Goal: Task Accomplishment & Management: Complete application form

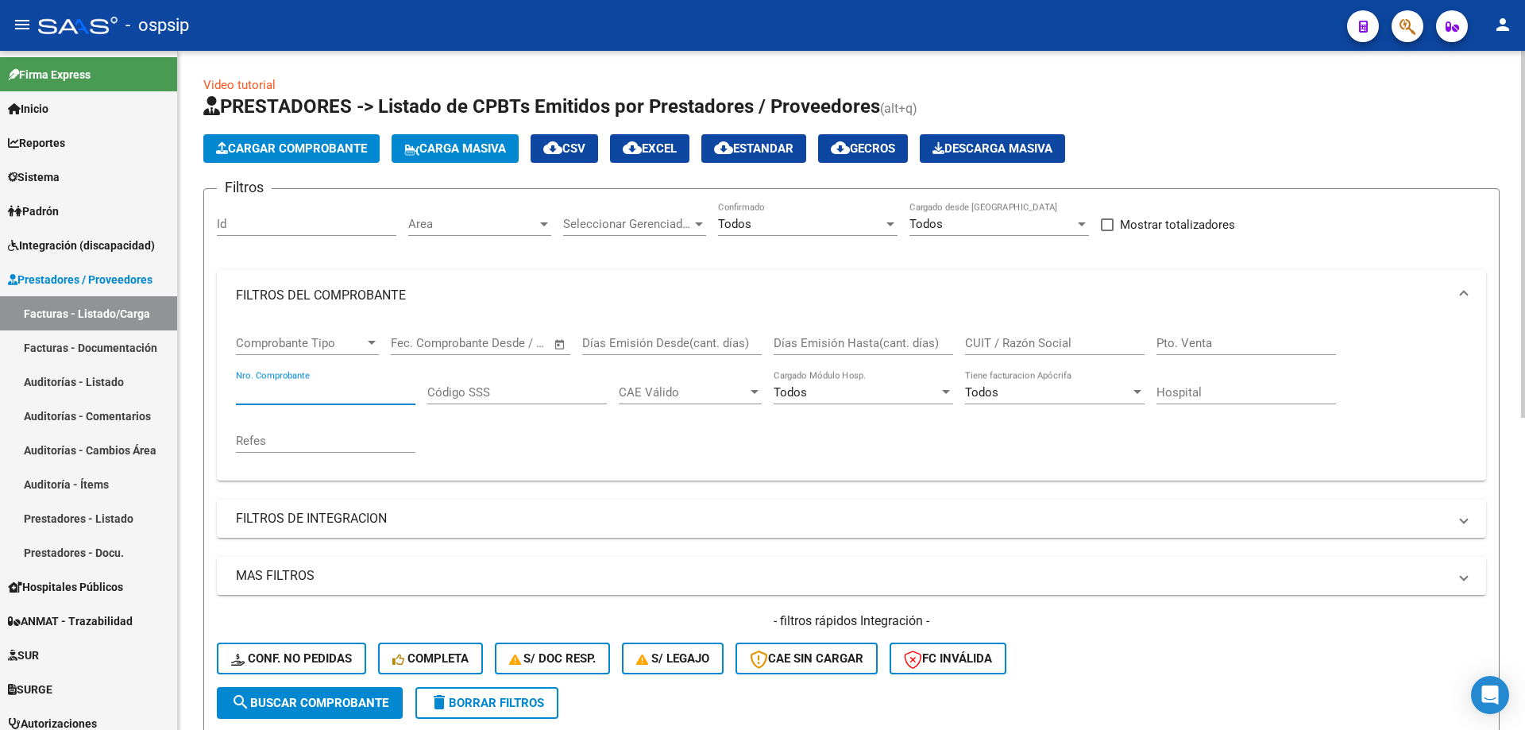
scroll to position [300, 0]
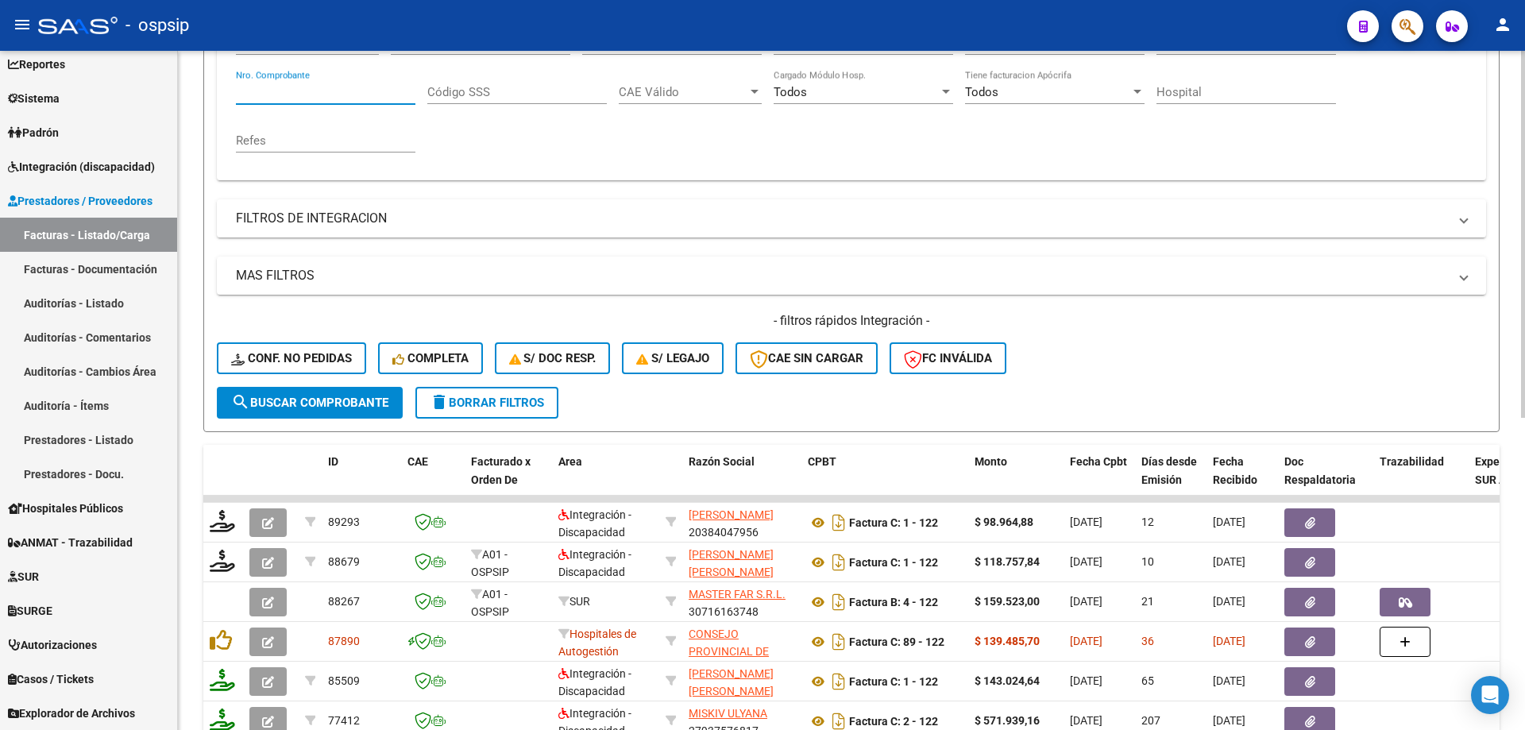
click at [297, 102] on div "Nro. Comprobante" at bounding box center [325, 87] width 179 height 34
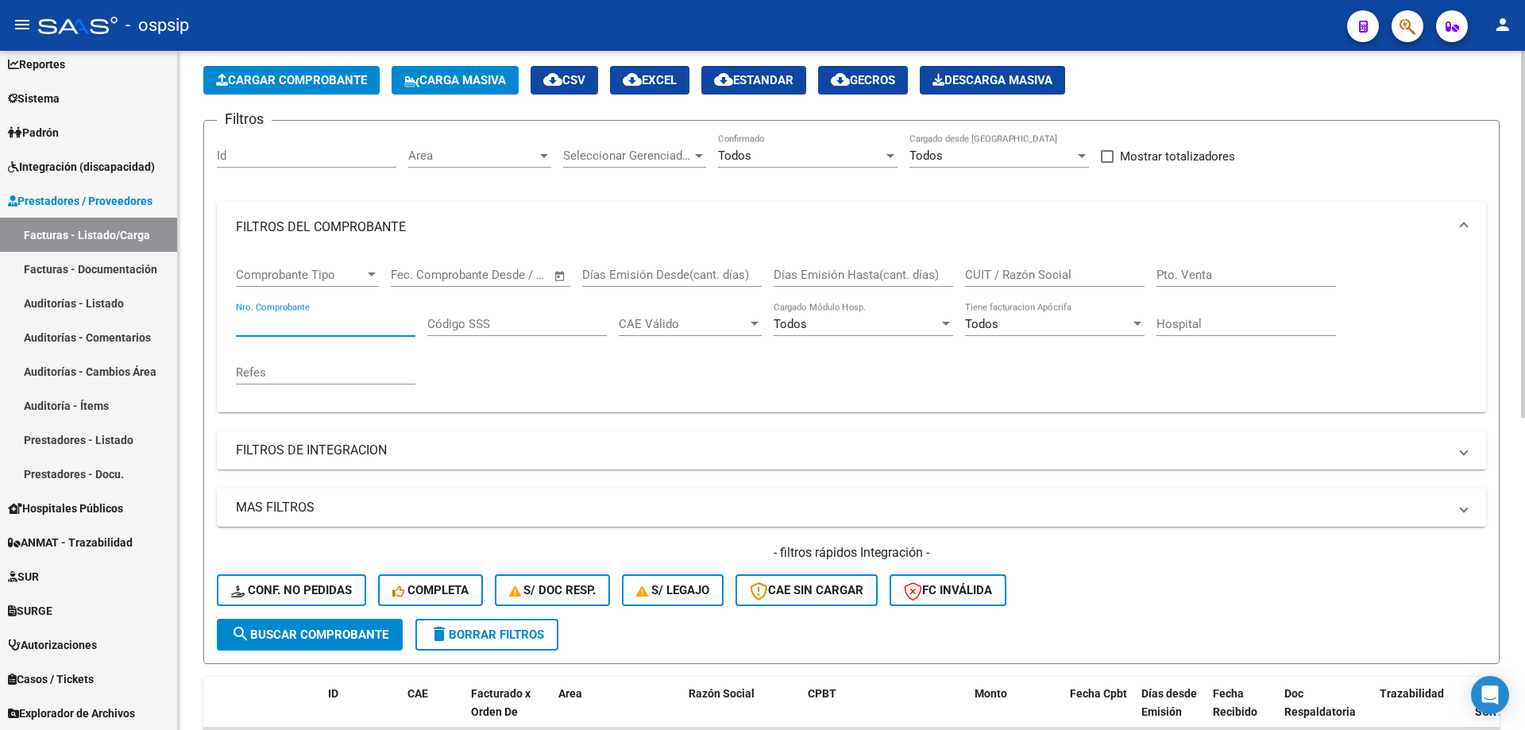
scroll to position [62, 0]
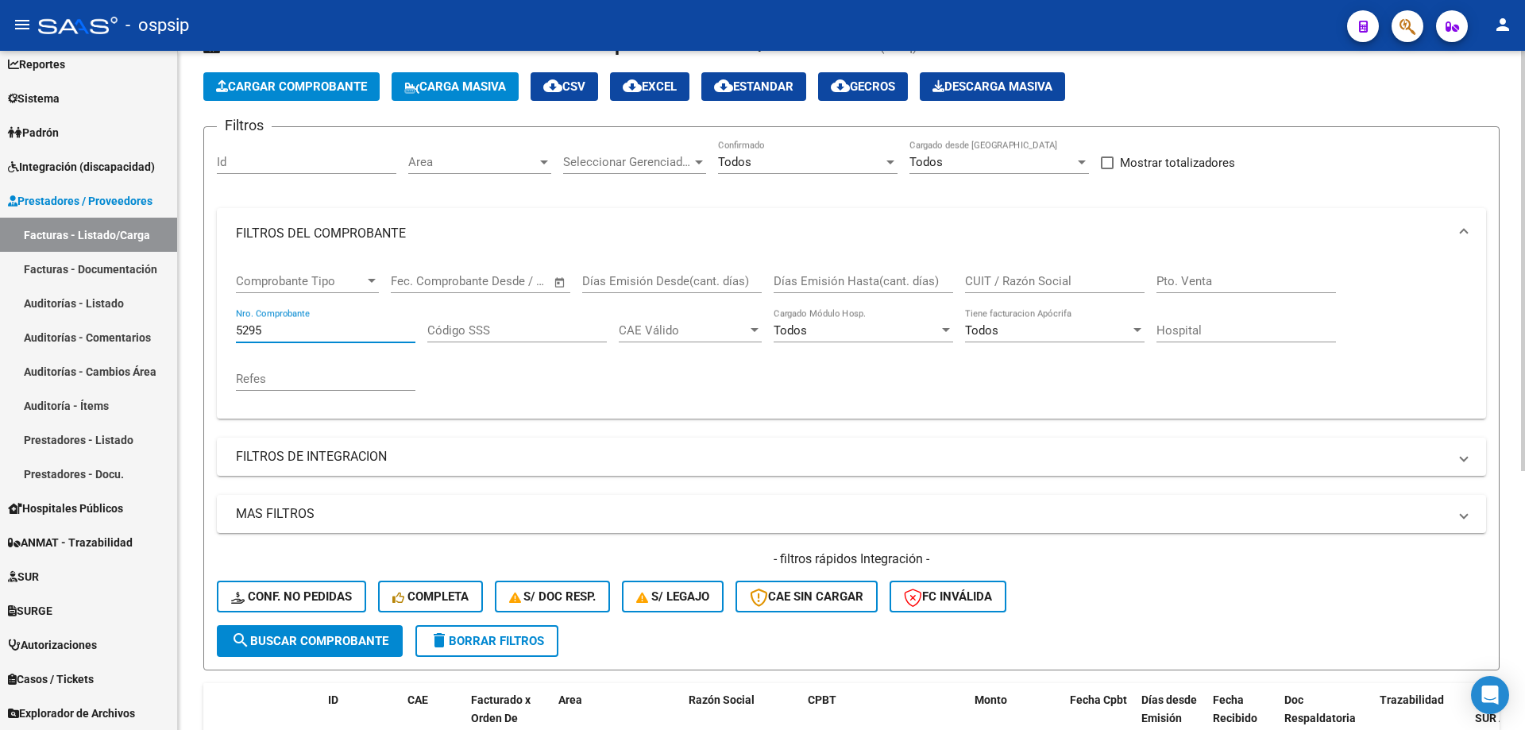
click at [239, 326] on input "5295" at bounding box center [325, 330] width 179 height 14
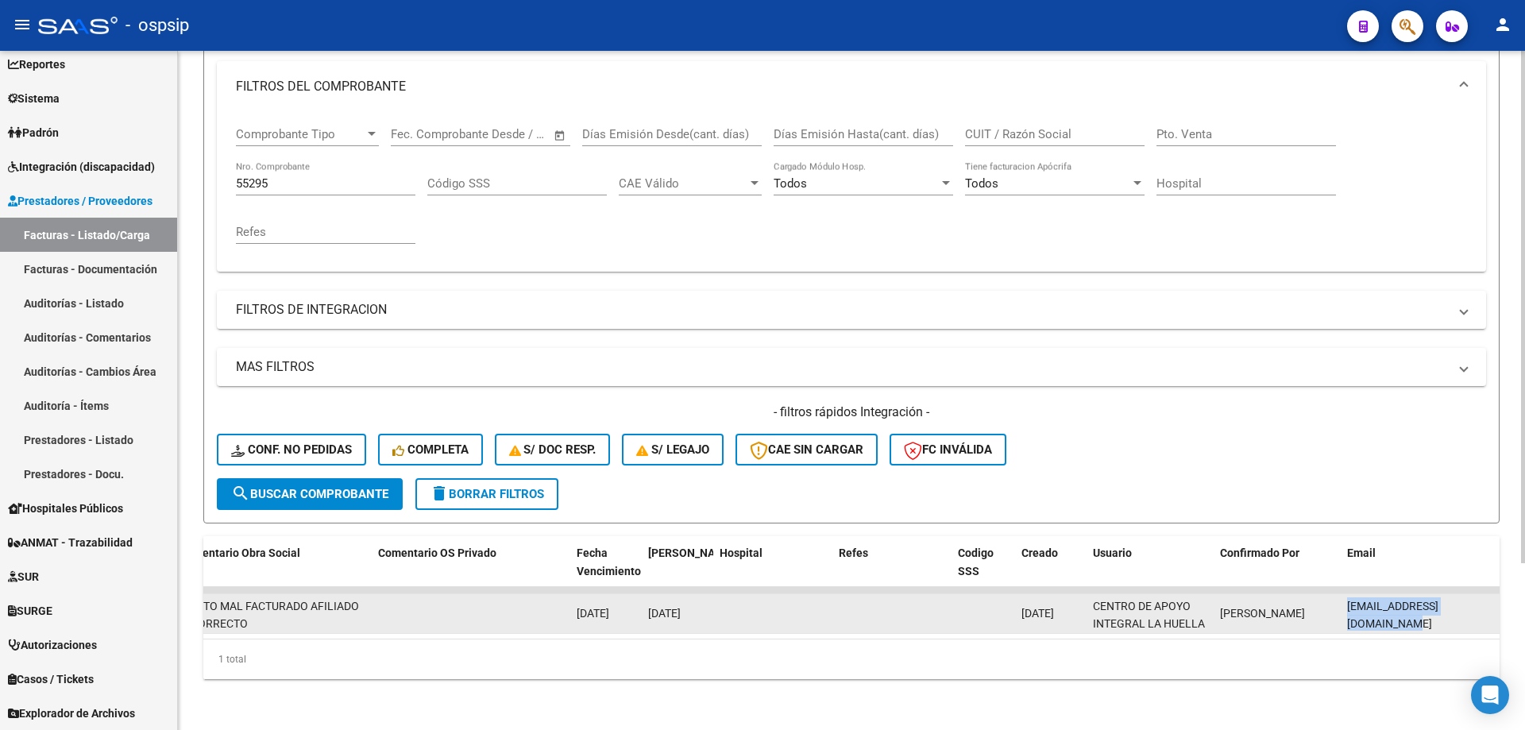
scroll to position [0, 4]
drag, startPoint x: 1347, startPoint y: 600, endPoint x: 1493, endPoint y: 609, distance: 145.6
click at [1493, 609] on datatable-body-cell "milagrosplahuella@gmail.com" at bounding box center [1419, 613] width 159 height 39
copy span "milagrosplahuella@gmail.com"
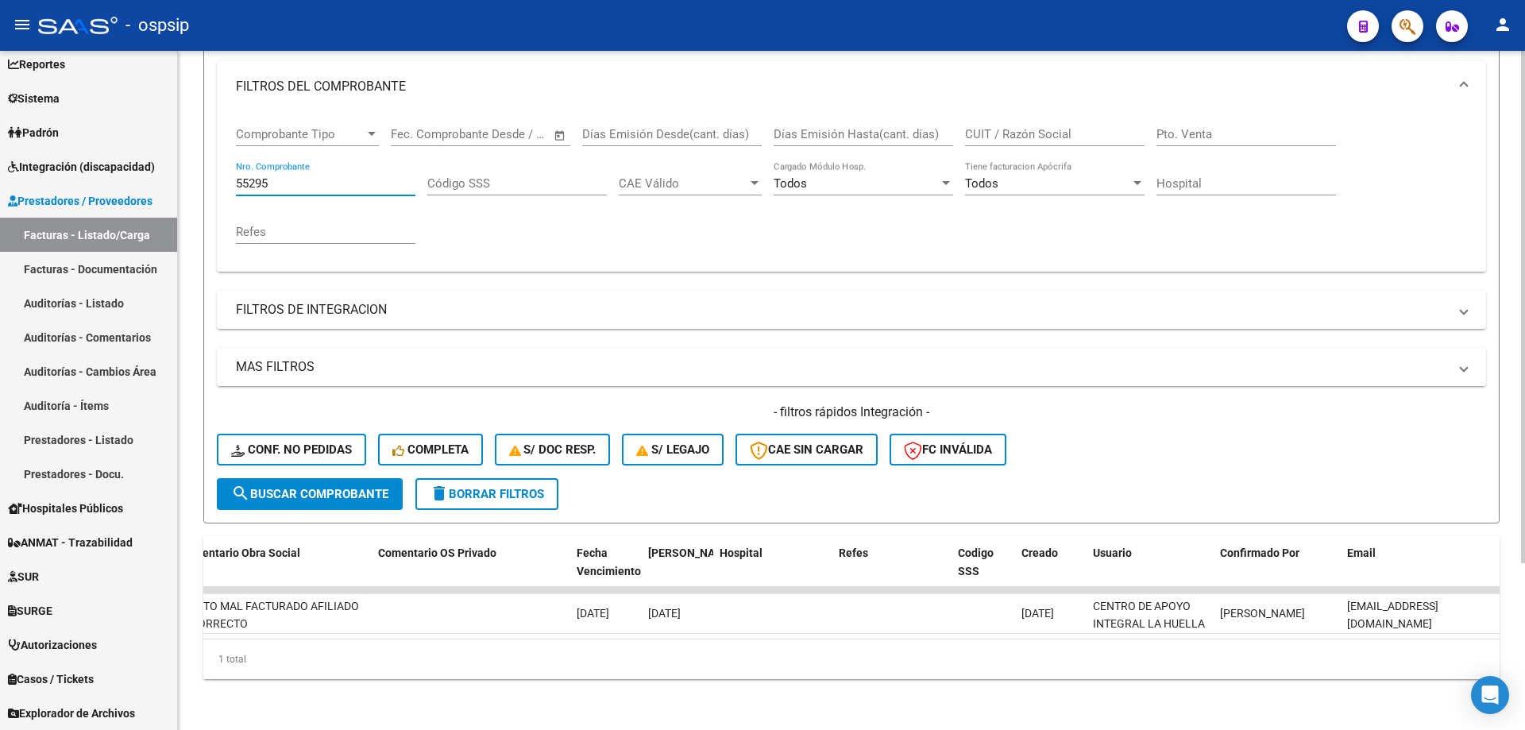
click at [308, 176] on input "55295" at bounding box center [325, 183] width 179 height 14
type input "5"
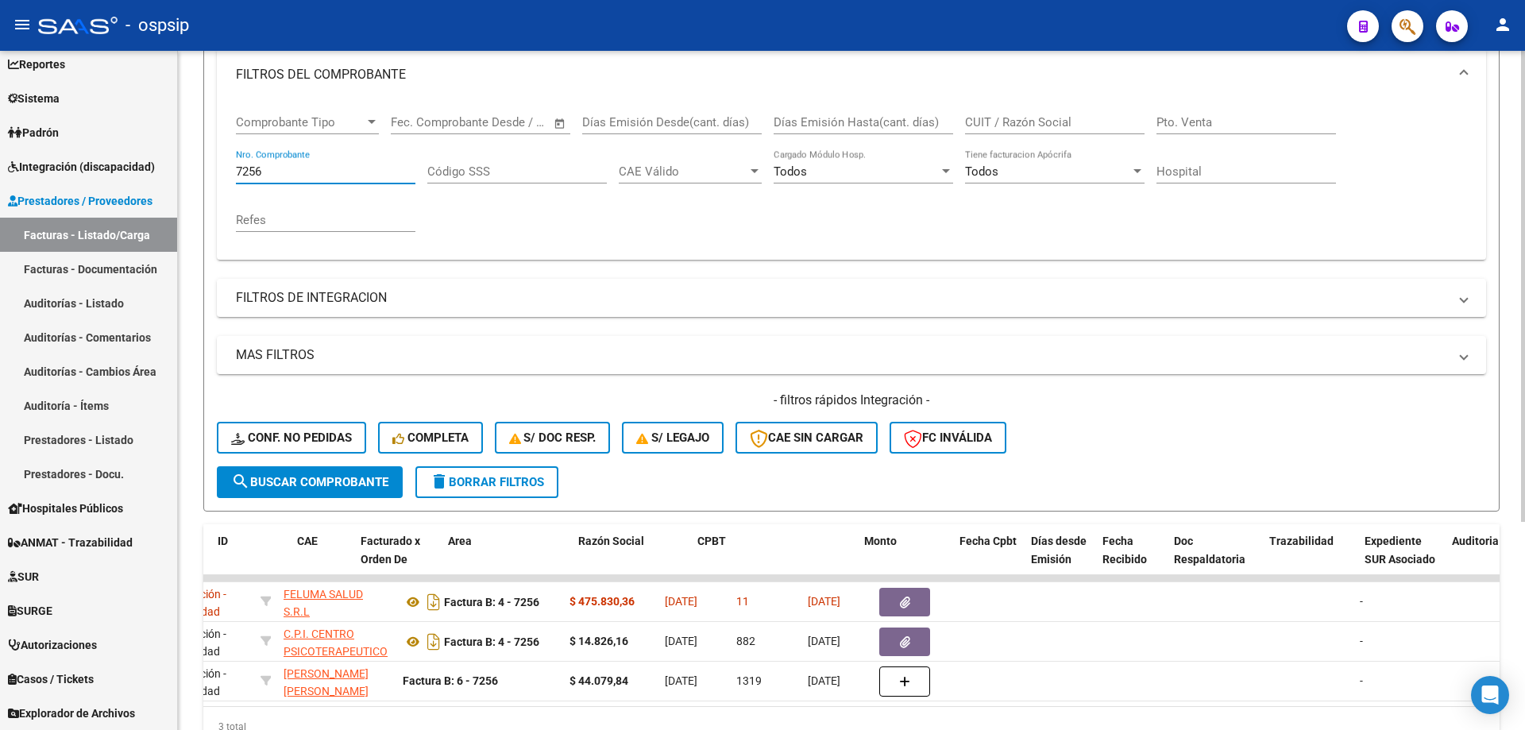
scroll to position [0, 0]
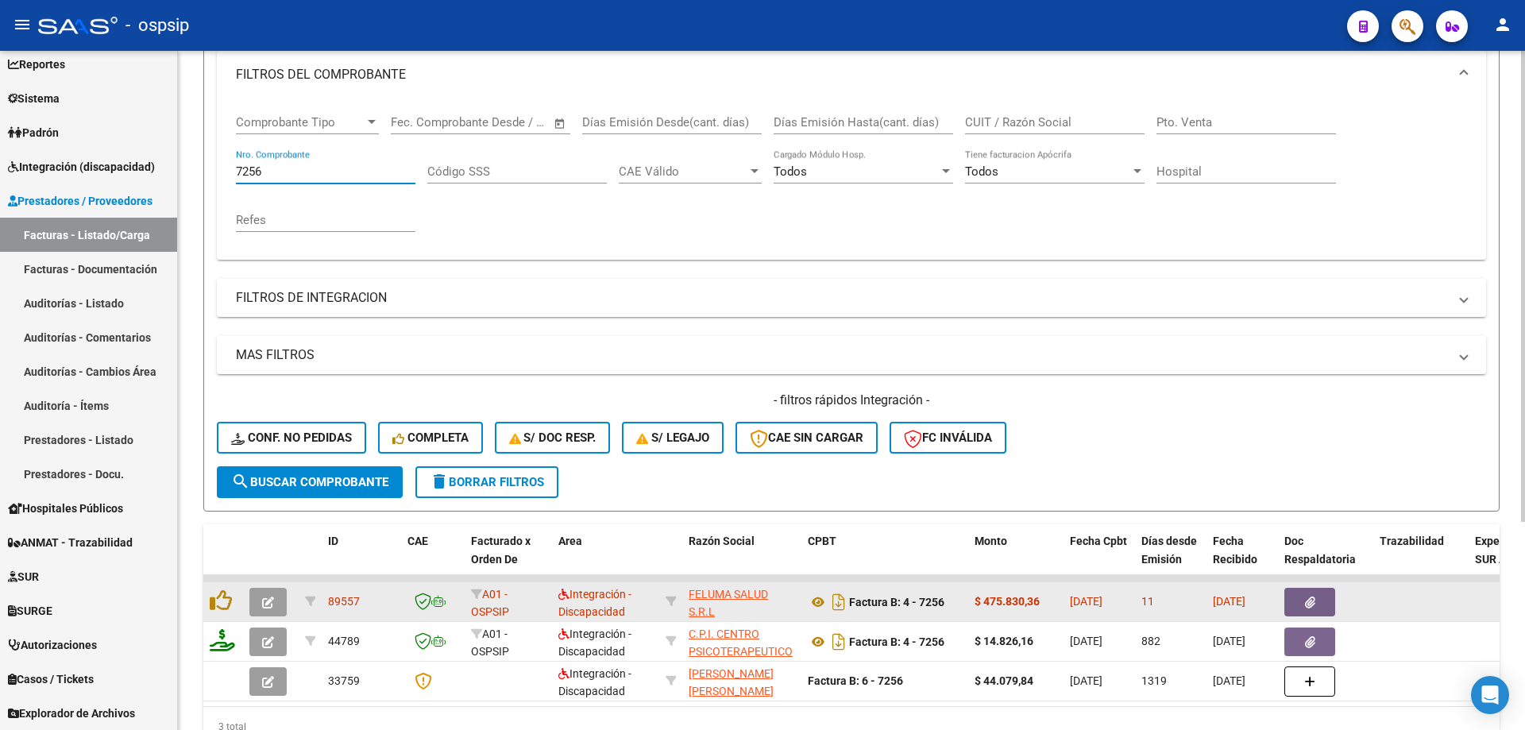
type input "7256"
click at [266, 602] on icon "button" at bounding box center [268, 602] width 12 height 12
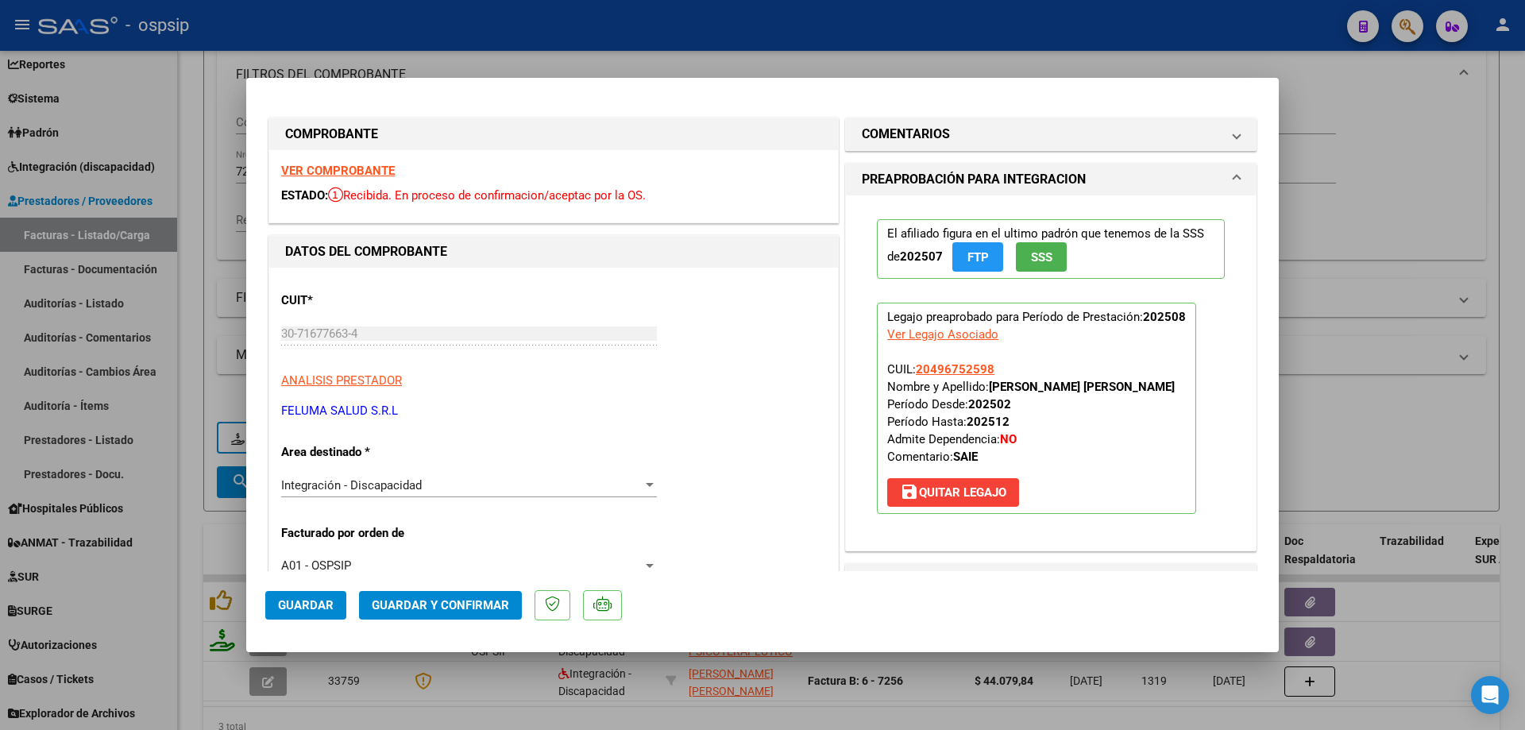
click at [1036, 258] on span "SSS" at bounding box center [1041, 257] width 21 height 14
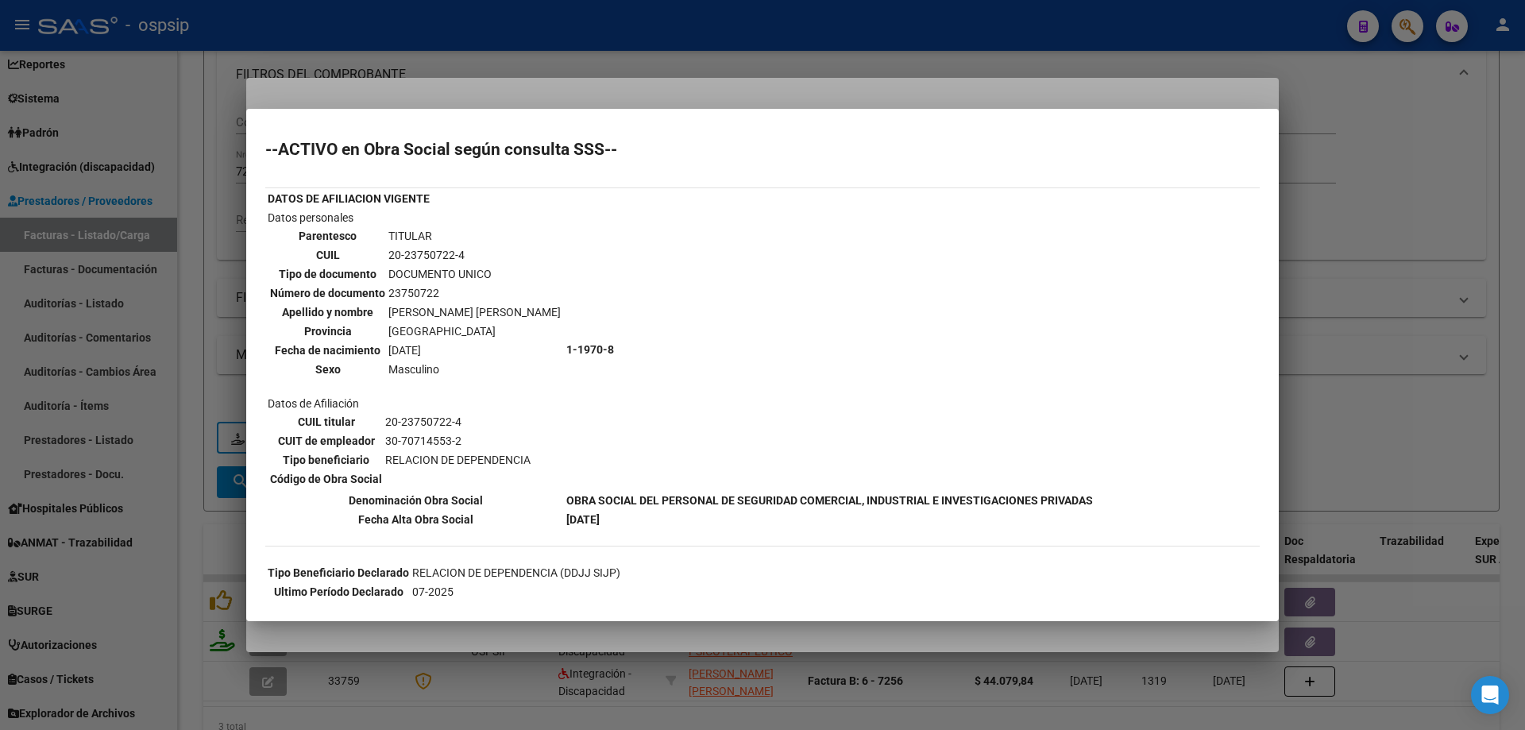
click at [1371, 366] on div at bounding box center [762, 365] width 1525 height 730
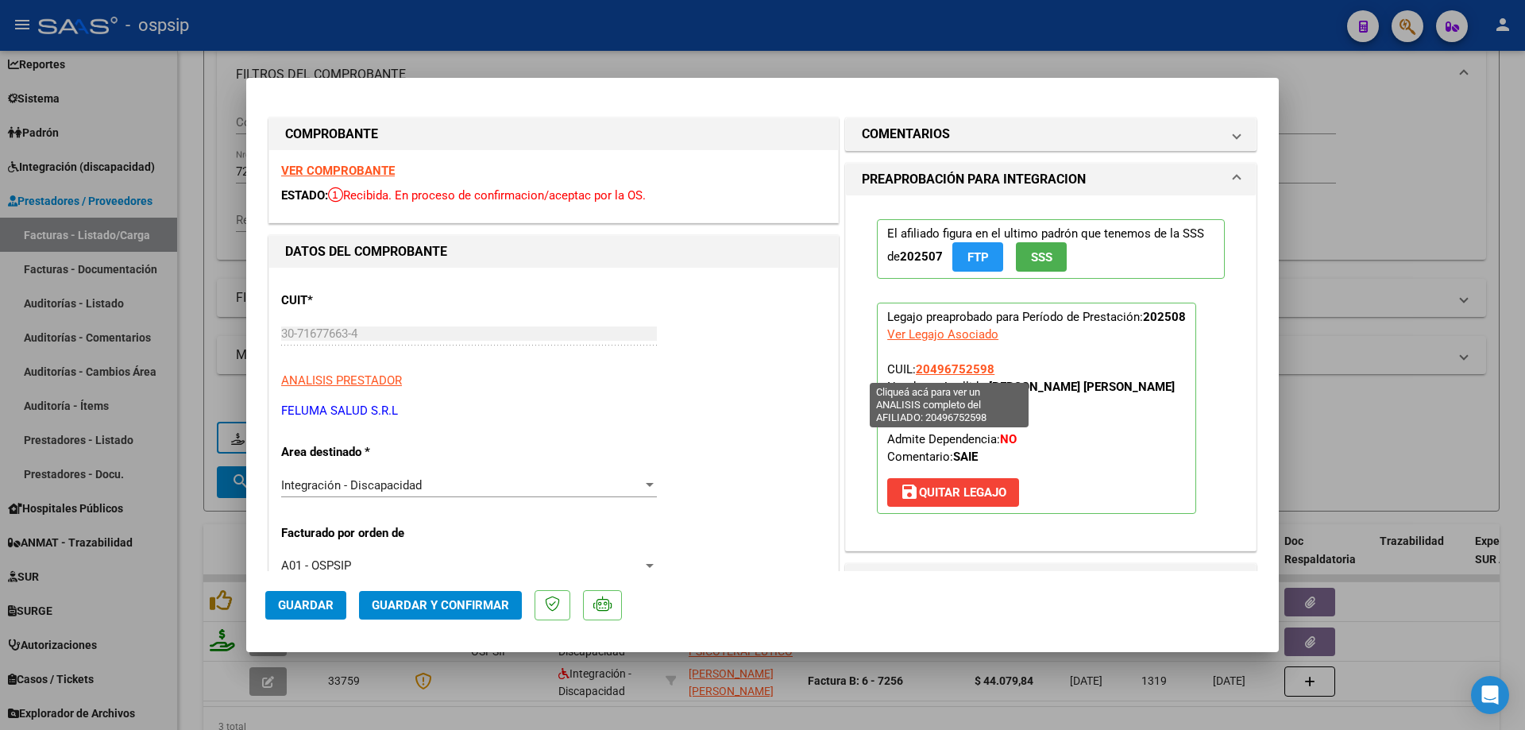
click at [954, 368] on span "20496752598" at bounding box center [955, 369] width 79 height 14
type textarea "20496752598"
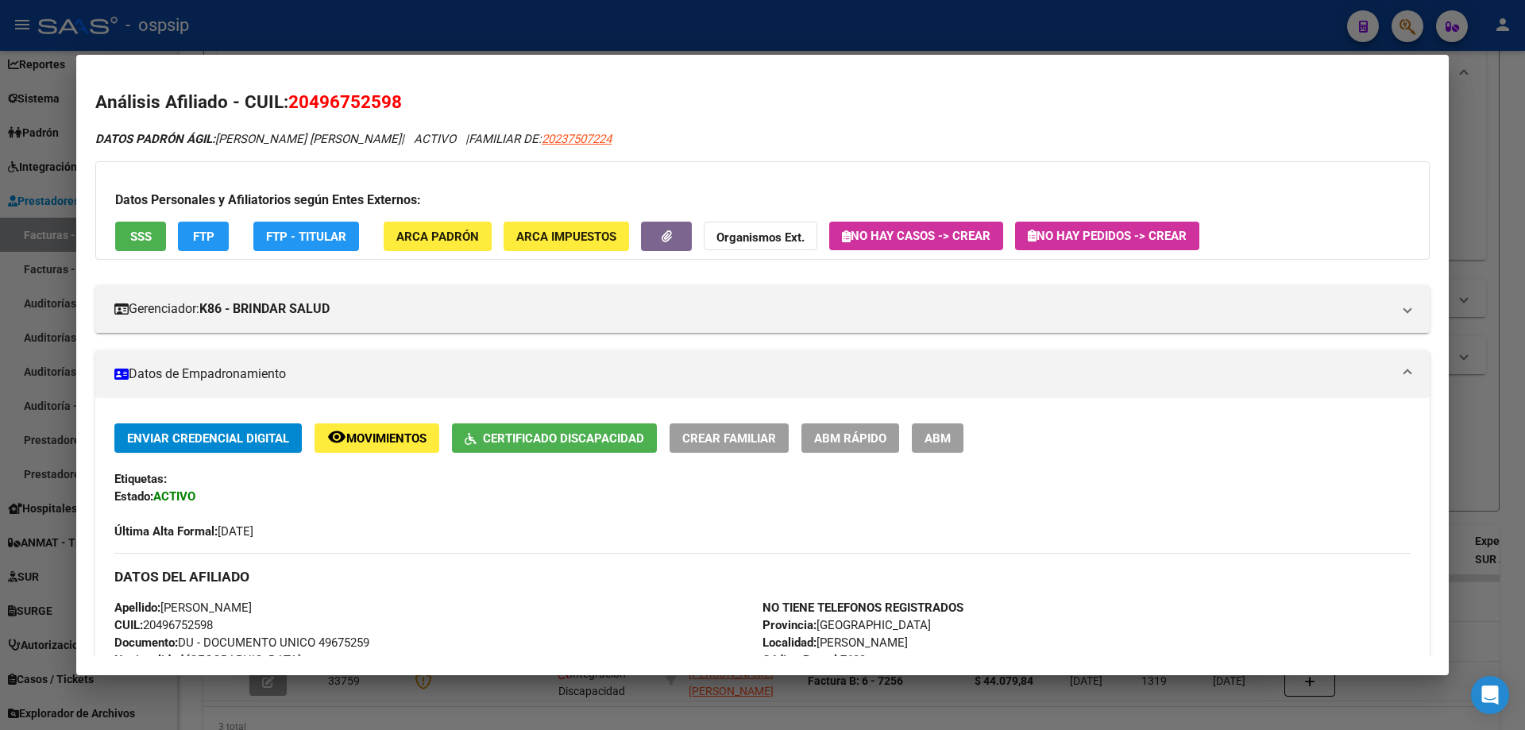
click at [1497, 228] on div at bounding box center [762, 365] width 1525 height 730
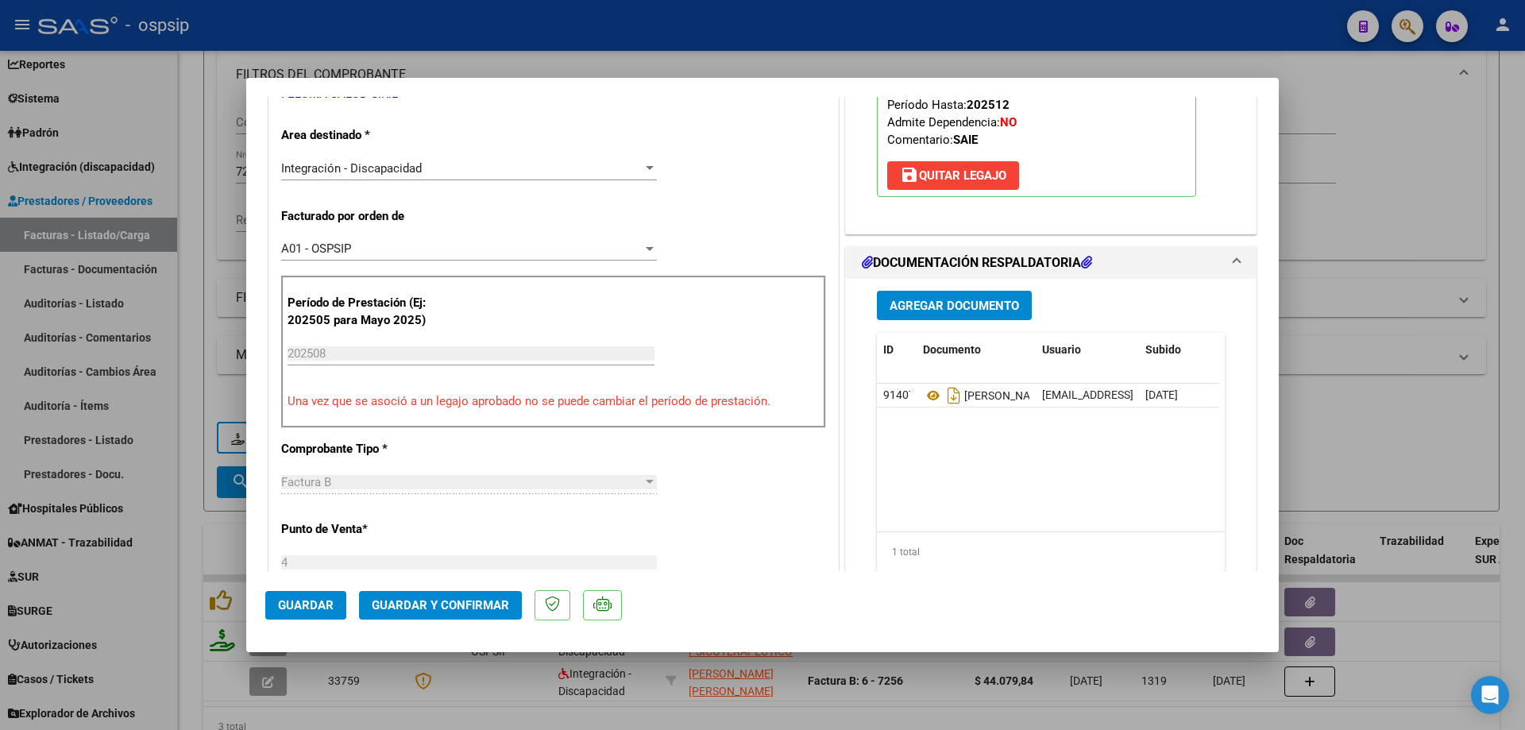
scroll to position [318, 0]
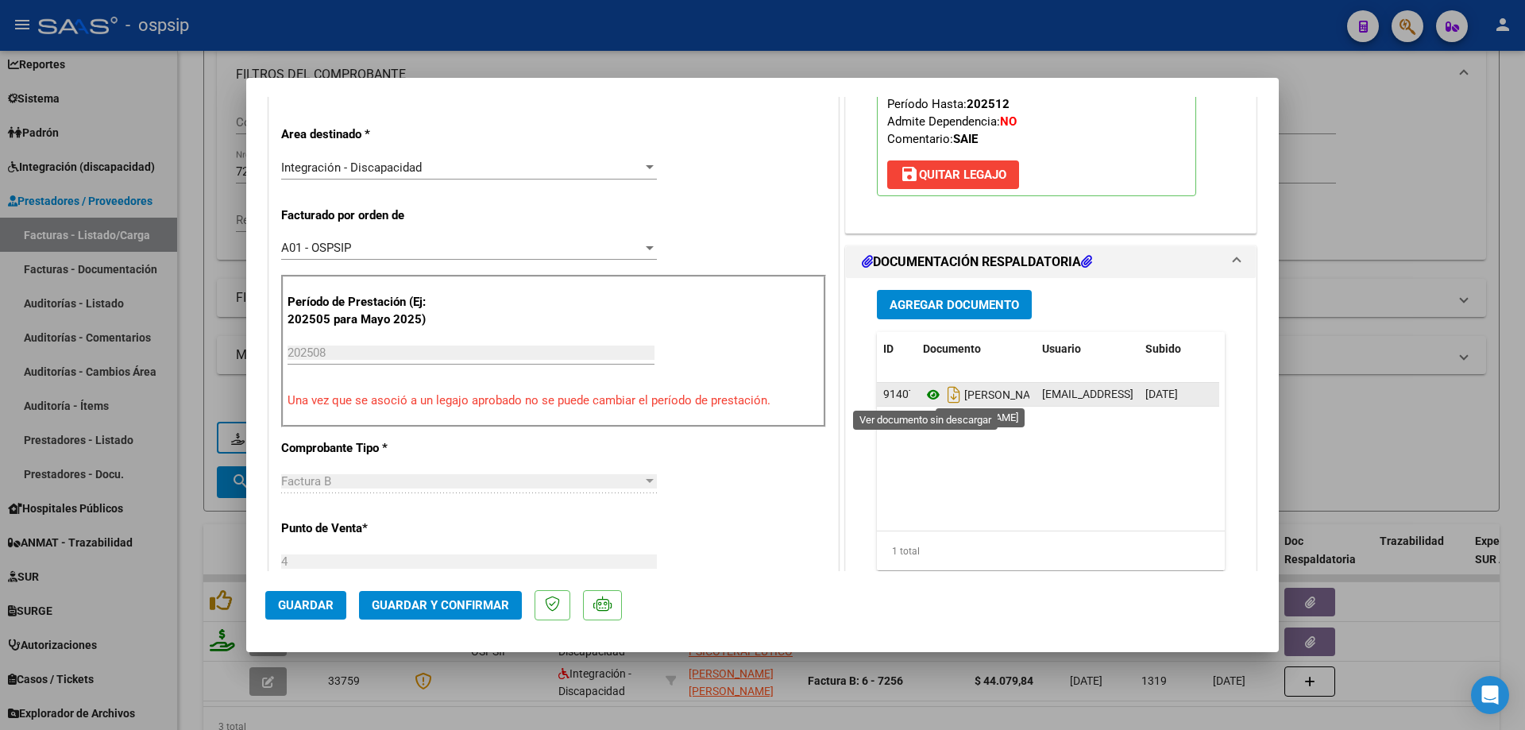
click at [929, 394] on icon at bounding box center [933, 394] width 21 height 19
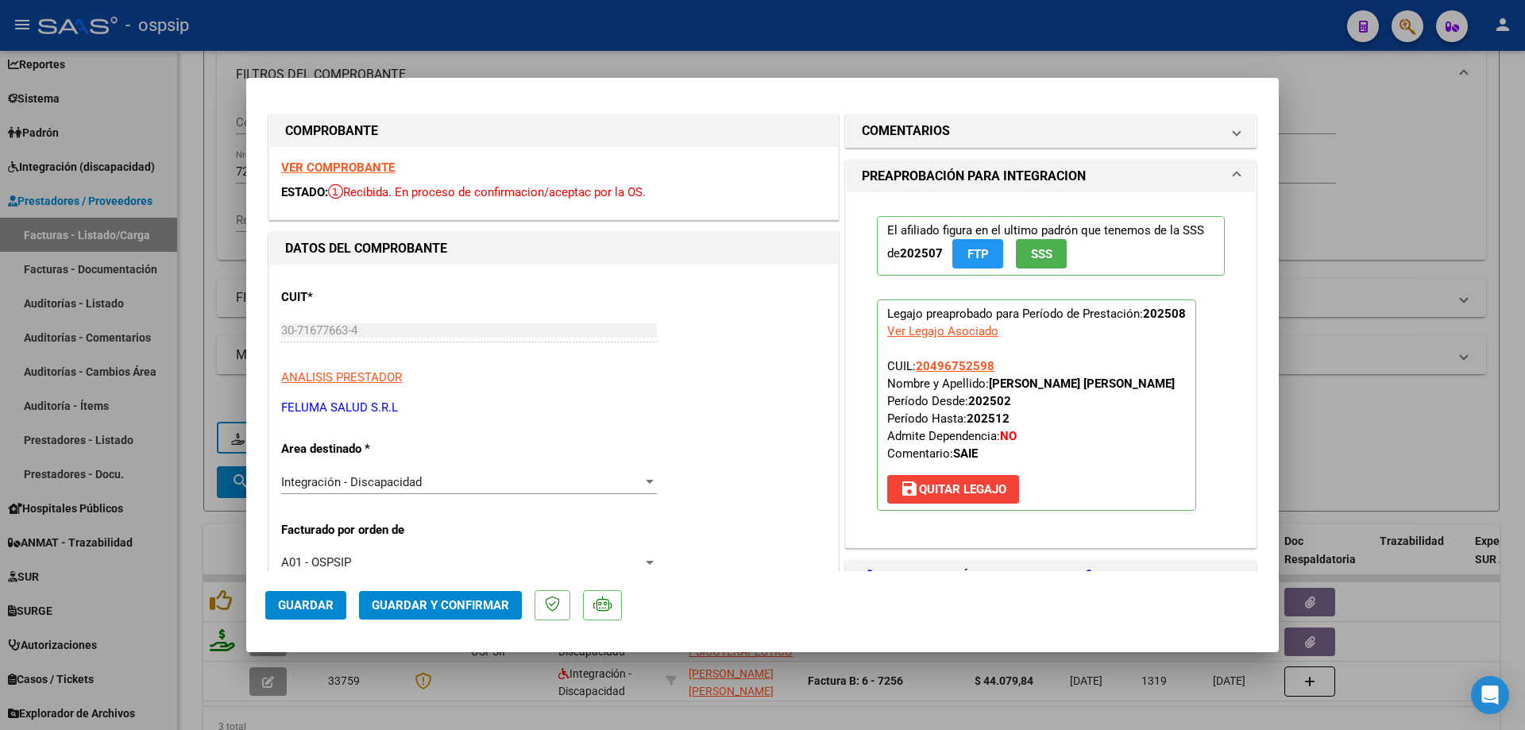
scroll to position [0, 0]
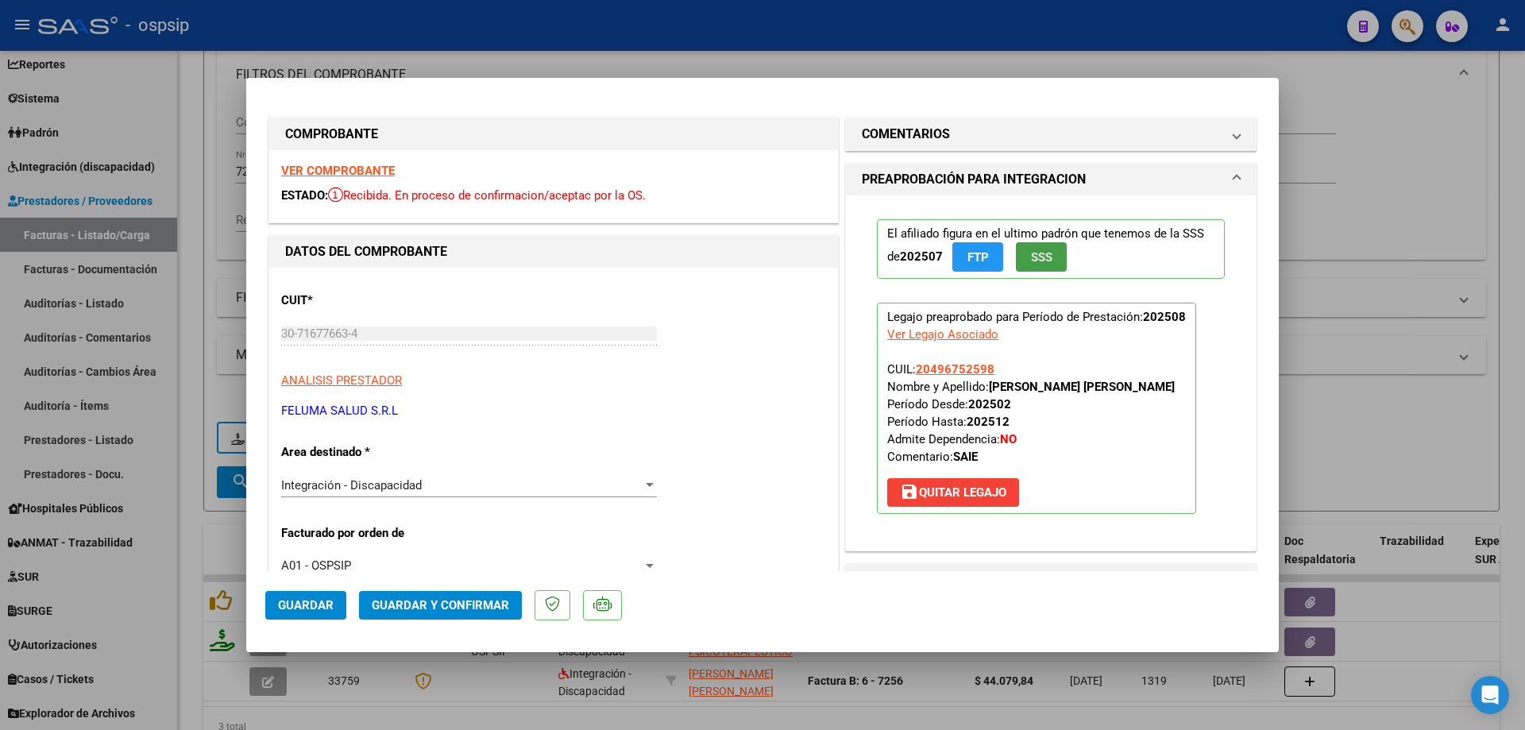
click at [1039, 263] on span "SSS" at bounding box center [1041, 257] width 21 height 14
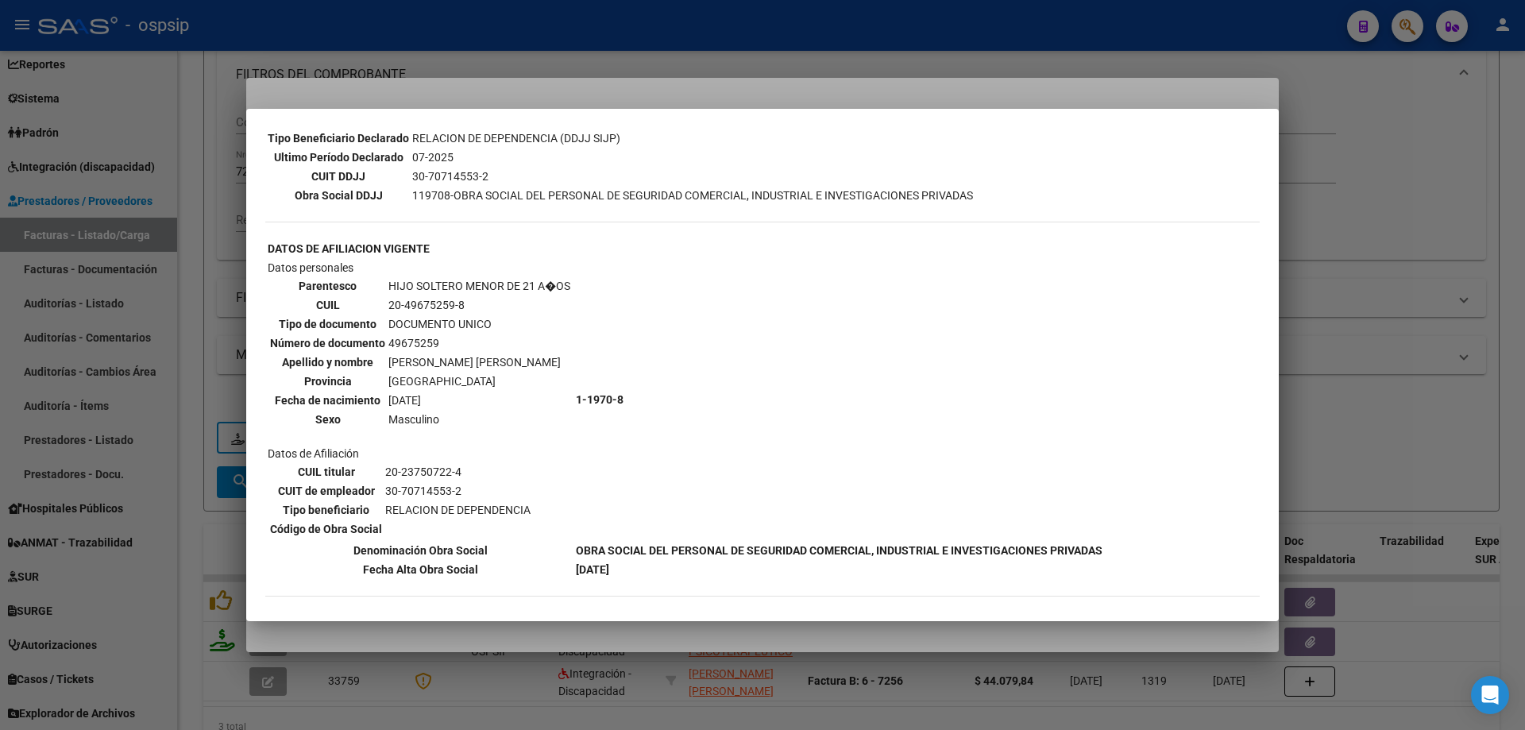
scroll to position [556, 0]
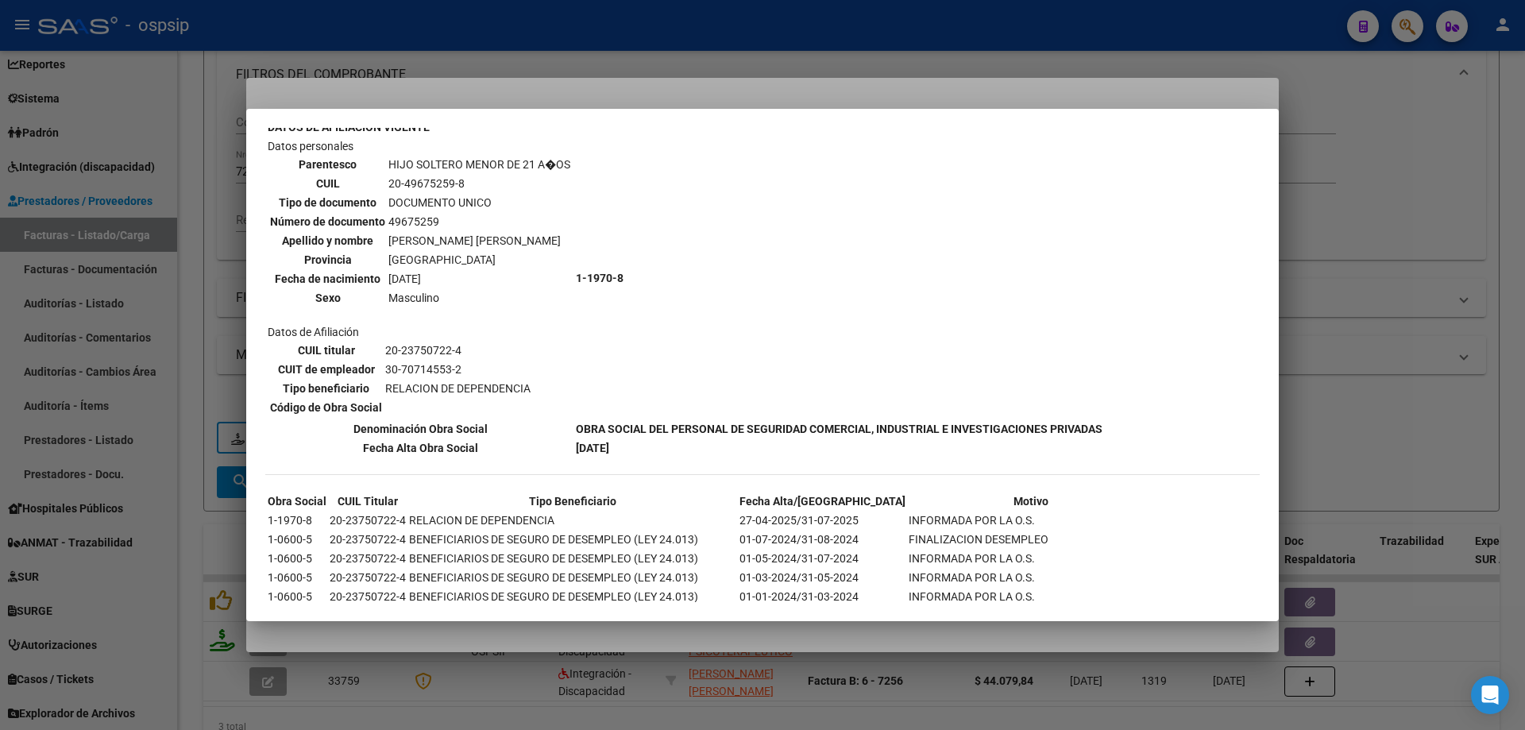
click at [1359, 264] on div at bounding box center [762, 365] width 1525 height 730
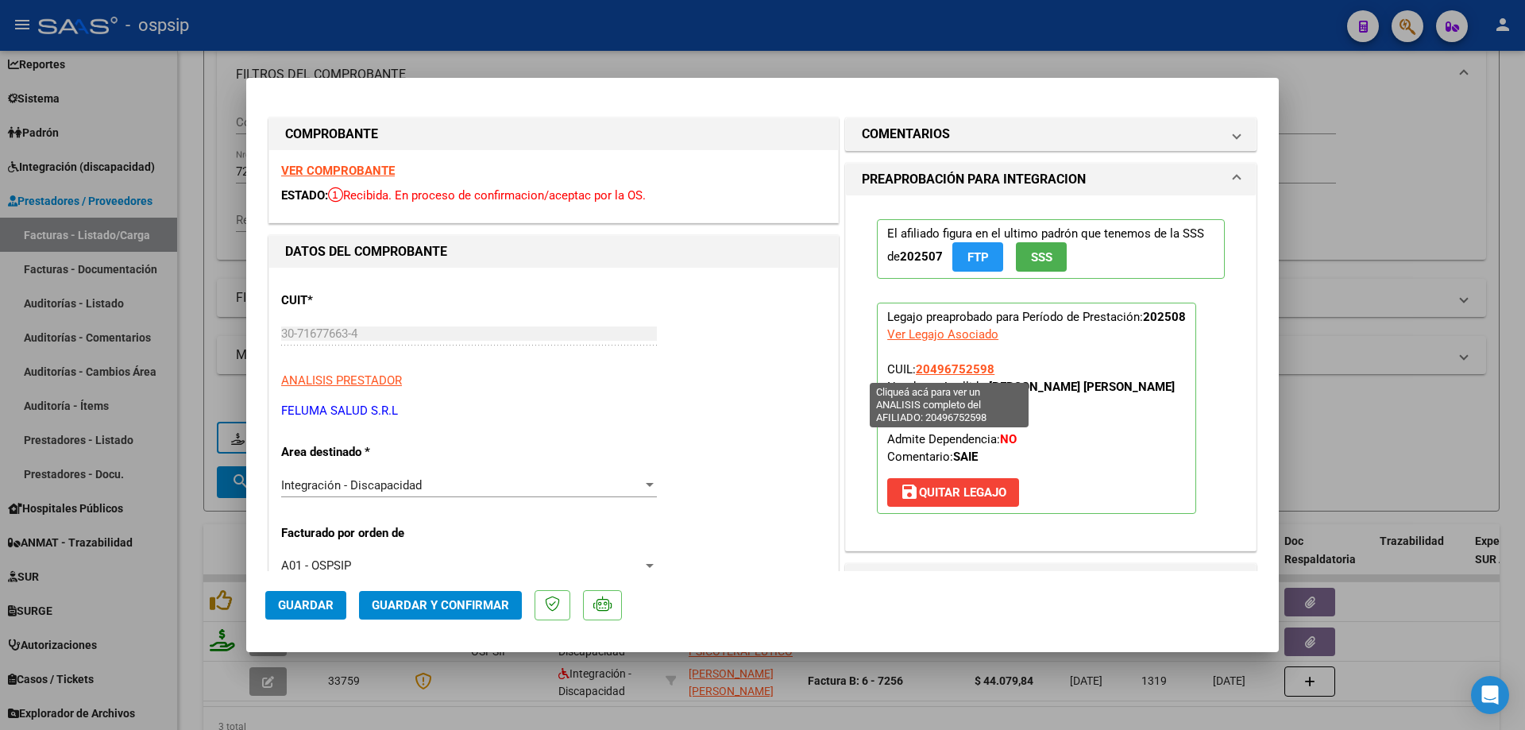
click at [946, 366] on span "20496752598" at bounding box center [955, 369] width 79 height 14
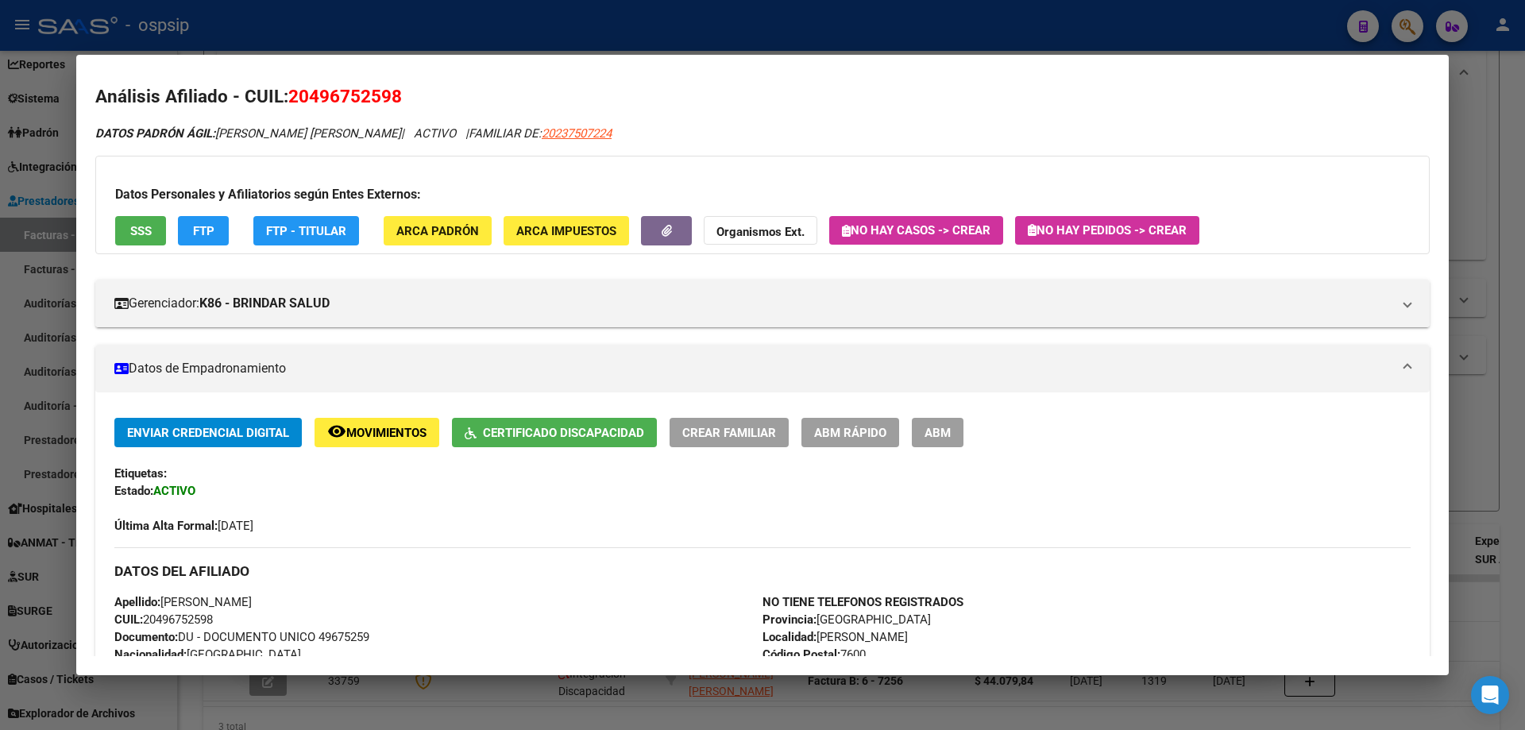
scroll to position [0, 0]
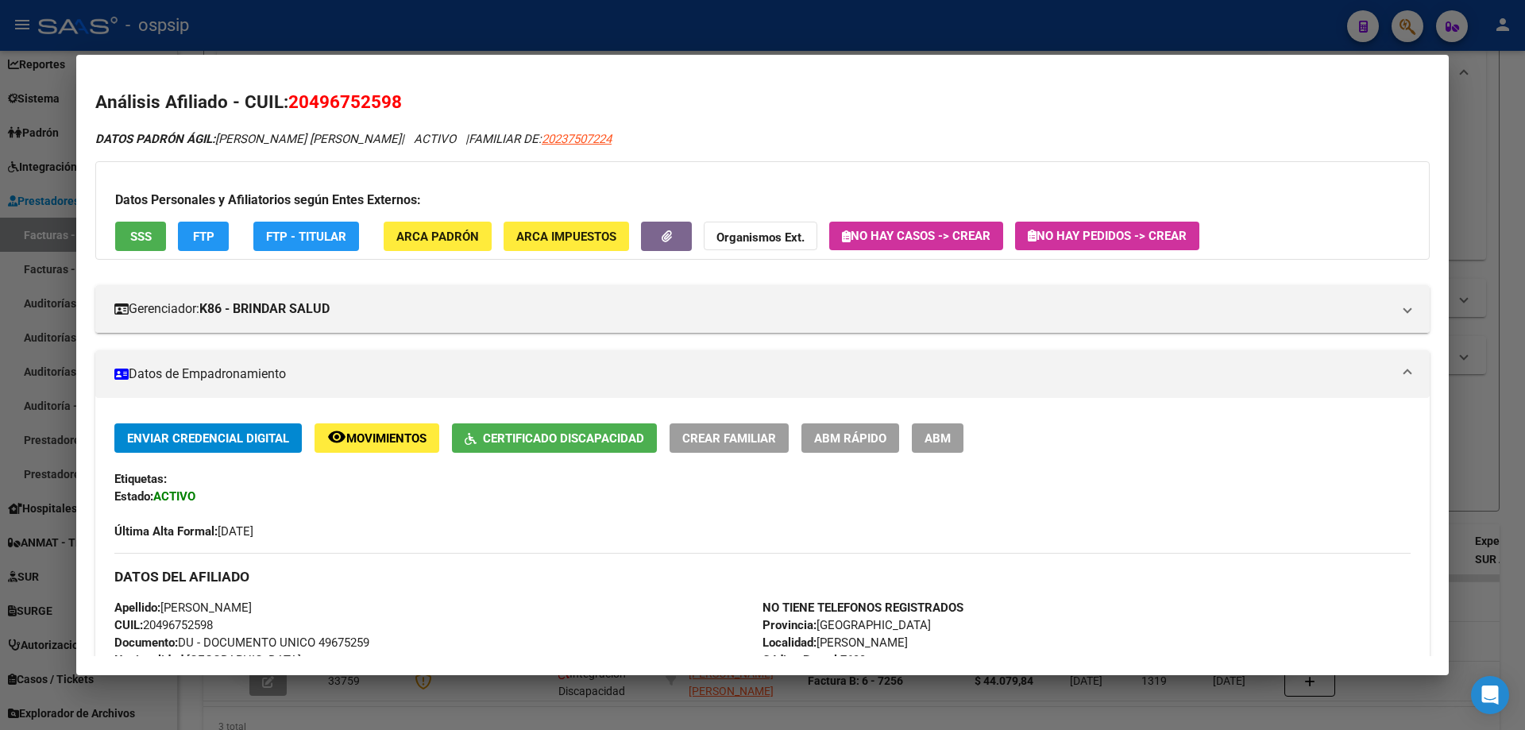
click at [1516, 303] on div at bounding box center [762, 365] width 1525 height 730
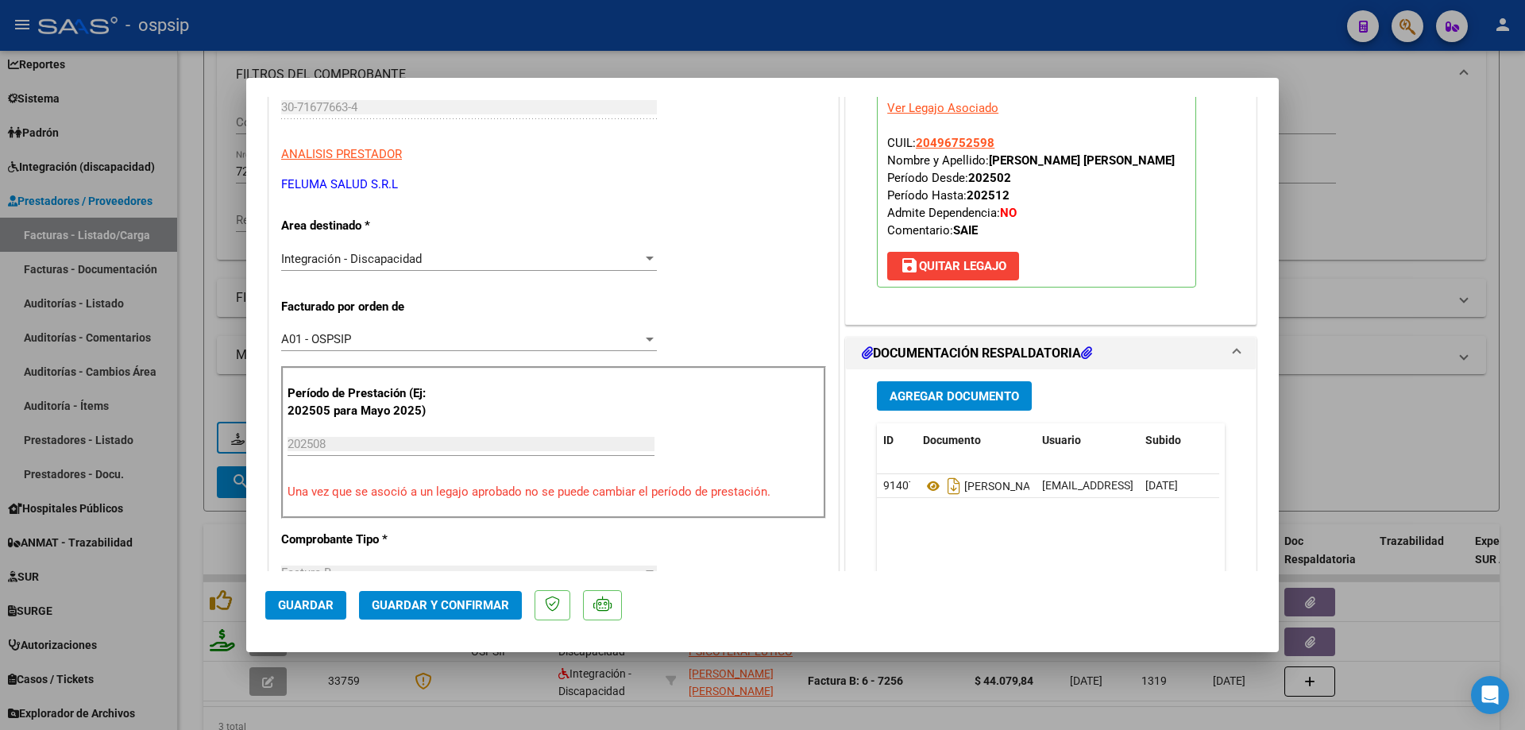
scroll to position [318, 0]
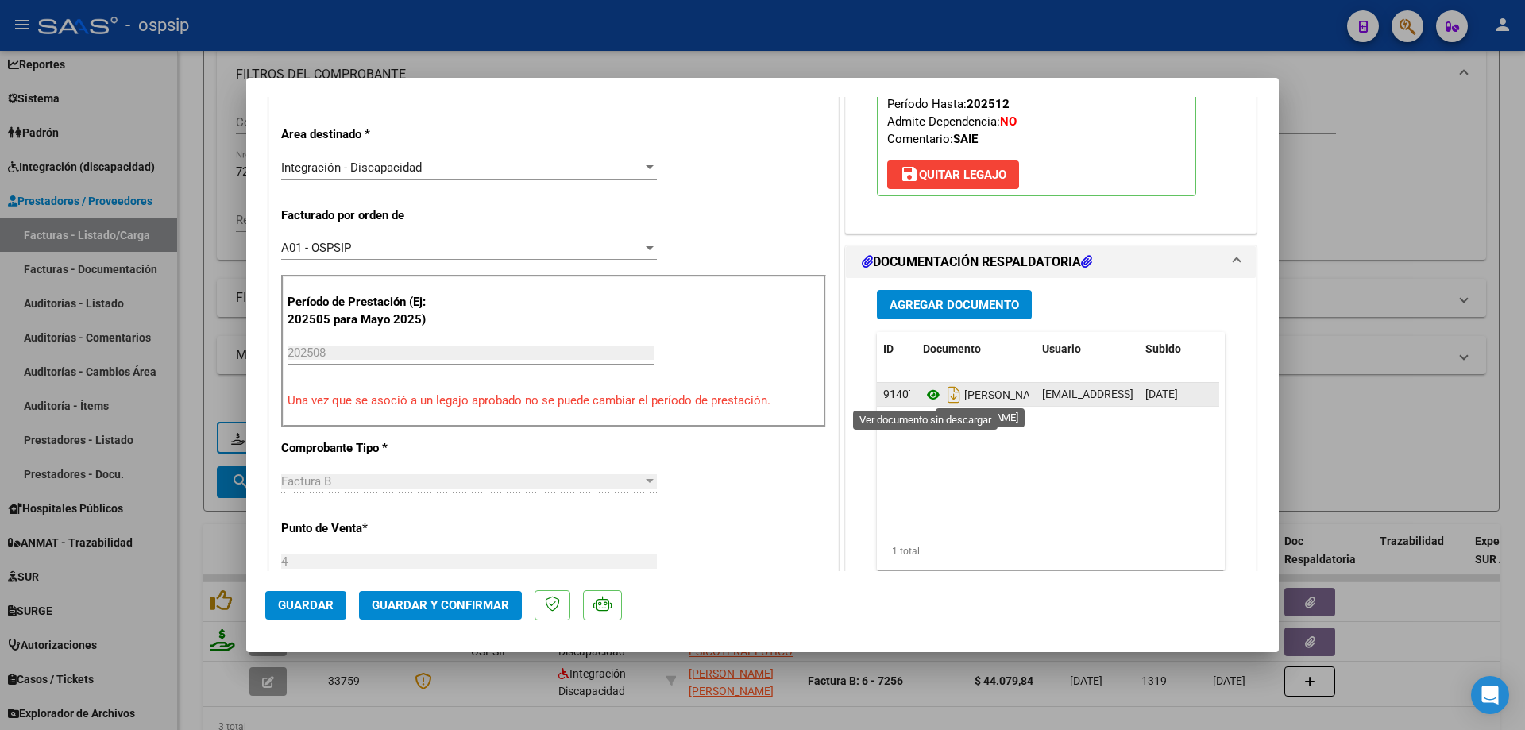
click at [928, 391] on icon at bounding box center [933, 394] width 21 height 19
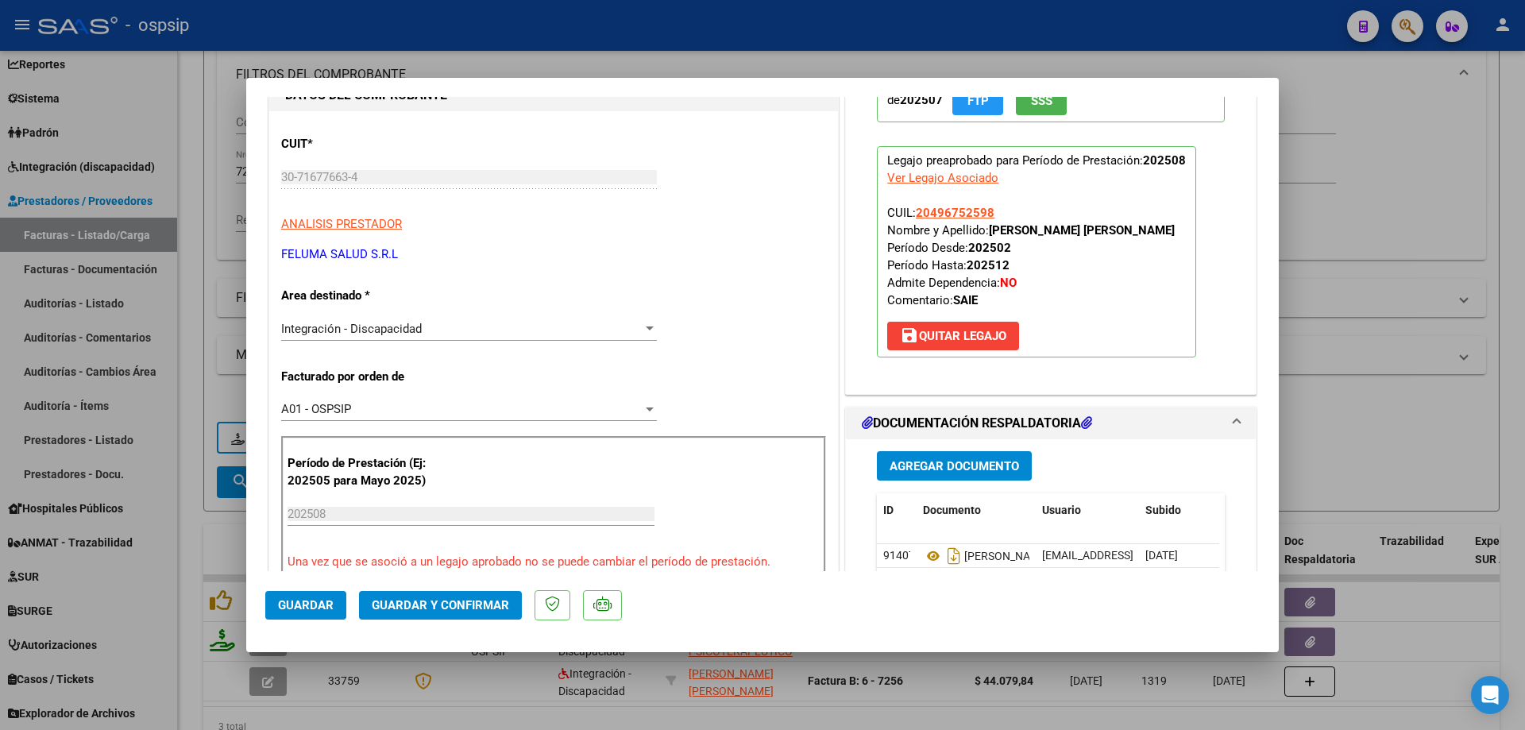
scroll to position [0, 0]
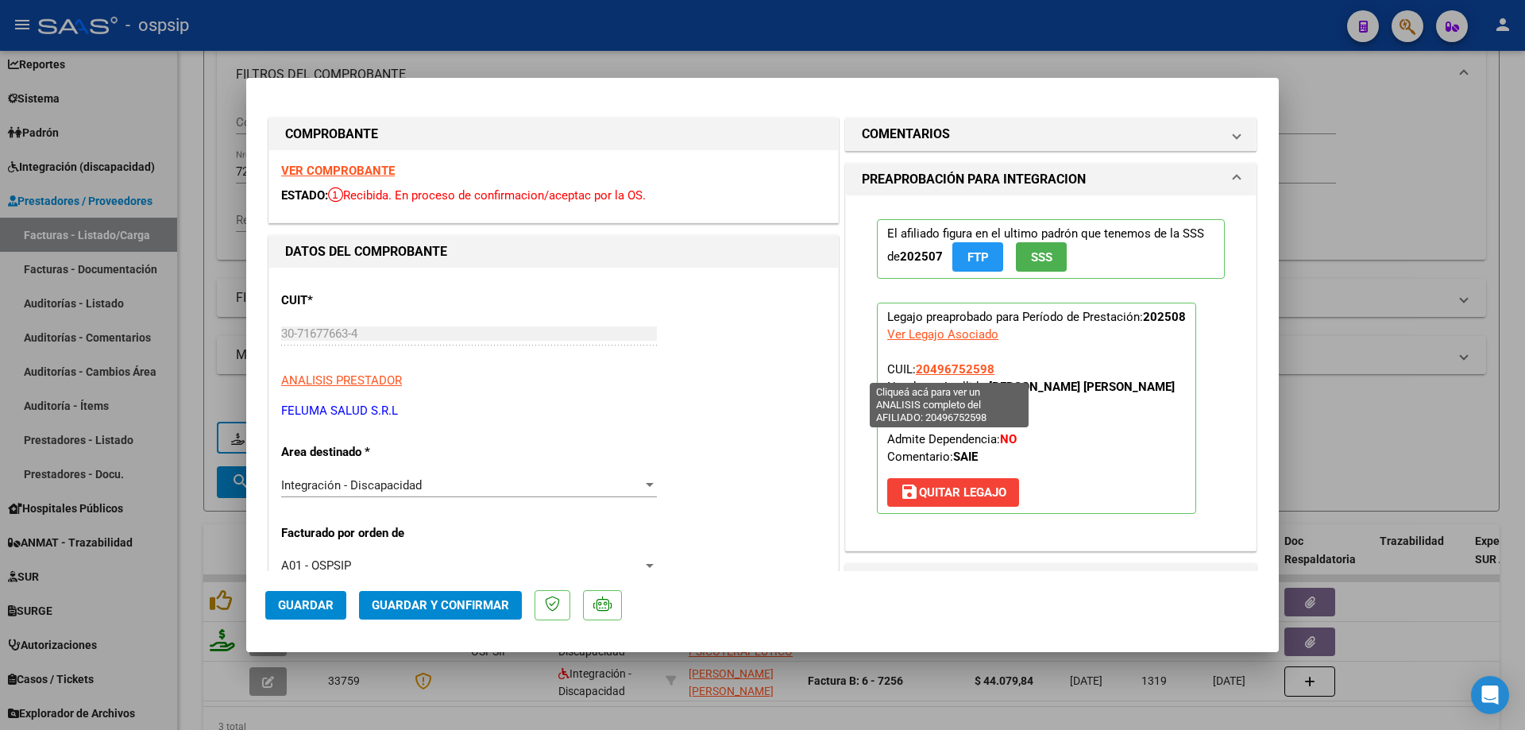
drag, startPoint x: 997, startPoint y: 368, endPoint x: 912, endPoint y: 368, distance: 85.8
click at [912, 368] on p "Legajo preaprobado para Período de Prestación: 202508 Ver Legajo Asociado CUIL:…" at bounding box center [1036, 408] width 319 height 211
copy span "20496752598"
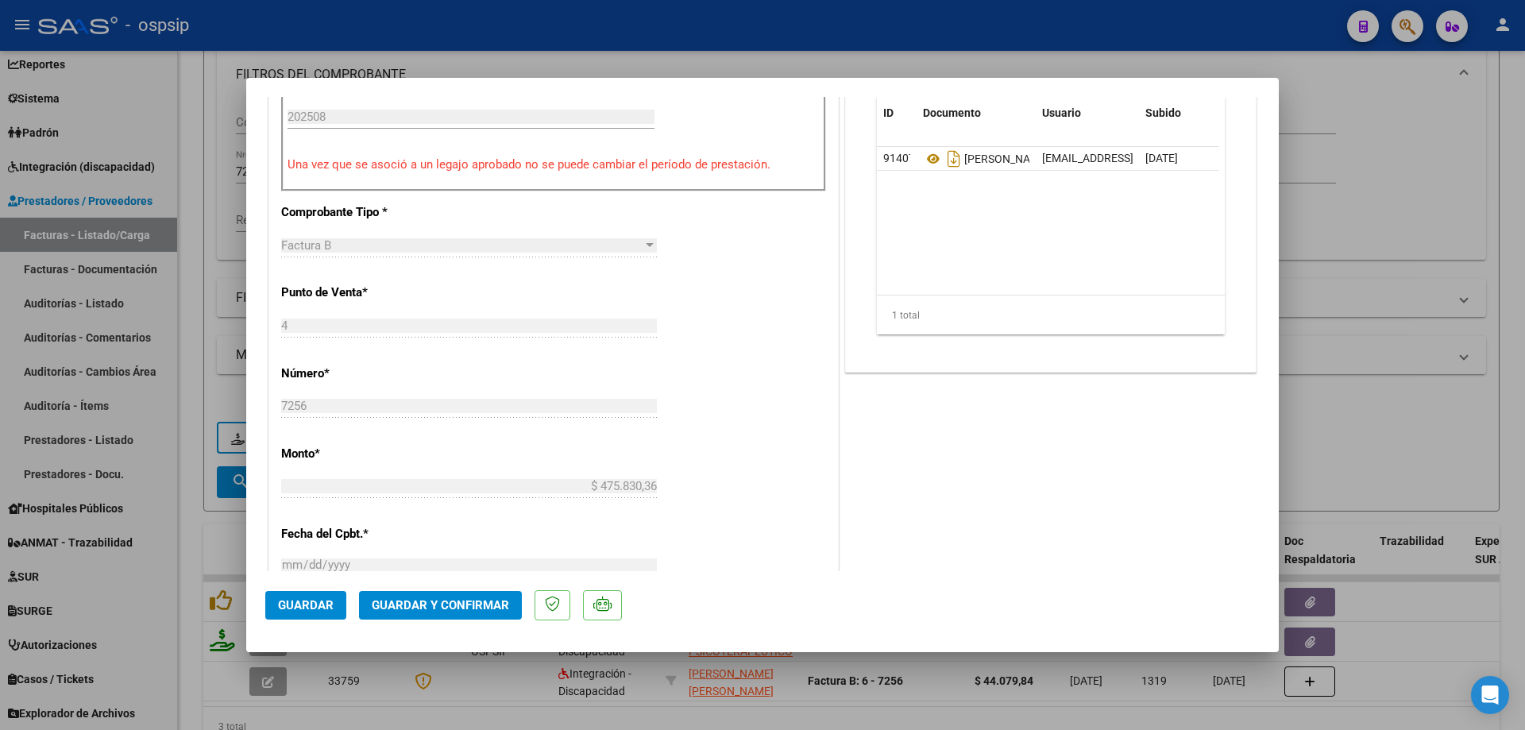
scroll to position [556, 0]
click at [433, 606] on span "Guardar y Confirmar" at bounding box center [440, 605] width 137 height 14
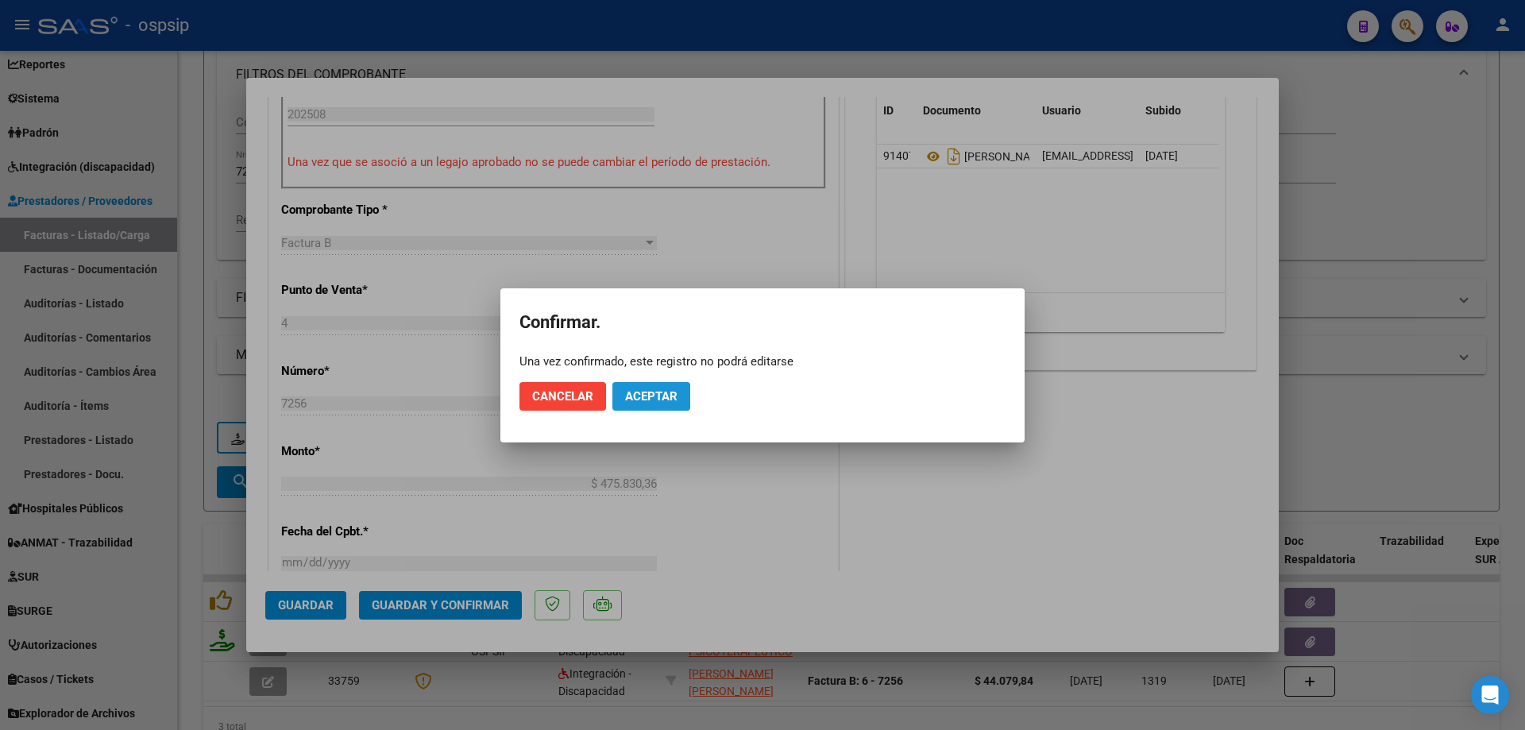
click at [644, 404] on button "Aceptar" at bounding box center [651, 396] width 78 height 29
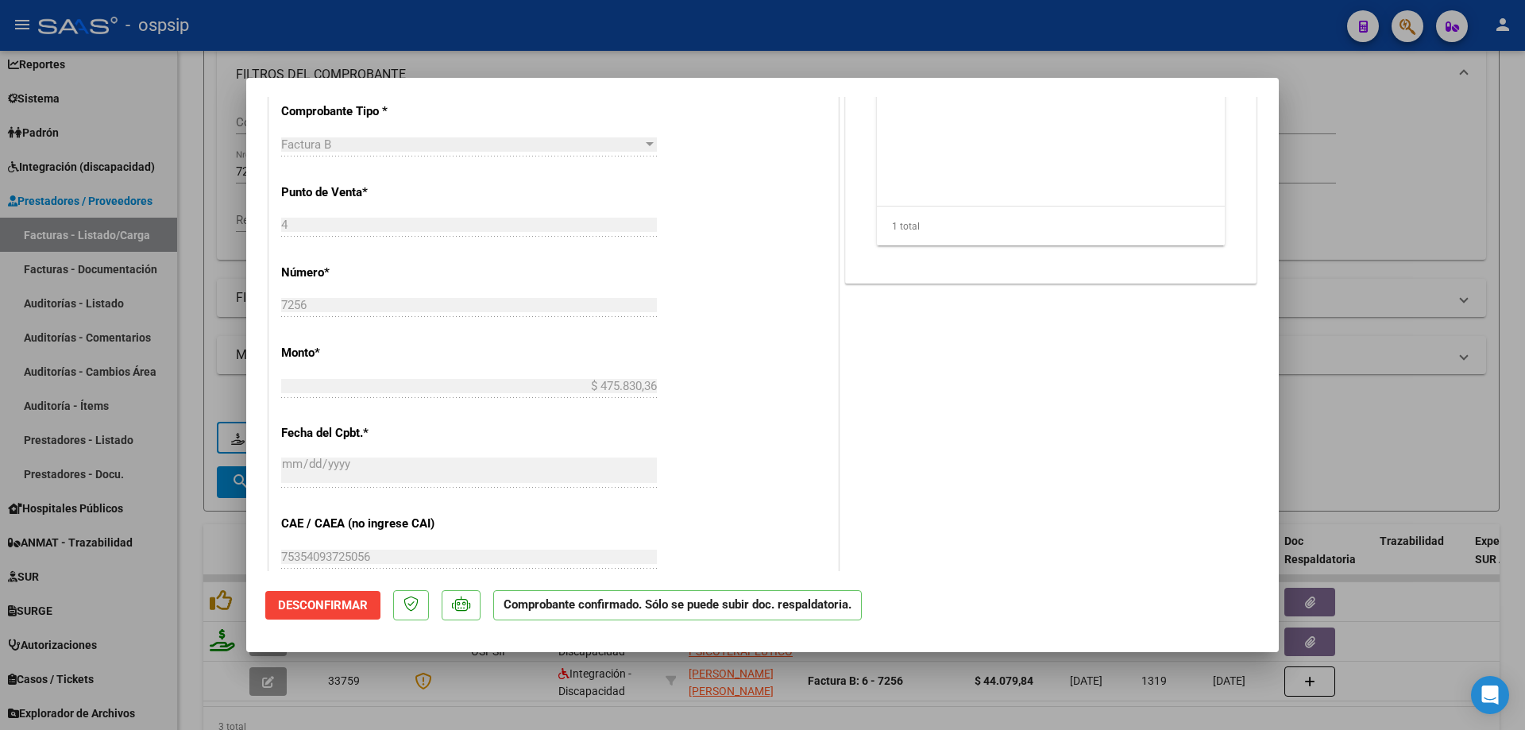
click at [1386, 240] on div at bounding box center [762, 365] width 1525 height 730
type input "$ 0,00"
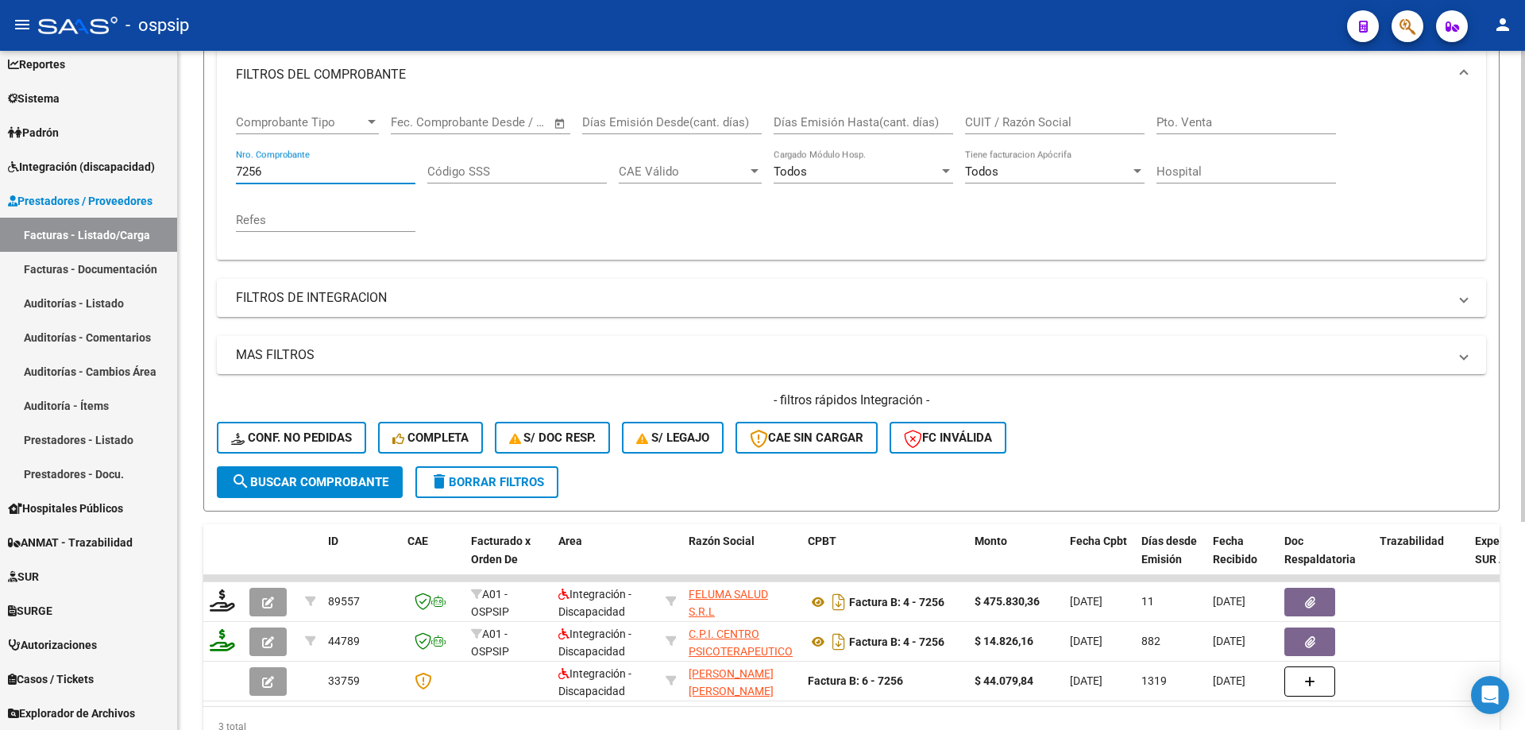
click at [315, 169] on input "7256" at bounding box center [325, 171] width 179 height 14
type input "7"
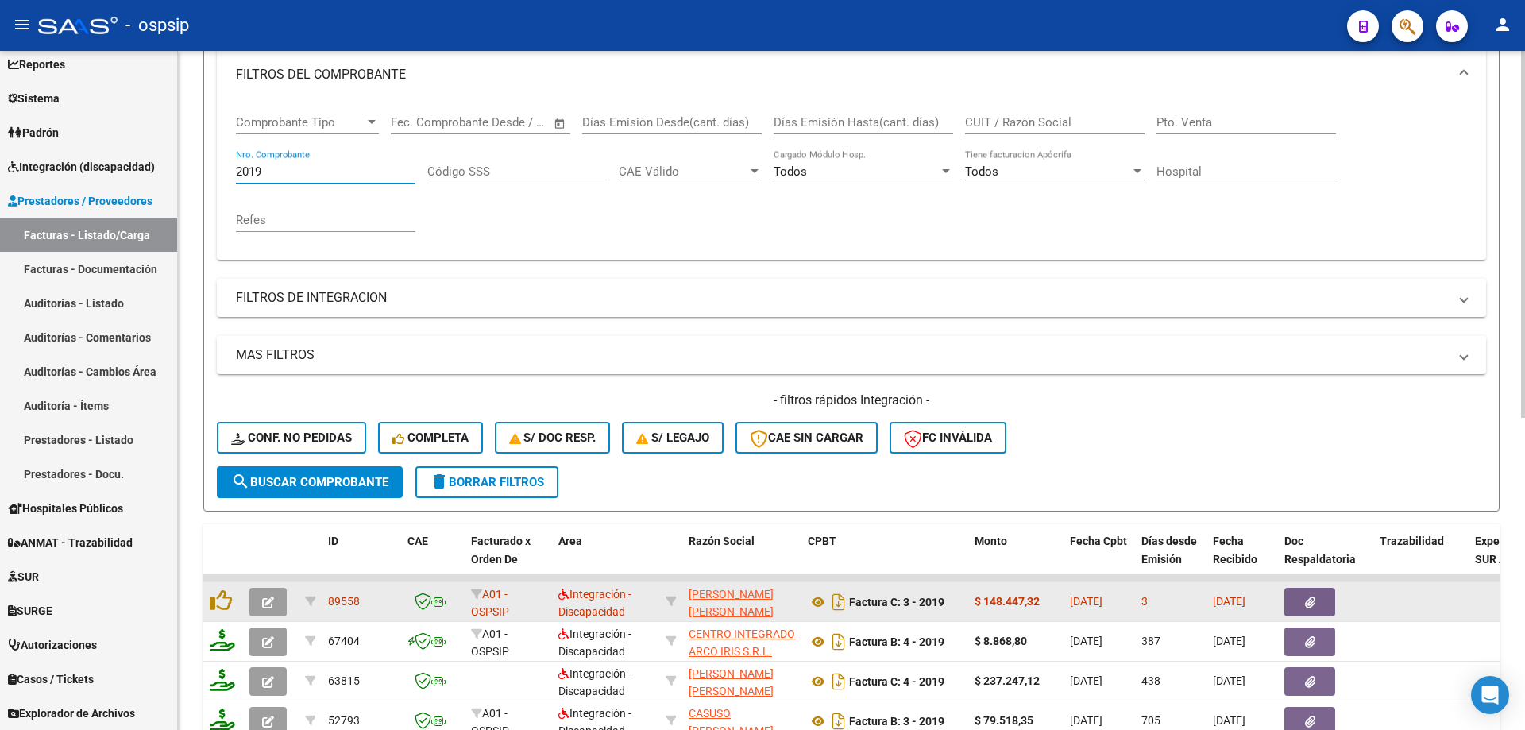
type input "2019"
click at [271, 606] on icon "button" at bounding box center [268, 602] width 12 height 12
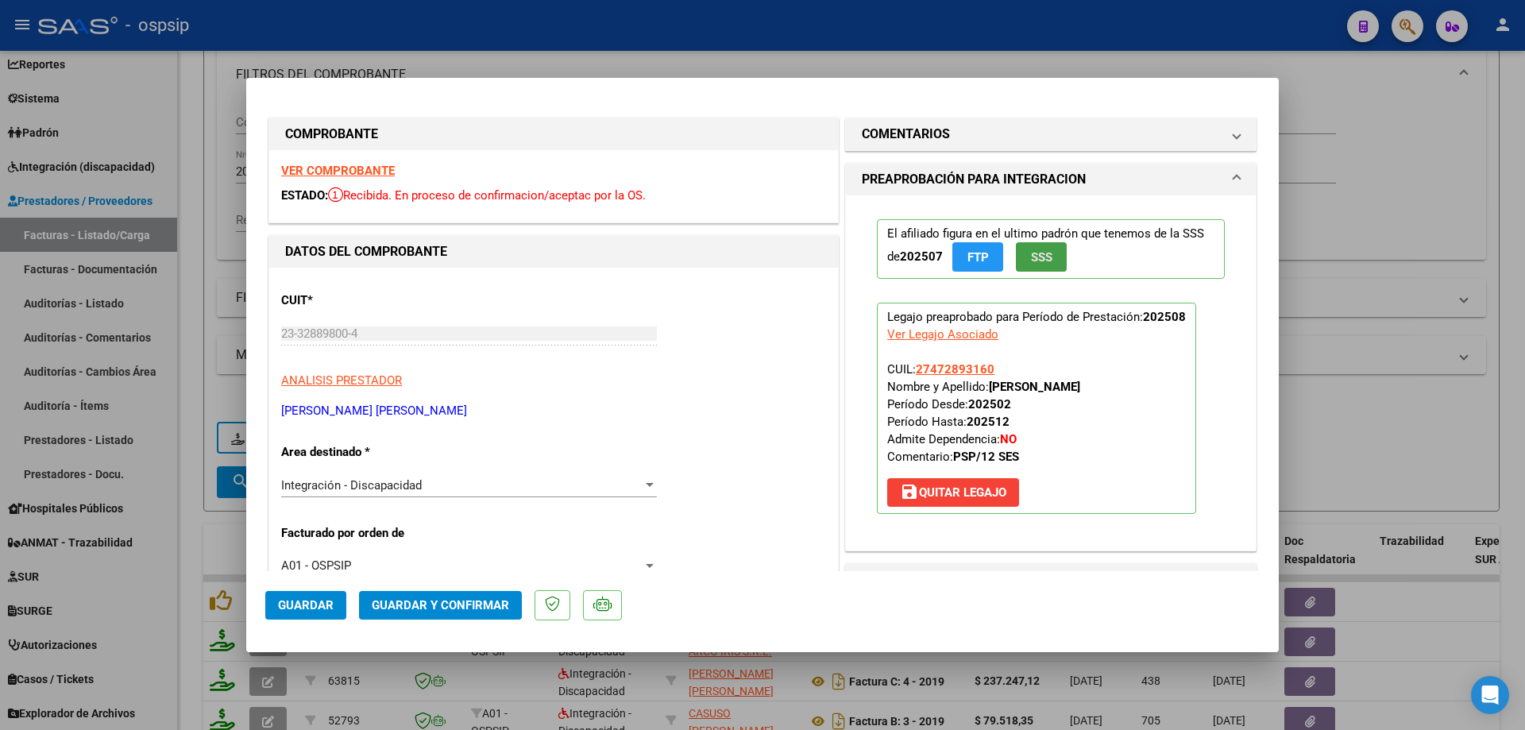
click at [1035, 249] on button "SSS" at bounding box center [1041, 256] width 51 height 29
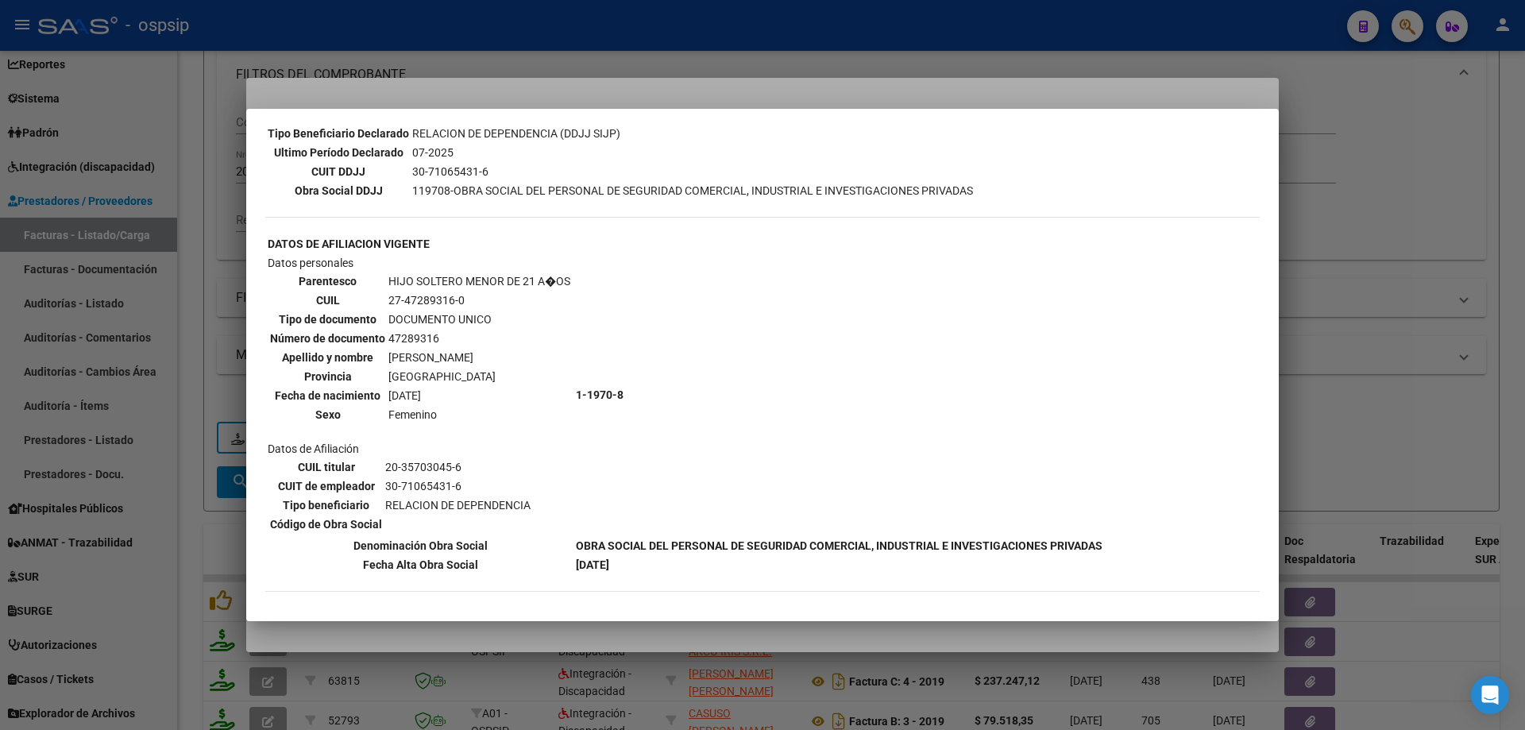
scroll to position [218, 0]
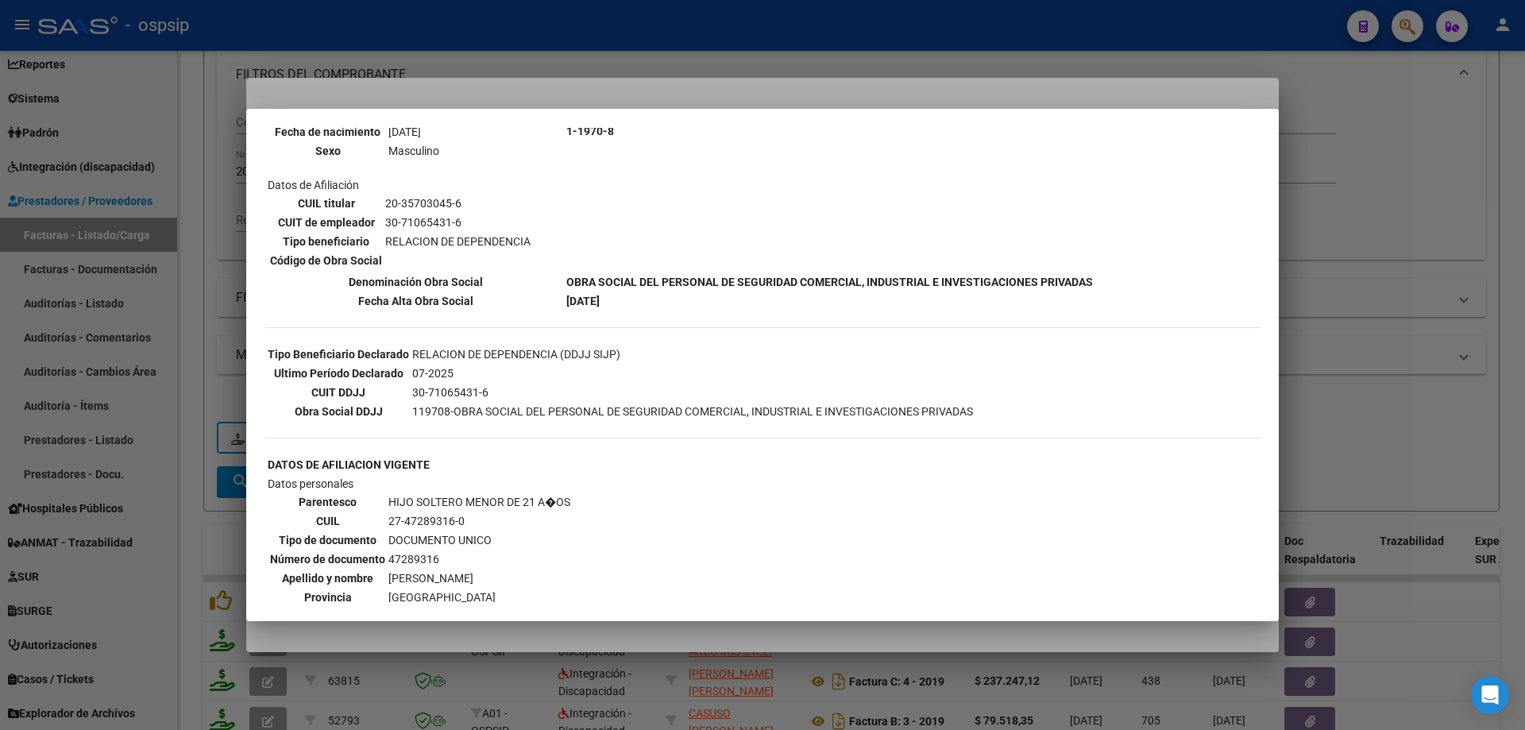
click at [1439, 187] on div at bounding box center [762, 365] width 1525 height 730
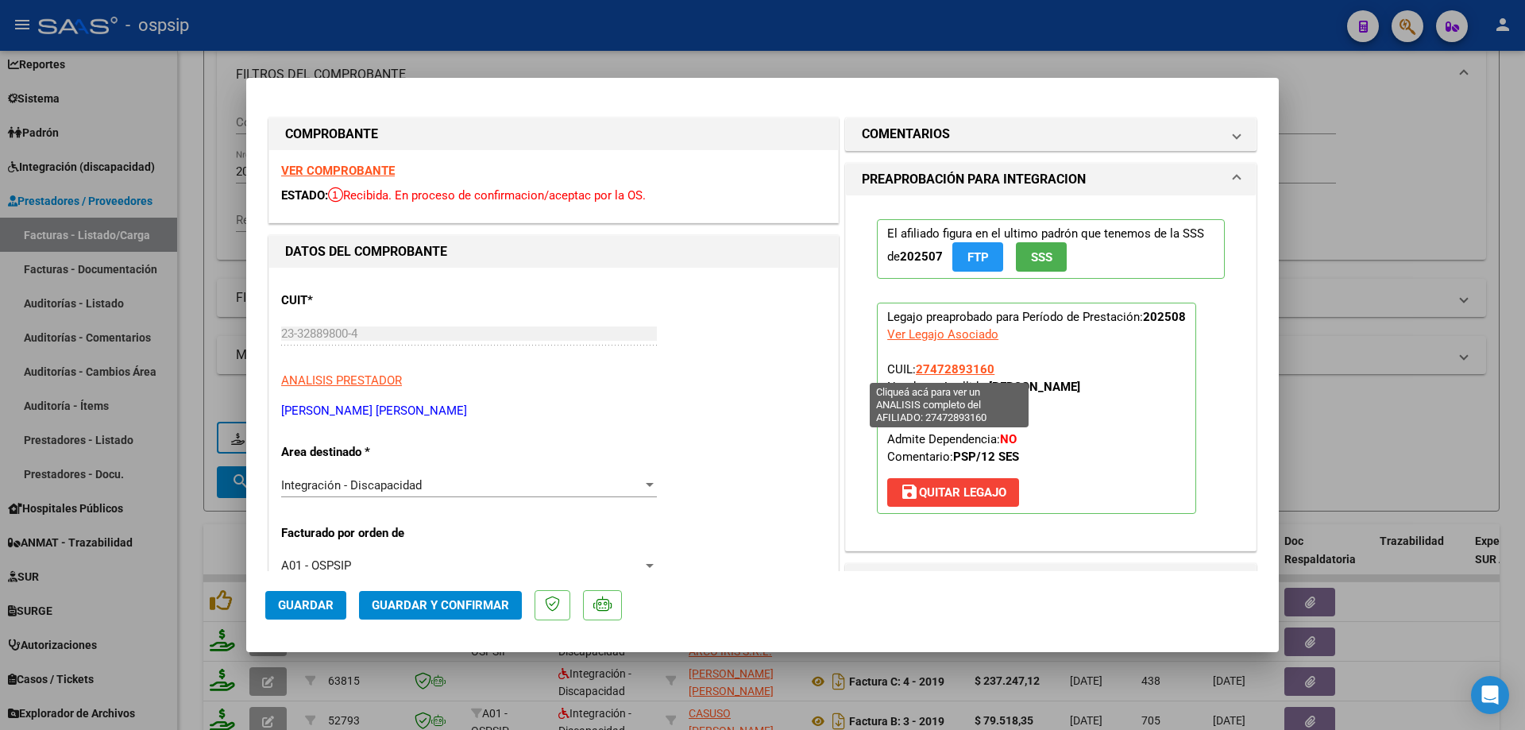
click at [943, 373] on span "27472893160" at bounding box center [955, 369] width 79 height 14
type textarea "27472893160"
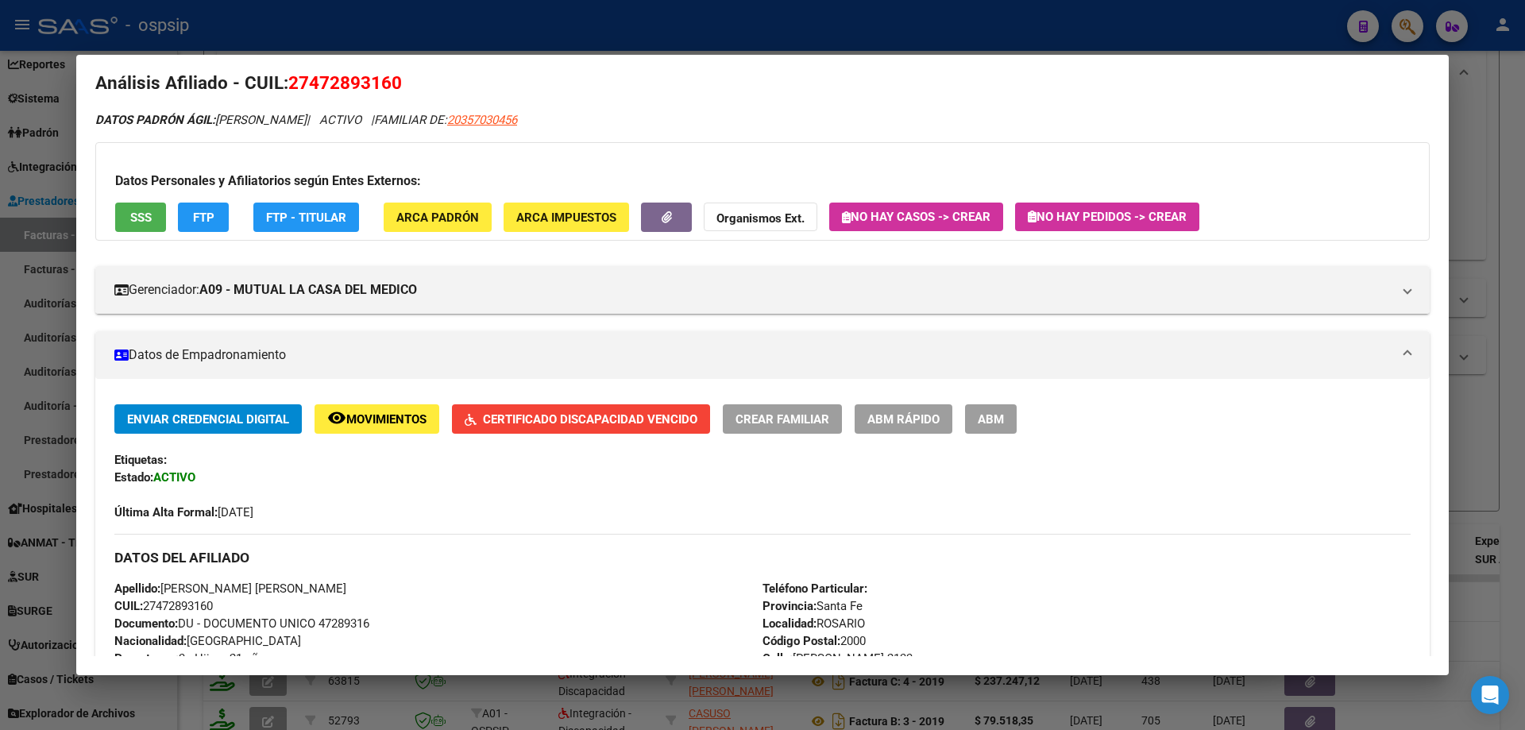
scroll to position [0, 0]
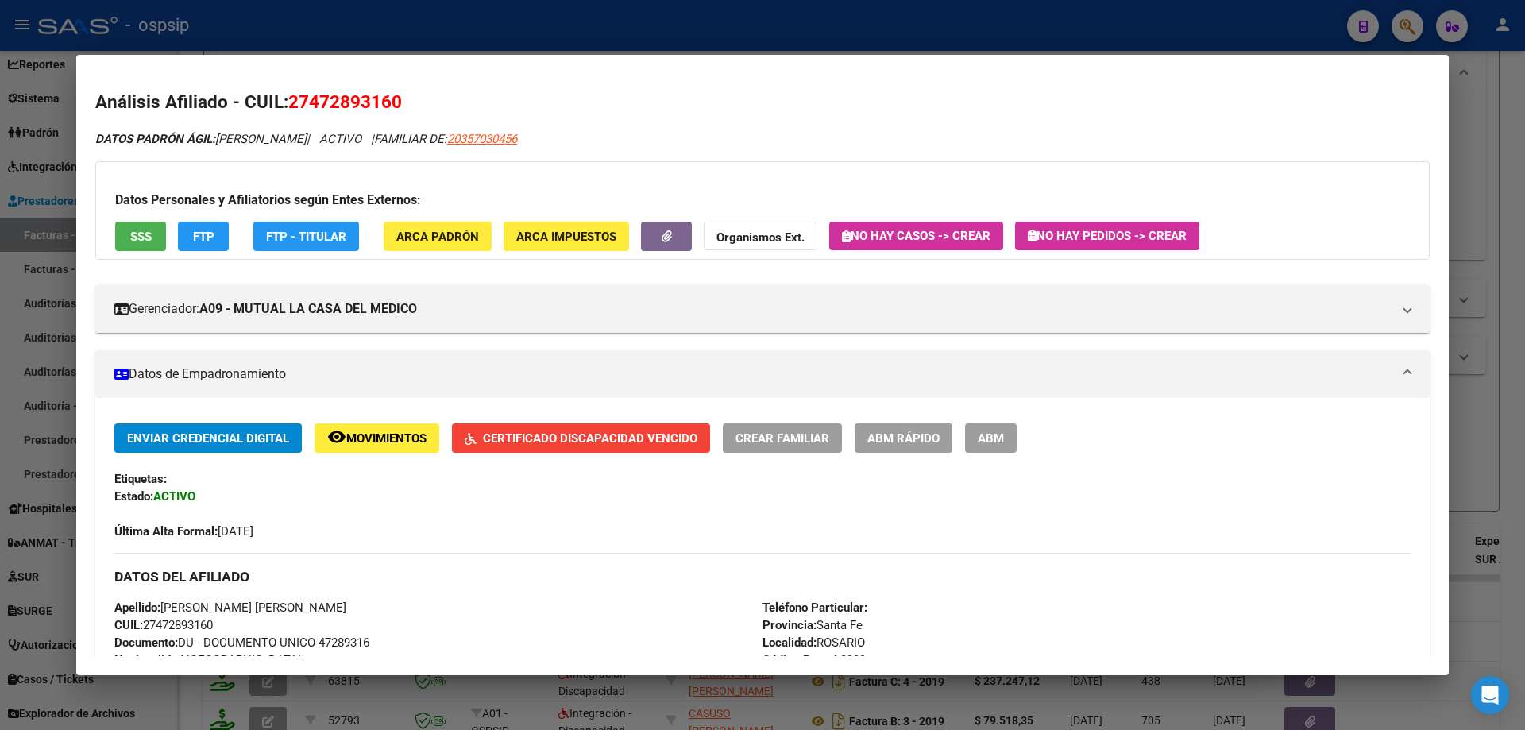
click at [628, 440] on span "Certificado Discapacidad Vencido" at bounding box center [590, 438] width 214 height 14
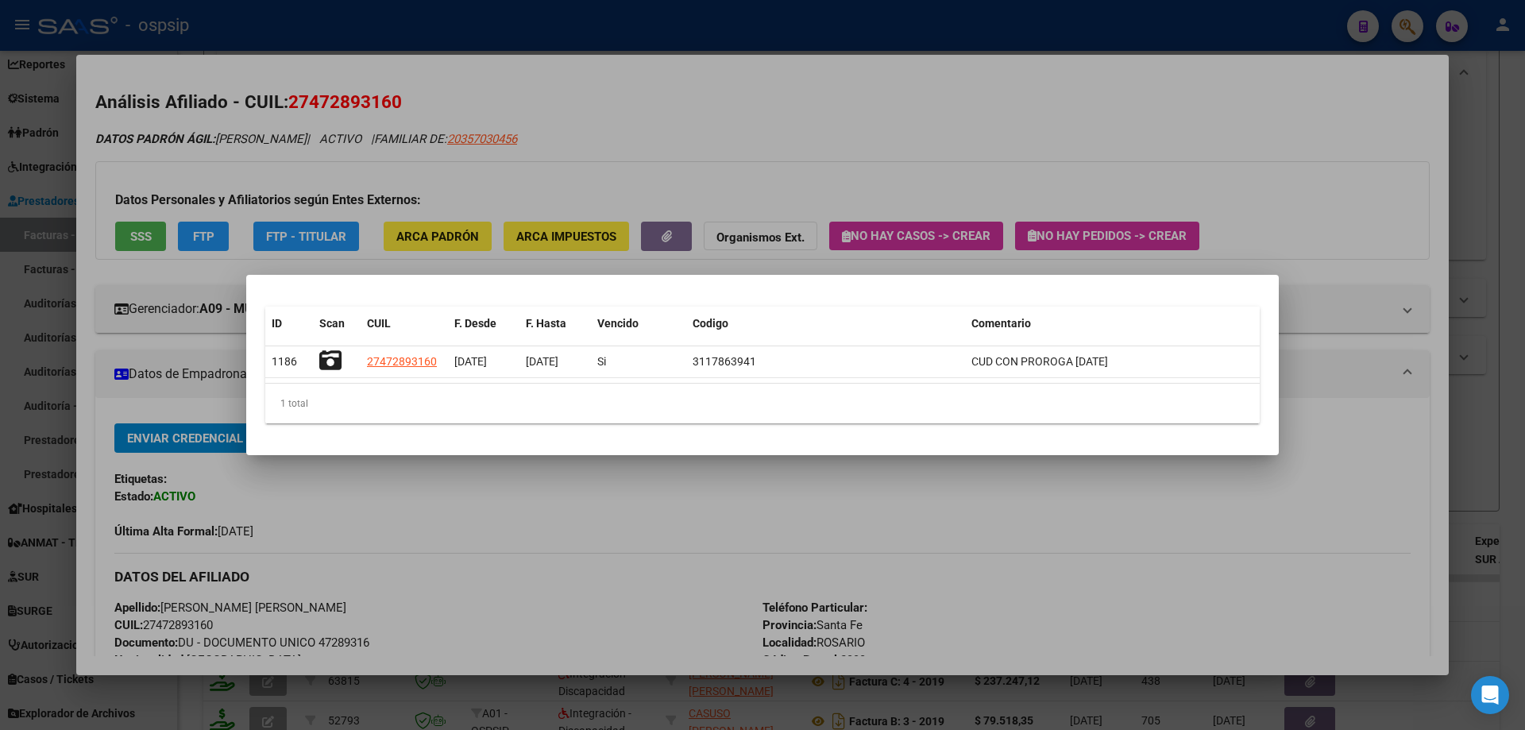
click at [1422, 346] on div at bounding box center [762, 365] width 1525 height 730
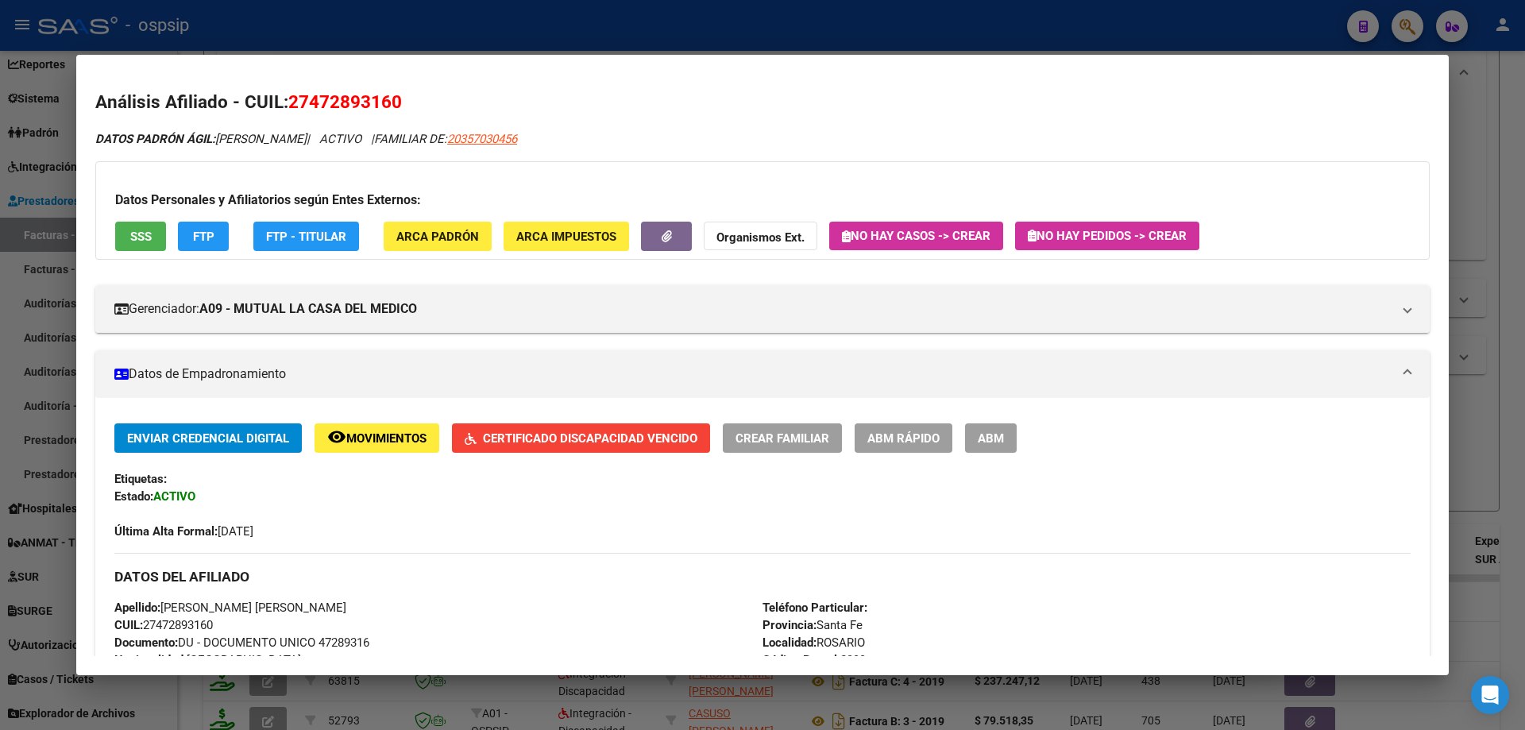
click at [1524, 229] on div at bounding box center [762, 365] width 1525 height 730
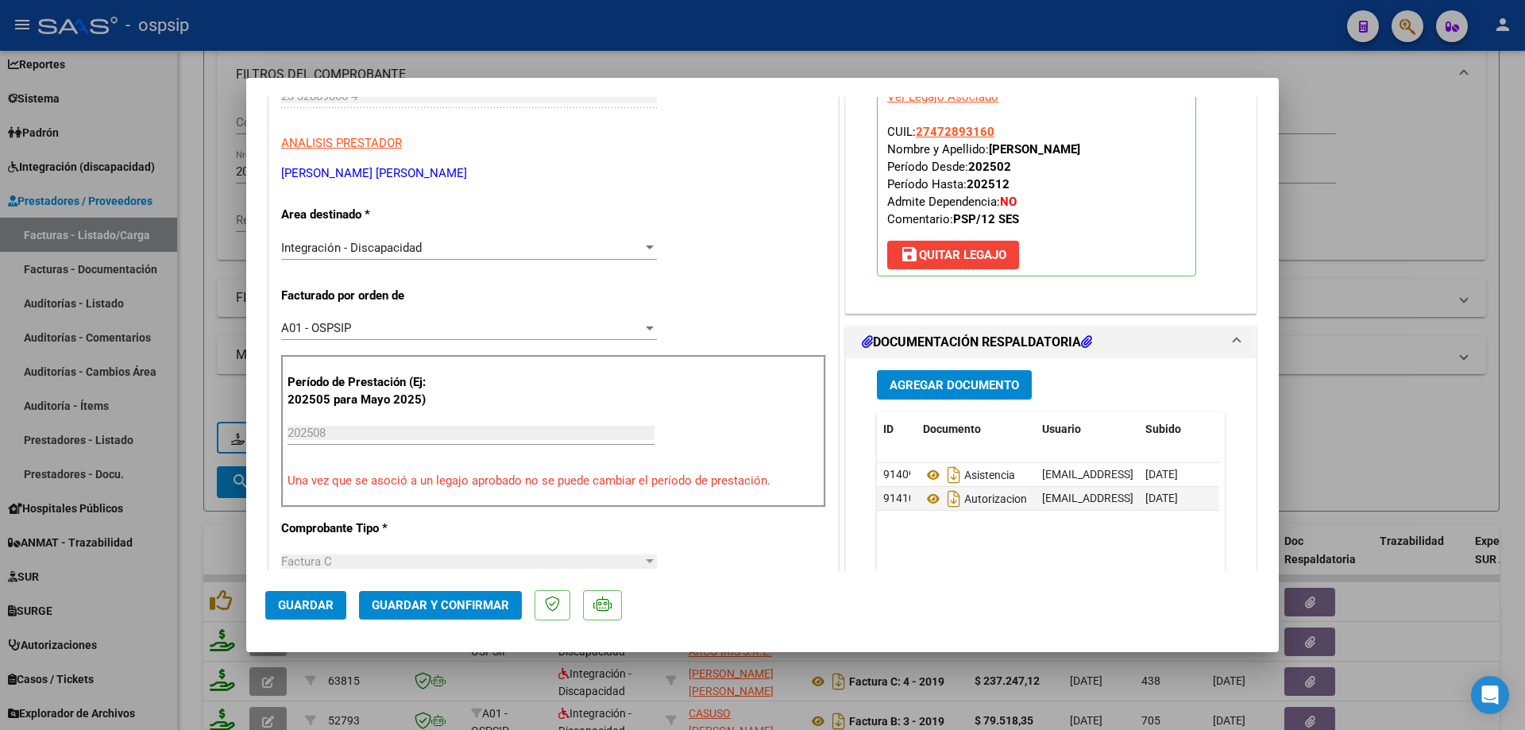
scroll to position [238, 0]
click at [927, 496] on icon at bounding box center [933, 497] width 21 height 19
click at [925, 473] on icon at bounding box center [933, 474] width 21 height 19
click at [927, 499] on icon at bounding box center [933, 497] width 21 height 19
click at [476, 601] on span "Guardar y Confirmar" at bounding box center [440, 605] width 137 height 14
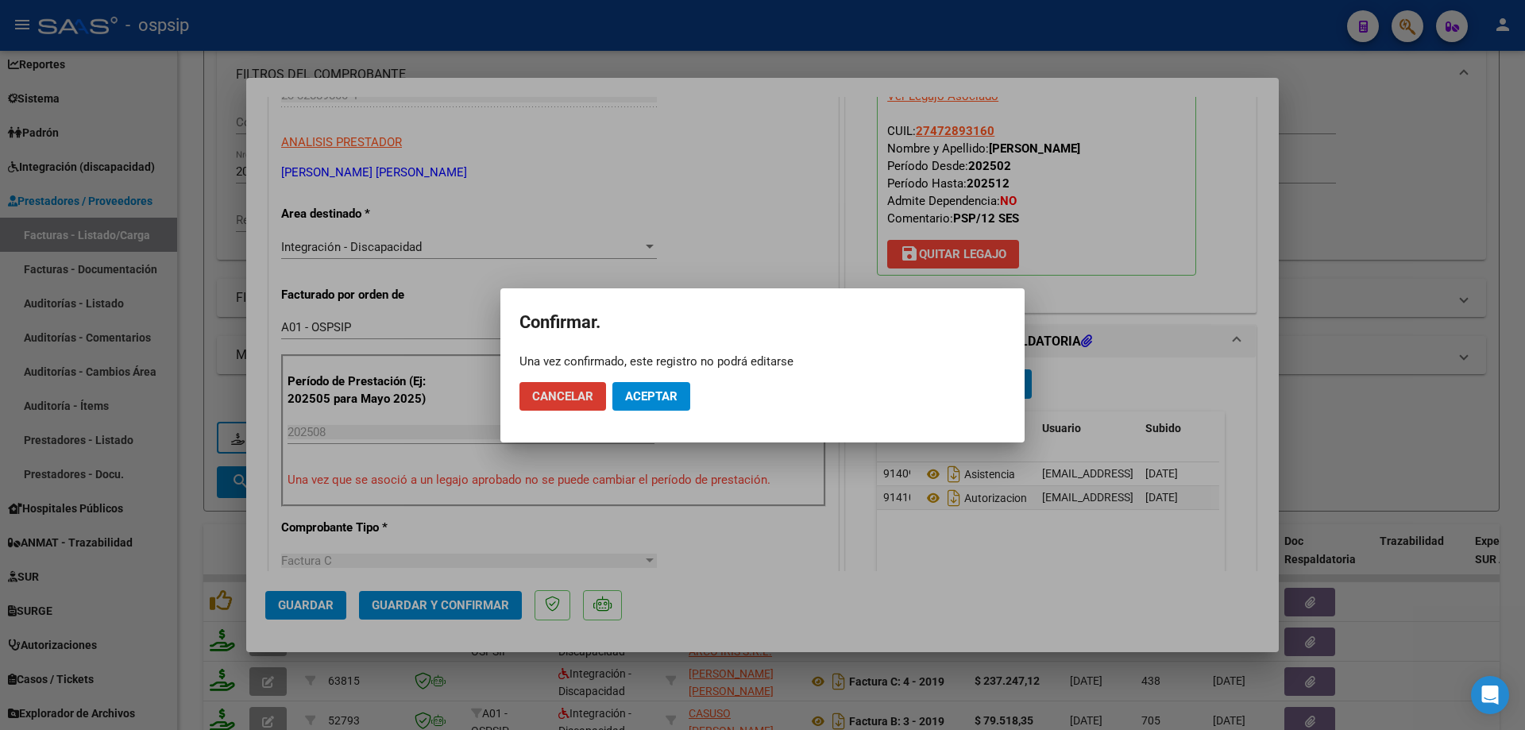
click at [642, 390] on span "Aceptar" at bounding box center [651, 396] width 52 height 14
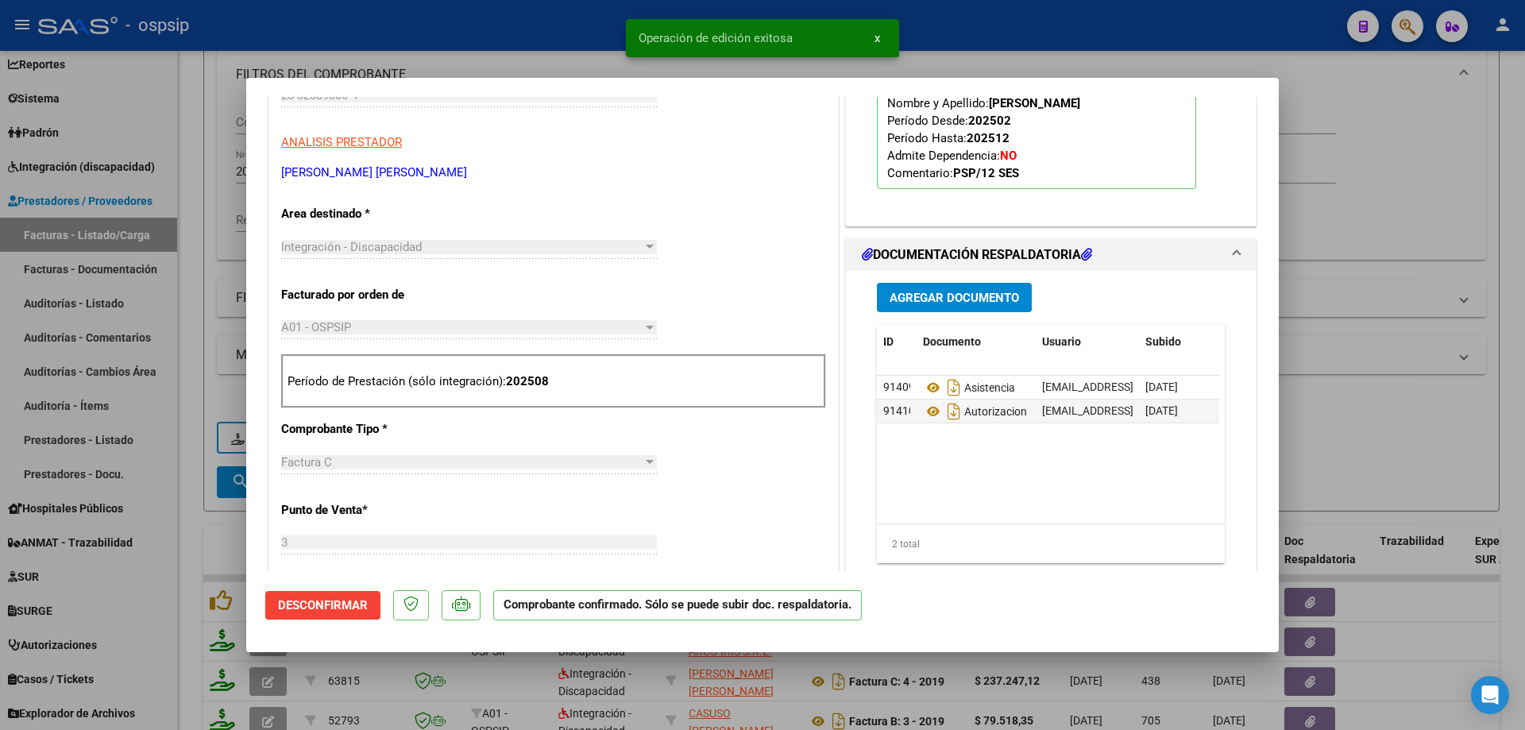
click at [1366, 227] on div at bounding box center [762, 365] width 1525 height 730
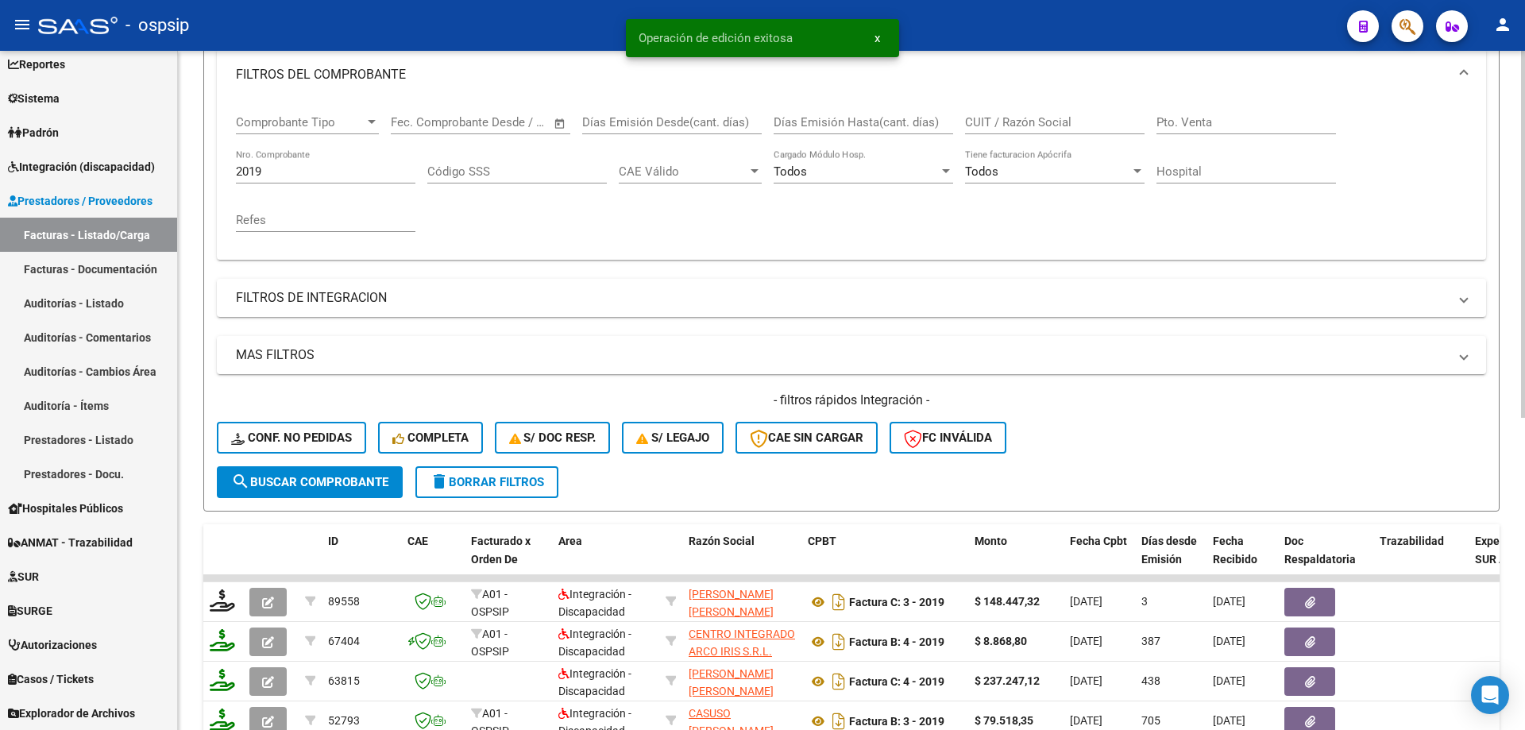
click at [298, 171] on input "2019" at bounding box center [325, 171] width 179 height 14
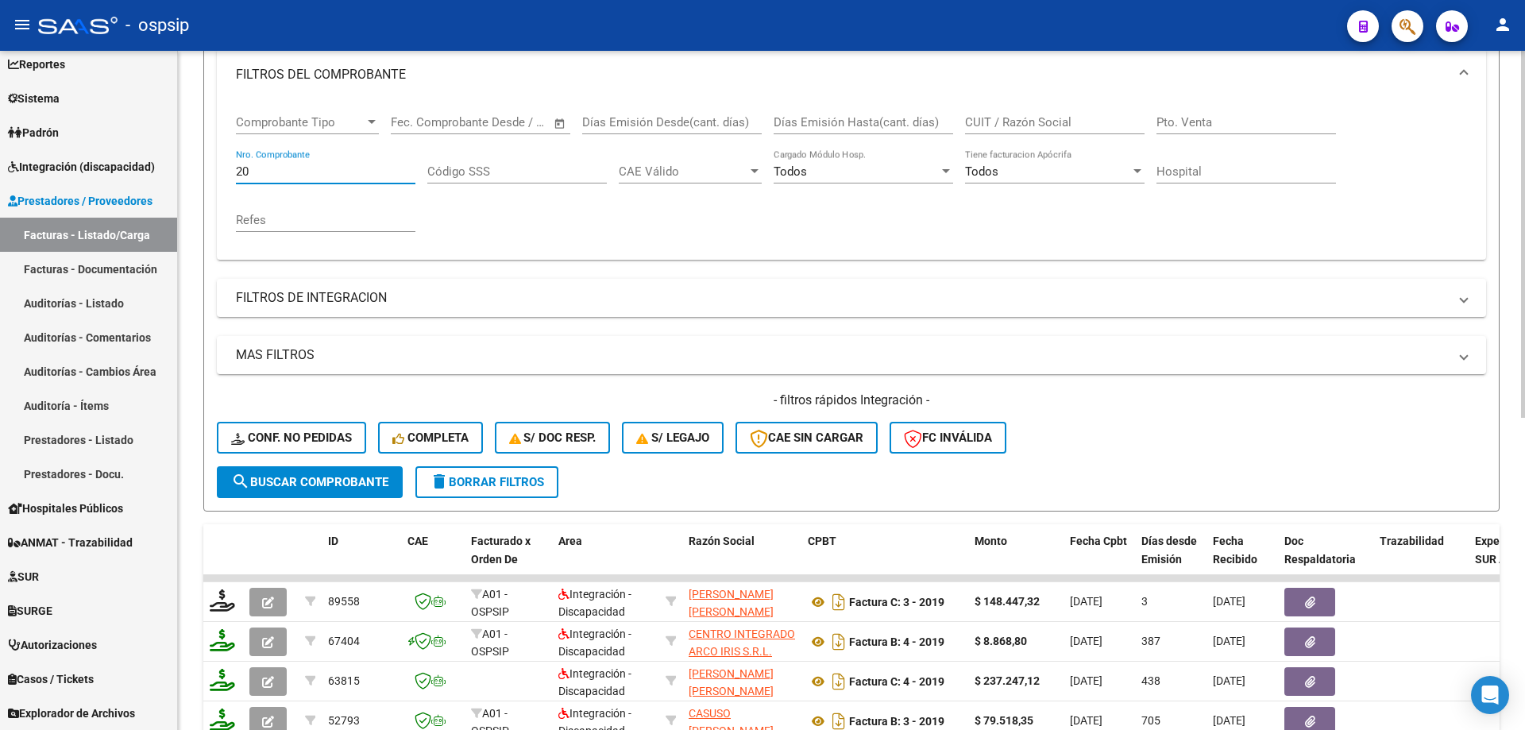
type input "2"
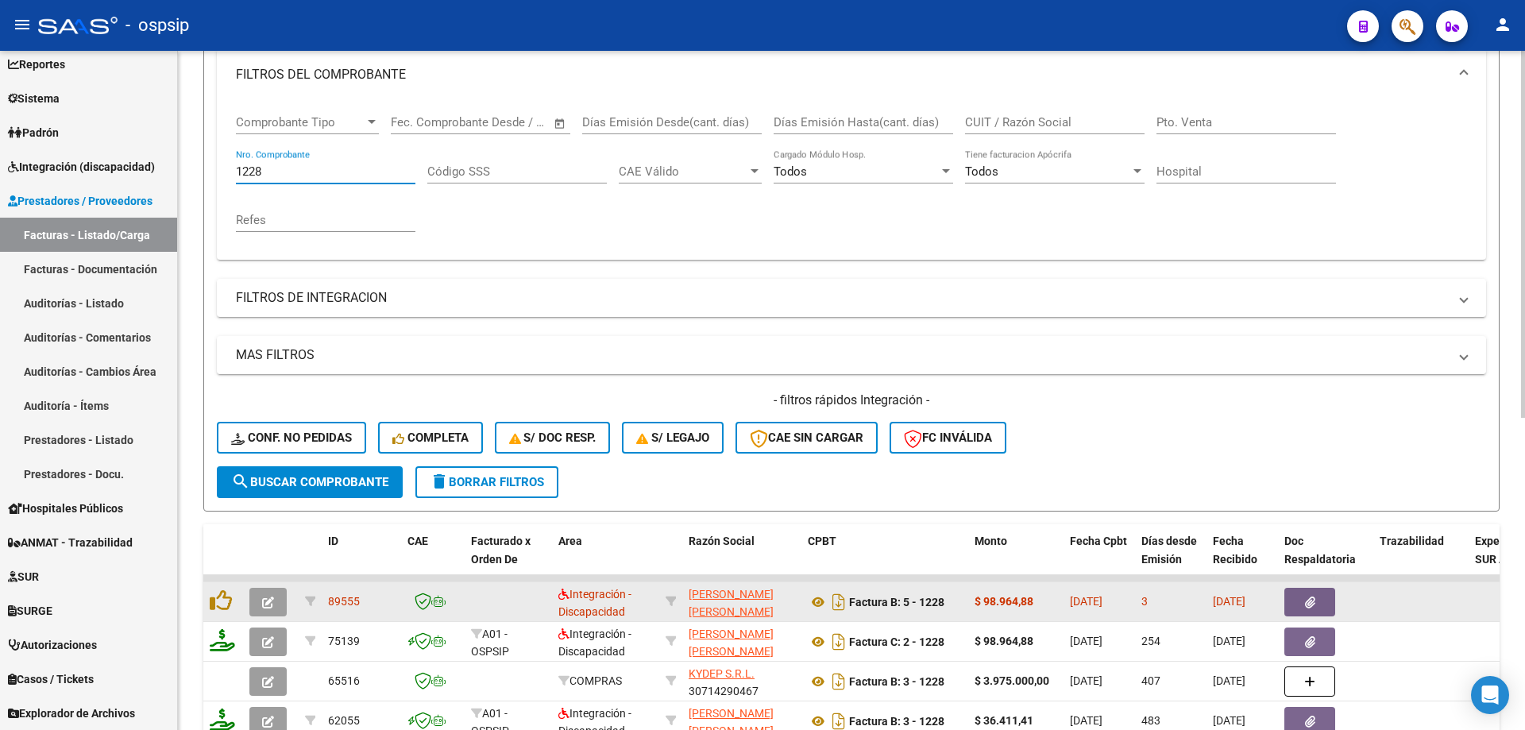
type input "1228"
click at [273, 603] on icon "button" at bounding box center [268, 602] width 12 height 12
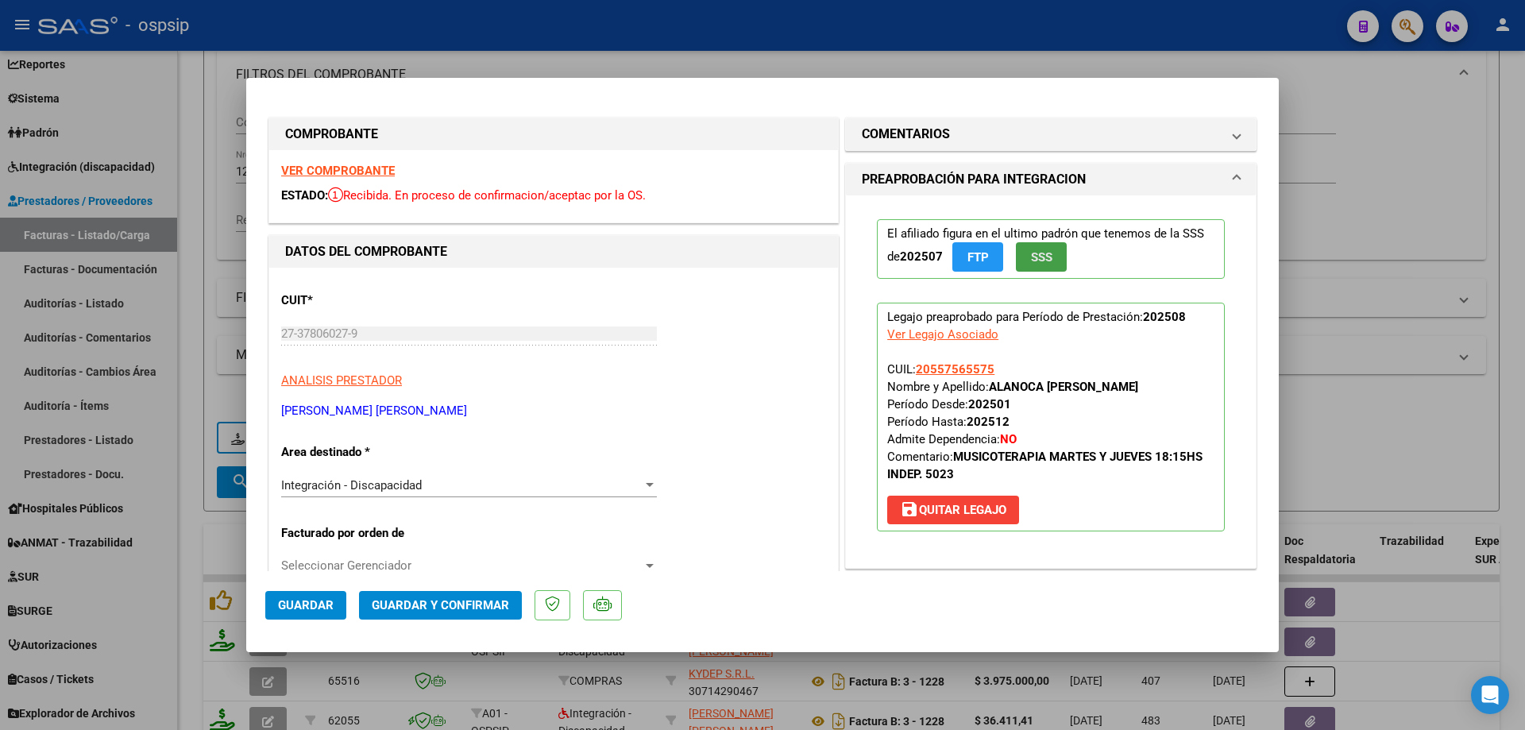
click at [1040, 264] on span "SSS" at bounding box center [1041, 257] width 21 height 14
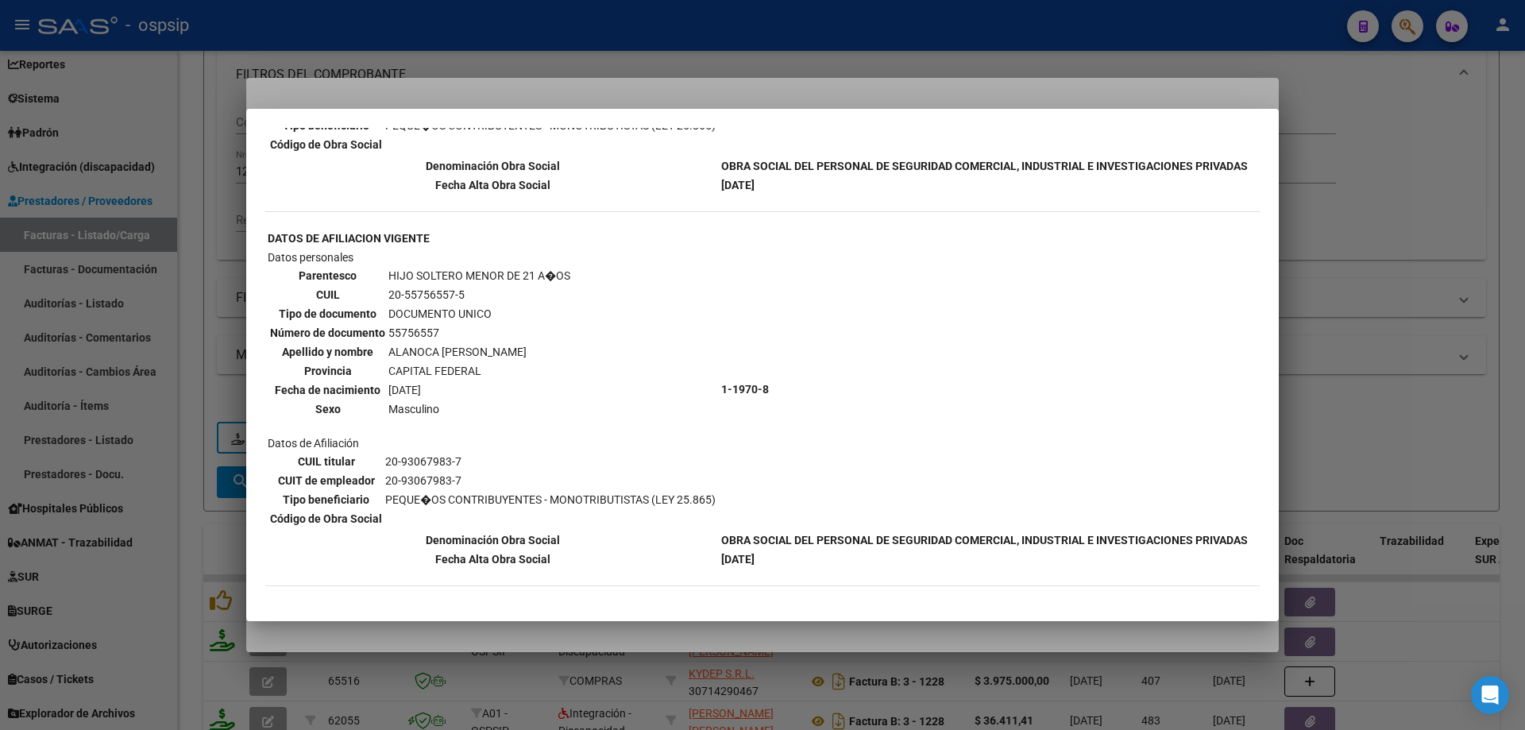
scroll to position [430, 0]
click at [1378, 219] on div at bounding box center [762, 365] width 1525 height 730
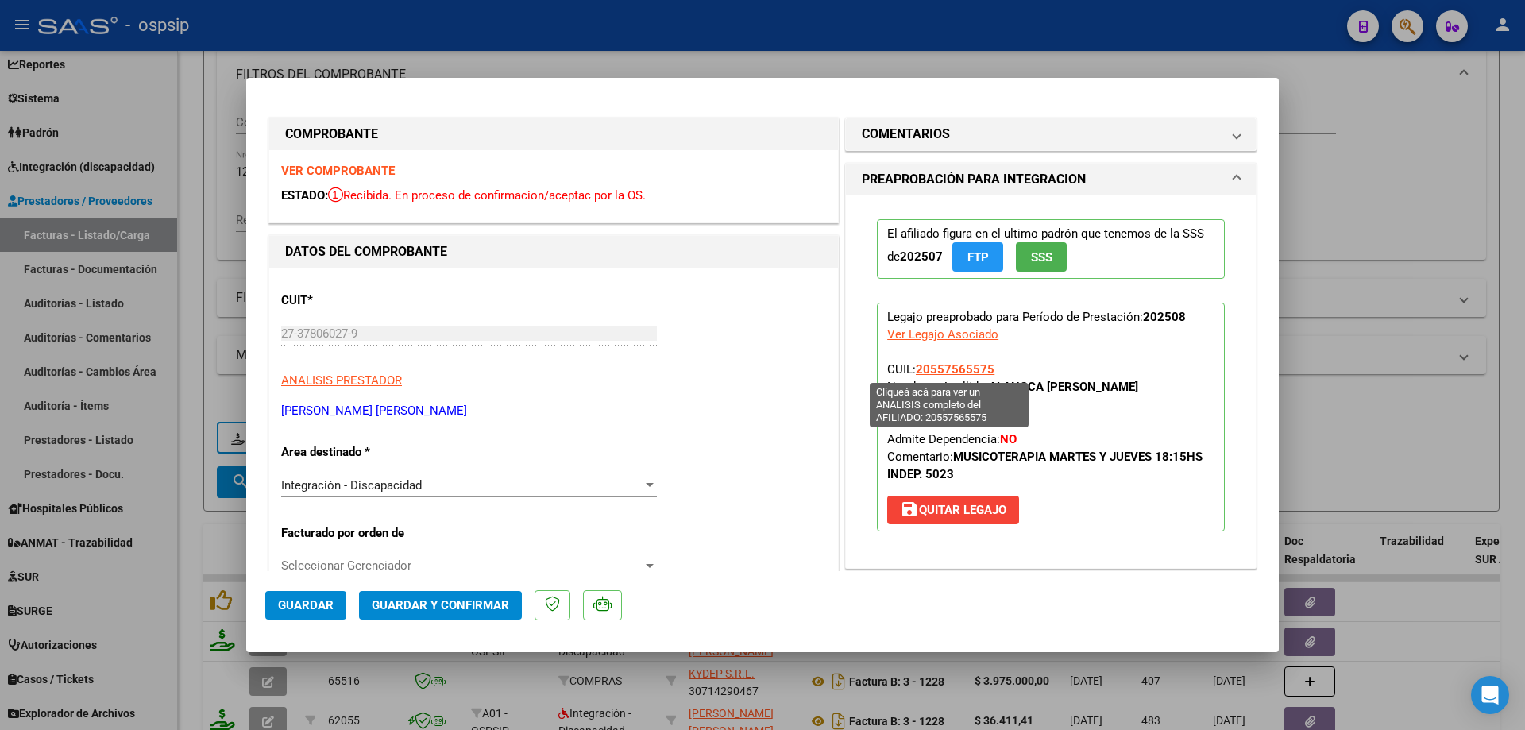
click at [968, 370] on span "20557565575" at bounding box center [955, 369] width 79 height 14
type textarea "20557565575"
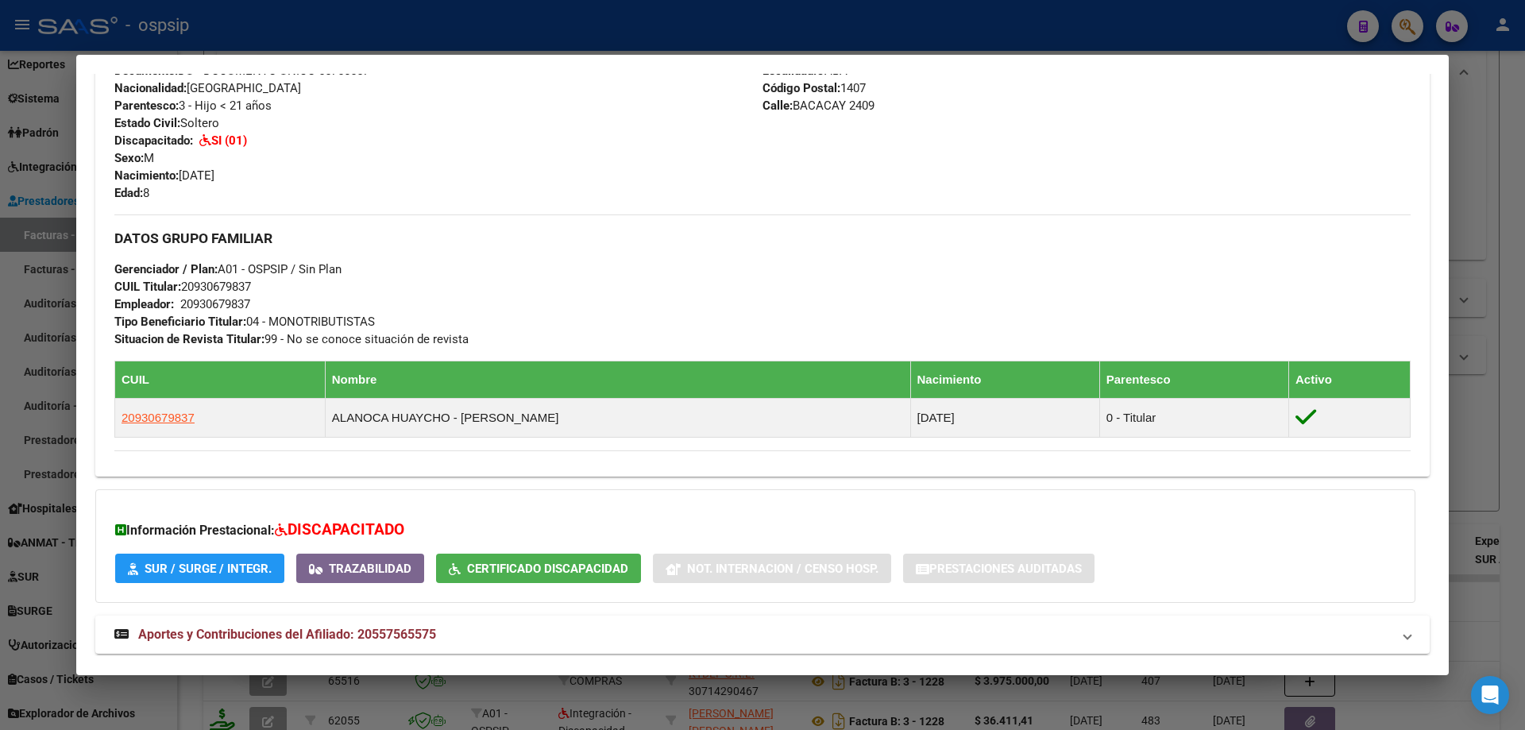
scroll to position [484, 0]
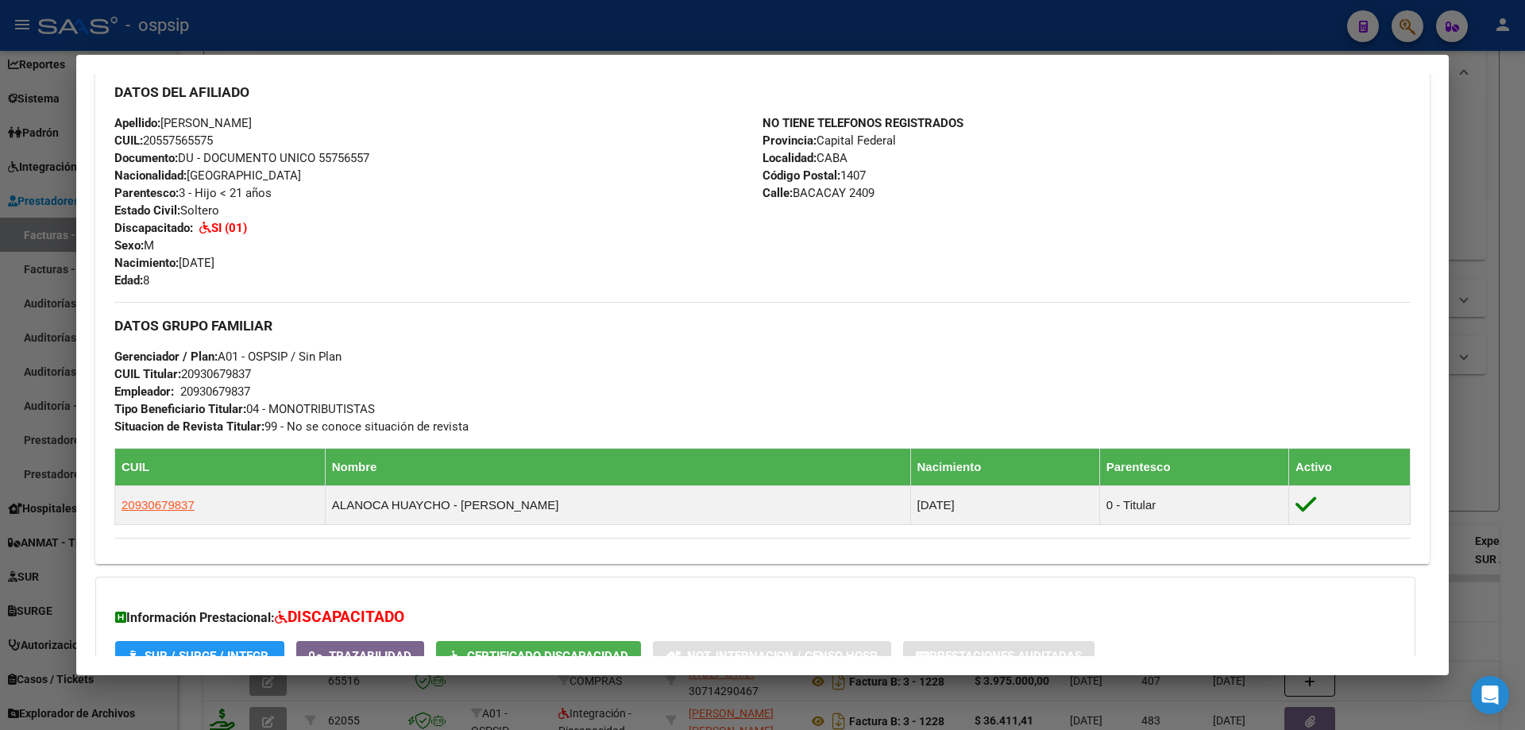
click at [1475, 187] on div at bounding box center [762, 365] width 1525 height 730
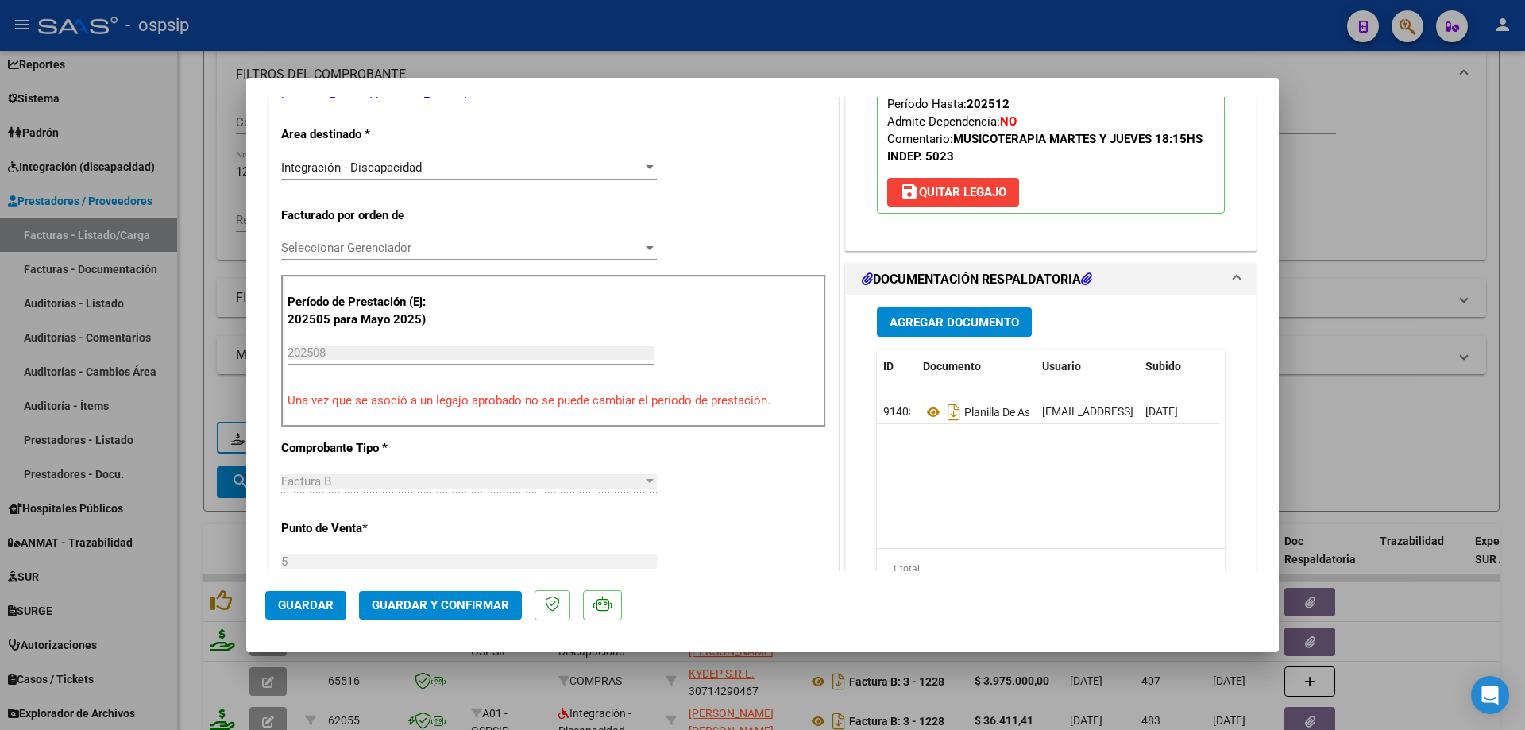
scroll to position [397, 0]
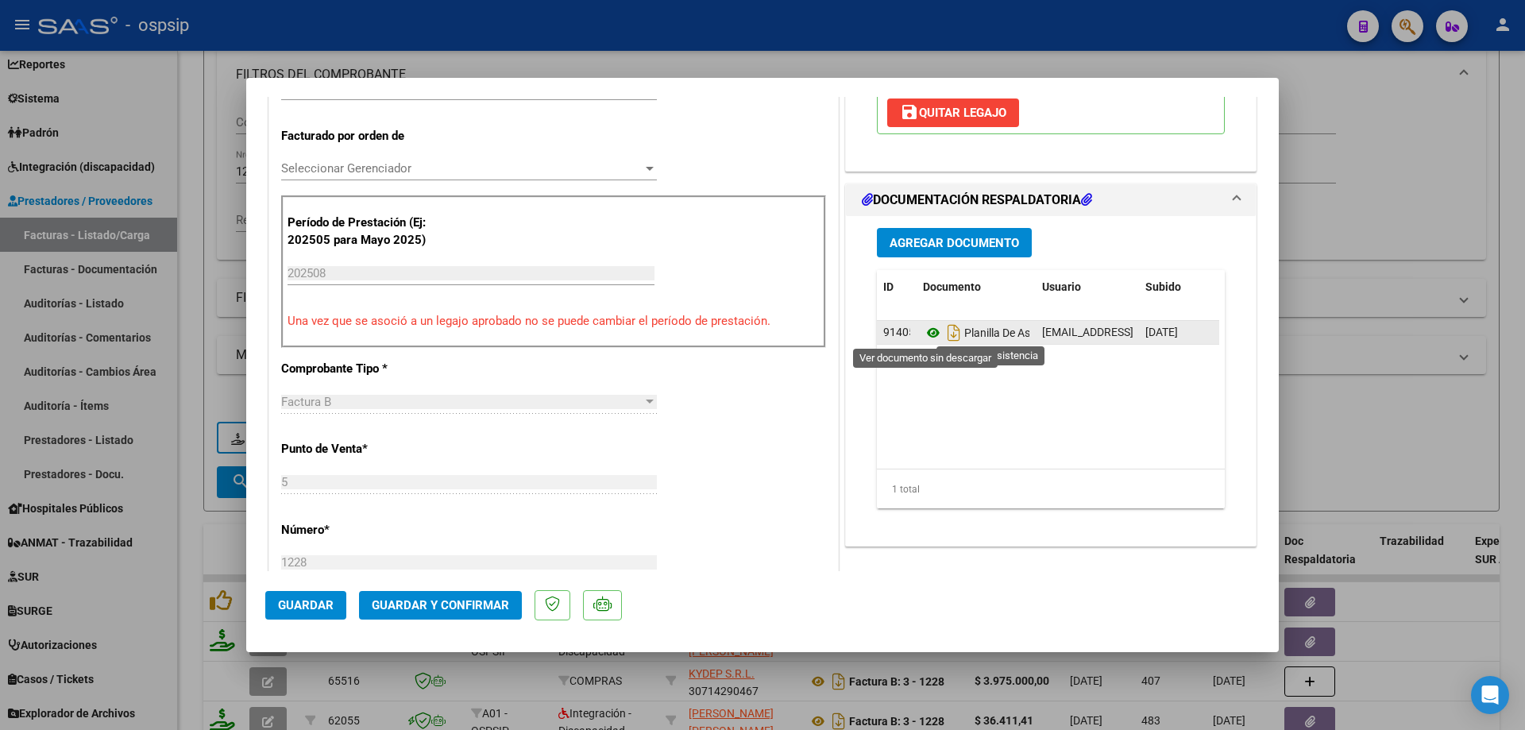
click at [929, 329] on icon at bounding box center [933, 332] width 21 height 19
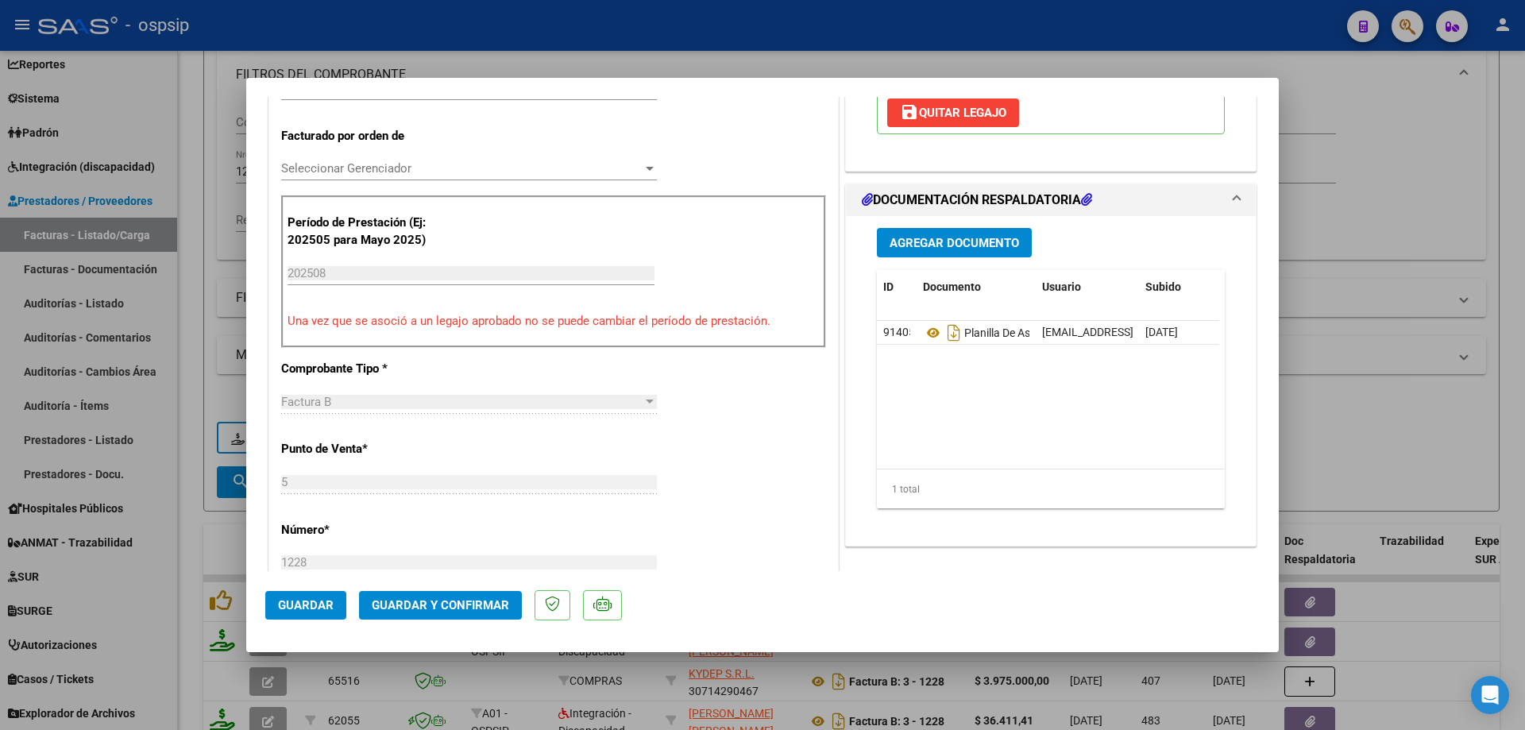
scroll to position [238, 0]
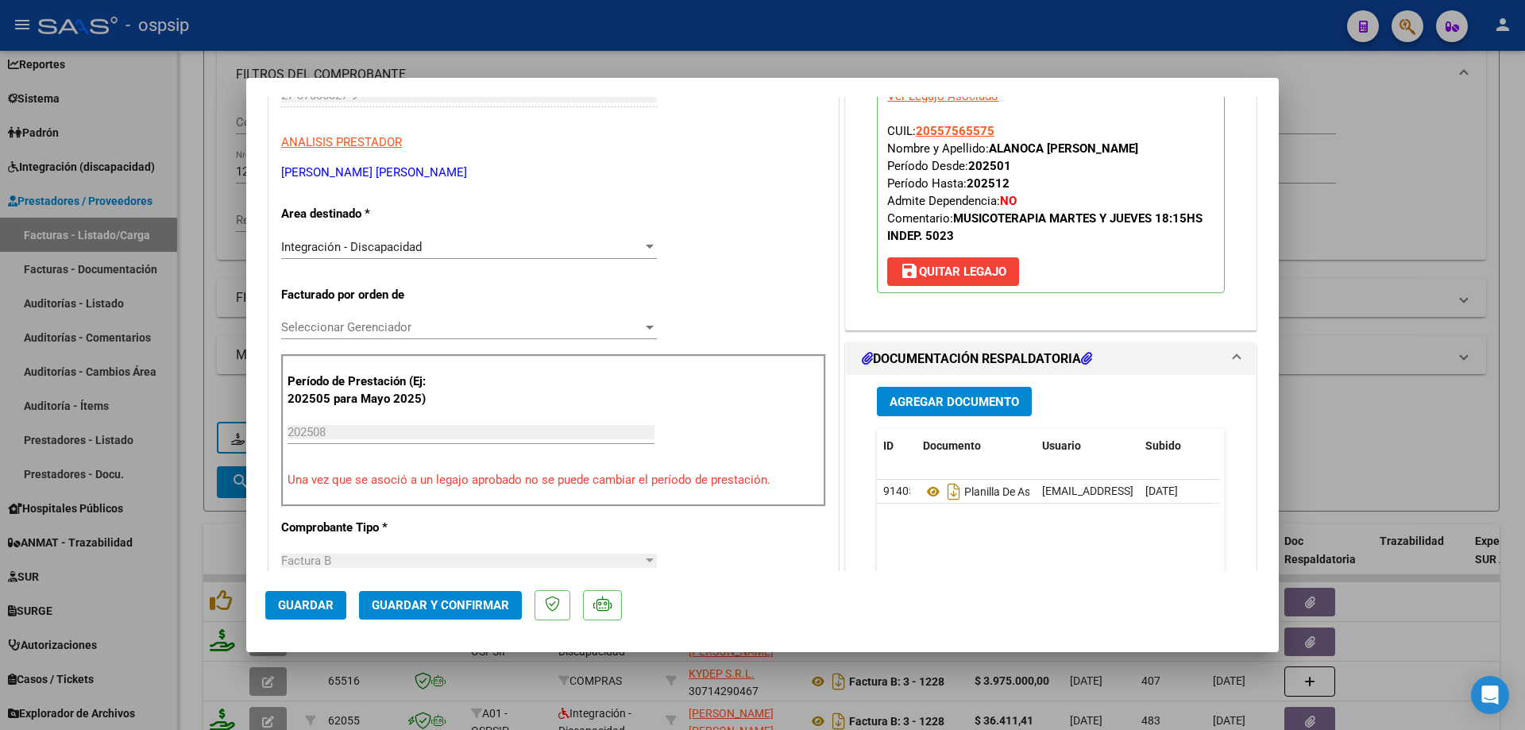
click at [481, 609] on span "Guardar y Confirmar" at bounding box center [440, 605] width 137 height 14
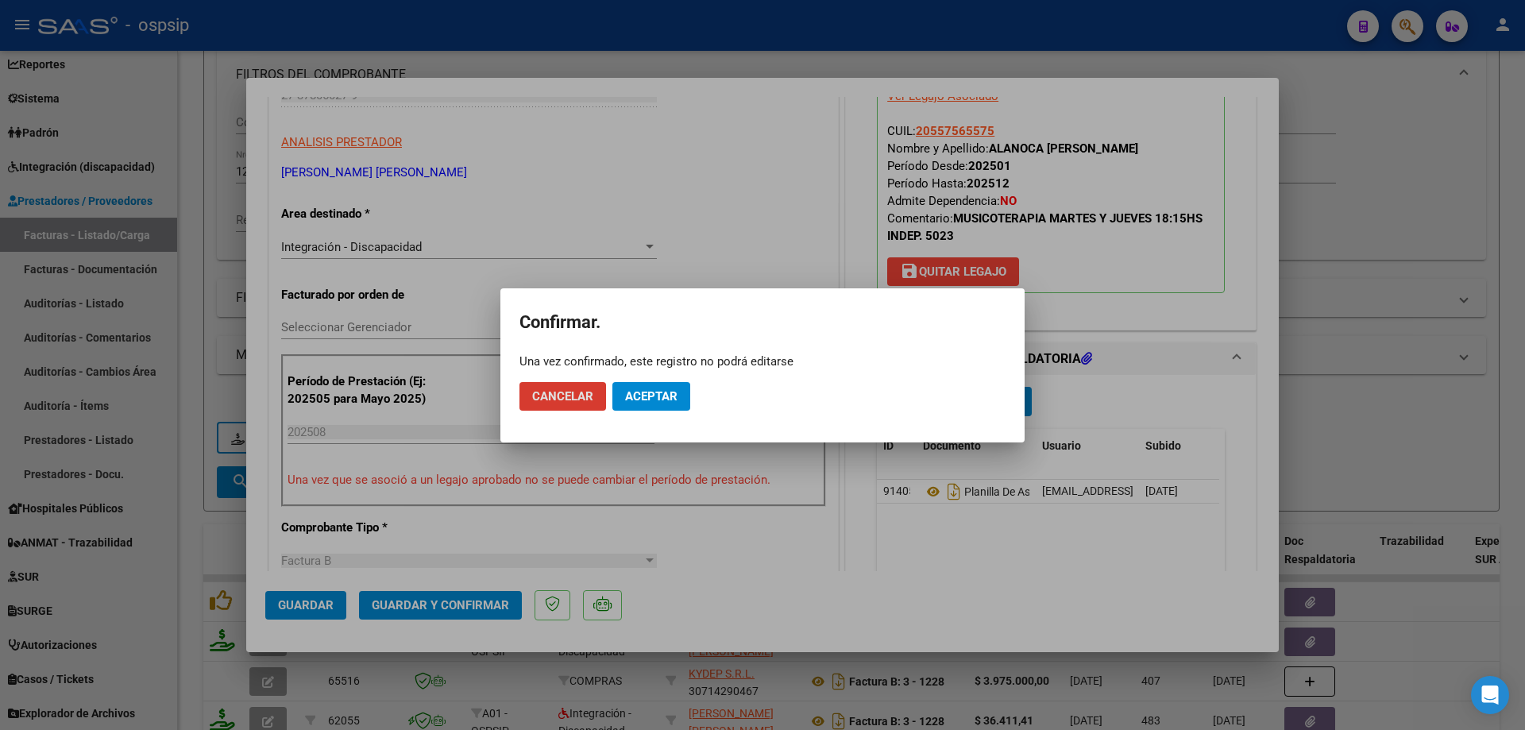
click at [661, 399] on span "Aceptar" at bounding box center [651, 396] width 52 height 14
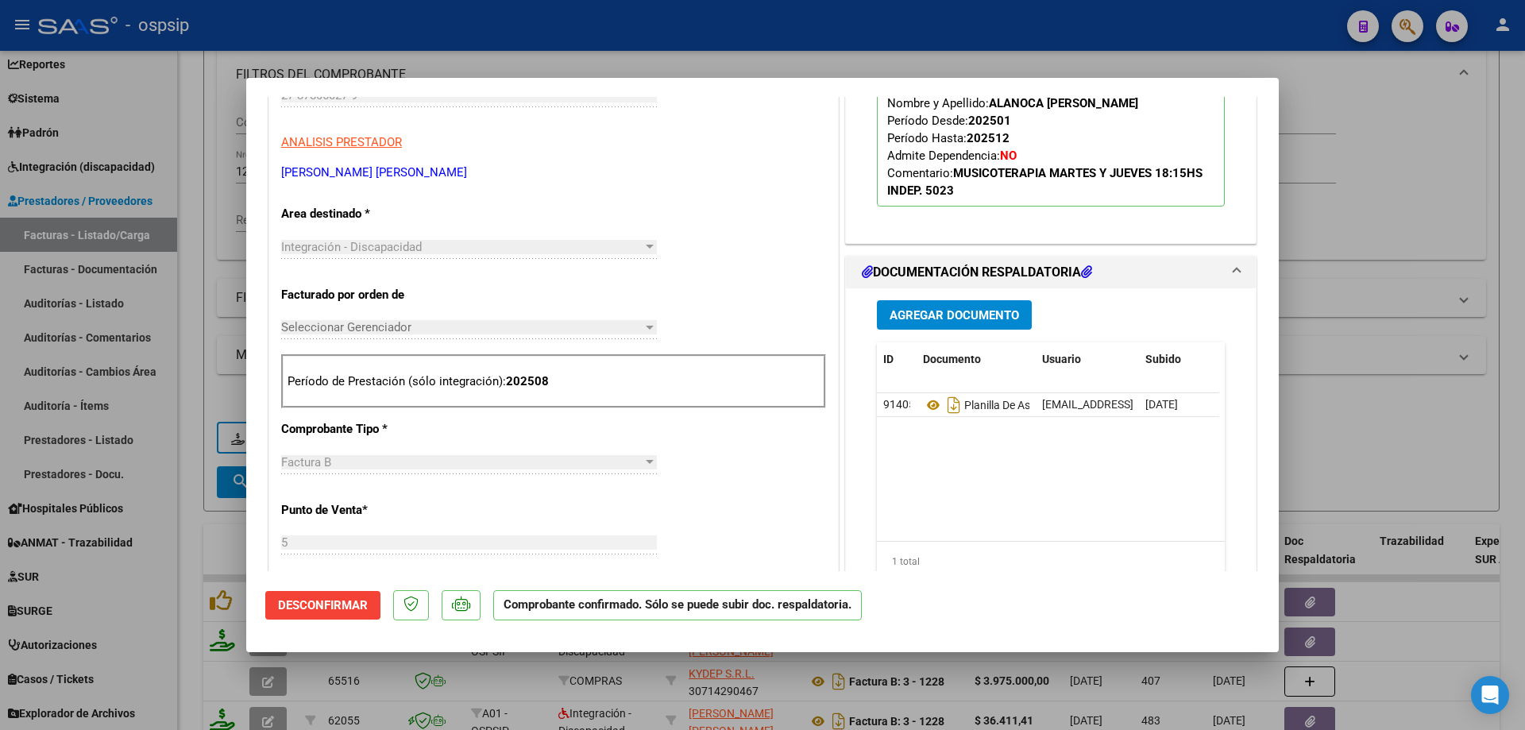
click at [1363, 192] on div at bounding box center [762, 365] width 1525 height 730
type input "$ 0,00"
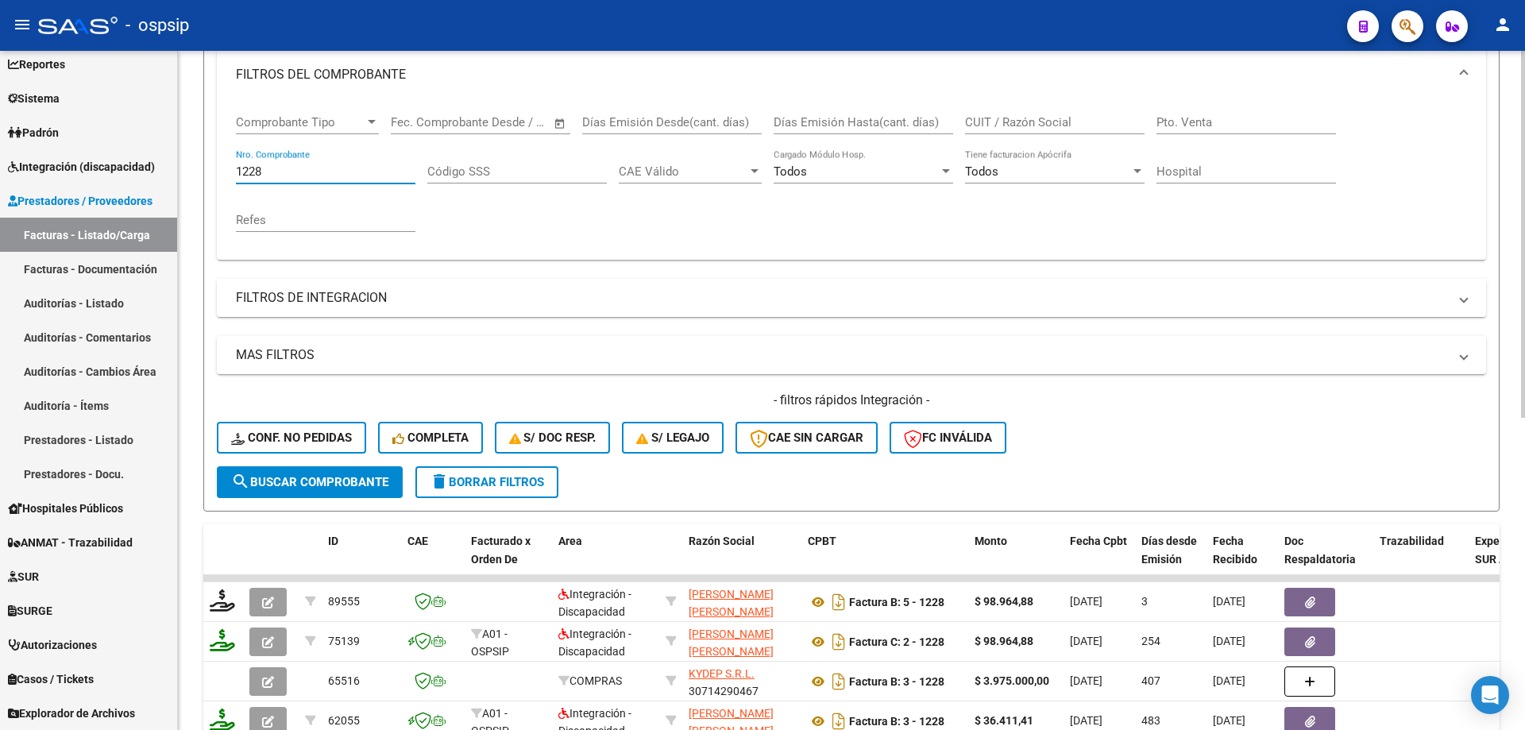
click at [310, 170] on input "1228" at bounding box center [325, 171] width 179 height 14
type input "1"
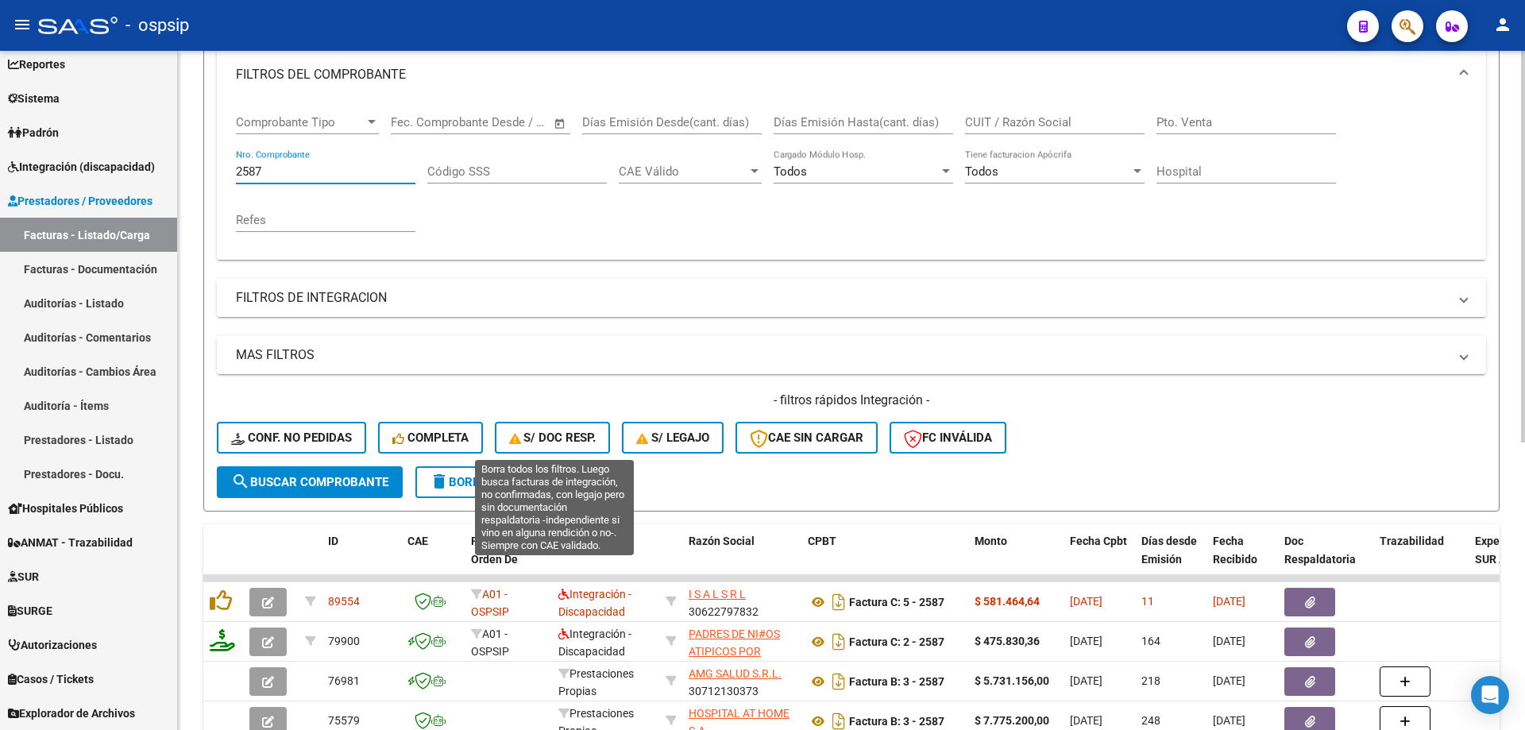
scroll to position [300, 0]
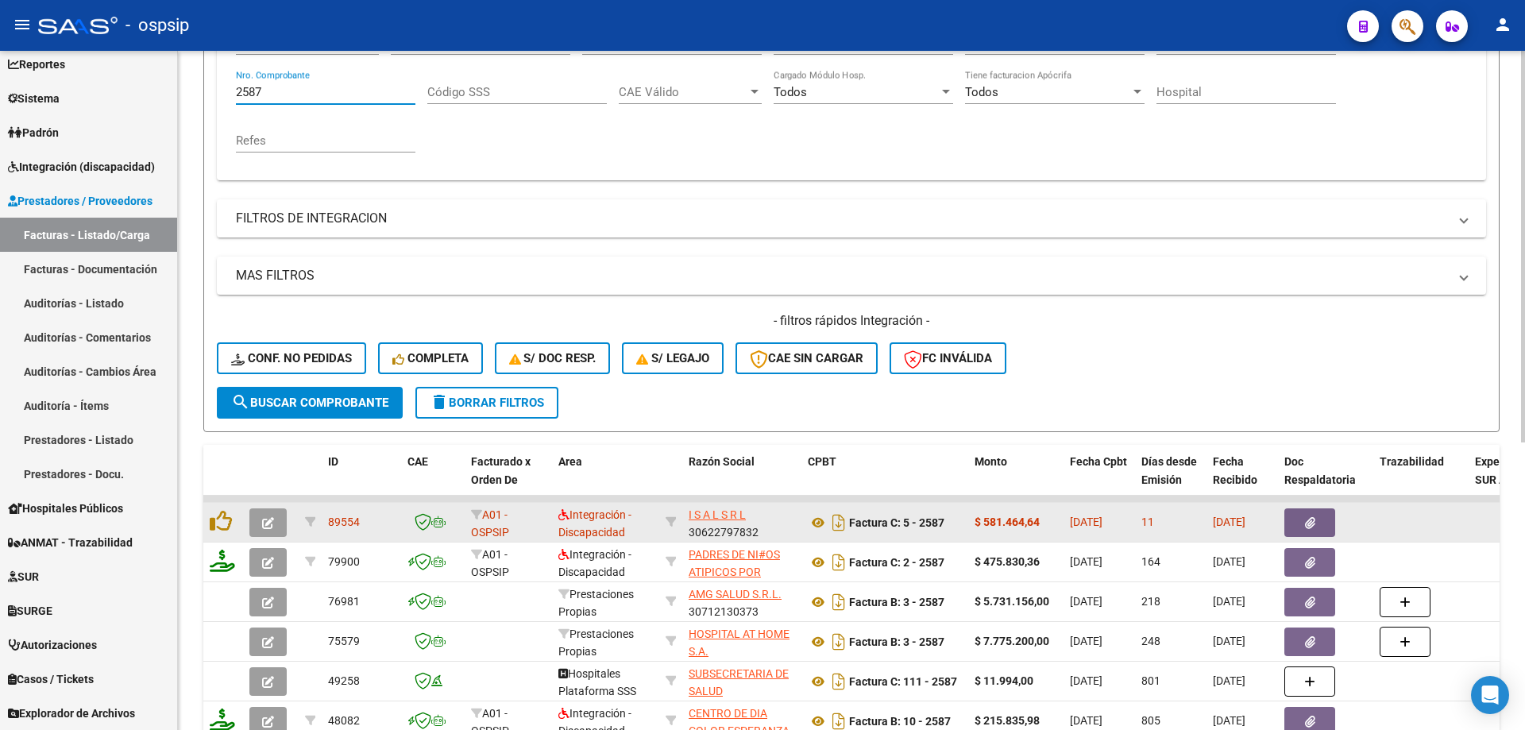
type input "2587"
click at [266, 522] on icon "button" at bounding box center [268, 523] width 12 height 12
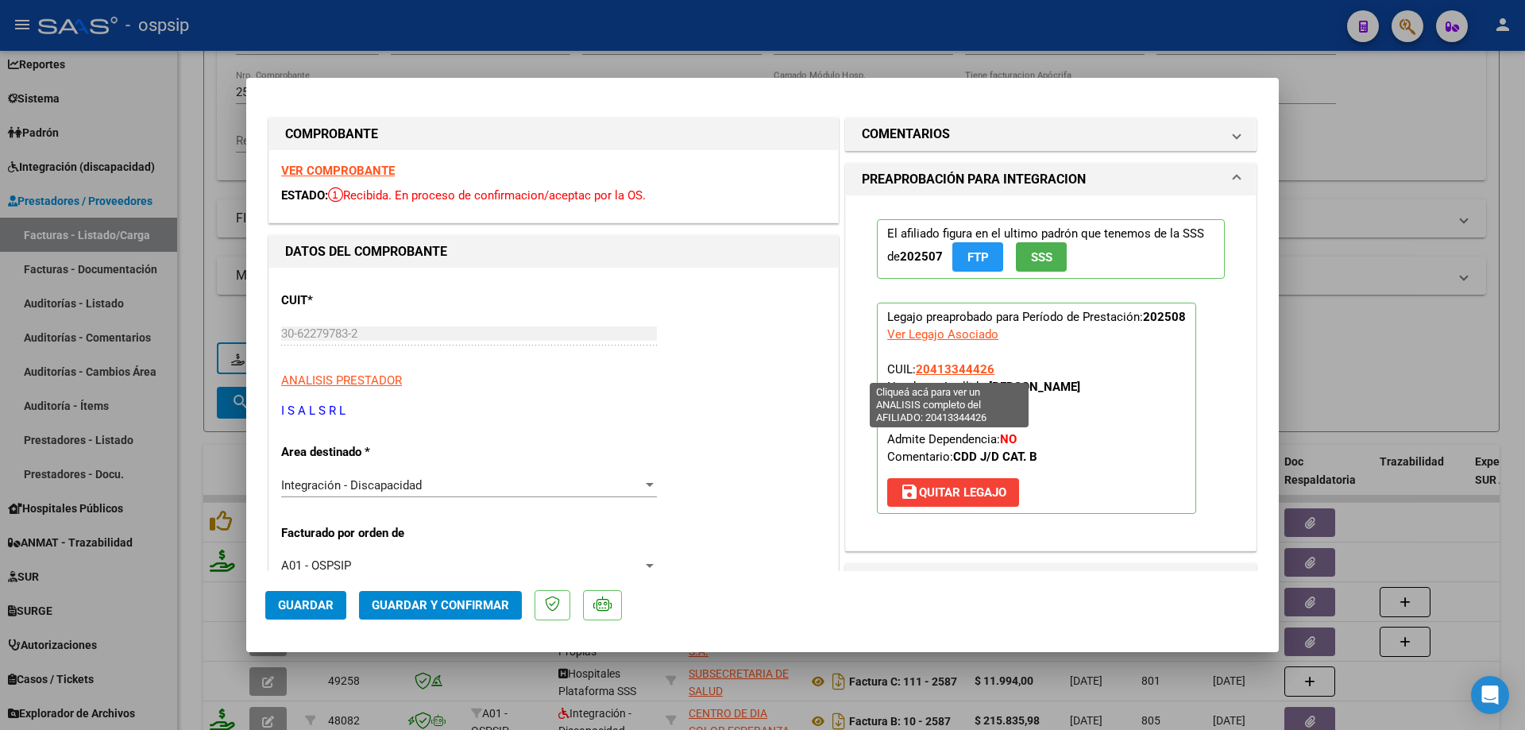
click at [952, 368] on span "20413344426" at bounding box center [955, 369] width 79 height 14
type textarea "20413344426"
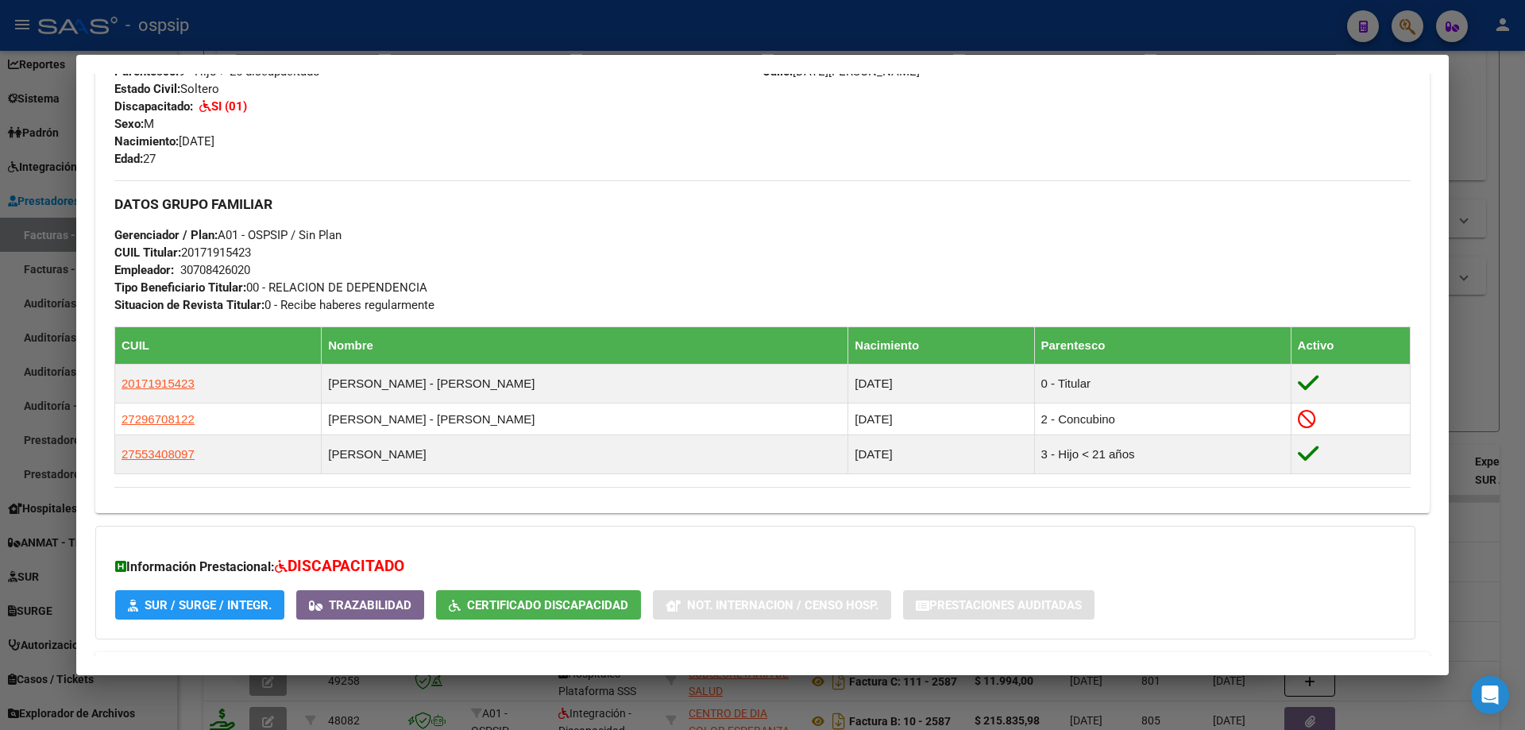
scroll to position [476, 0]
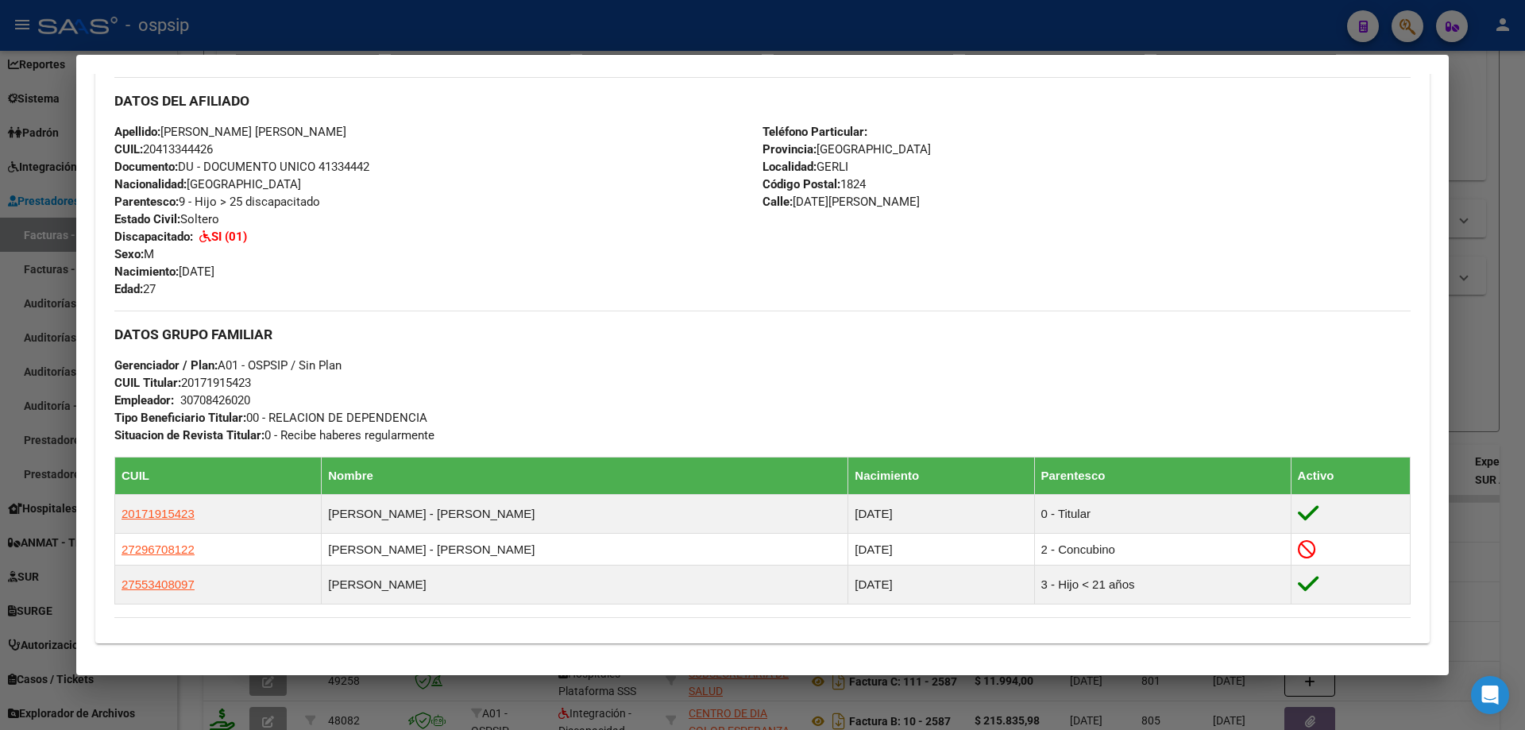
click at [1456, 316] on div at bounding box center [762, 365] width 1525 height 730
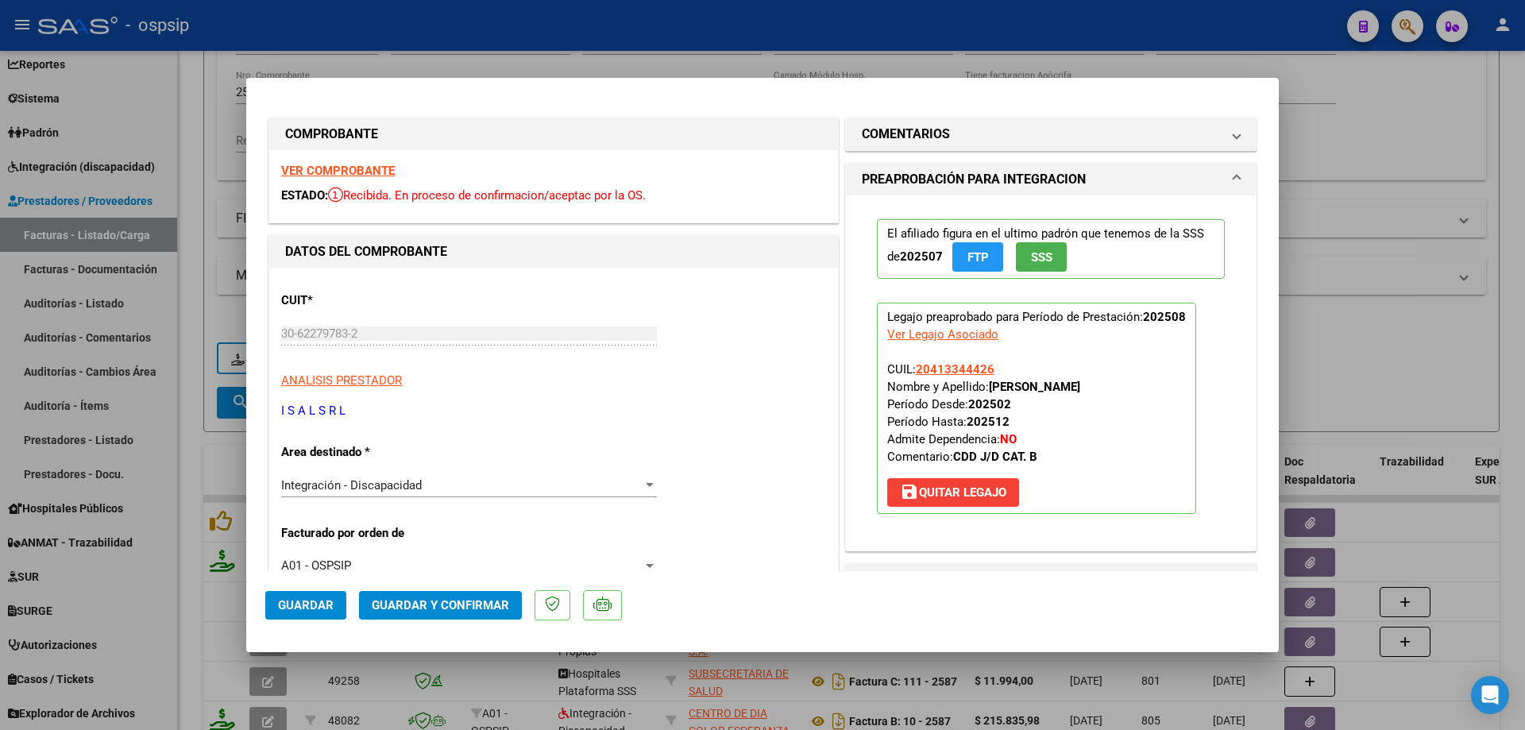
click at [1040, 256] on span "SSS" at bounding box center [1041, 257] width 21 height 14
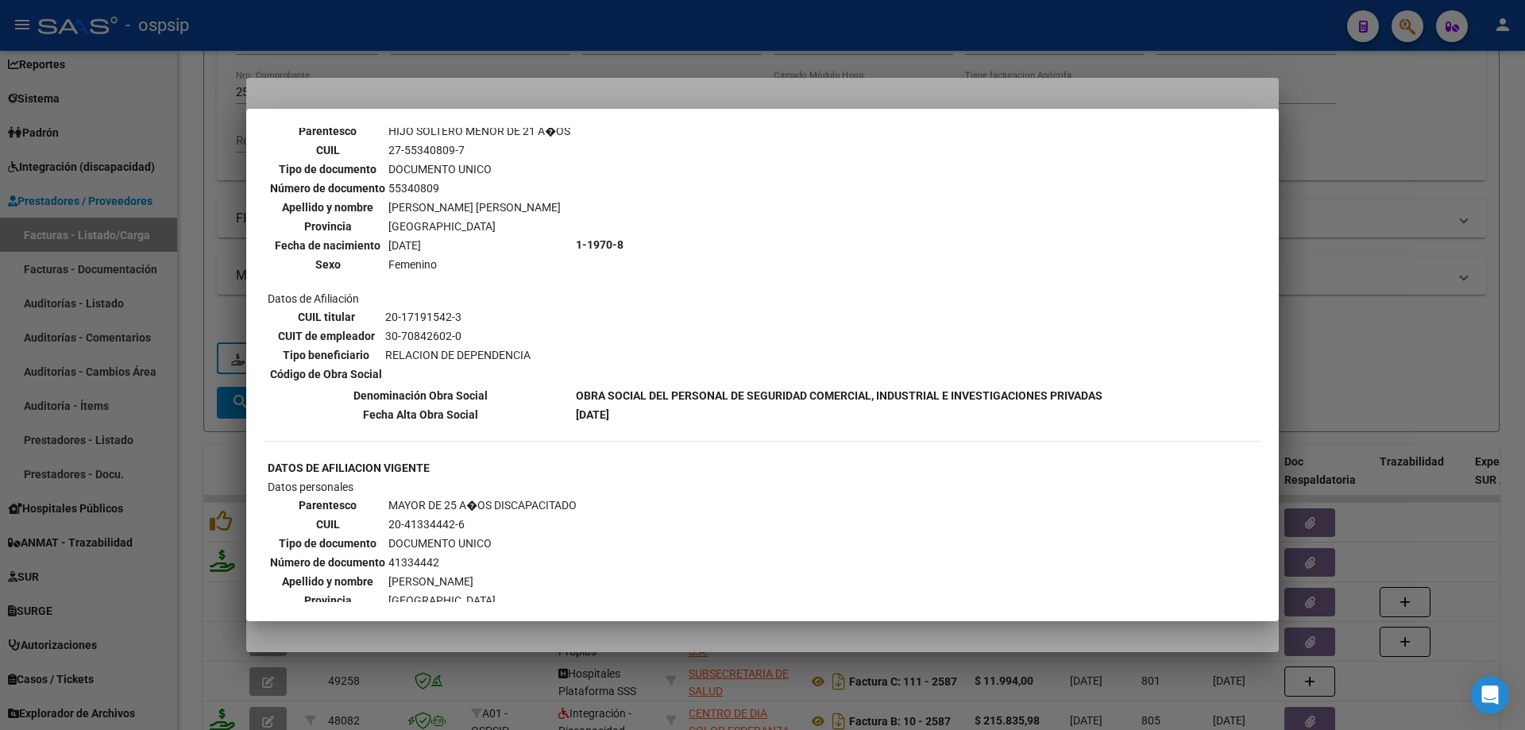
scroll to position [513, 0]
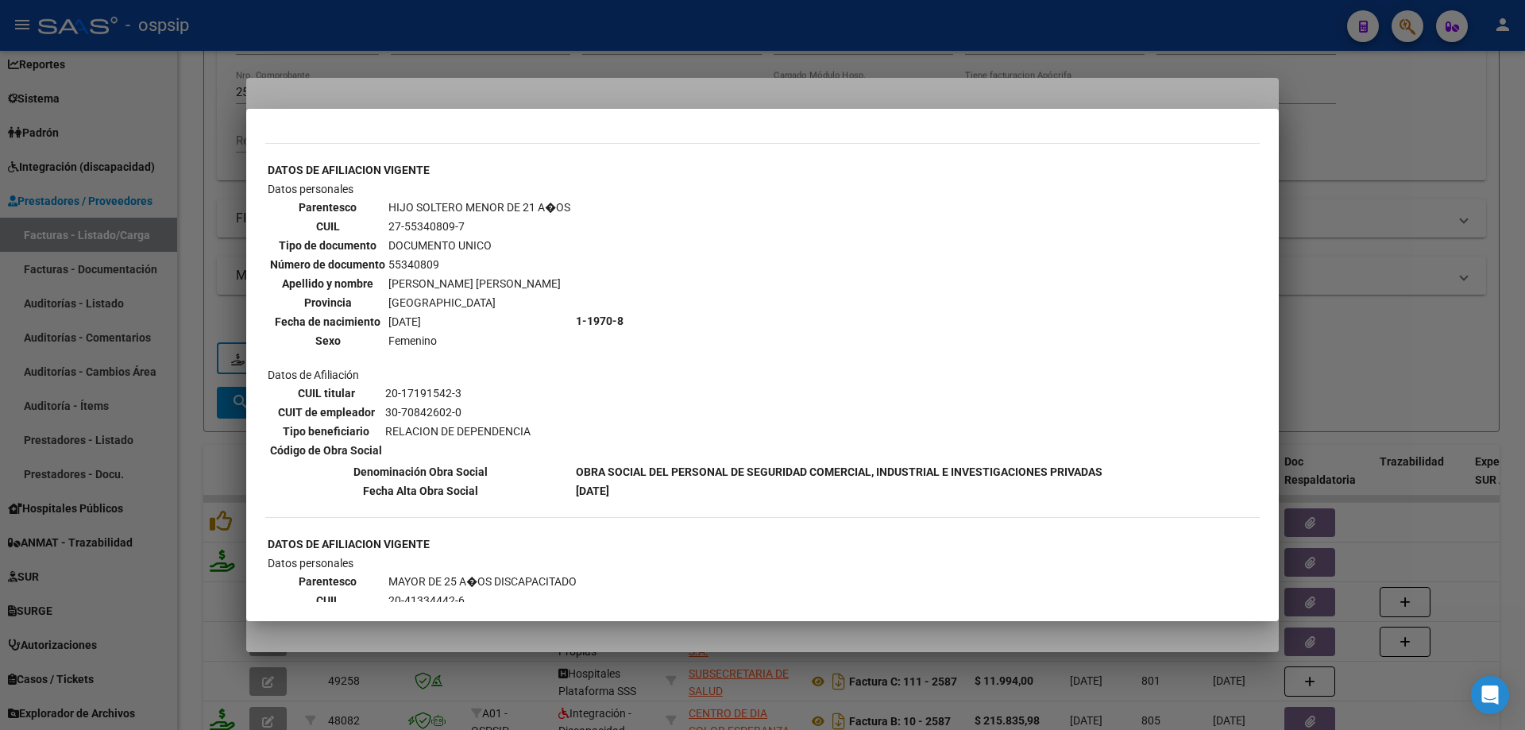
click at [1330, 199] on div at bounding box center [762, 365] width 1525 height 730
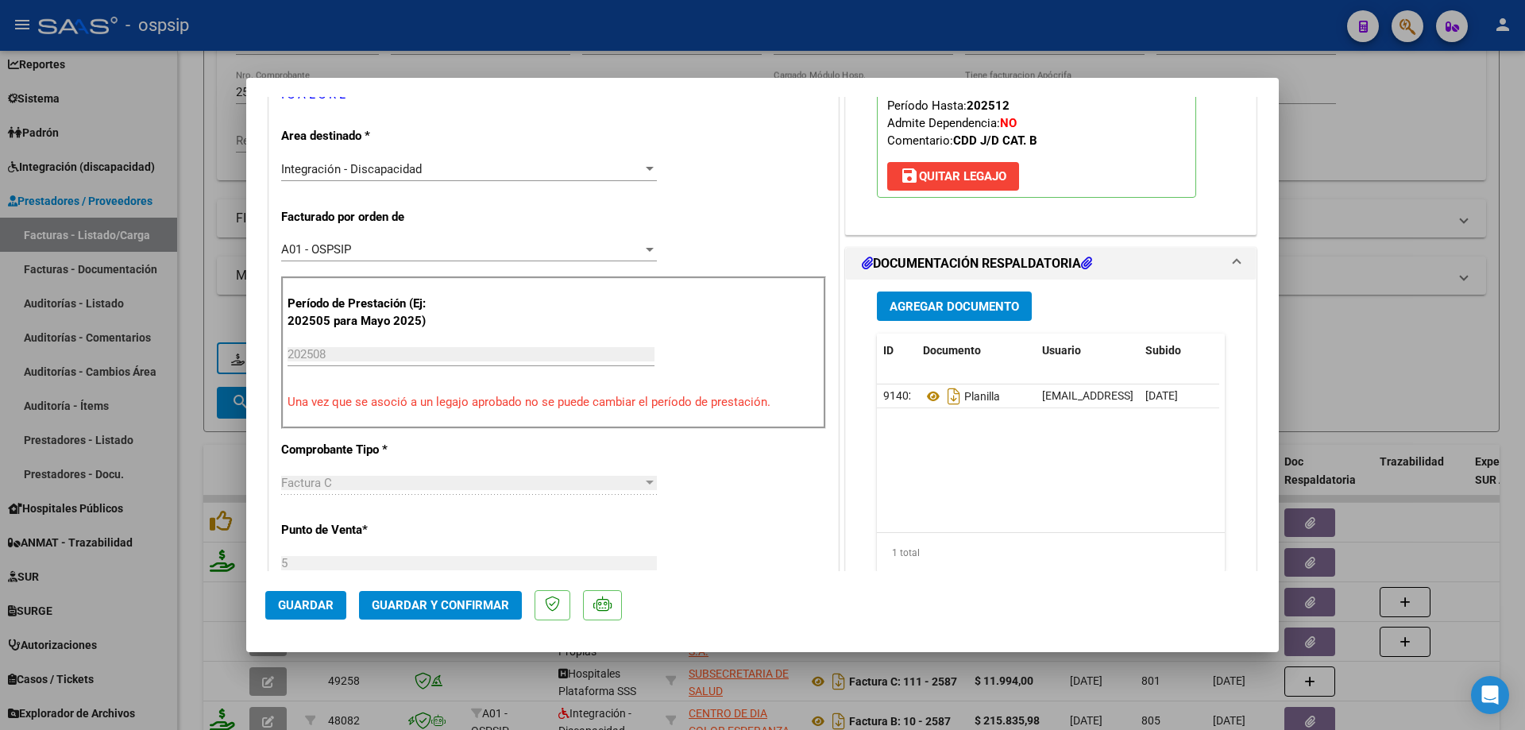
scroll to position [318, 0]
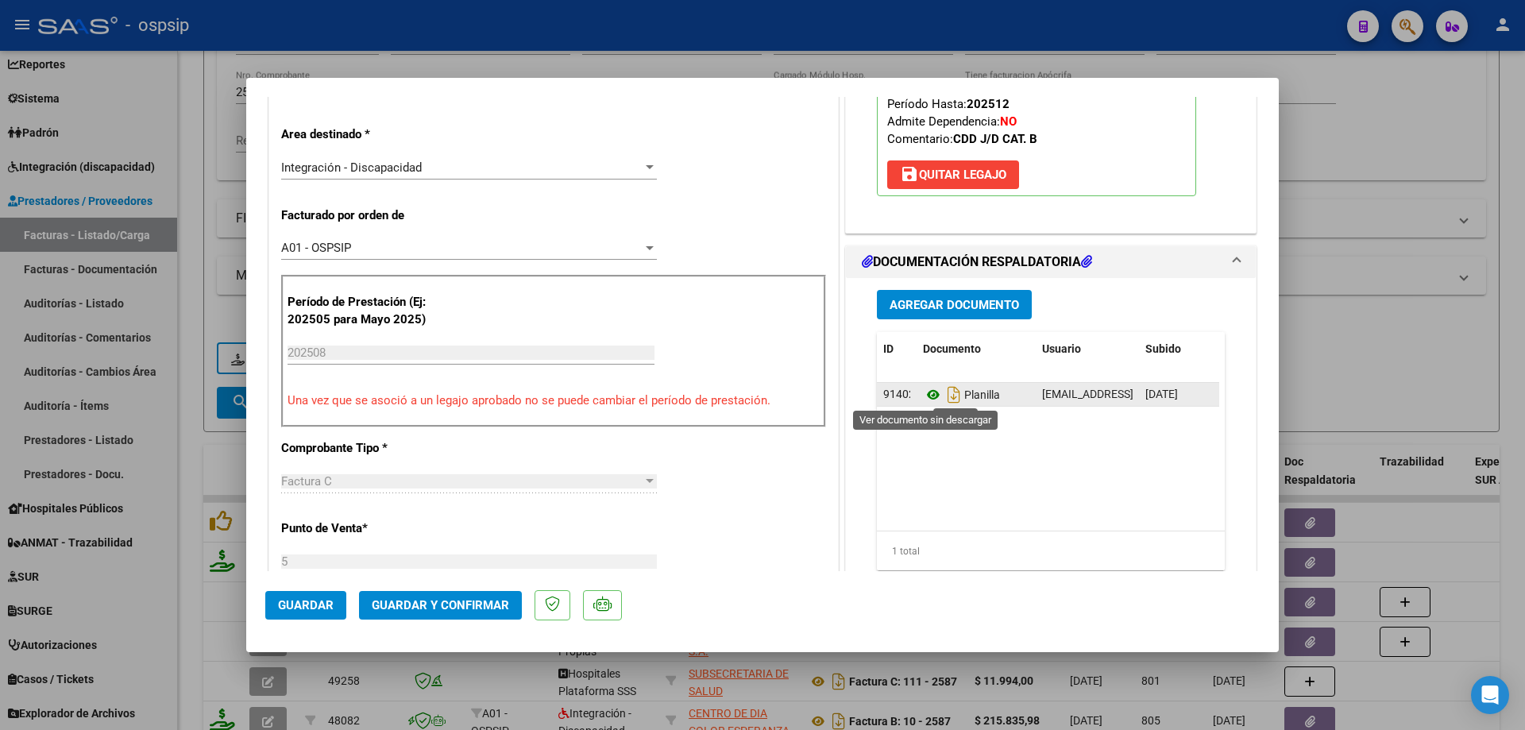
click at [928, 394] on icon at bounding box center [933, 394] width 21 height 19
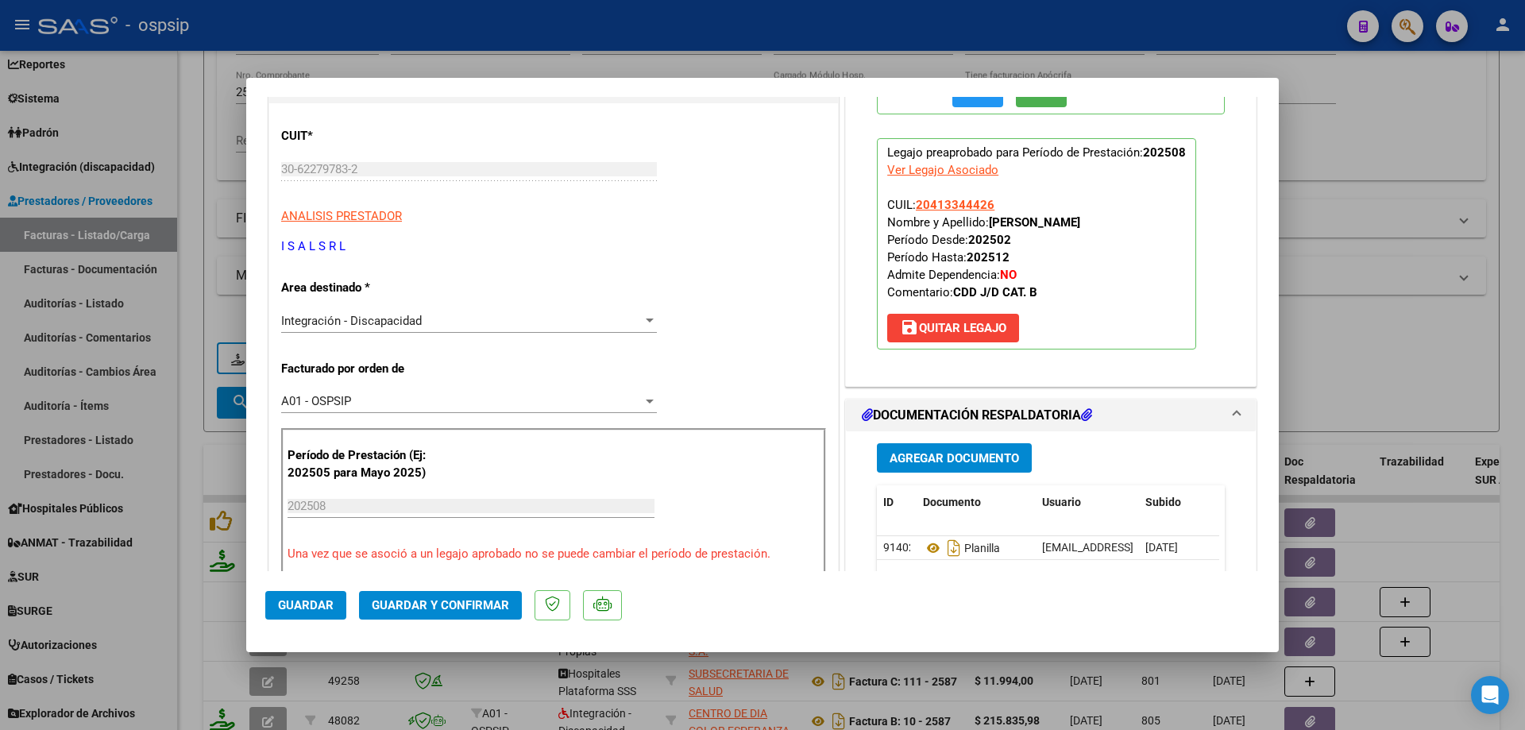
scroll to position [238, 0]
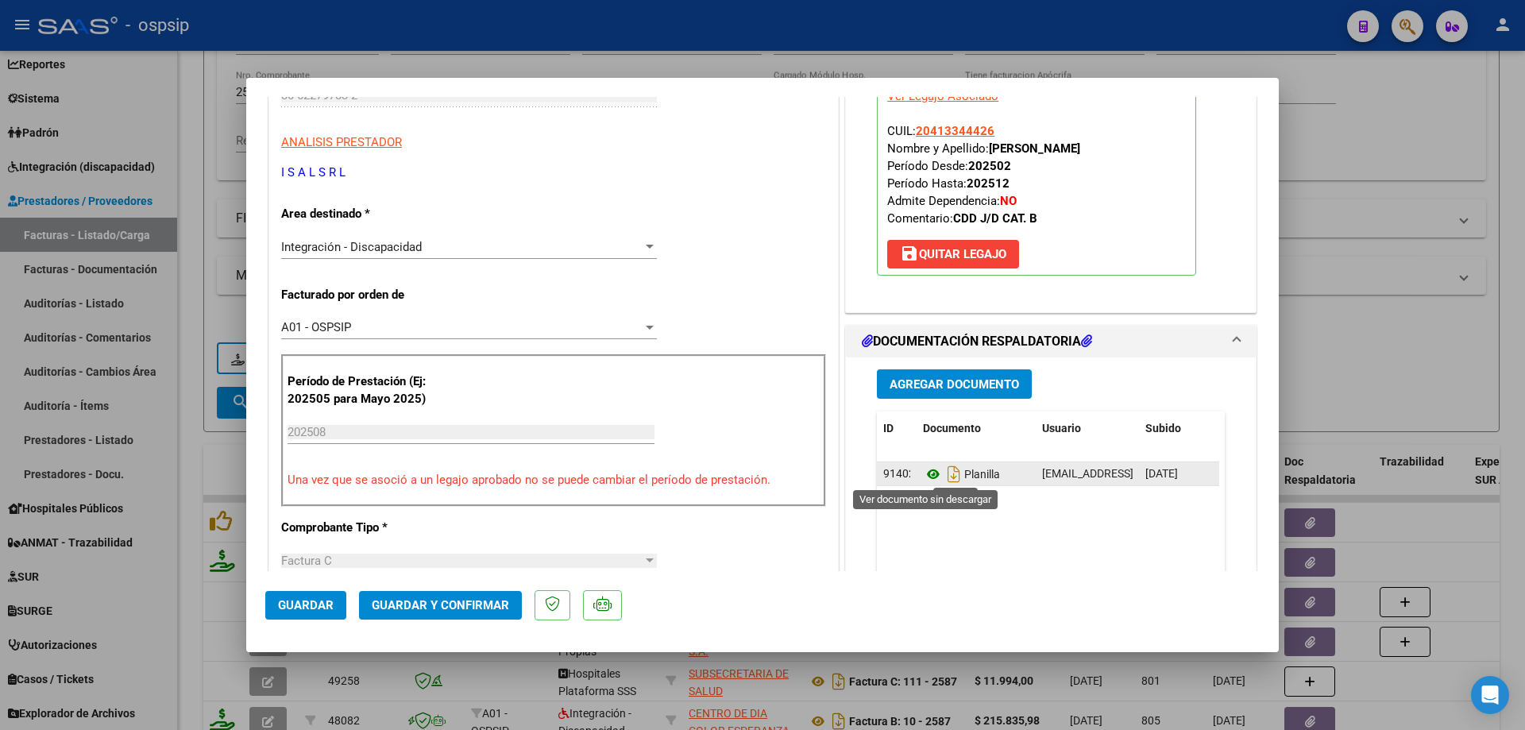
click at [925, 468] on icon at bounding box center [933, 474] width 21 height 19
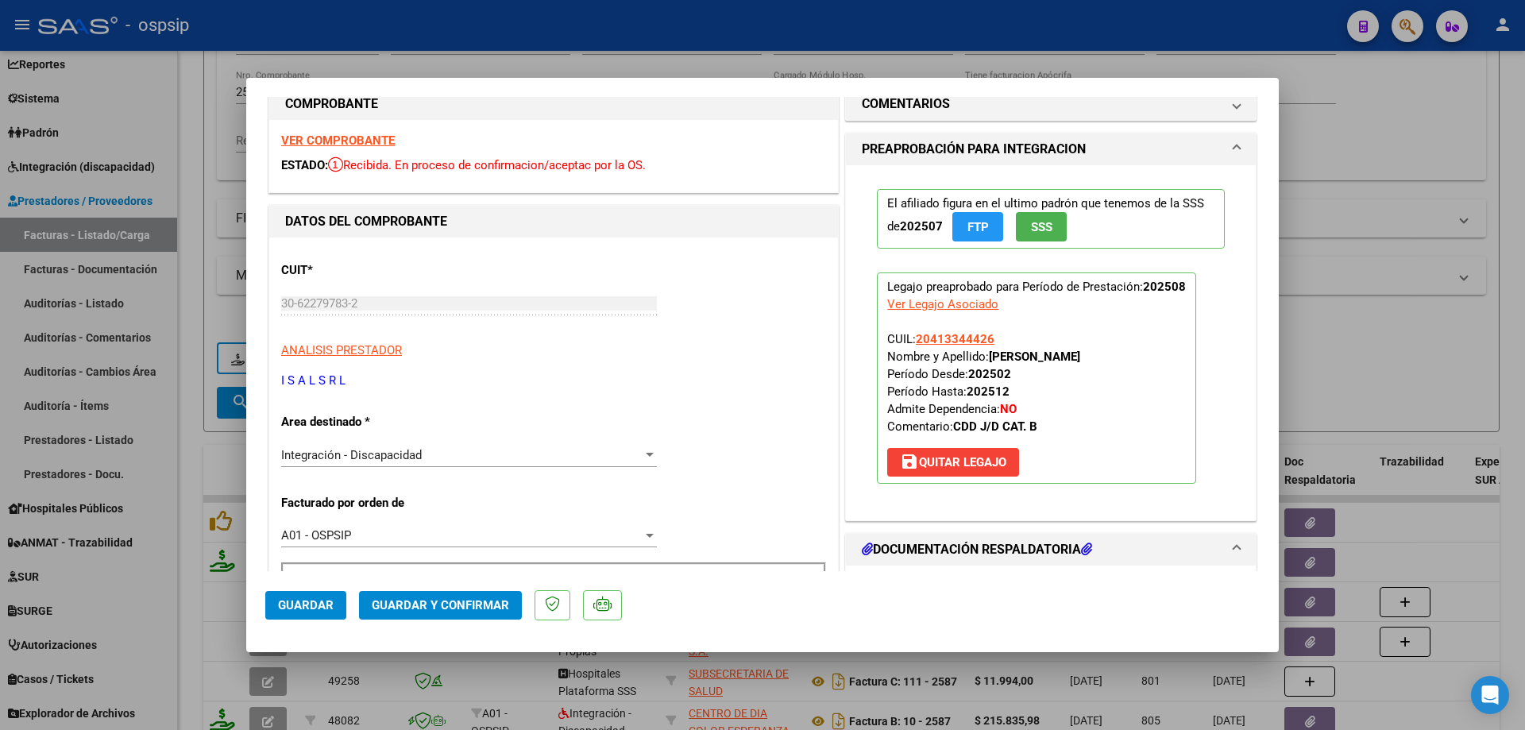
scroll to position [0, 0]
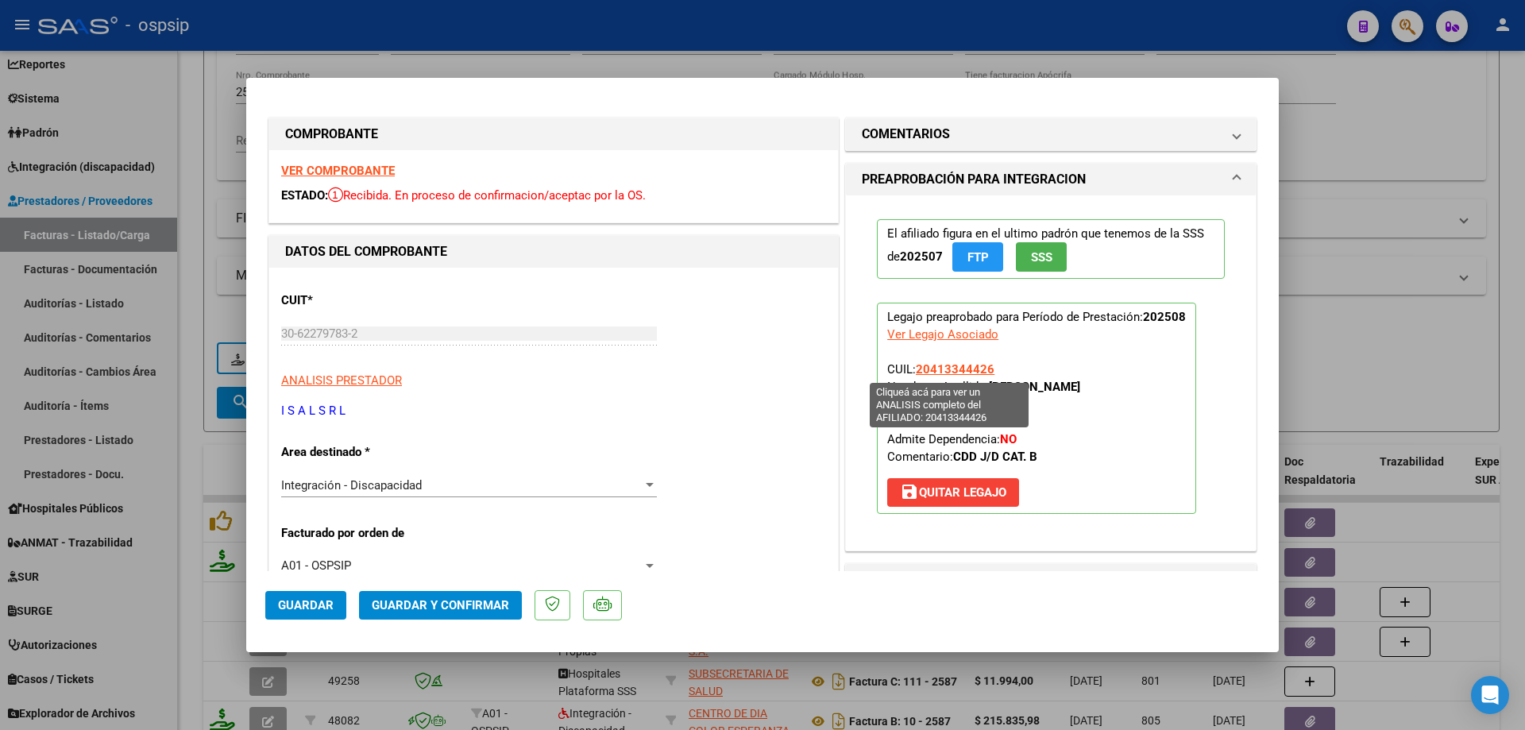
drag, startPoint x: 998, startPoint y: 369, endPoint x: 911, endPoint y: 364, distance: 87.5
click at [911, 364] on p "Legajo preaprobado para Período de Prestación: 202508 Ver Legajo Asociado CUIL:…" at bounding box center [1036, 408] width 319 height 211
copy span "20413344426"
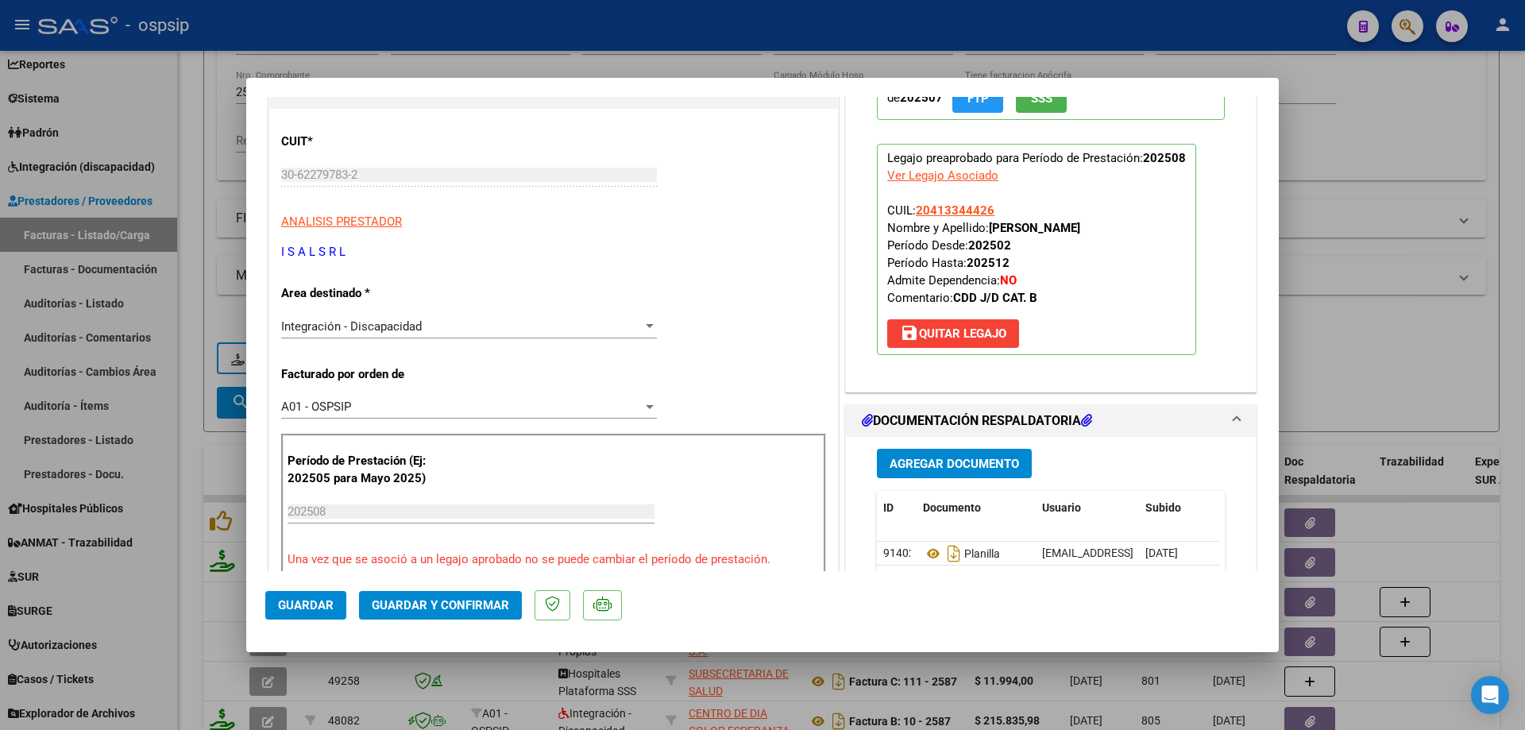
scroll to position [318, 0]
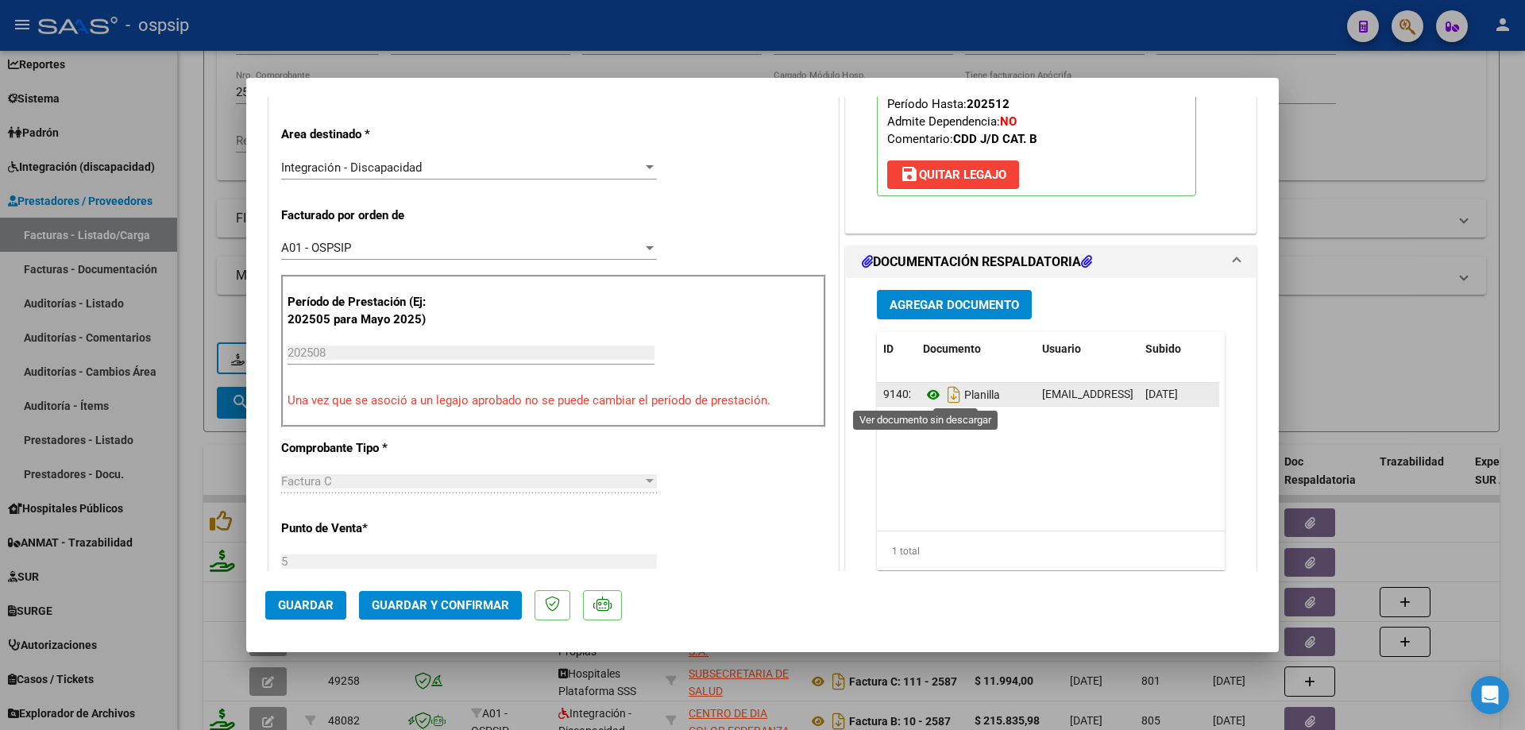
click at [923, 395] on icon at bounding box center [933, 394] width 21 height 19
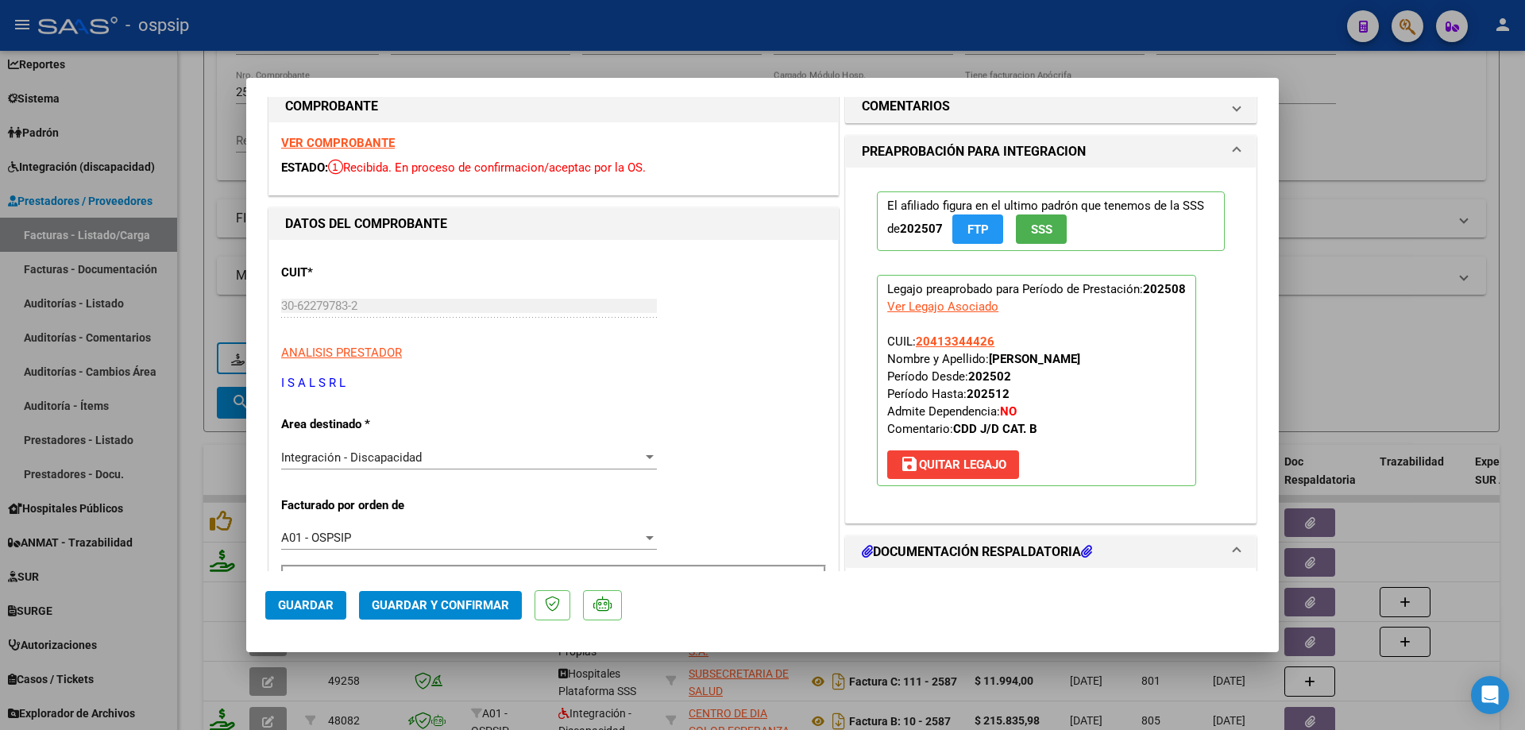
scroll to position [0, 0]
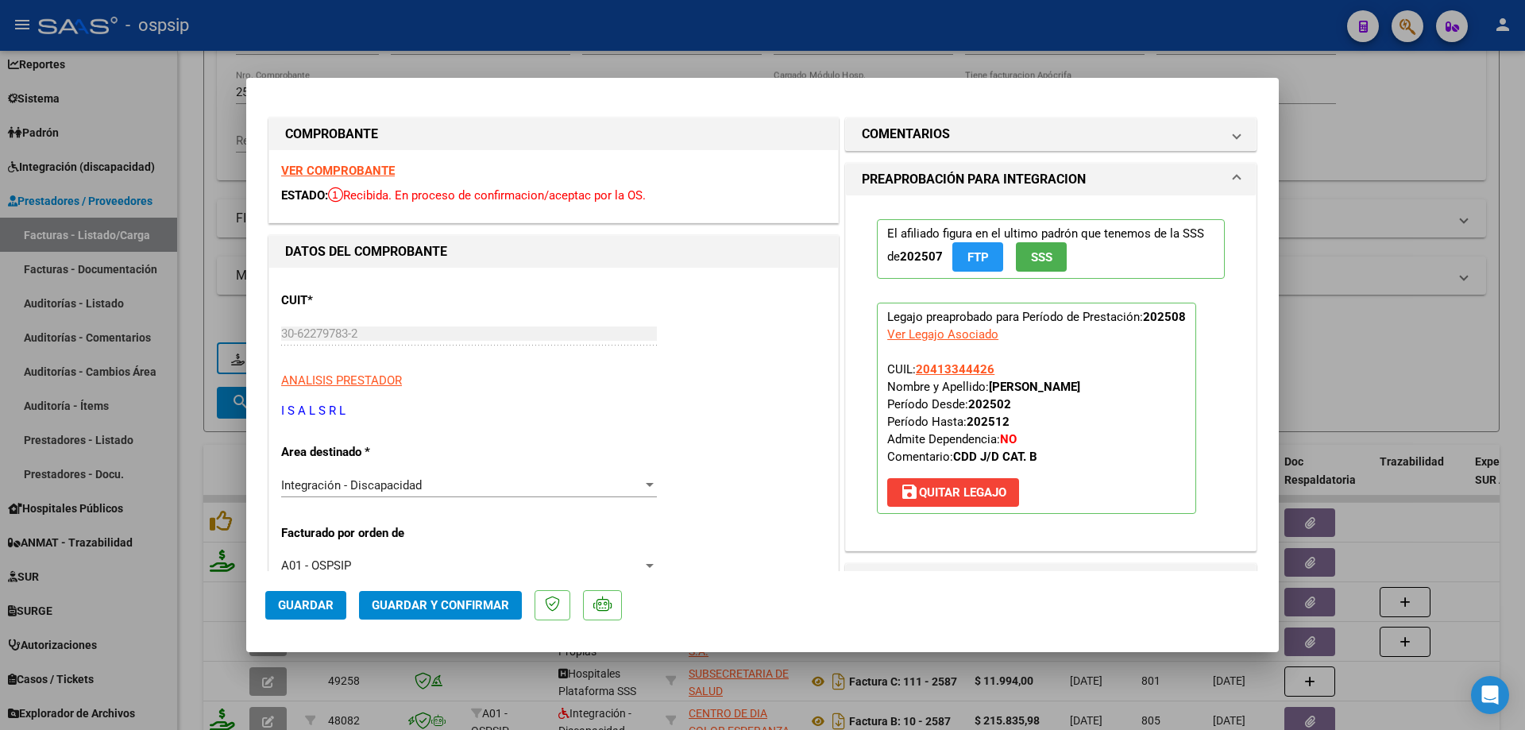
copy span "20413344426"
click at [476, 607] on span "Guardar y Confirmar" at bounding box center [440, 605] width 137 height 14
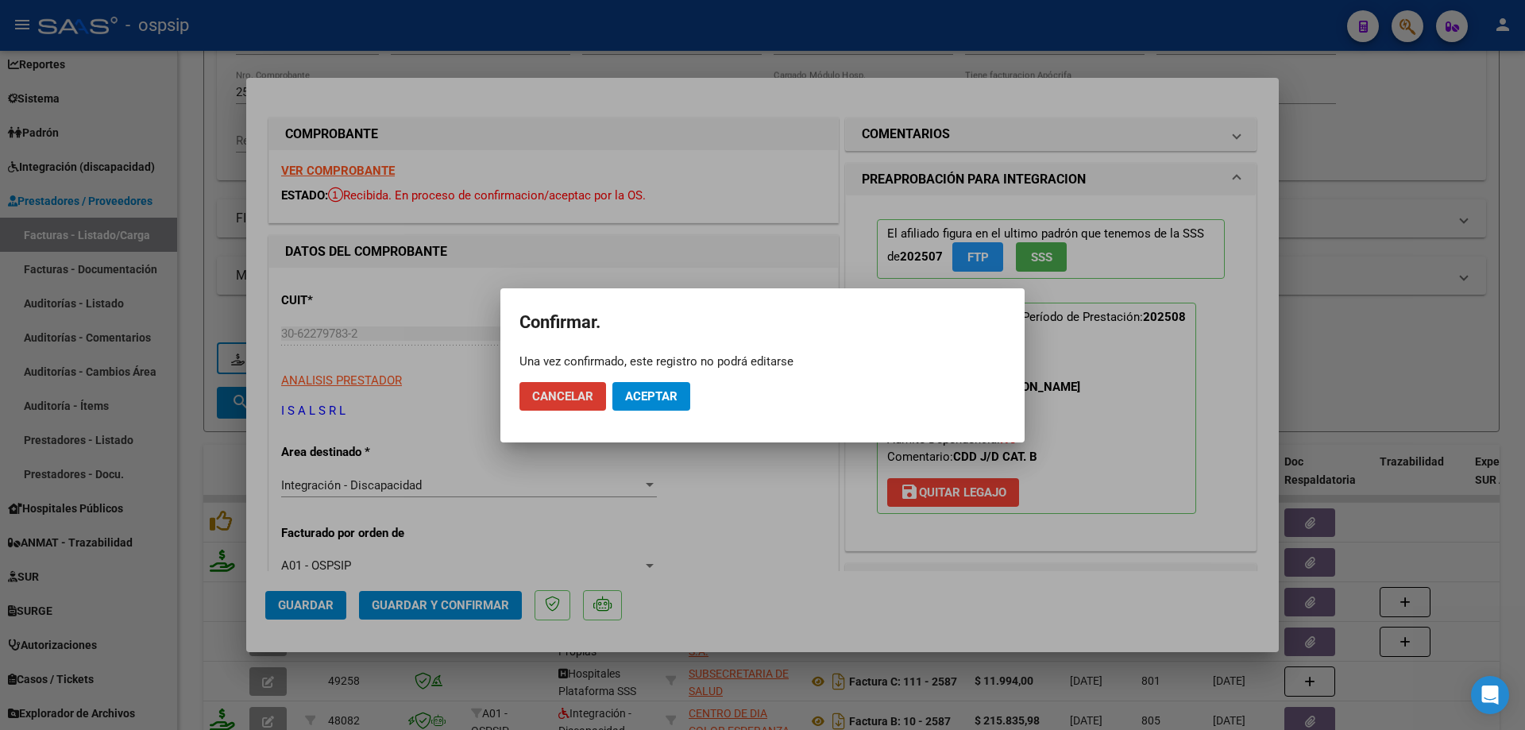
click at [643, 403] on span "Aceptar" at bounding box center [651, 396] width 52 height 14
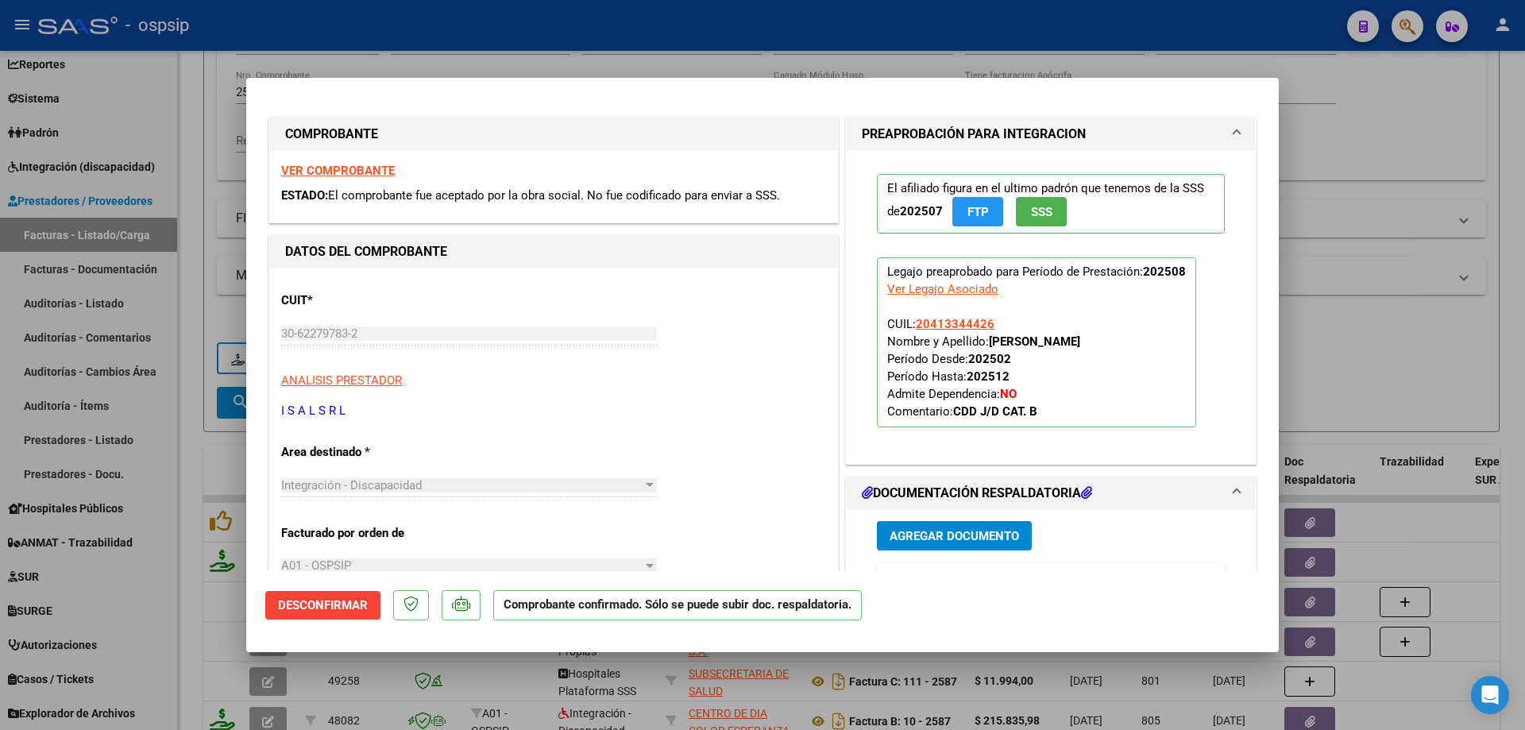
click at [1415, 188] on div at bounding box center [762, 365] width 1525 height 730
type input "$ 0,00"
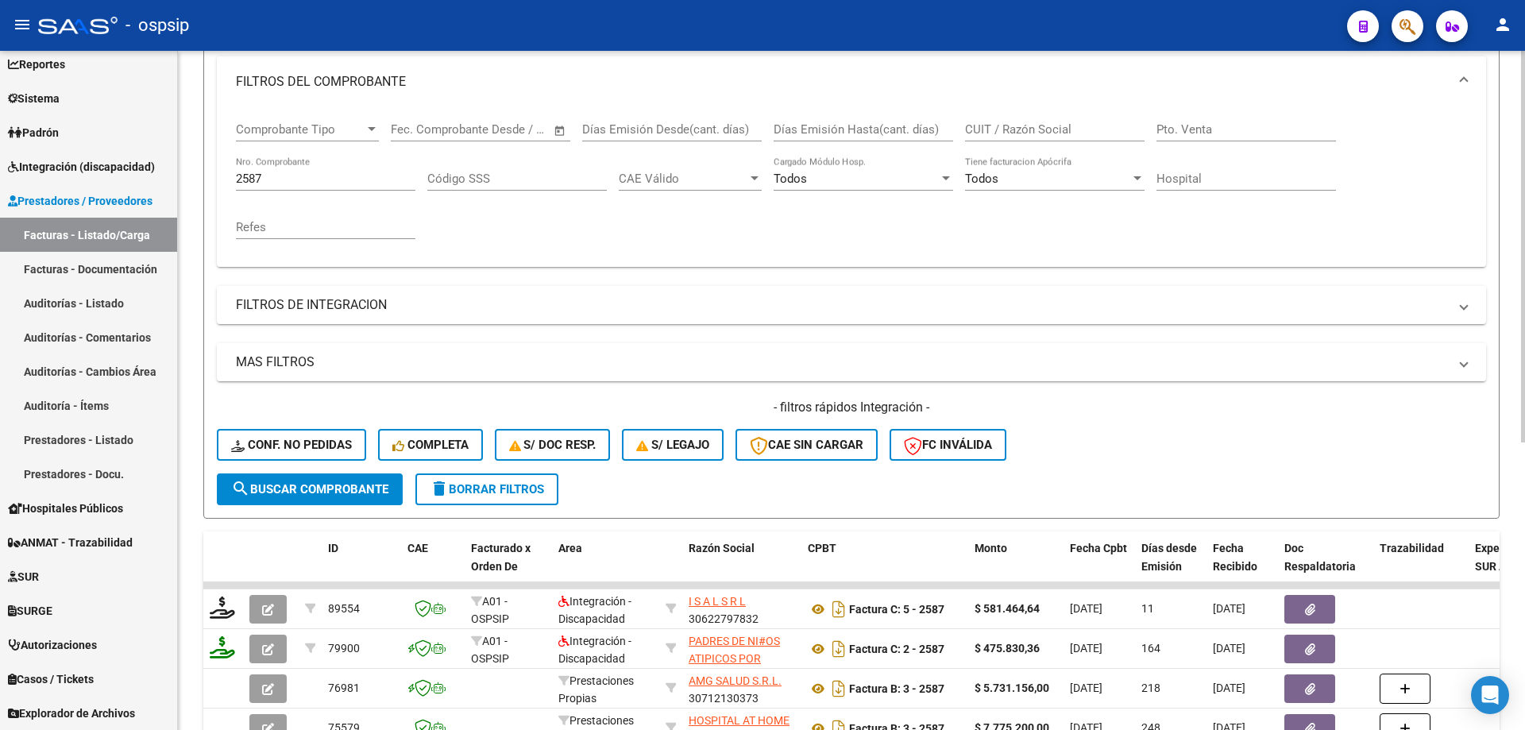
scroll to position [62, 0]
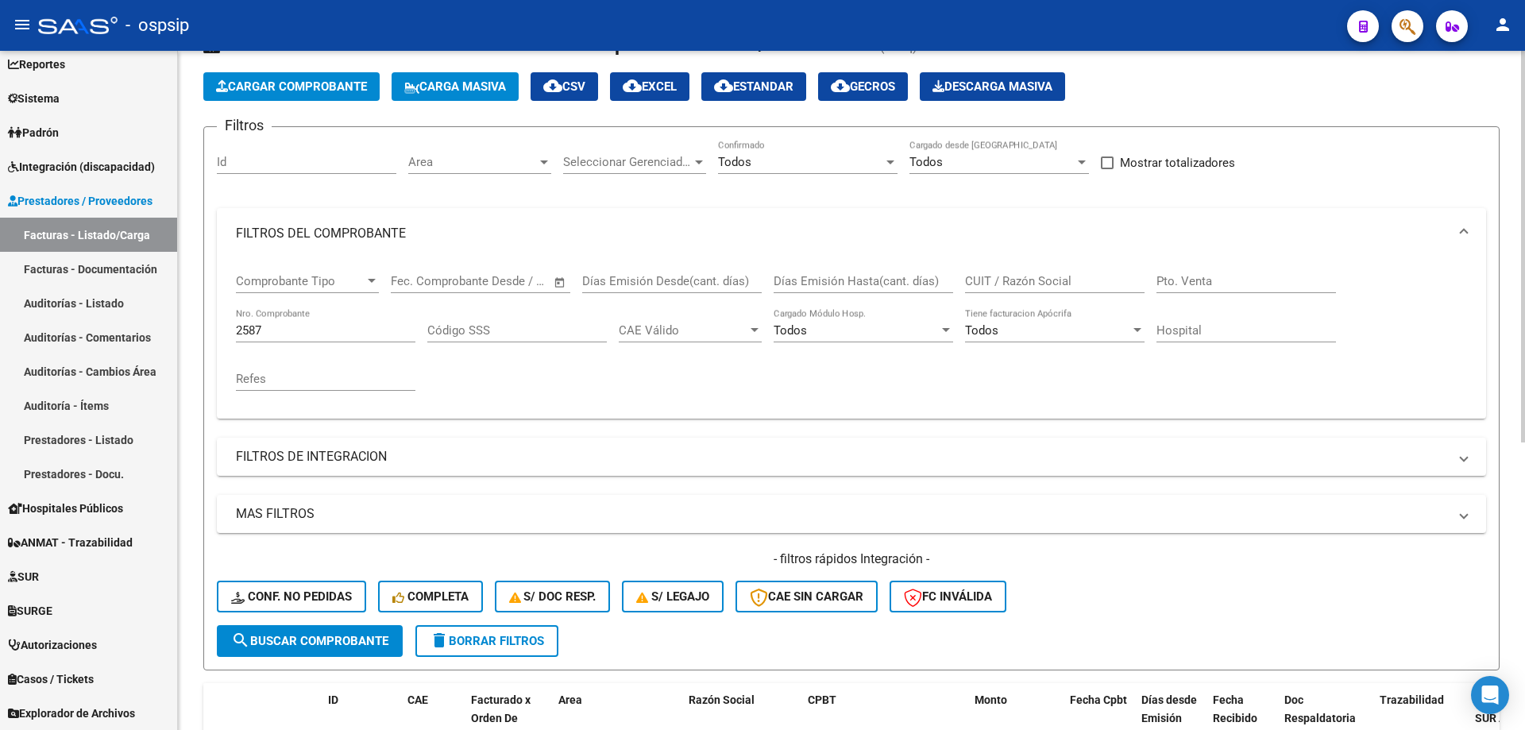
click at [280, 322] on div "2587 Nro. Comprobante" at bounding box center [325, 325] width 179 height 34
type input "2"
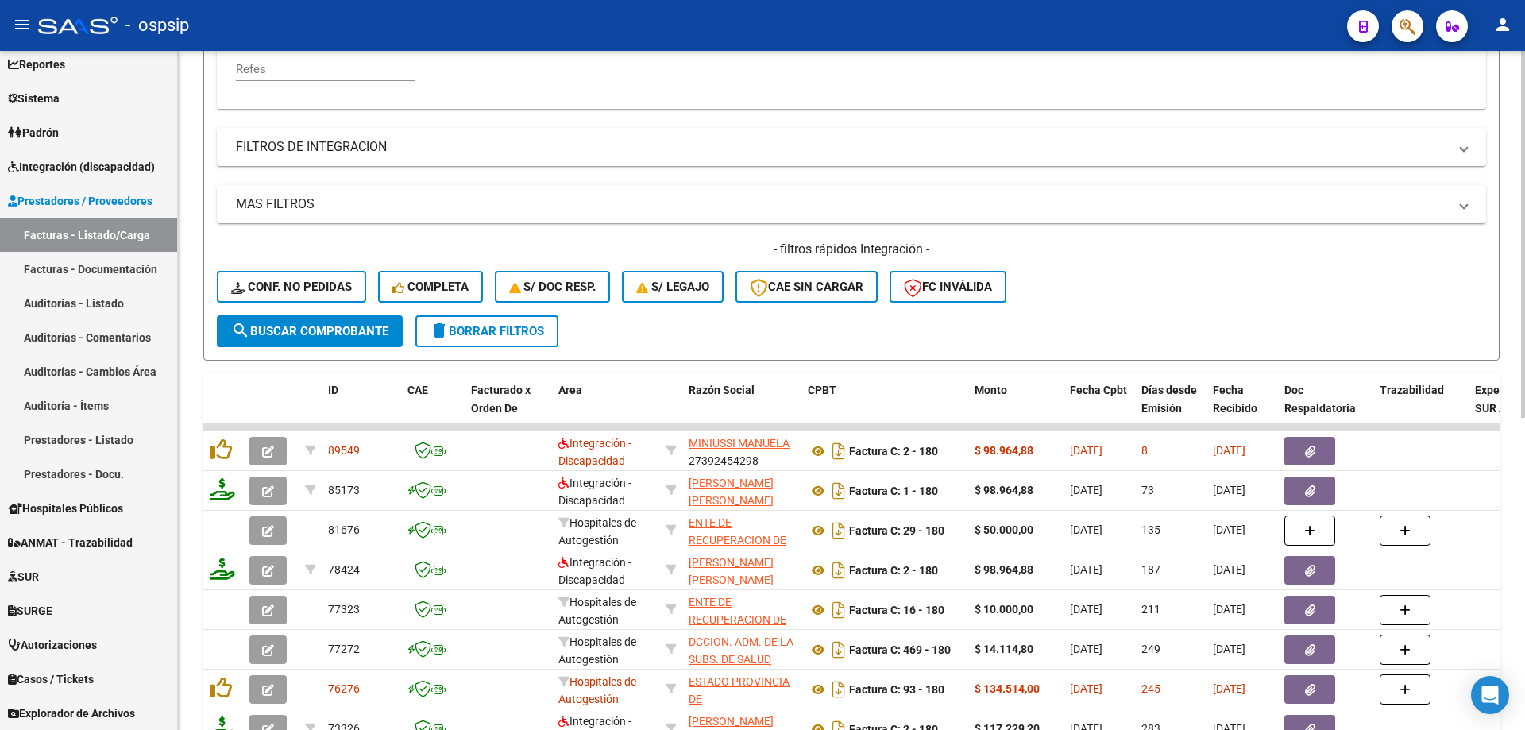
scroll to position [380, 0]
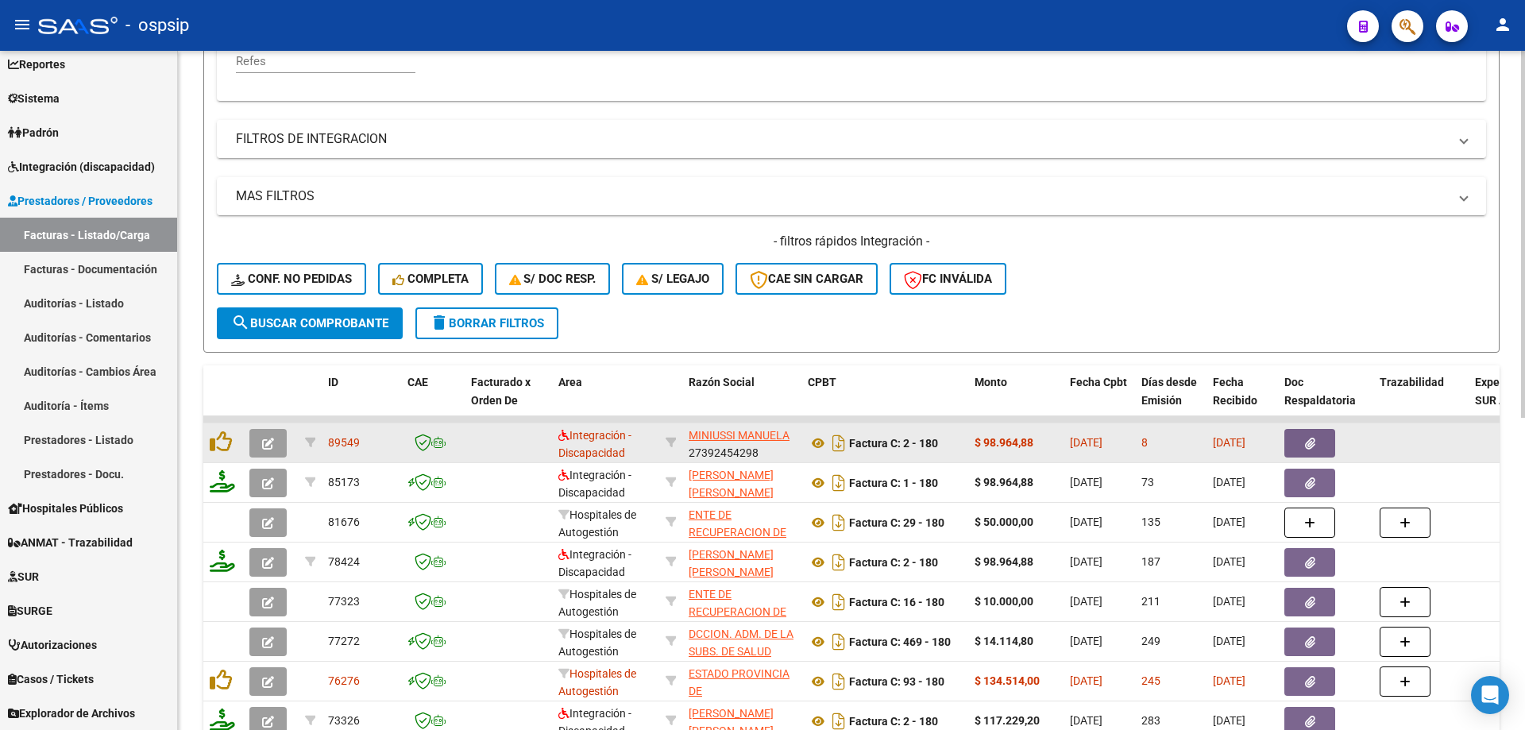
type input "179"
click at [274, 443] on button "button" at bounding box center [267, 443] width 37 height 29
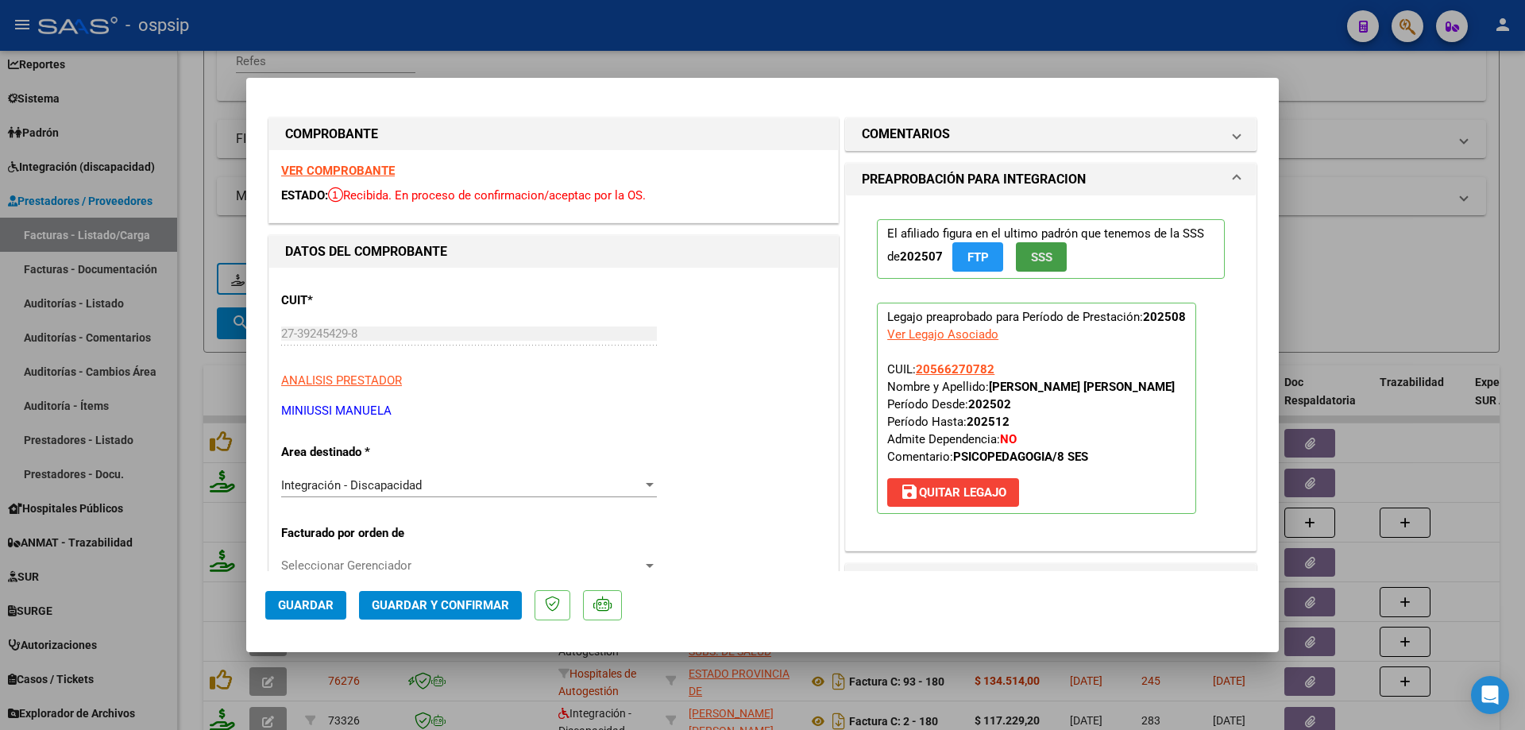
click at [1031, 257] on span "SSS" at bounding box center [1041, 257] width 21 height 14
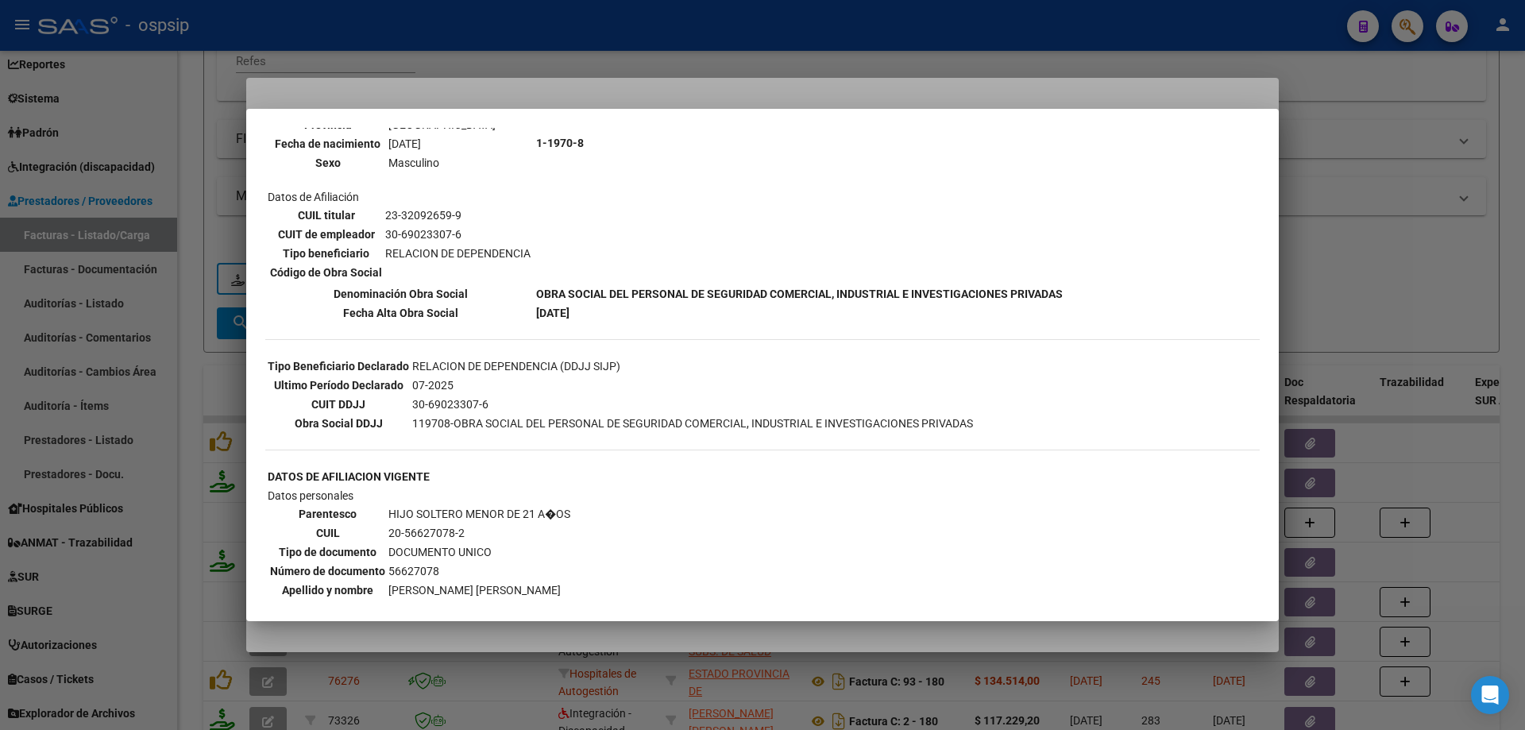
scroll to position [0, 0]
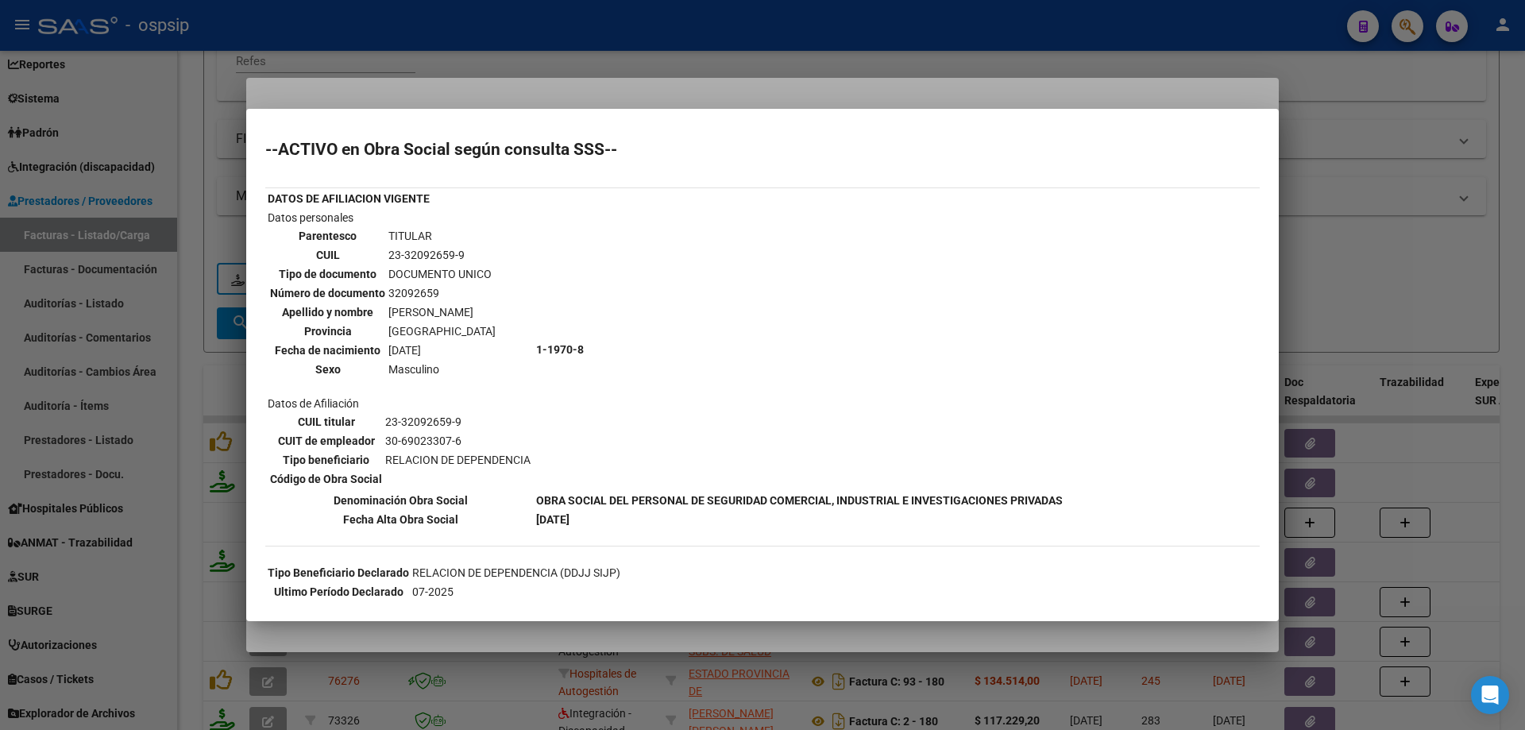
click at [1396, 255] on div at bounding box center [762, 365] width 1525 height 730
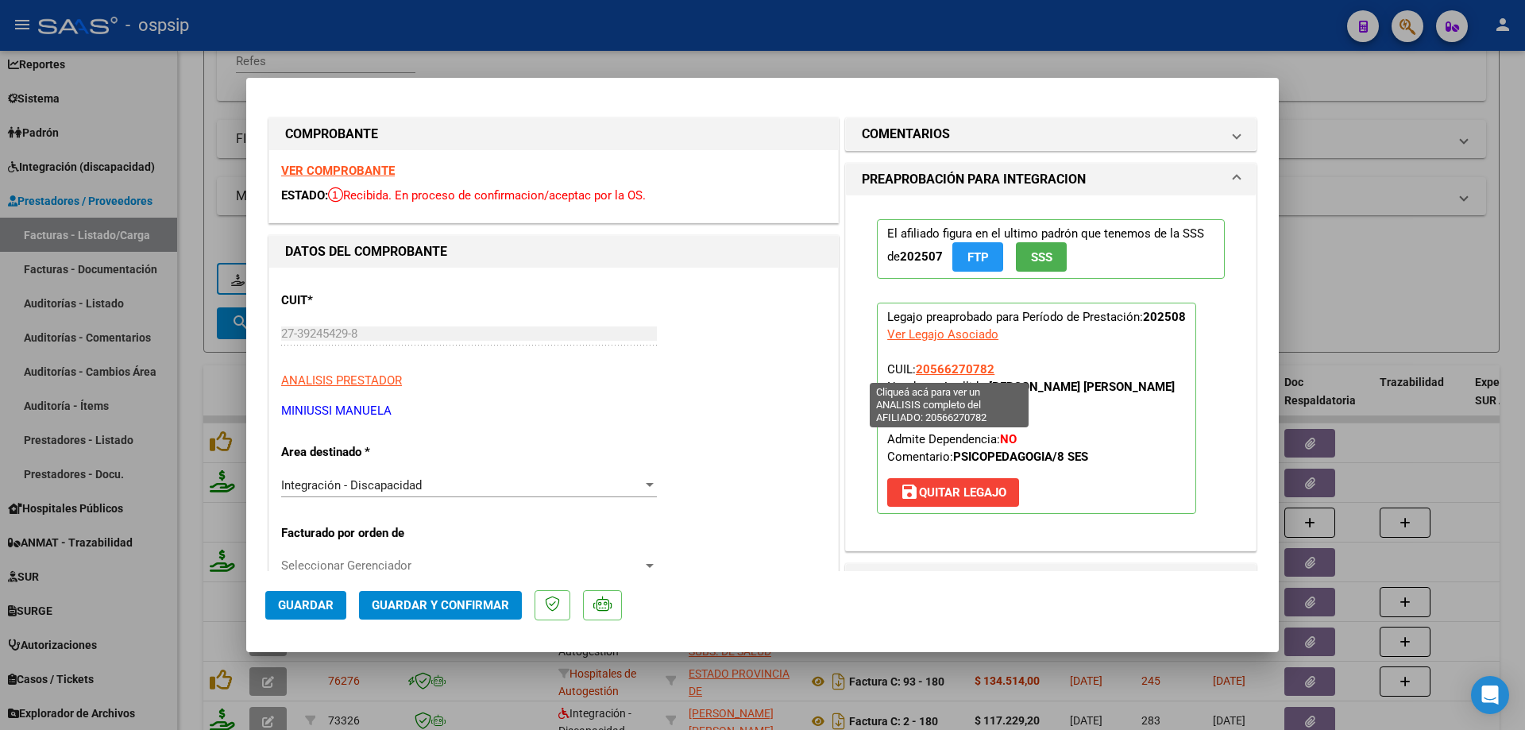
click at [949, 370] on span "20566270782" at bounding box center [955, 369] width 79 height 14
type textarea "20566270782"
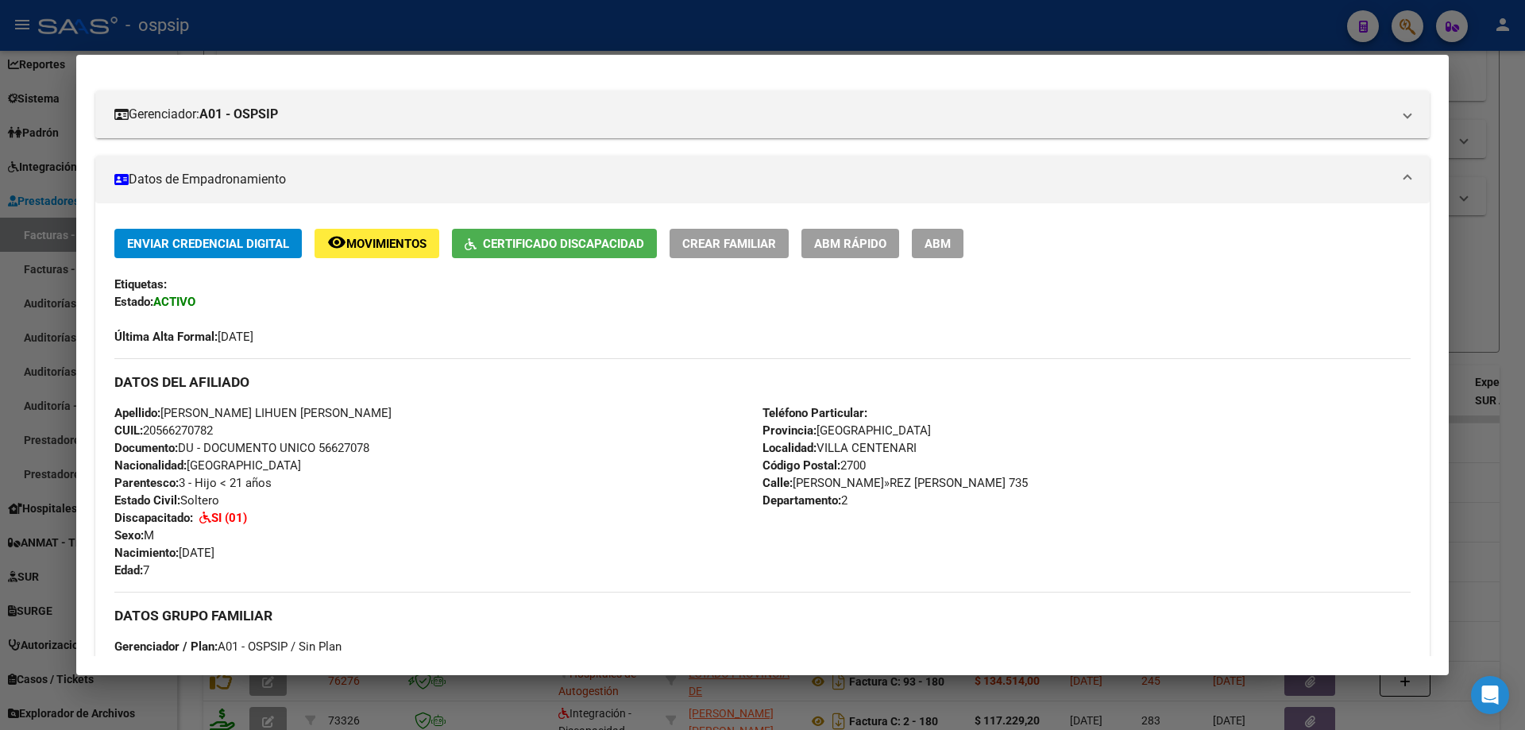
scroll to position [167, 0]
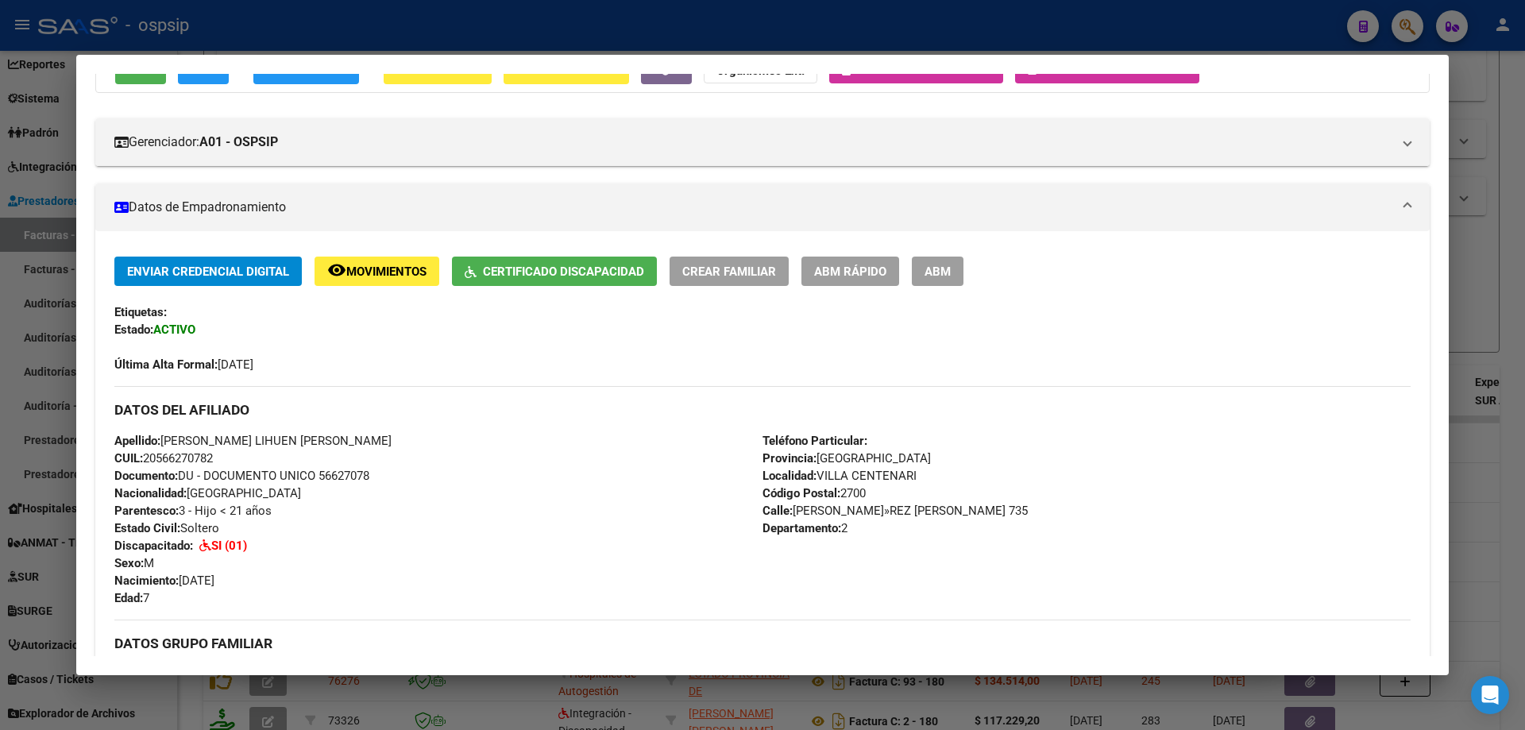
click at [1471, 283] on div at bounding box center [762, 365] width 1525 height 730
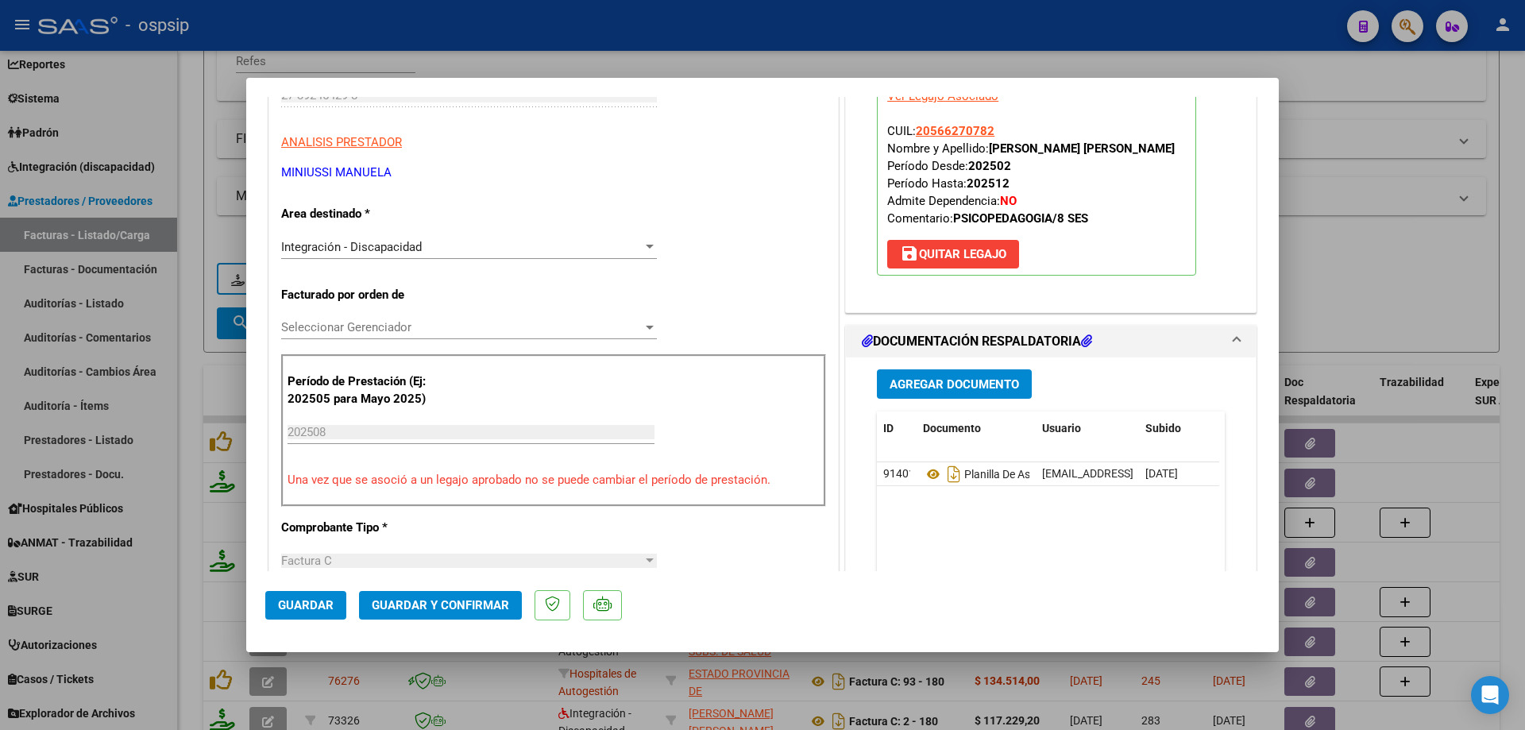
scroll to position [476, 0]
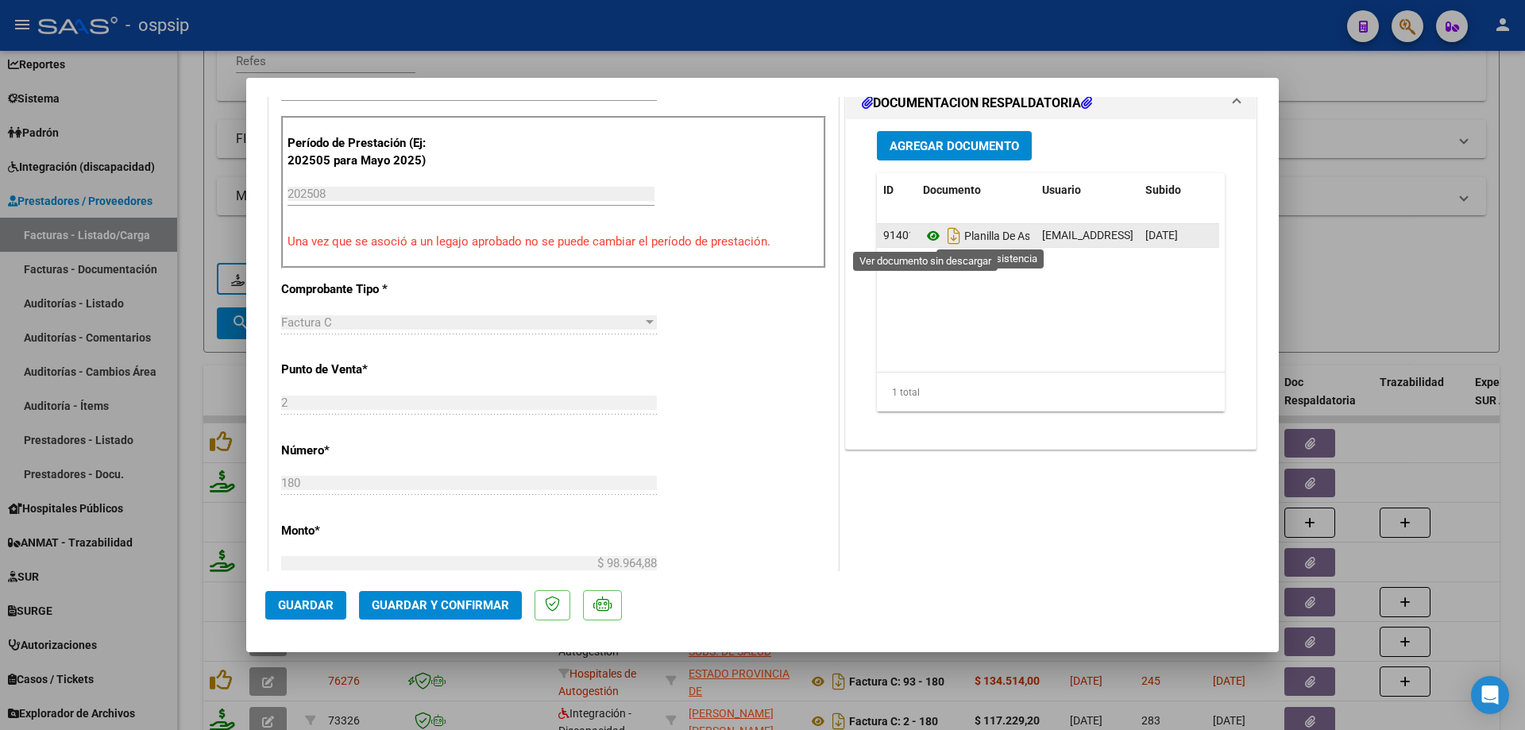
click at [924, 230] on icon at bounding box center [933, 235] width 21 height 19
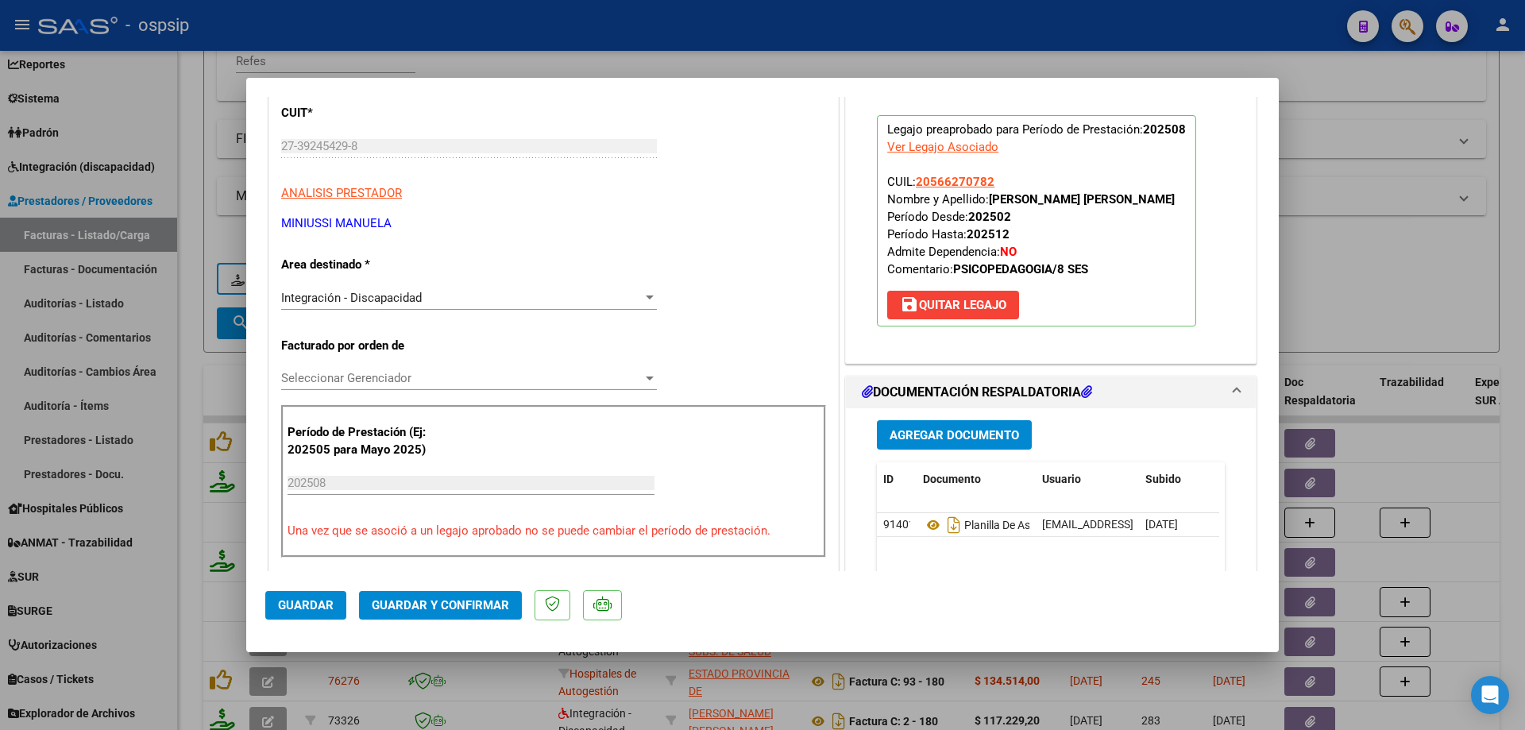
scroll to position [159, 0]
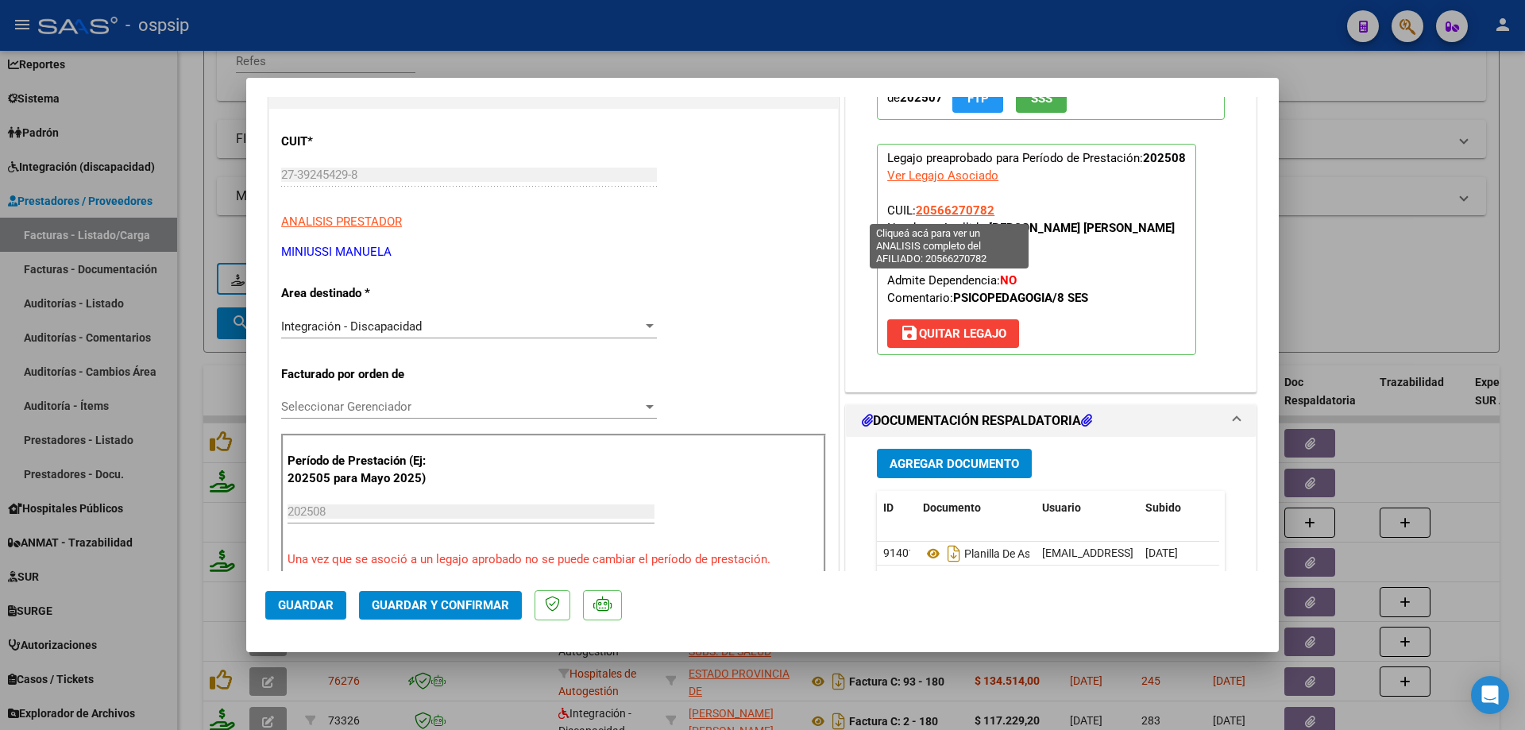
click at [944, 209] on span "20566270782" at bounding box center [955, 210] width 79 height 14
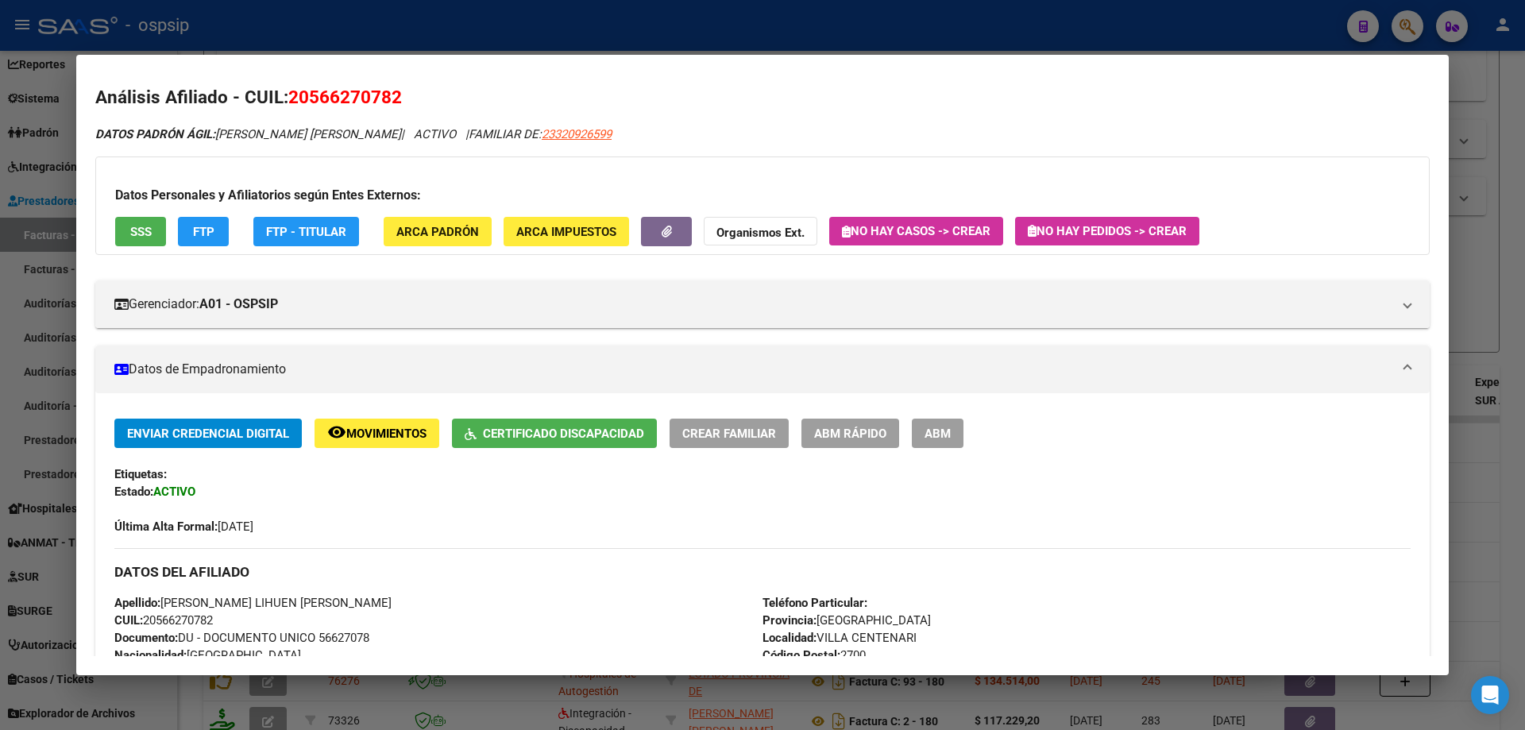
scroll to position [0, 0]
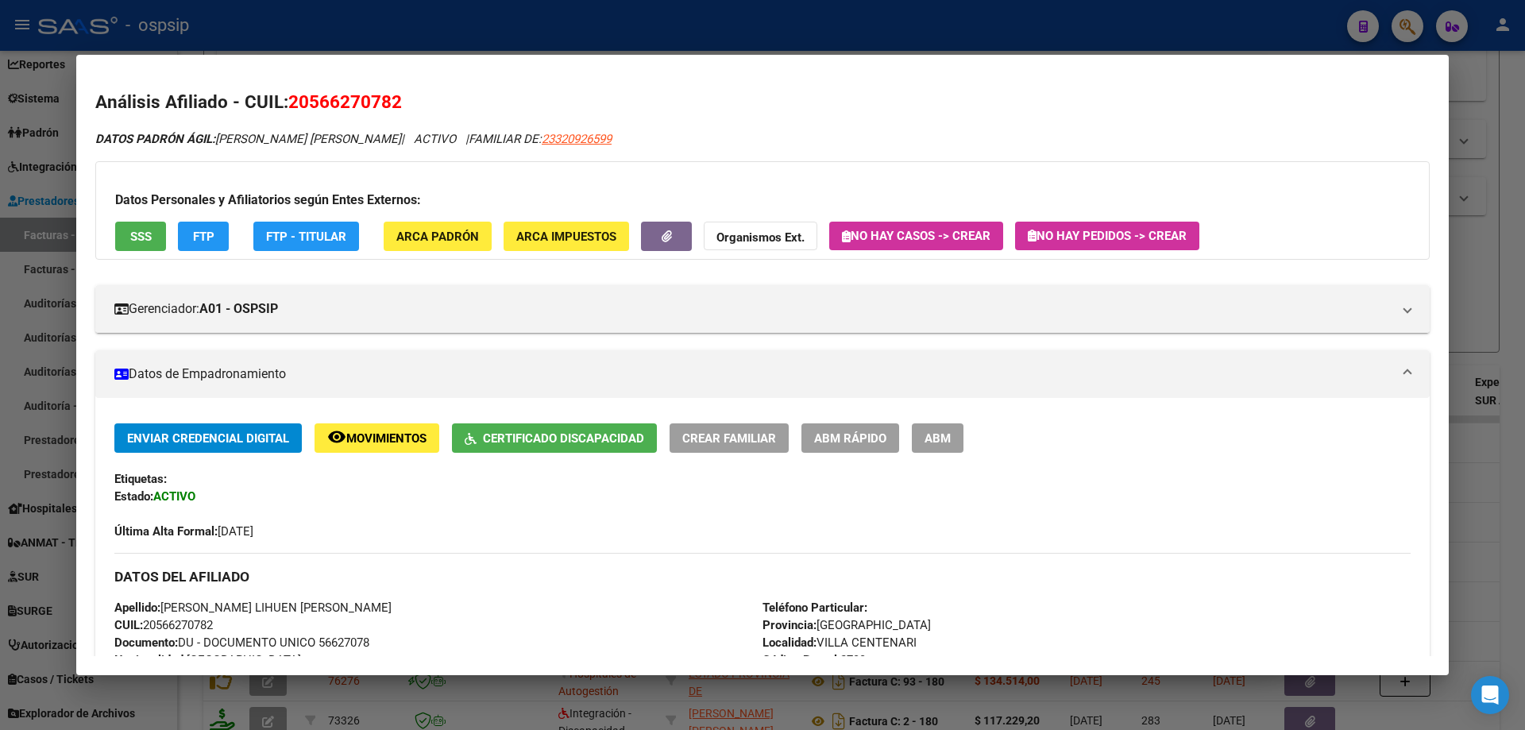
click at [1494, 260] on div at bounding box center [762, 365] width 1525 height 730
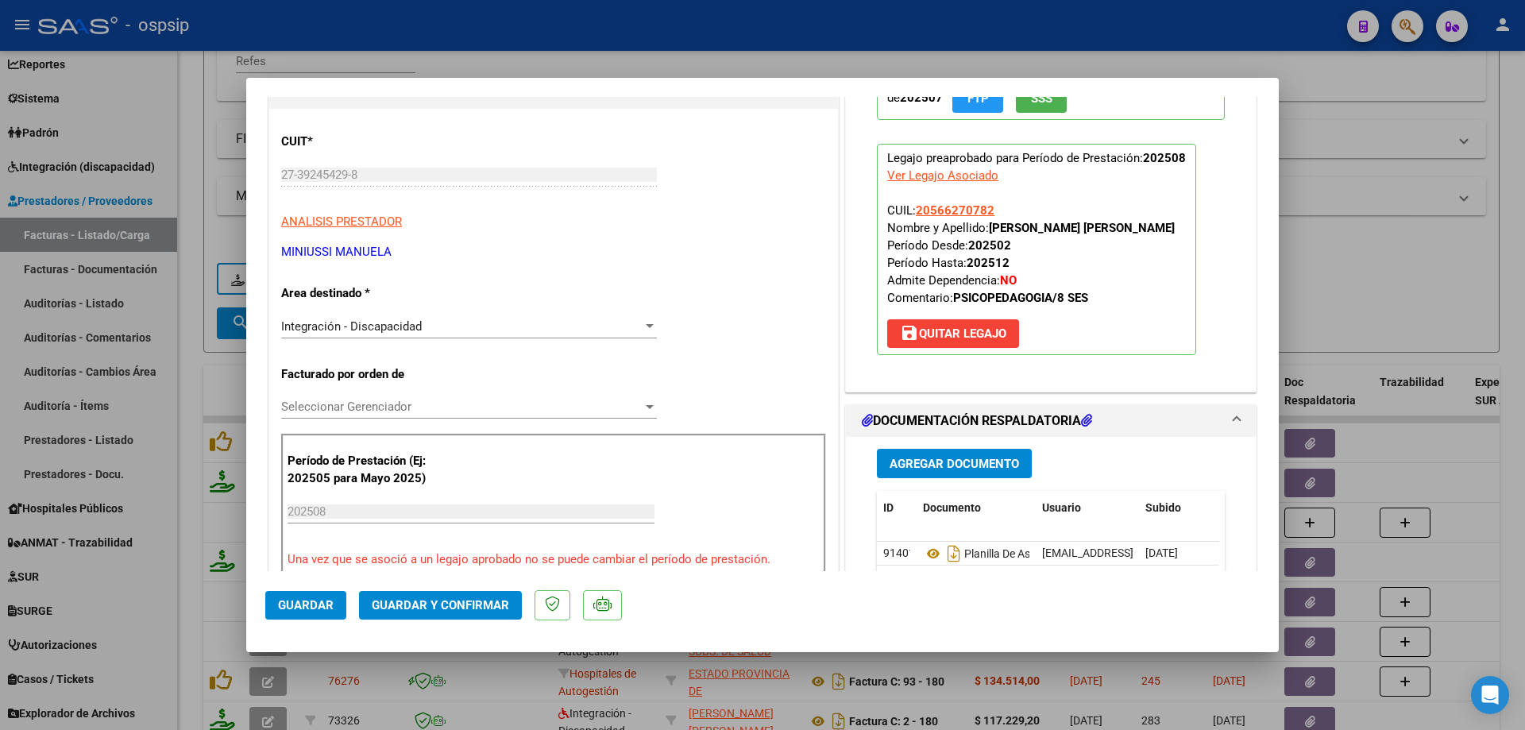
drag, startPoint x: 989, startPoint y: 209, endPoint x: 907, endPoint y: 217, distance: 82.2
click at [907, 217] on p "Legajo preaprobado para Período de Prestación: 202508 Ver Legajo Asociado CUIL:…" at bounding box center [1036, 249] width 319 height 211
copy span "20566270782"
click at [436, 600] on span "Guardar y Confirmar" at bounding box center [440, 605] width 137 height 14
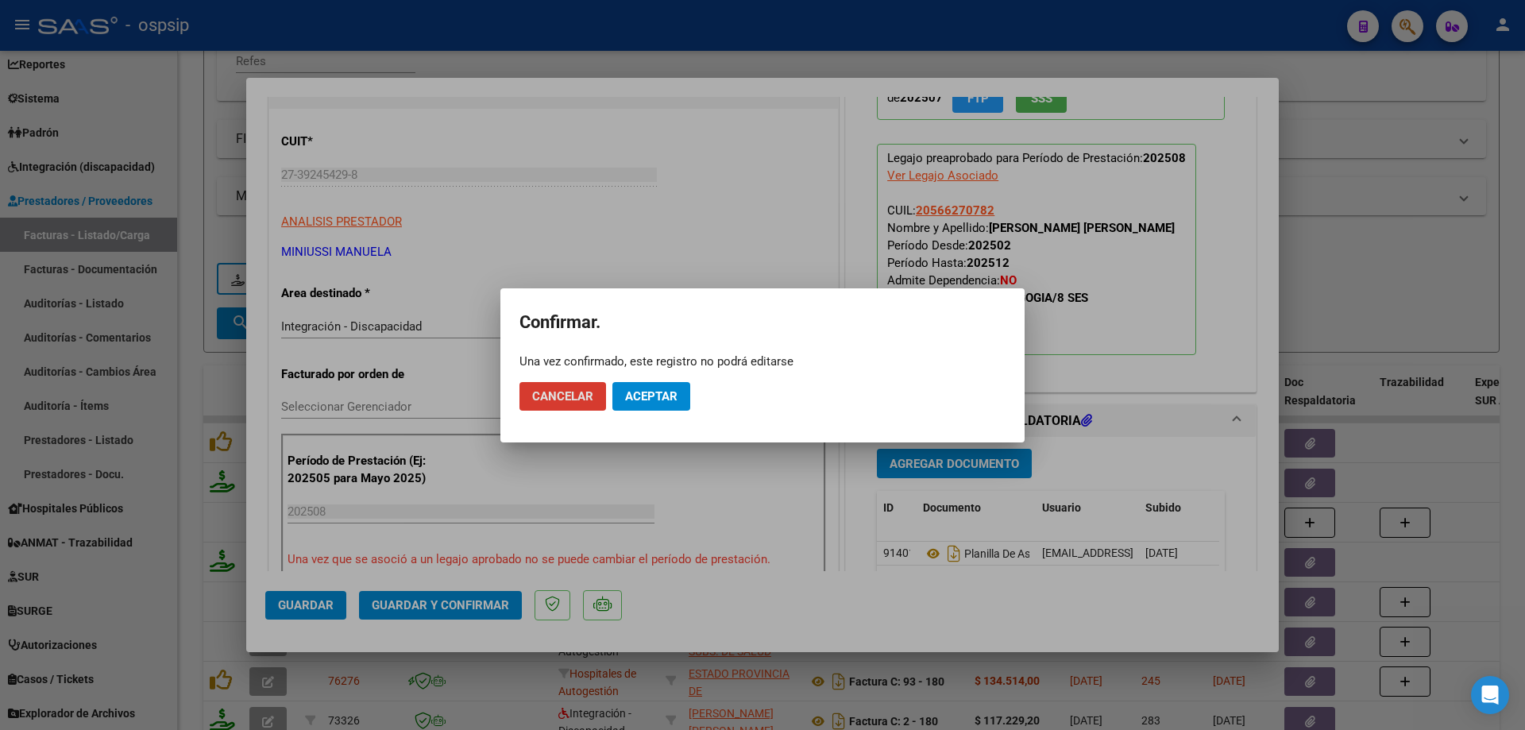
click at [642, 391] on span "Aceptar" at bounding box center [651, 396] width 52 height 14
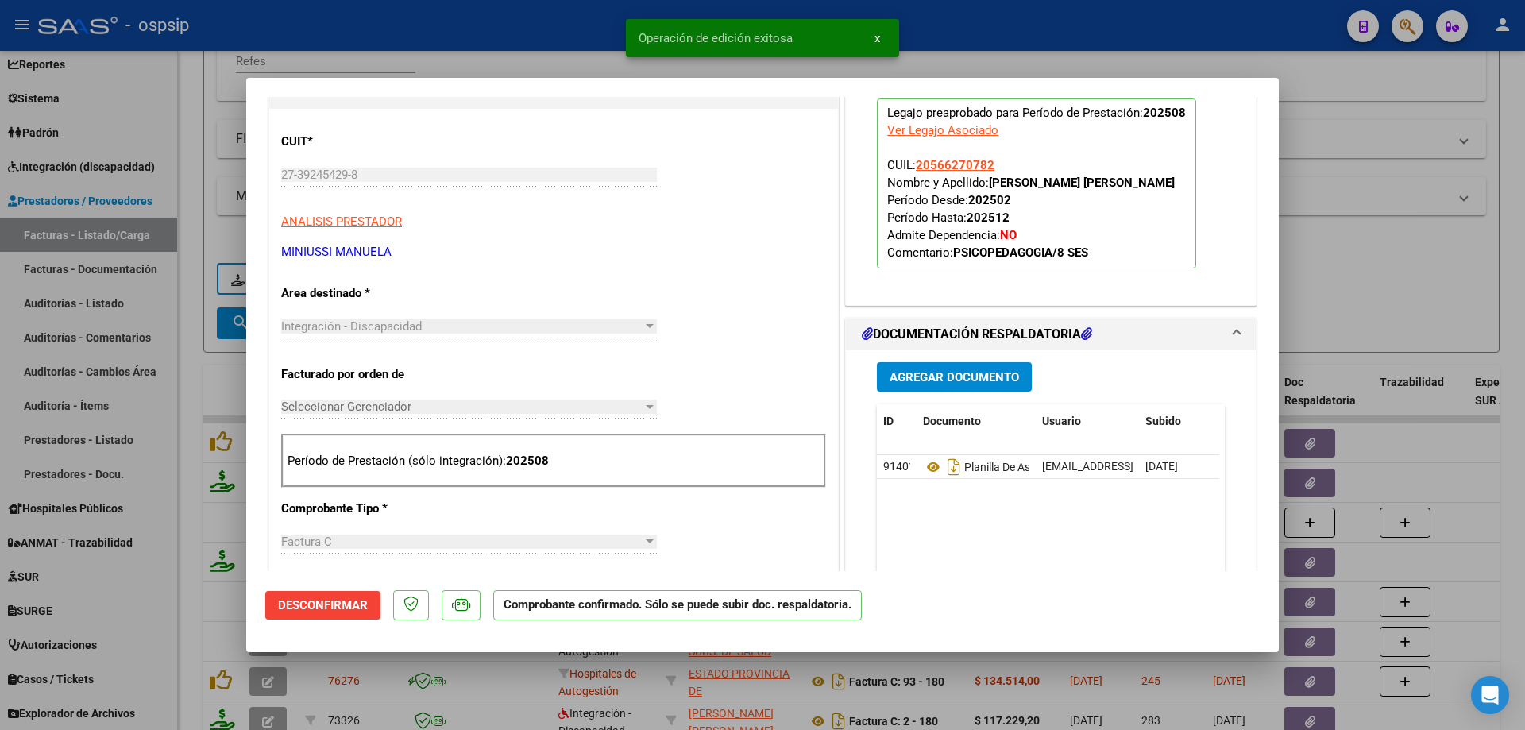
click at [1371, 310] on div at bounding box center [762, 365] width 1525 height 730
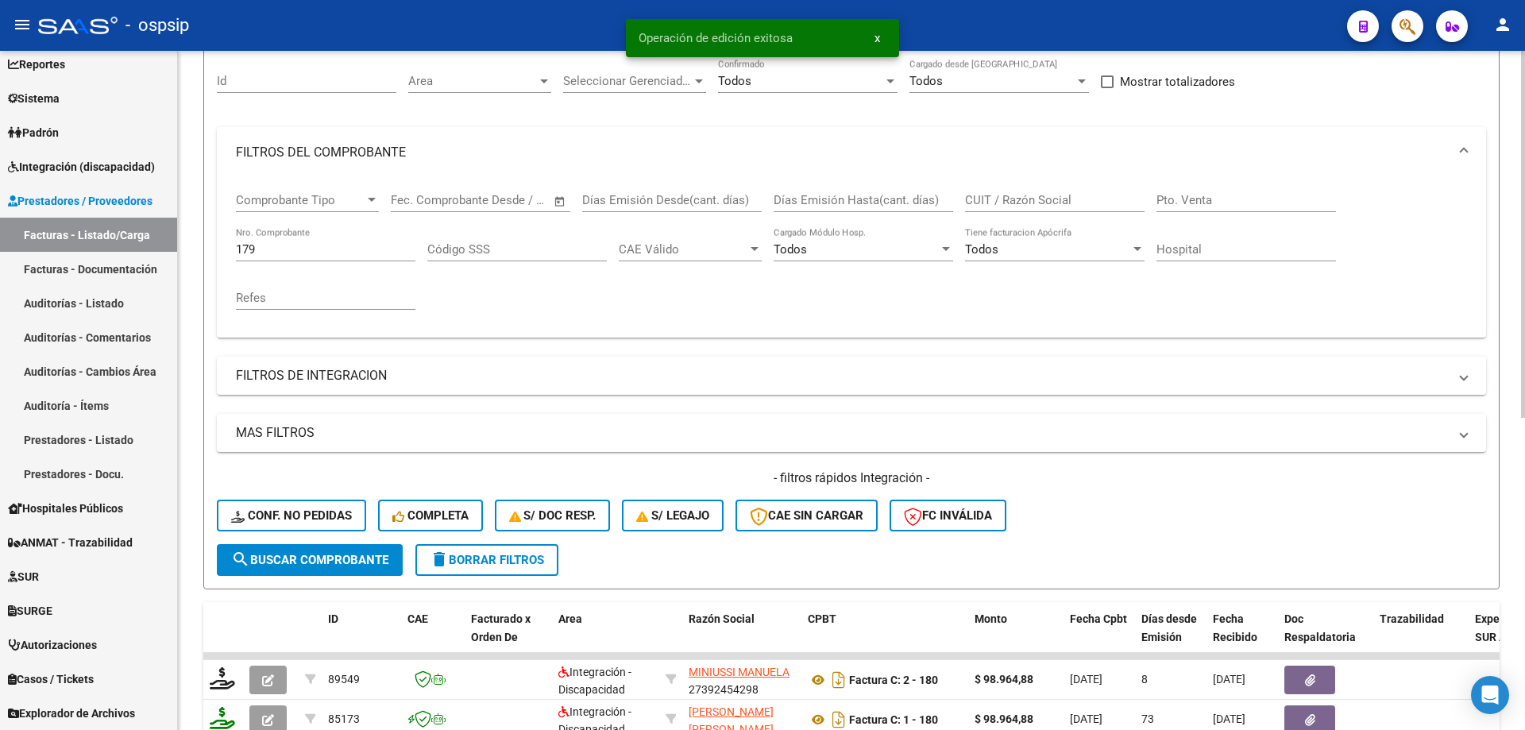
scroll to position [141, 0]
click at [268, 250] on input "179" at bounding box center [325, 251] width 179 height 14
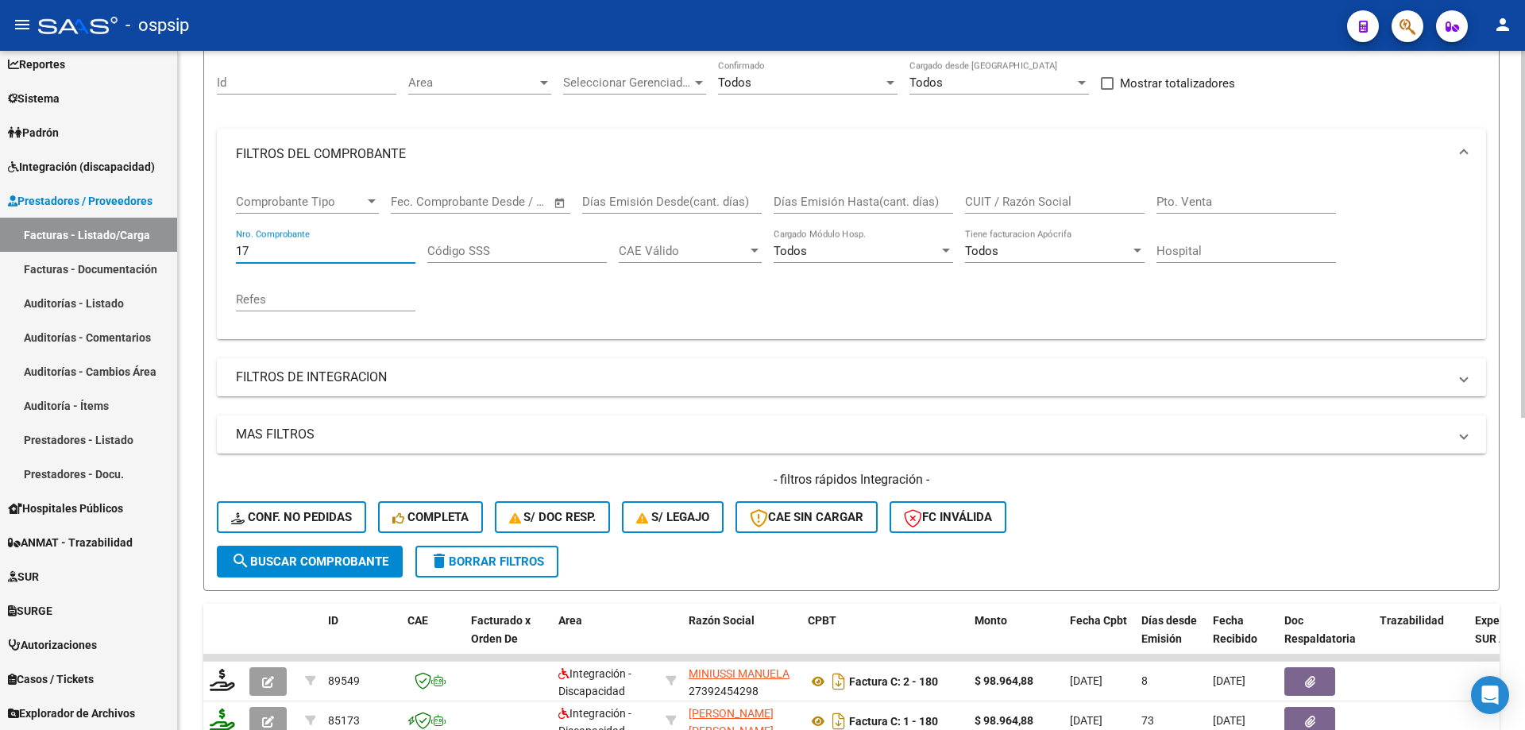
type input "1"
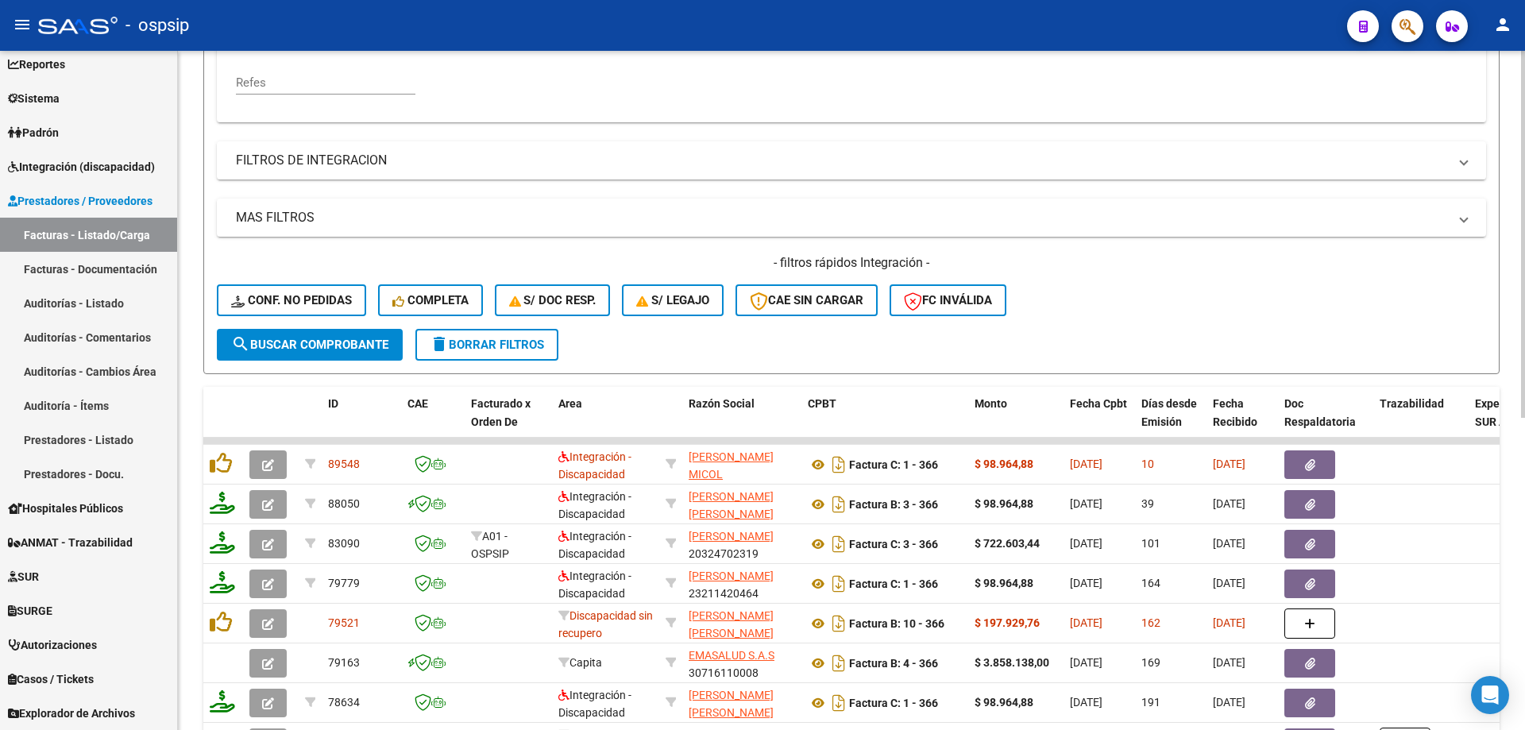
scroll to position [380, 0]
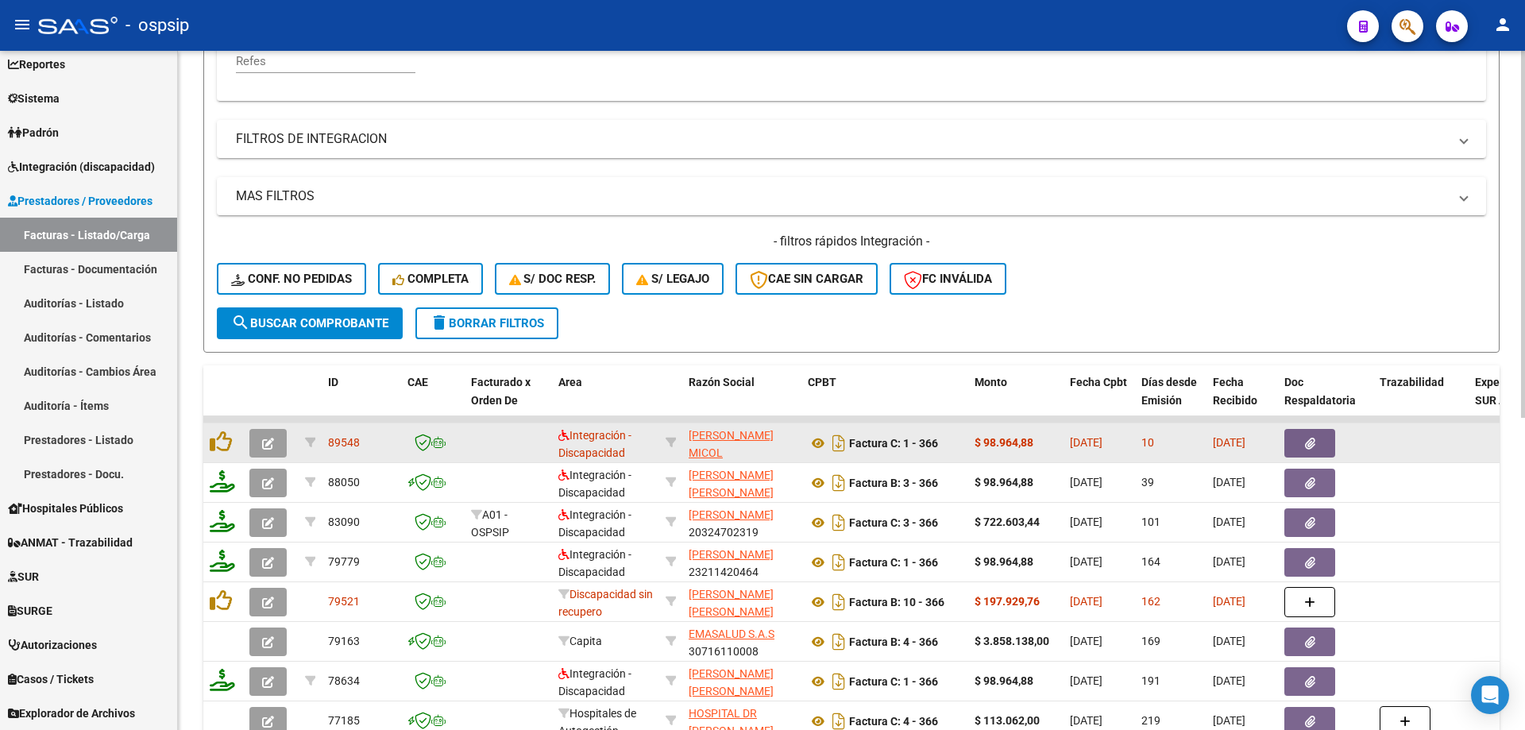
type input "366"
click at [268, 446] on icon "button" at bounding box center [268, 444] width 12 height 12
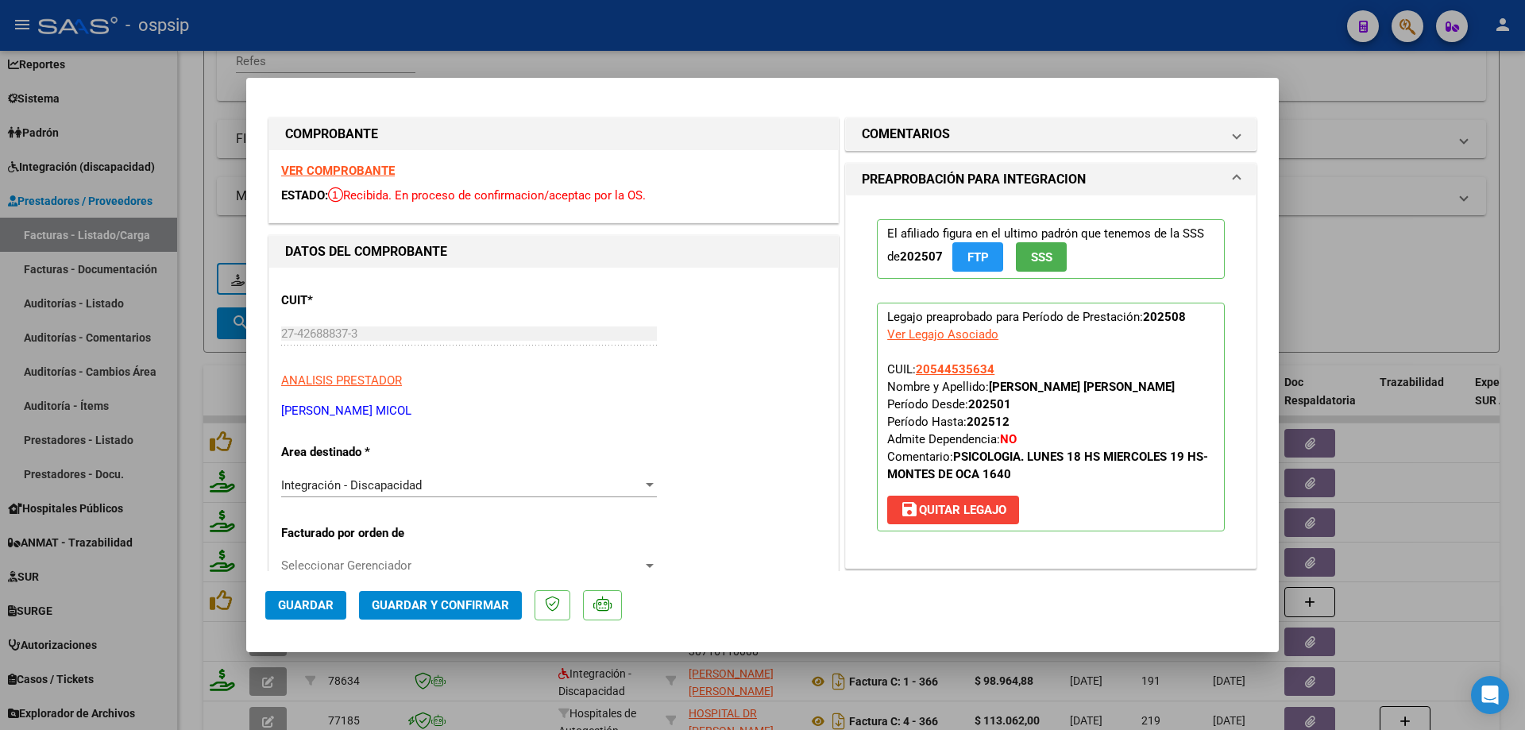
click at [1043, 264] on span "SSS" at bounding box center [1041, 257] width 21 height 14
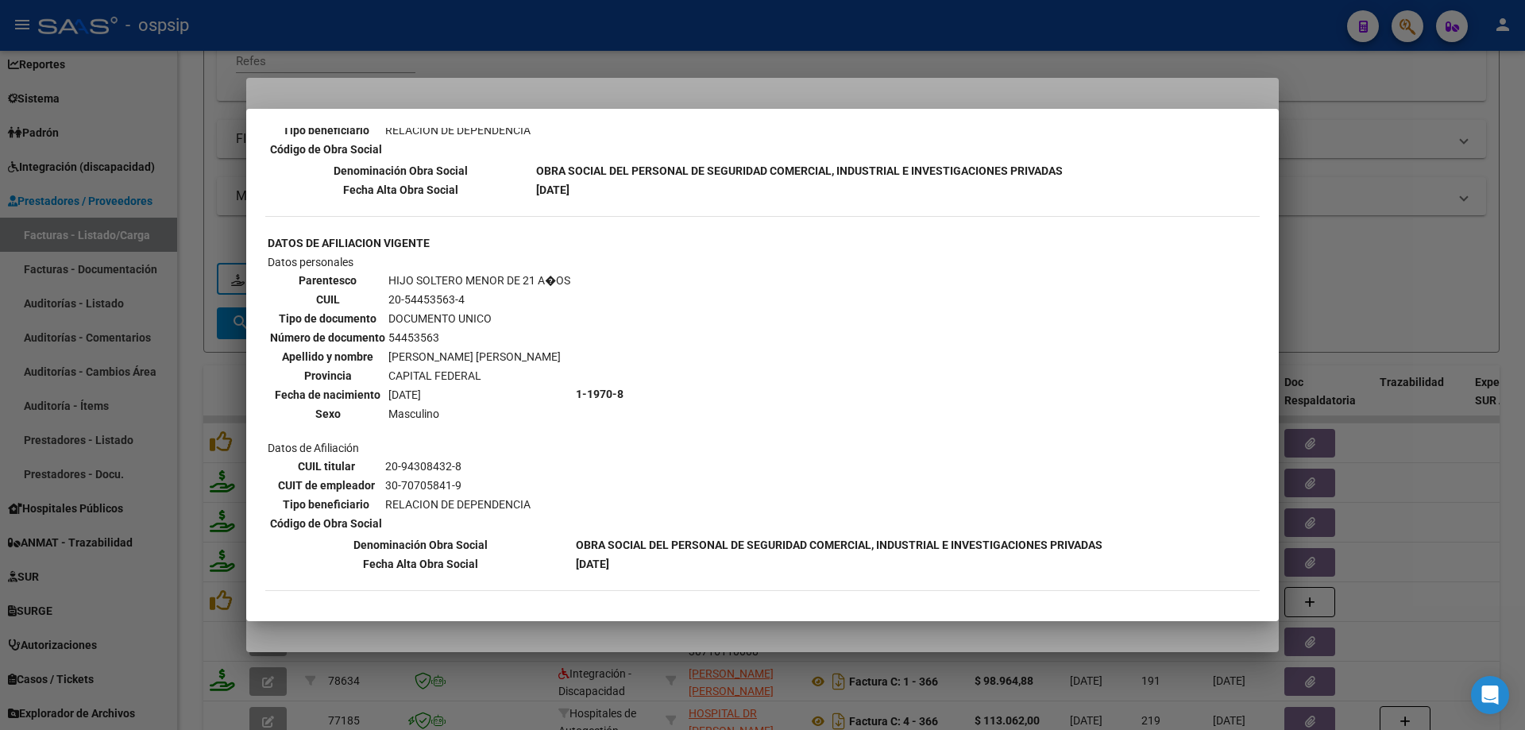
scroll to position [819, 0]
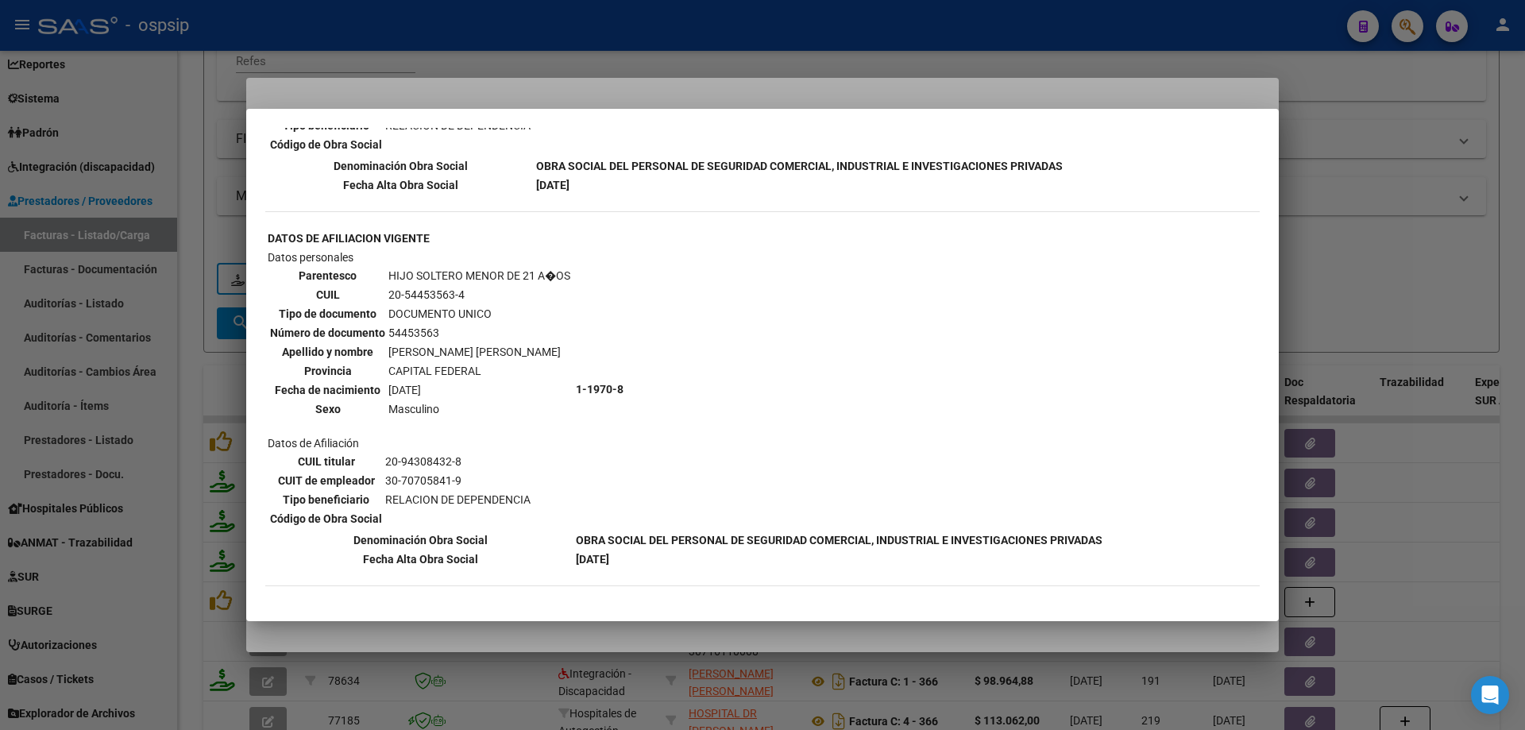
click at [1422, 265] on div at bounding box center [762, 365] width 1525 height 730
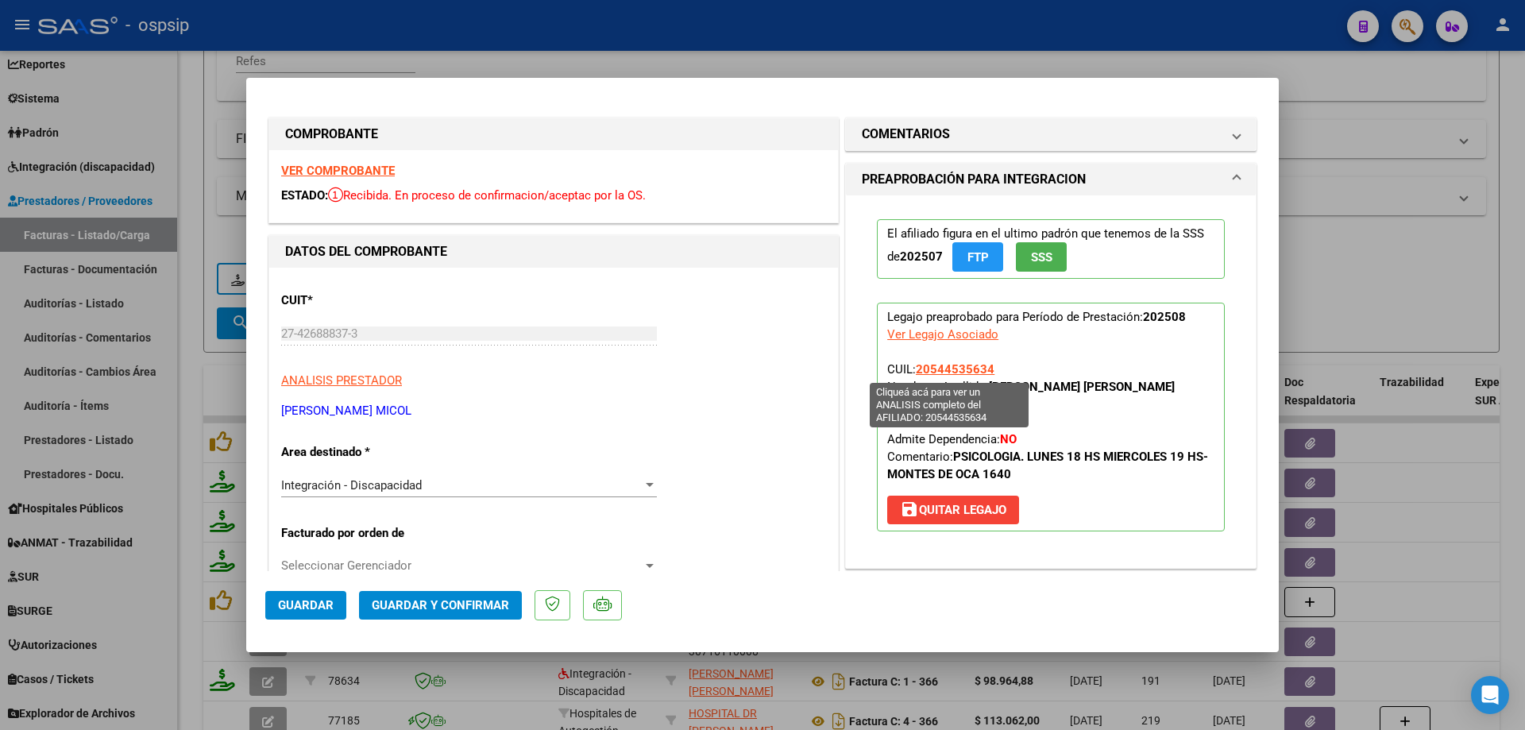
click at [973, 365] on span "20544535634" at bounding box center [955, 369] width 79 height 14
type textarea "20544535634"
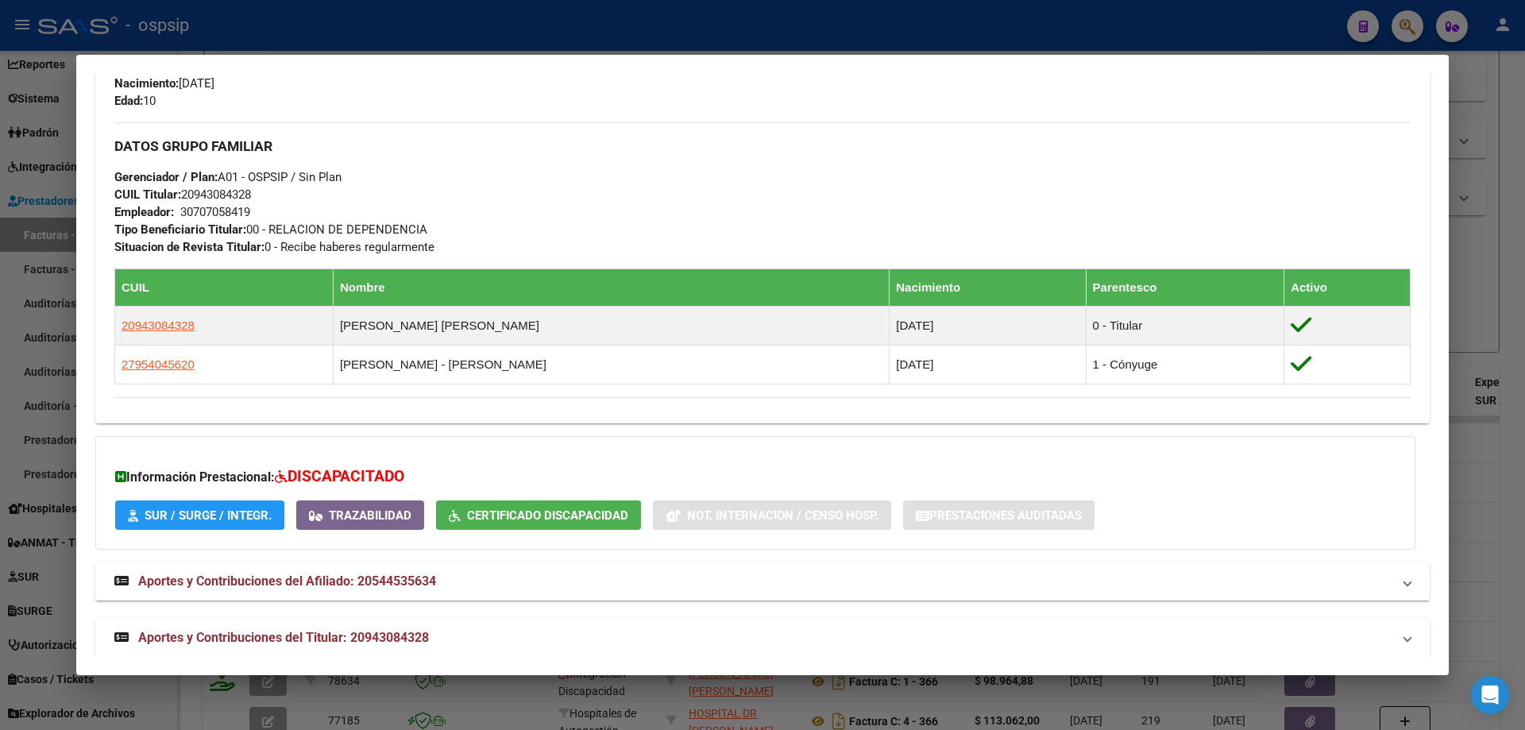
scroll to position [712, 0]
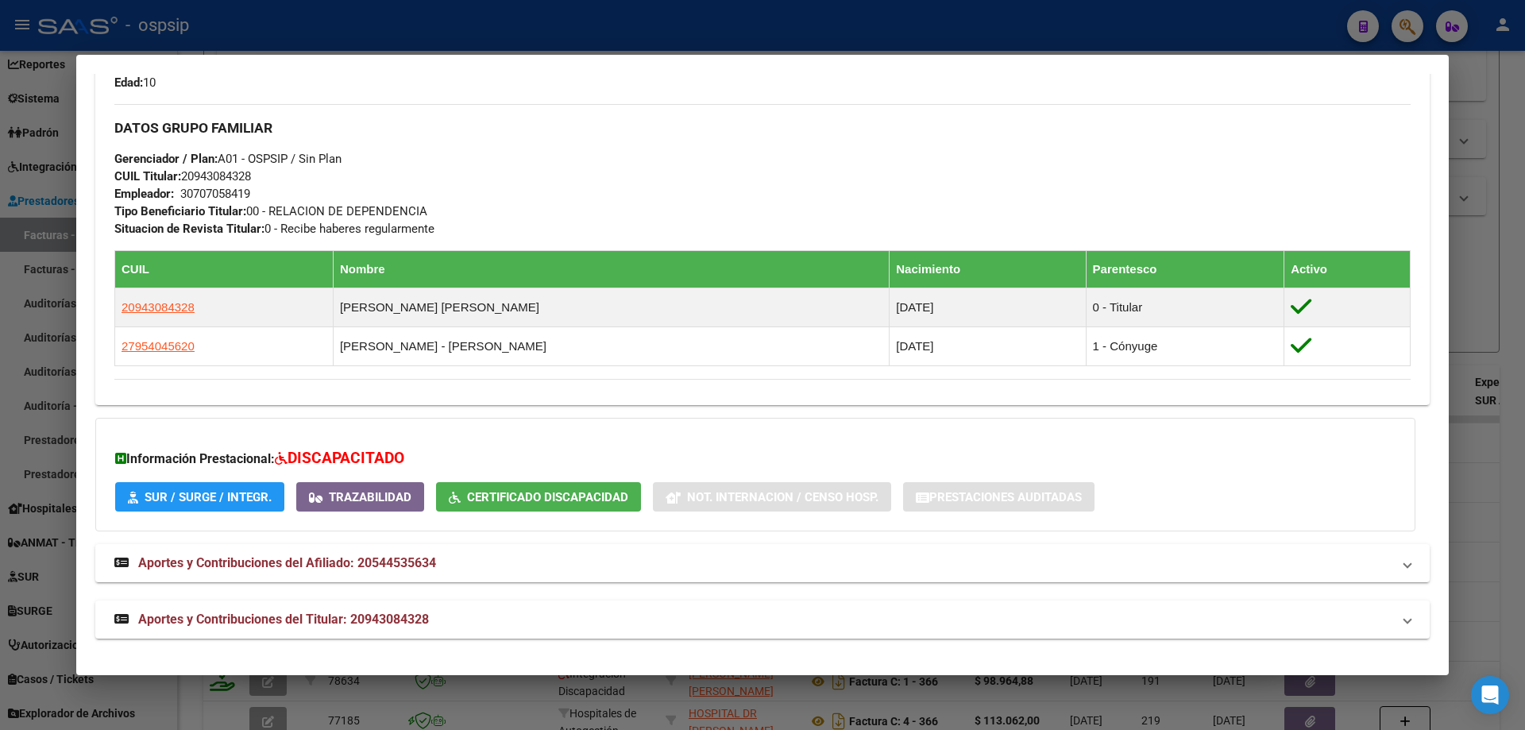
click at [1485, 349] on div at bounding box center [762, 365] width 1525 height 730
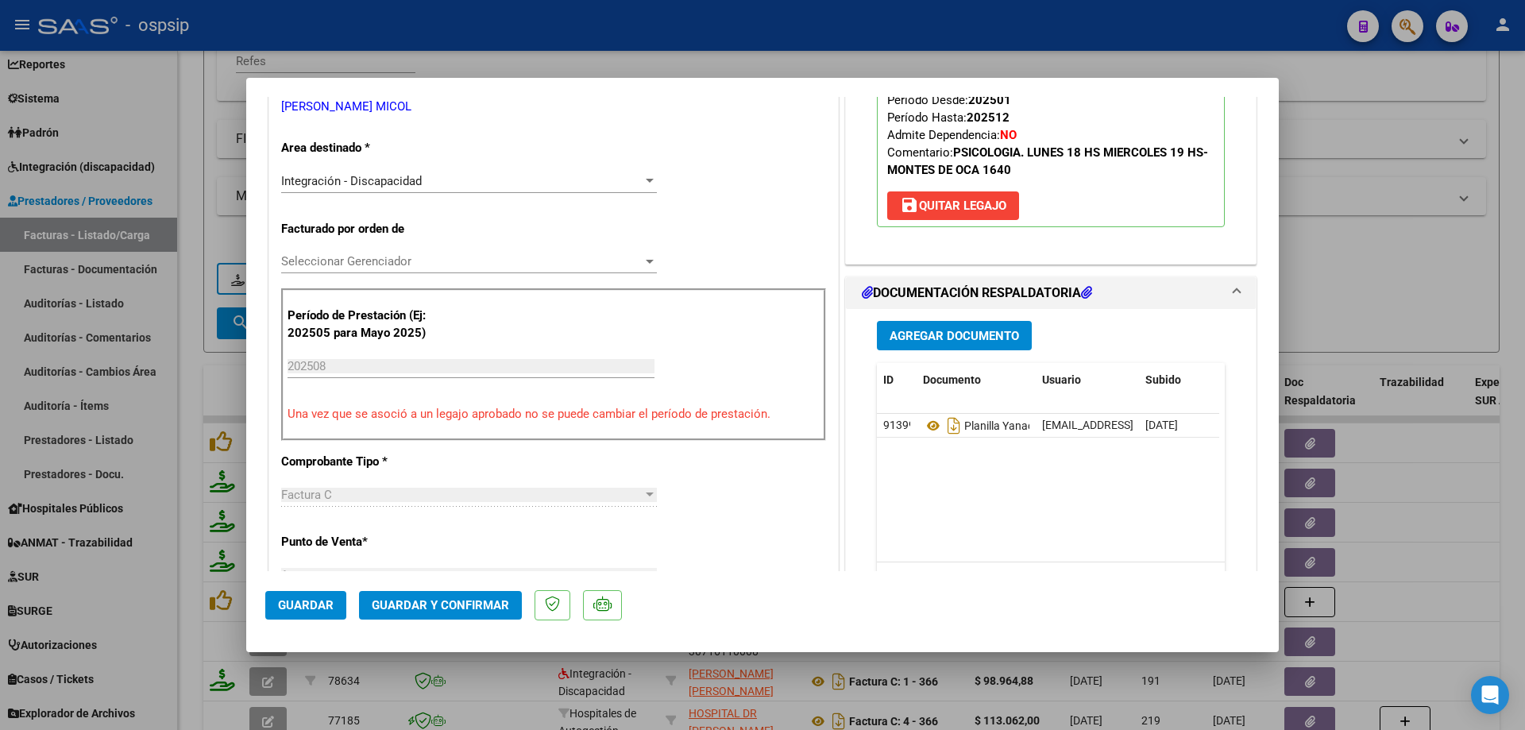
scroll to position [397, 0]
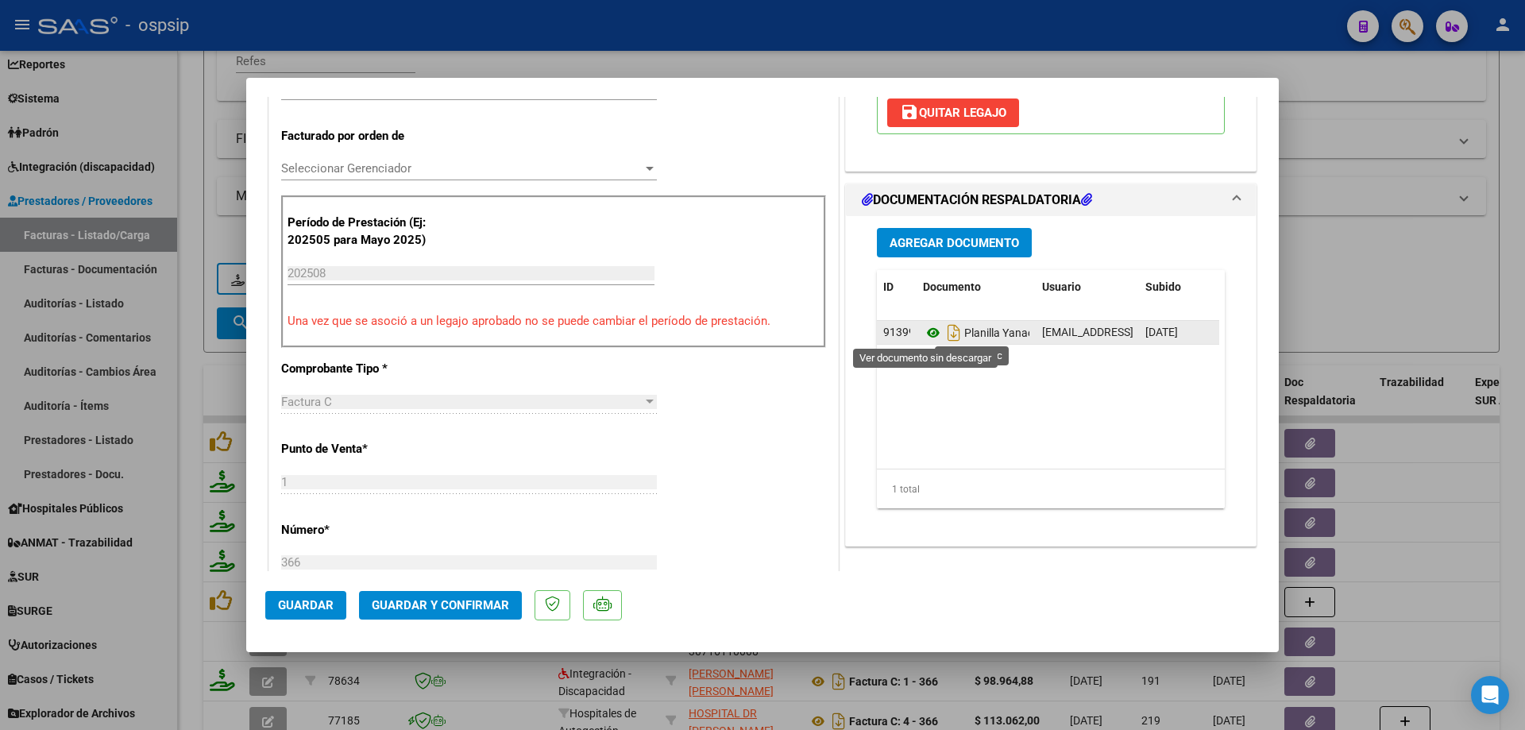
click at [923, 334] on icon at bounding box center [933, 332] width 21 height 19
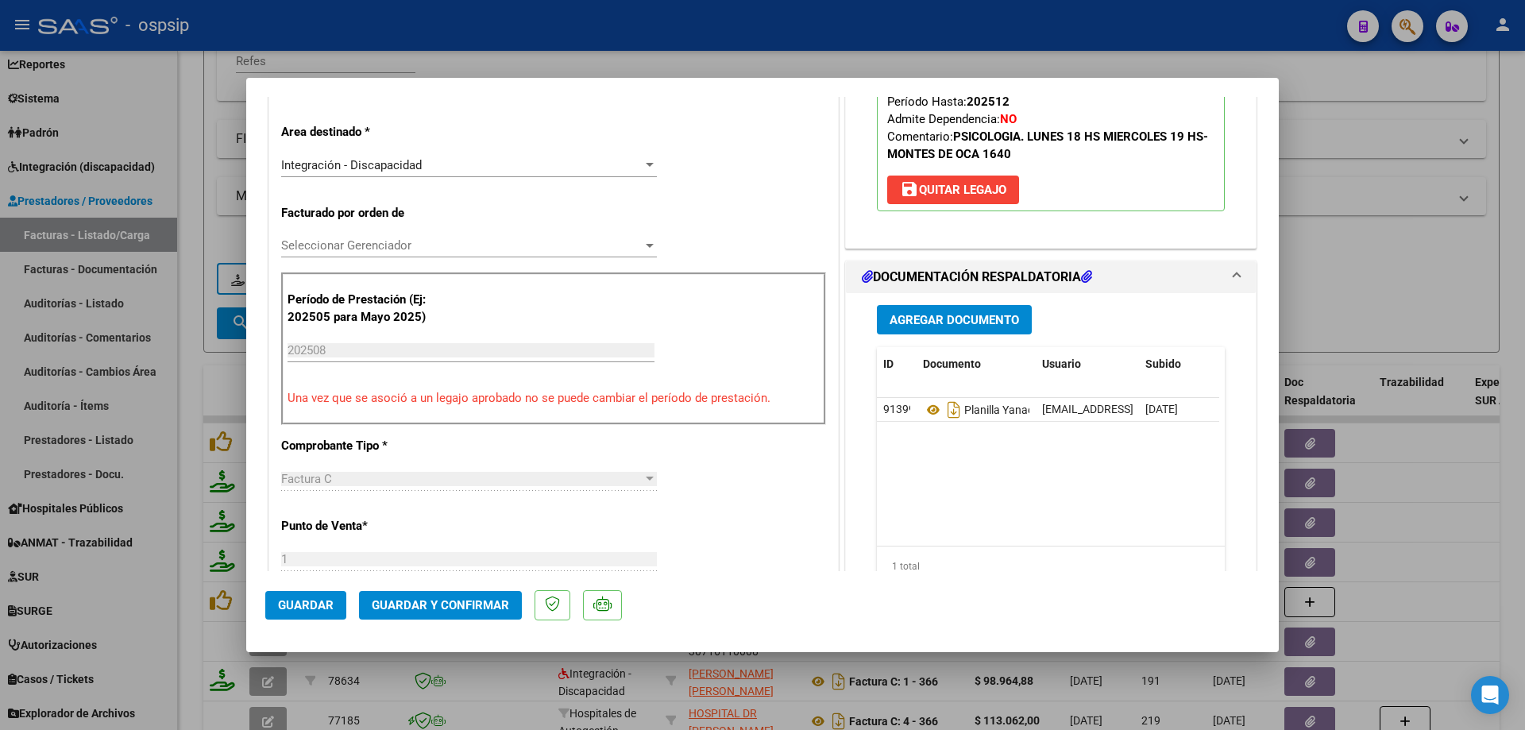
scroll to position [159, 0]
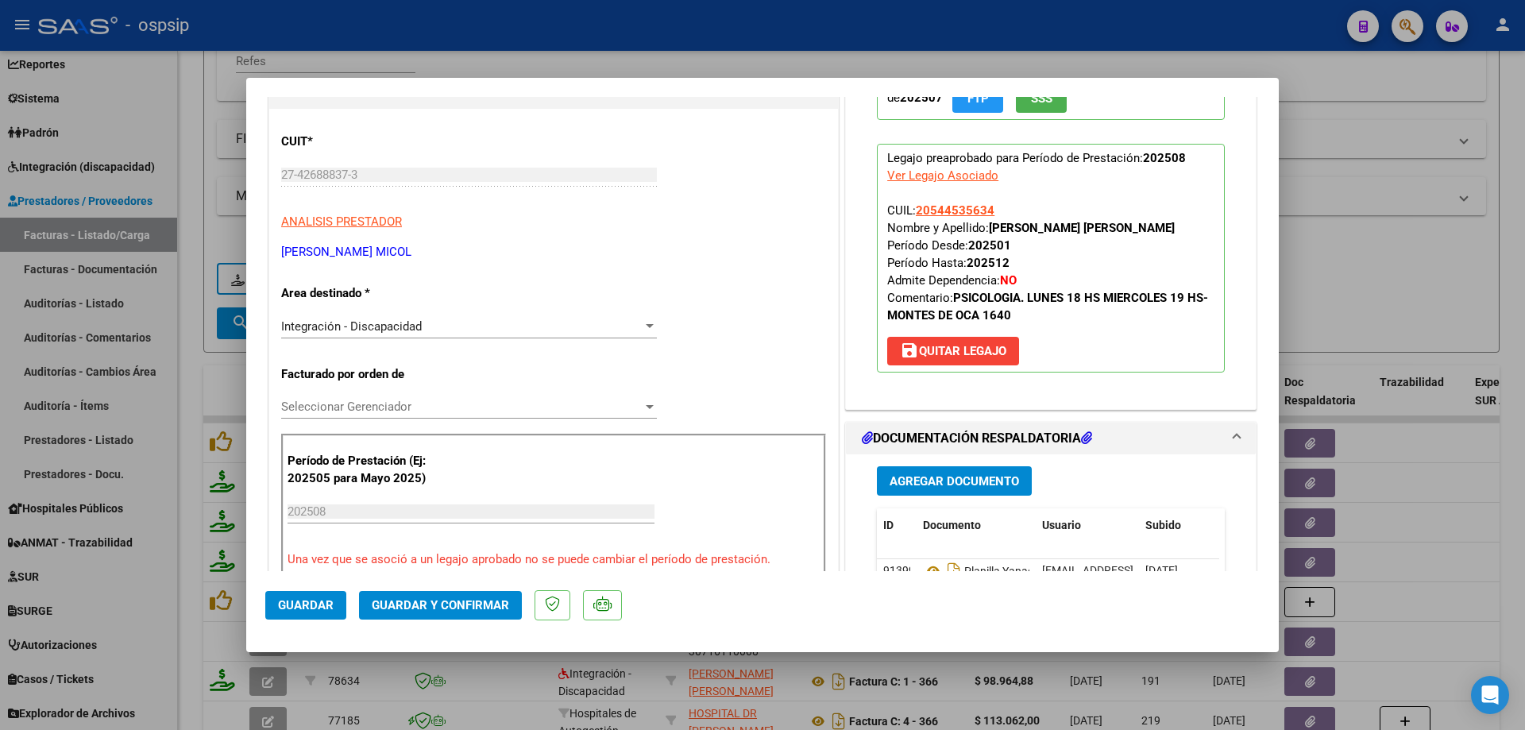
drag, startPoint x: 993, startPoint y: 202, endPoint x: 914, endPoint y: 200, distance: 79.4
click at [914, 200] on p "Legajo preaprobado para Período de Prestación: 202508 Ver Legajo Asociado CUIL:…" at bounding box center [1051, 258] width 348 height 229
drag, startPoint x: 912, startPoint y: 209, endPoint x: 992, endPoint y: 212, distance: 79.5
click at [992, 212] on p "Legajo preaprobado para Período de Prestación: 202508 Ver Legajo Asociado CUIL:…" at bounding box center [1051, 258] width 348 height 229
copy span "20544535634"
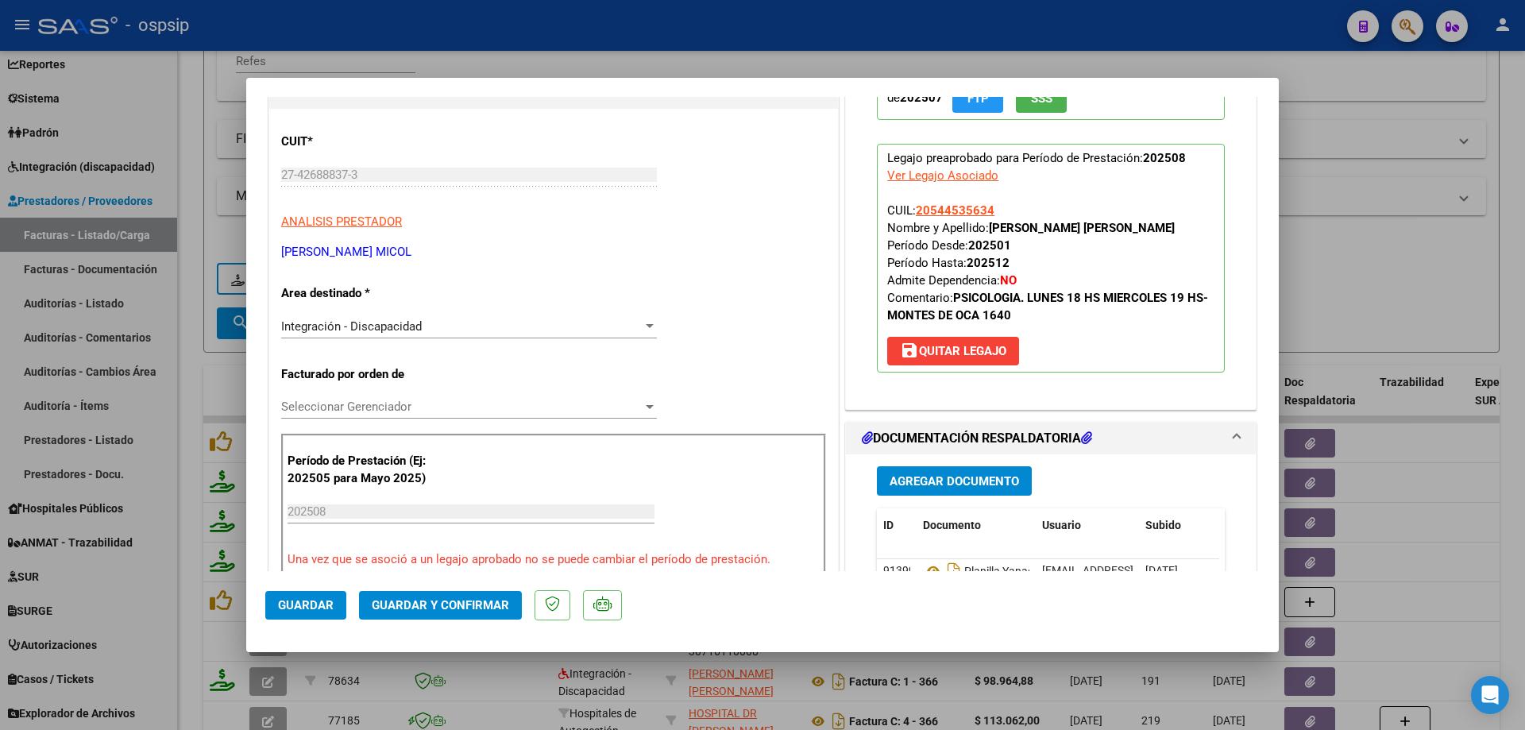
scroll to position [318, 0]
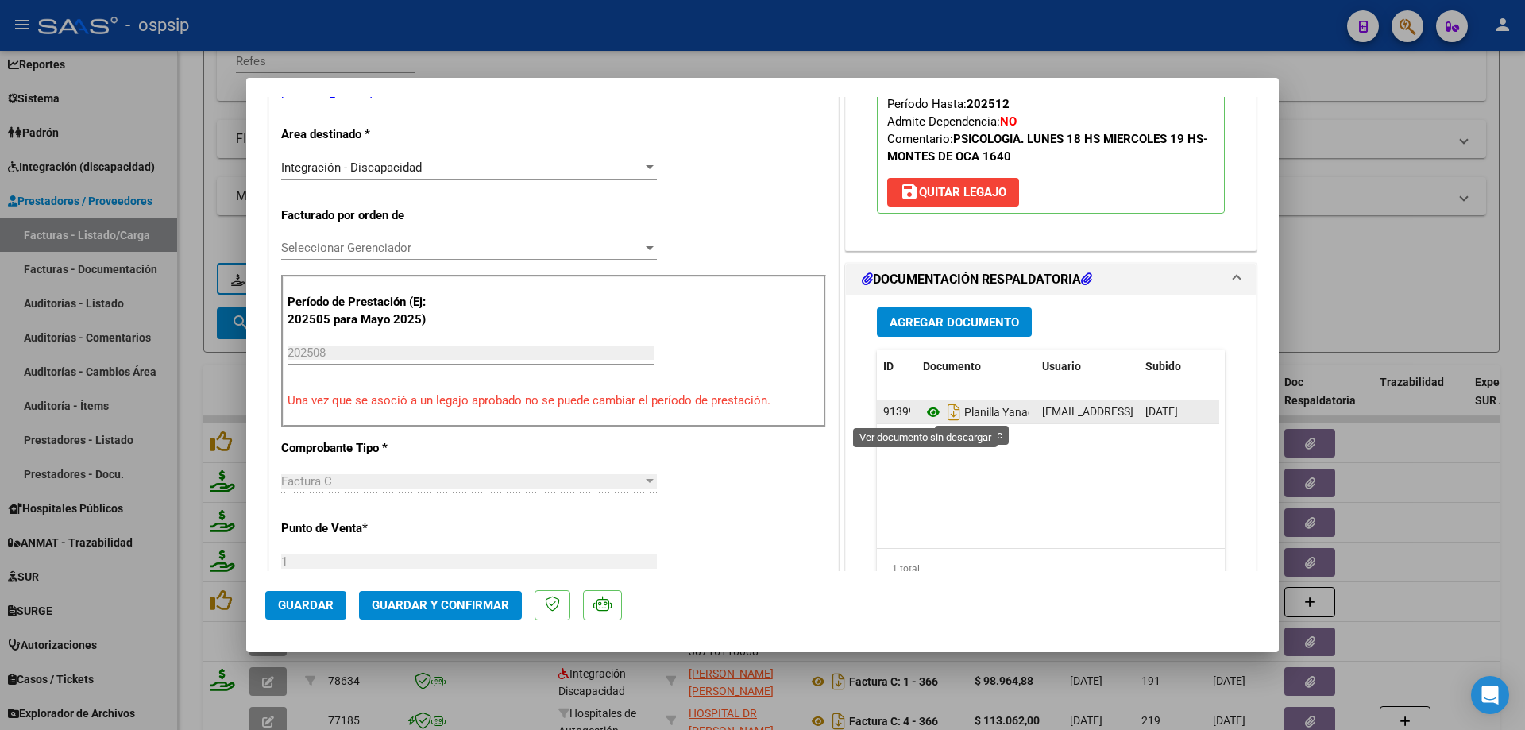
click at [923, 407] on icon at bounding box center [933, 412] width 21 height 19
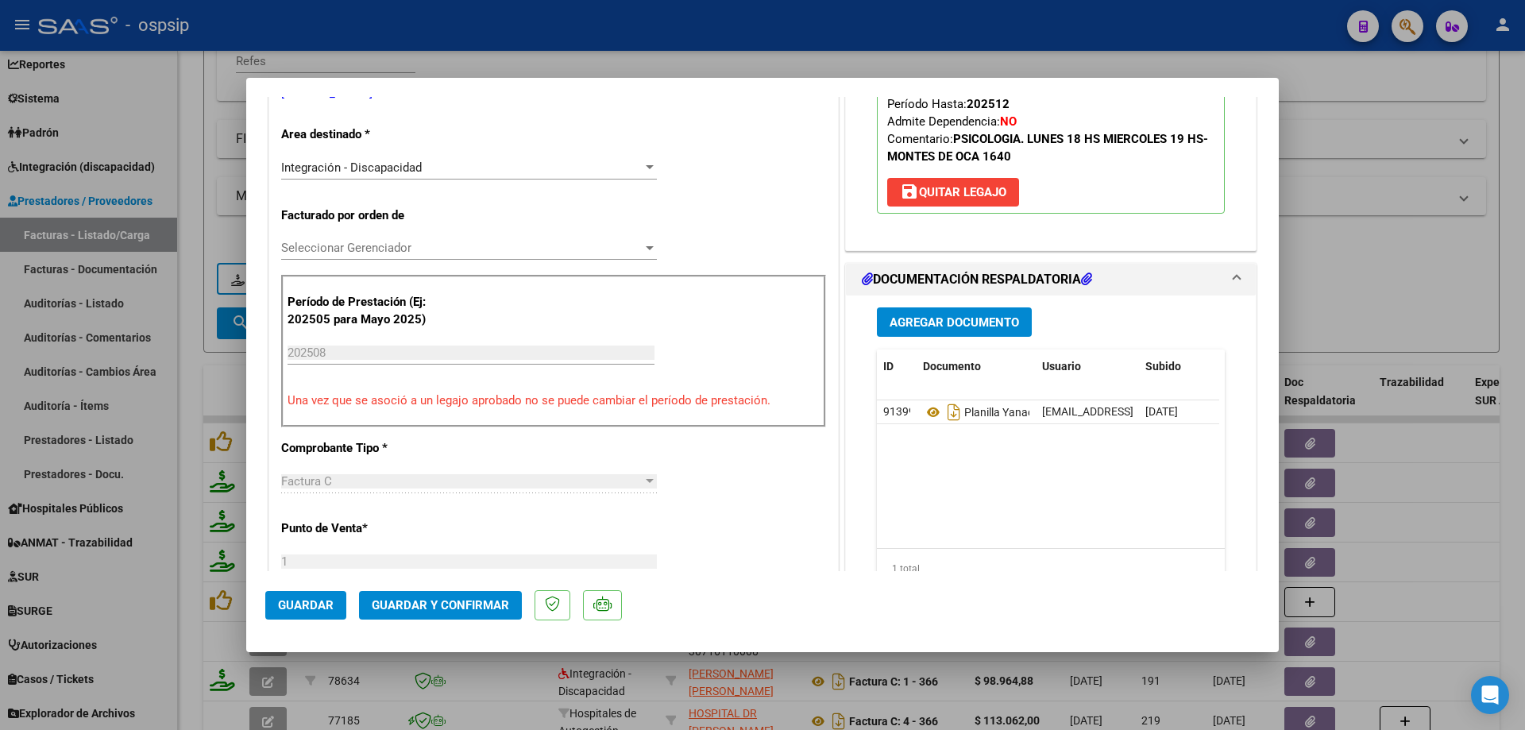
click at [438, 620] on mat-dialog-actions "Guardar Guardar y Confirmar" at bounding box center [762, 602] width 994 height 63
click at [443, 611] on span "Guardar y Confirmar" at bounding box center [440, 605] width 137 height 14
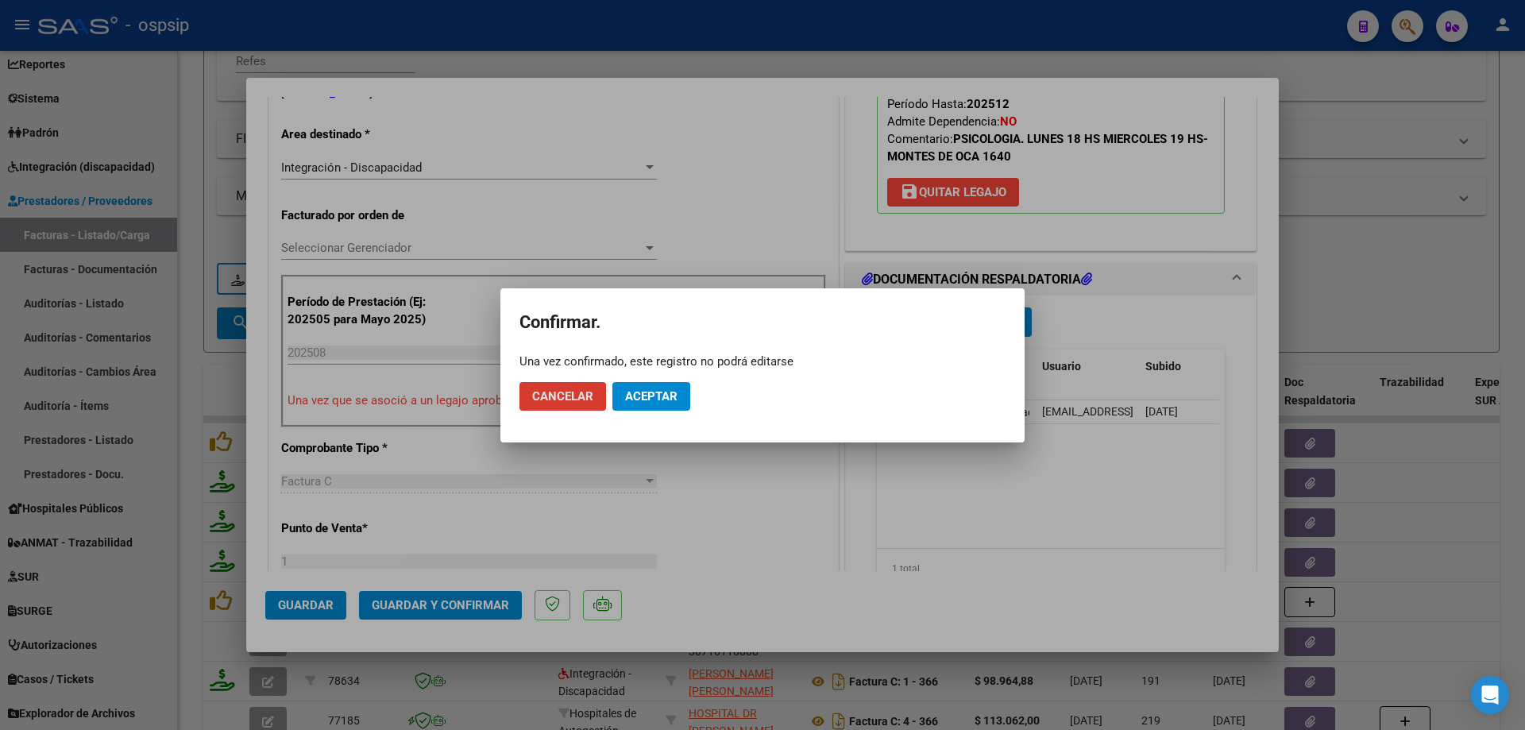
click at [649, 396] on span "Aceptar" at bounding box center [651, 396] width 52 height 14
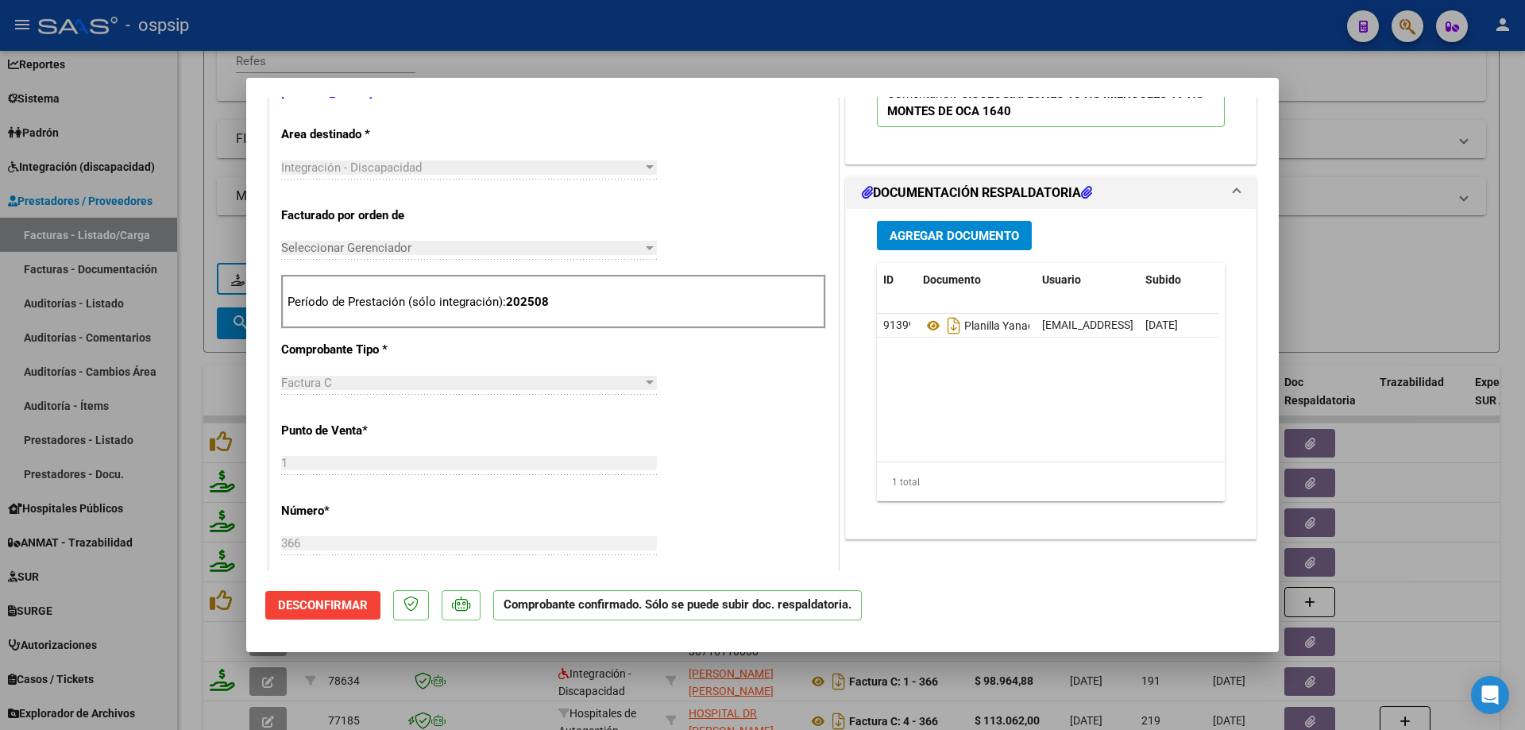
click at [1363, 304] on div at bounding box center [762, 365] width 1525 height 730
type input "$ 0,00"
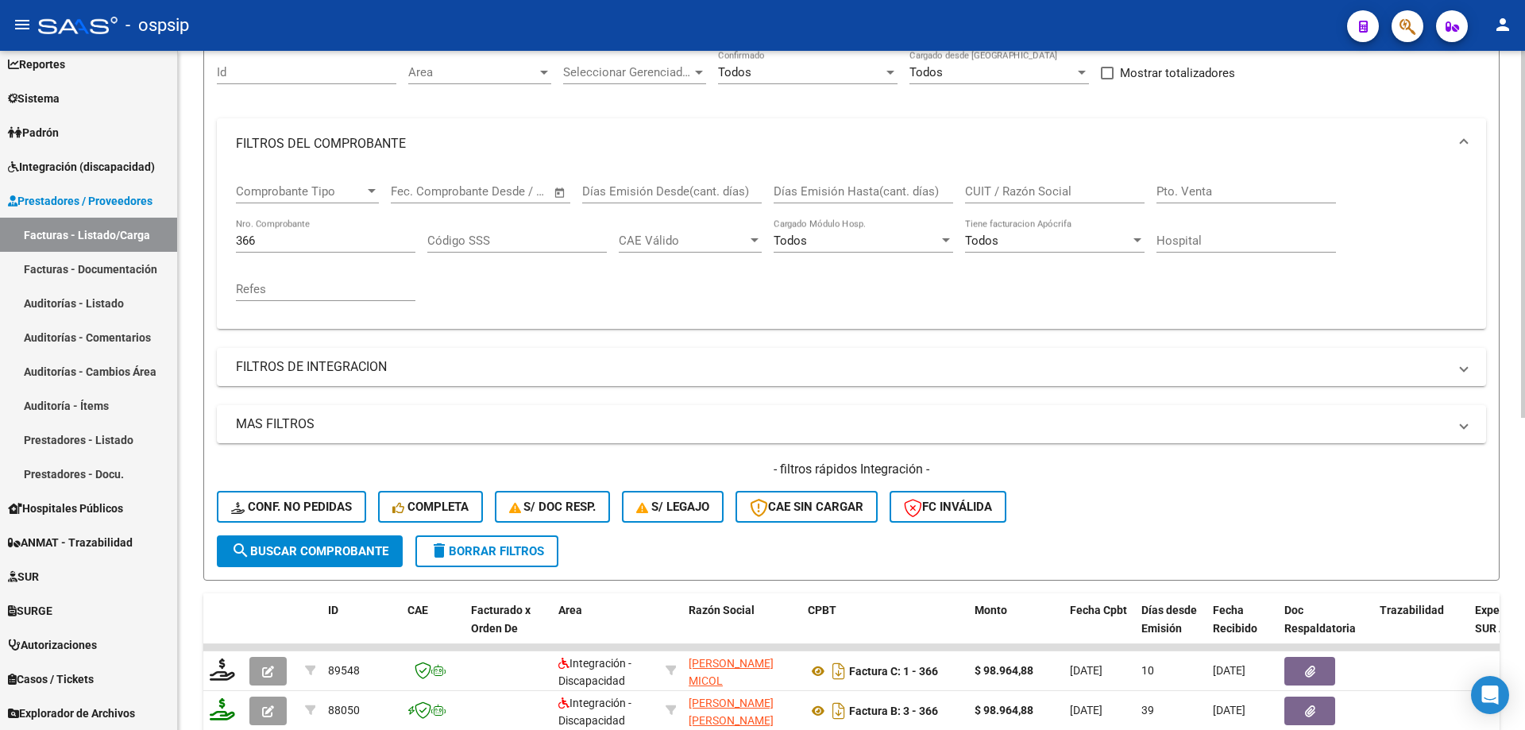
scroll to position [141, 0]
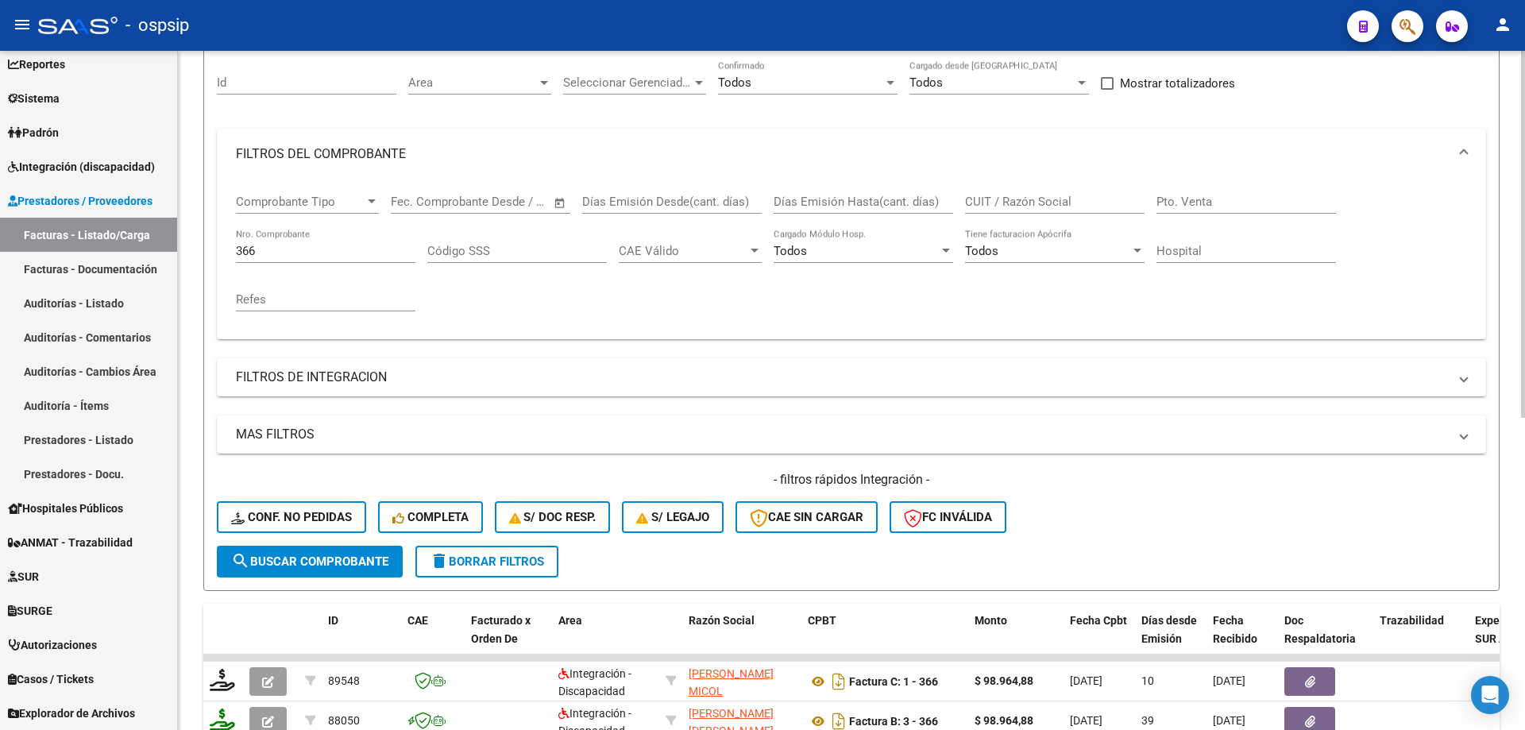
click at [315, 255] on input "366" at bounding box center [325, 251] width 179 height 14
type input "3"
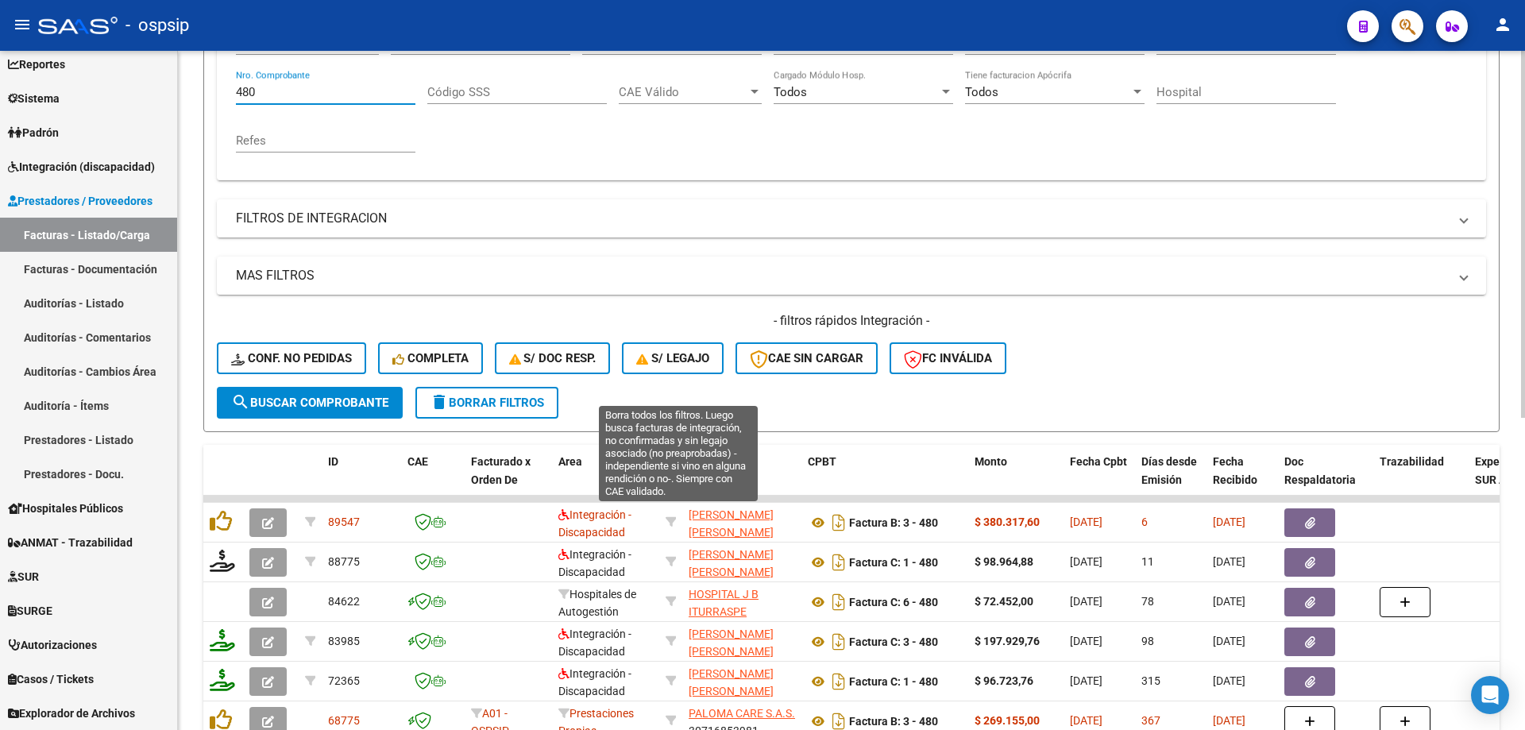
scroll to position [380, 0]
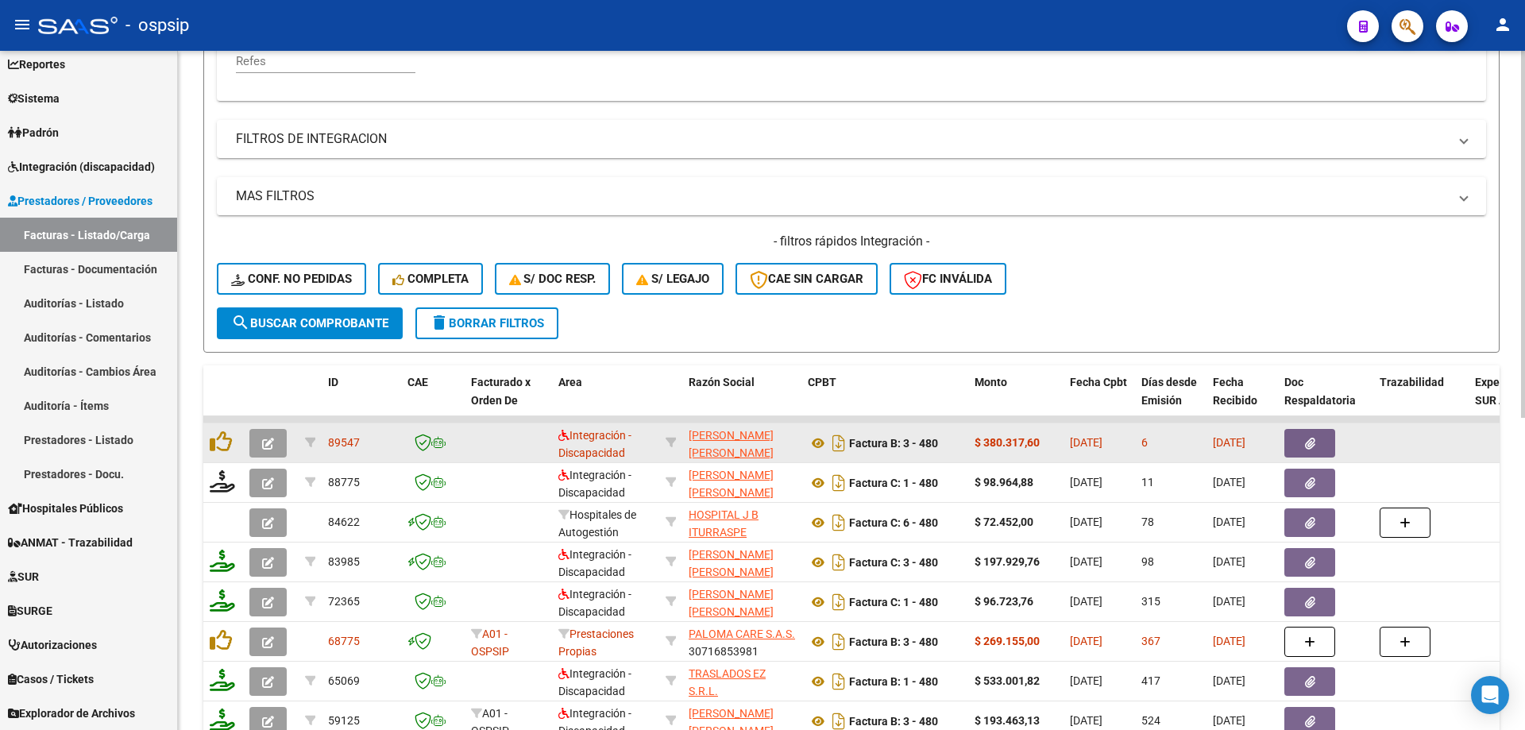
type input "480"
click at [278, 448] on button "button" at bounding box center [267, 443] width 37 height 29
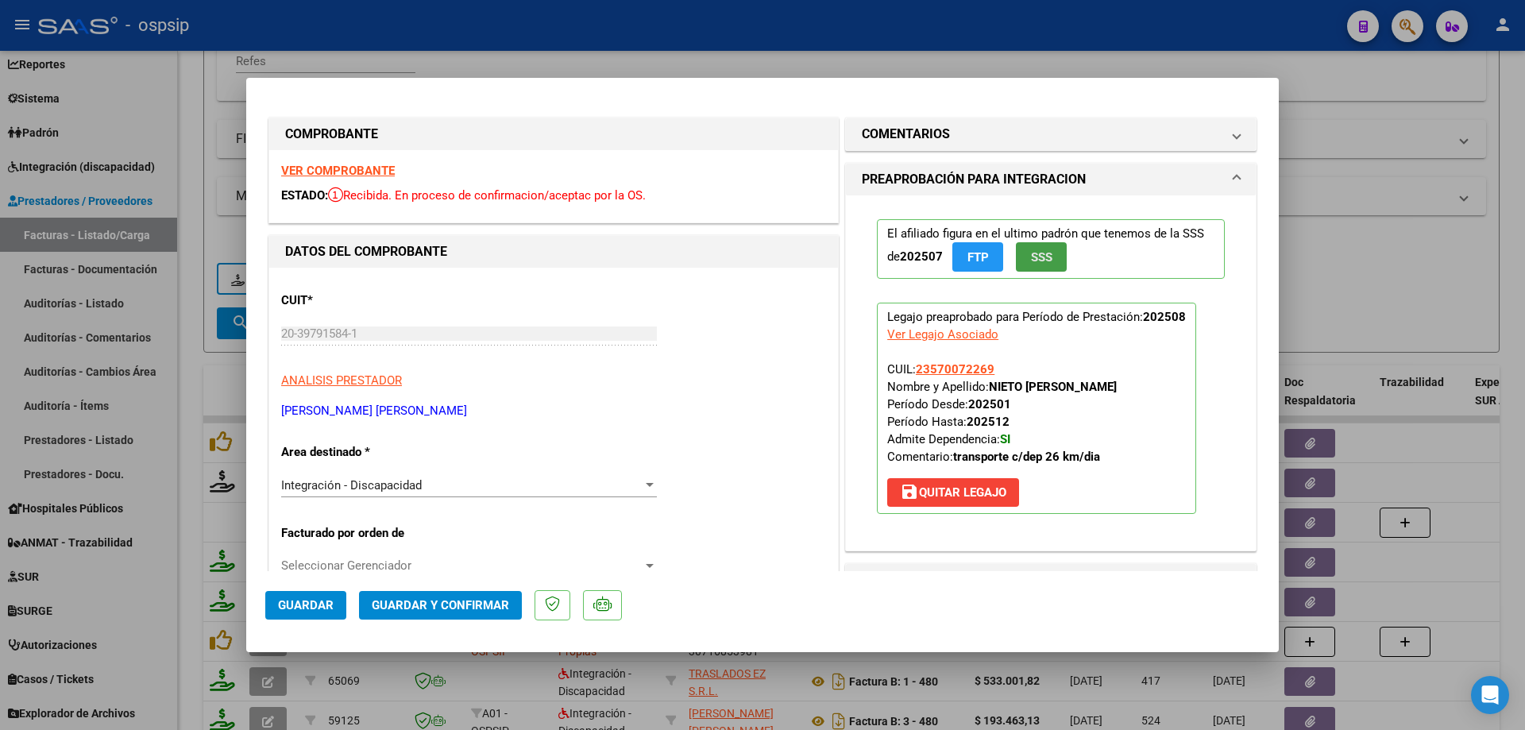
click at [1038, 257] on span "SSS" at bounding box center [1041, 257] width 21 height 14
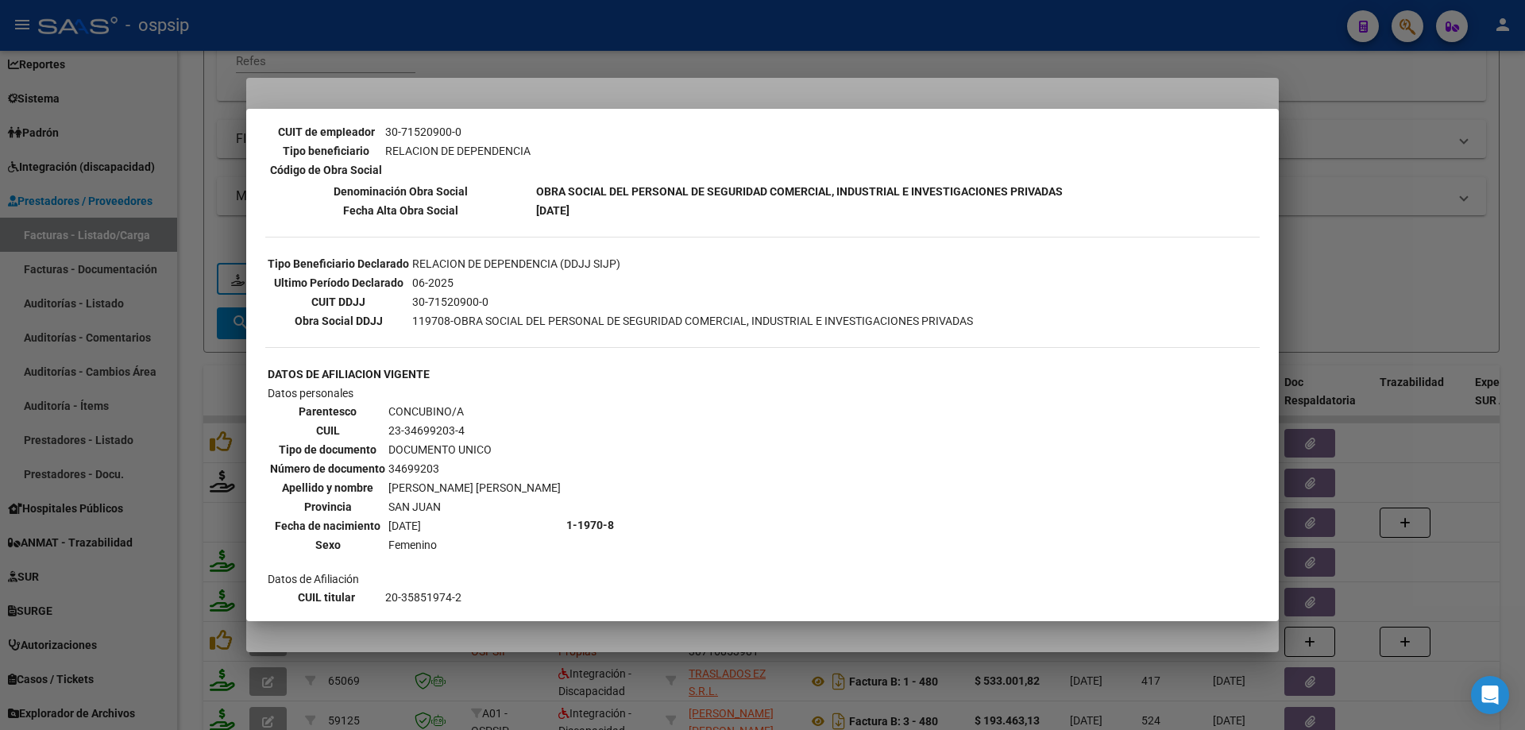
scroll to position [318, 0]
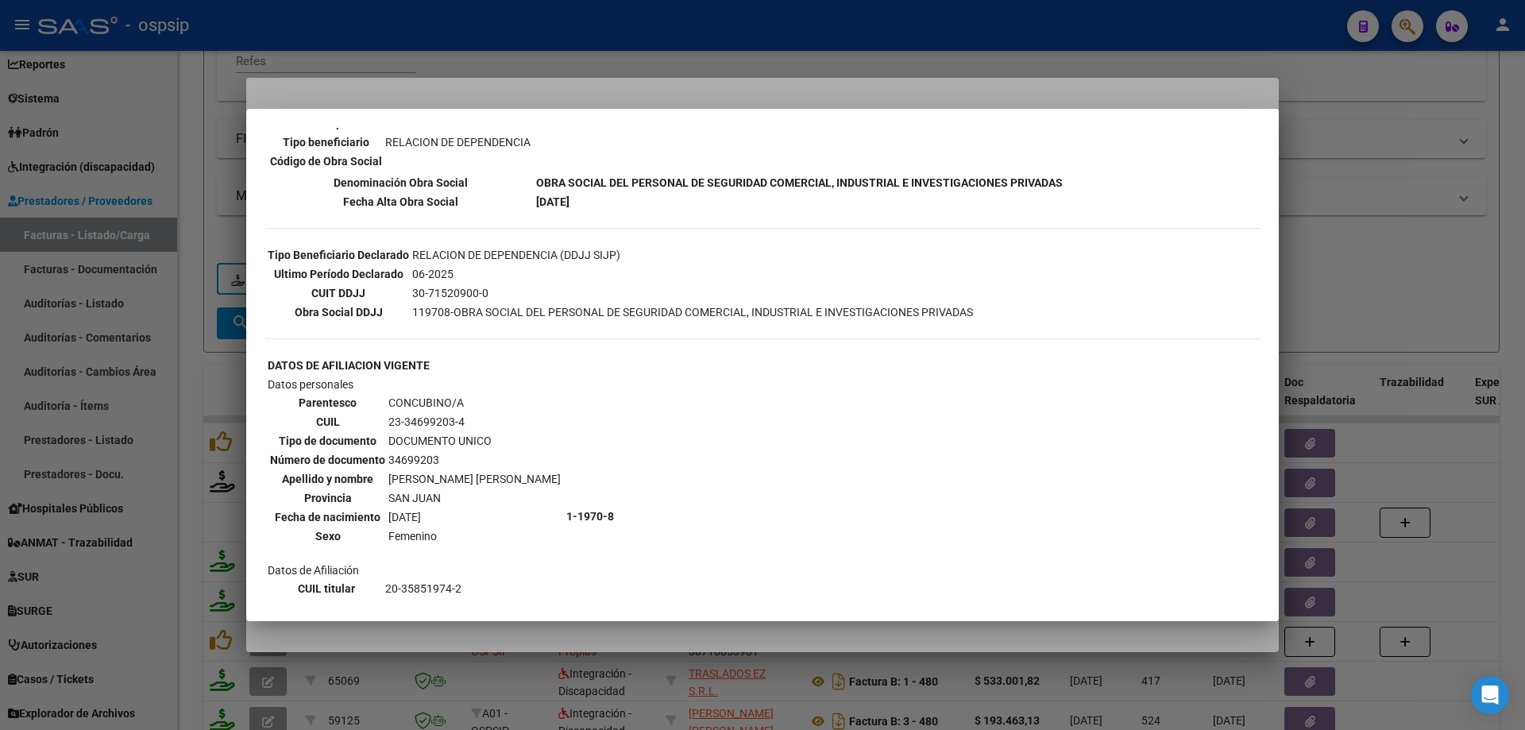
click at [1340, 184] on div at bounding box center [762, 365] width 1525 height 730
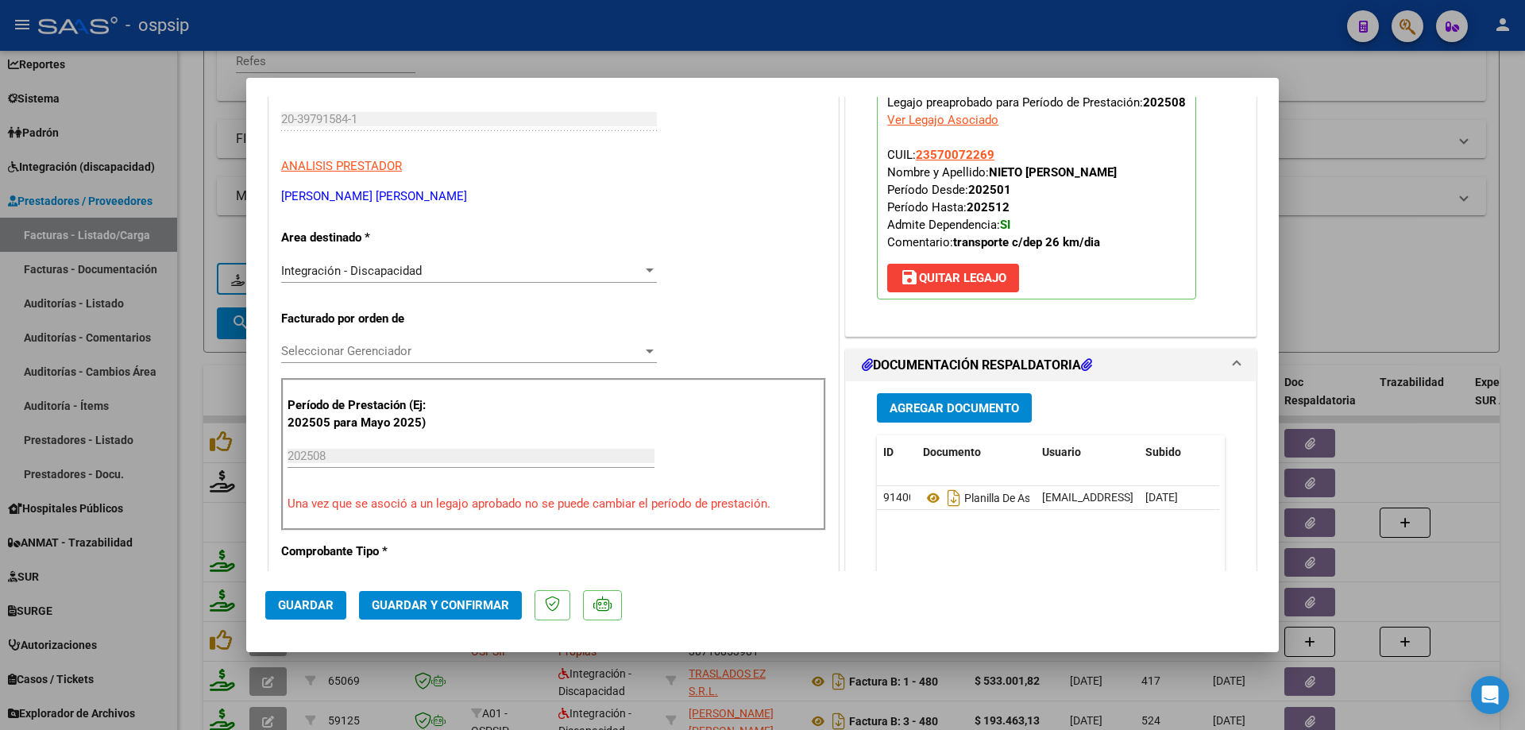
scroll to position [238, 0]
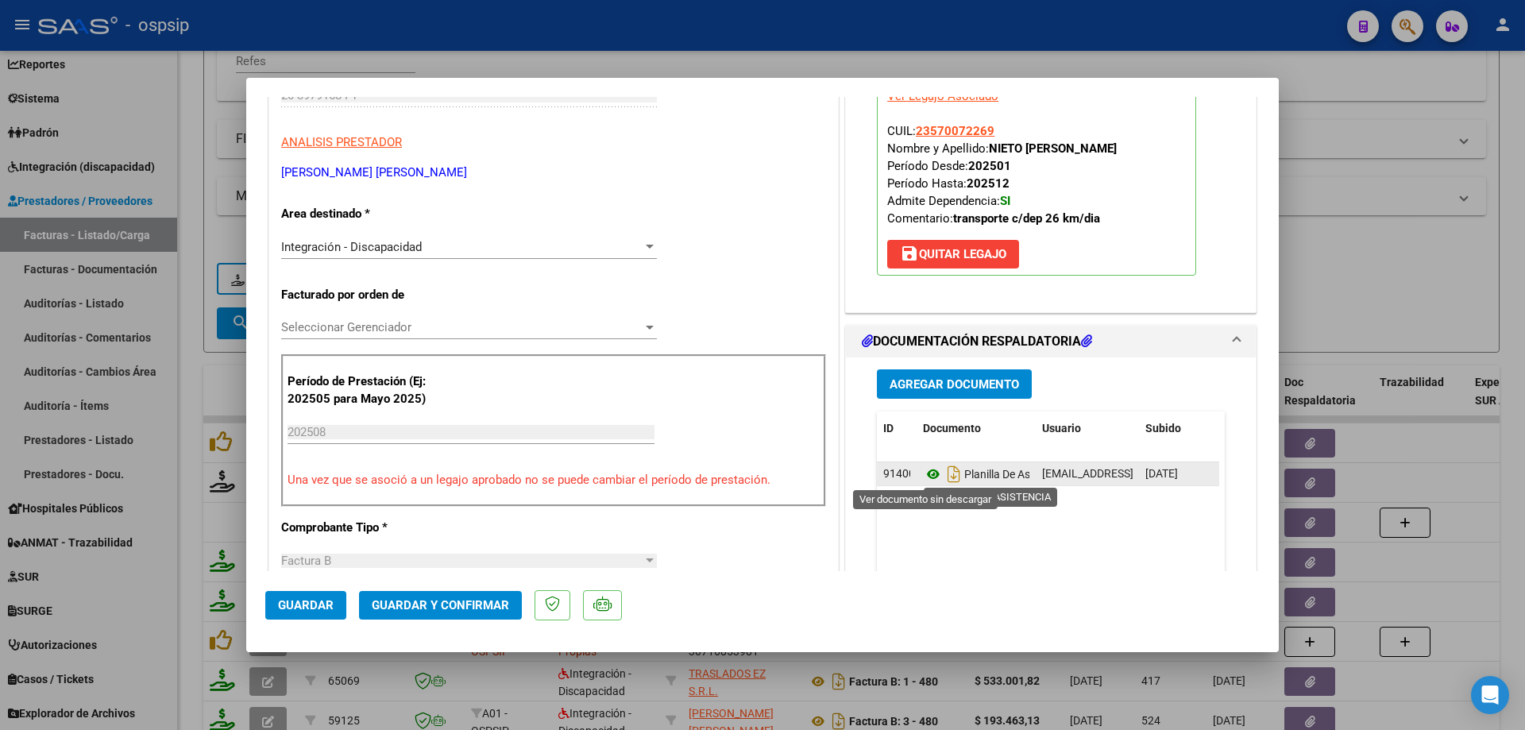
click at [930, 474] on icon at bounding box center [933, 474] width 21 height 19
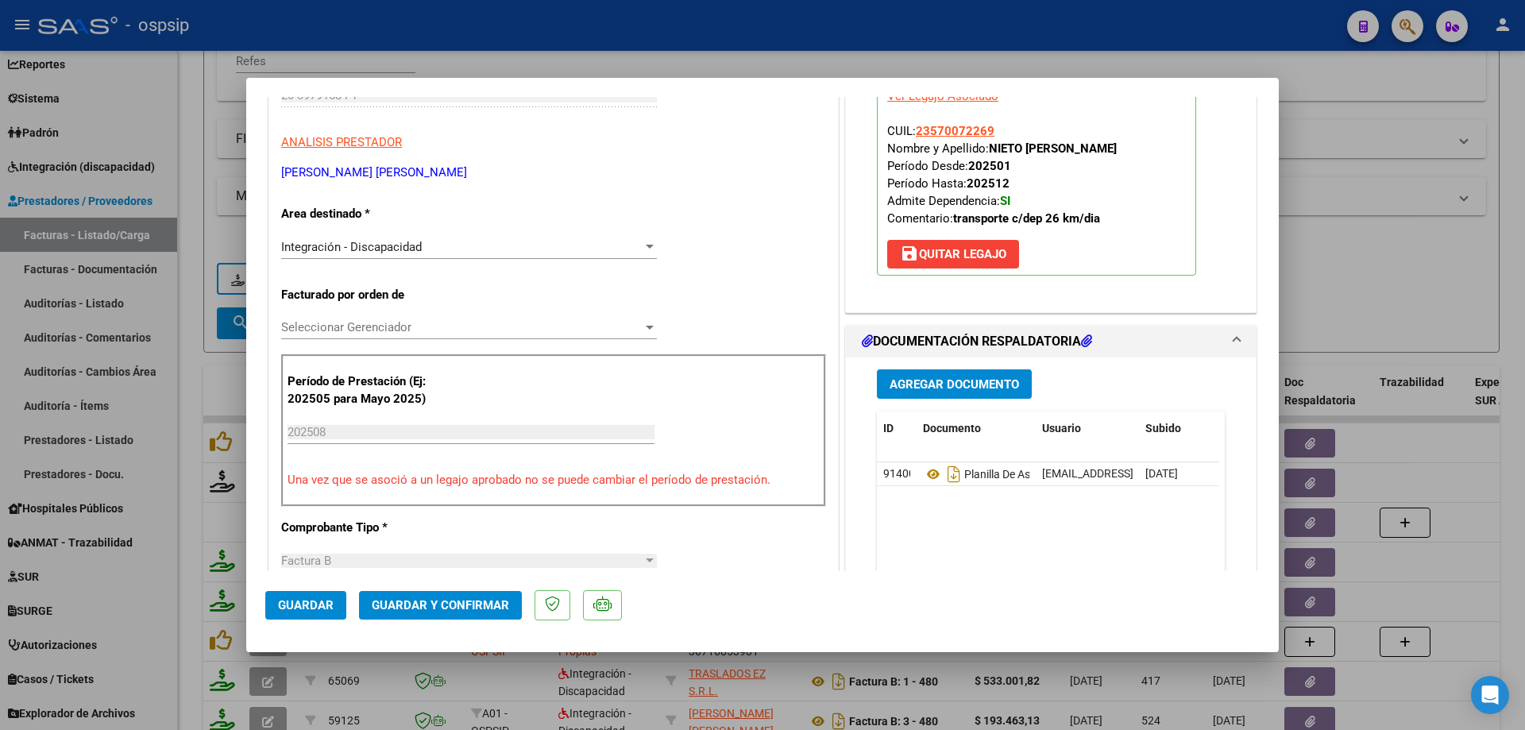
scroll to position [0, 0]
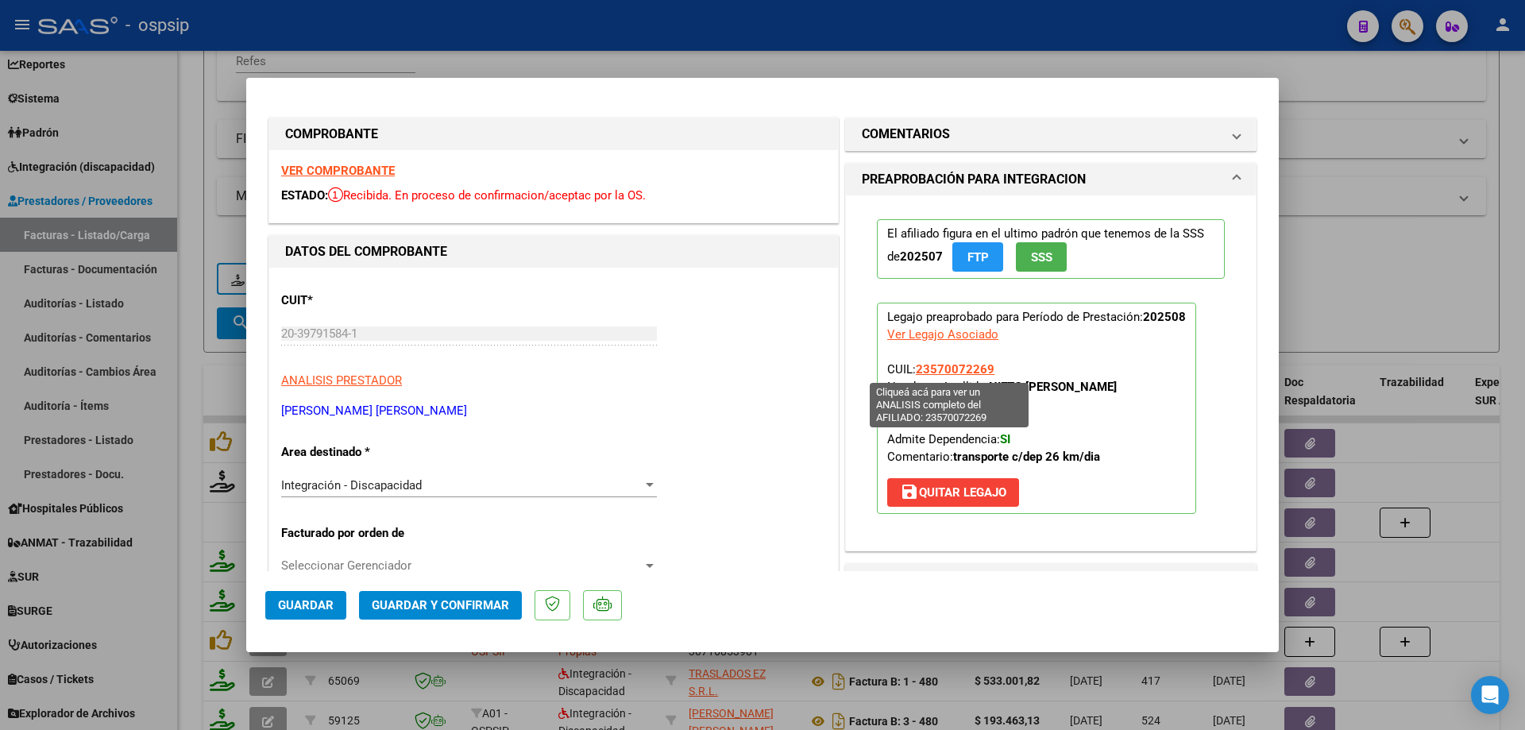
drag, startPoint x: 989, startPoint y: 367, endPoint x: 911, endPoint y: 374, distance: 78.9
click at [911, 374] on p "Legajo preaprobado para Período de Prestación: 202508 Ver Legajo Asociado CUIL:…" at bounding box center [1036, 408] width 319 height 211
copy span "23570072269"
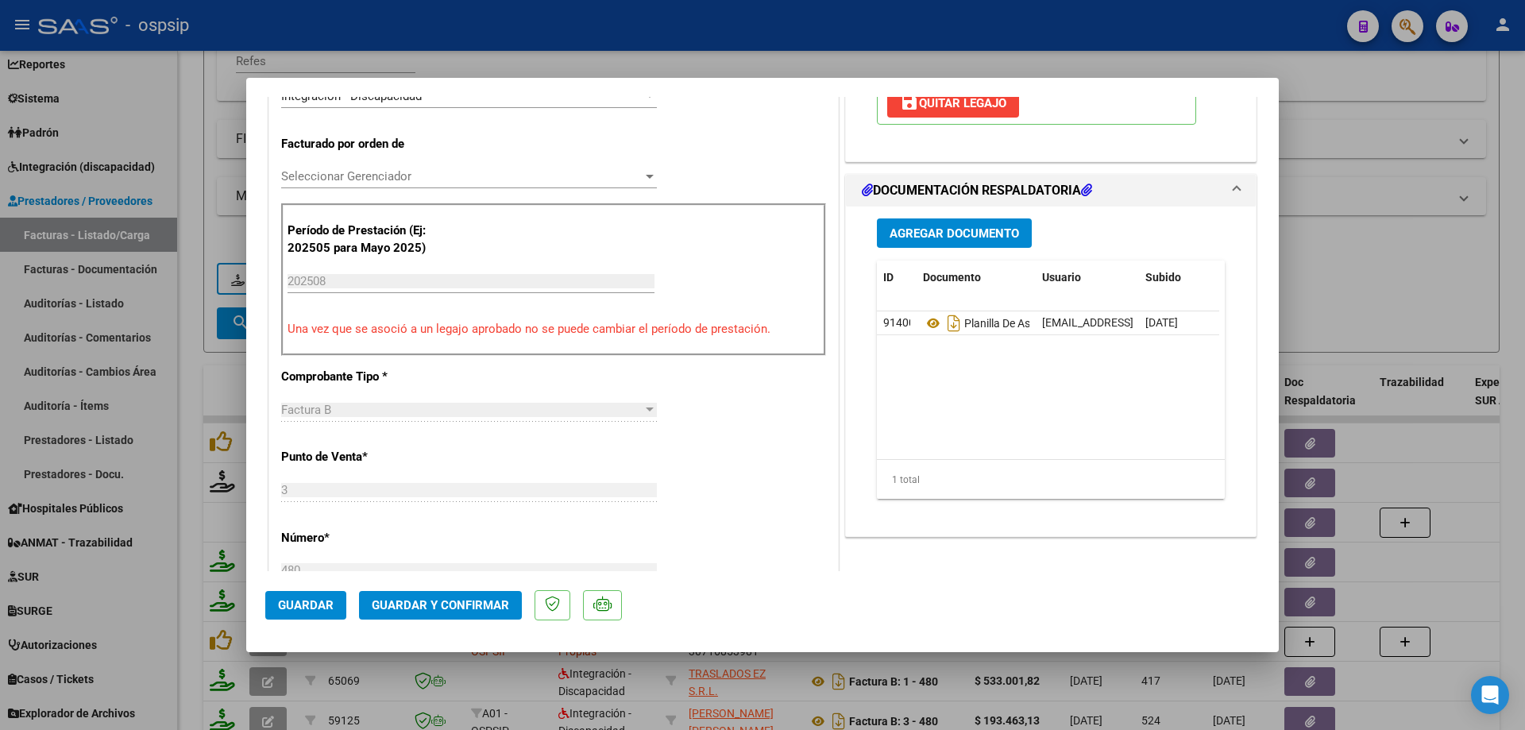
scroll to position [397, 0]
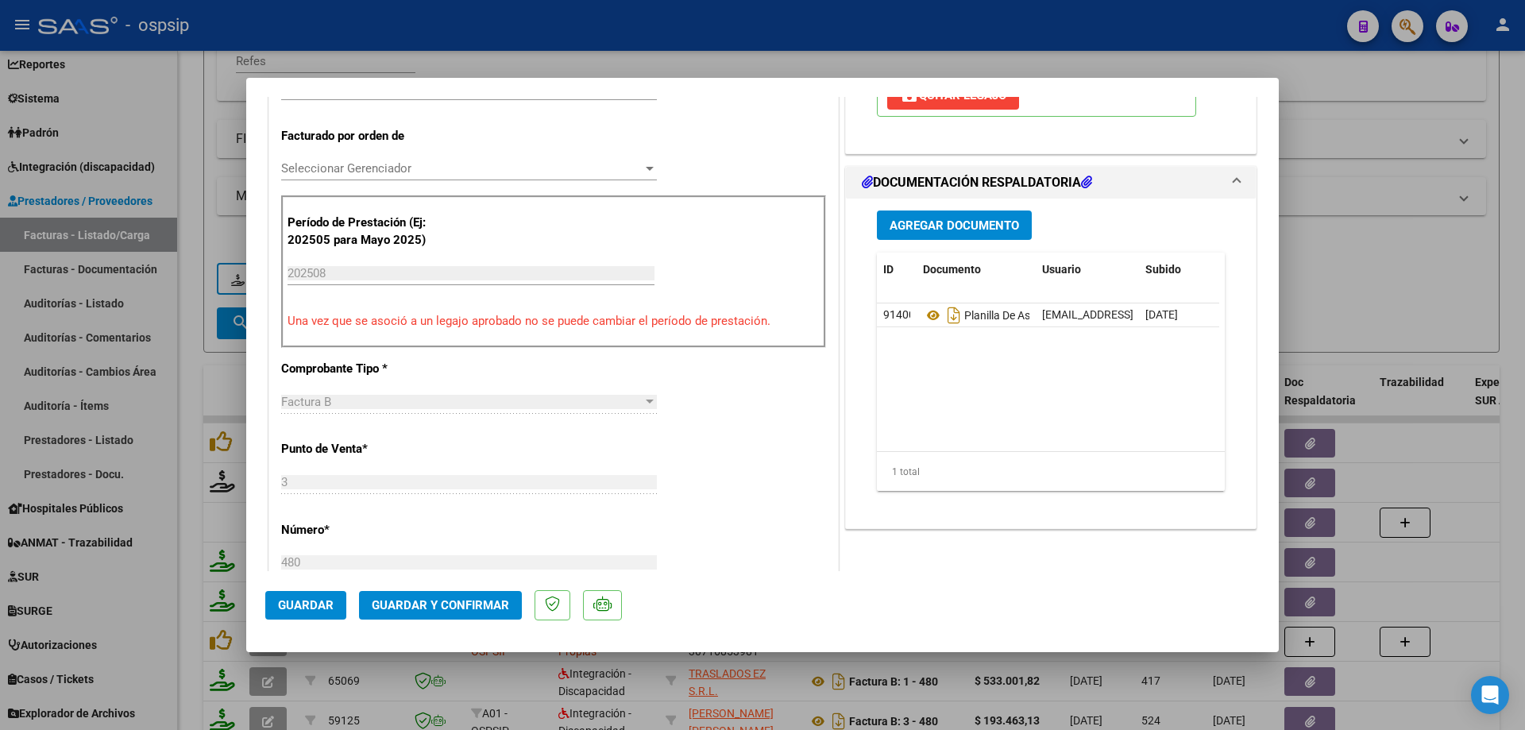
click at [462, 615] on button "Guardar y Confirmar" at bounding box center [440, 605] width 163 height 29
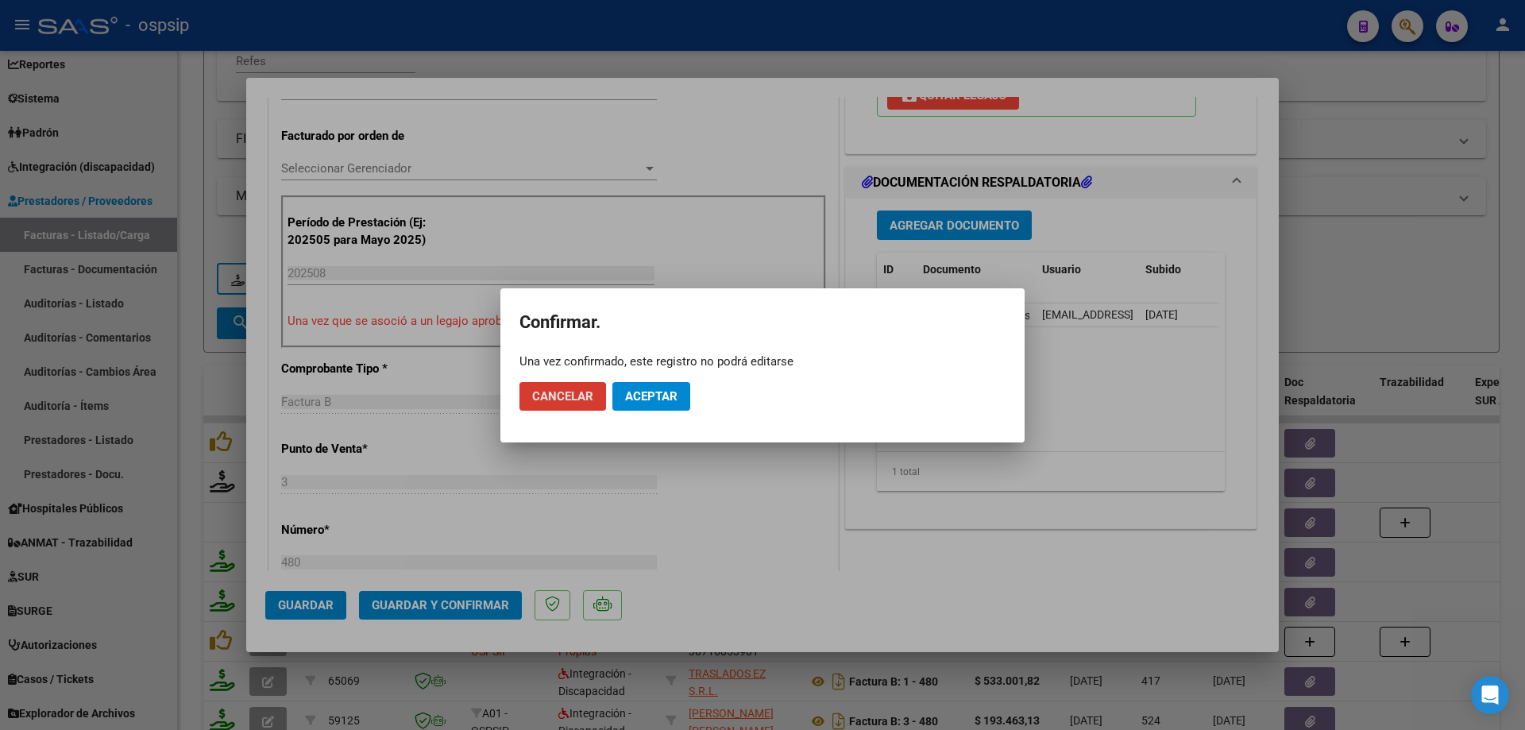
click at [665, 403] on button "Aceptar" at bounding box center [651, 396] width 78 height 29
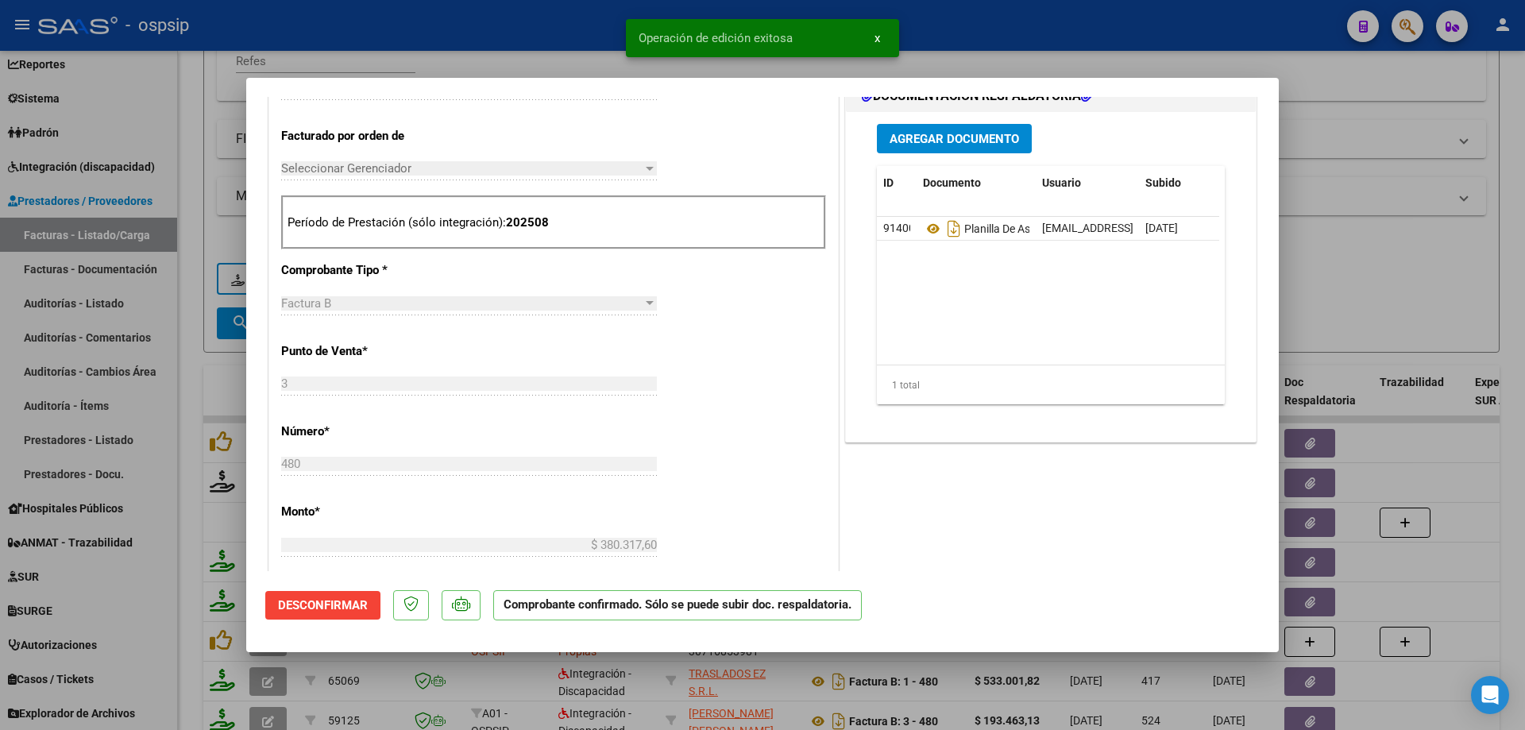
click at [1401, 264] on div at bounding box center [762, 365] width 1525 height 730
type input "$ 0,00"
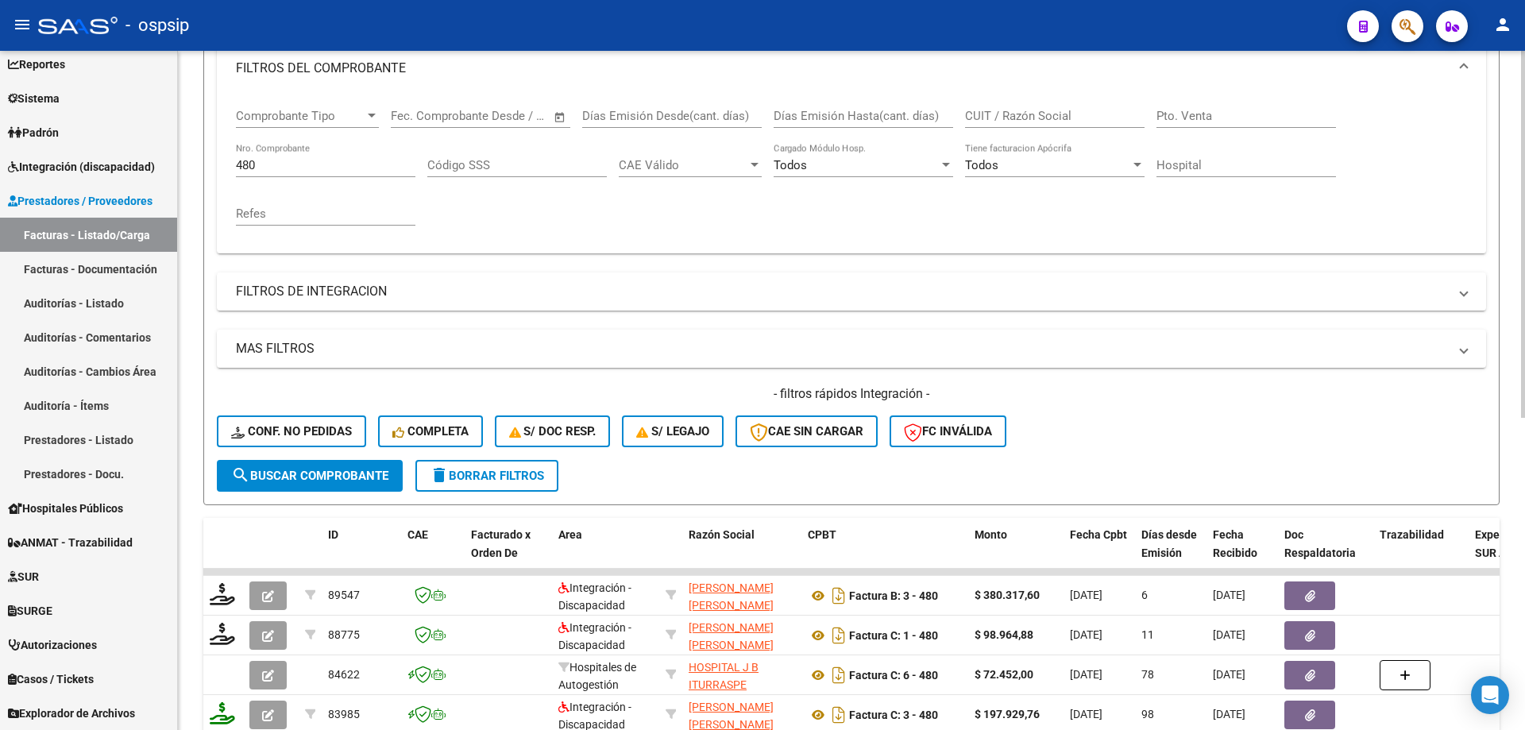
scroll to position [141, 0]
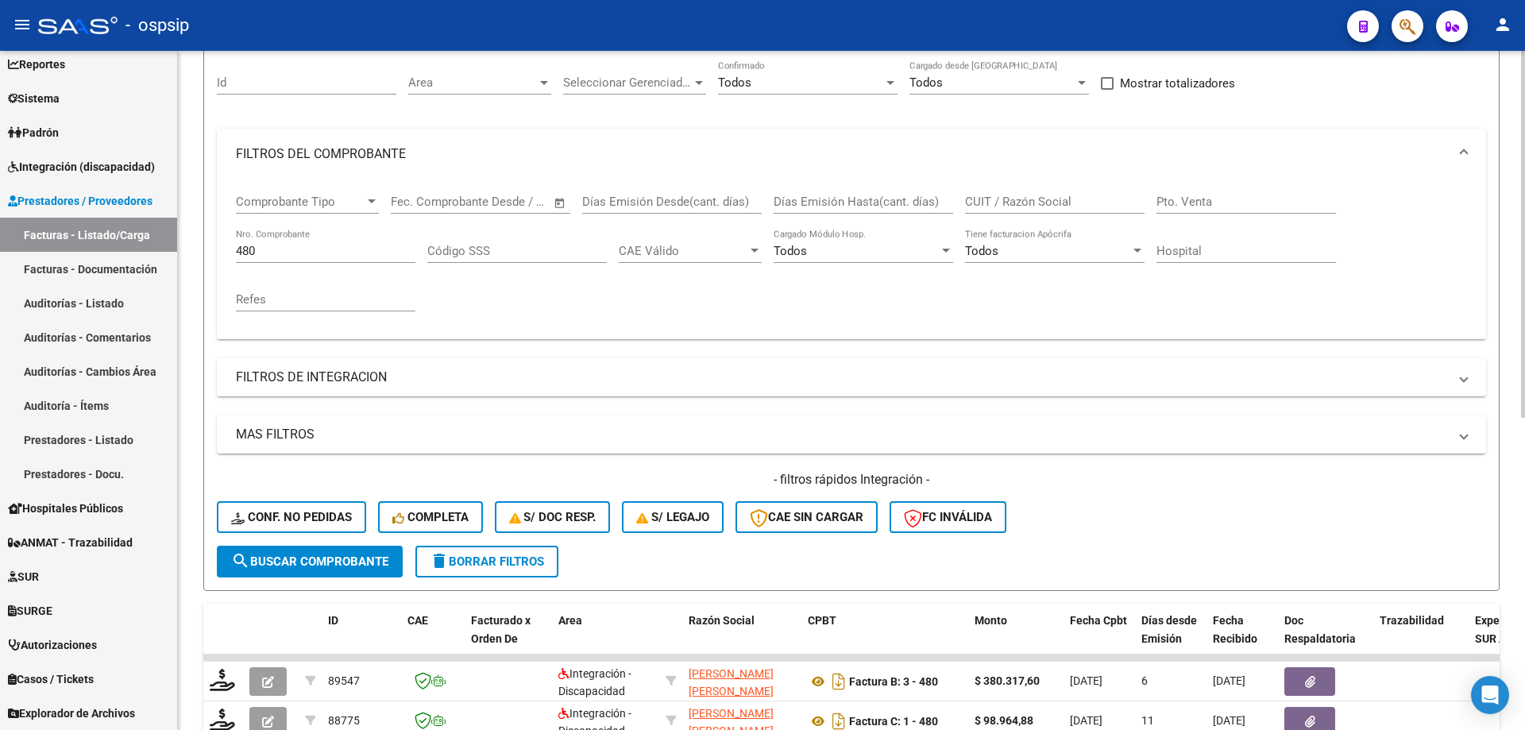
click at [307, 251] on input "480" at bounding box center [325, 251] width 179 height 14
type input "4"
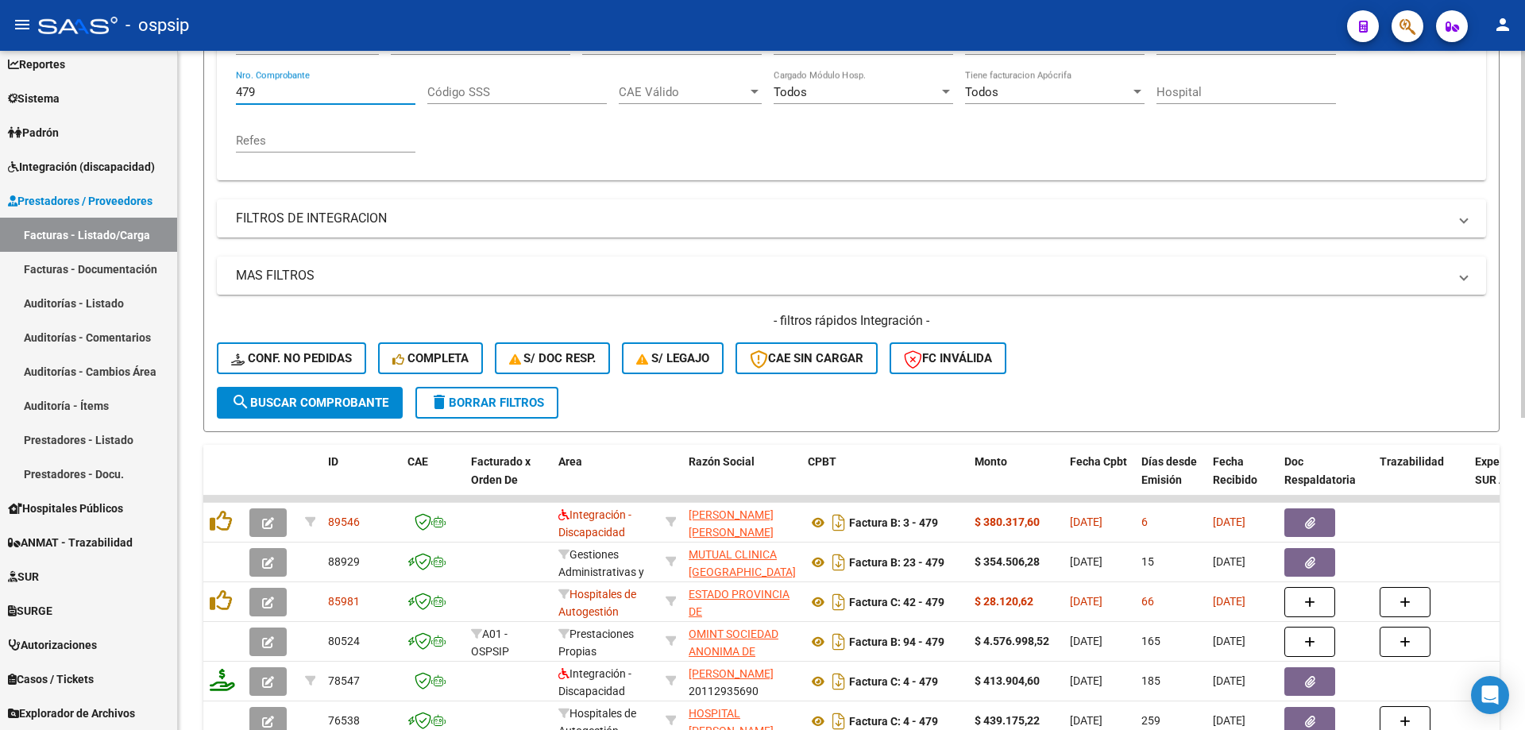
scroll to position [380, 0]
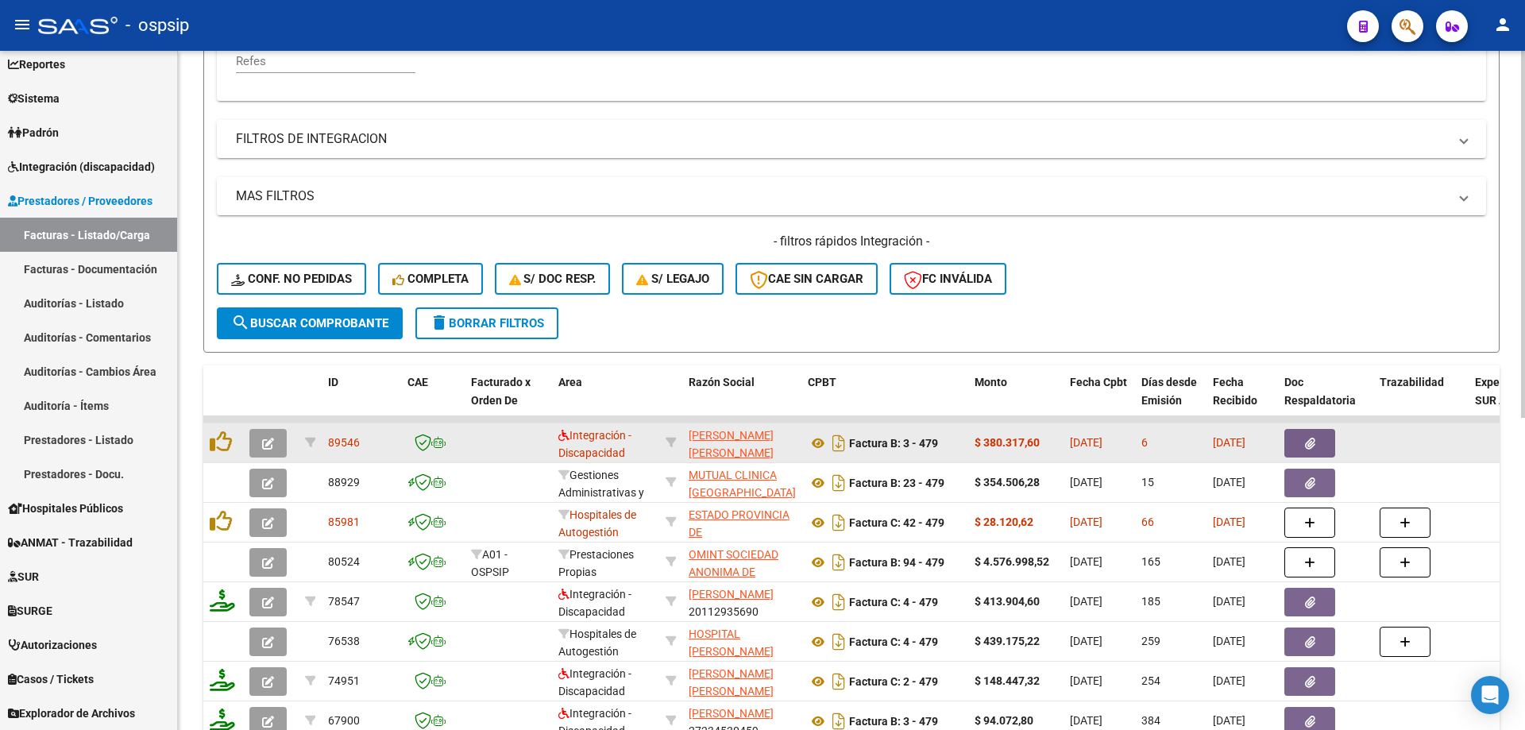
type input "479"
click at [273, 442] on icon "button" at bounding box center [268, 444] width 12 height 12
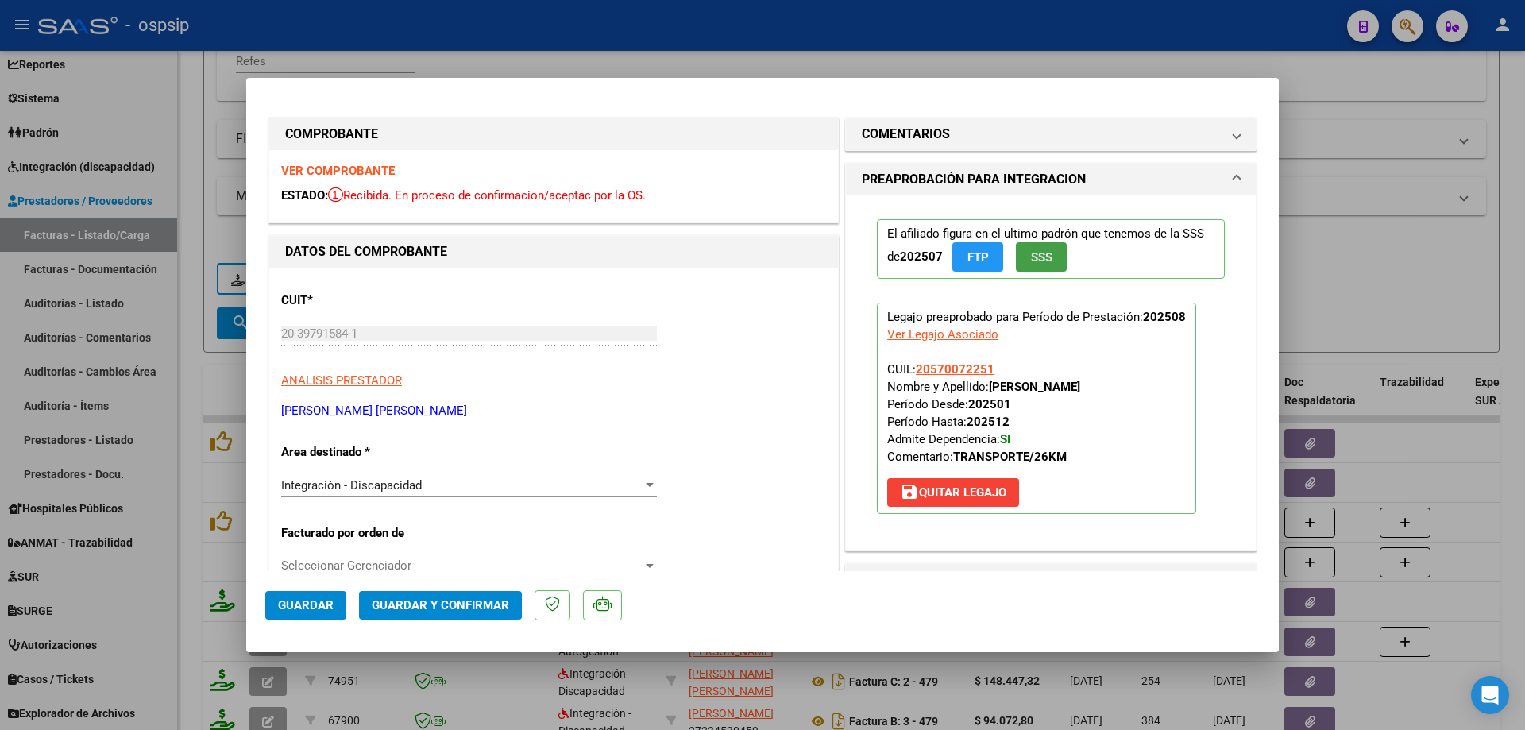
click at [1042, 266] on button "SSS" at bounding box center [1041, 256] width 51 height 29
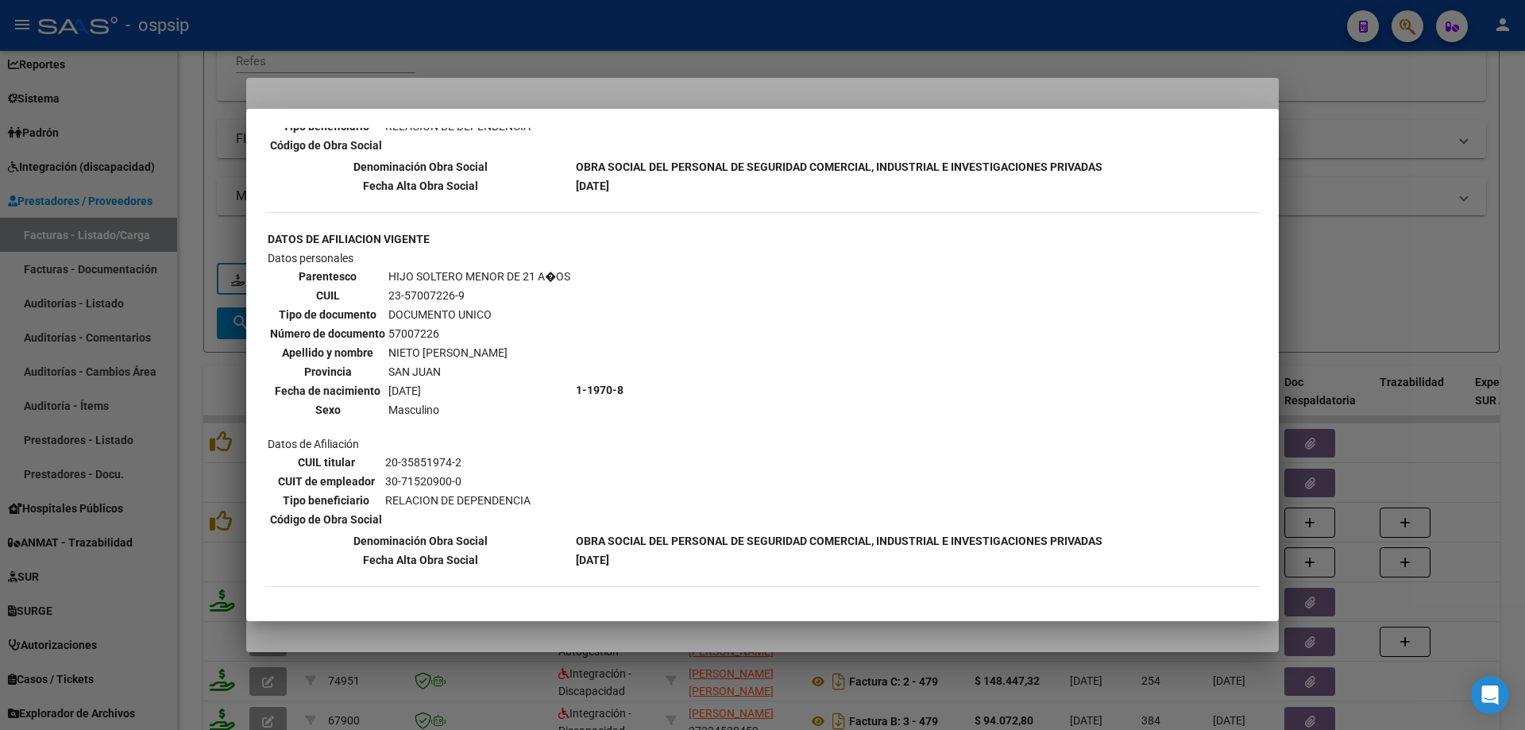
scroll to position [1193, 0]
click at [1330, 240] on div at bounding box center [762, 365] width 1525 height 730
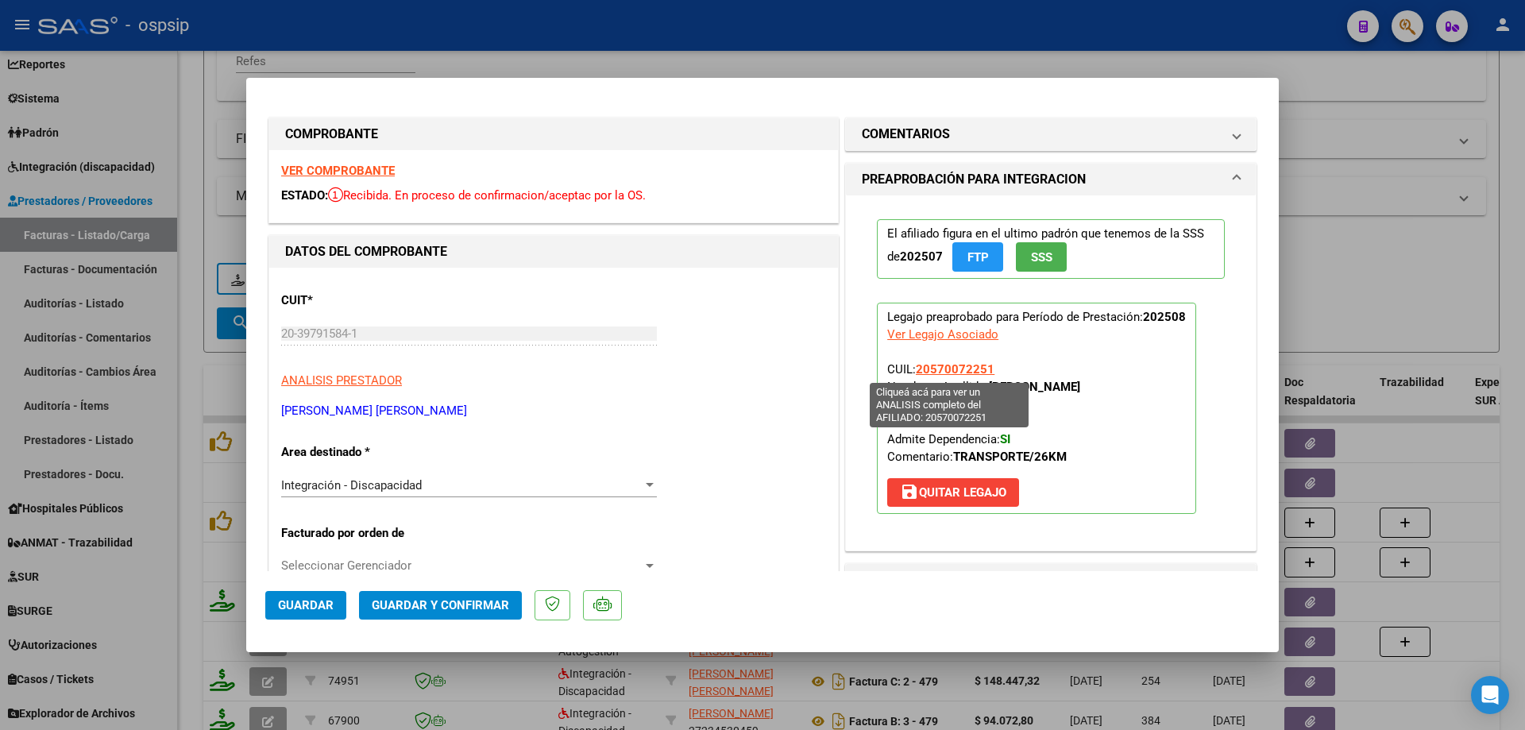
click at [938, 371] on span "20570072251" at bounding box center [955, 369] width 79 height 14
type textarea "20570072251"
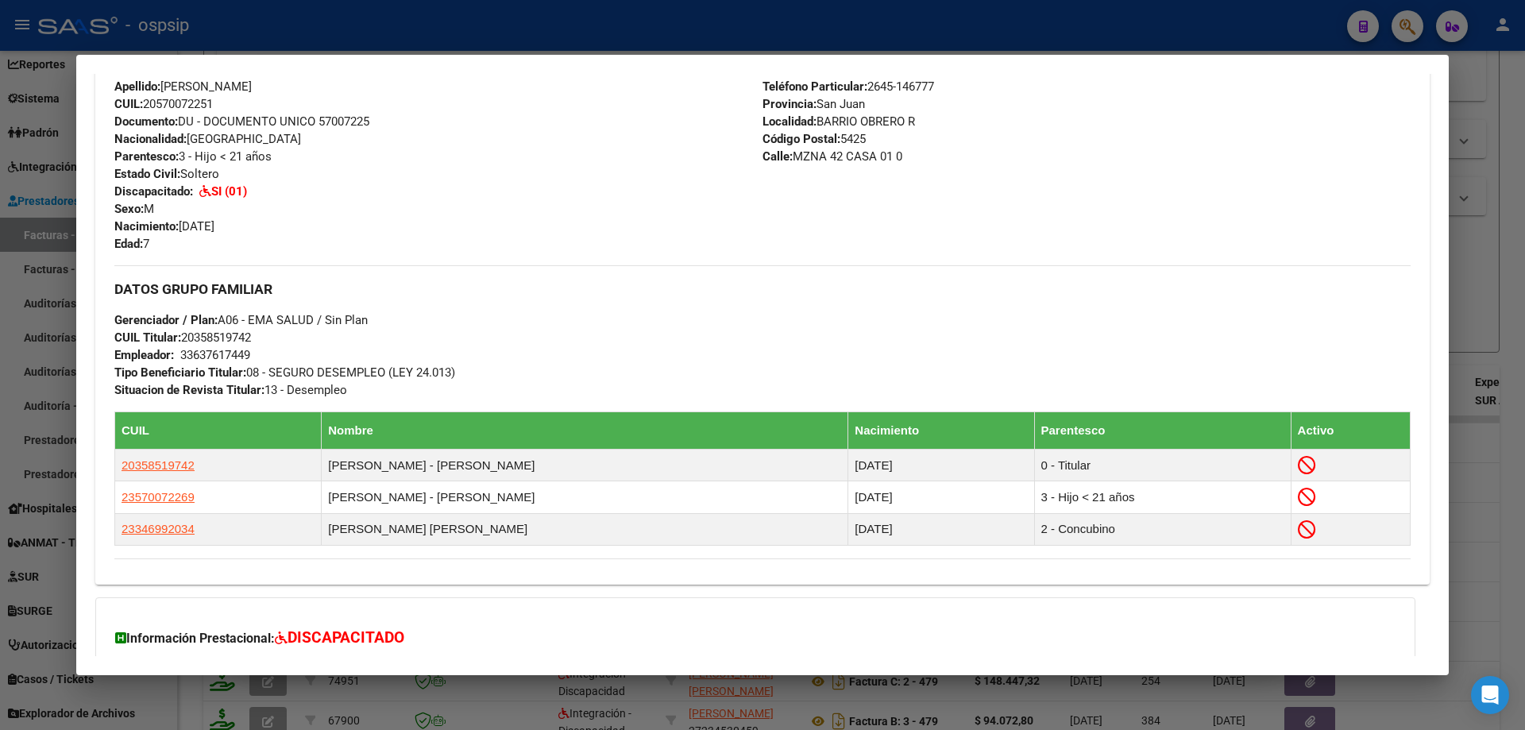
scroll to position [397, 0]
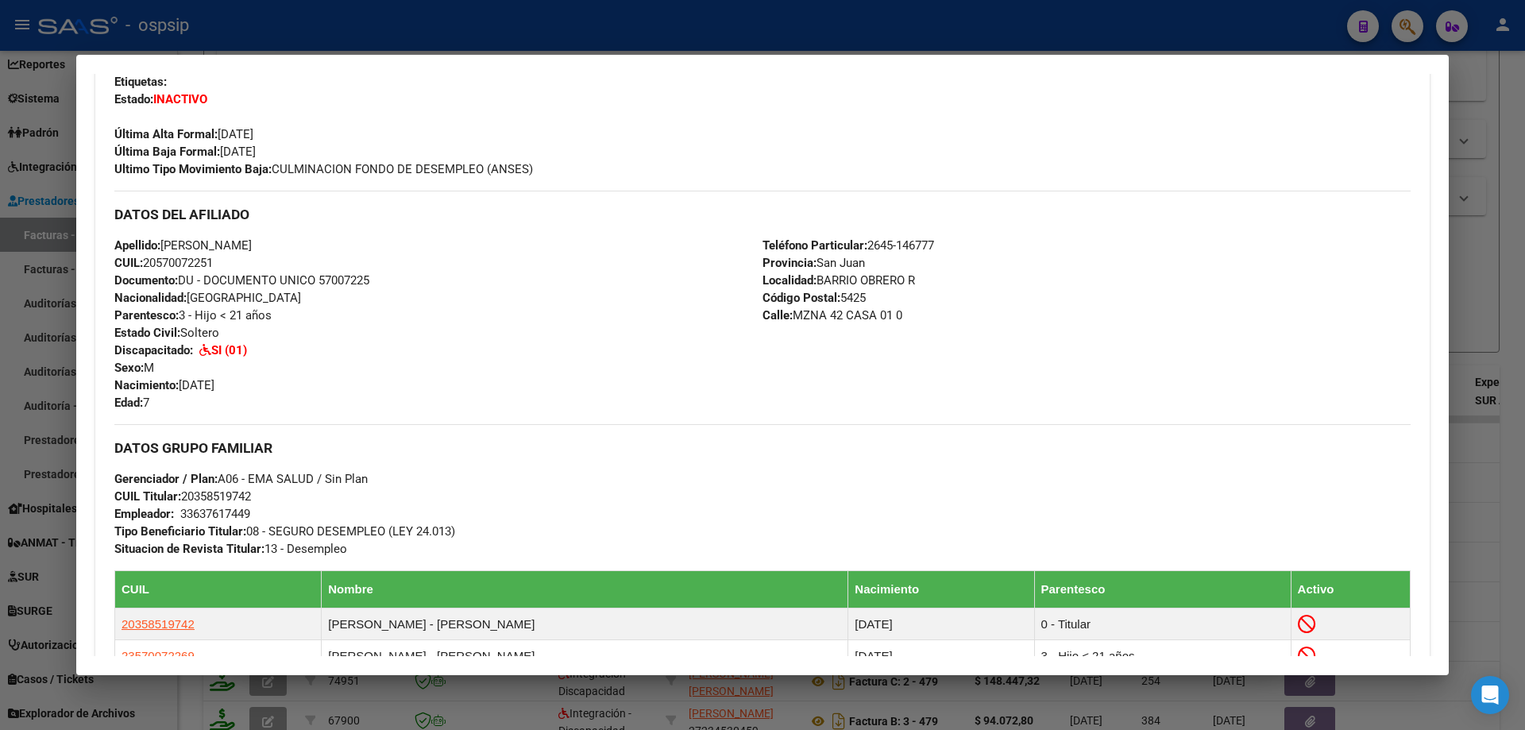
click at [1502, 224] on div at bounding box center [762, 365] width 1525 height 730
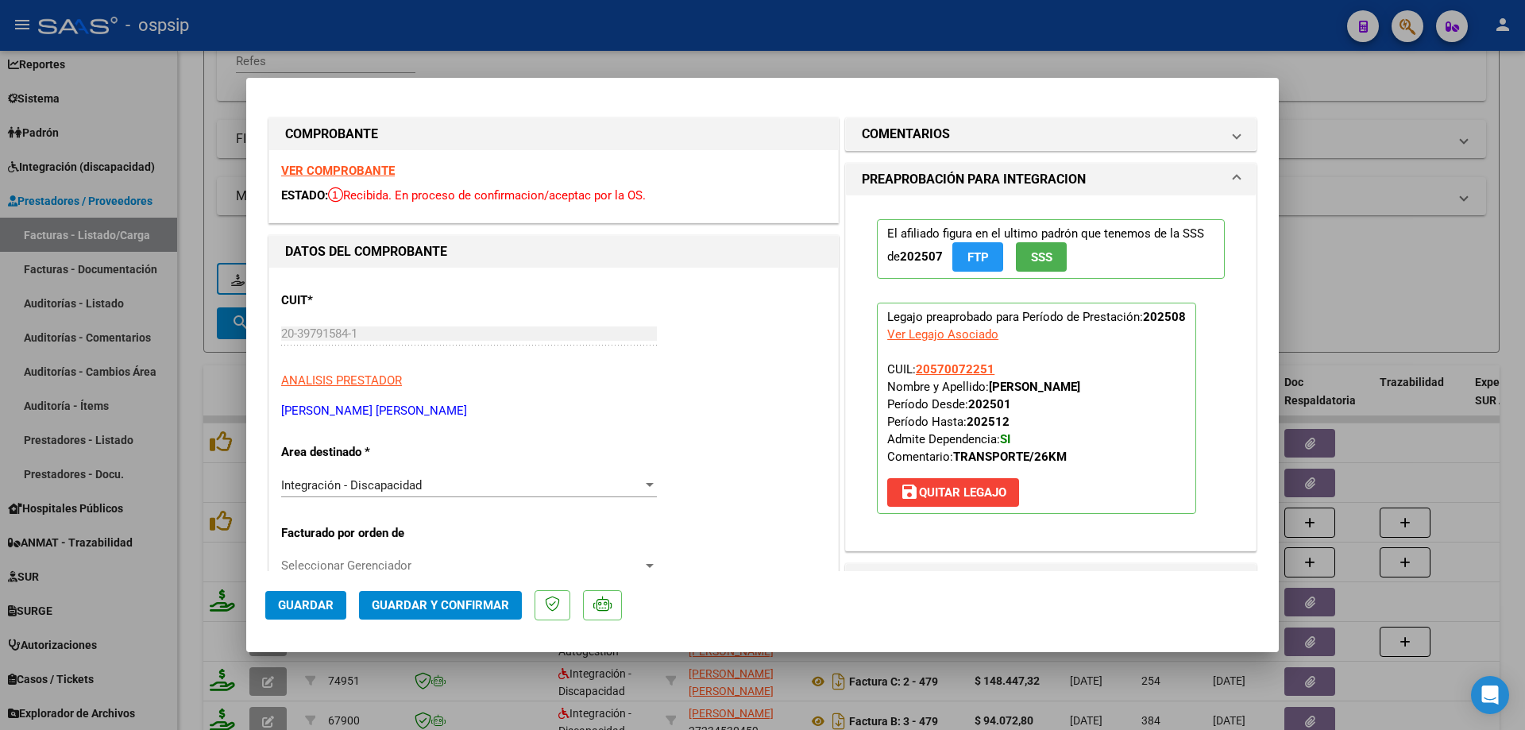
click at [1346, 162] on div at bounding box center [762, 365] width 1525 height 730
type input "$ 0,00"
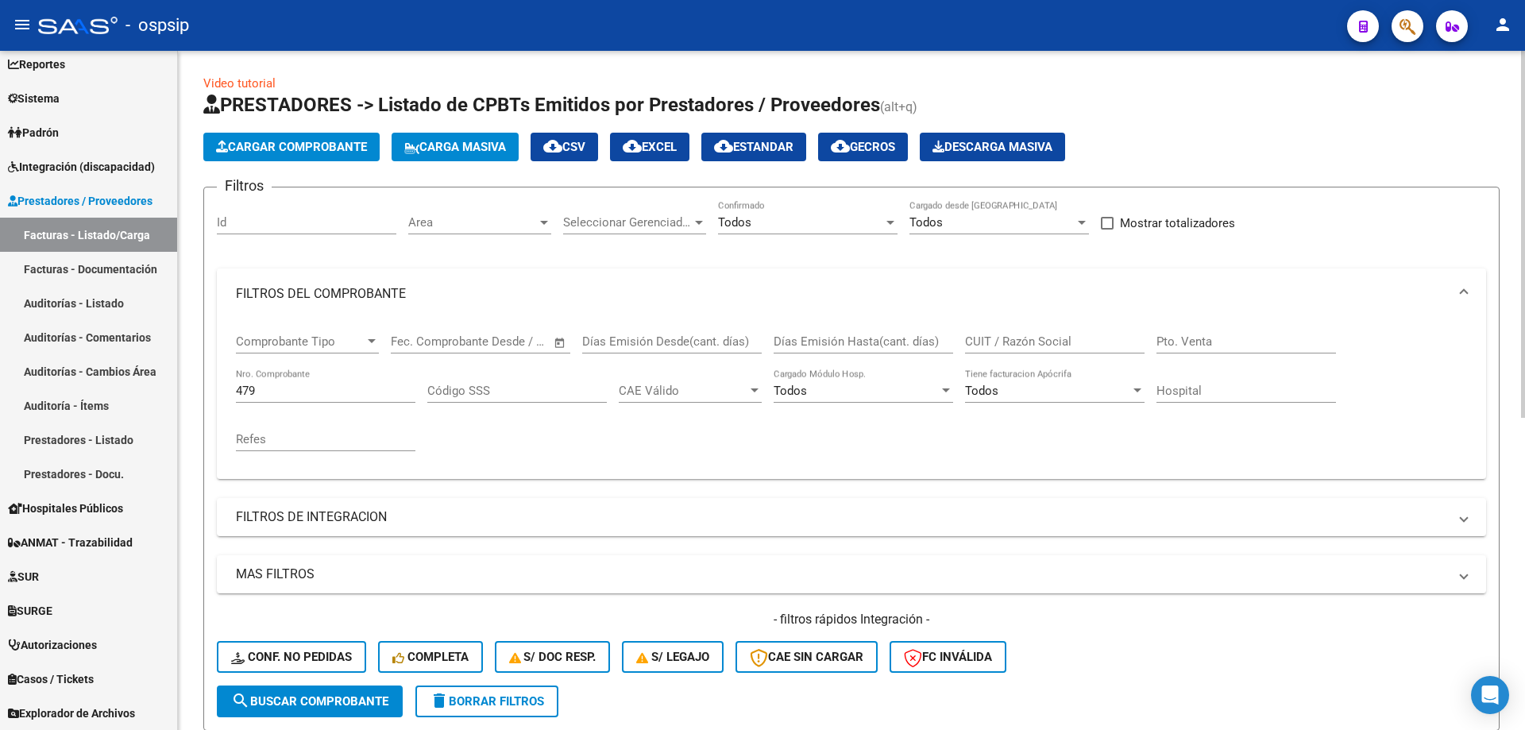
scroll to position [0, 0]
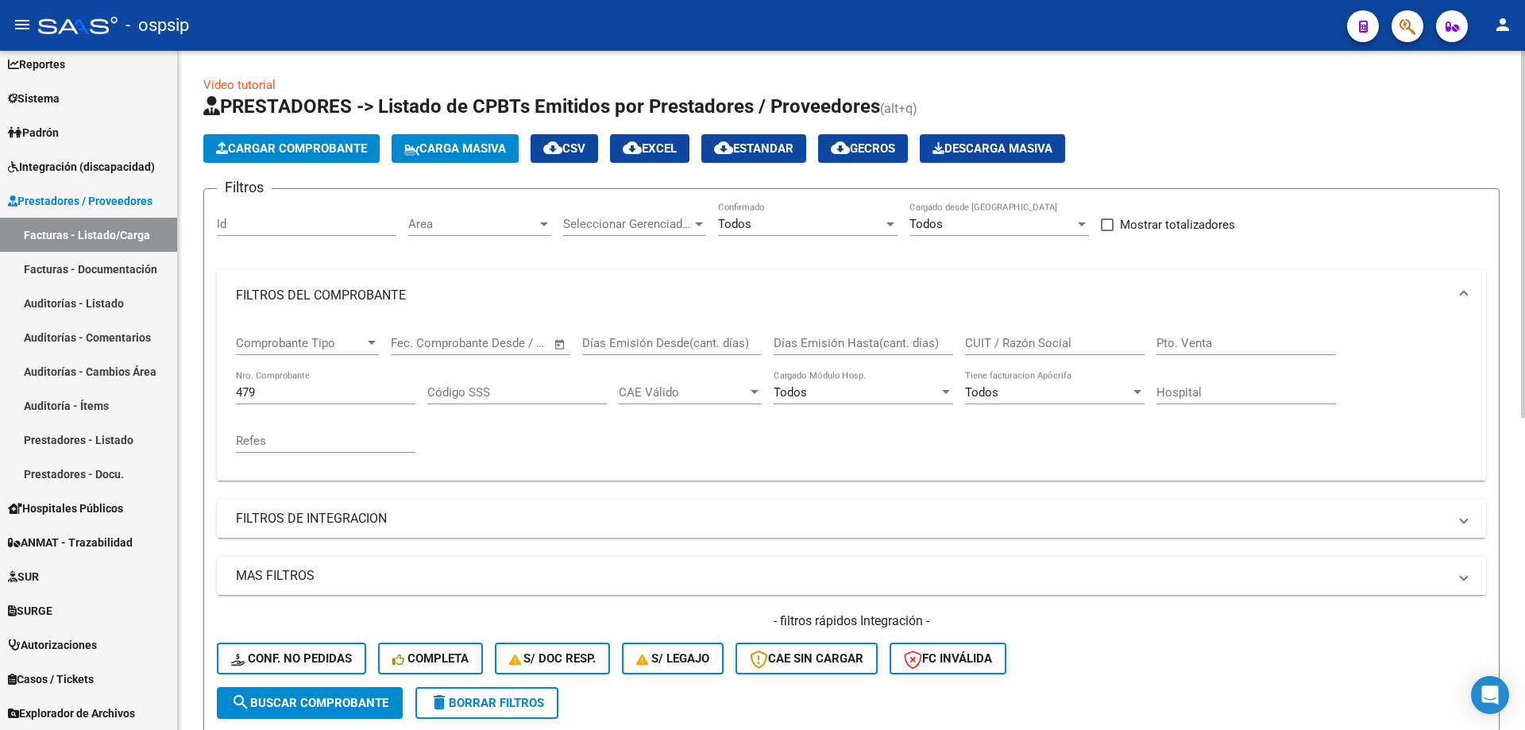
click at [269, 393] on input "479" at bounding box center [325, 392] width 179 height 14
type input "4"
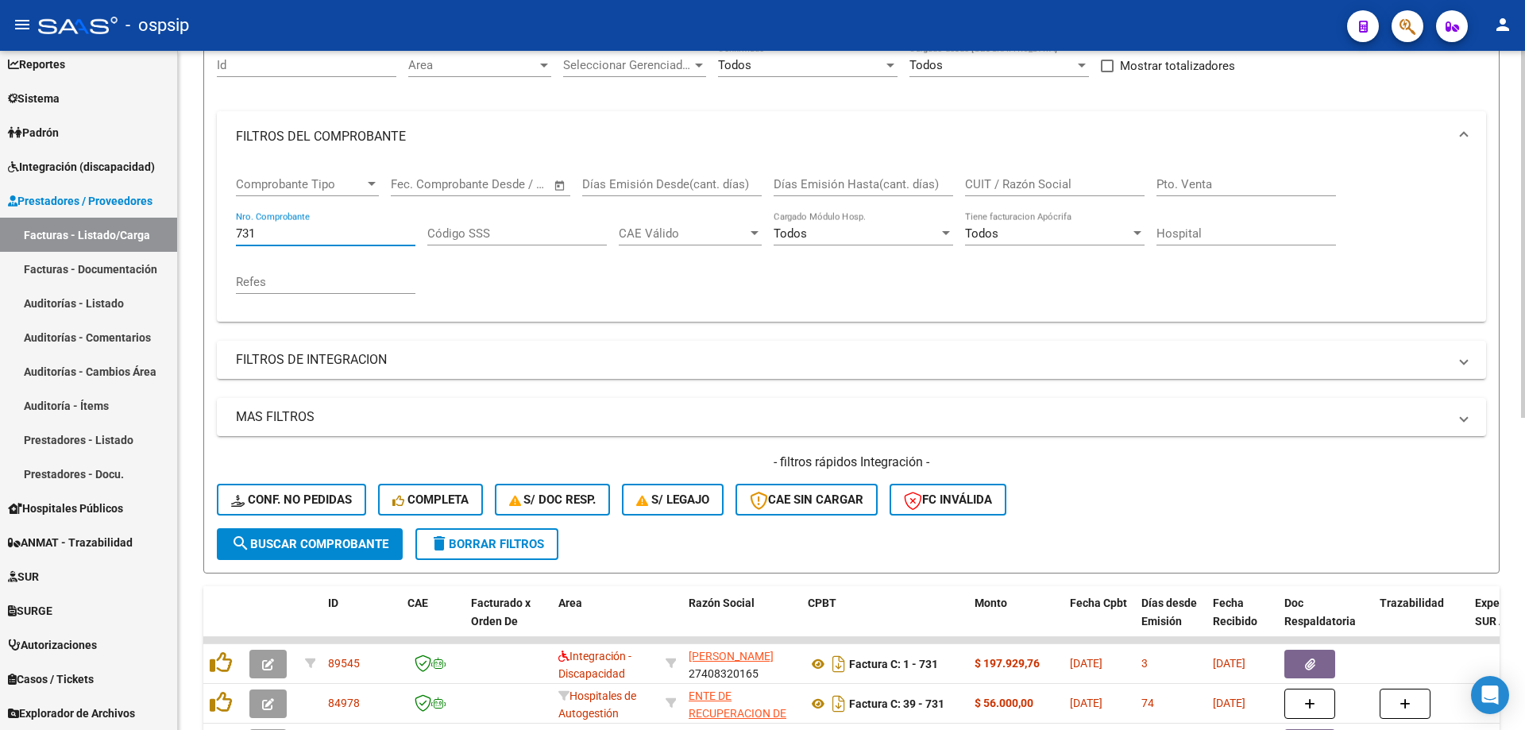
scroll to position [397, 0]
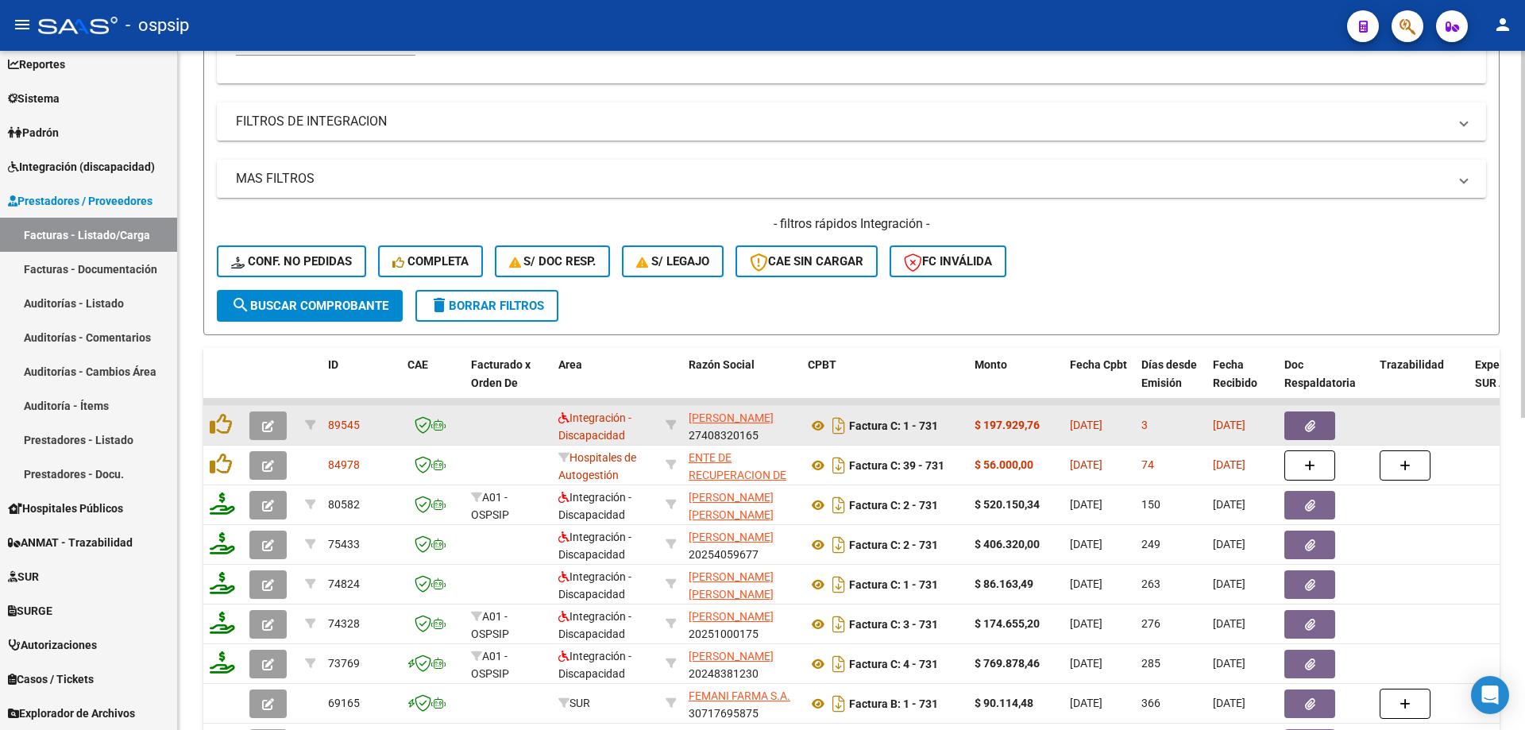
type input "731"
click at [263, 420] on icon "button" at bounding box center [268, 426] width 12 height 12
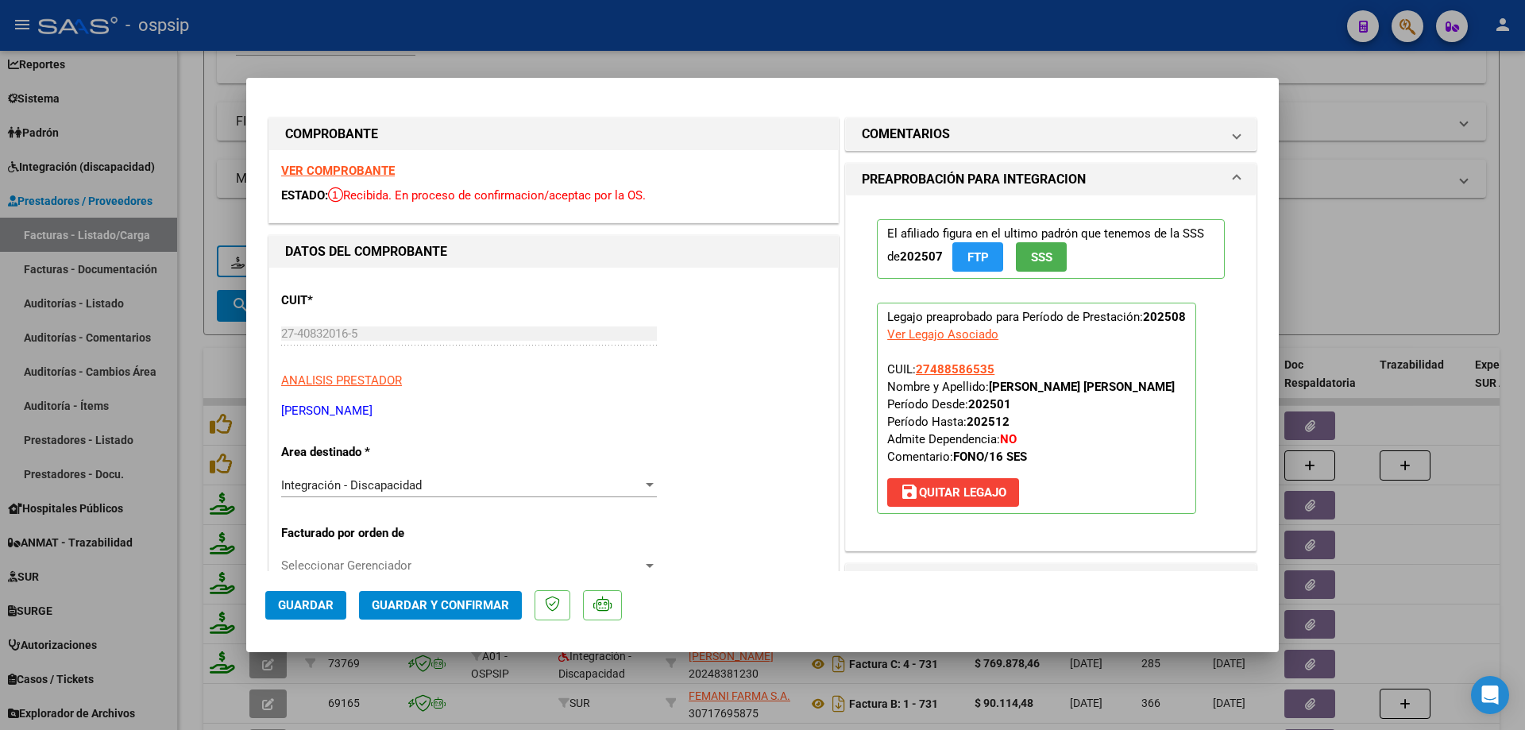
click at [1031, 259] on span "SSS" at bounding box center [1041, 257] width 21 height 14
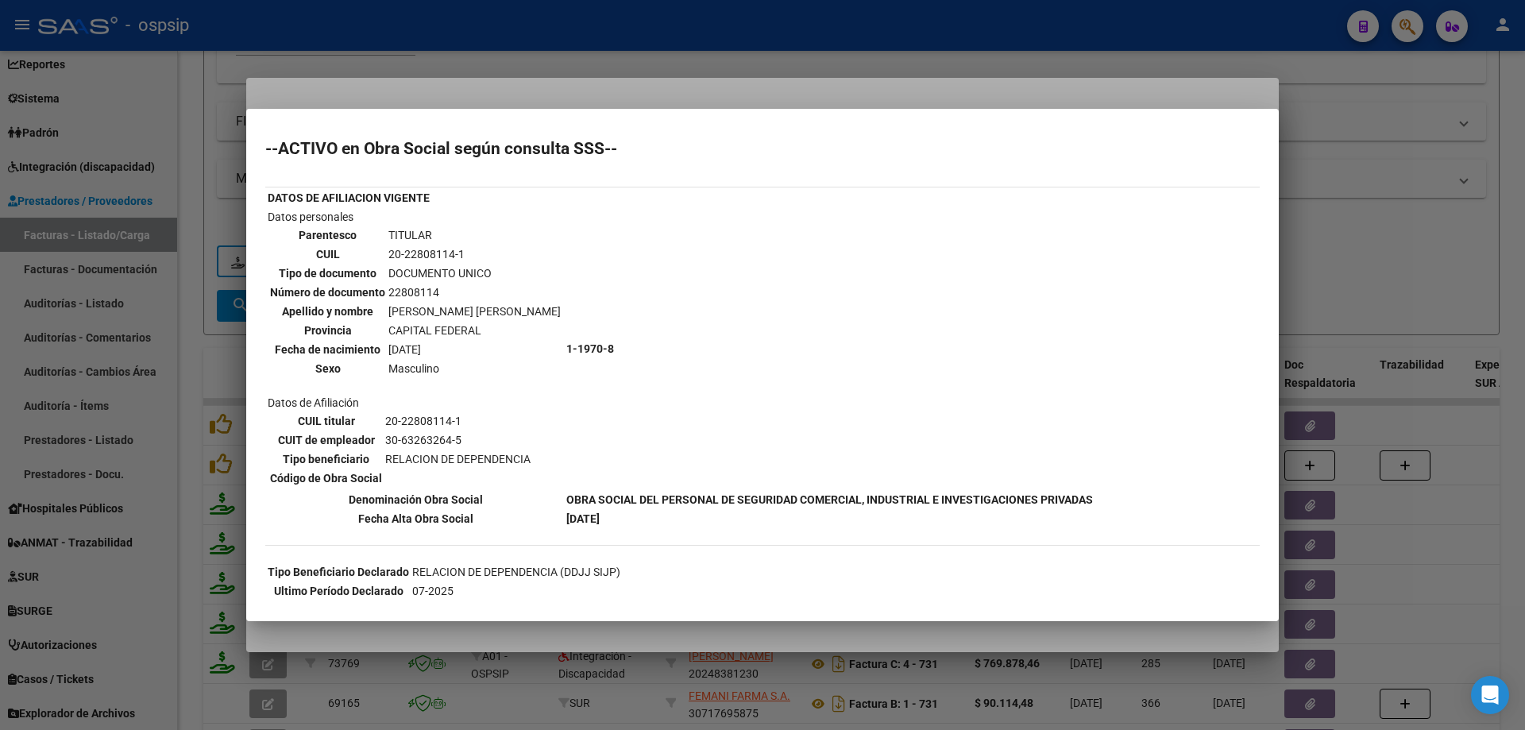
scroll to position [0, 0]
click at [1346, 180] on div at bounding box center [762, 365] width 1525 height 730
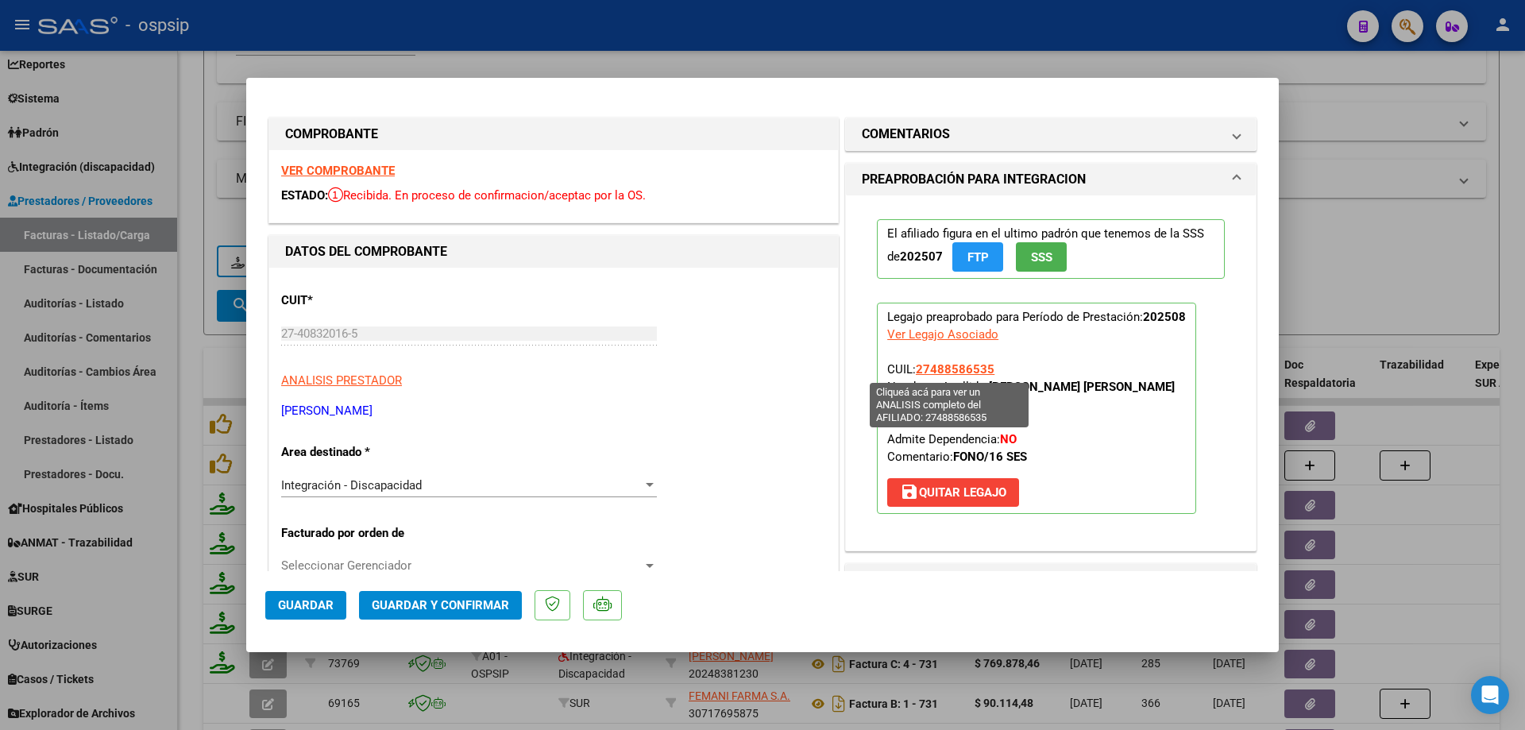
click at [952, 365] on span "27488586535" at bounding box center [955, 369] width 79 height 14
type textarea "27488586535"
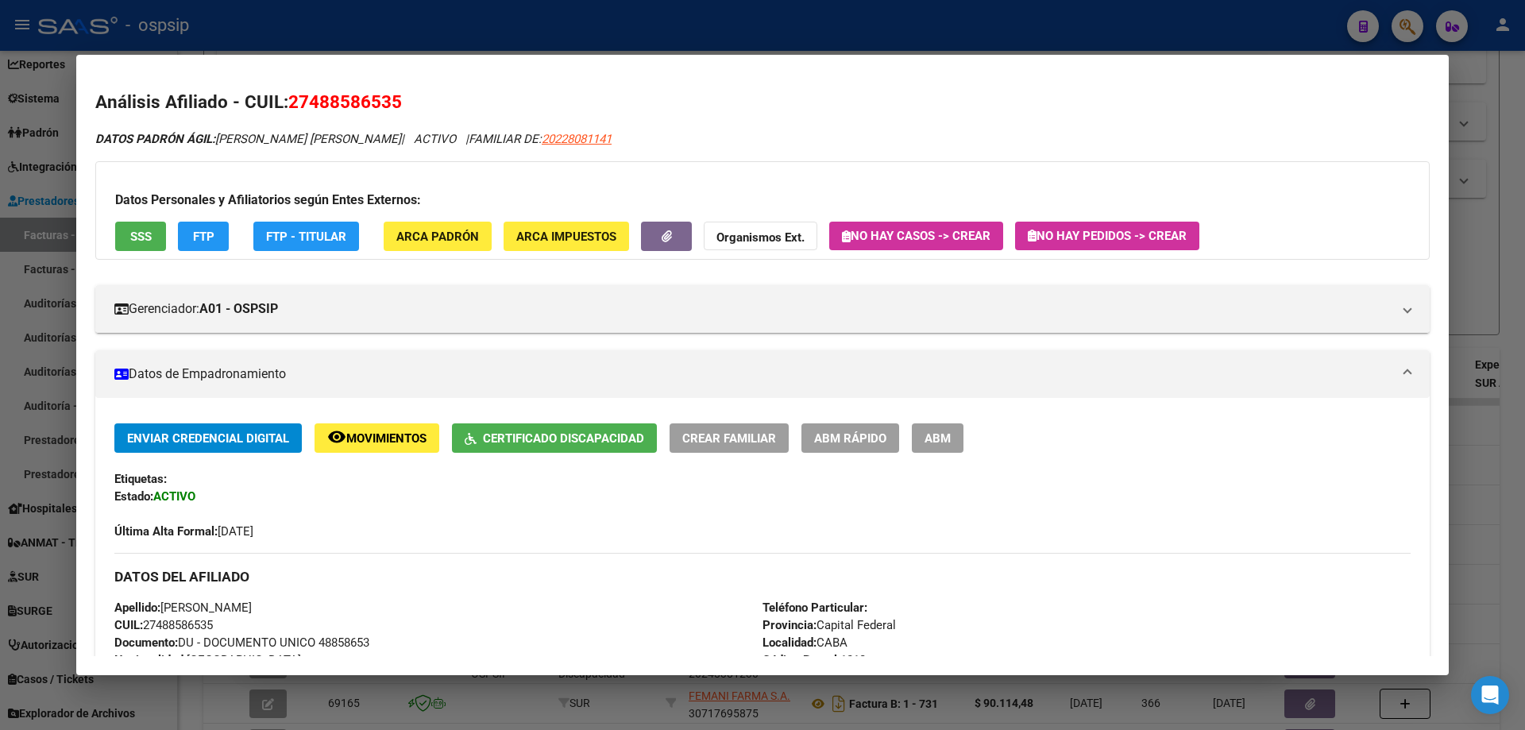
click at [1503, 250] on div at bounding box center [762, 365] width 1525 height 730
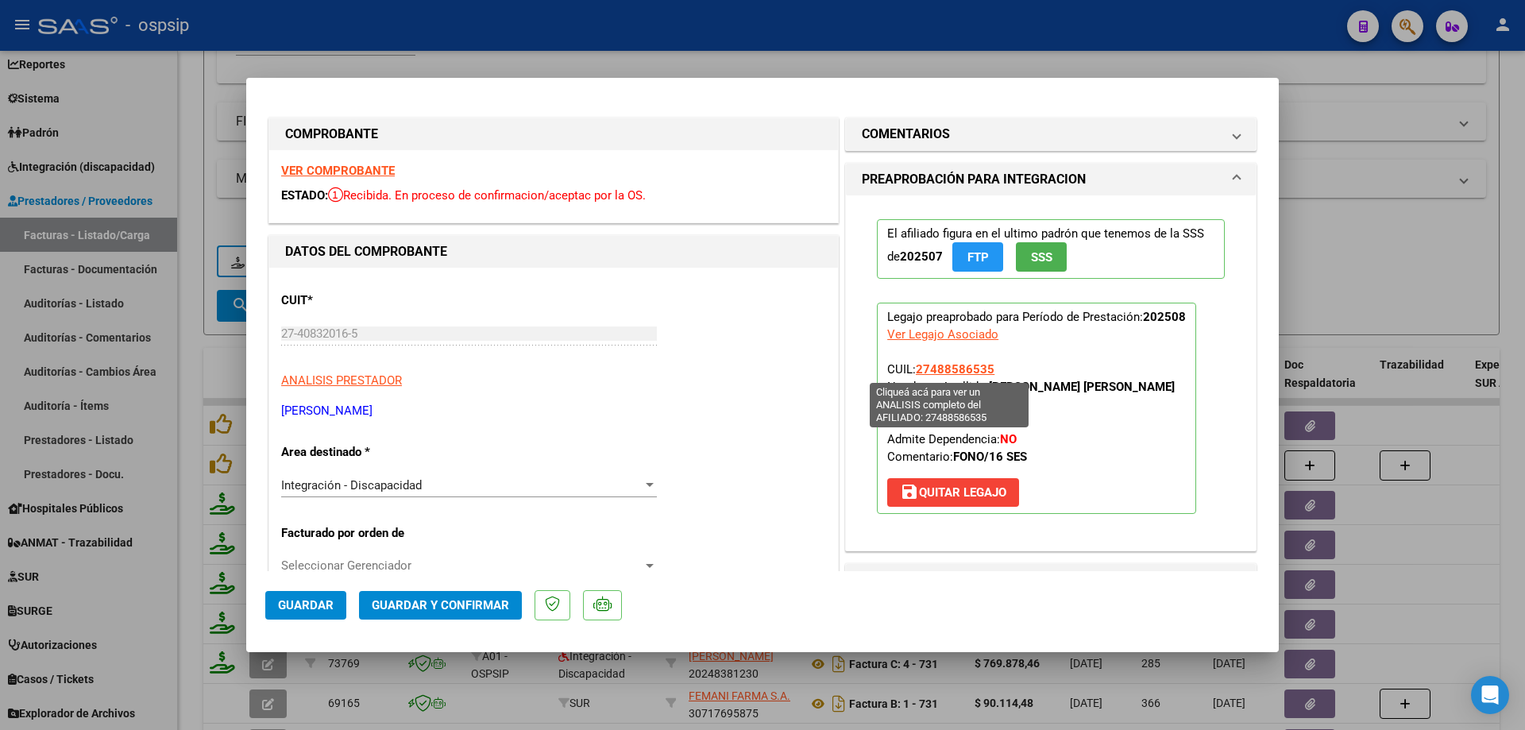
click at [938, 367] on span "27488586535" at bounding box center [955, 369] width 79 height 14
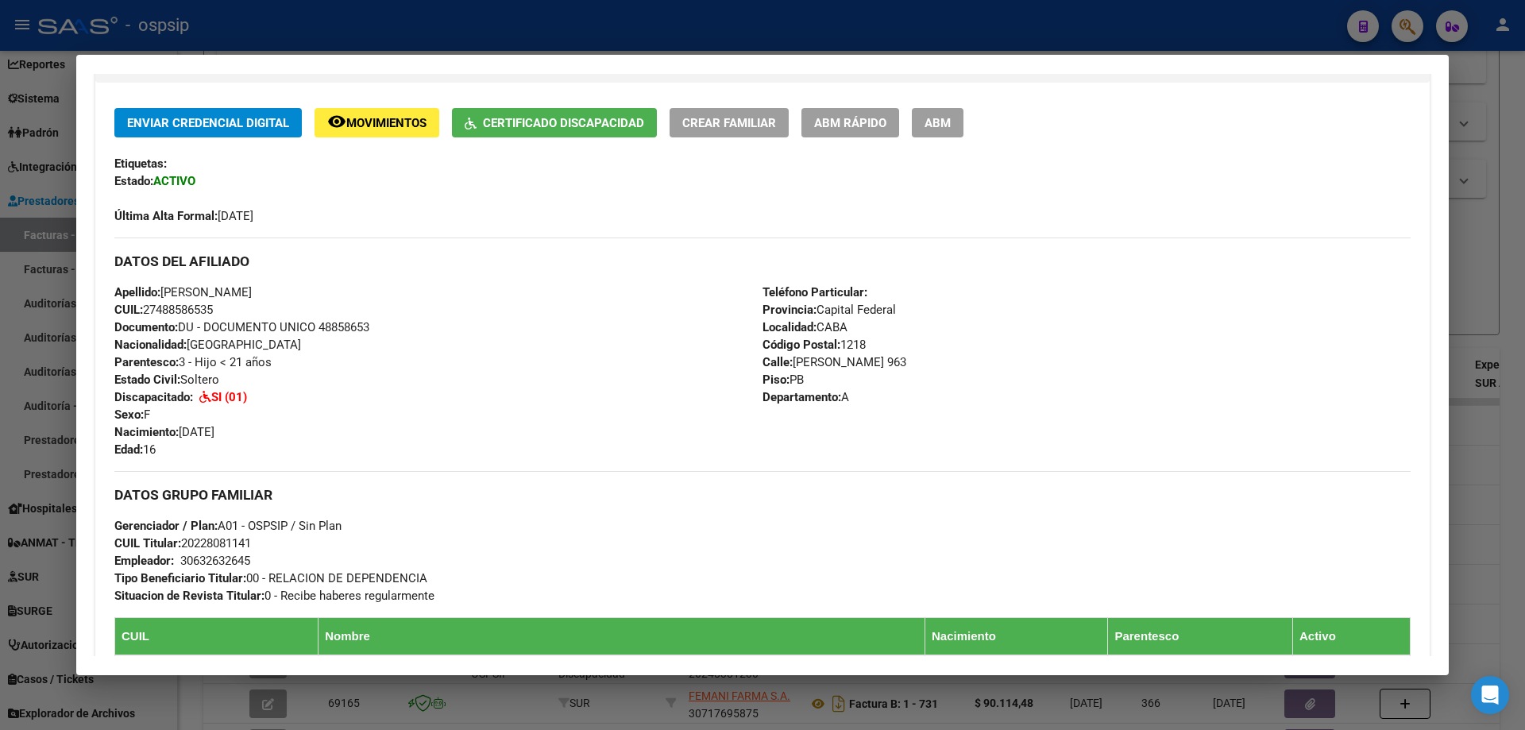
scroll to position [318, 0]
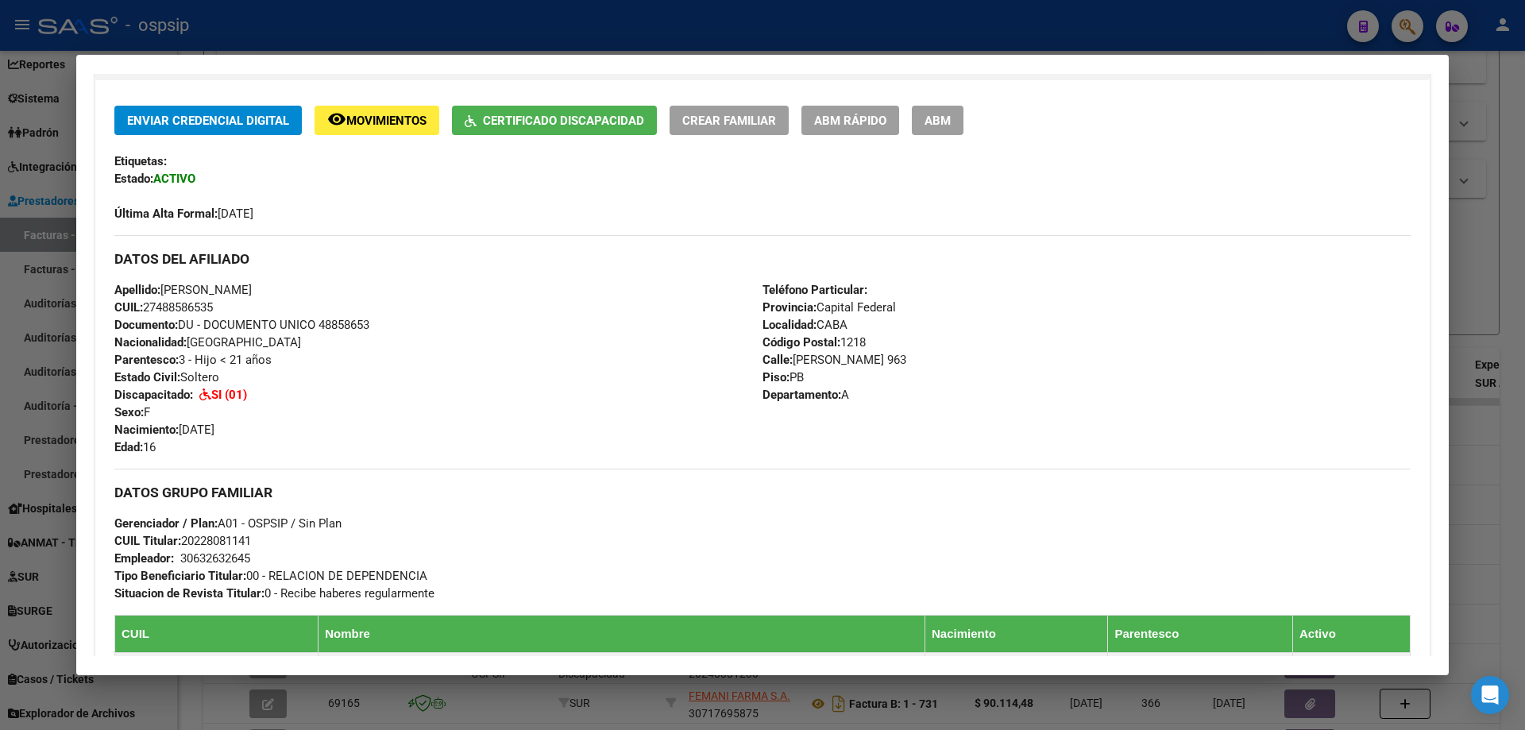
click at [1511, 272] on div at bounding box center [762, 365] width 1525 height 730
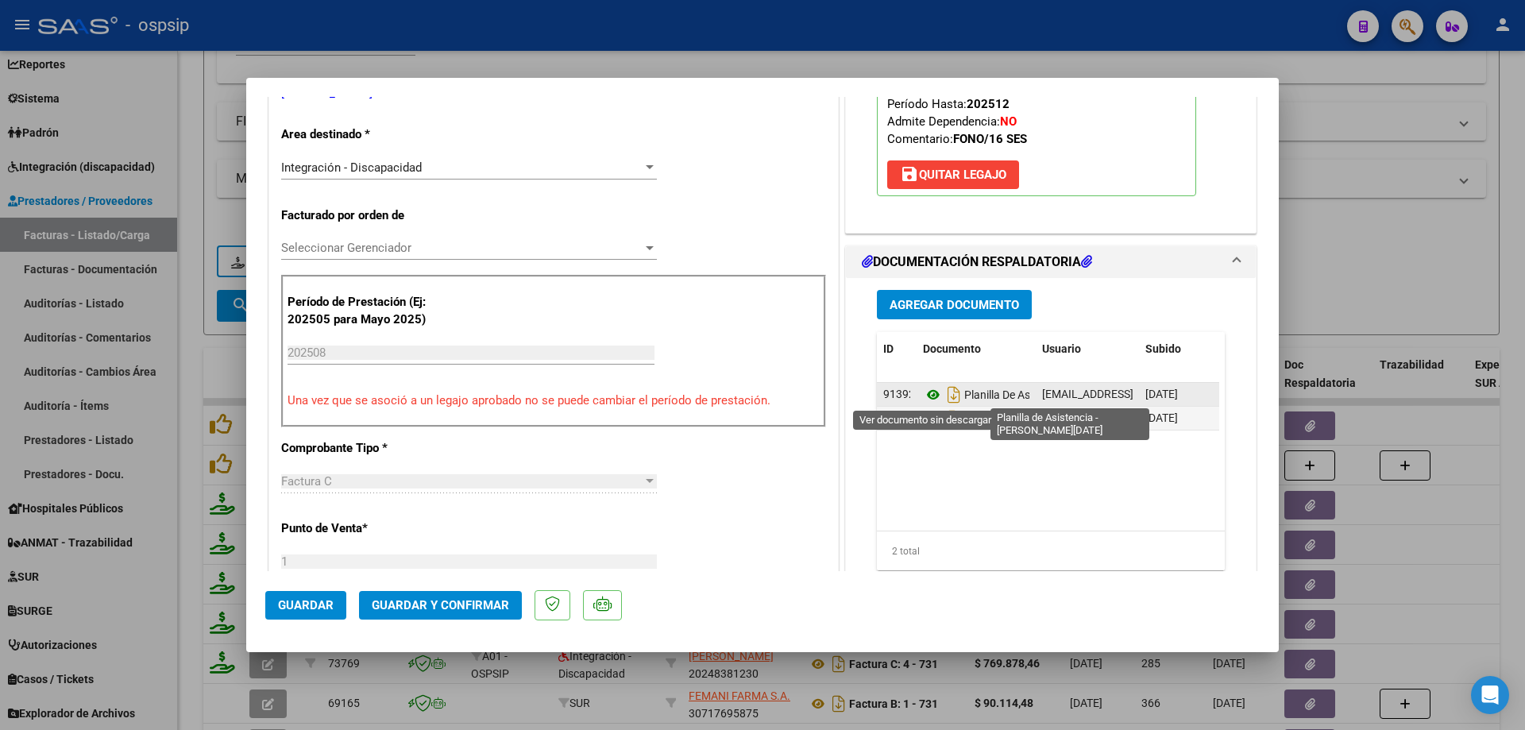
click at [930, 391] on icon at bounding box center [933, 394] width 21 height 19
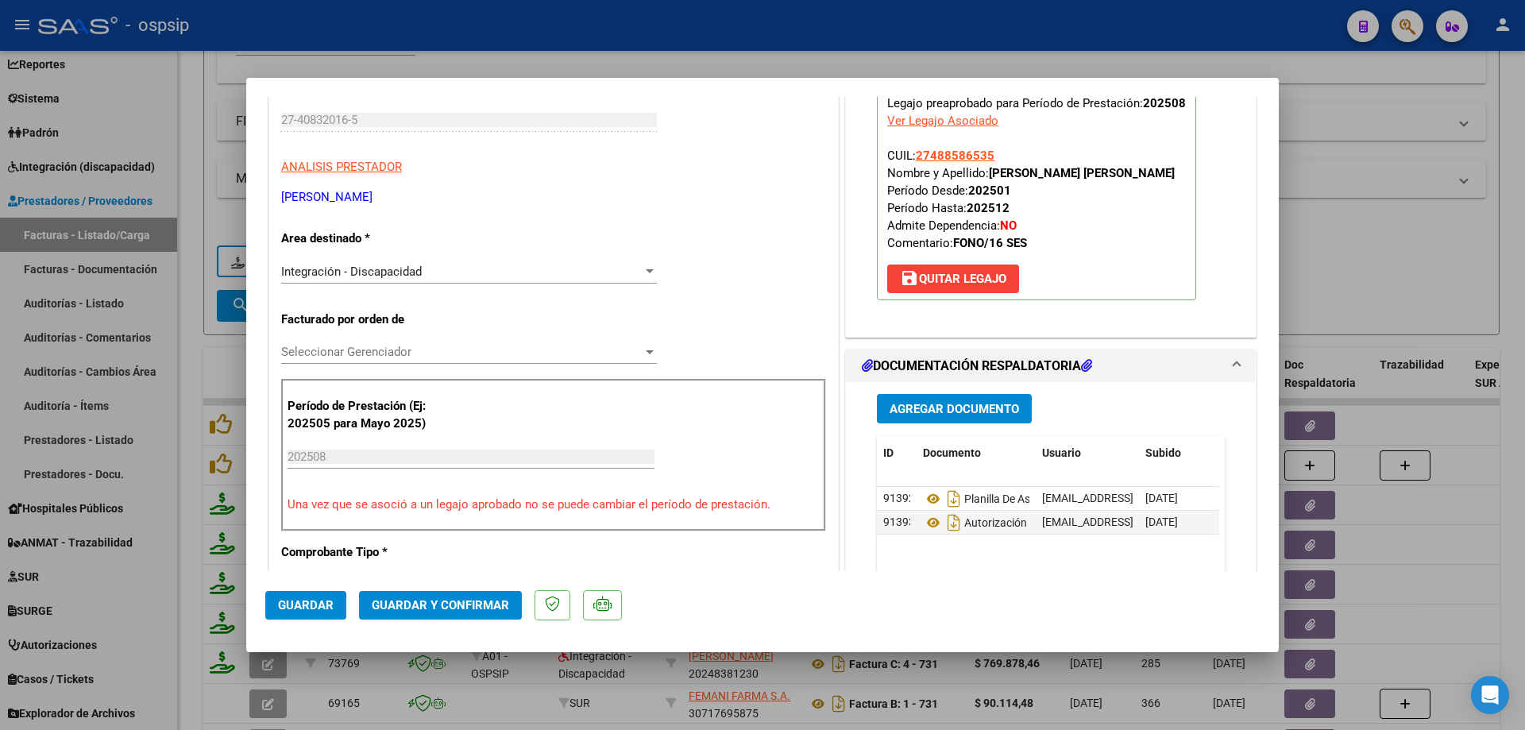
scroll to position [159, 0]
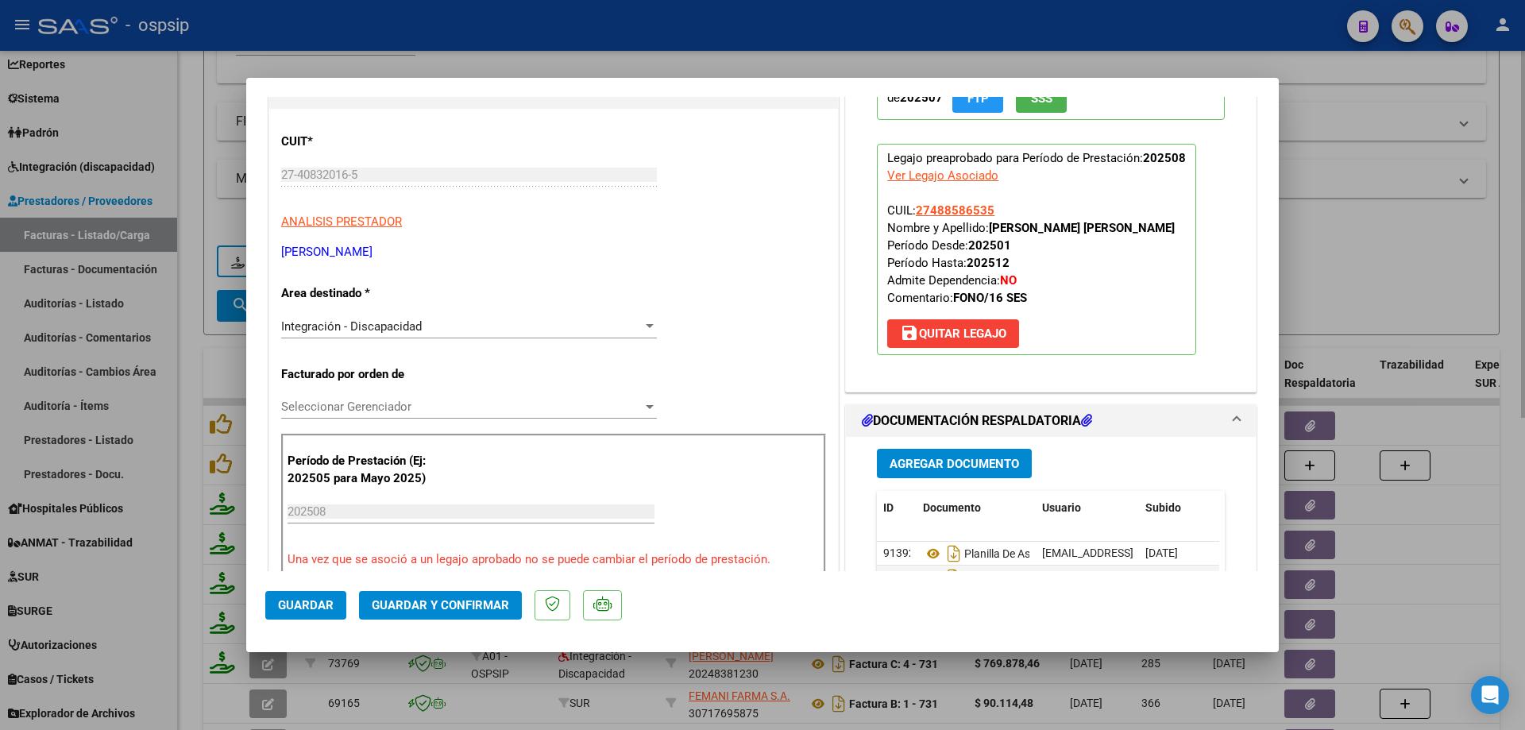
click at [1449, 183] on div at bounding box center [762, 365] width 1525 height 730
type input "$ 0,00"
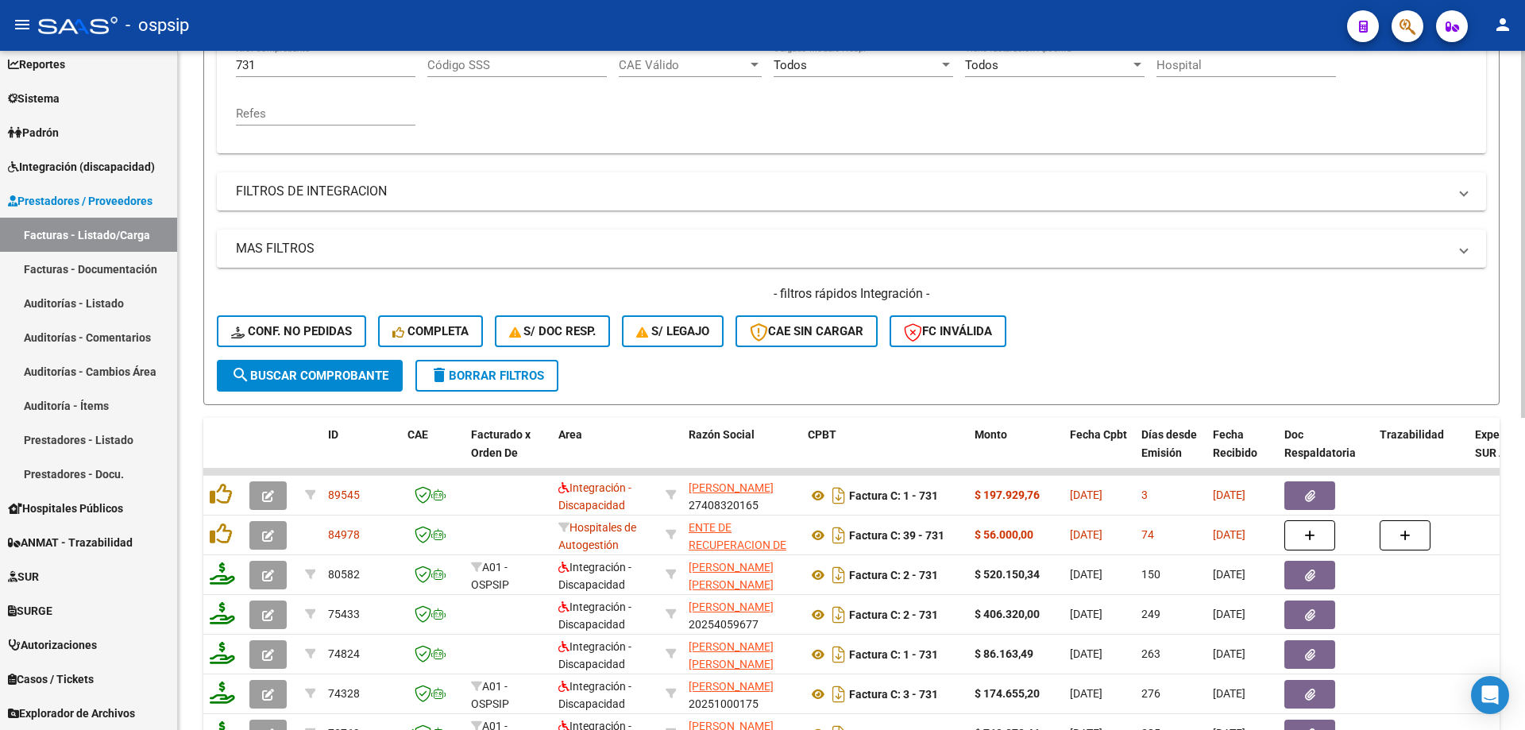
scroll to position [238, 0]
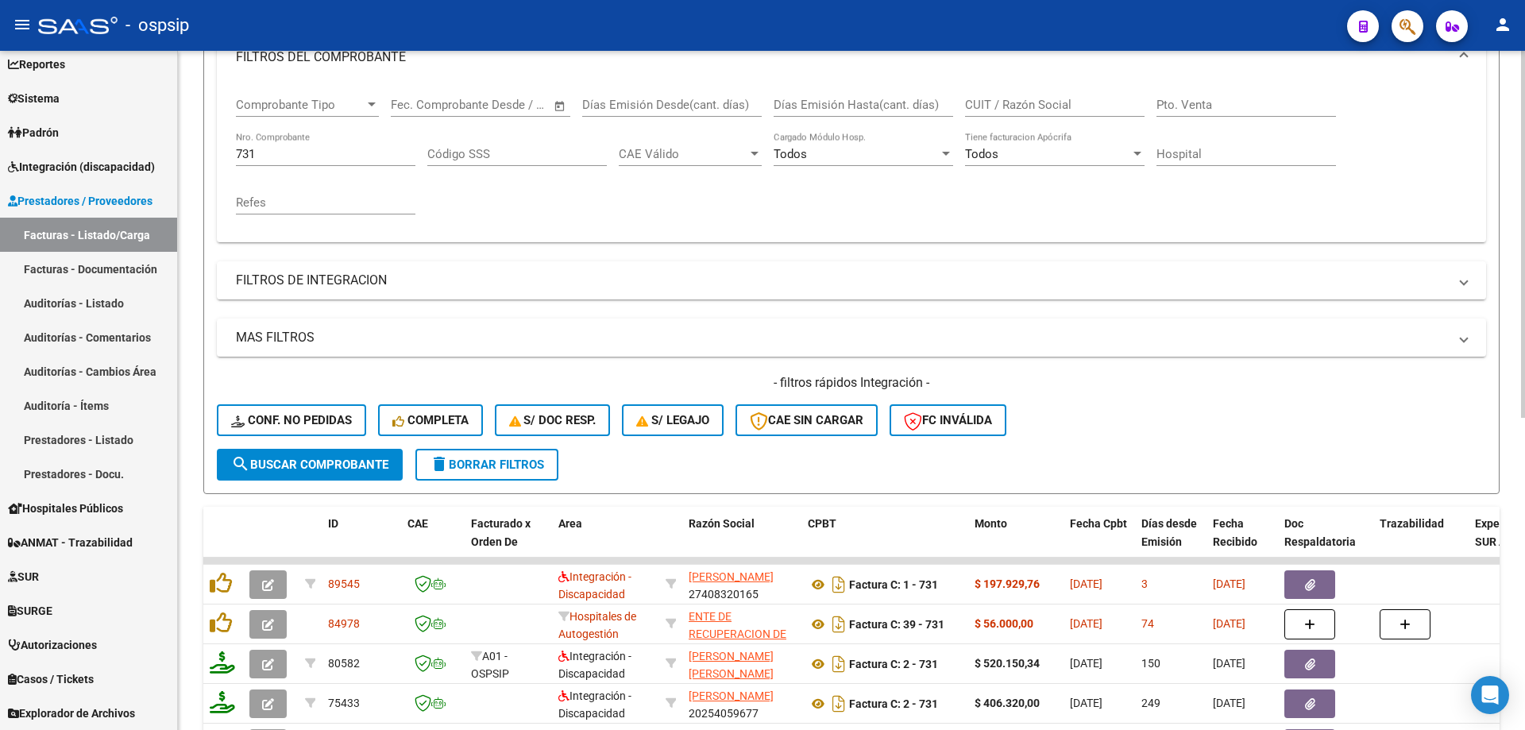
click at [289, 155] on input "731" at bounding box center [325, 154] width 179 height 14
type input "7"
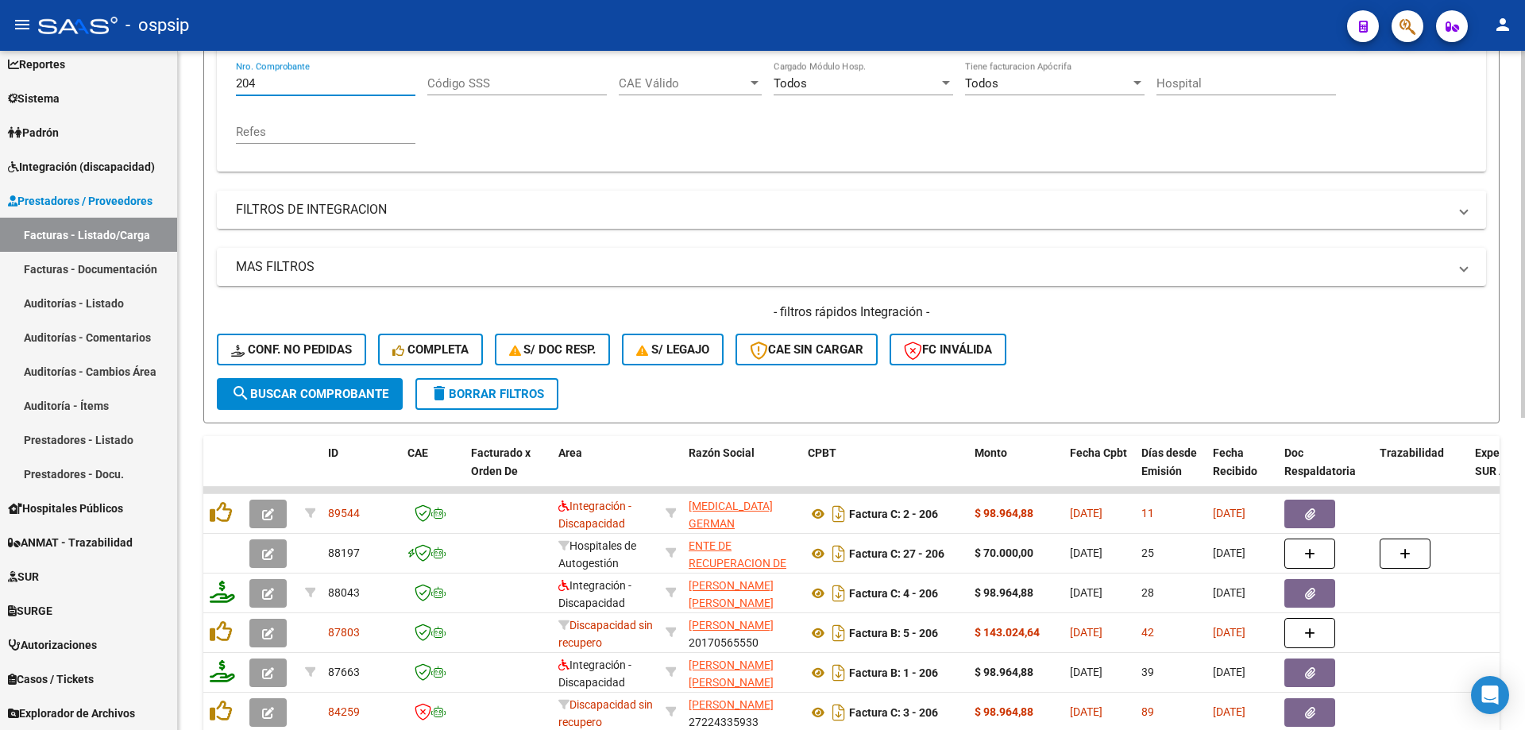
scroll to position [397, 0]
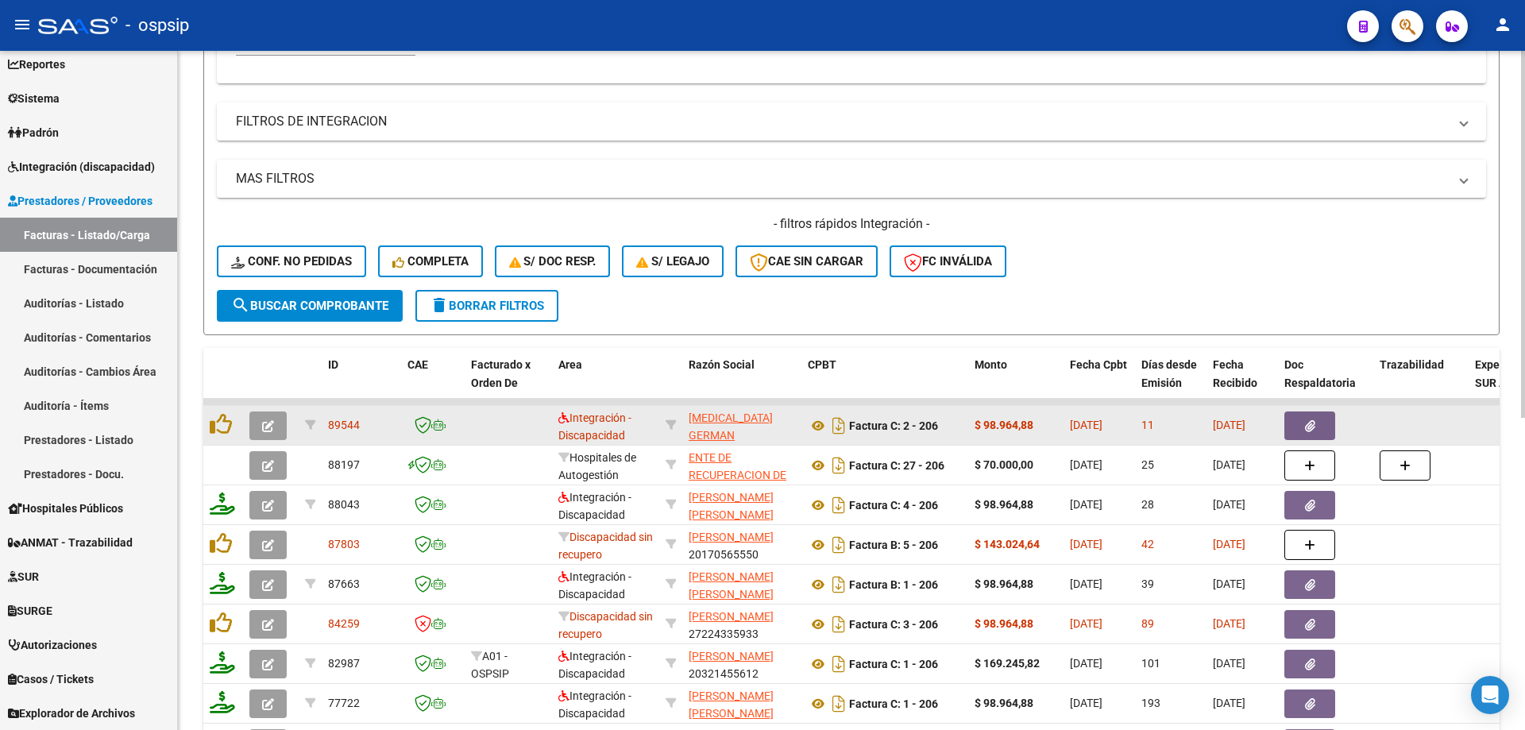
type input "204"
click at [270, 419] on span "button" at bounding box center [268, 425] width 12 height 14
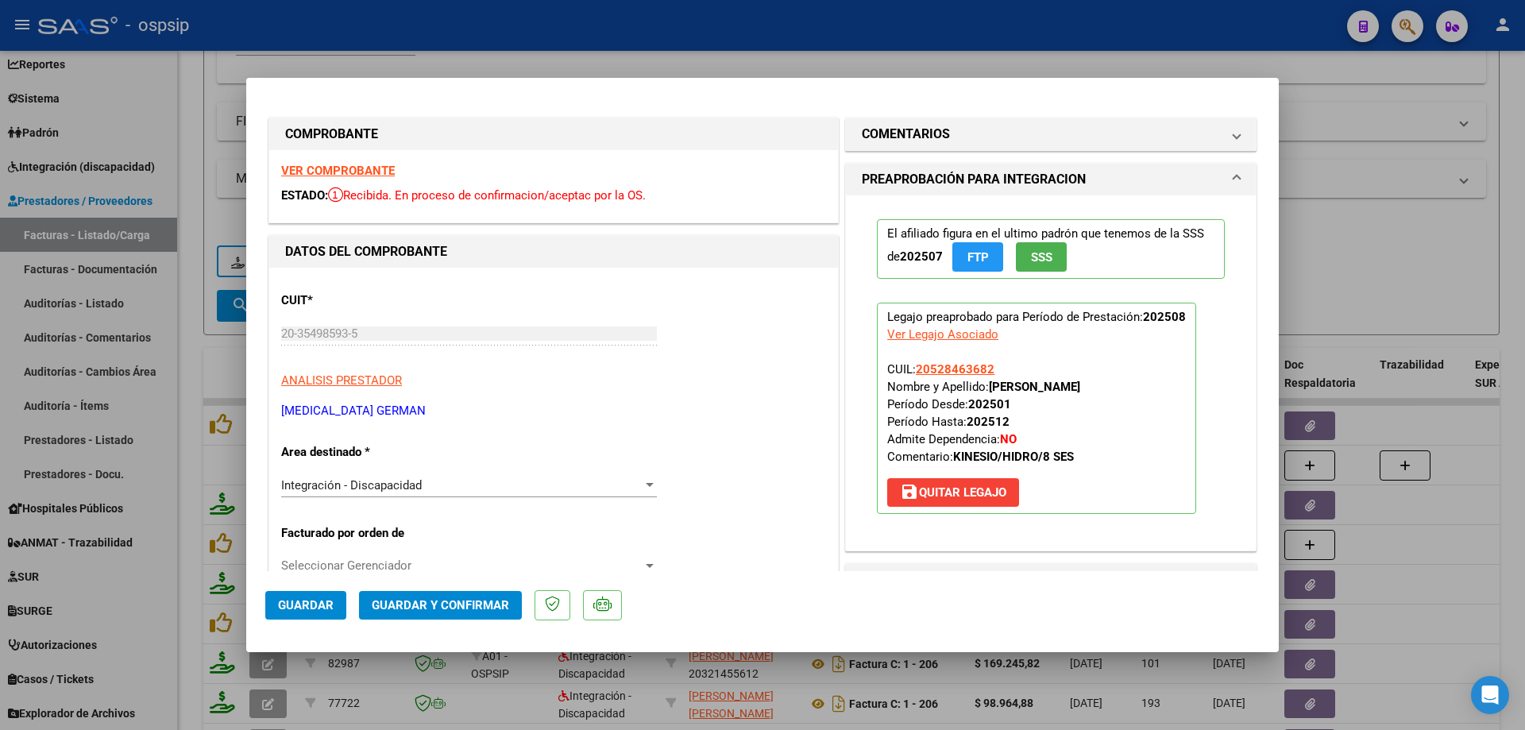
click at [1039, 253] on span "SSS" at bounding box center [1041, 257] width 21 height 14
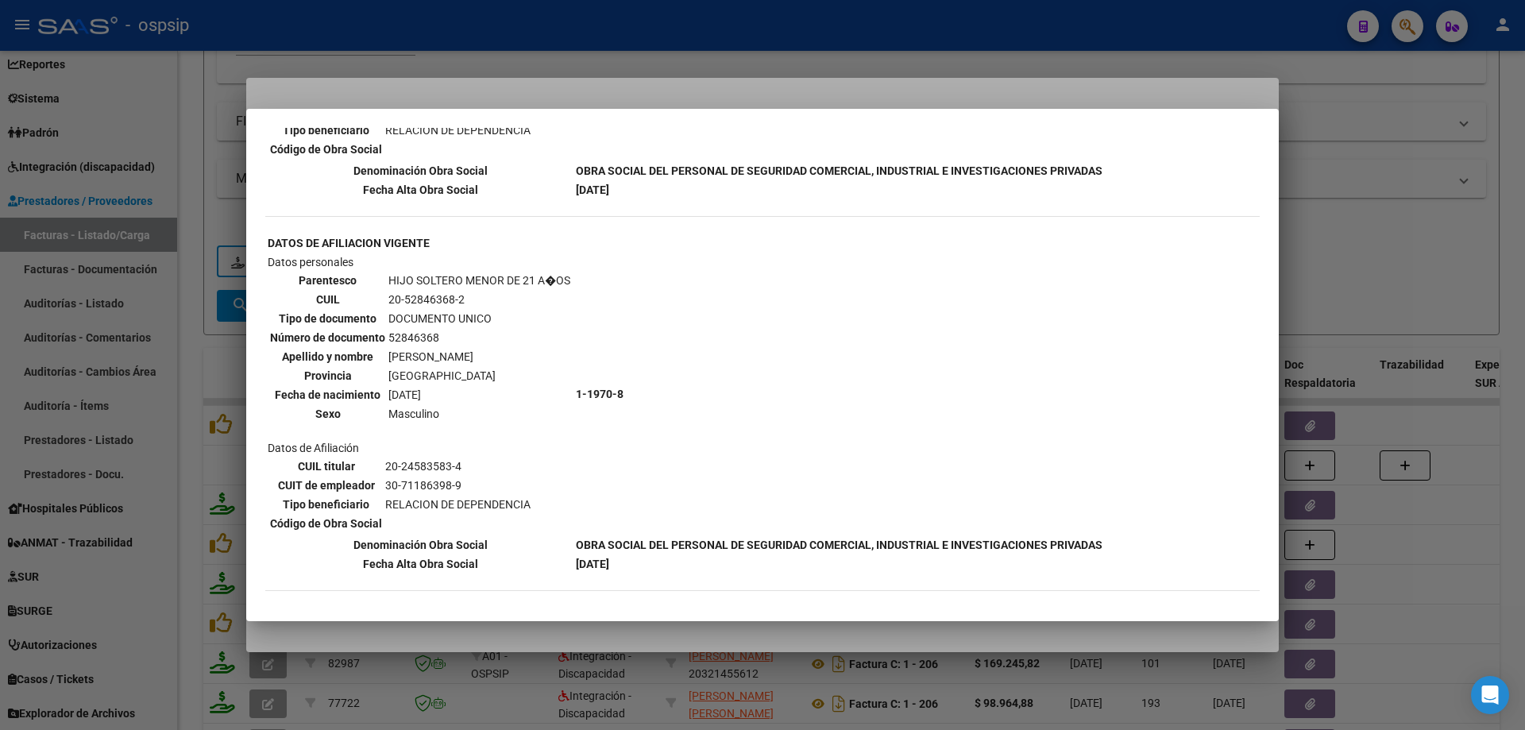
scroll to position [819, 0]
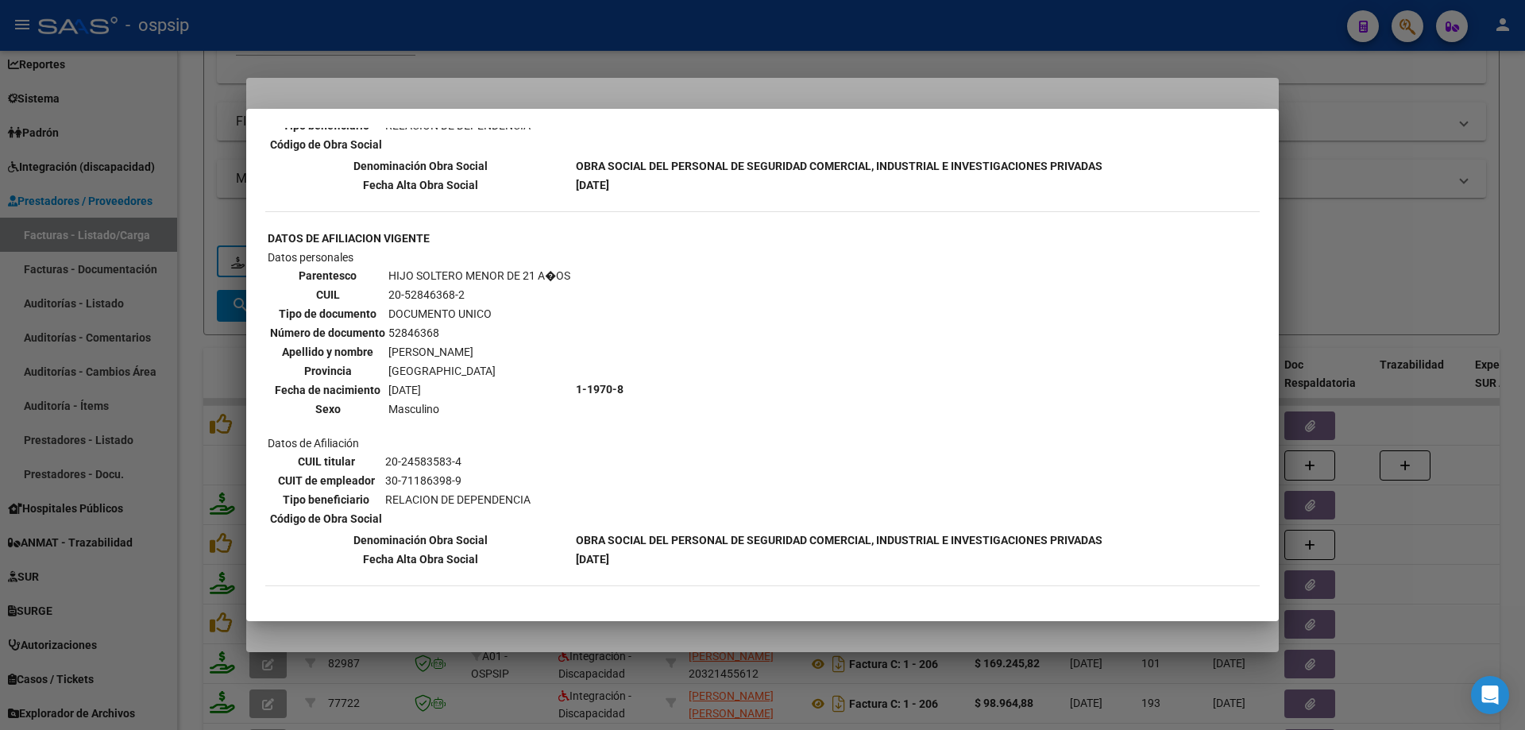
click at [1379, 160] on div at bounding box center [762, 365] width 1525 height 730
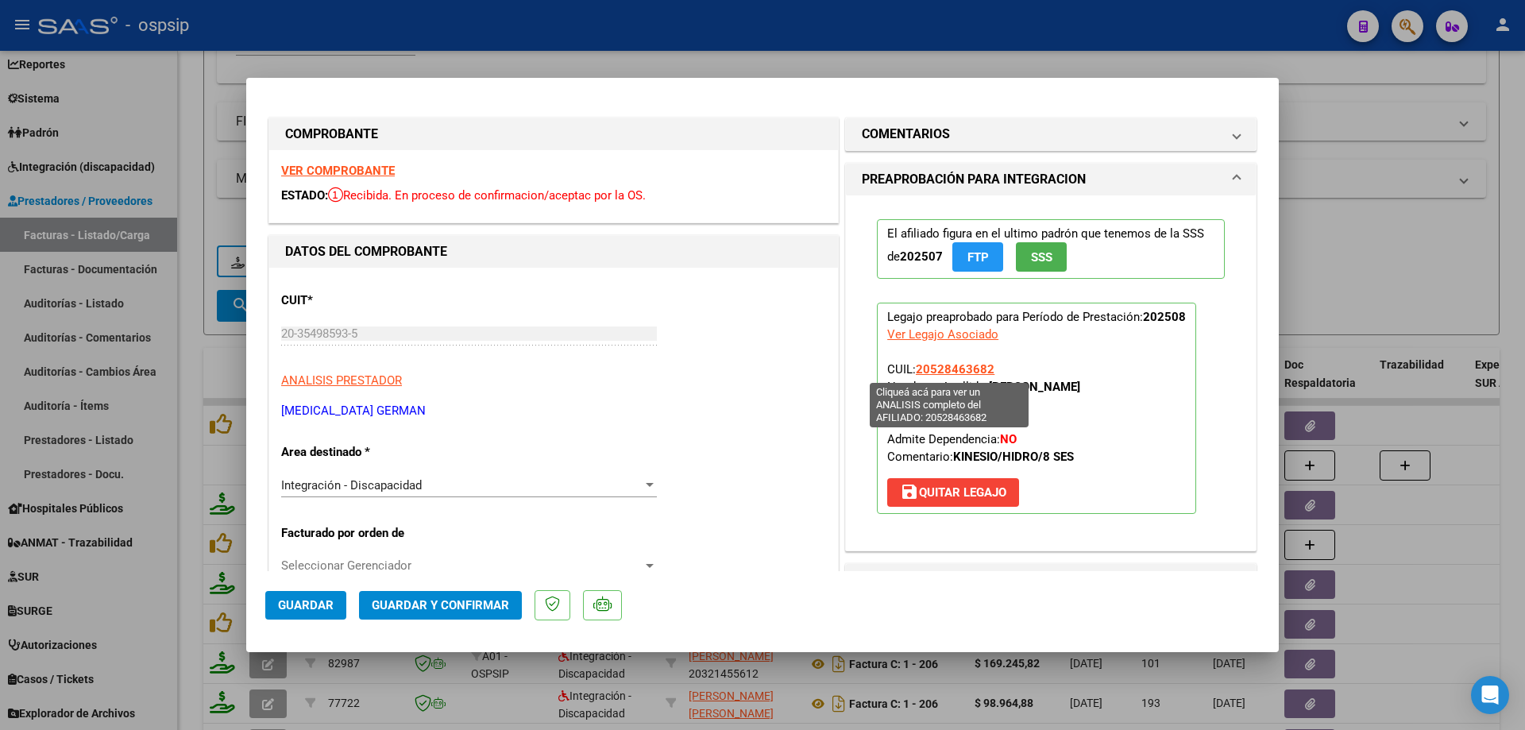
click at [953, 368] on span "20528463682" at bounding box center [955, 369] width 79 height 14
type textarea "20528463682"
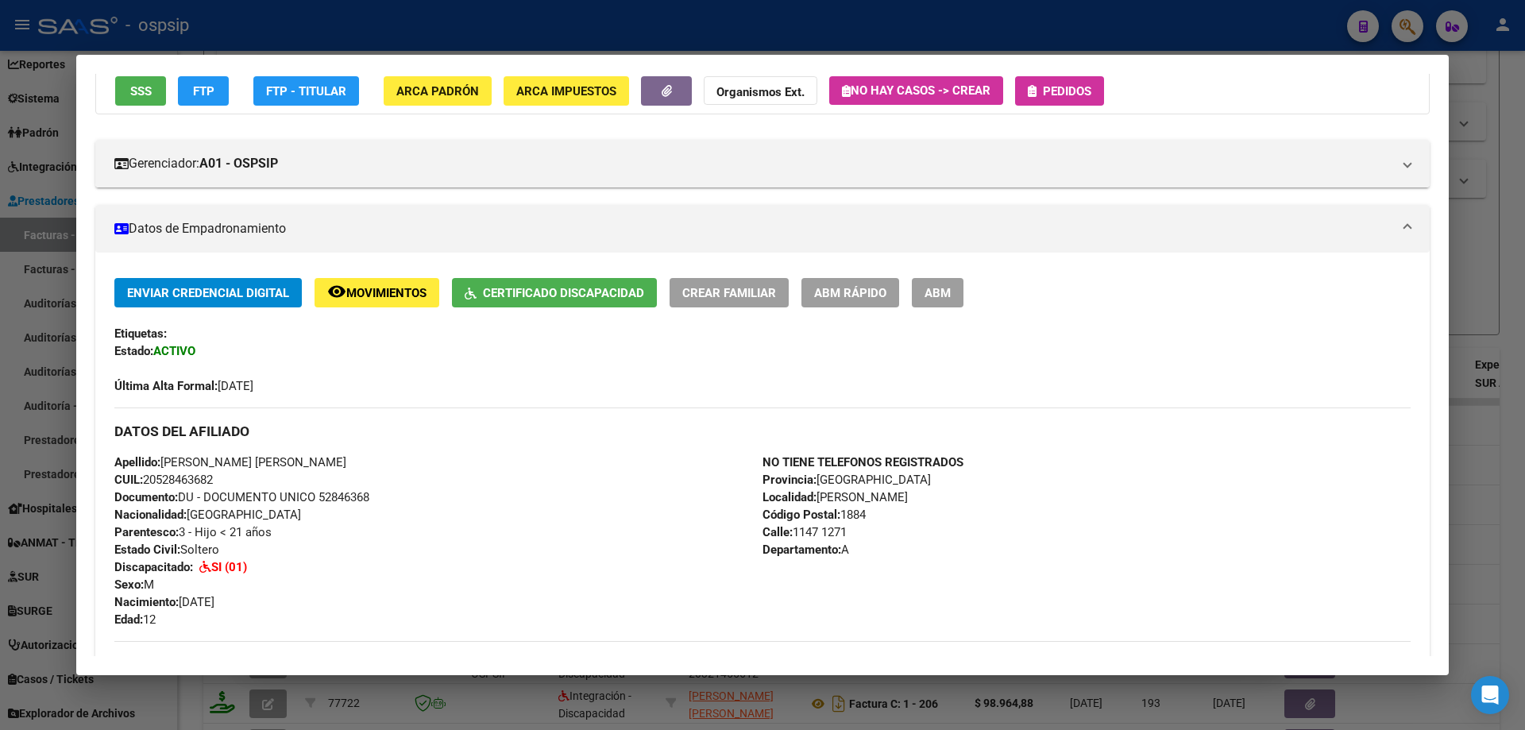
scroll to position [126, 0]
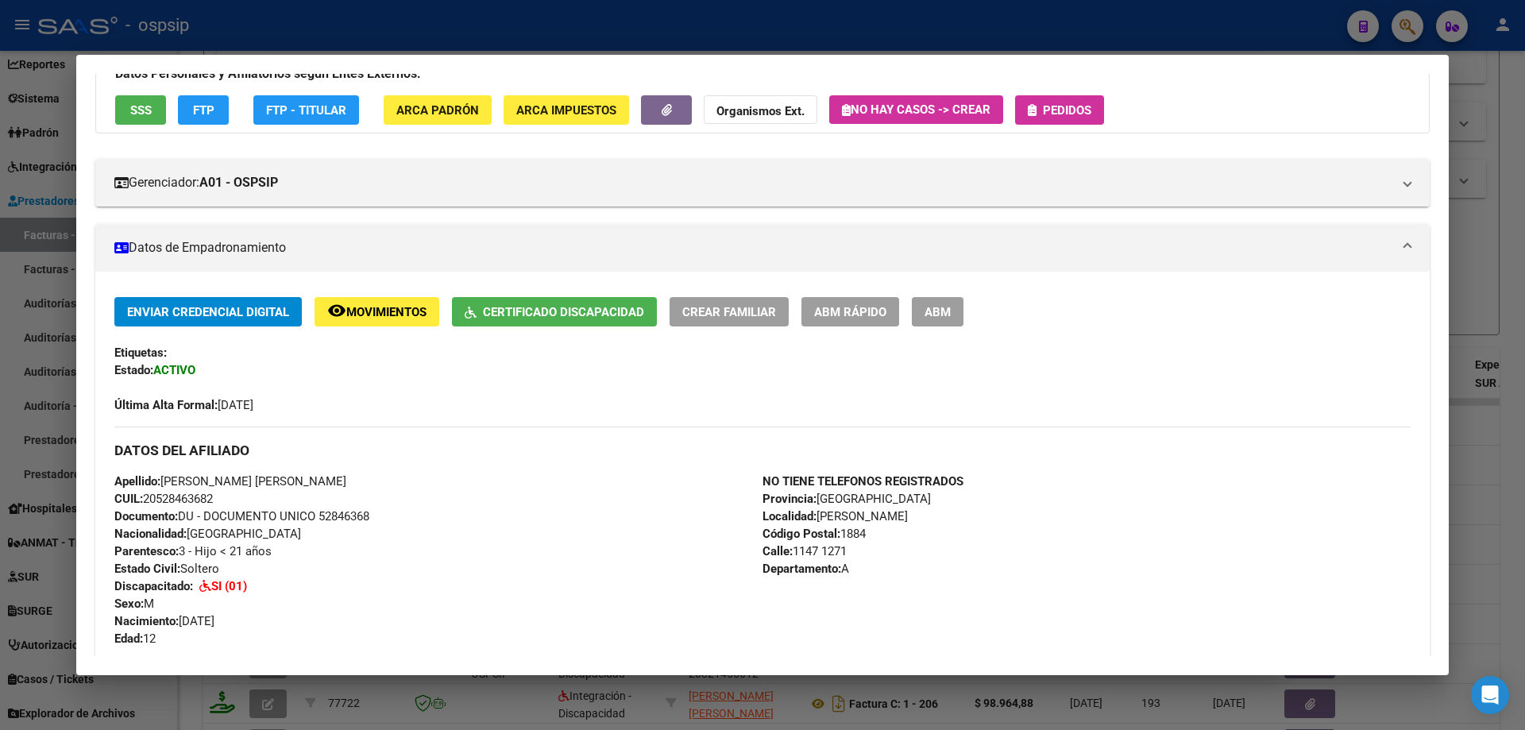
click at [1514, 242] on div at bounding box center [762, 365] width 1525 height 730
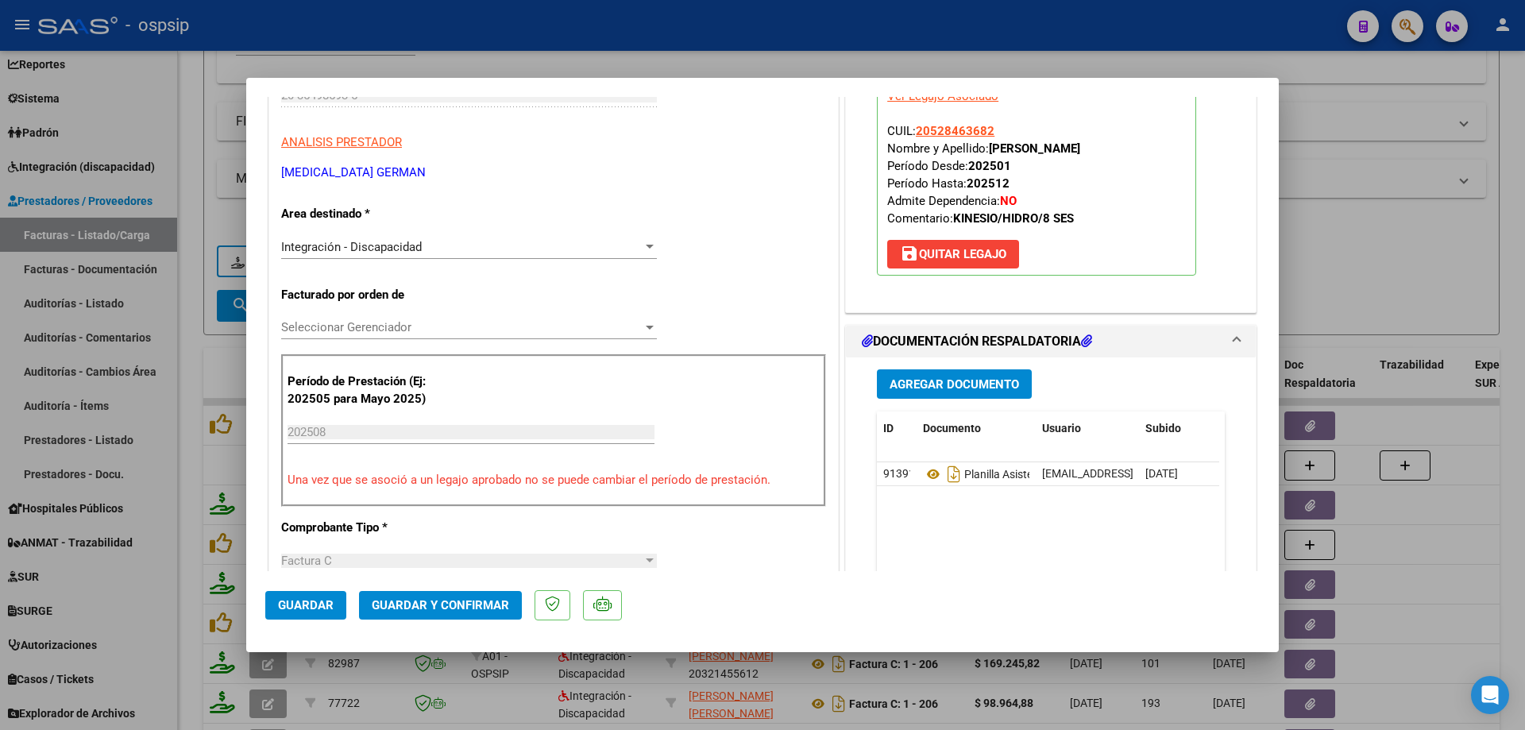
scroll to position [318, 0]
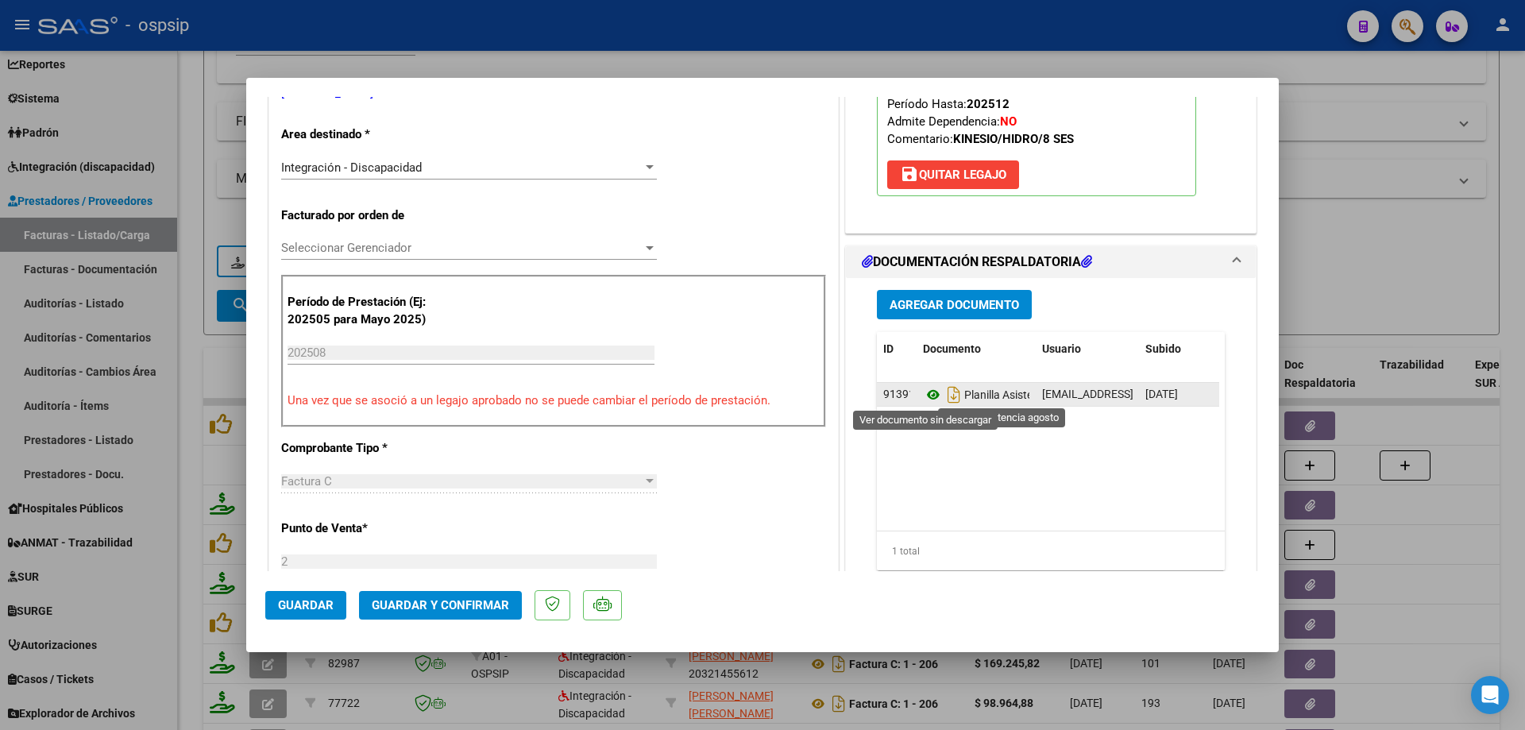
click at [927, 388] on icon at bounding box center [933, 394] width 21 height 19
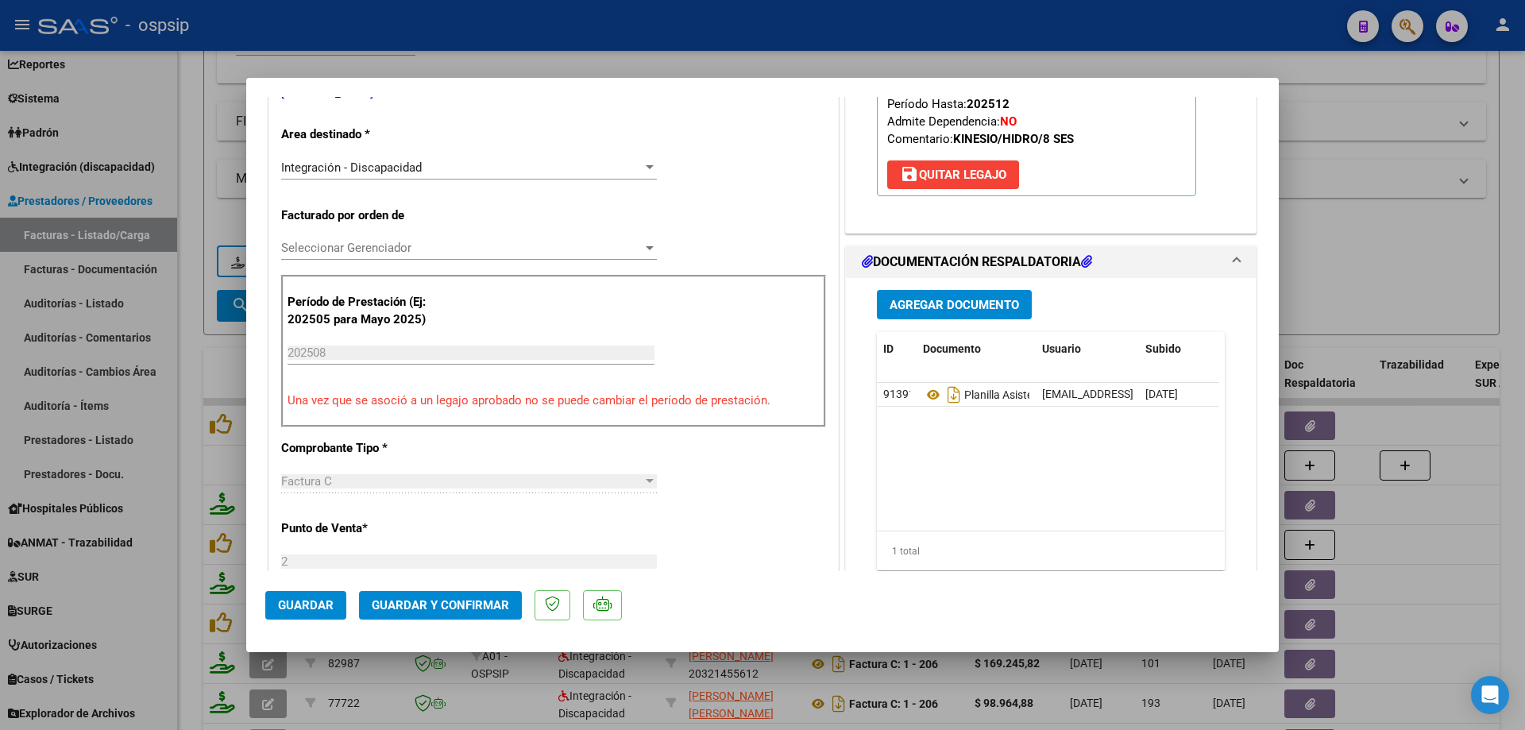
click at [484, 598] on span "Guardar y Confirmar" at bounding box center [440, 605] width 137 height 14
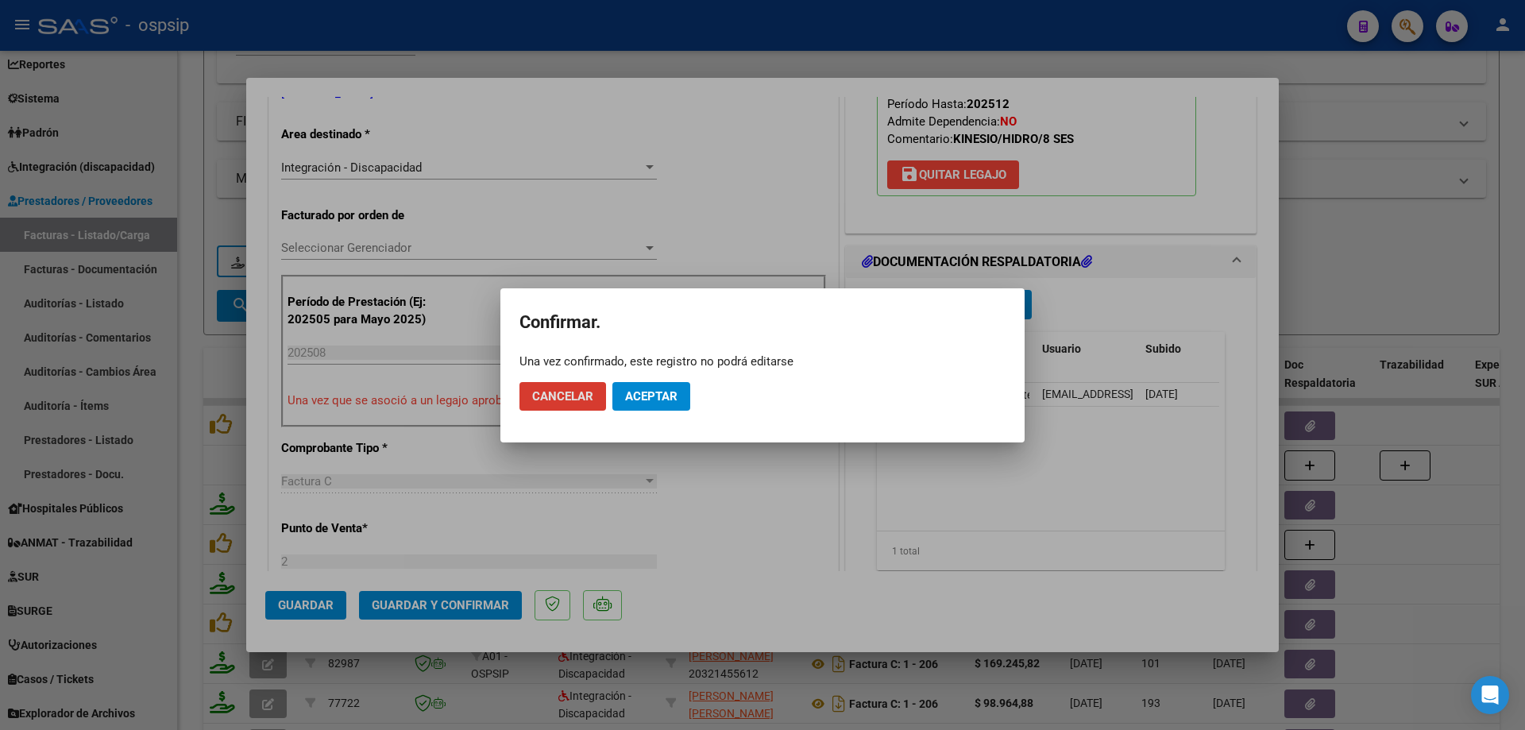
click at [646, 395] on span "Aceptar" at bounding box center [651, 396] width 52 height 14
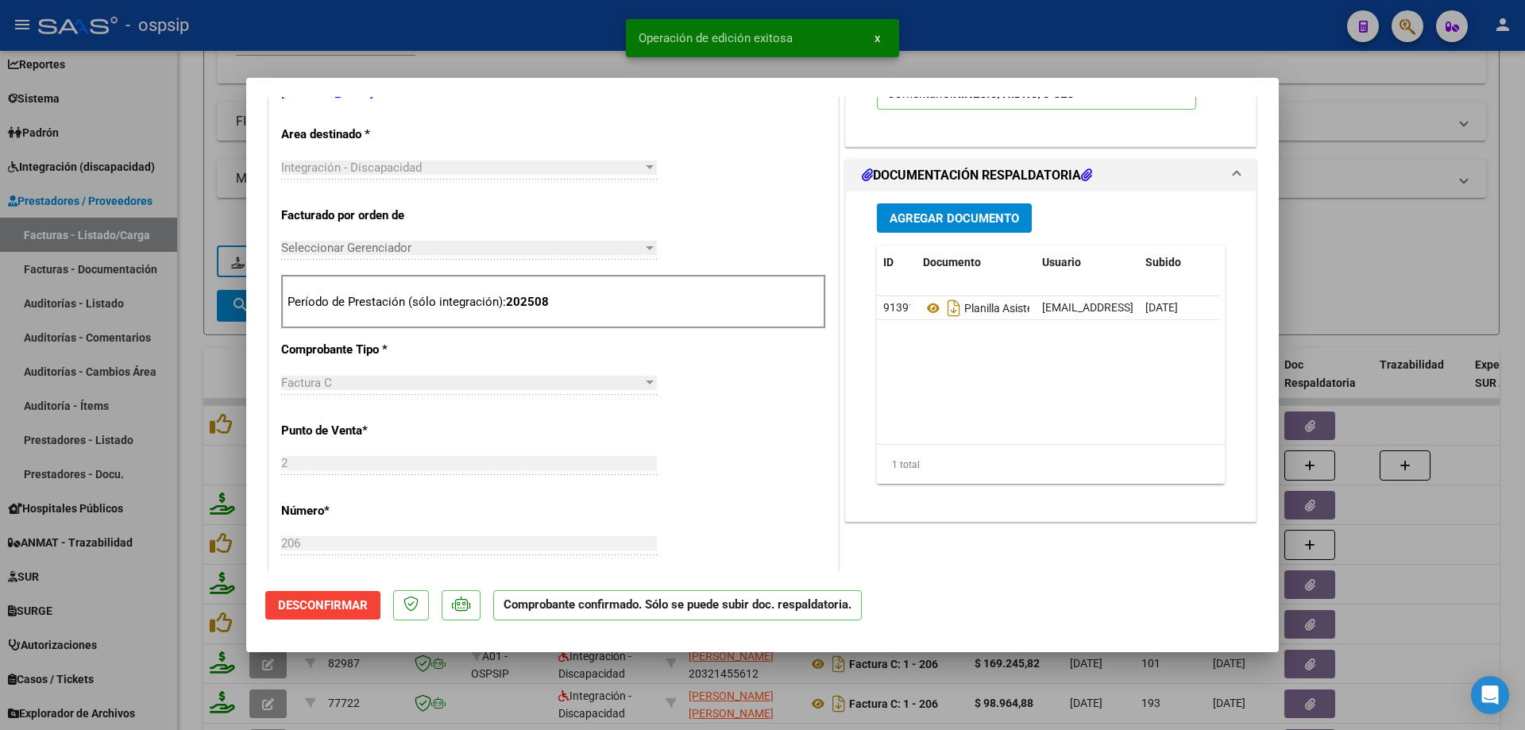
click at [1432, 251] on div at bounding box center [762, 365] width 1525 height 730
type input "$ 0,00"
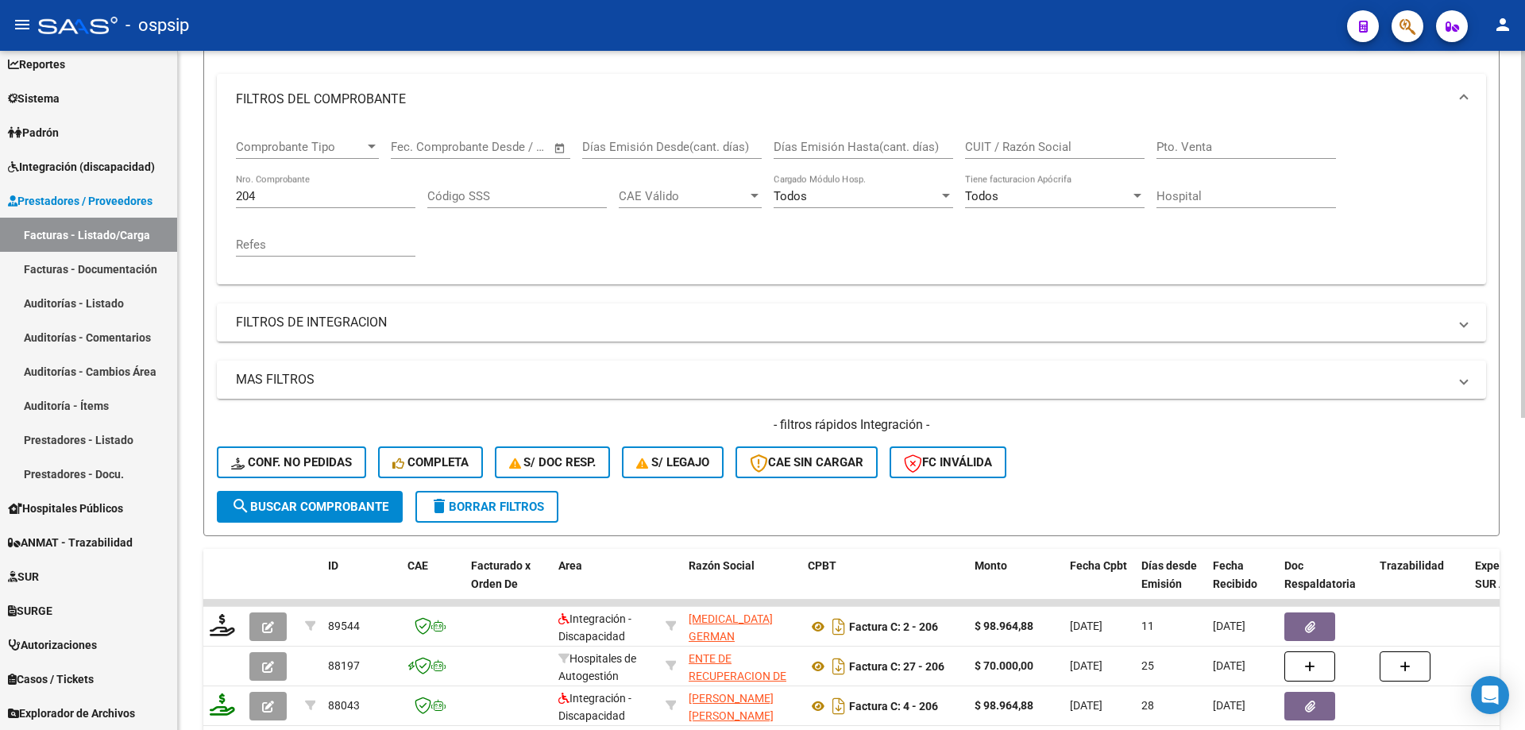
scroll to position [159, 0]
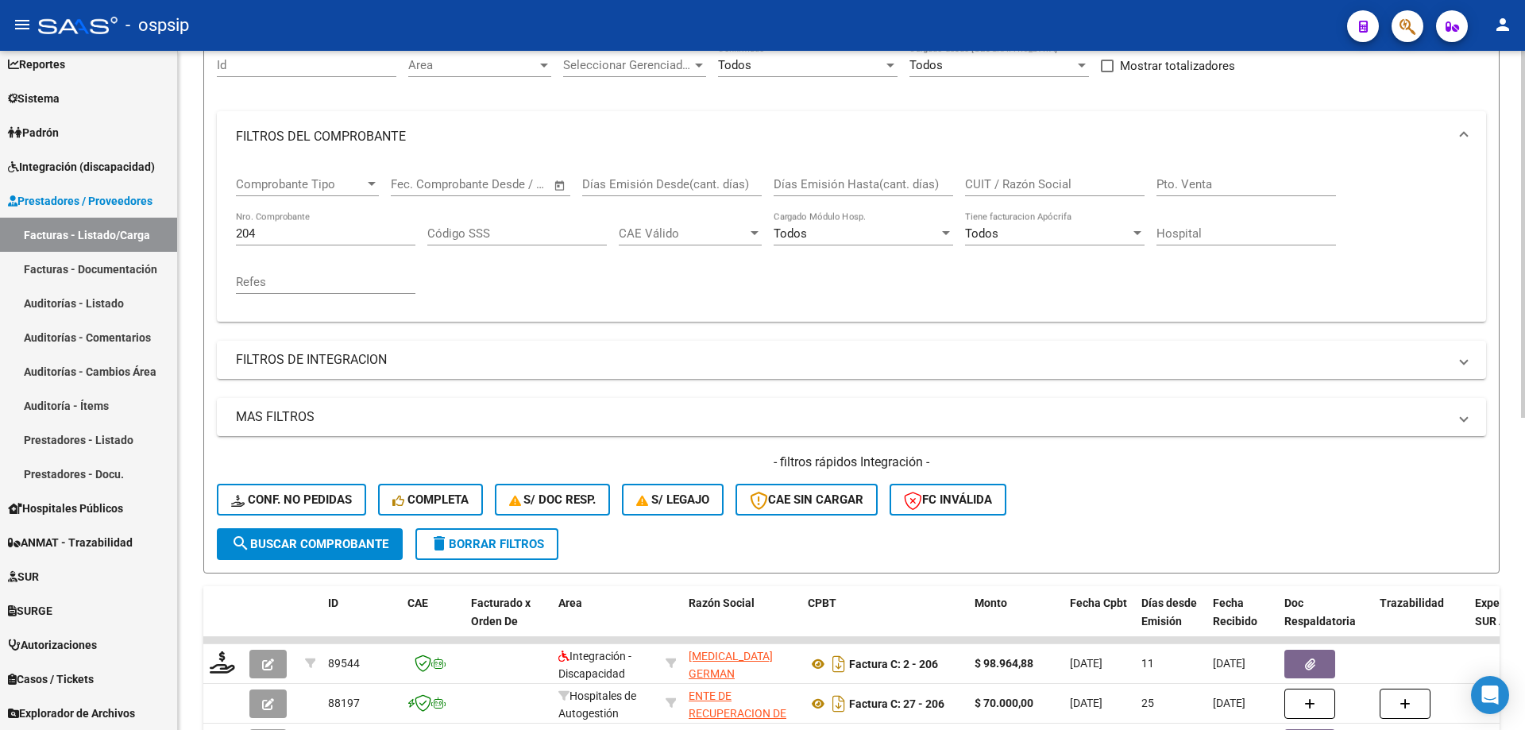
click at [288, 231] on input "204" at bounding box center [325, 233] width 179 height 14
type input "2"
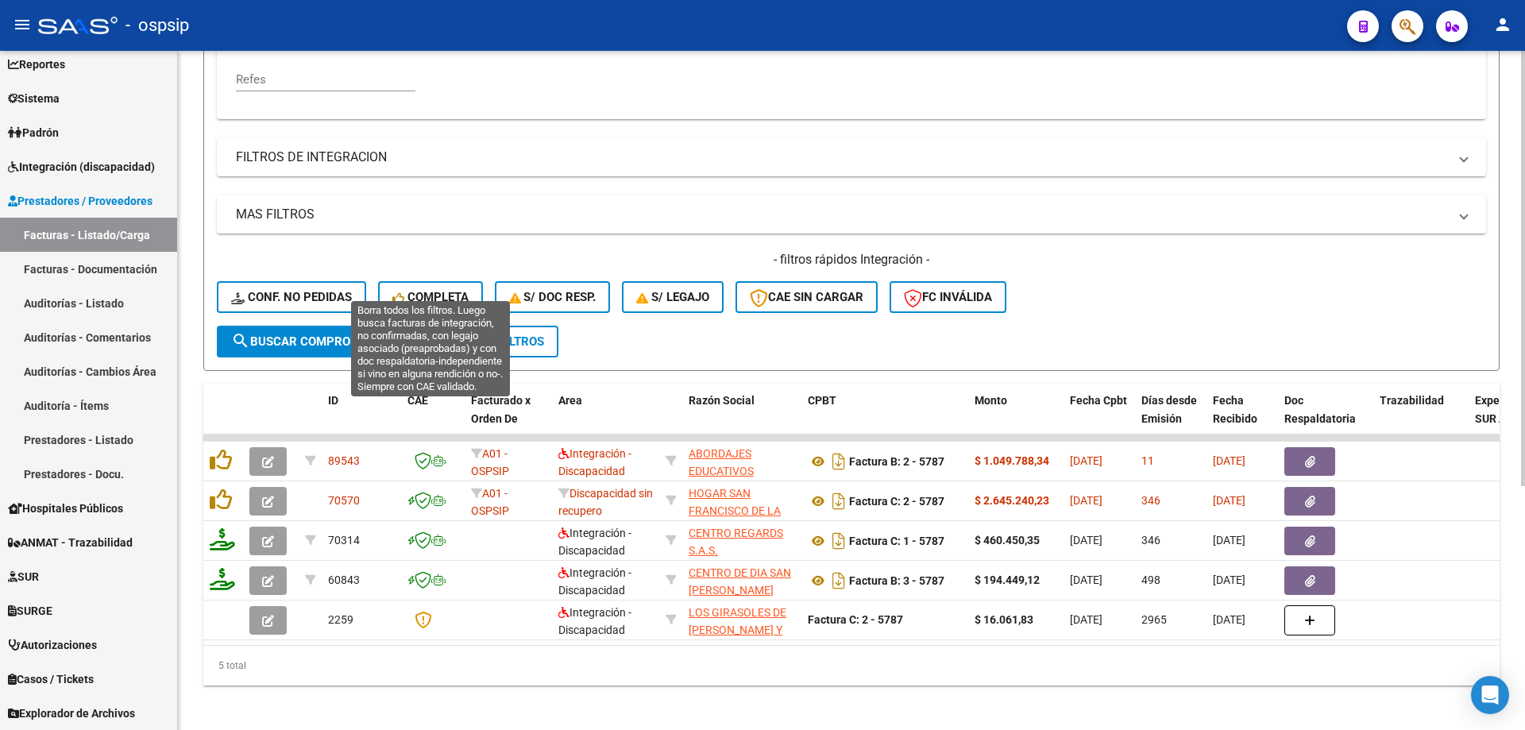
scroll to position [380, 0]
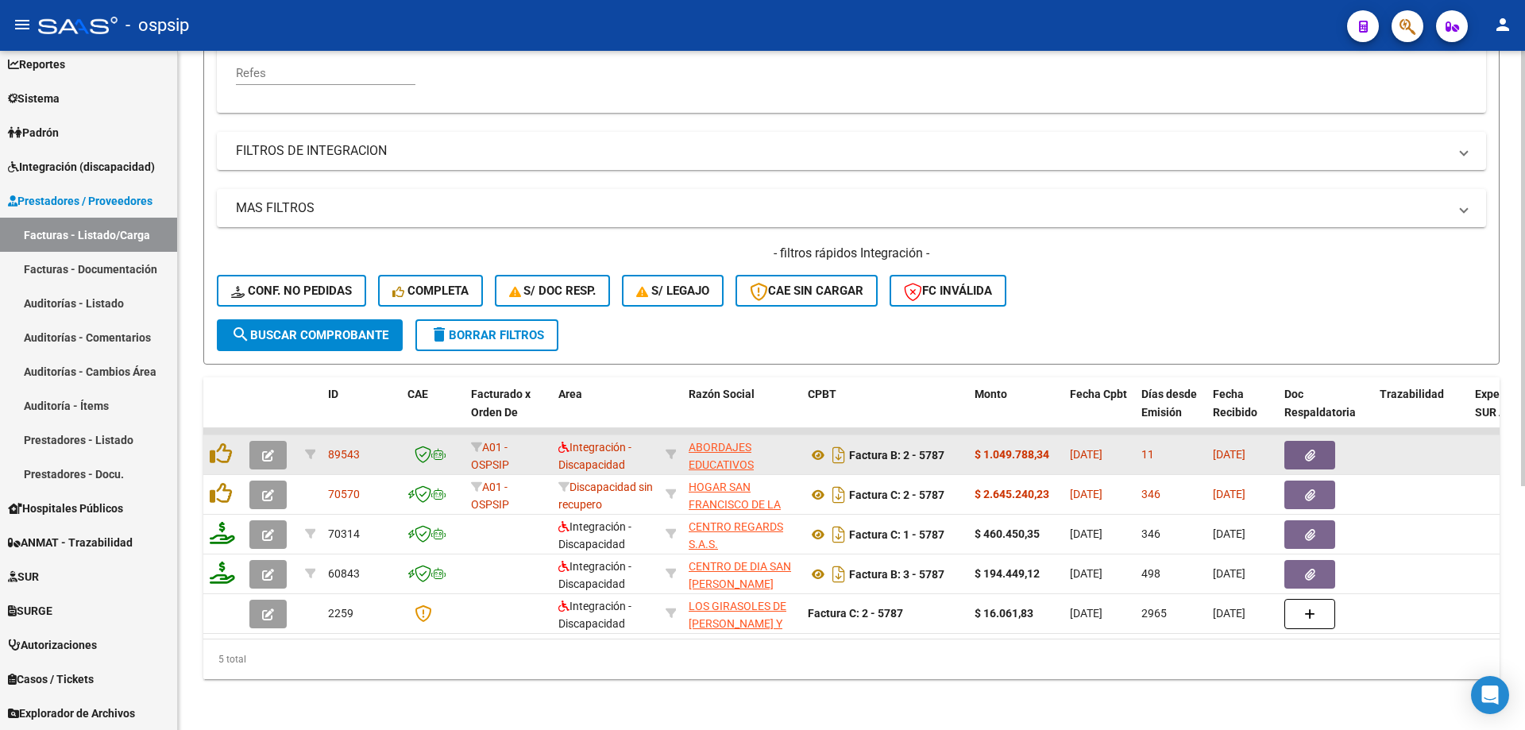
type input "5787"
click at [262, 449] on icon "button" at bounding box center [268, 455] width 12 height 12
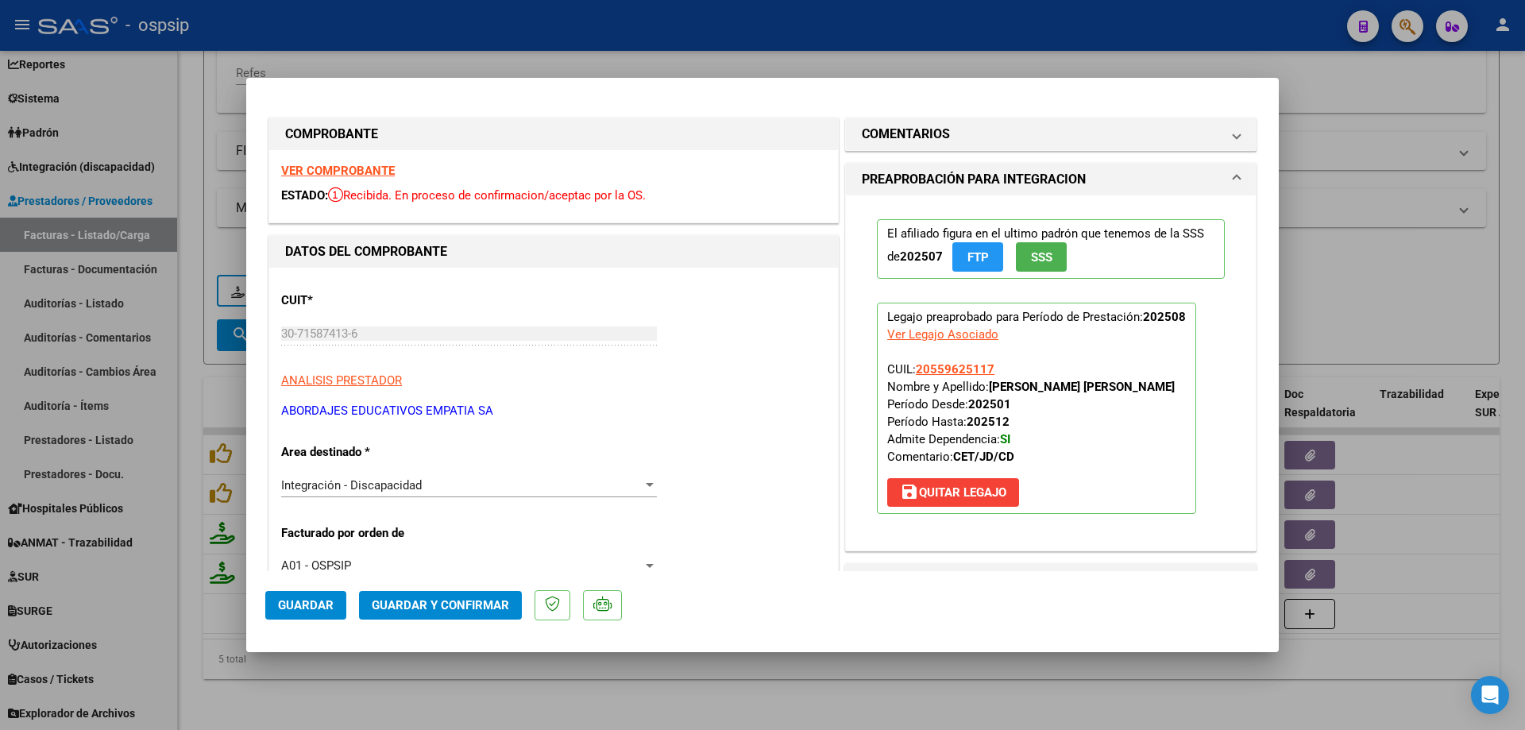
click at [1041, 254] on span "SSS" at bounding box center [1041, 257] width 21 height 14
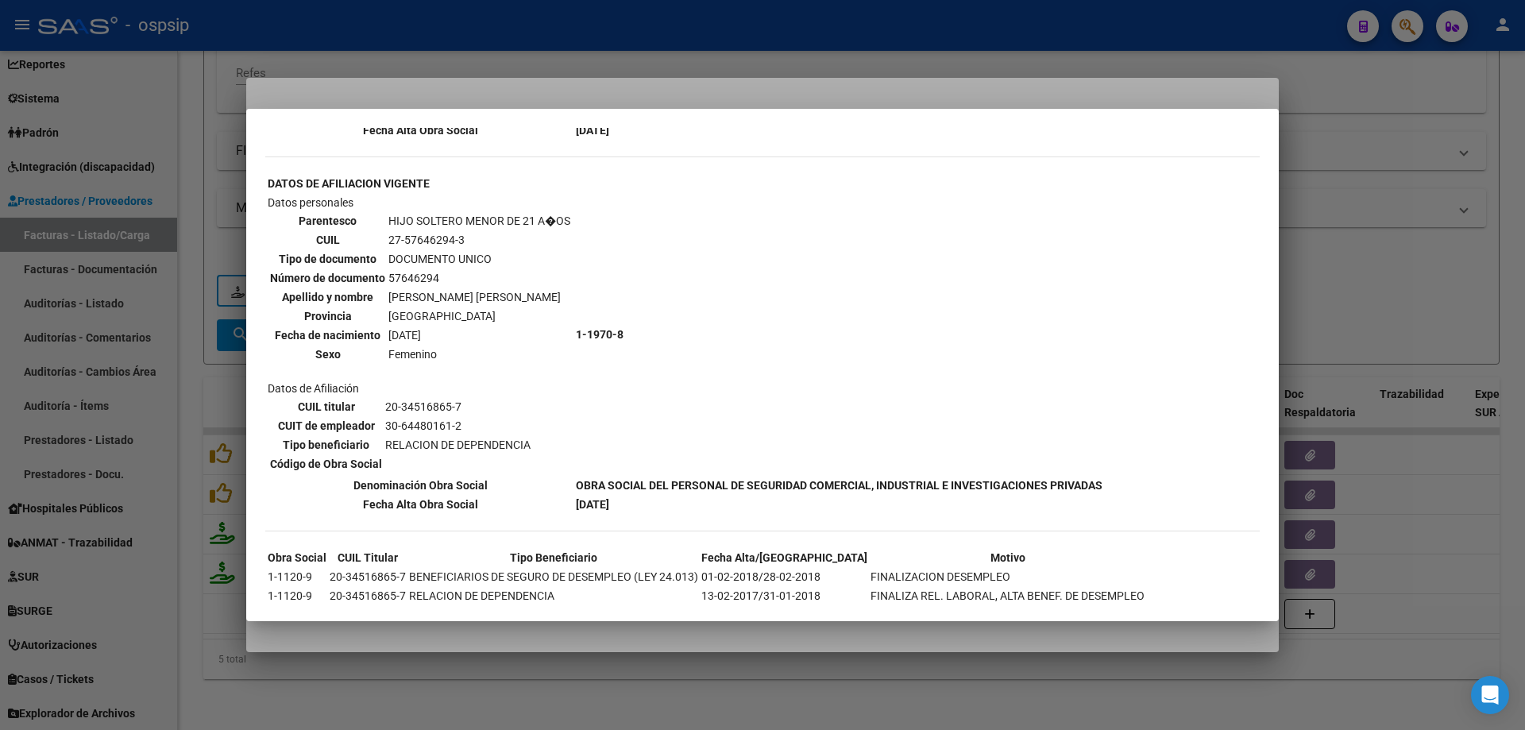
scroll to position [910, 0]
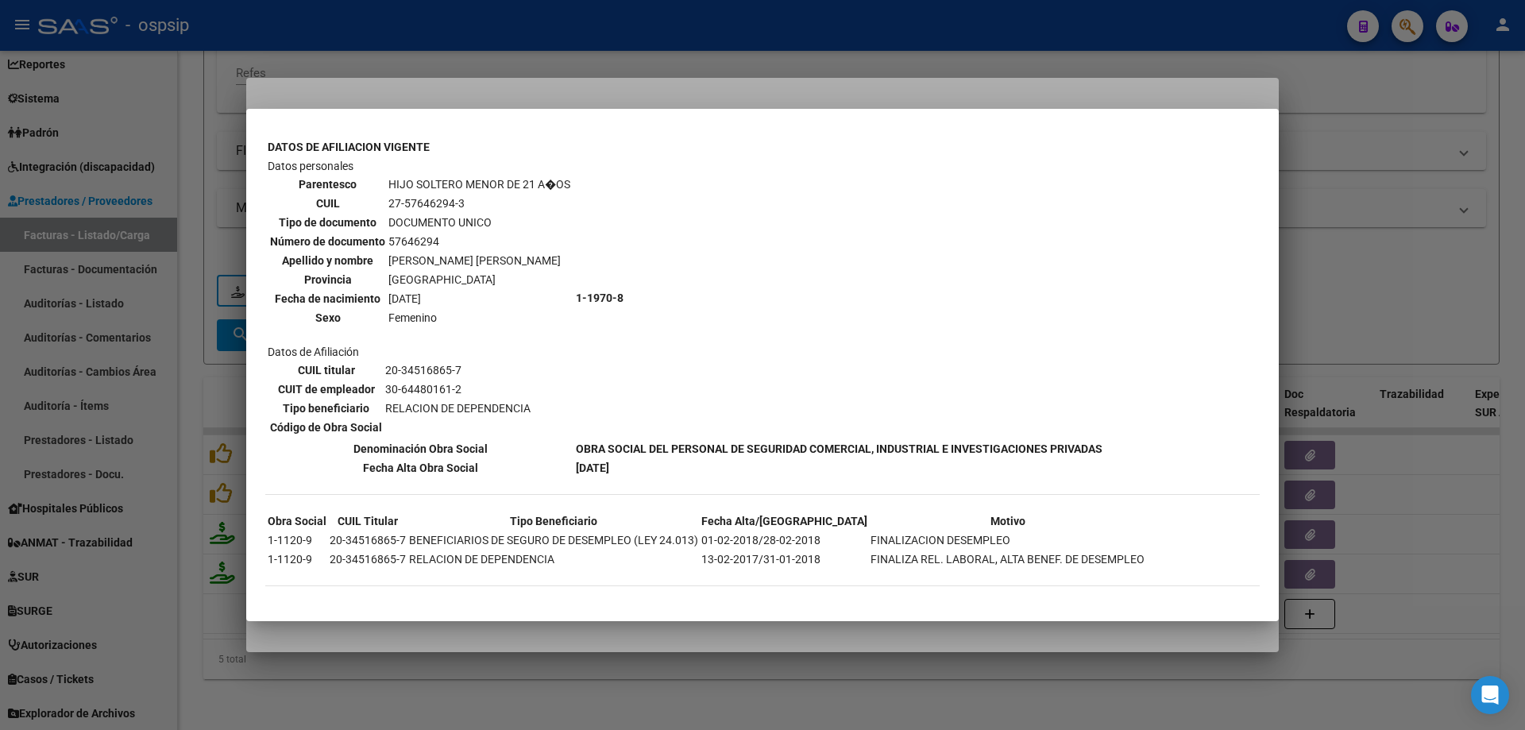
click at [1468, 242] on div at bounding box center [762, 365] width 1525 height 730
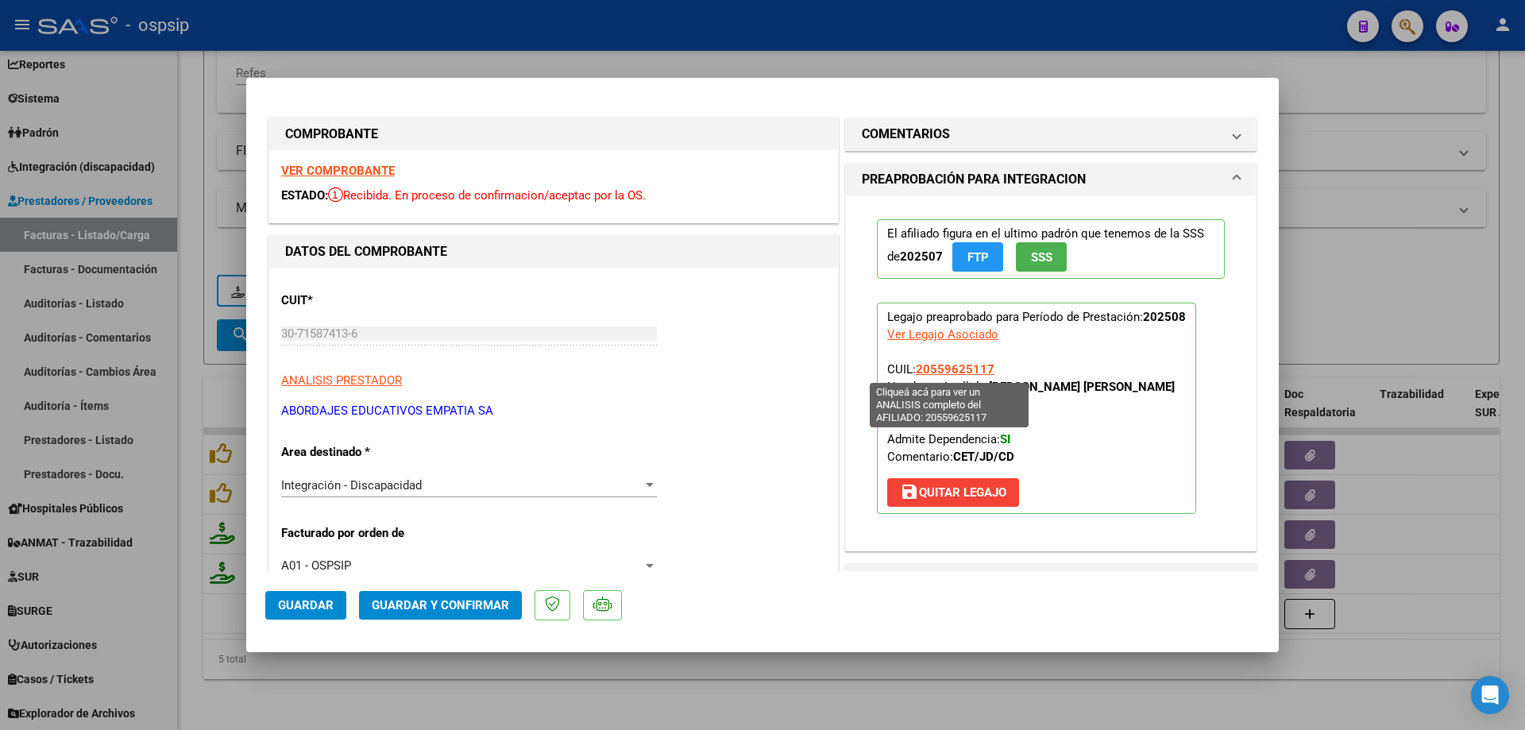
click at [941, 369] on span "20559625117" at bounding box center [955, 369] width 79 height 14
type textarea "20559625117"
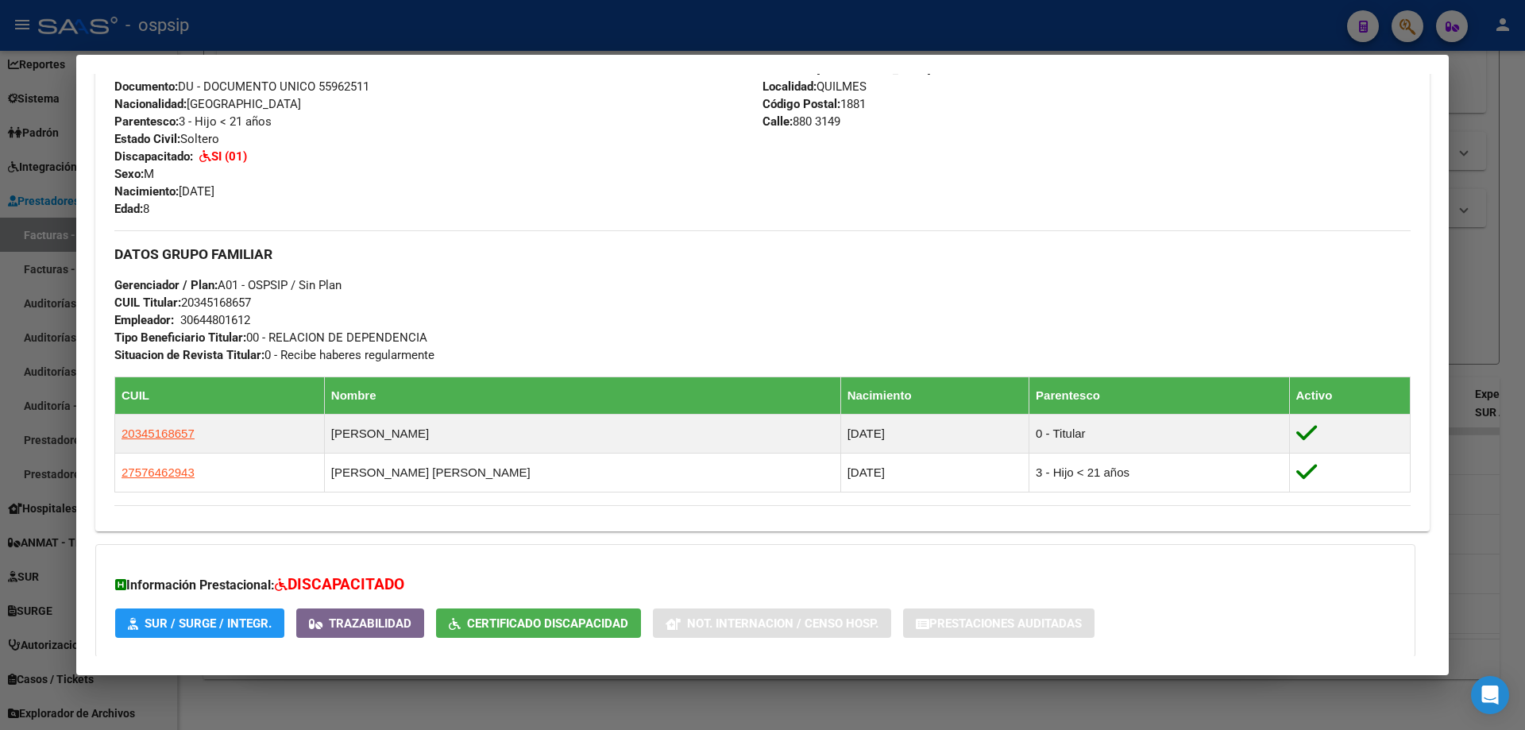
scroll to position [682, 0]
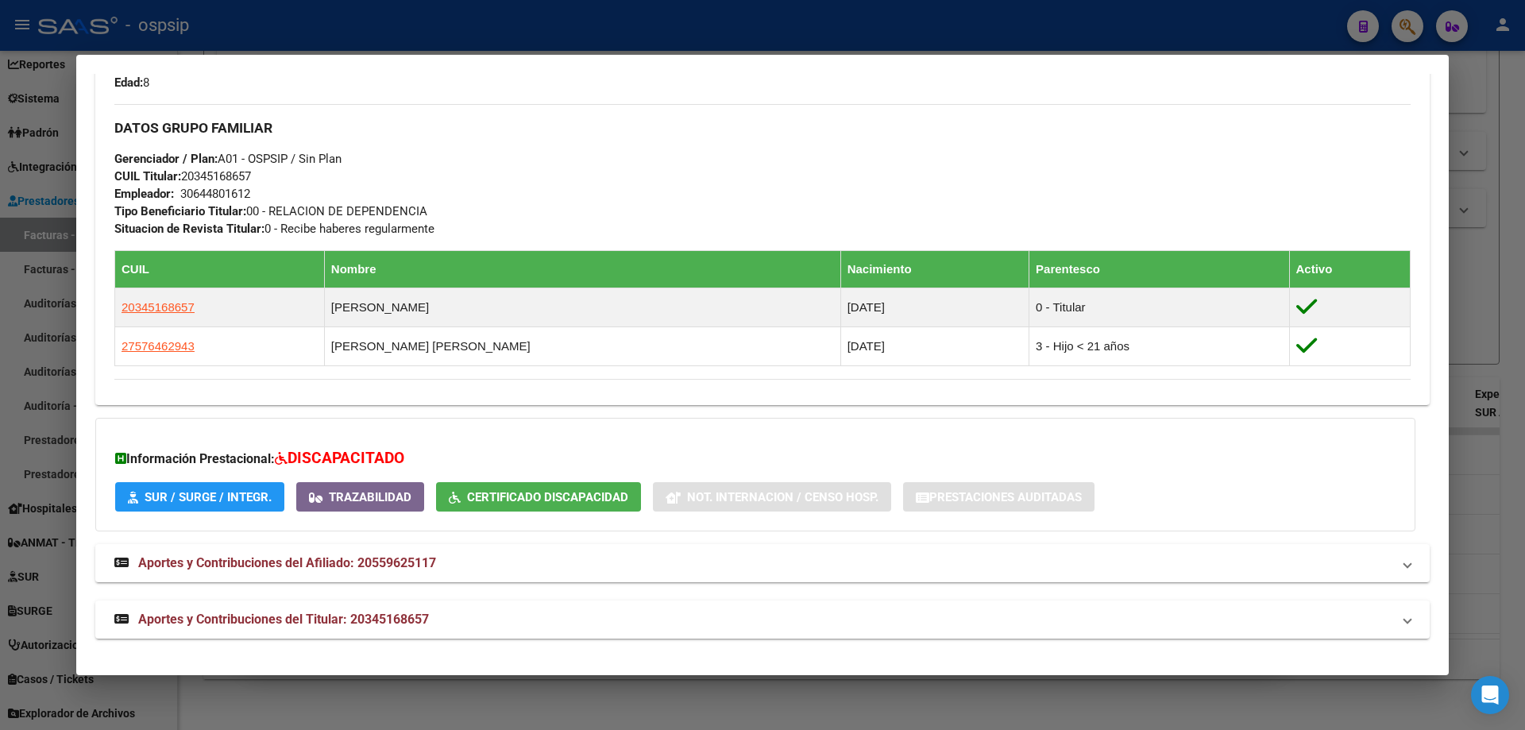
click at [1490, 334] on div at bounding box center [762, 365] width 1525 height 730
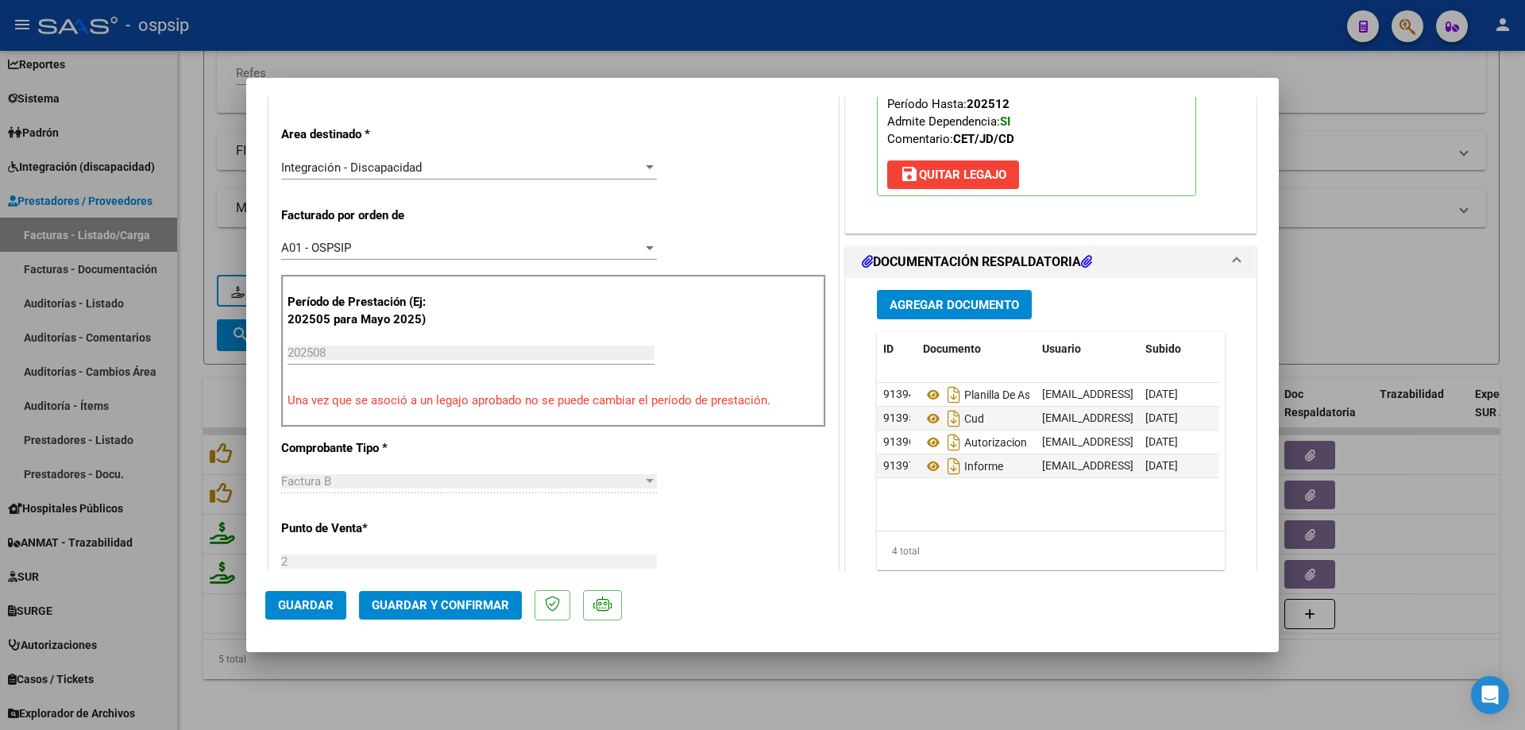
scroll to position [397, 0]
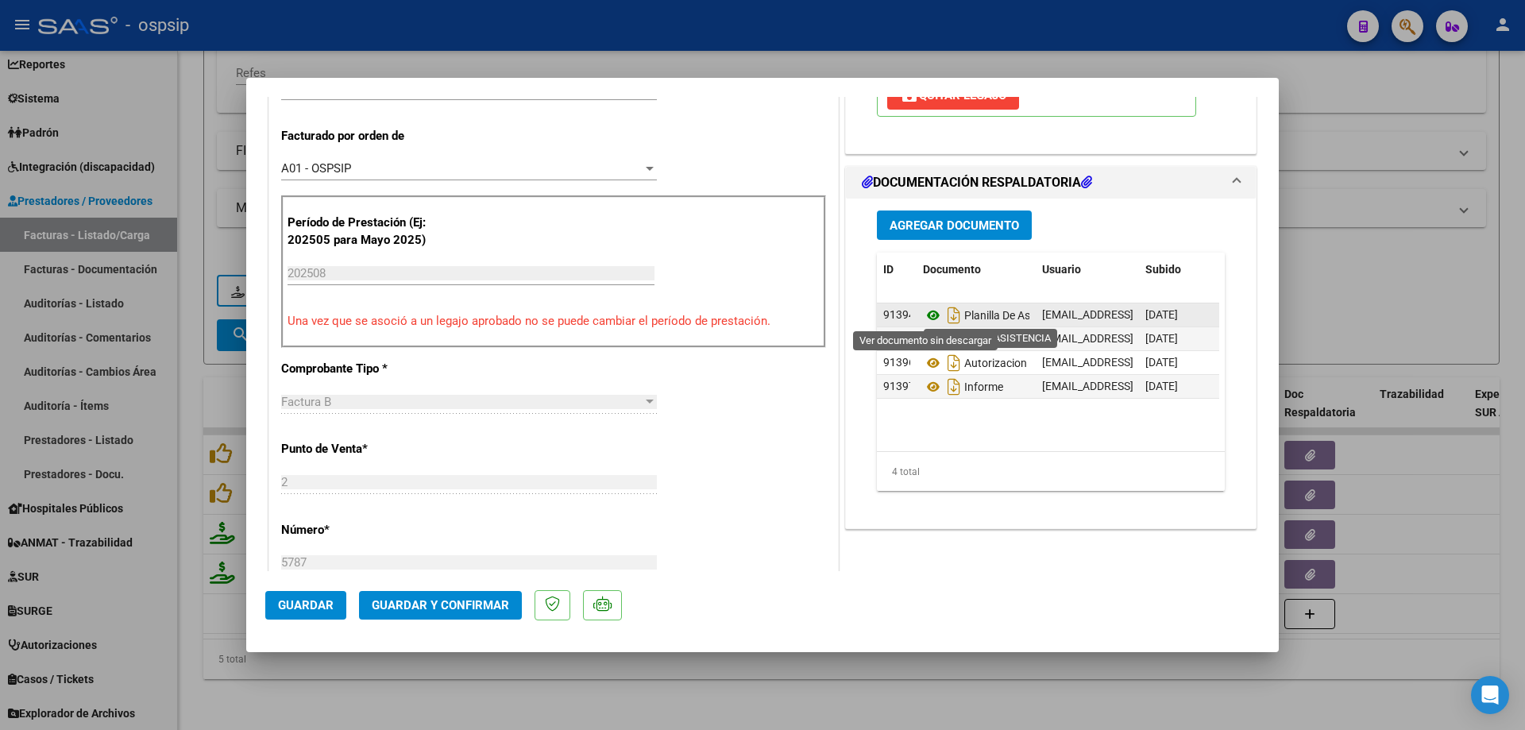
click at [923, 316] on icon at bounding box center [933, 315] width 21 height 19
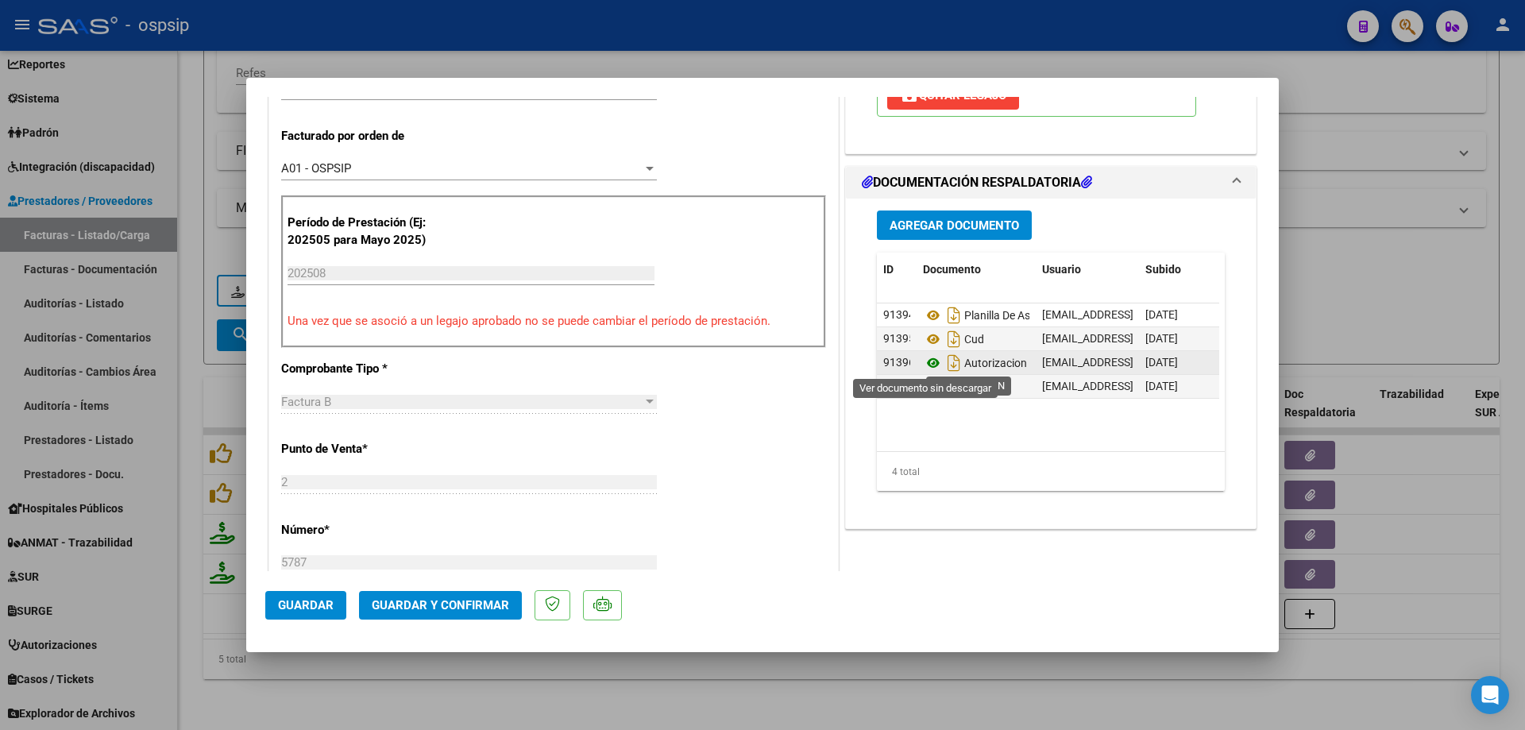
click at [925, 365] on icon at bounding box center [933, 362] width 21 height 19
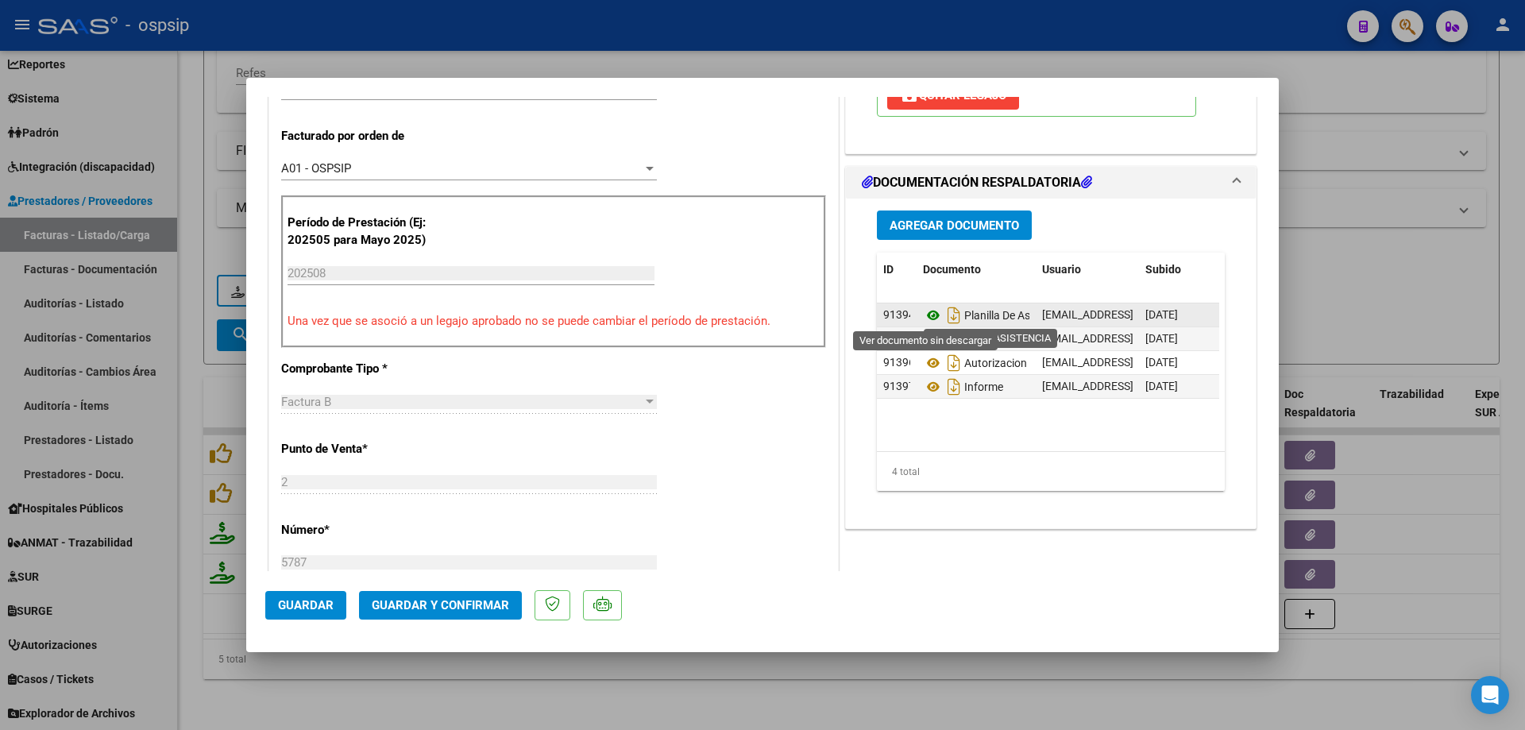
click at [928, 313] on icon at bounding box center [933, 315] width 21 height 19
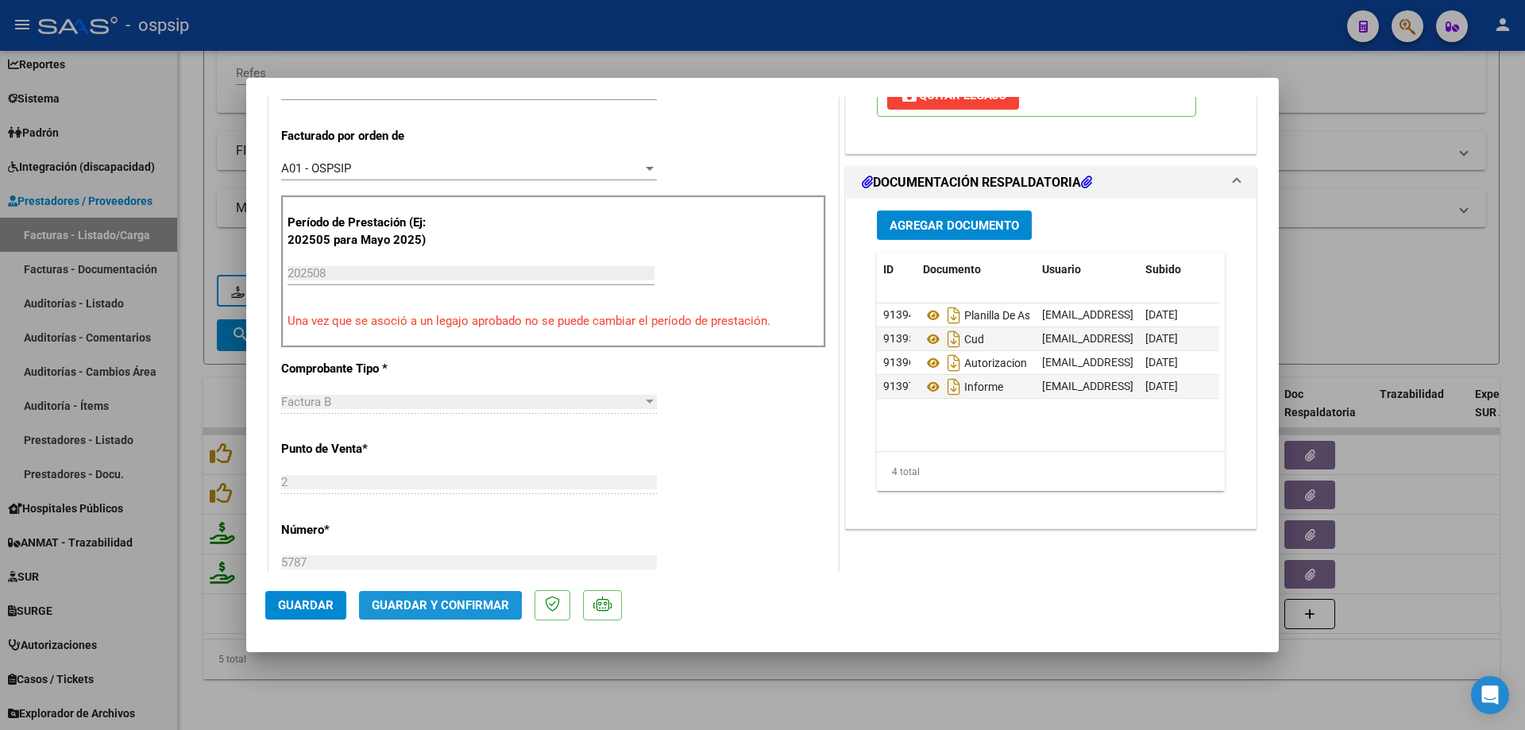
click at [428, 611] on span "Guardar y Confirmar" at bounding box center [440, 605] width 137 height 14
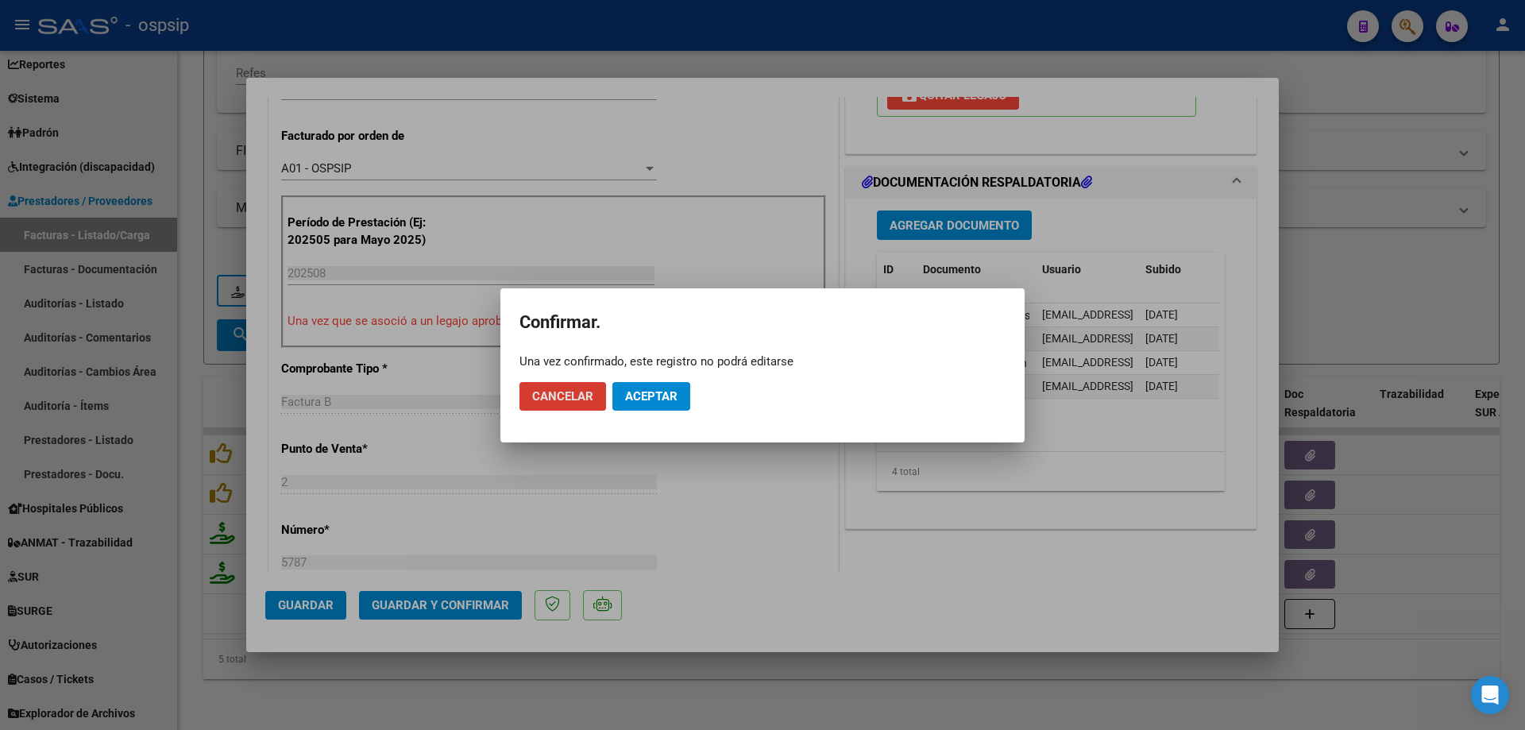
click at [659, 390] on span "Aceptar" at bounding box center [651, 396] width 52 height 14
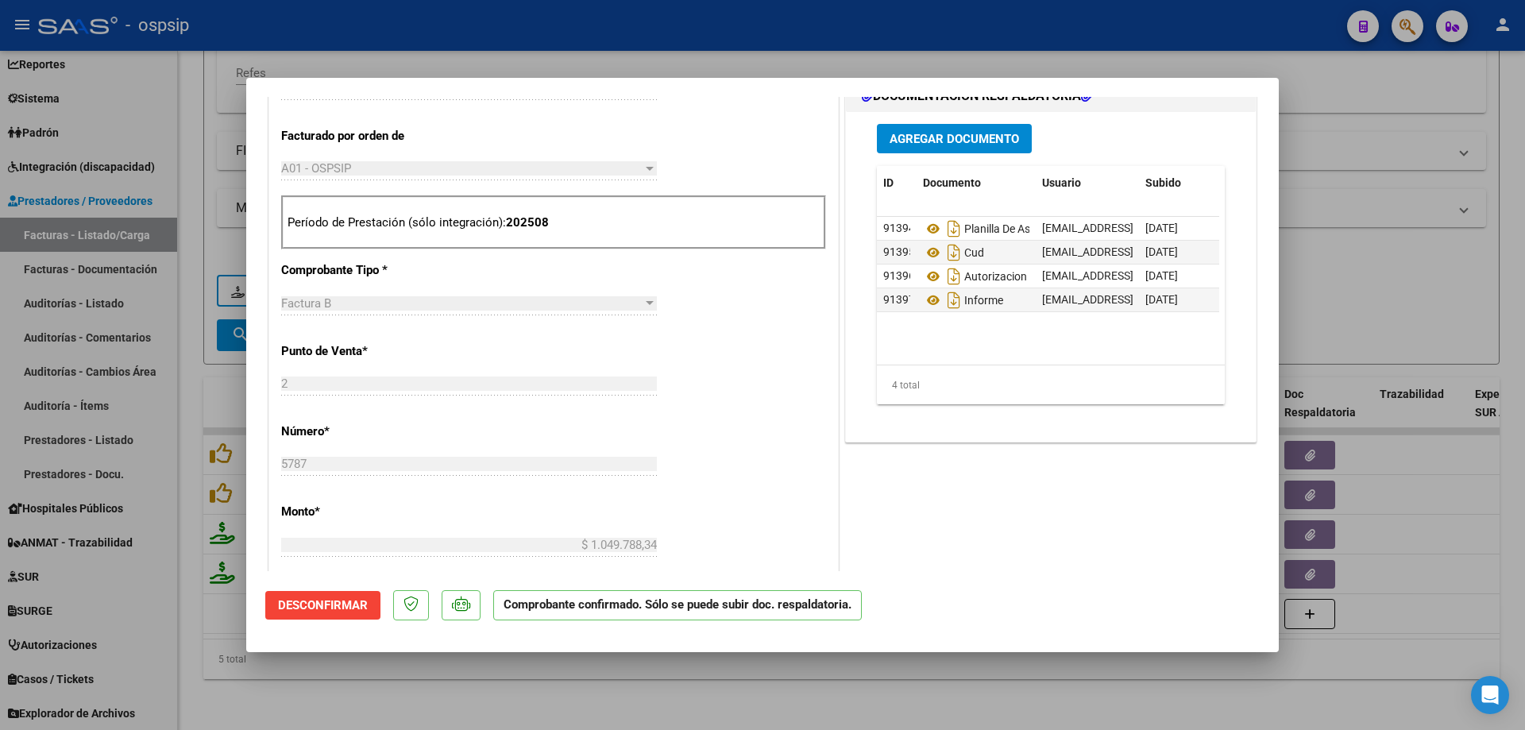
click at [1413, 265] on div at bounding box center [762, 365] width 1525 height 730
type input "$ 0,00"
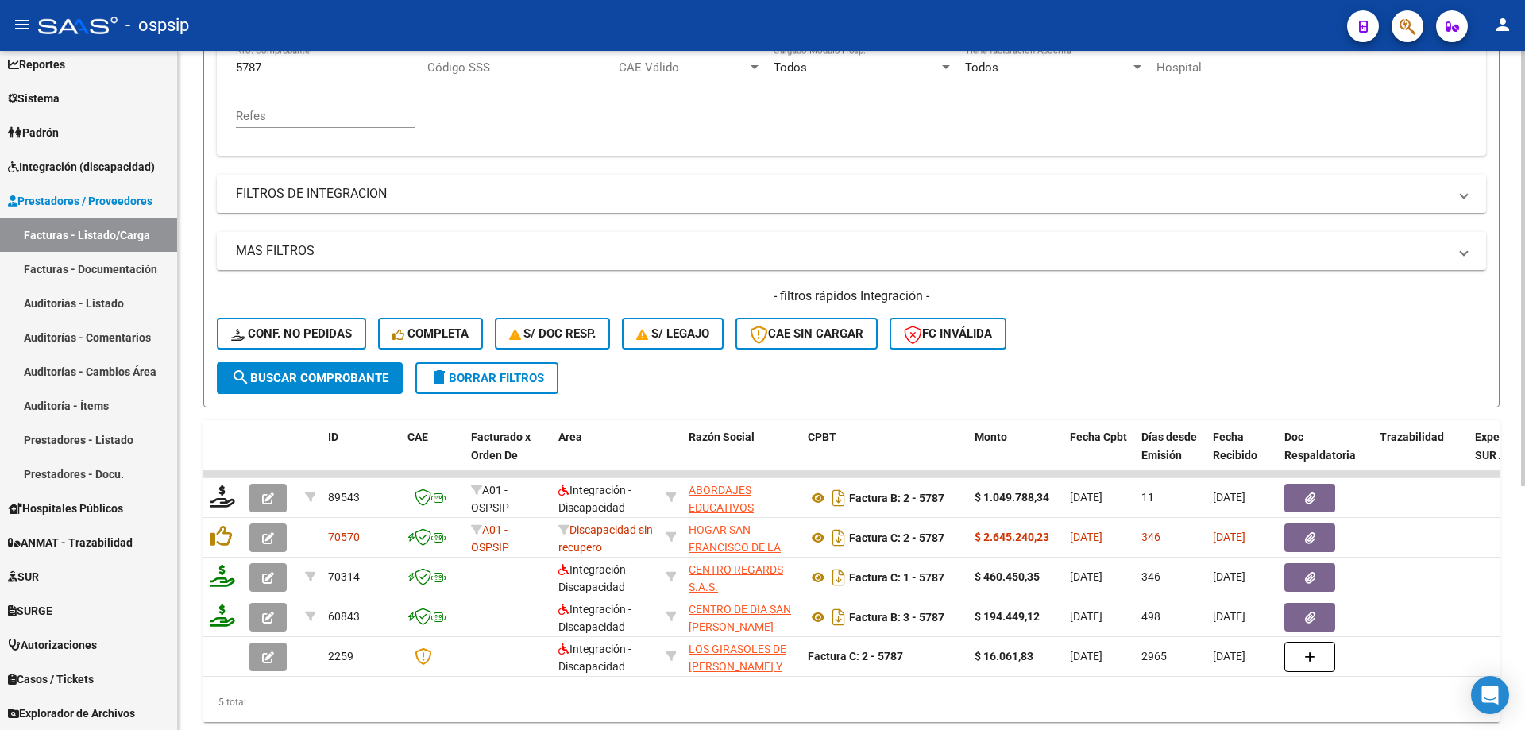
scroll to position [141, 0]
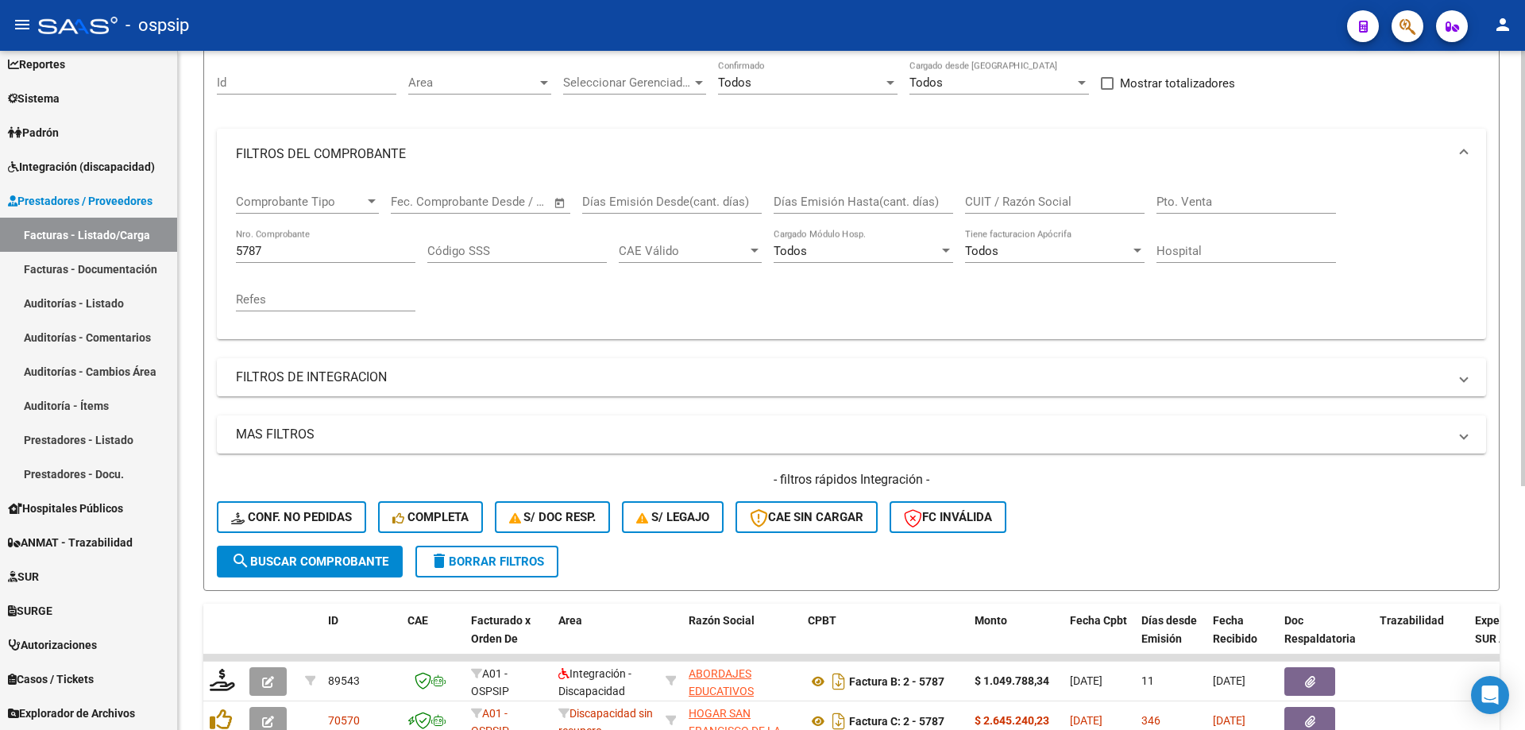
click at [329, 250] on input "5787" at bounding box center [325, 251] width 179 height 14
type input "5"
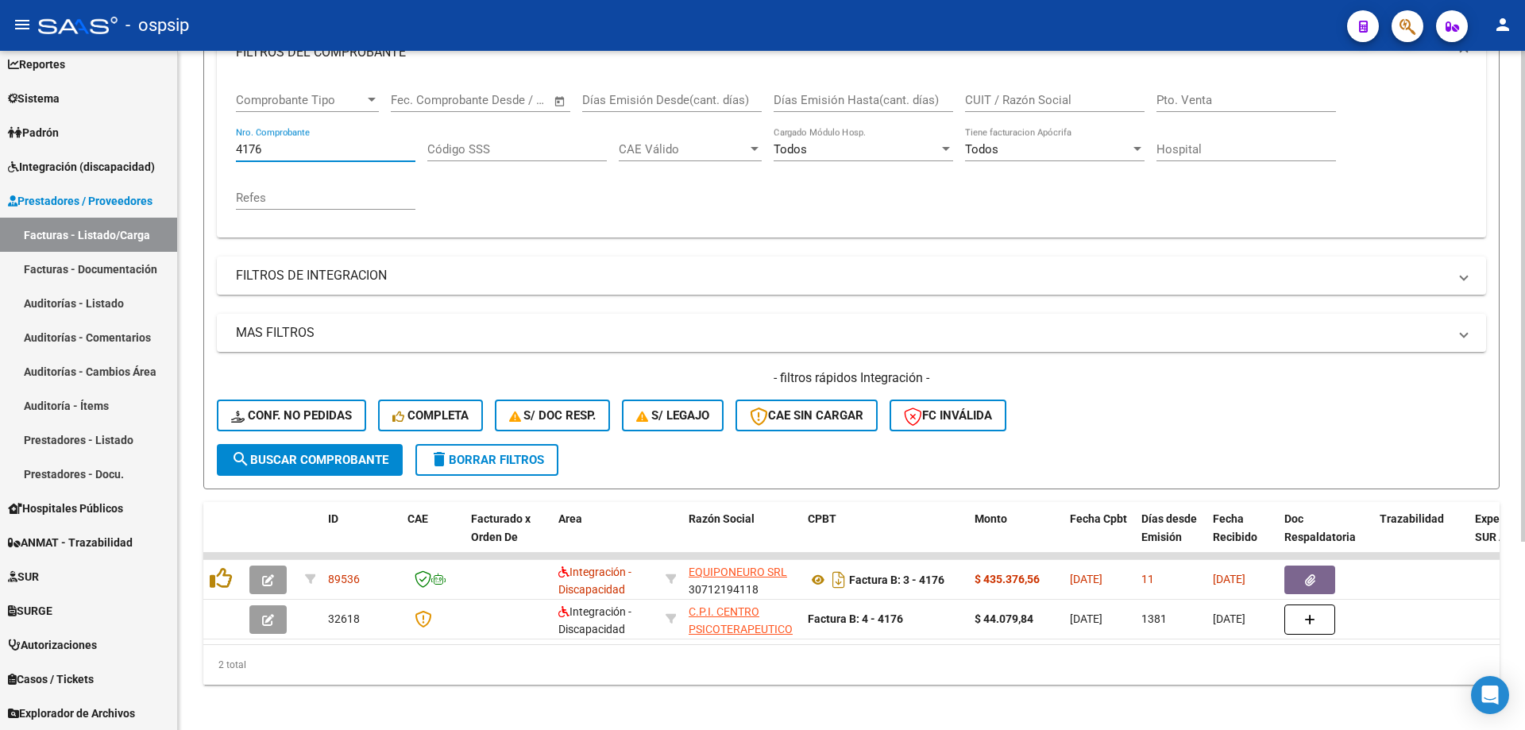
scroll to position [260, 0]
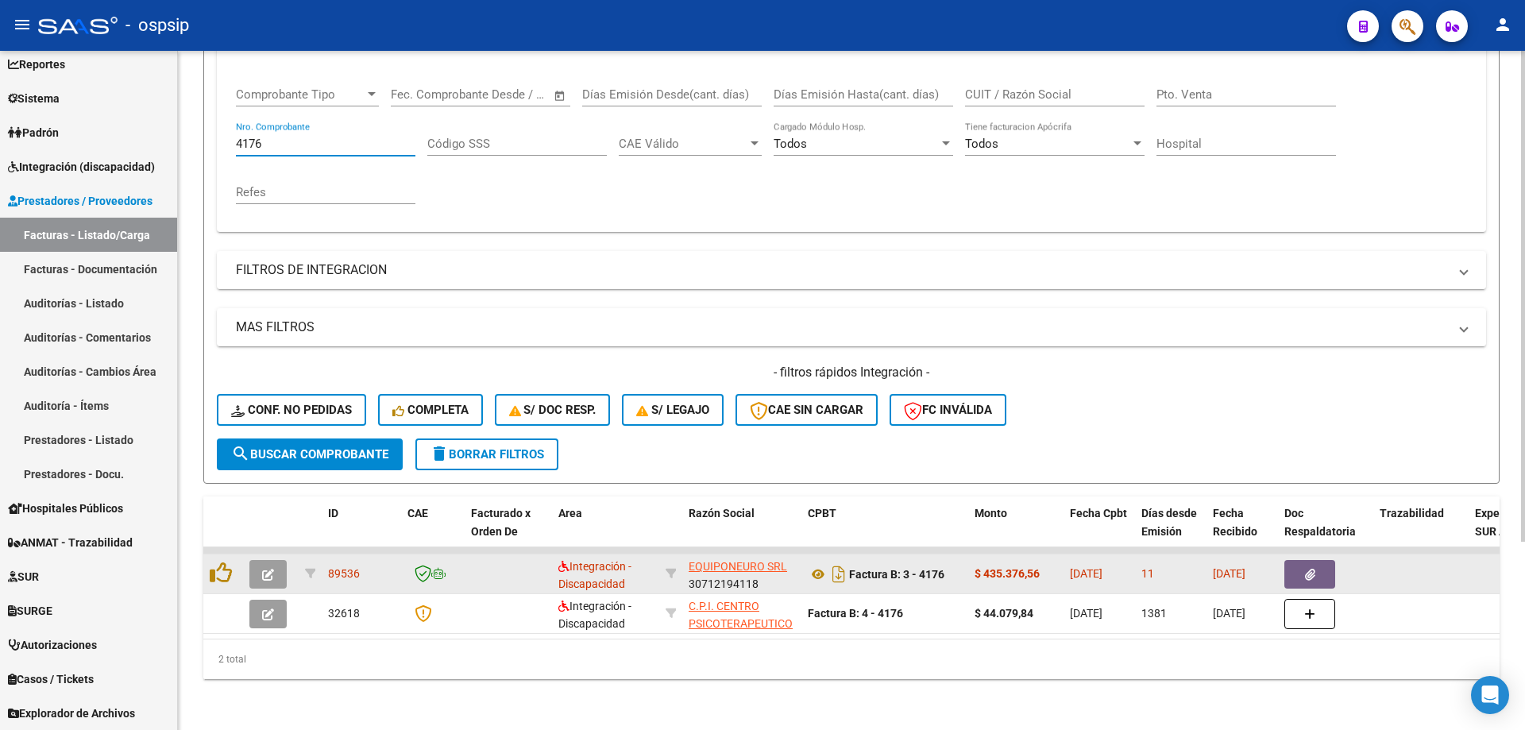
type input "4176"
click at [260, 560] on button "button" at bounding box center [267, 574] width 37 height 29
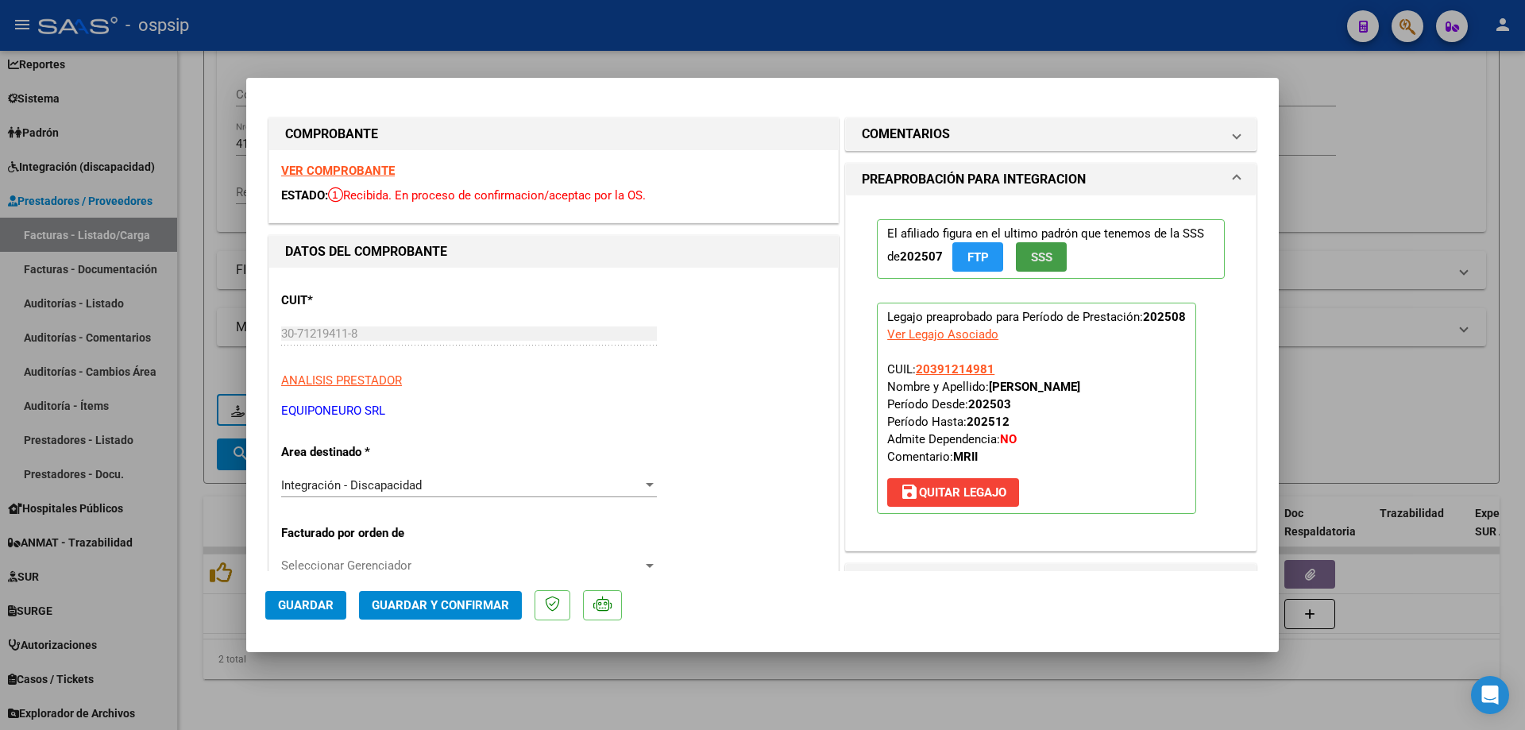
click at [1031, 256] on span "SSS" at bounding box center [1041, 257] width 21 height 14
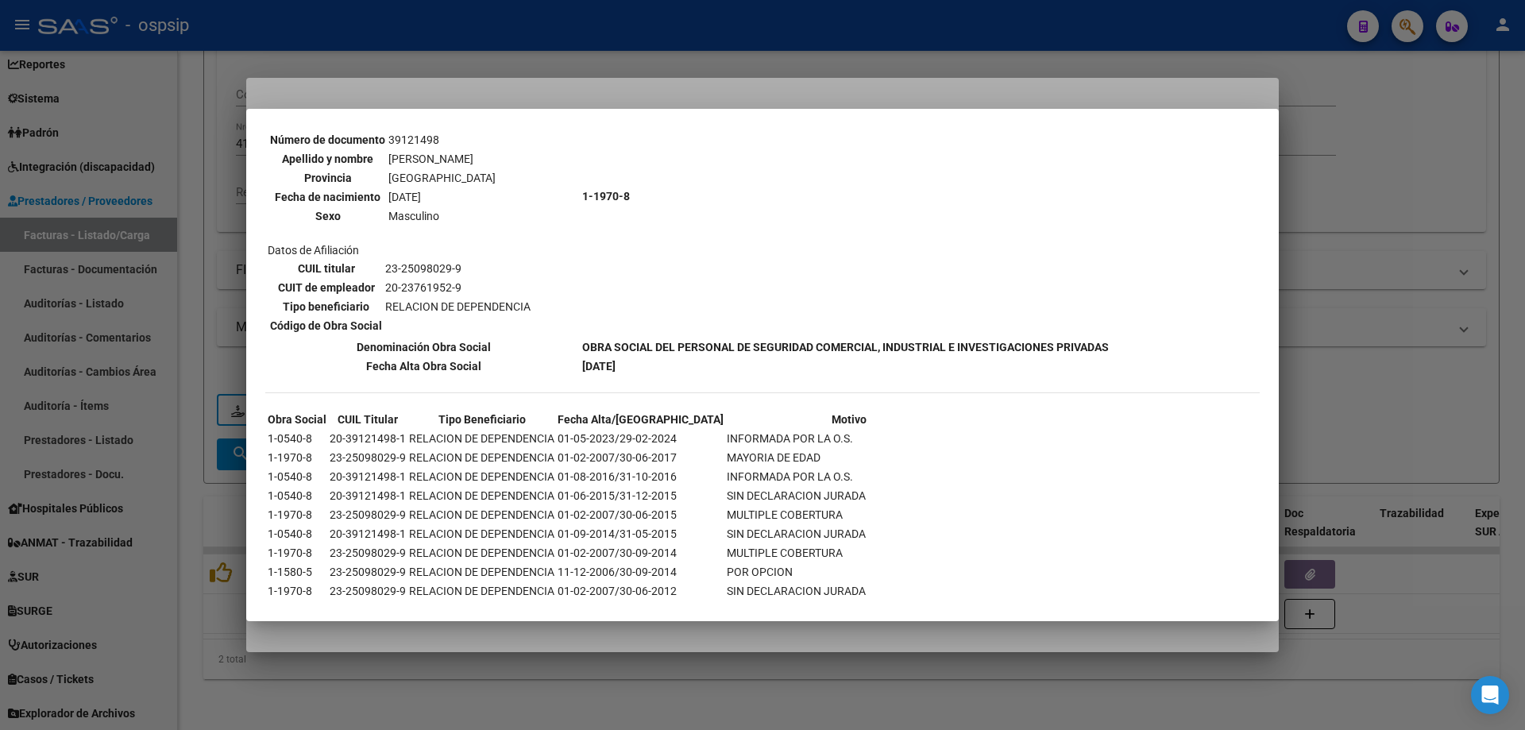
scroll to position [1112, 0]
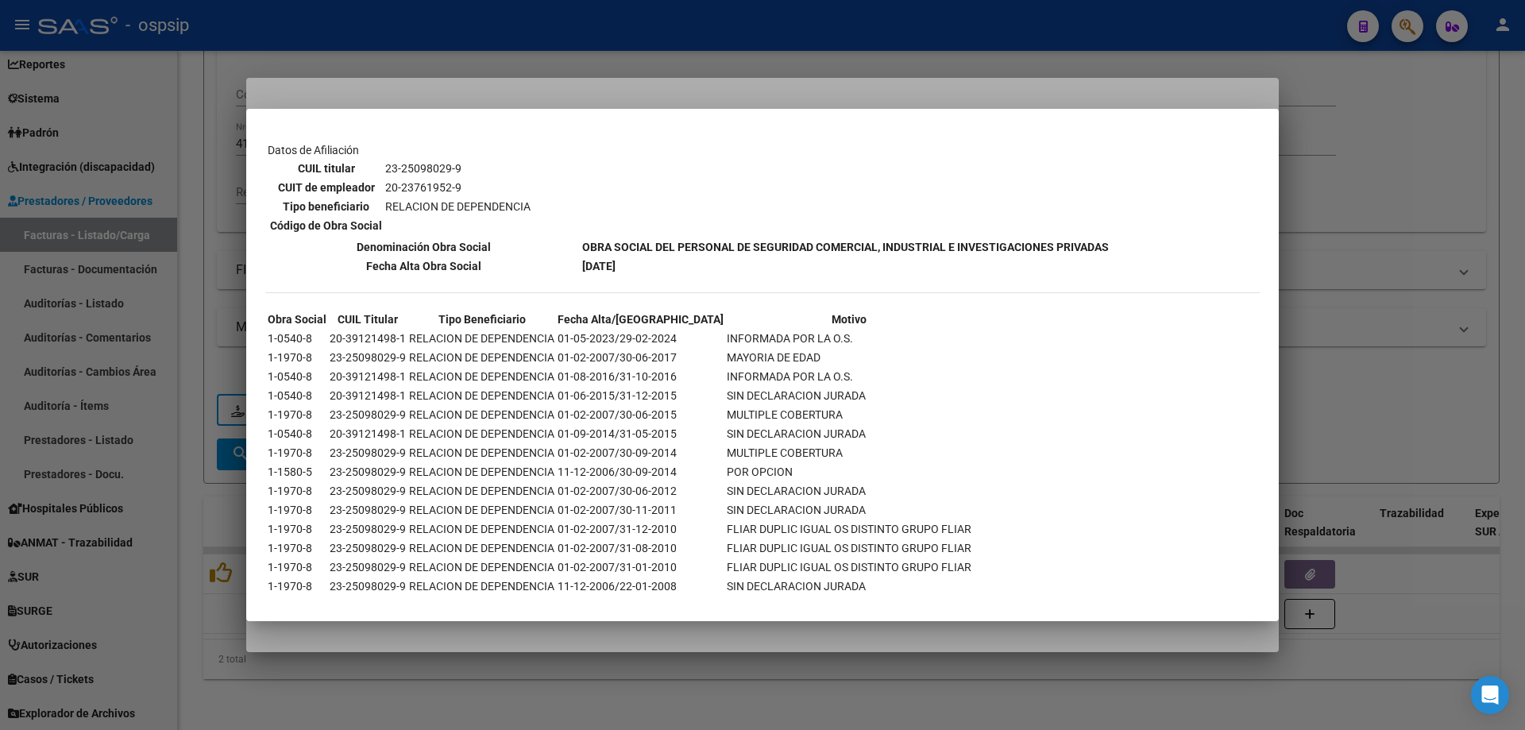
click at [1349, 310] on div at bounding box center [762, 365] width 1525 height 730
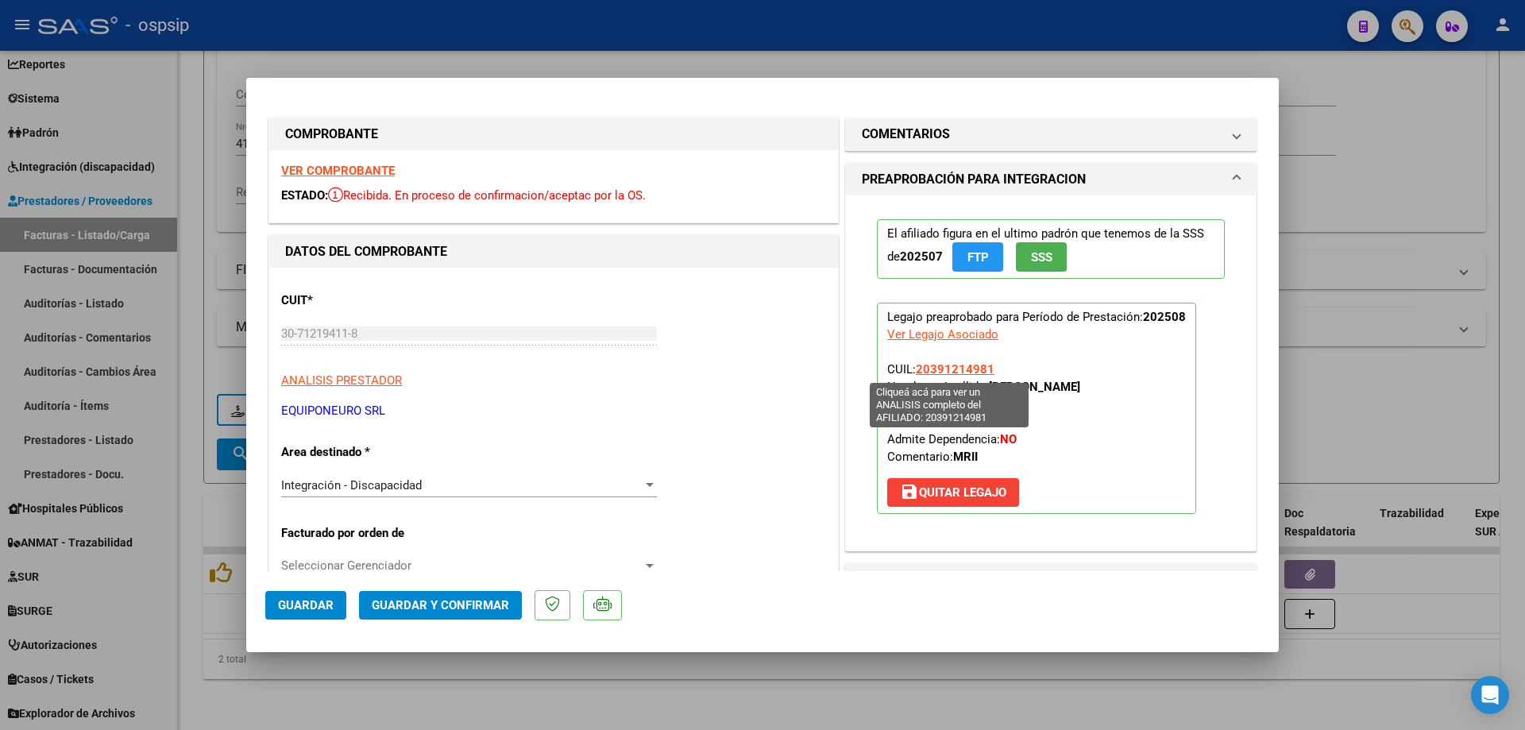
click at [941, 364] on span "20391214981" at bounding box center [955, 369] width 79 height 14
type textarea "20391214981"
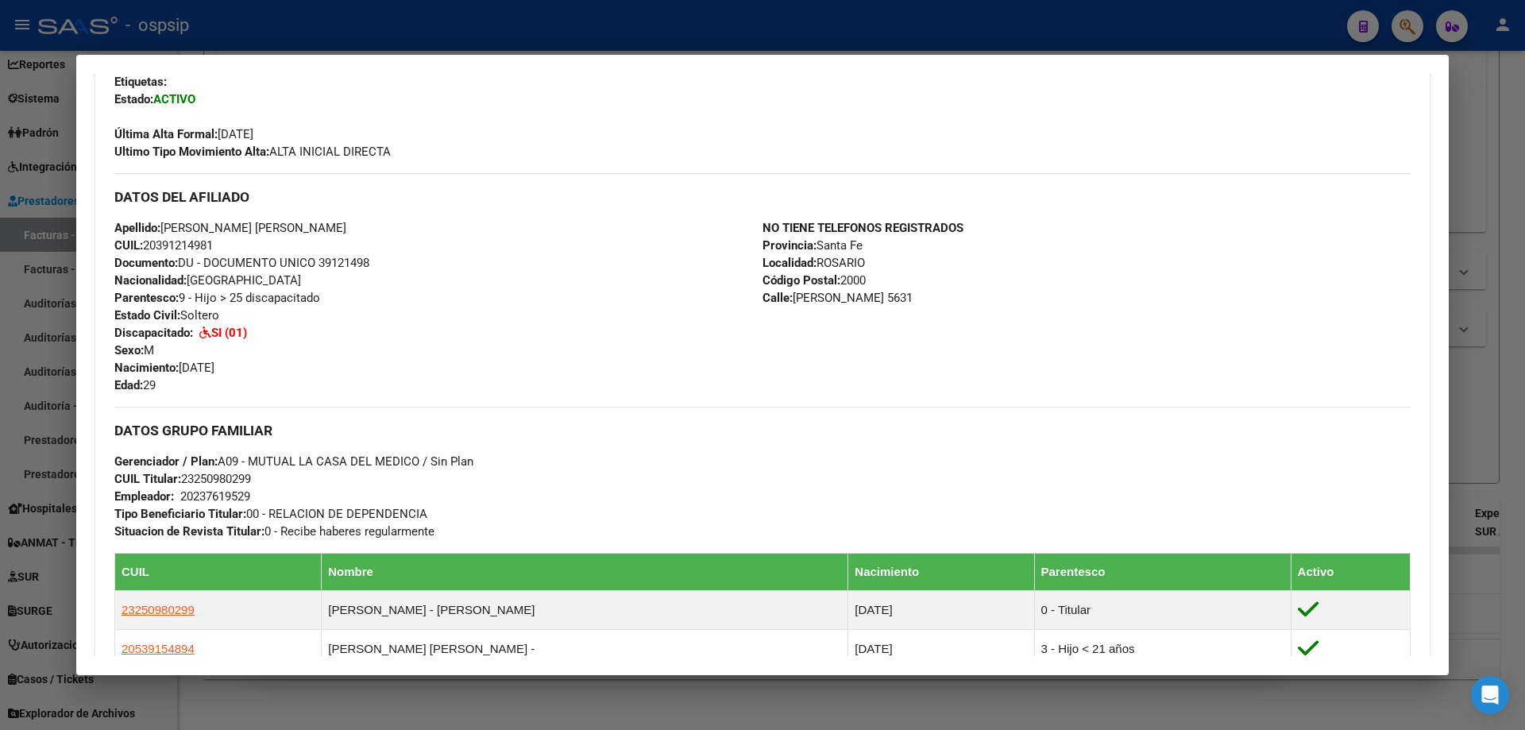
scroll to position [635, 0]
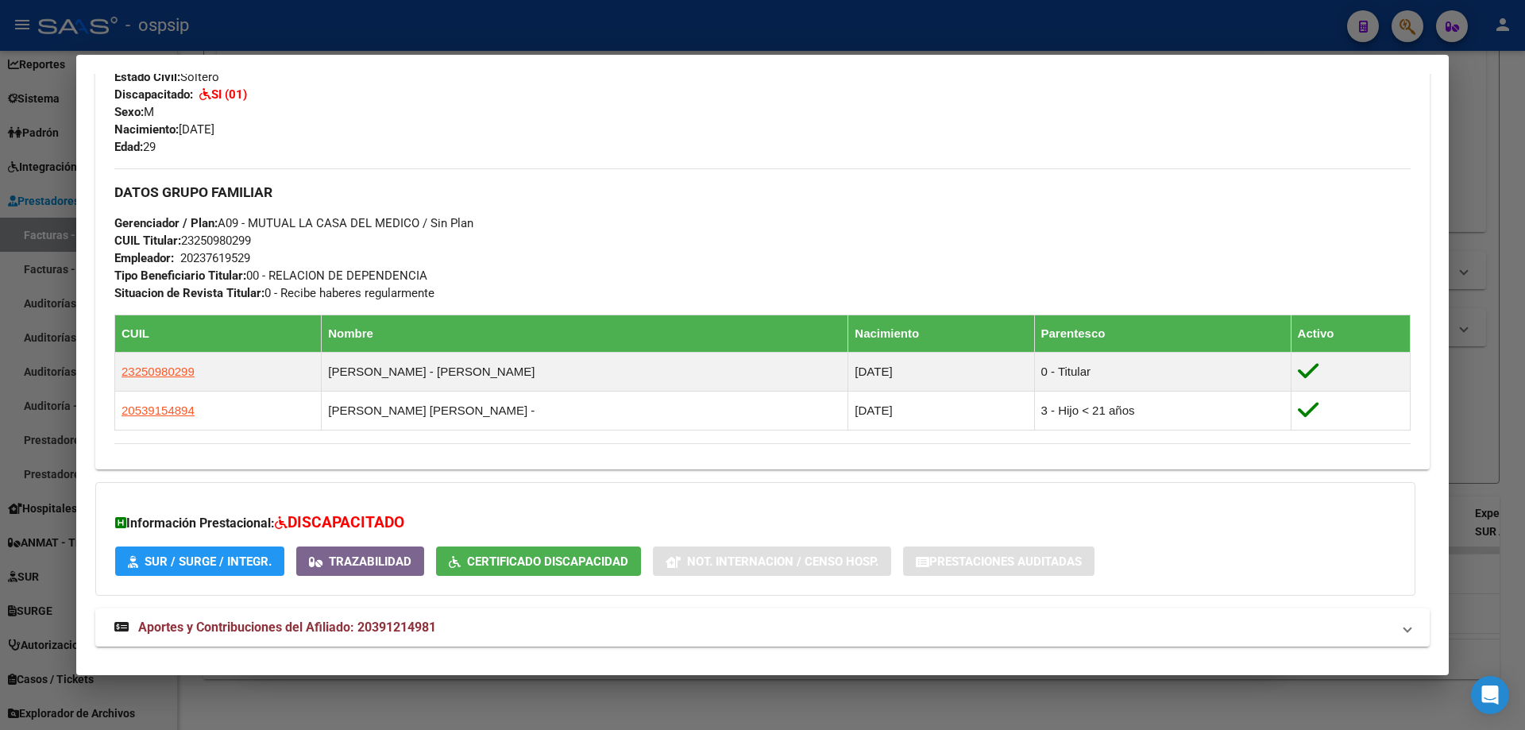
click at [1469, 333] on div at bounding box center [762, 365] width 1525 height 730
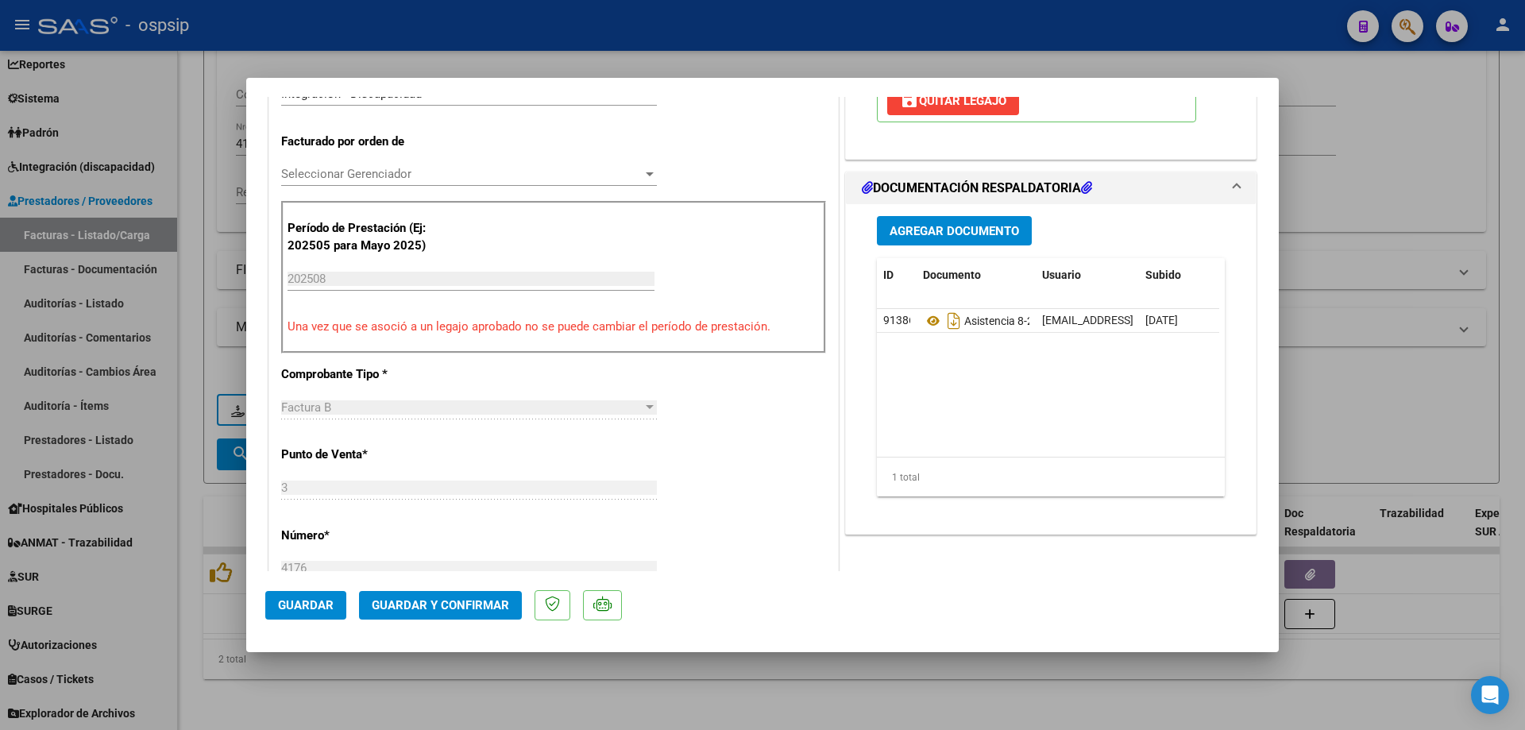
scroll to position [397, 0]
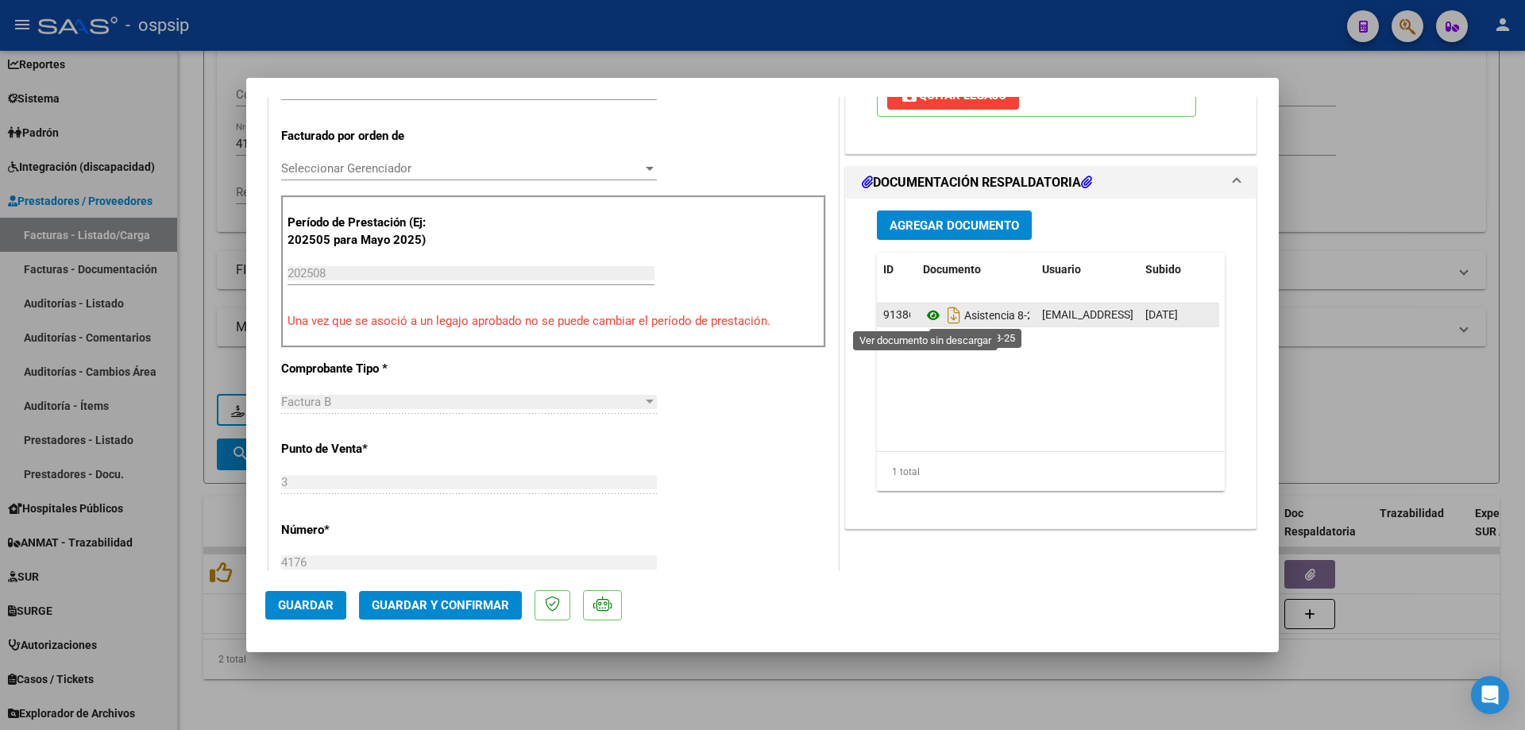
click at [927, 315] on icon at bounding box center [933, 315] width 21 height 19
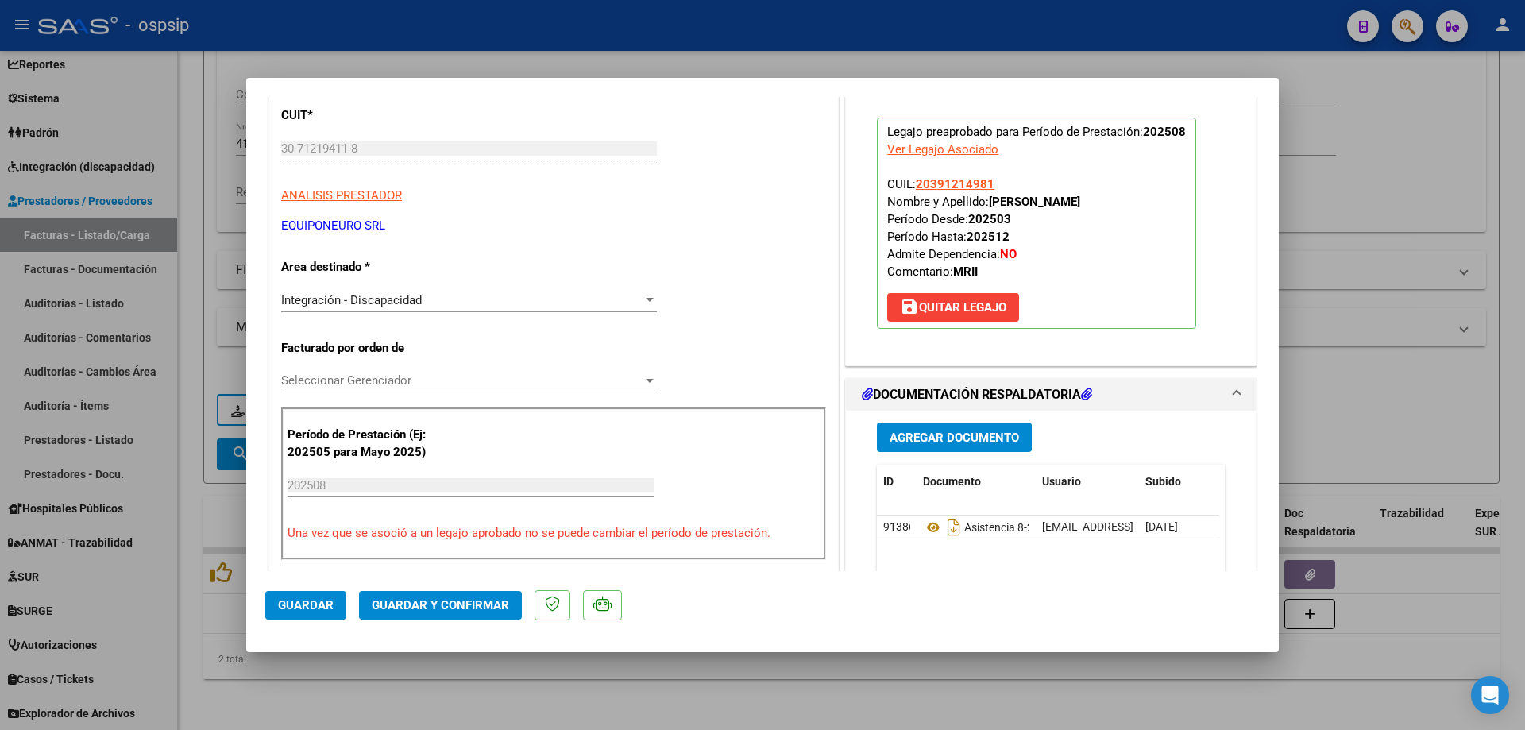
scroll to position [159, 0]
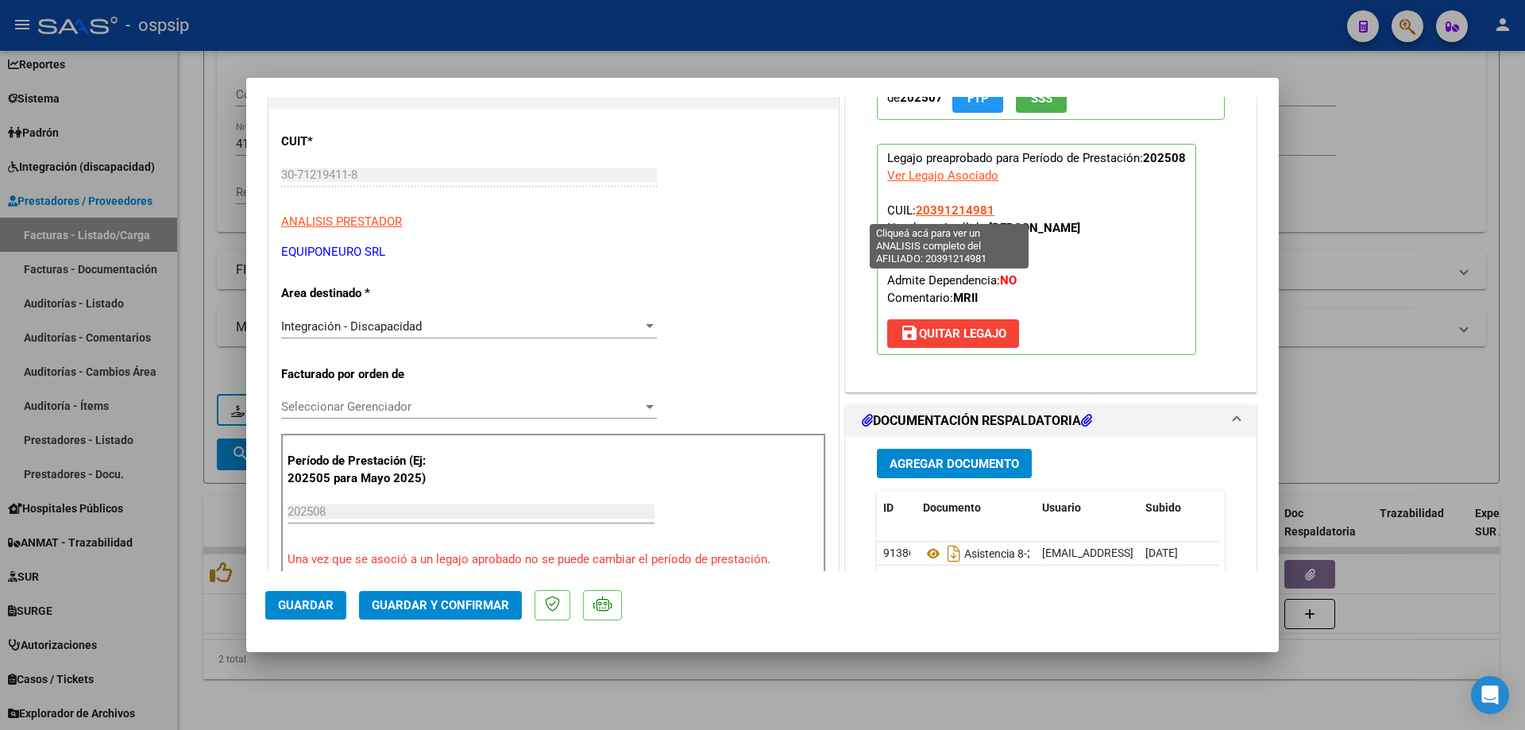
drag, startPoint x: 998, startPoint y: 205, endPoint x: 913, endPoint y: 208, distance: 85.0
click at [913, 208] on p "Legajo preaprobado para Período de Prestación: 202508 Ver Legajo Asociado CUIL:…" at bounding box center [1036, 249] width 319 height 211
copy span "20391214981"
click at [498, 603] on span "Guardar y Confirmar" at bounding box center [440, 605] width 137 height 14
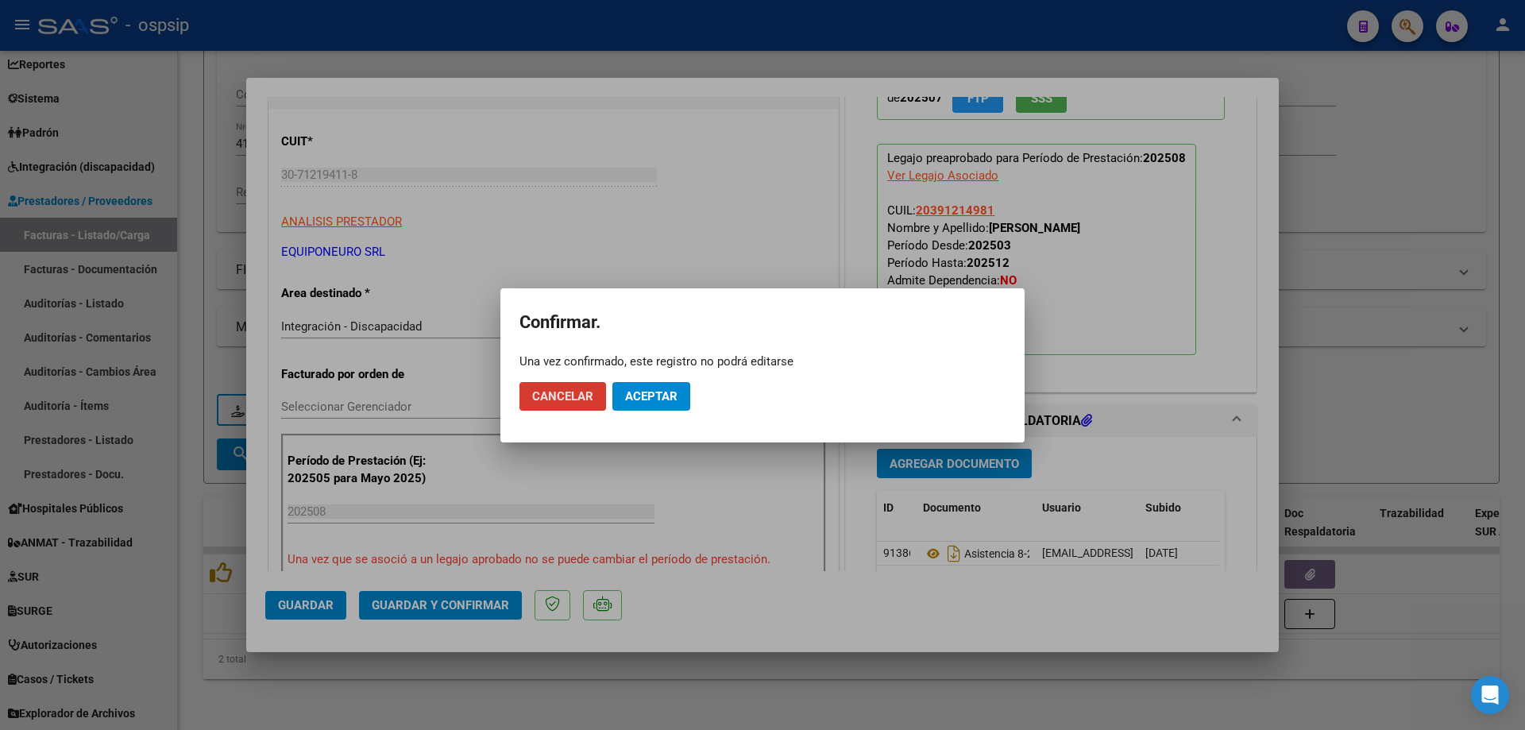
click at [683, 392] on button "Aceptar" at bounding box center [651, 396] width 78 height 29
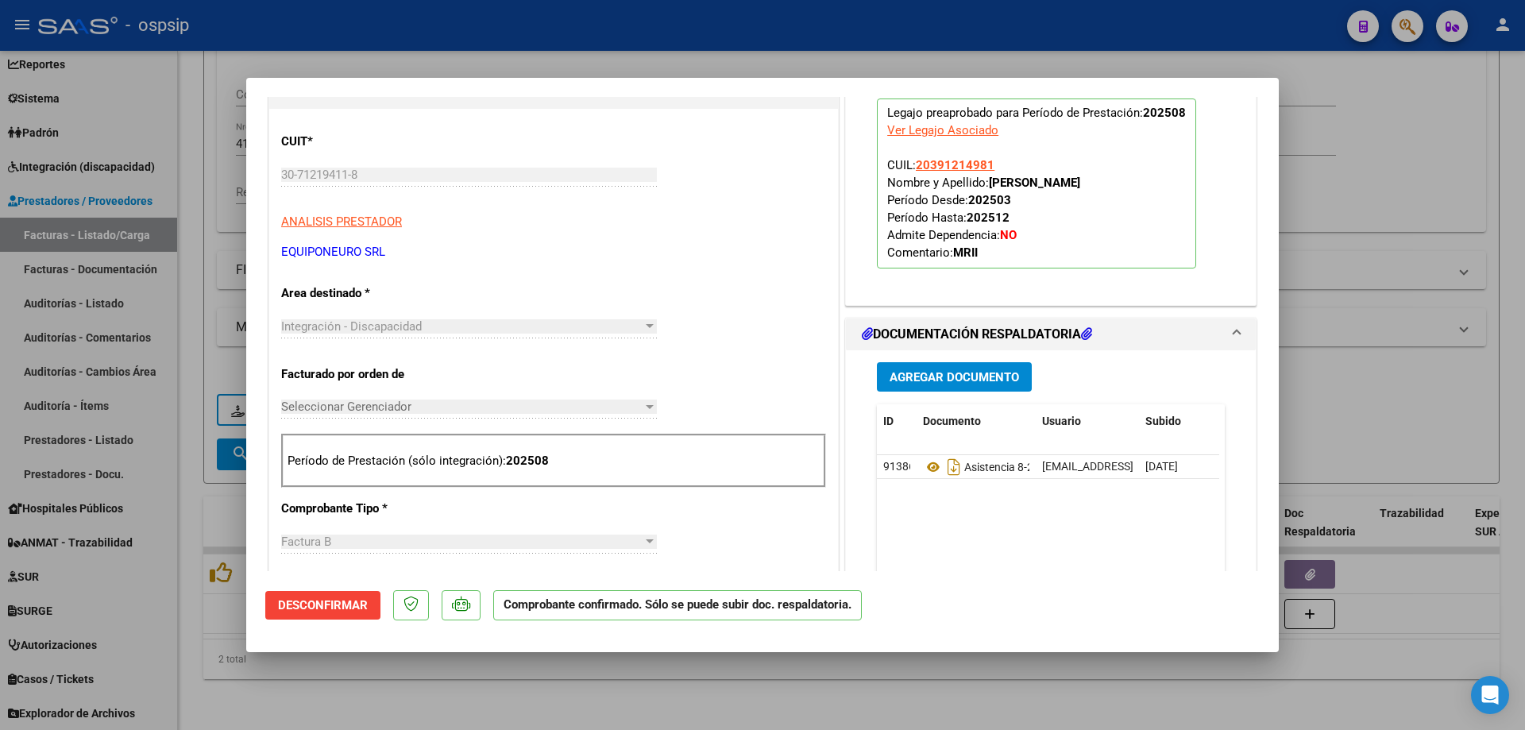
click at [1405, 357] on div at bounding box center [762, 365] width 1525 height 730
type input "$ 0,00"
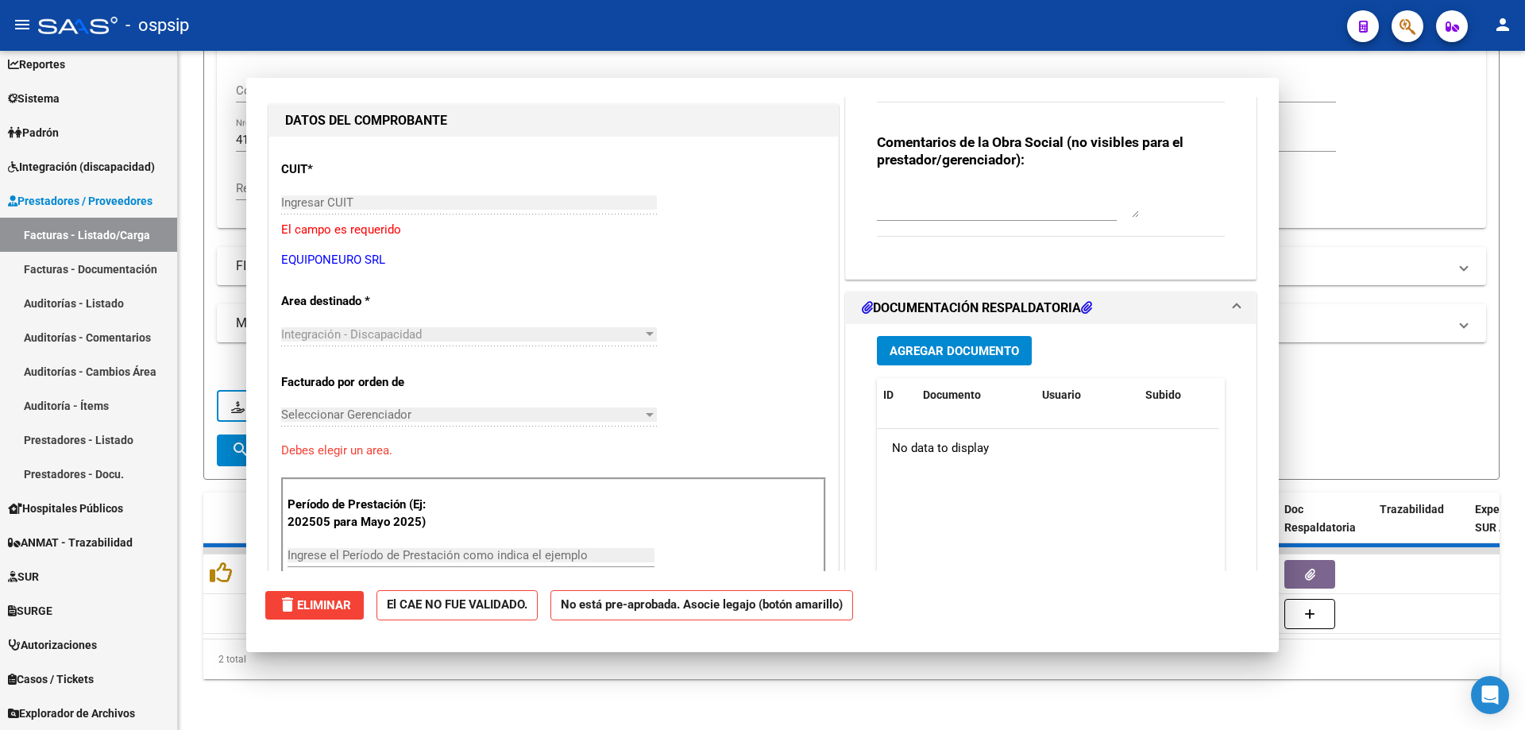
scroll to position [0, 0]
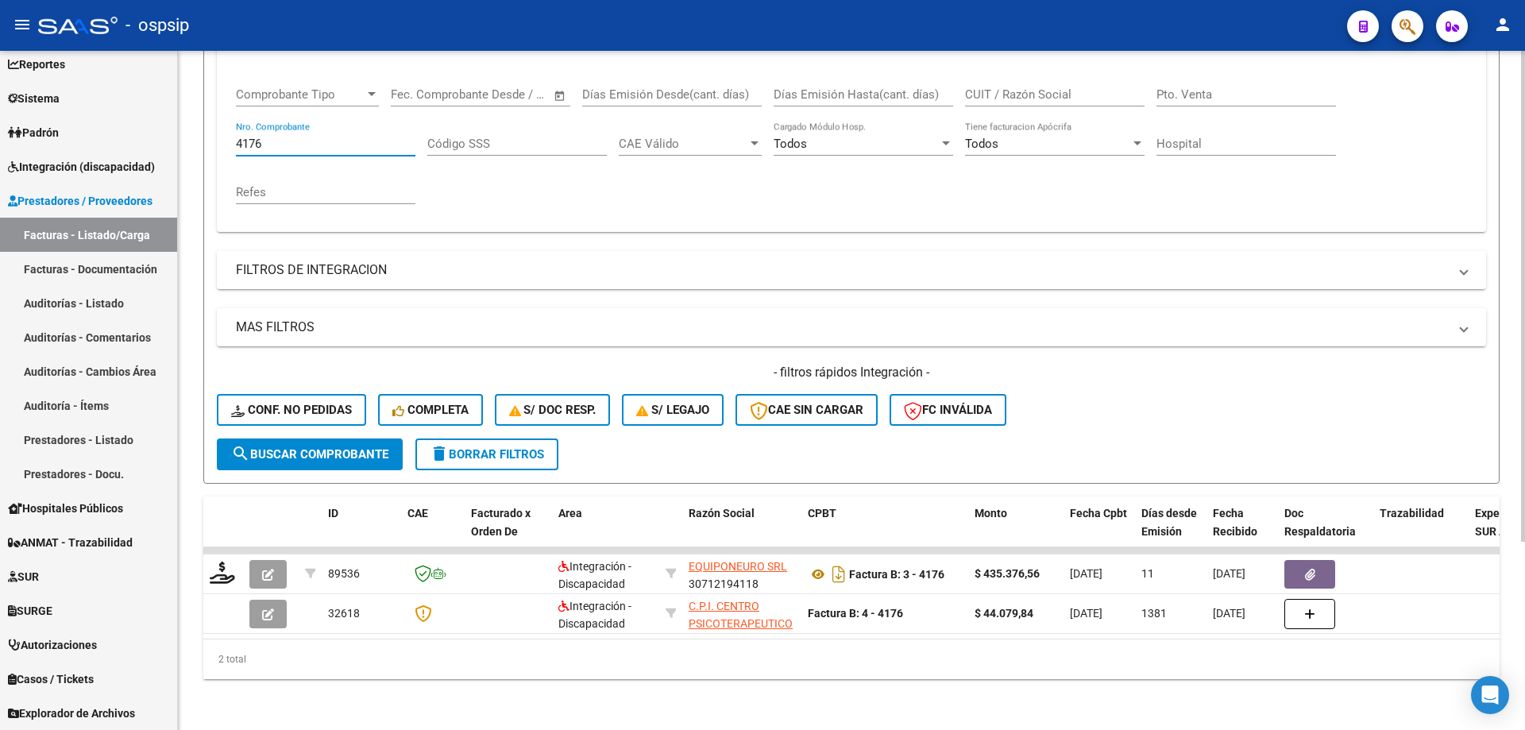
click at [314, 137] on input "4176" at bounding box center [325, 144] width 179 height 14
type input "4"
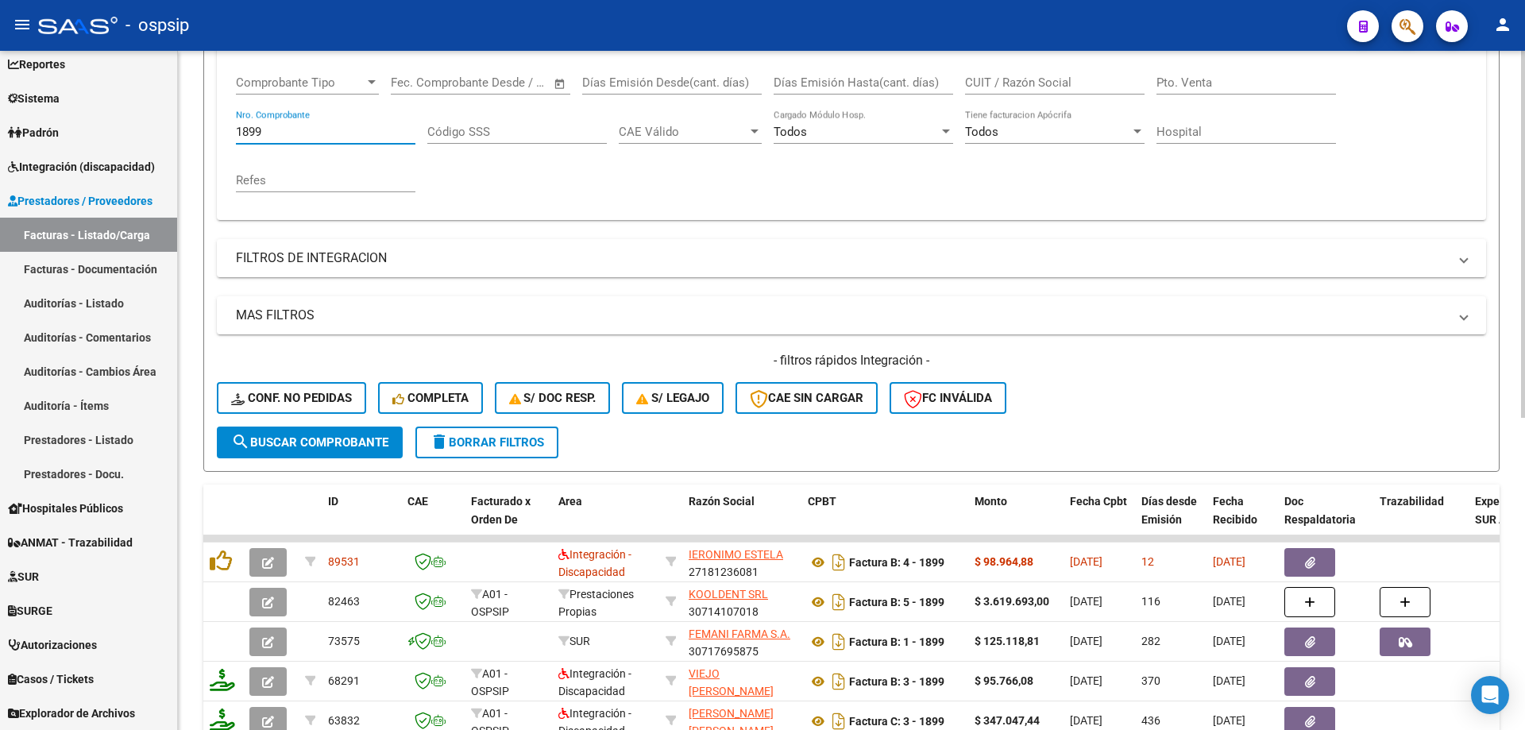
scroll to position [419, 0]
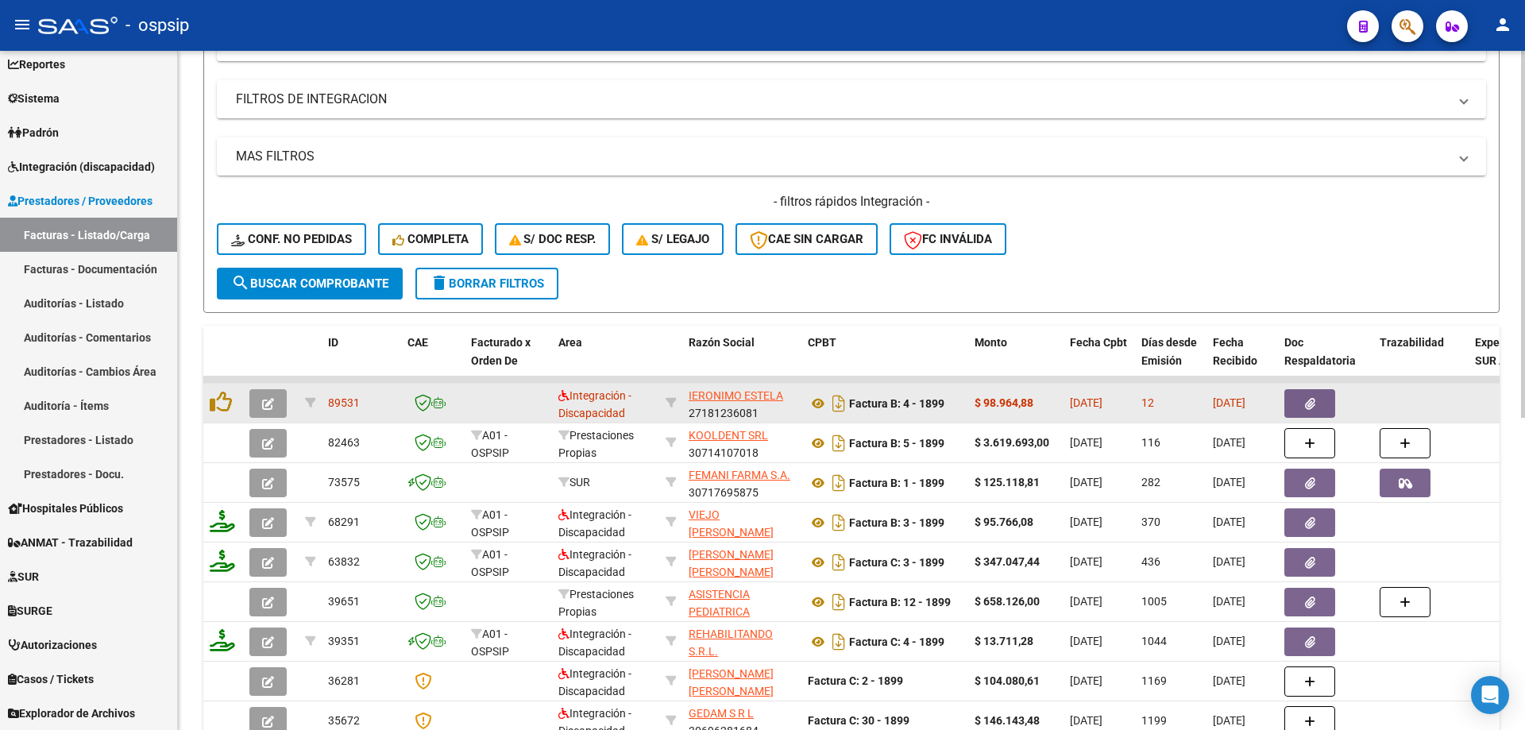
type input "1899"
click at [263, 400] on icon "button" at bounding box center [268, 404] width 12 height 12
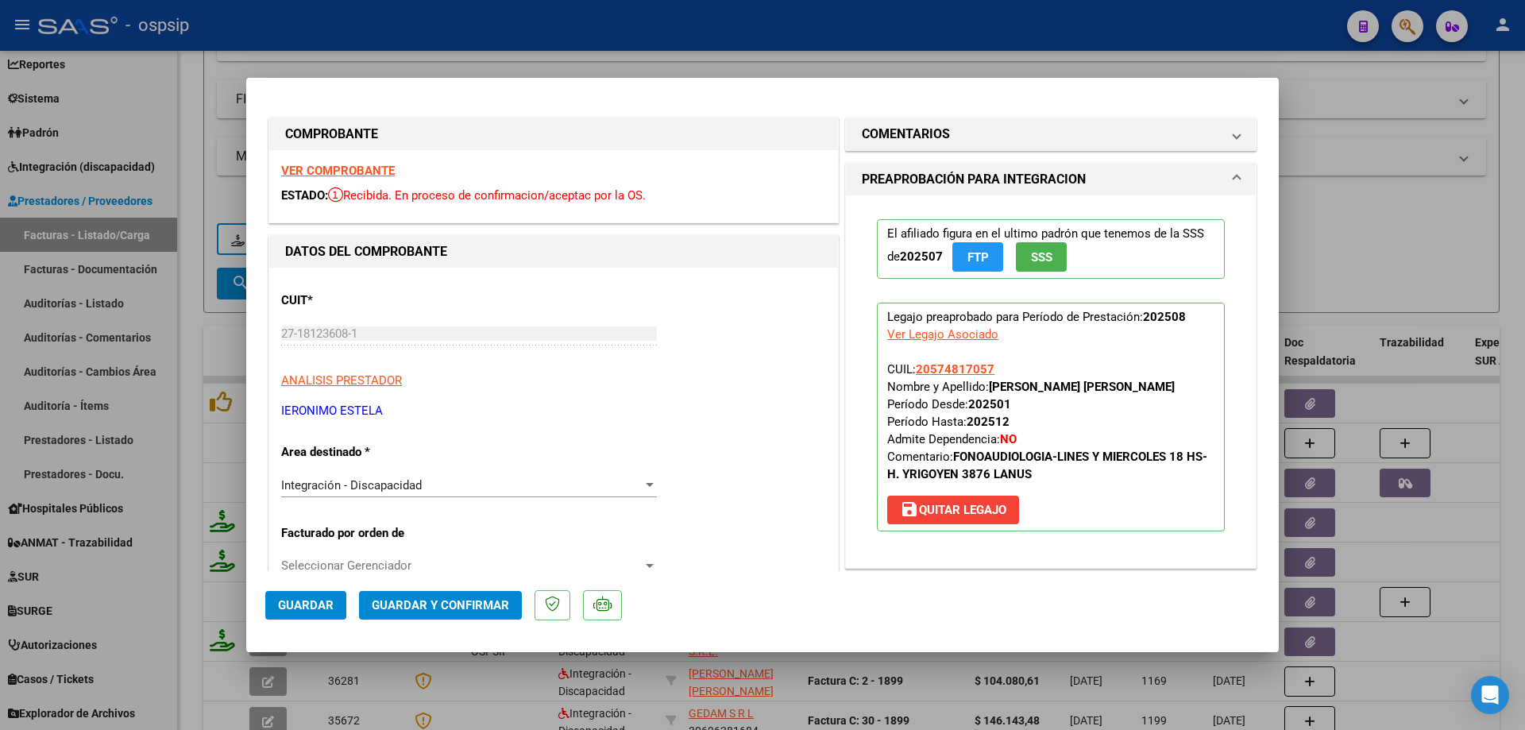
click at [1034, 258] on span "SSS" at bounding box center [1041, 257] width 21 height 14
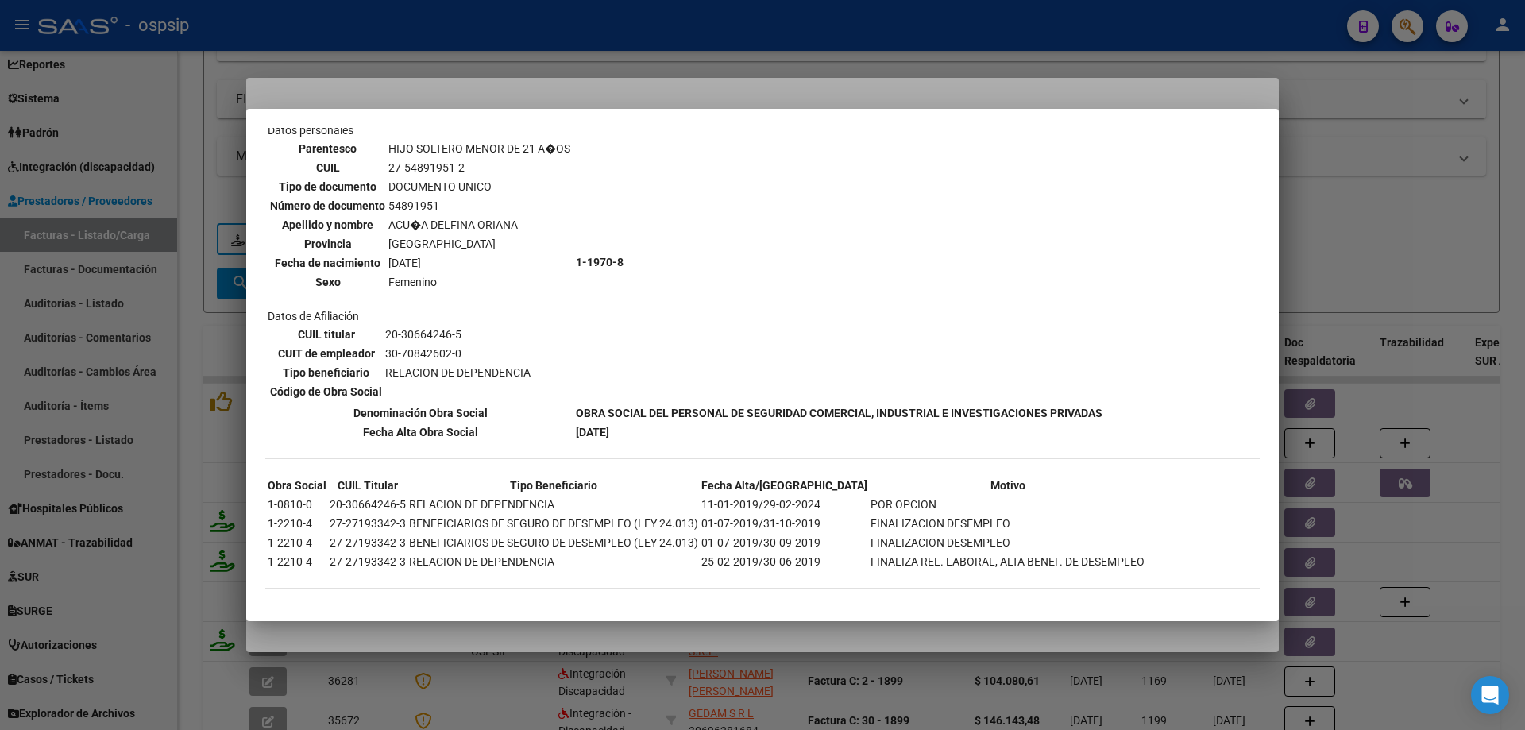
scroll to position [1322, 0]
click at [1321, 222] on div at bounding box center [762, 365] width 1525 height 730
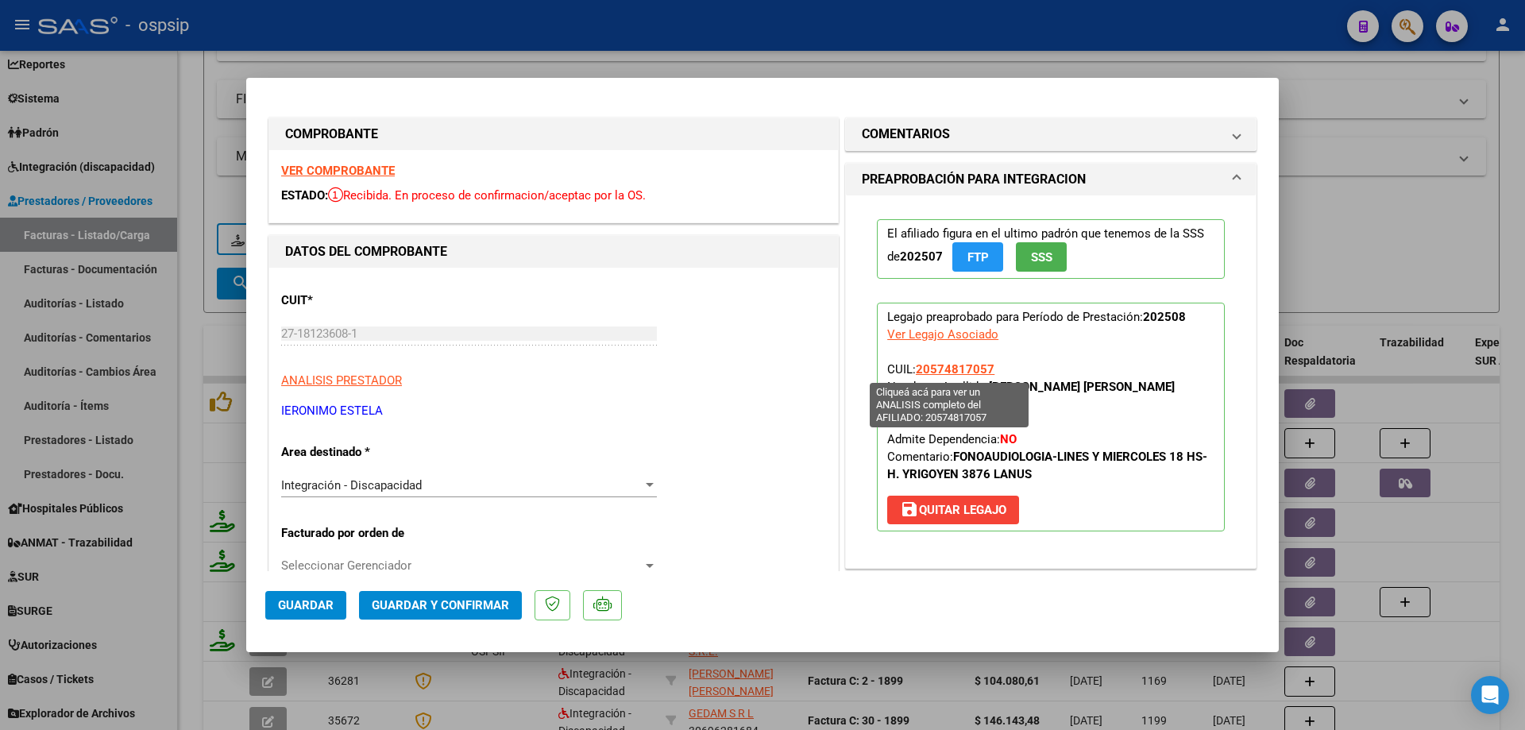
click at [950, 370] on span "20574817057" at bounding box center [955, 369] width 79 height 14
type textarea "20574817057"
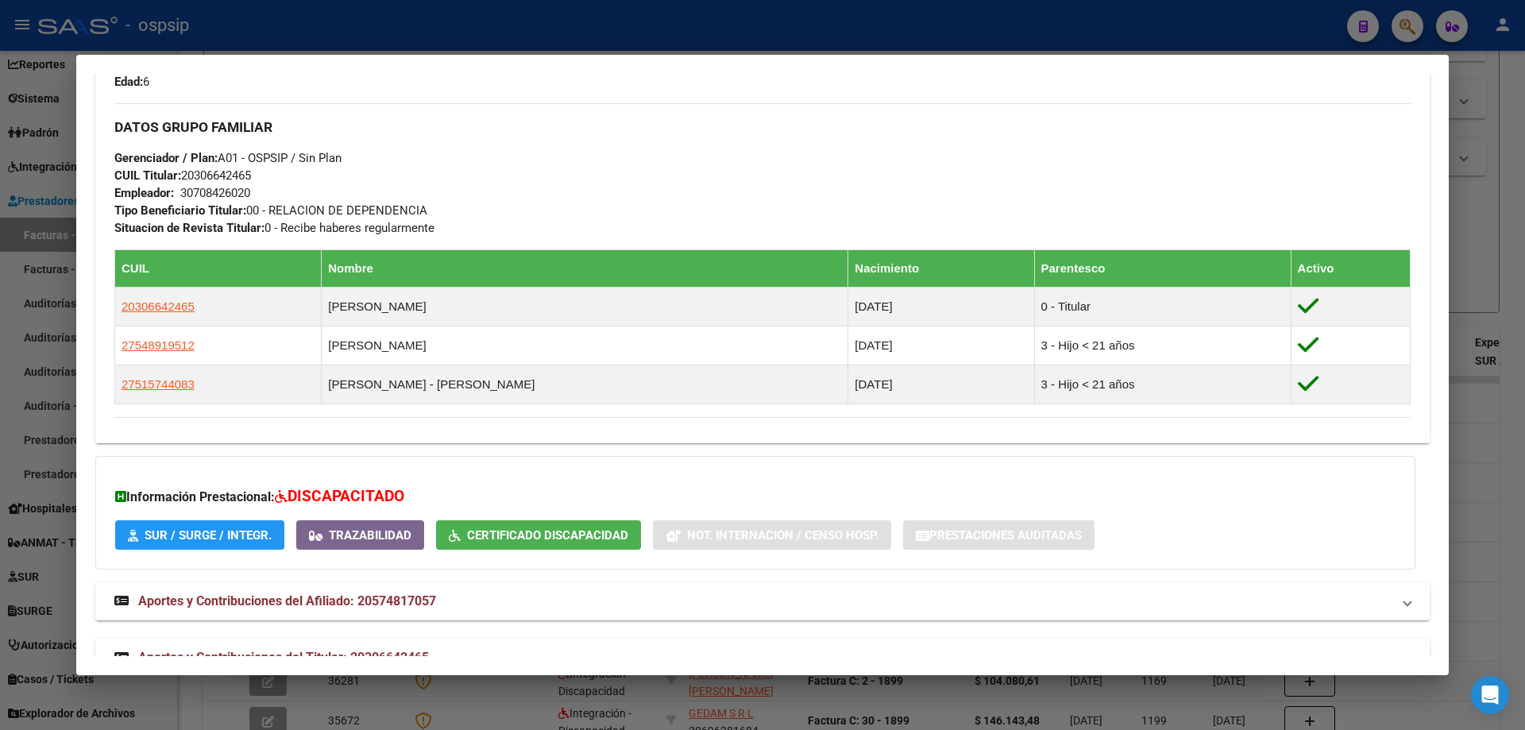
scroll to position [715, 0]
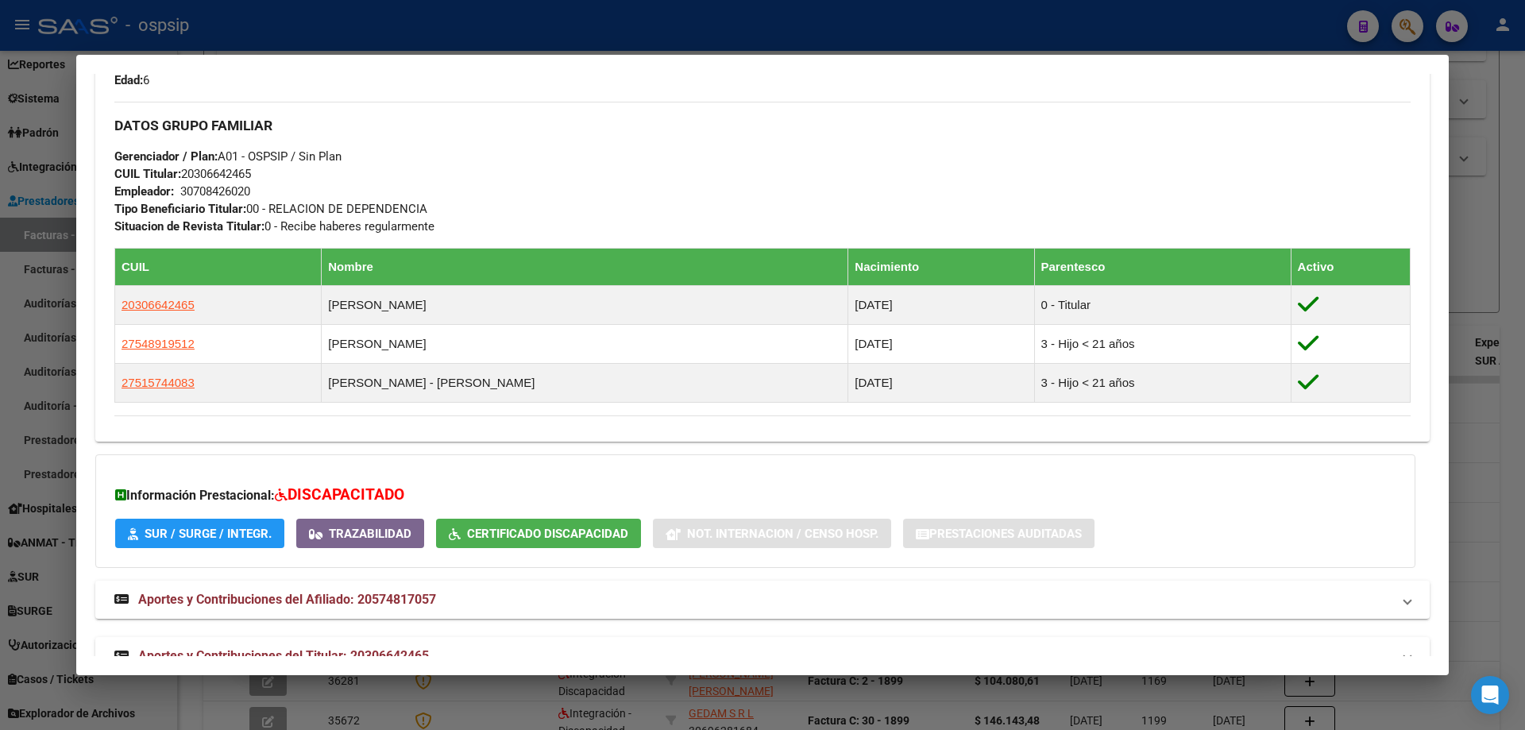
click at [1479, 296] on div at bounding box center [762, 365] width 1525 height 730
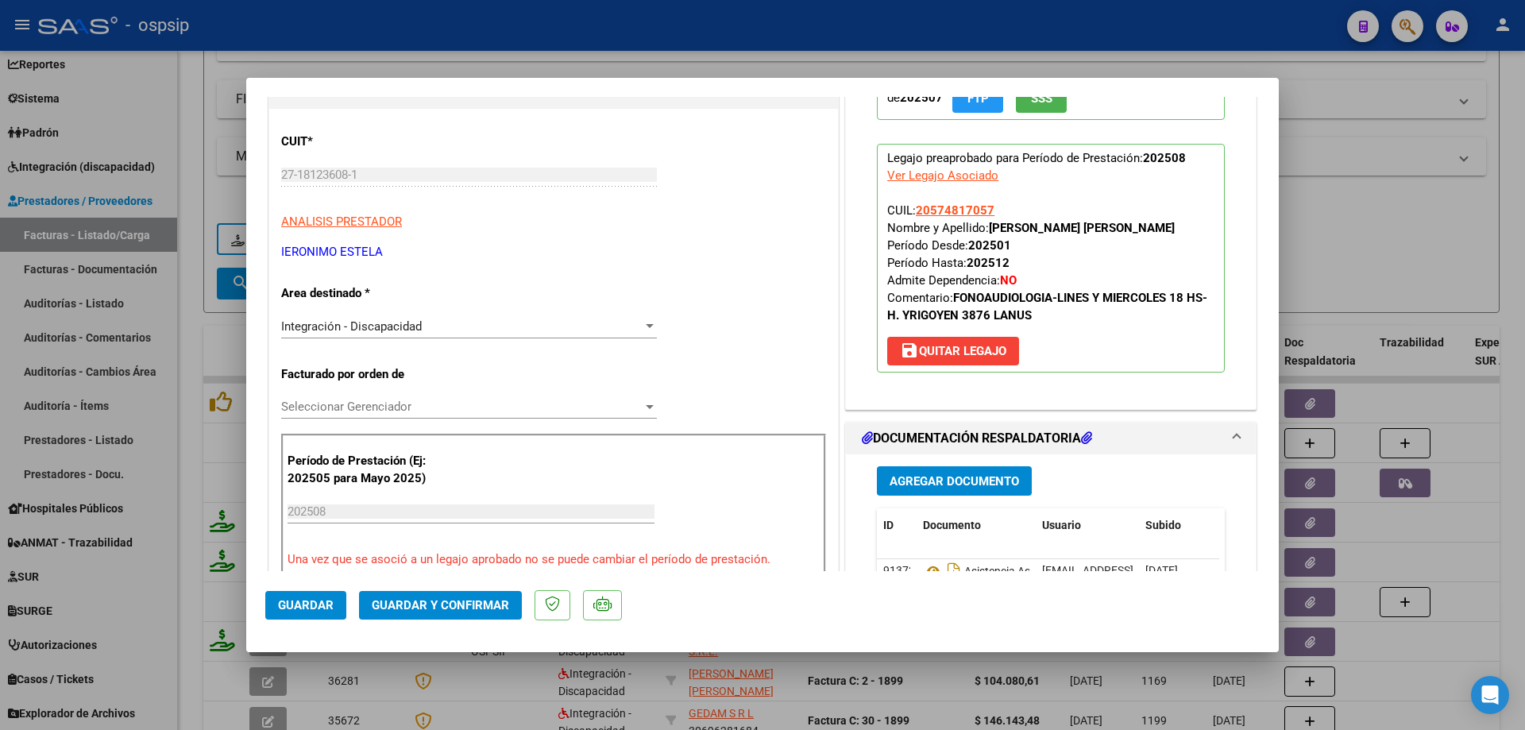
scroll to position [318, 0]
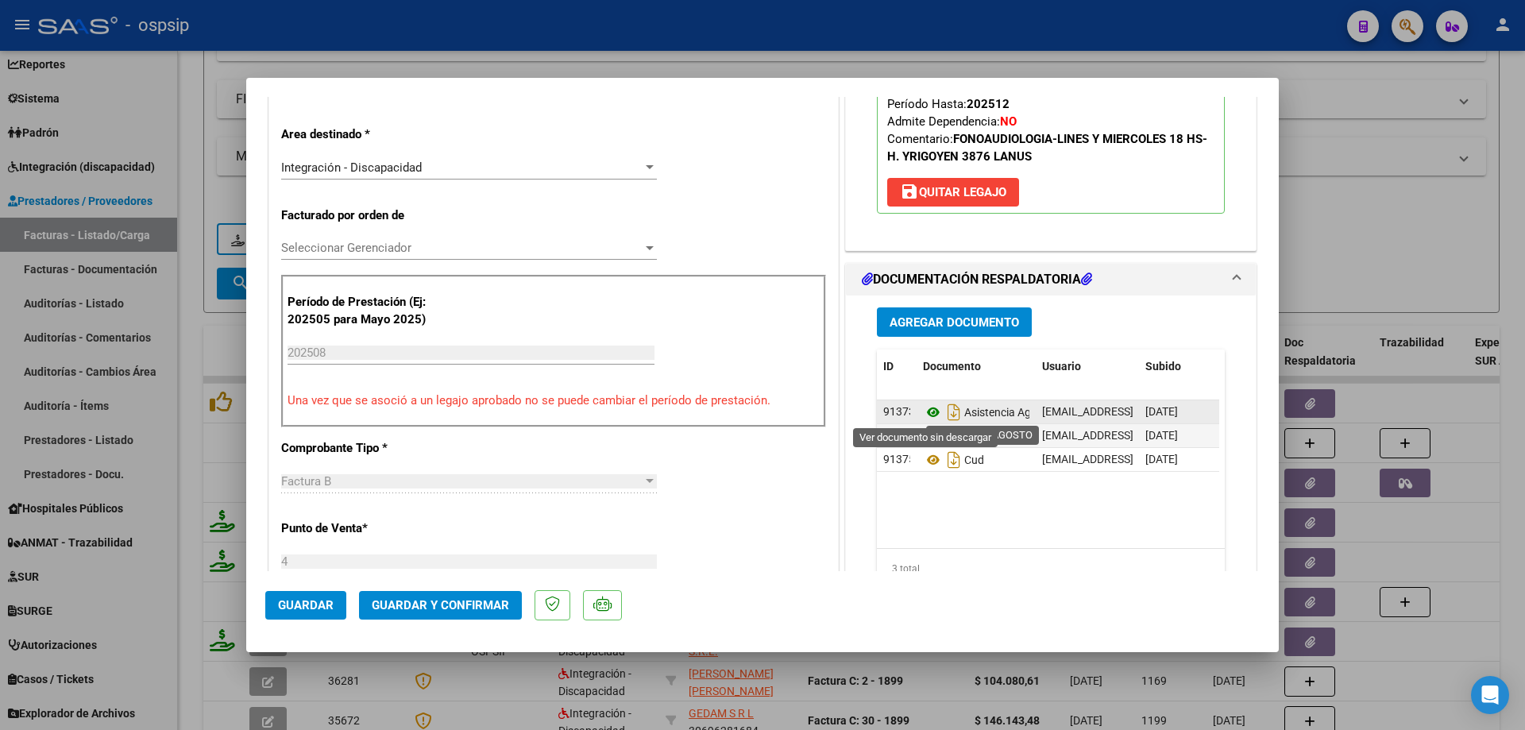
click at [930, 408] on icon at bounding box center [933, 412] width 21 height 19
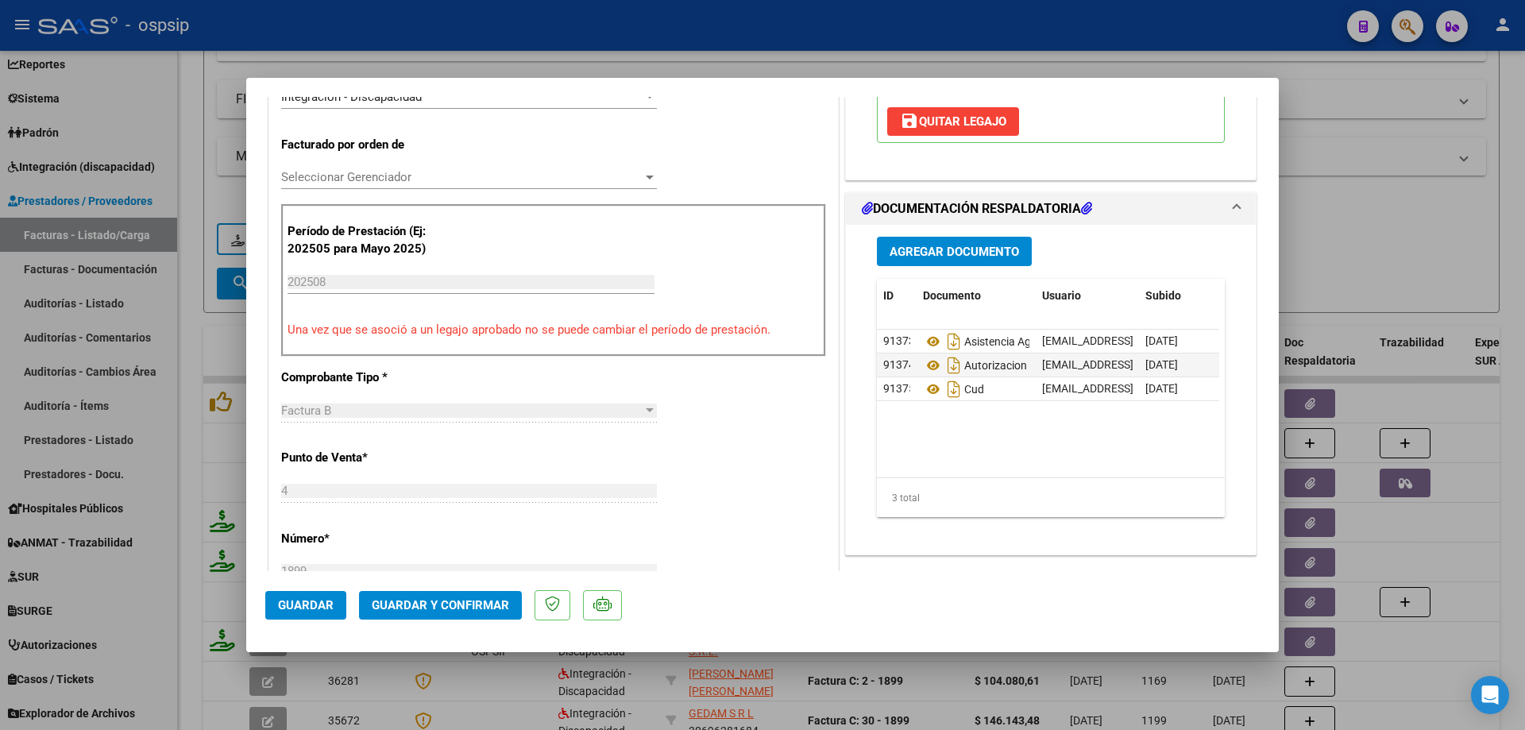
scroll to position [476, 0]
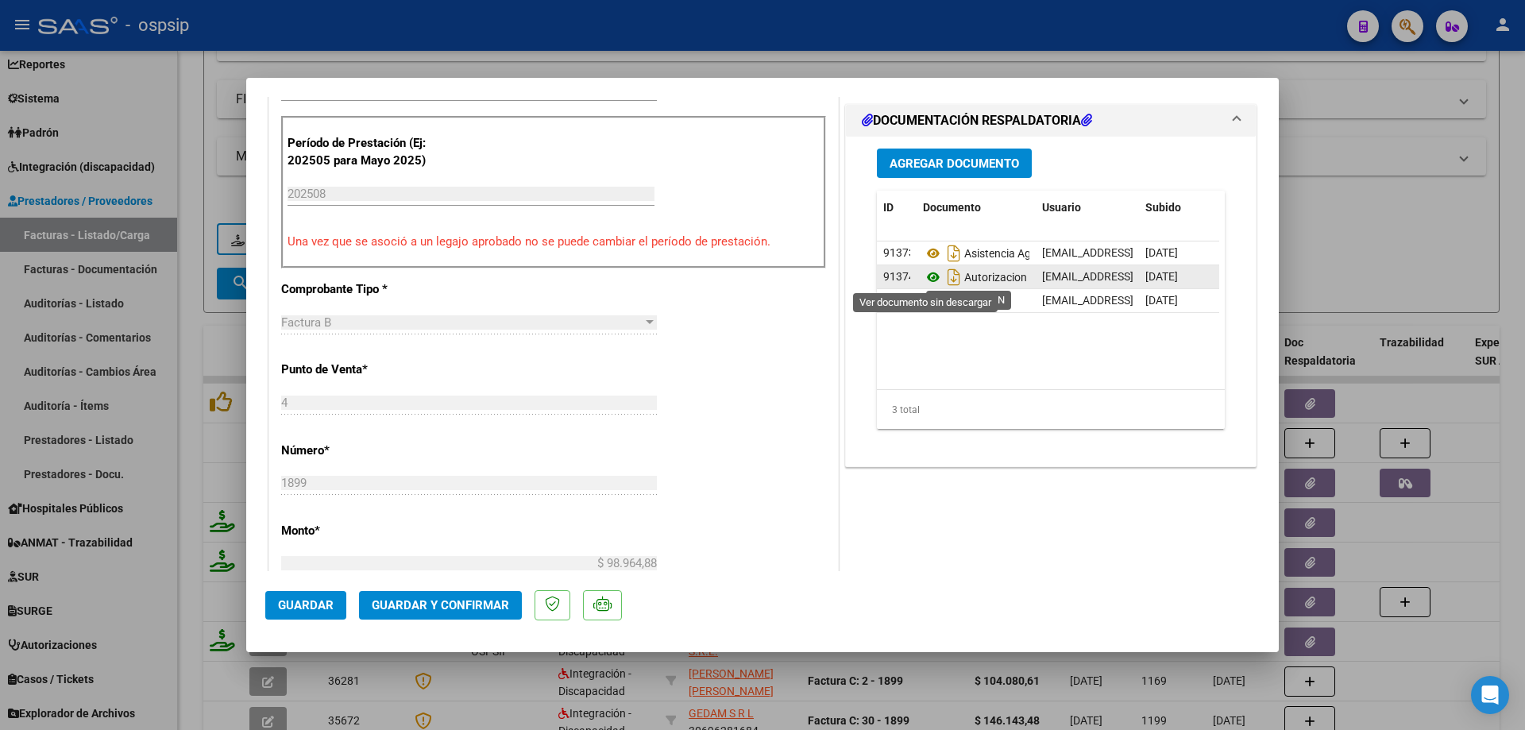
click at [923, 274] on icon at bounding box center [933, 277] width 21 height 19
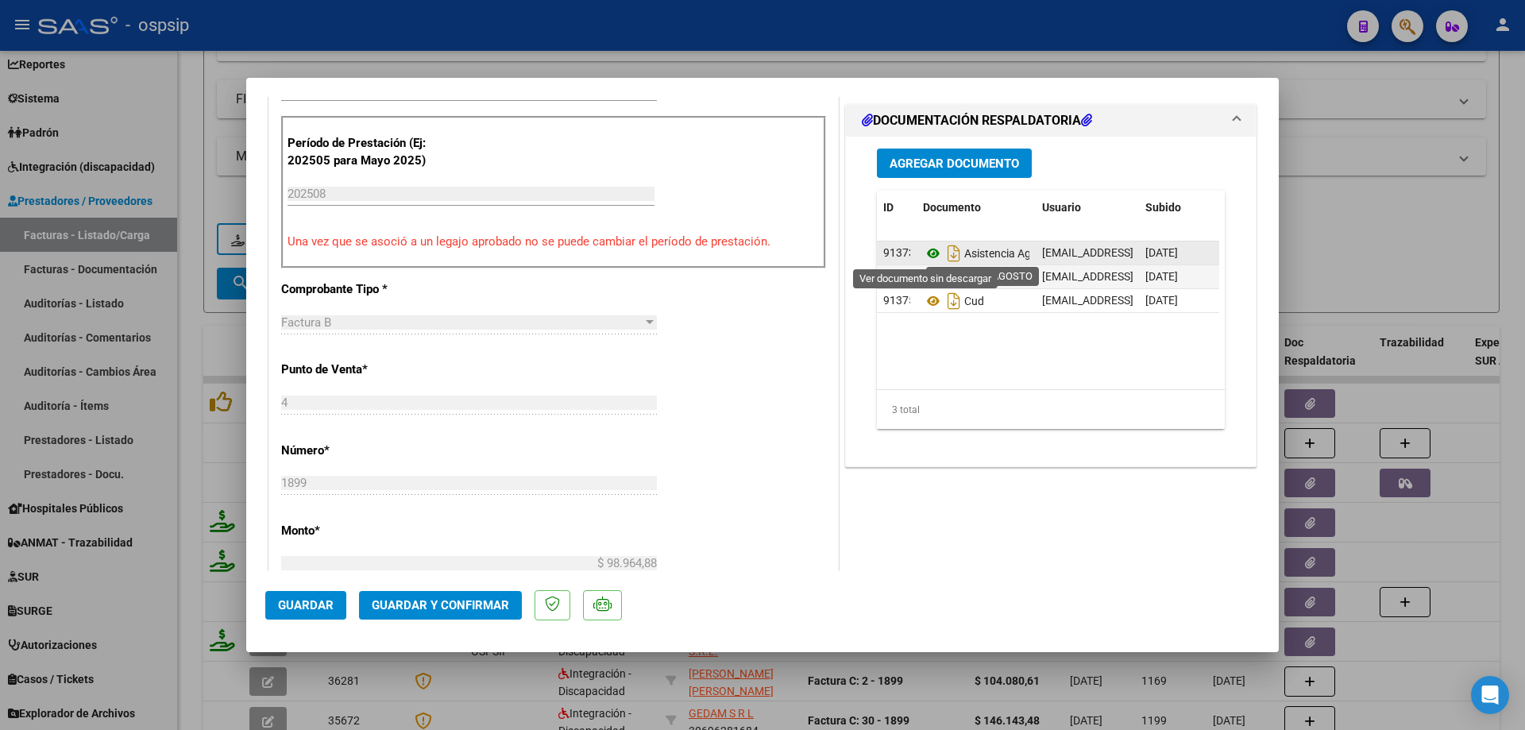
click at [932, 250] on icon at bounding box center [933, 253] width 21 height 19
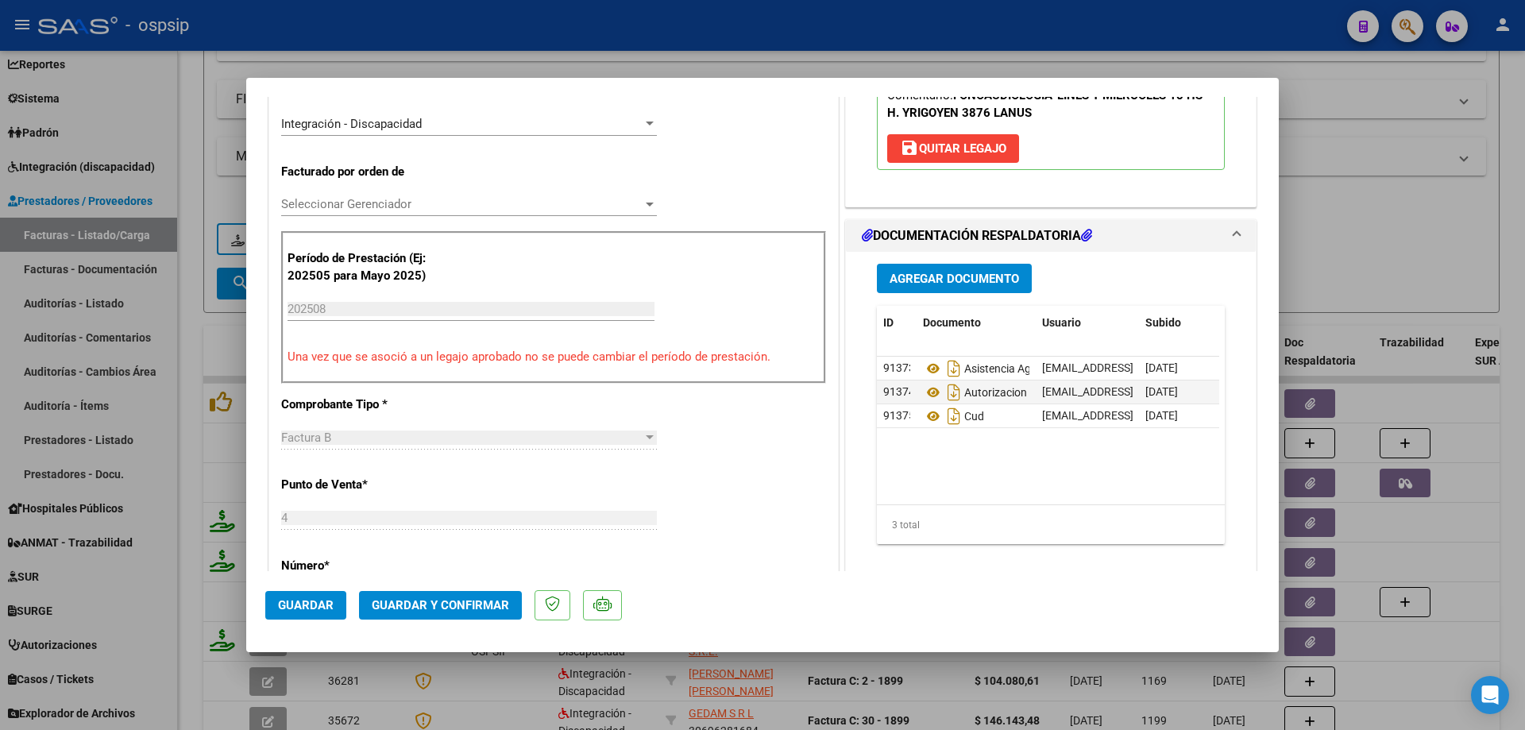
scroll to position [159, 0]
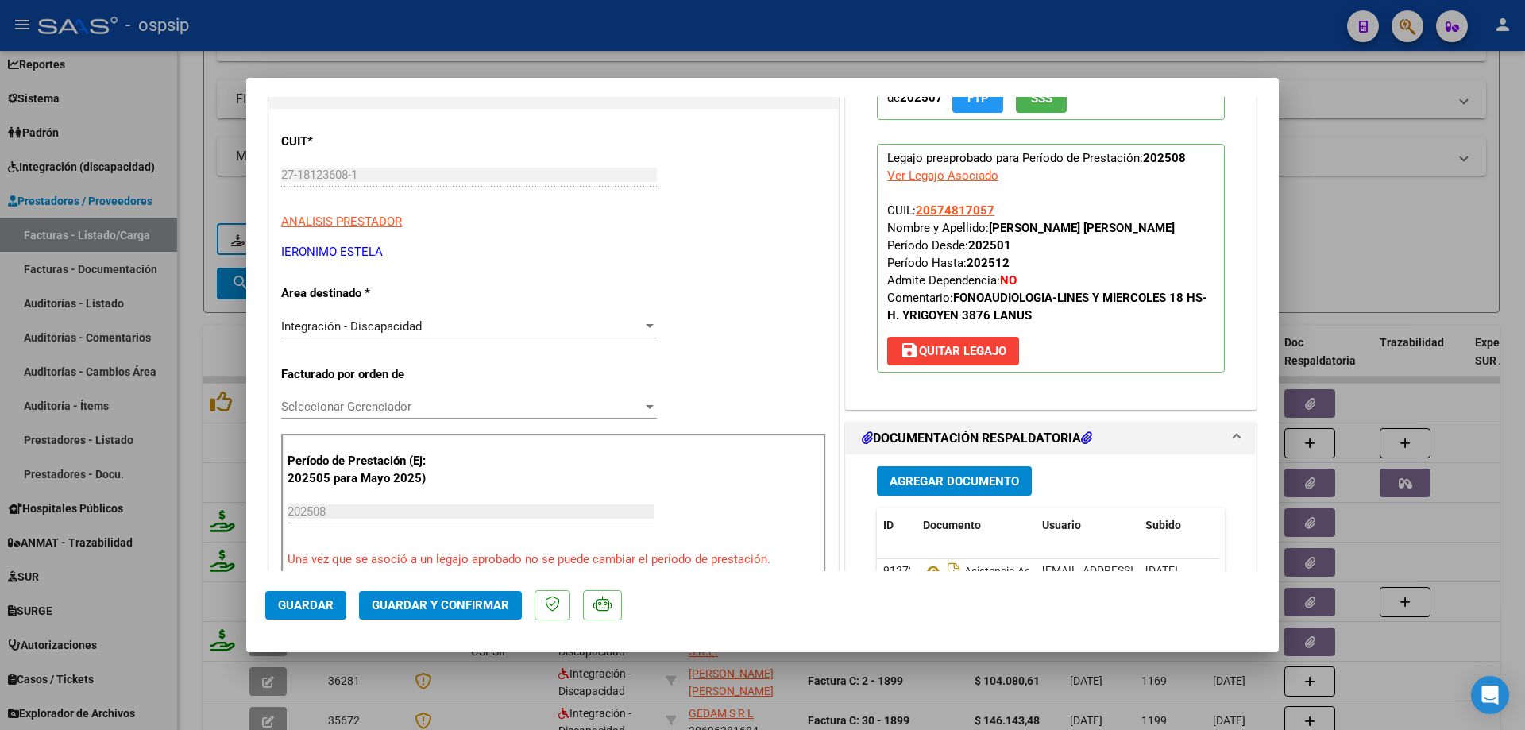
click at [456, 607] on span "Guardar y Confirmar" at bounding box center [440, 605] width 137 height 14
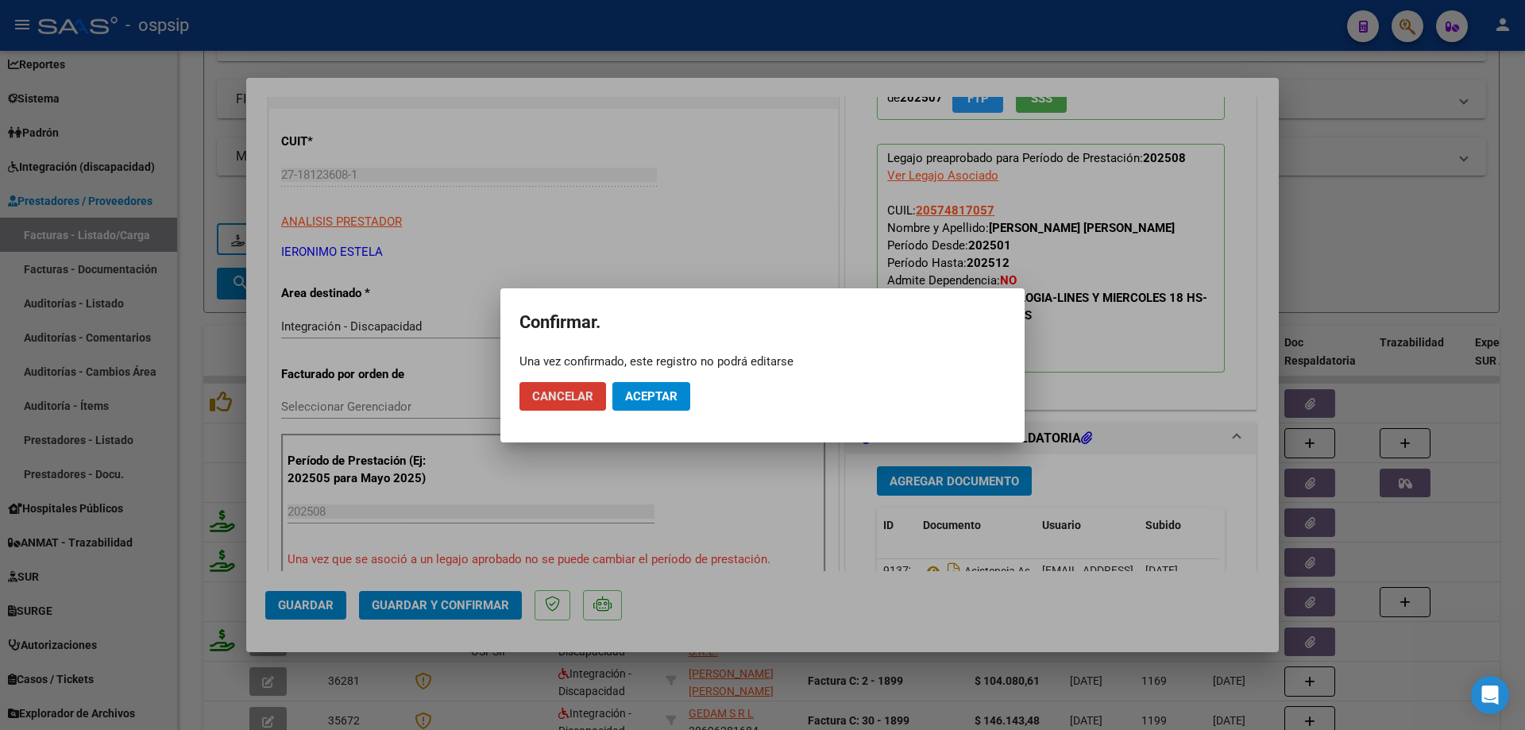
click at [664, 401] on span "Aceptar" at bounding box center [651, 396] width 52 height 14
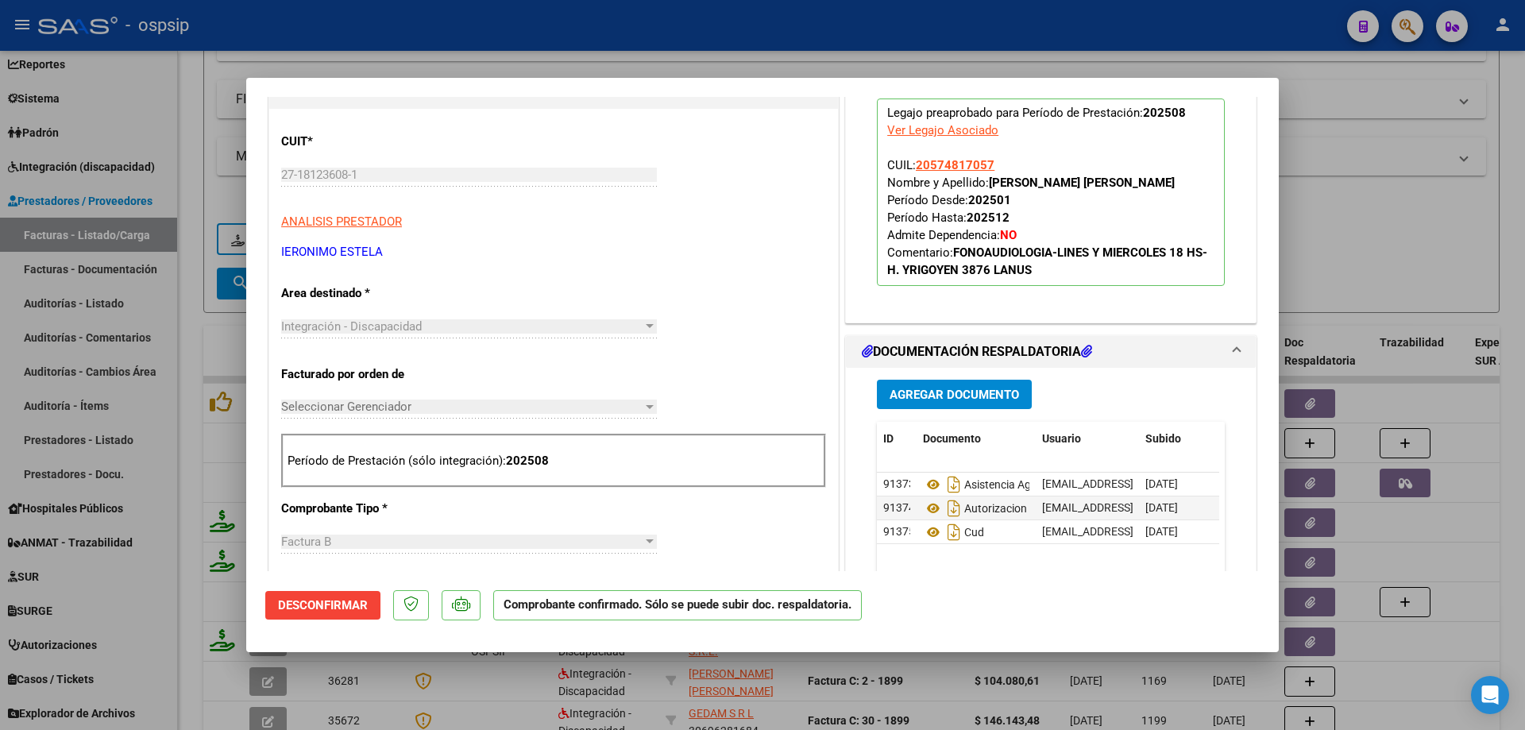
click at [1432, 195] on div at bounding box center [762, 365] width 1525 height 730
type input "$ 0,00"
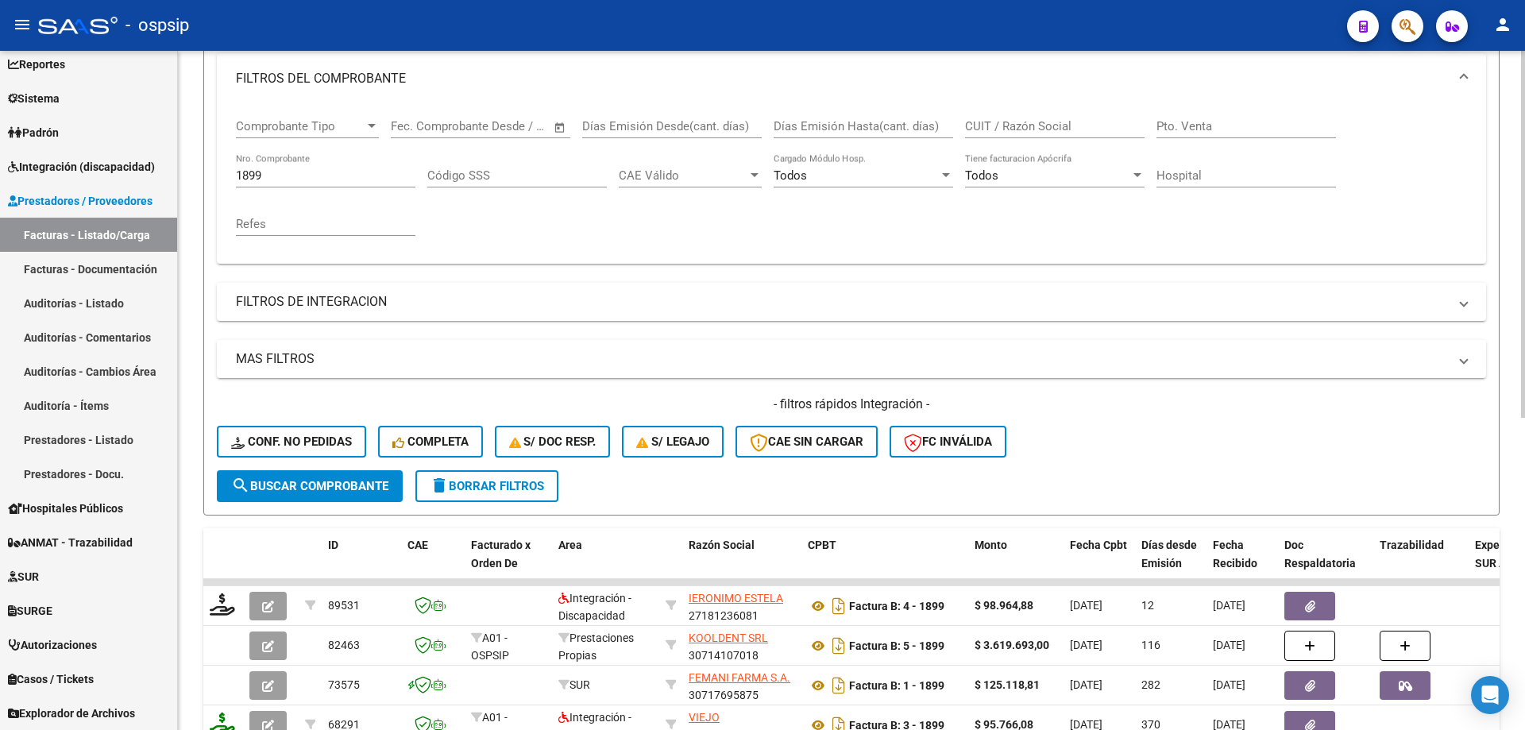
scroll to position [181, 0]
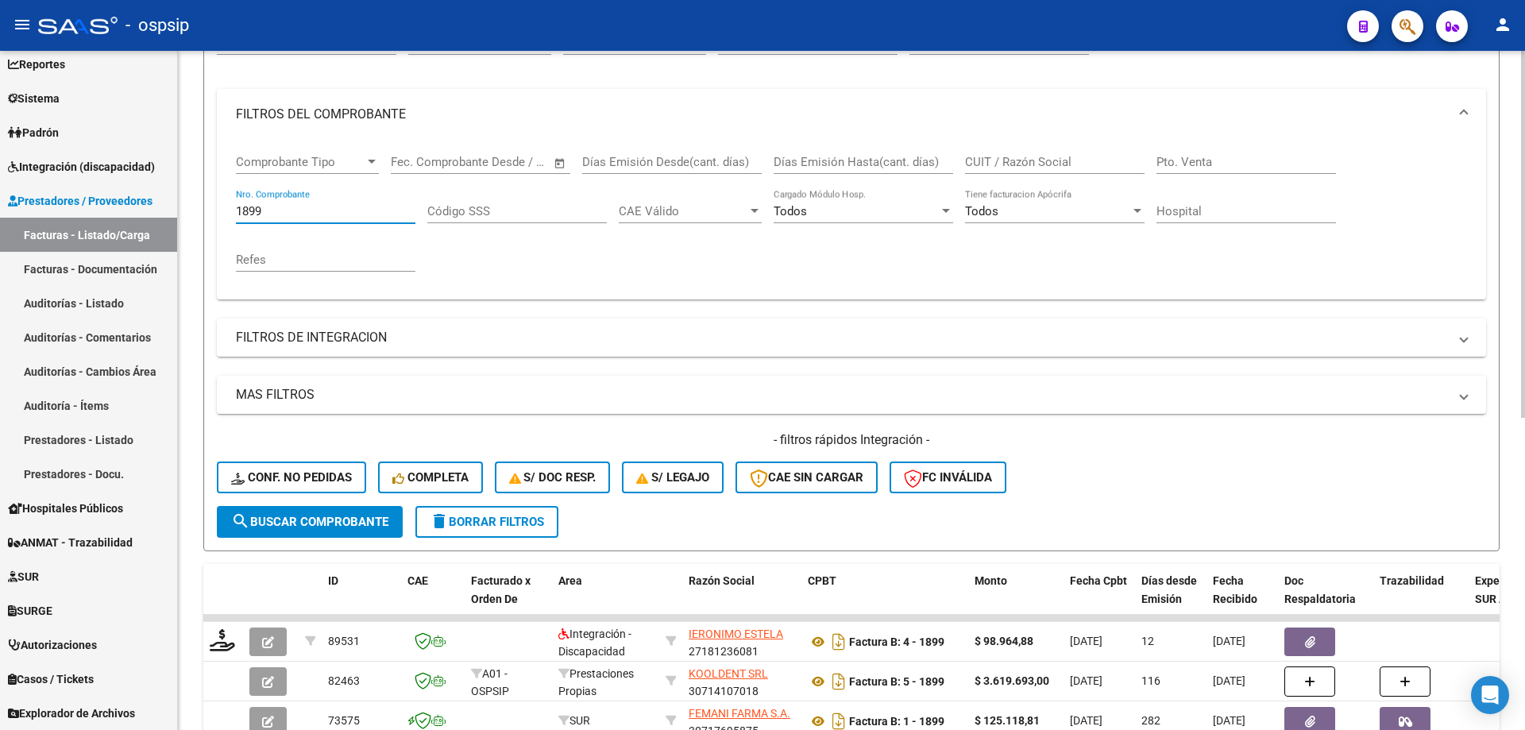
click at [285, 217] on input "1899" at bounding box center [325, 211] width 179 height 14
type input "1"
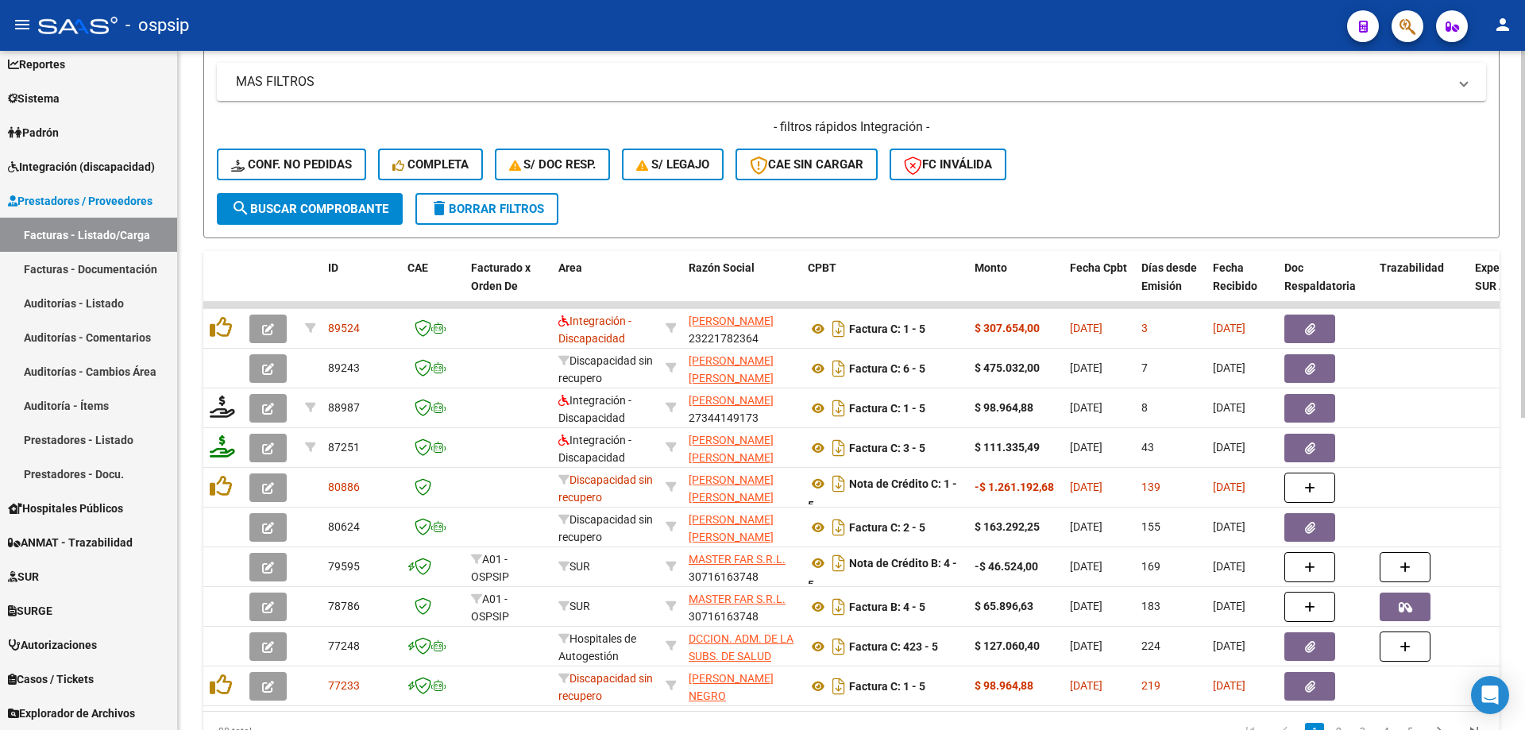
scroll to position [499, 0]
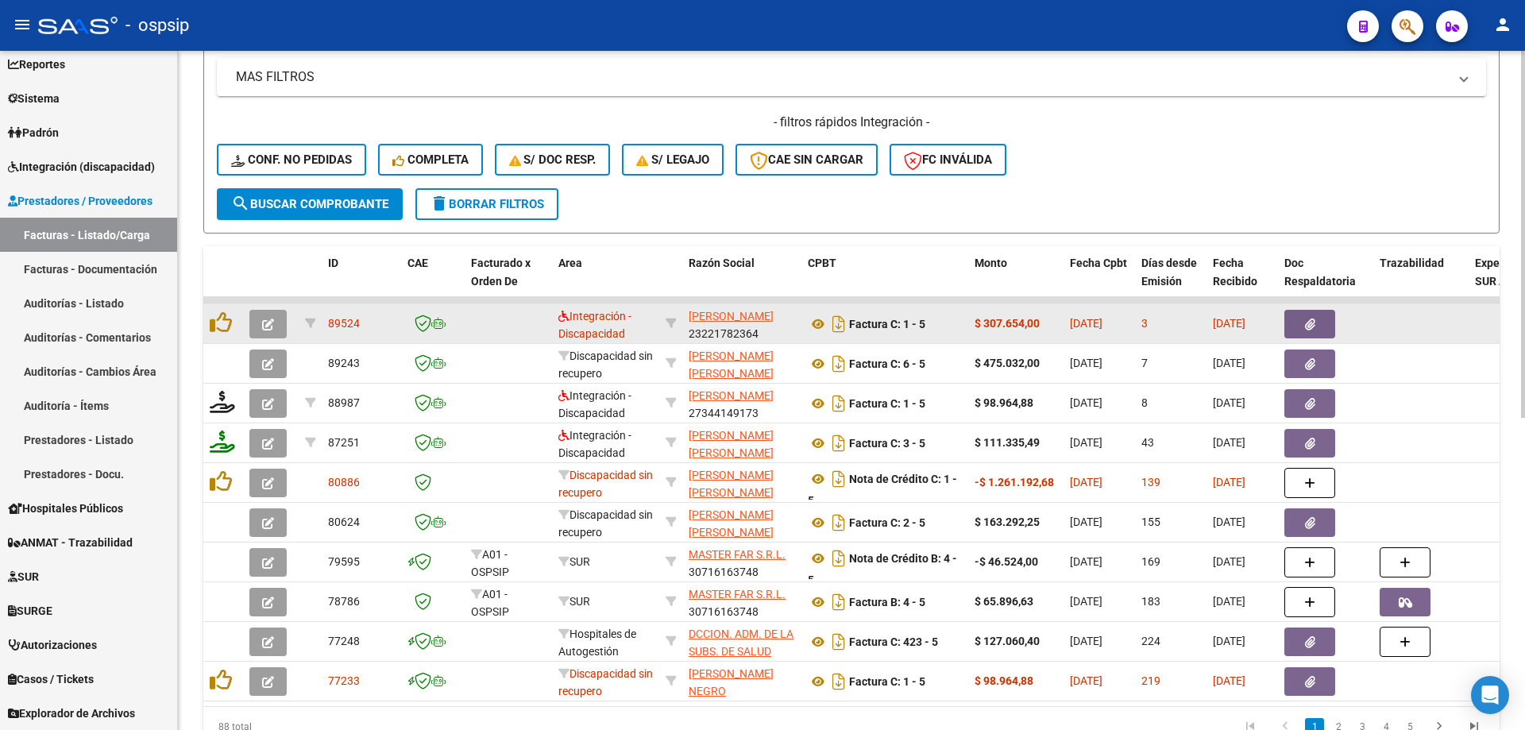
type input "5"
click at [258, 322] on button "button" at bounding box center [267, 324] width 37 height 29
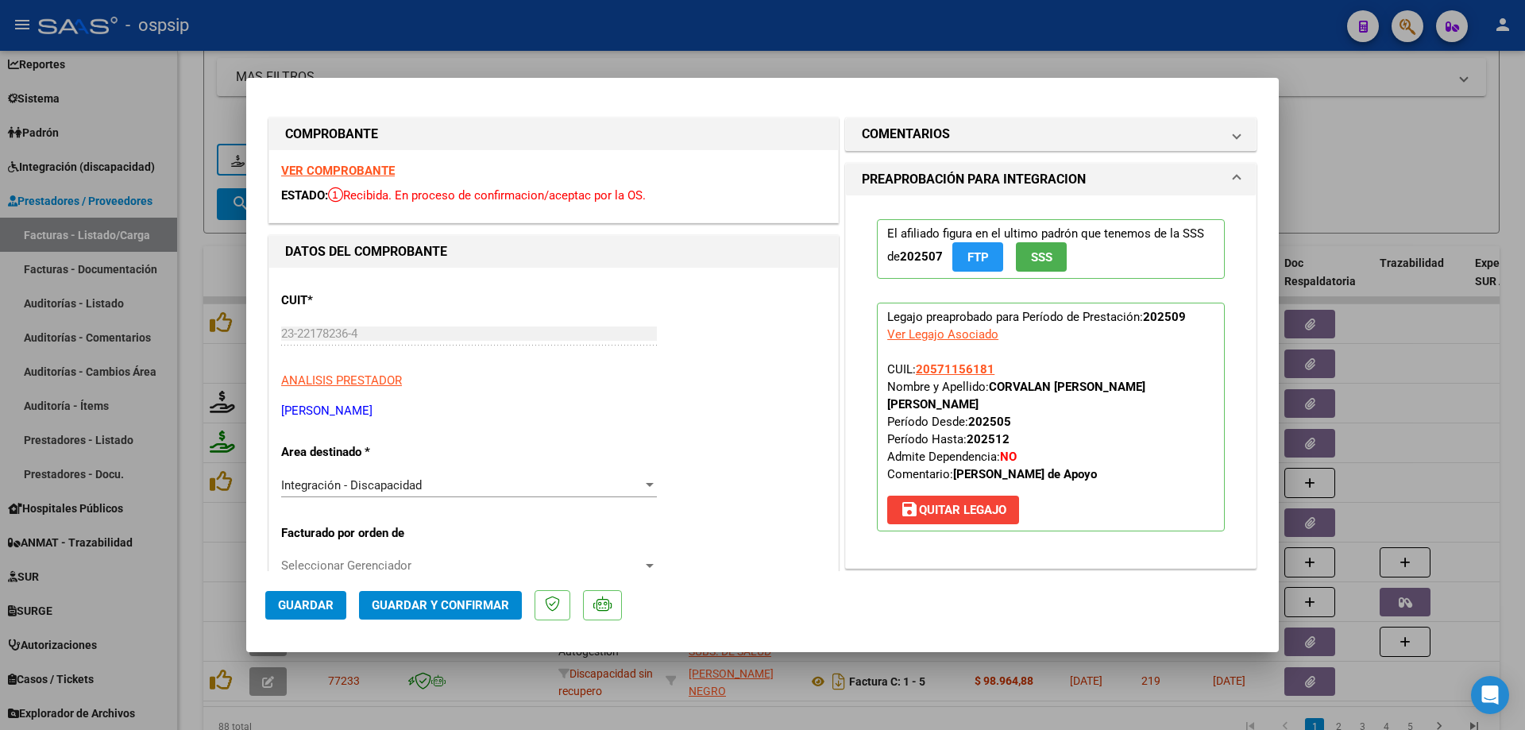
click at [1039, 263] on span "SSS" at bounding box center [1041, 257] width 21 height 14
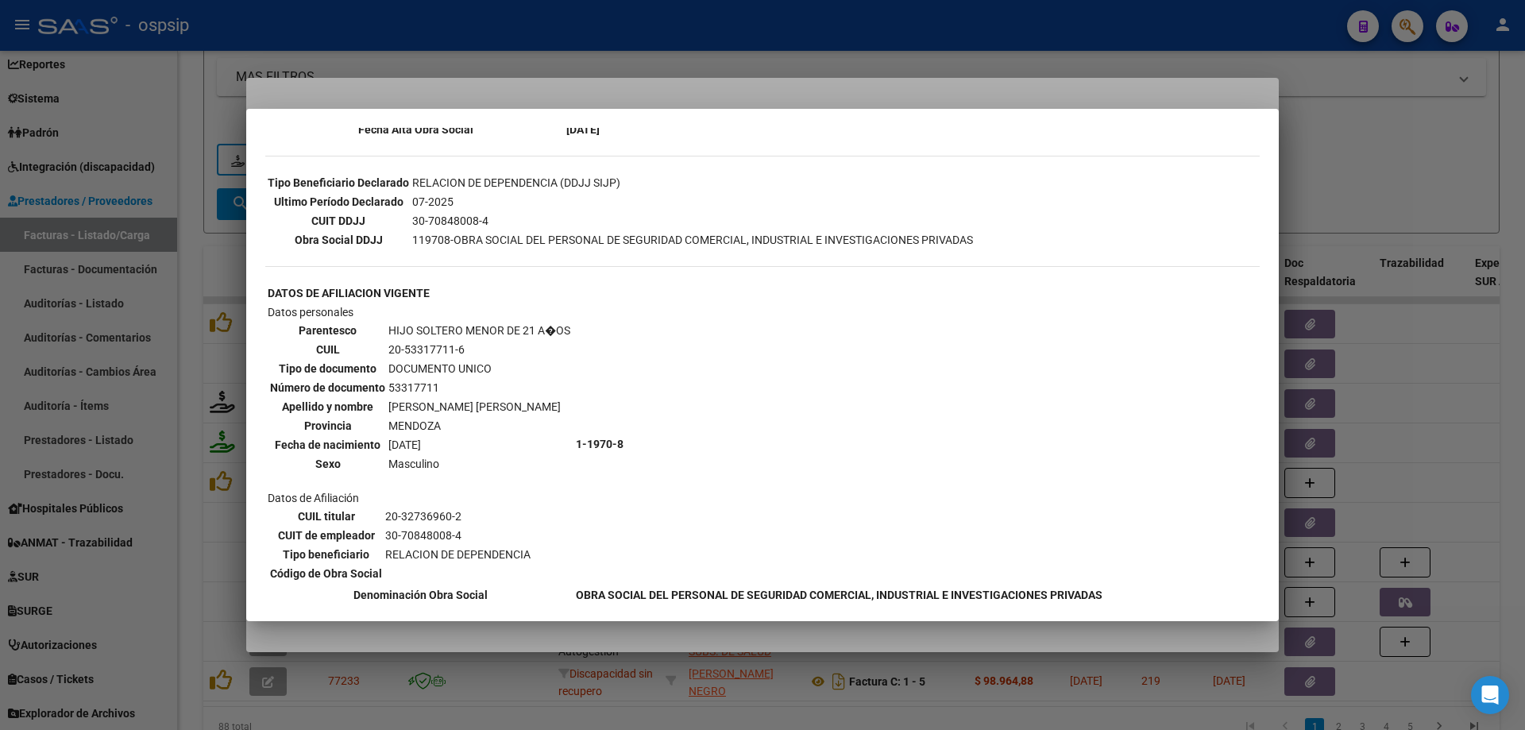
scroll to position [397, 0]
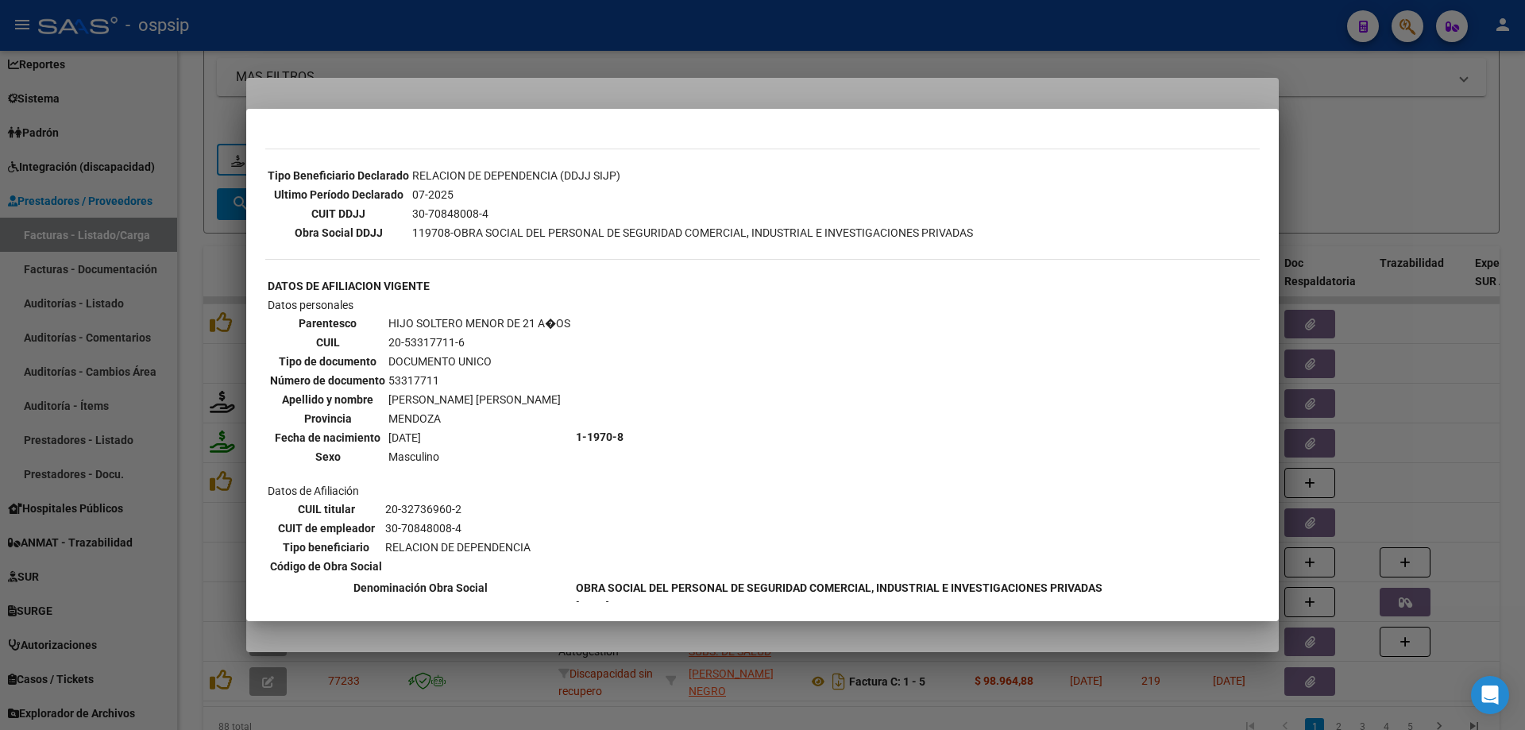
click at [1359, 199] on div at bounding box center [762, 365] width 1525 height 730
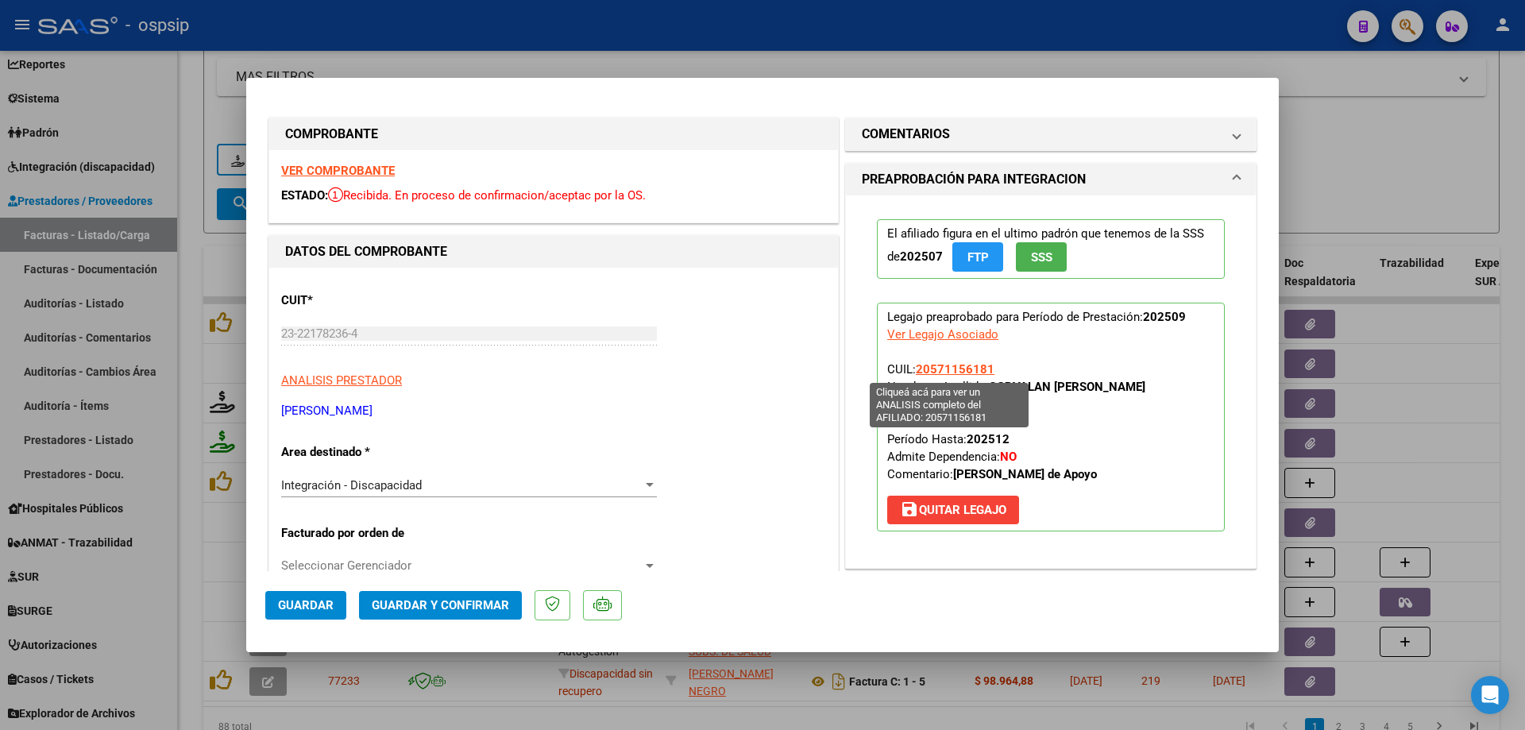
click at [951, 368] on span "20571156181" at bounding box center [955, 369] width 79 height 14
type textarea "20571156181"
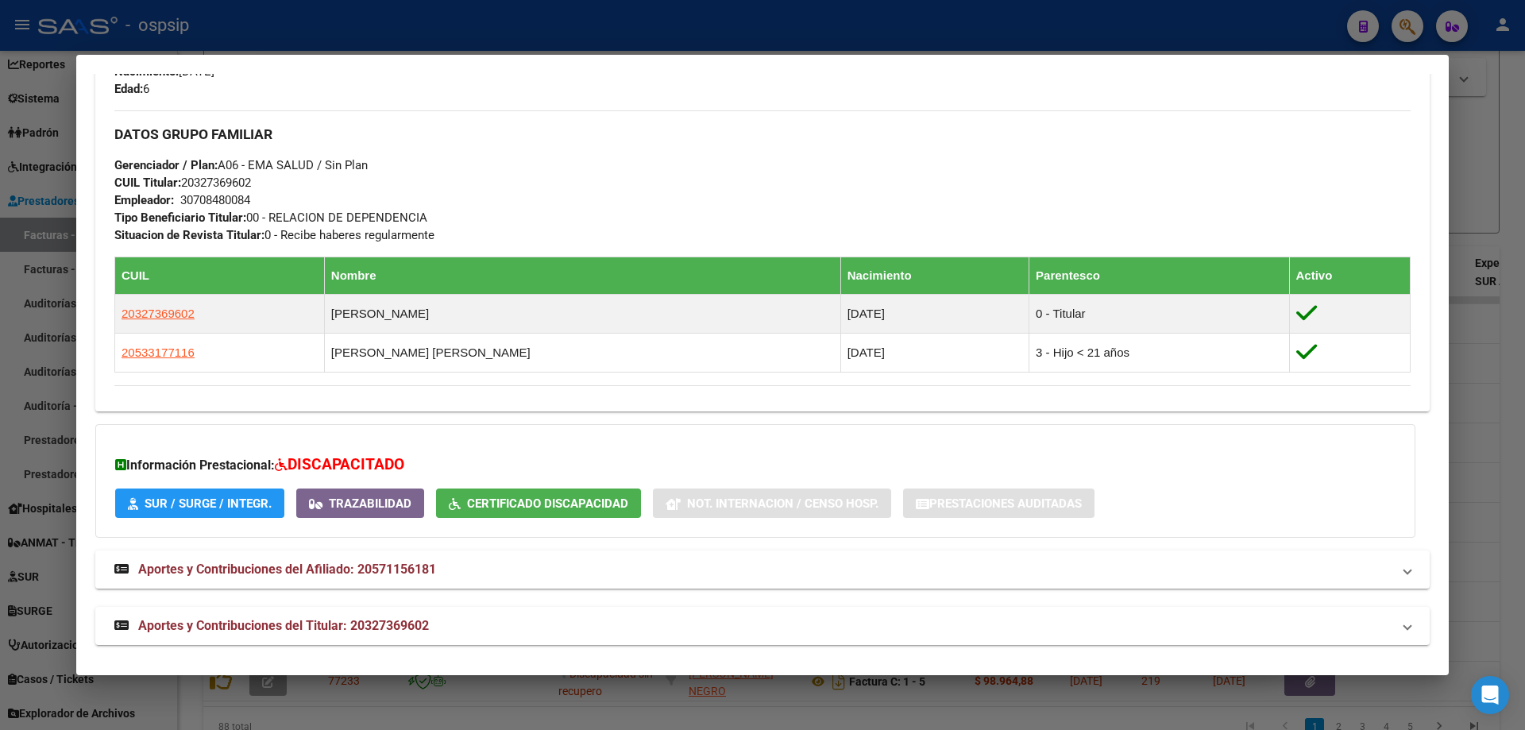
scroll to position [682, 0]
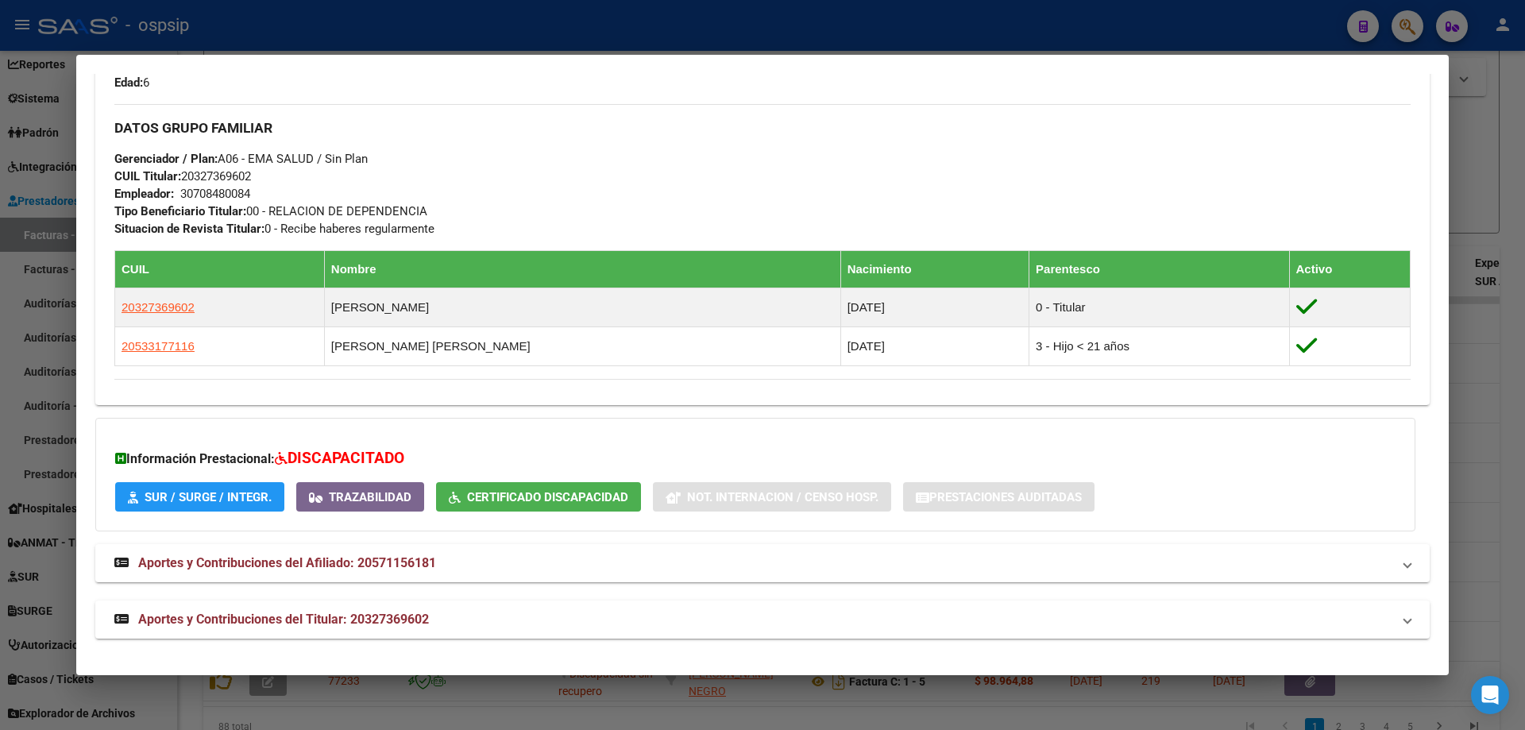
click at [1464, 222] on div at bounding box center [762, 365] width 1525 height 730
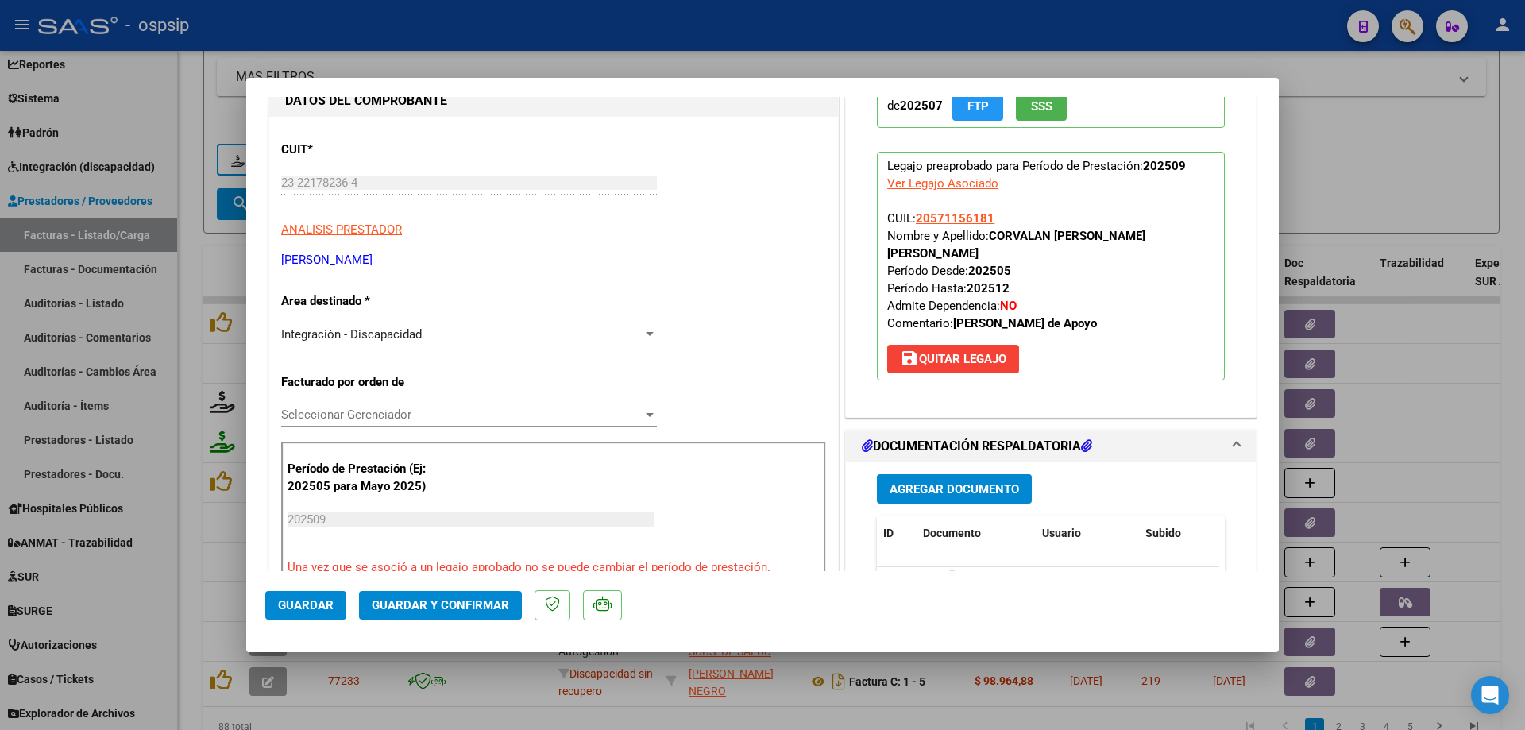
scroll to position [238, 0]
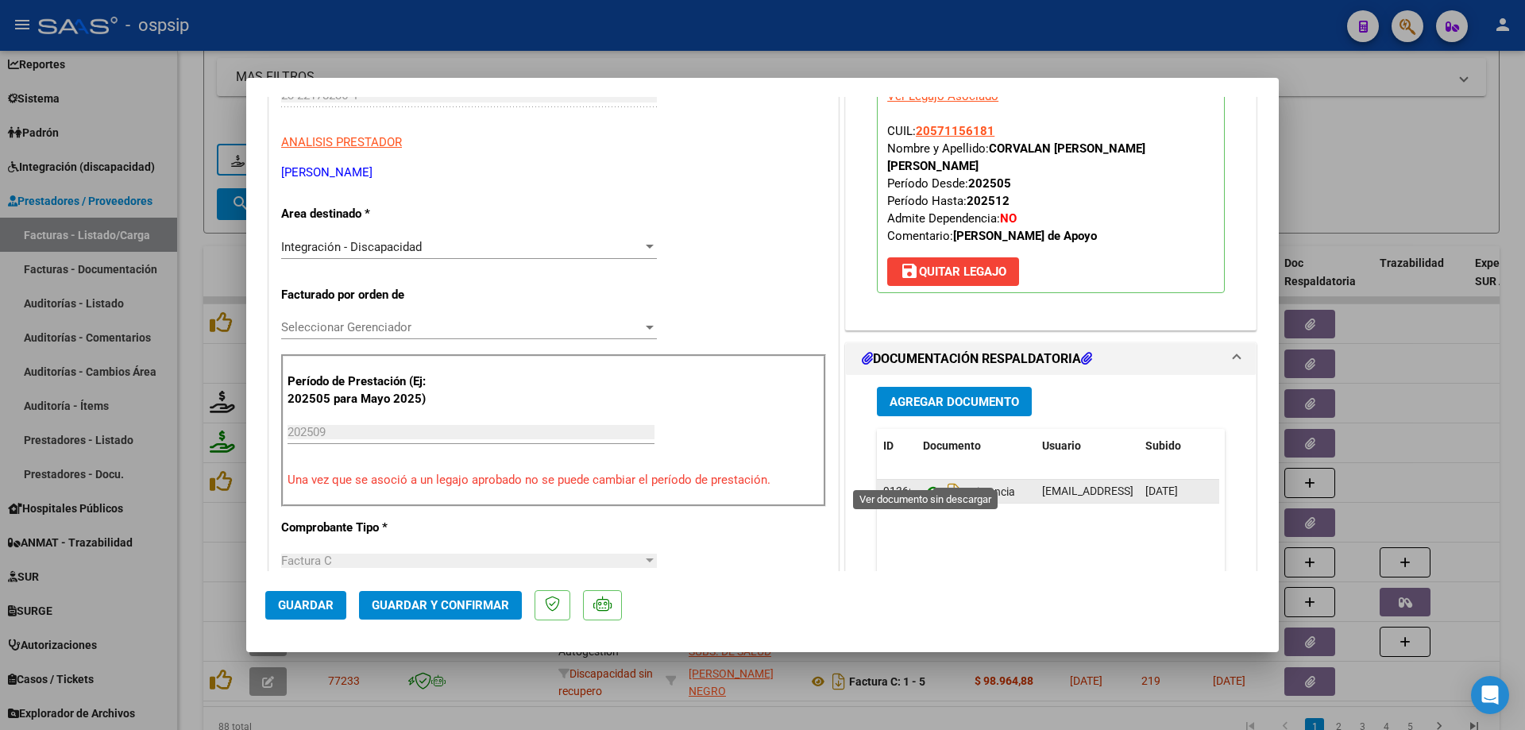
click at [923, 482] on icon at bounding box center [933, 491] width 21 height 19
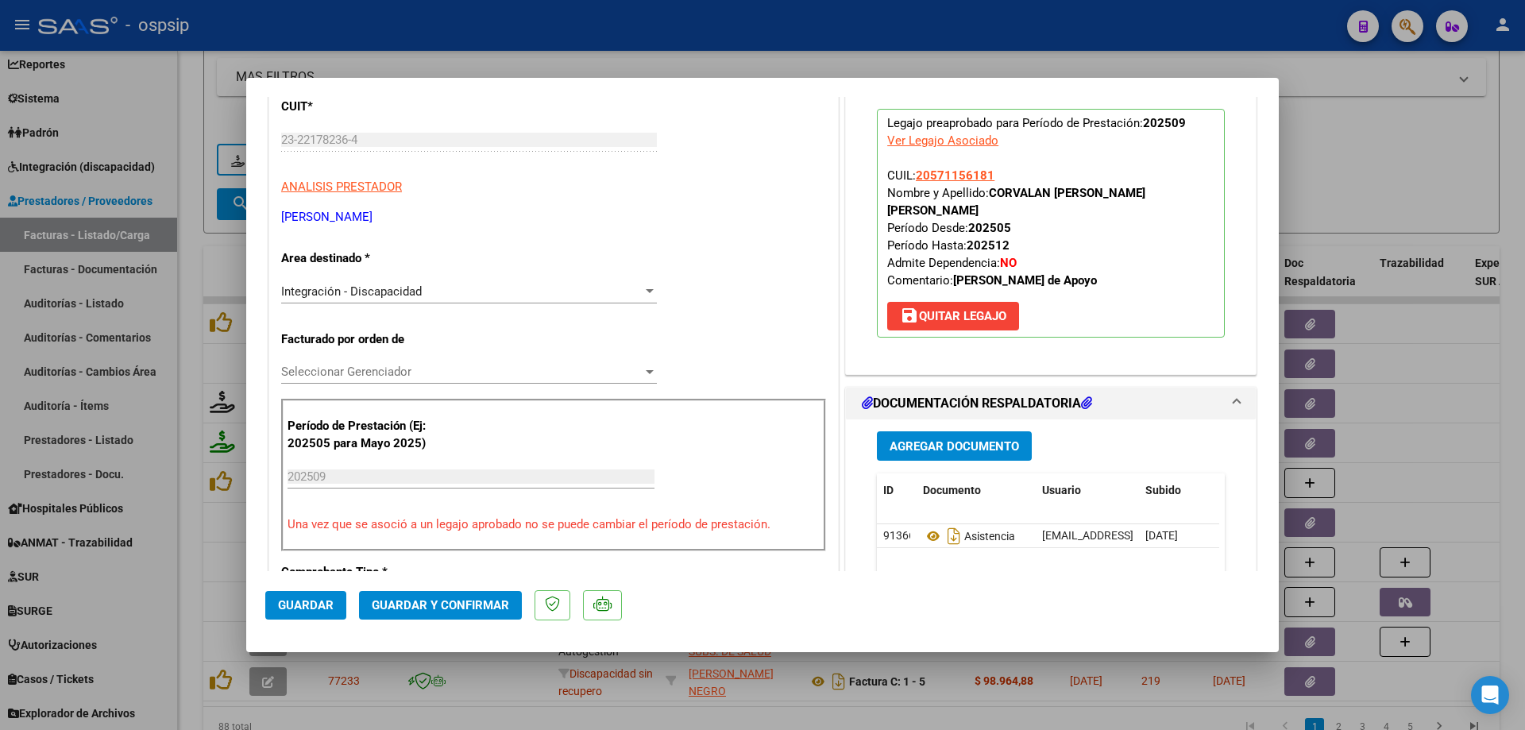
scroll to position [79, 0]
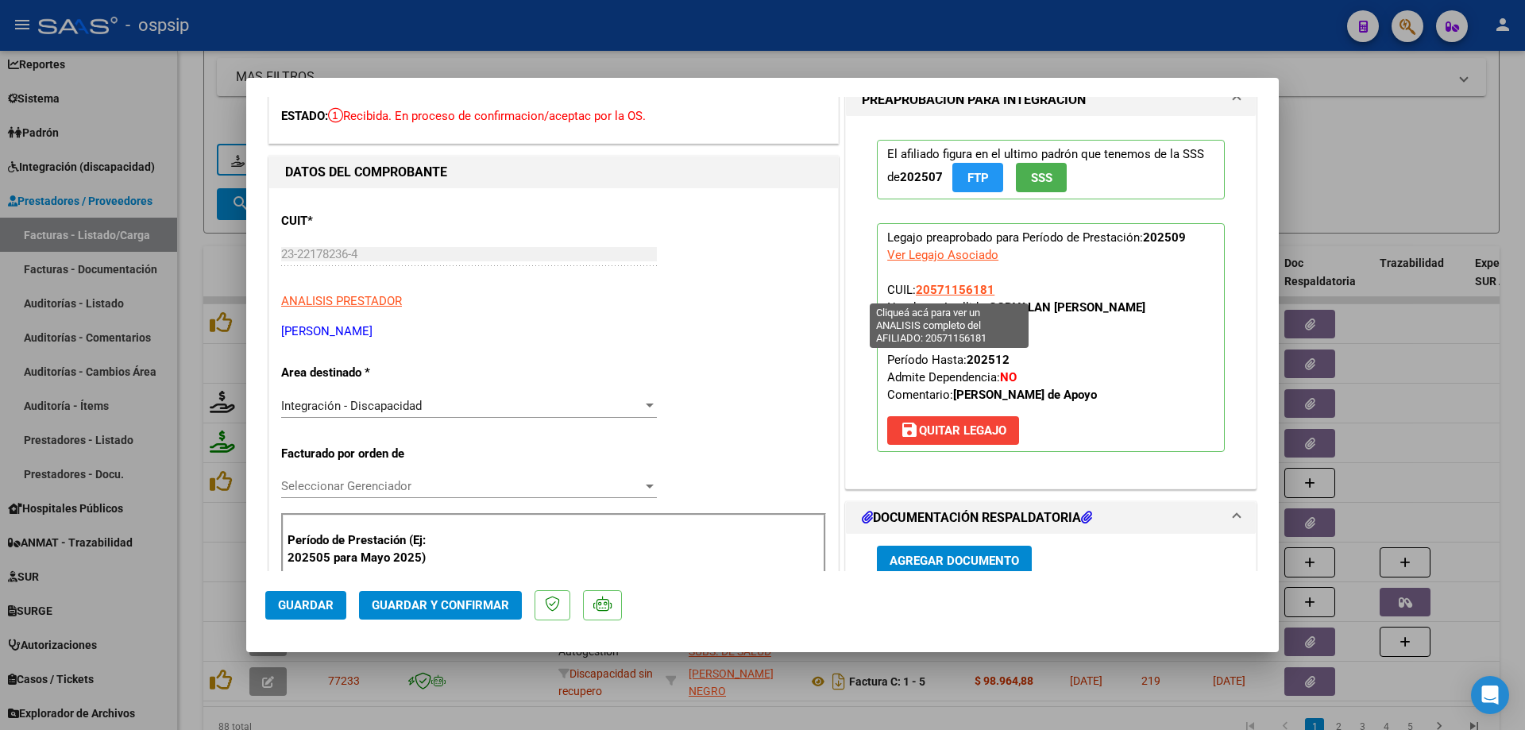
drag, startPoint x: 996, startPoint y: 295, endPoint x: 913, endPoint y: 295, distance: 82.6
click at [913, 295] on p "Legajo preaprobado para Período de Prestación: 202509 Ver Legajo Asociado CUIL:…" at bounding box center [1051, 337] width 348 height 229
copy span "20571156181"
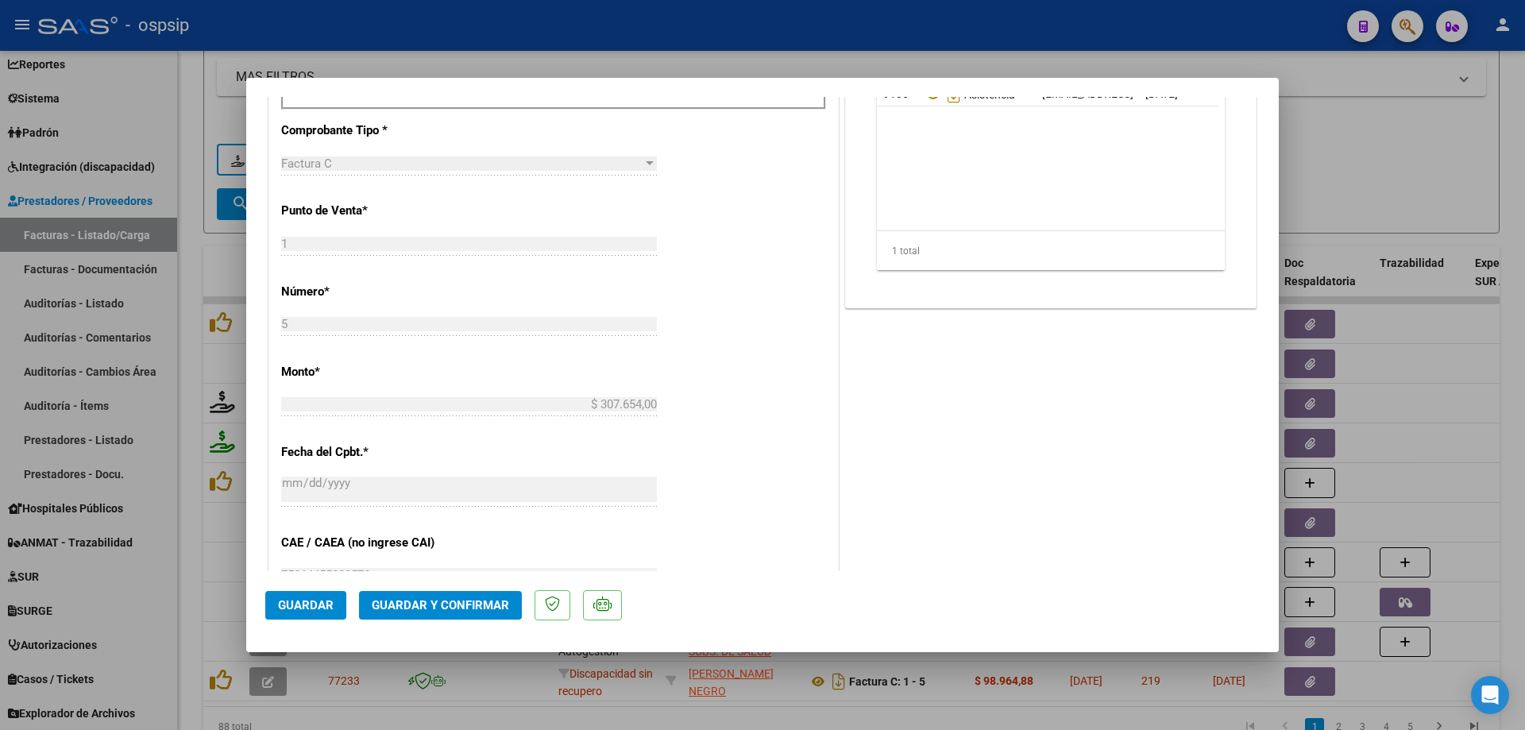
scroll to position [873, 0]
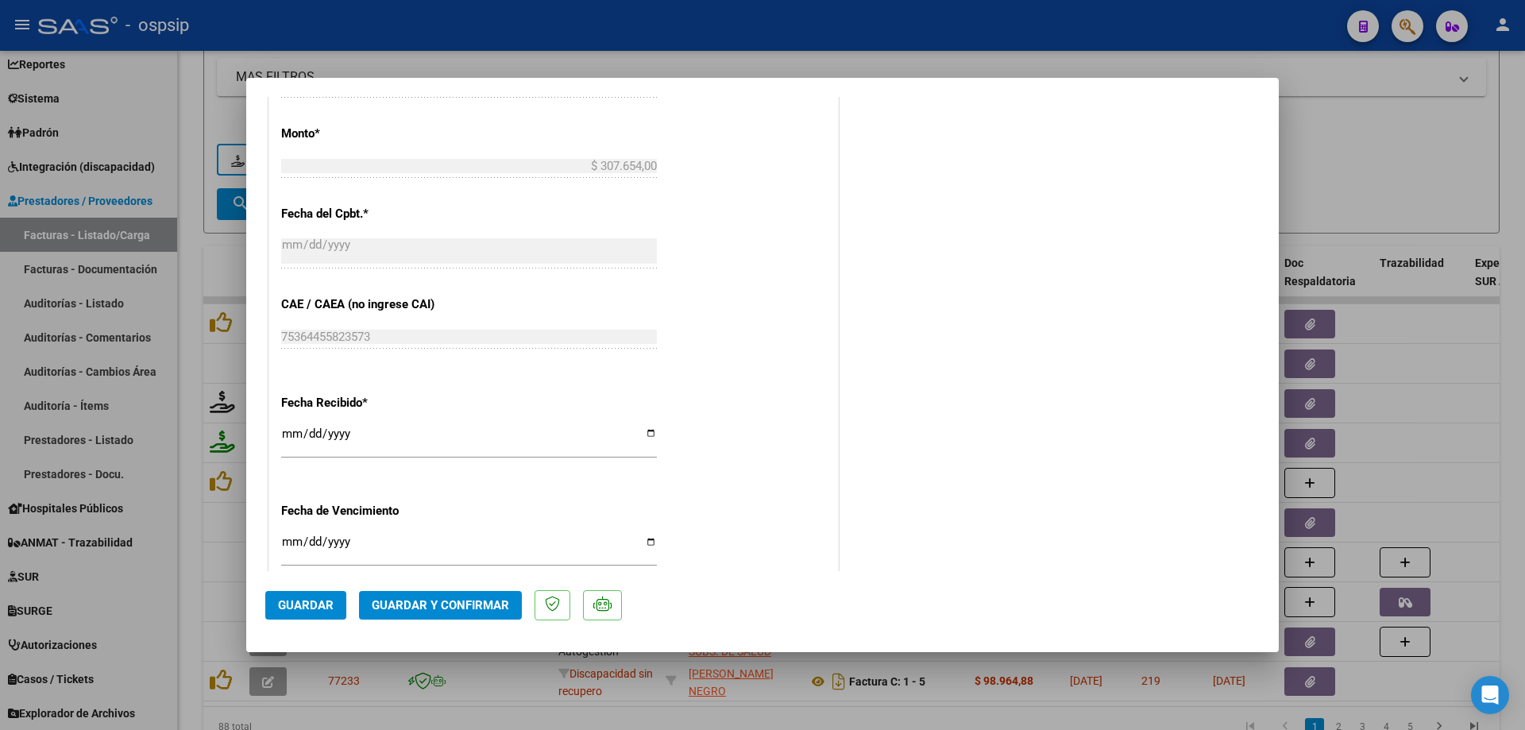
click at [1358, 169] on div at bounding box center [762, 365] width 1525 height 730
type input "$ 0,00"
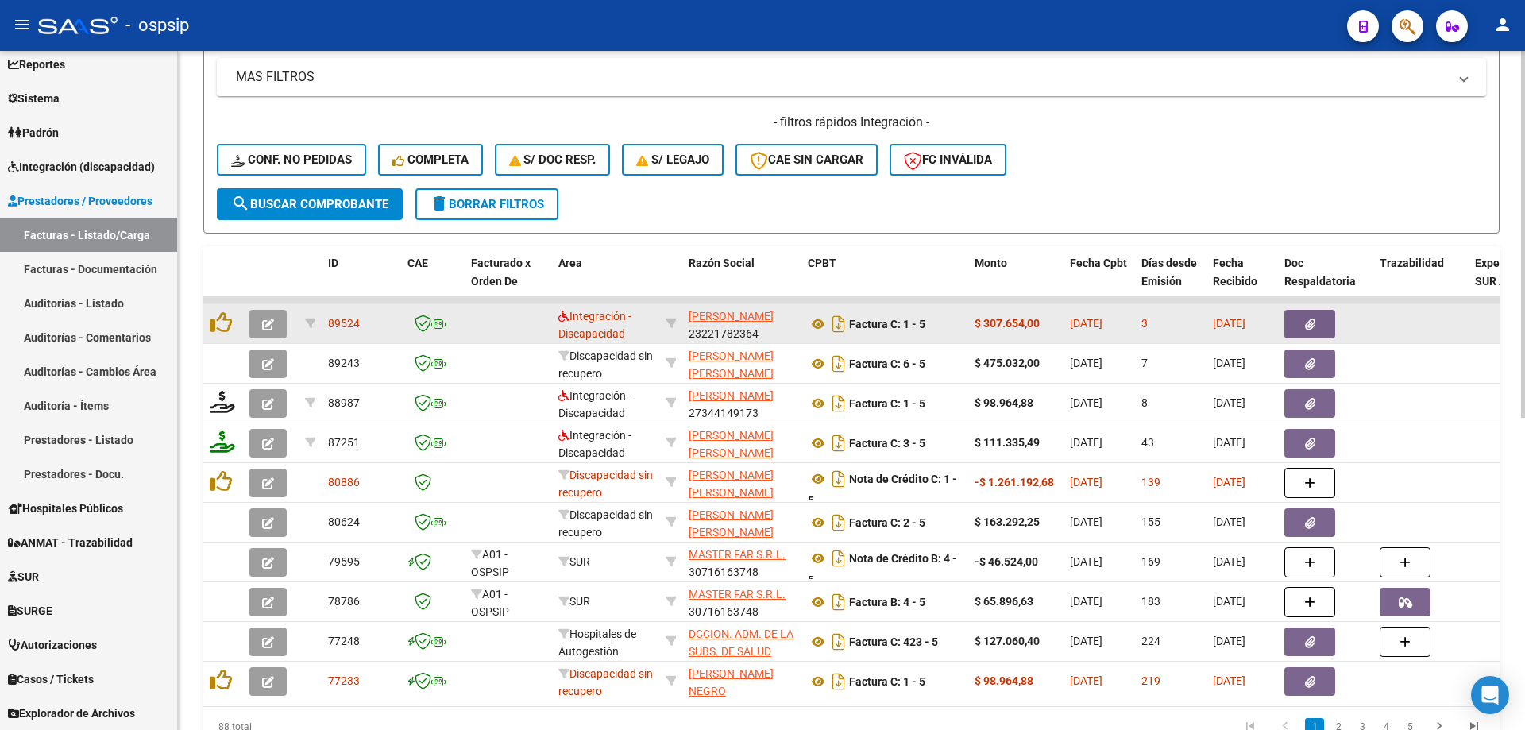
click at [271, 328] on icon "button" at bounding box center [268, 324] width 12 height 12
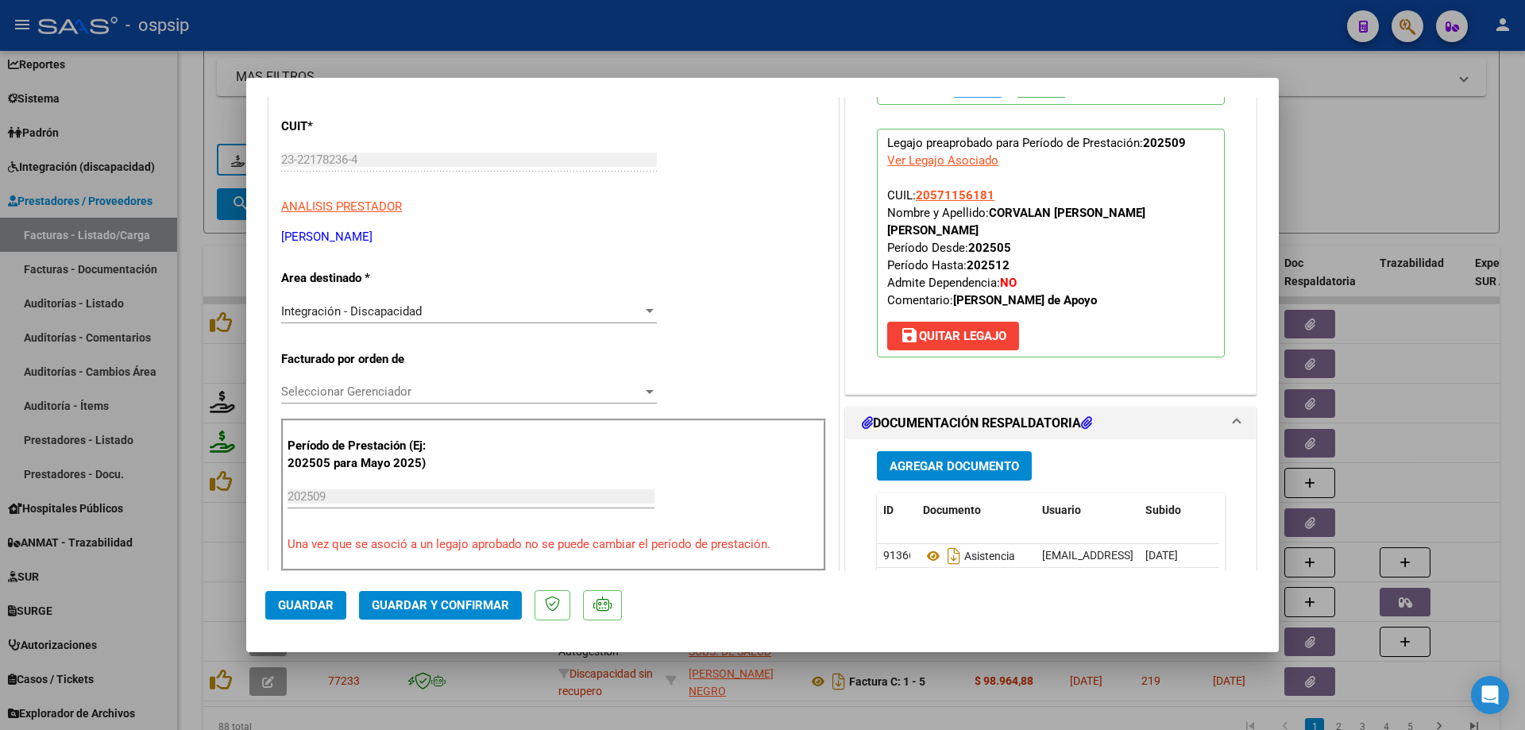
scroll to position [238, 0]
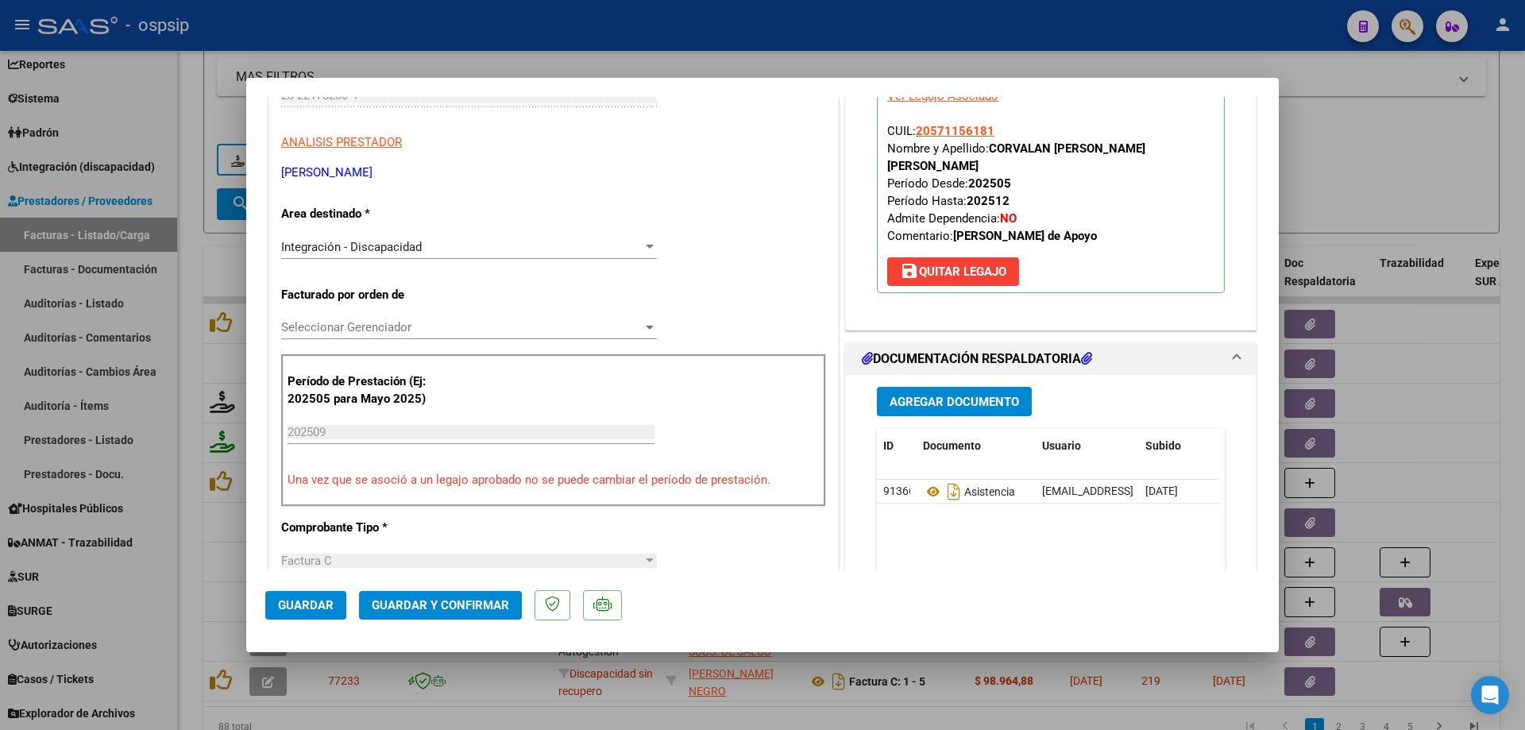
click at [445, 605] on span "Guardar y Confirmar" at bounding box center [440, 605] width 137 height 14
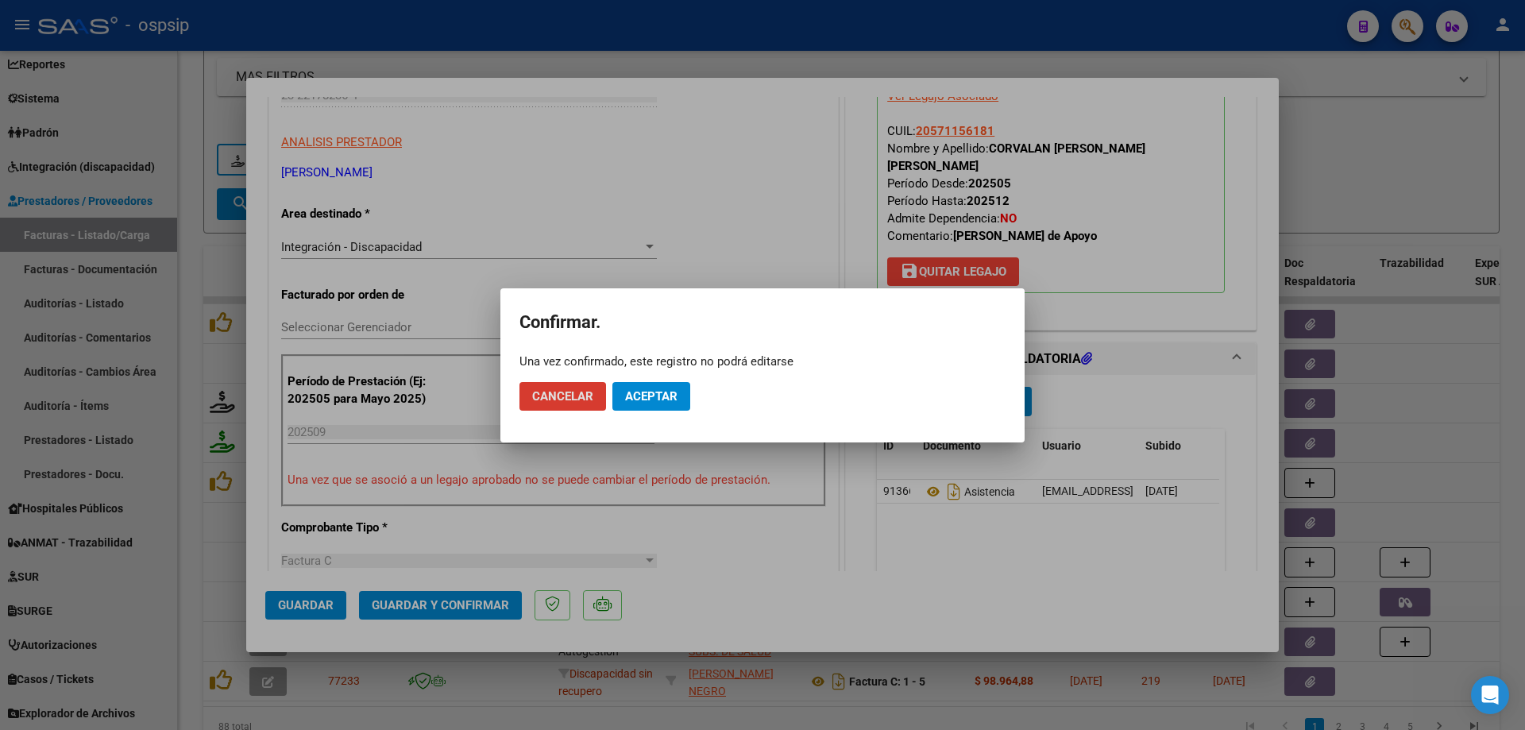
click at [632, 399] on span "Aceptar" at bounding box center [651, 396] width 52 height 14
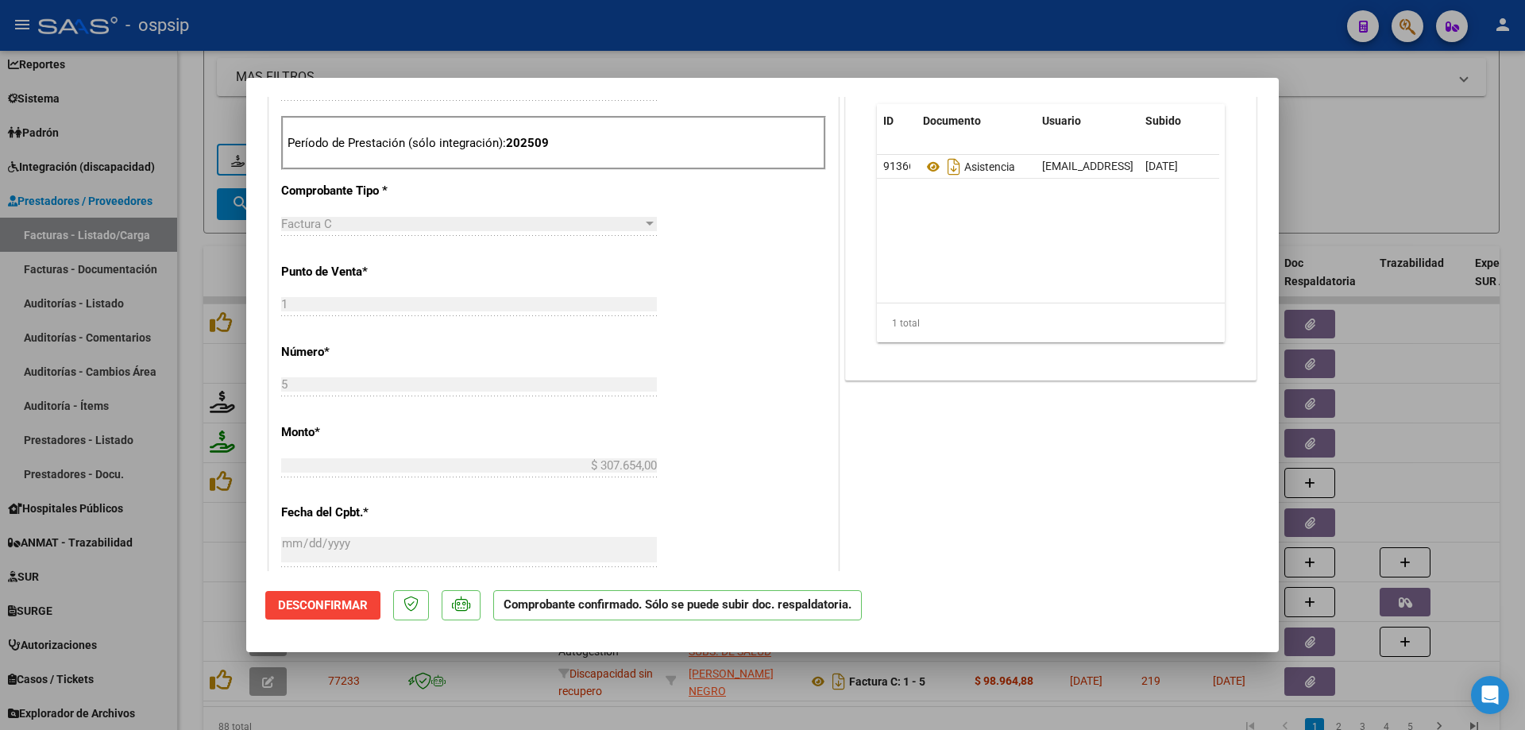
scroll to position [635, 0]
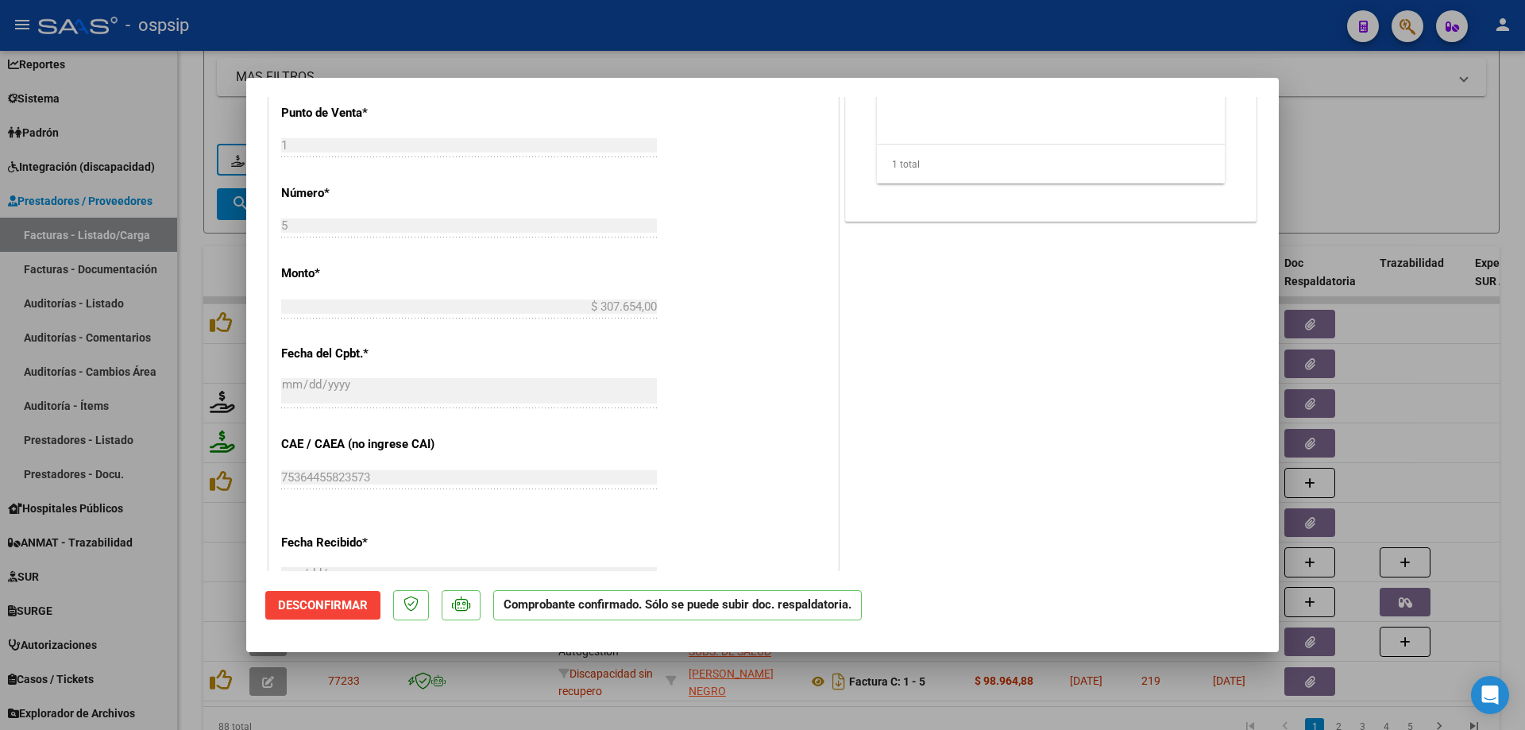
click at [1319, 178] on div at bounding box center [762, 365] width 1525 height 730
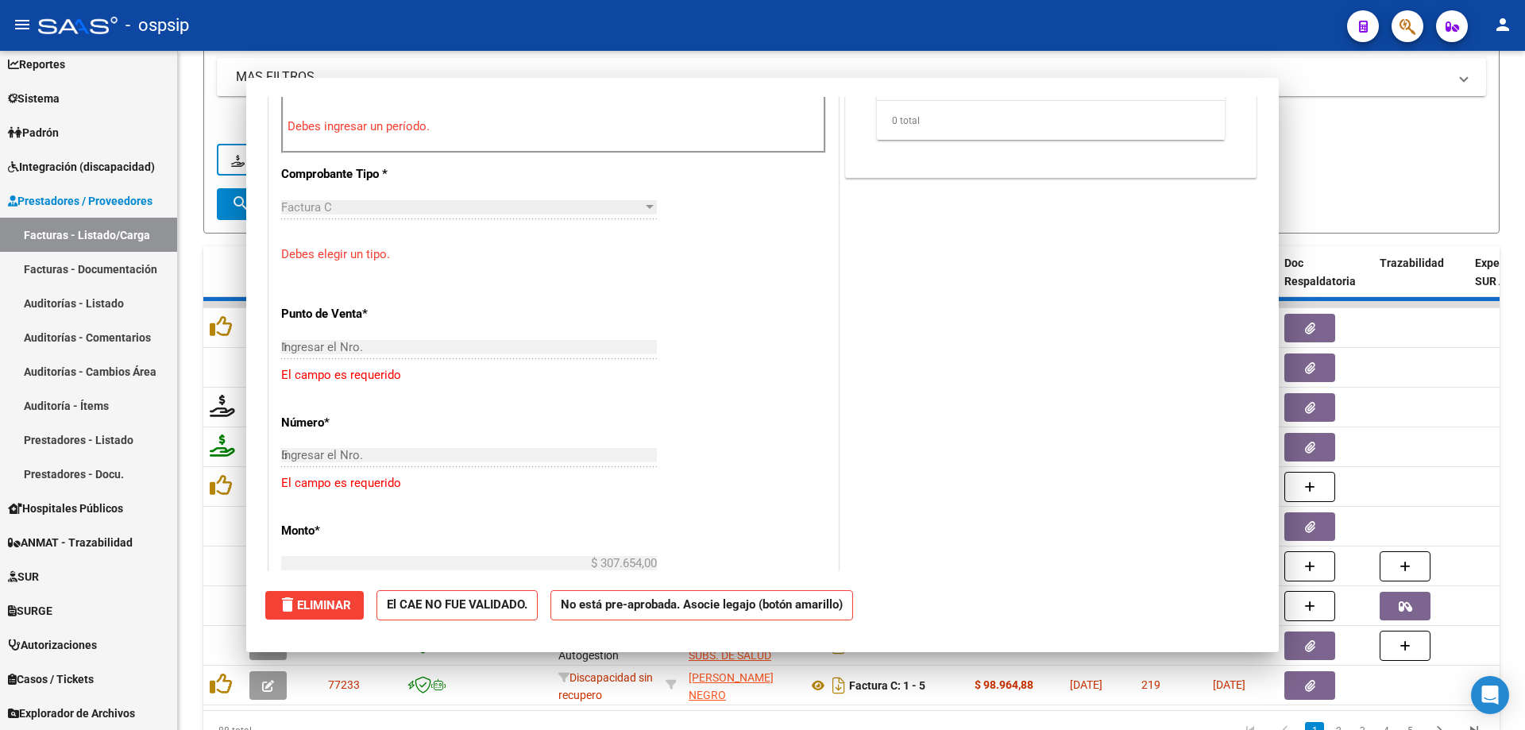
type input "$ 0,00"
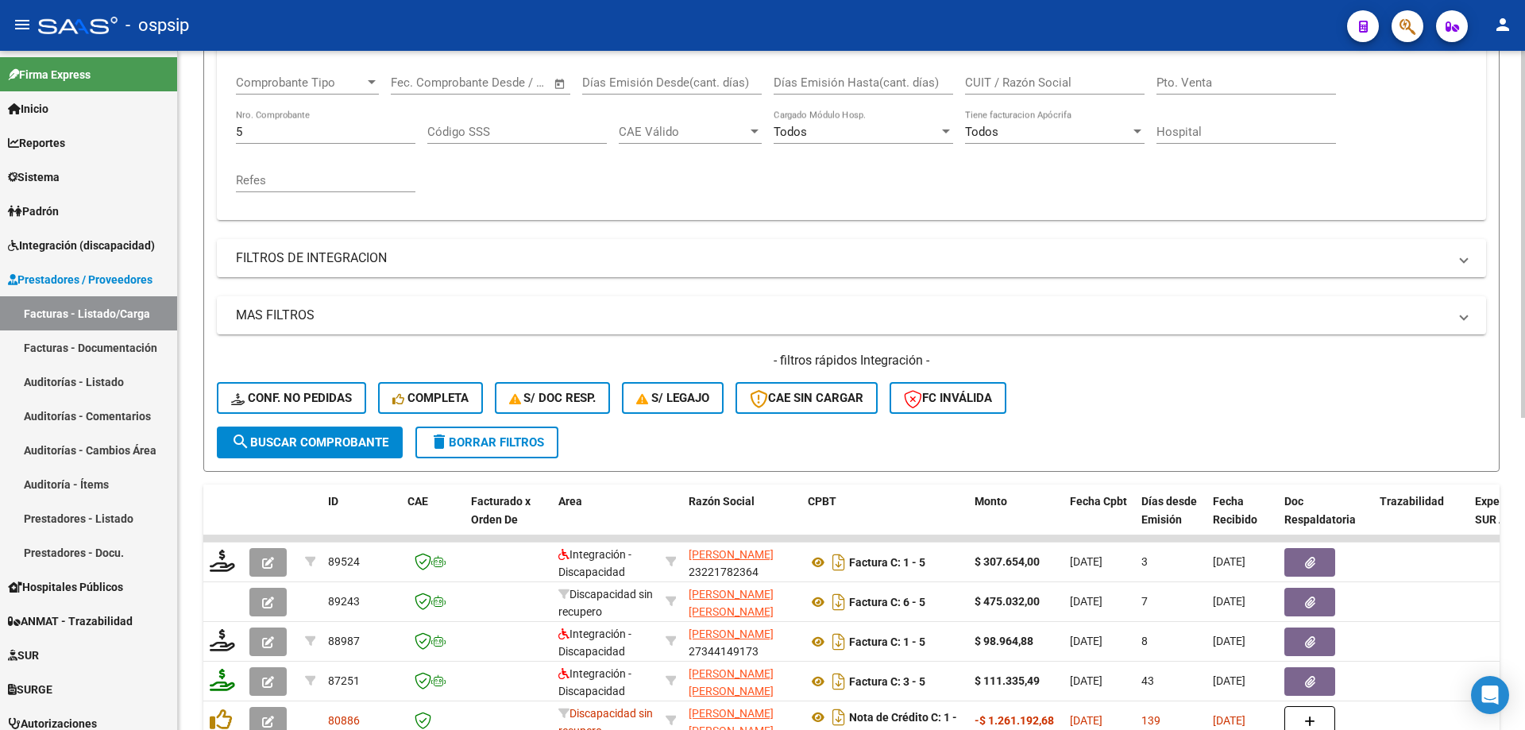
scroll to position [181, 0]
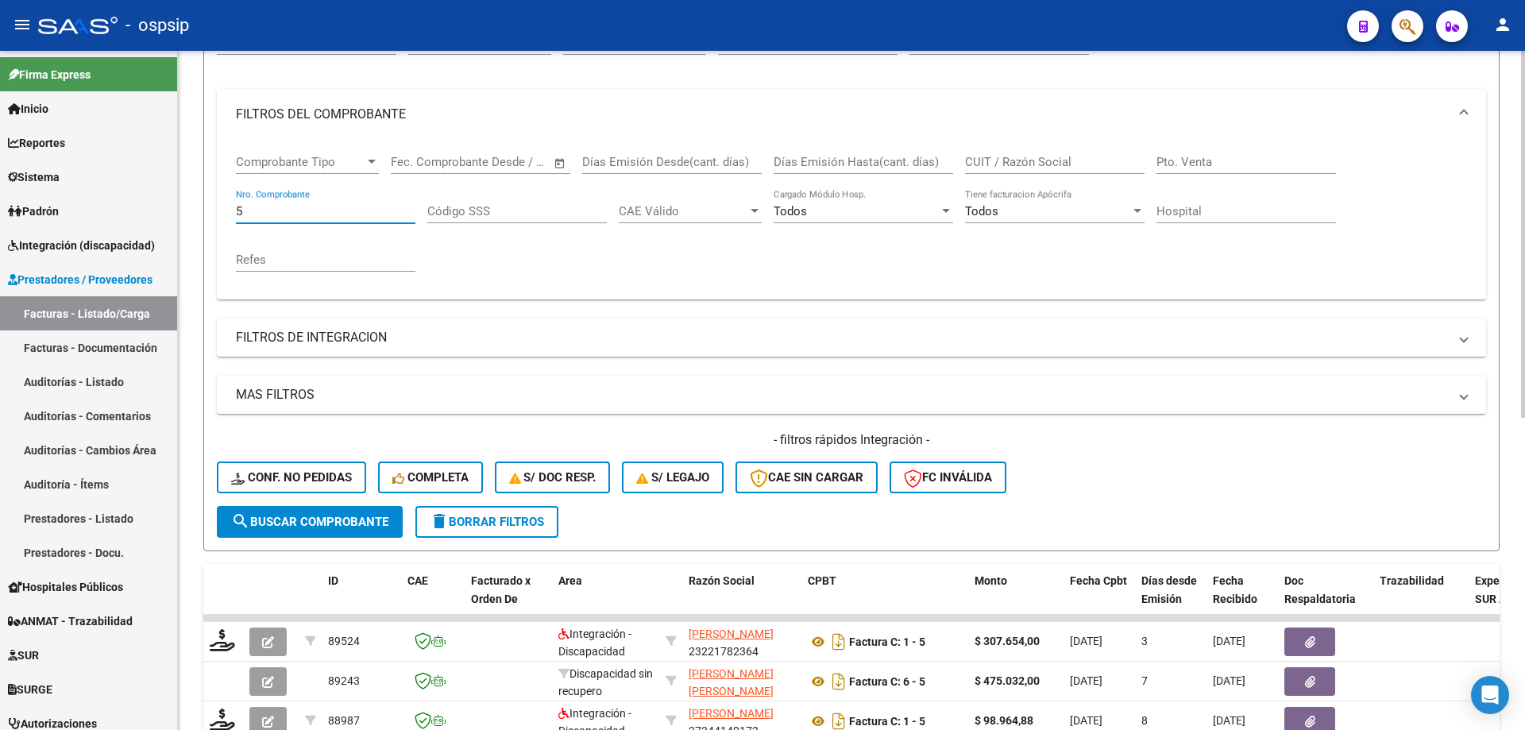
click at [279, 215] on input "5" at bounding box center [325, 211] width 179 height 14
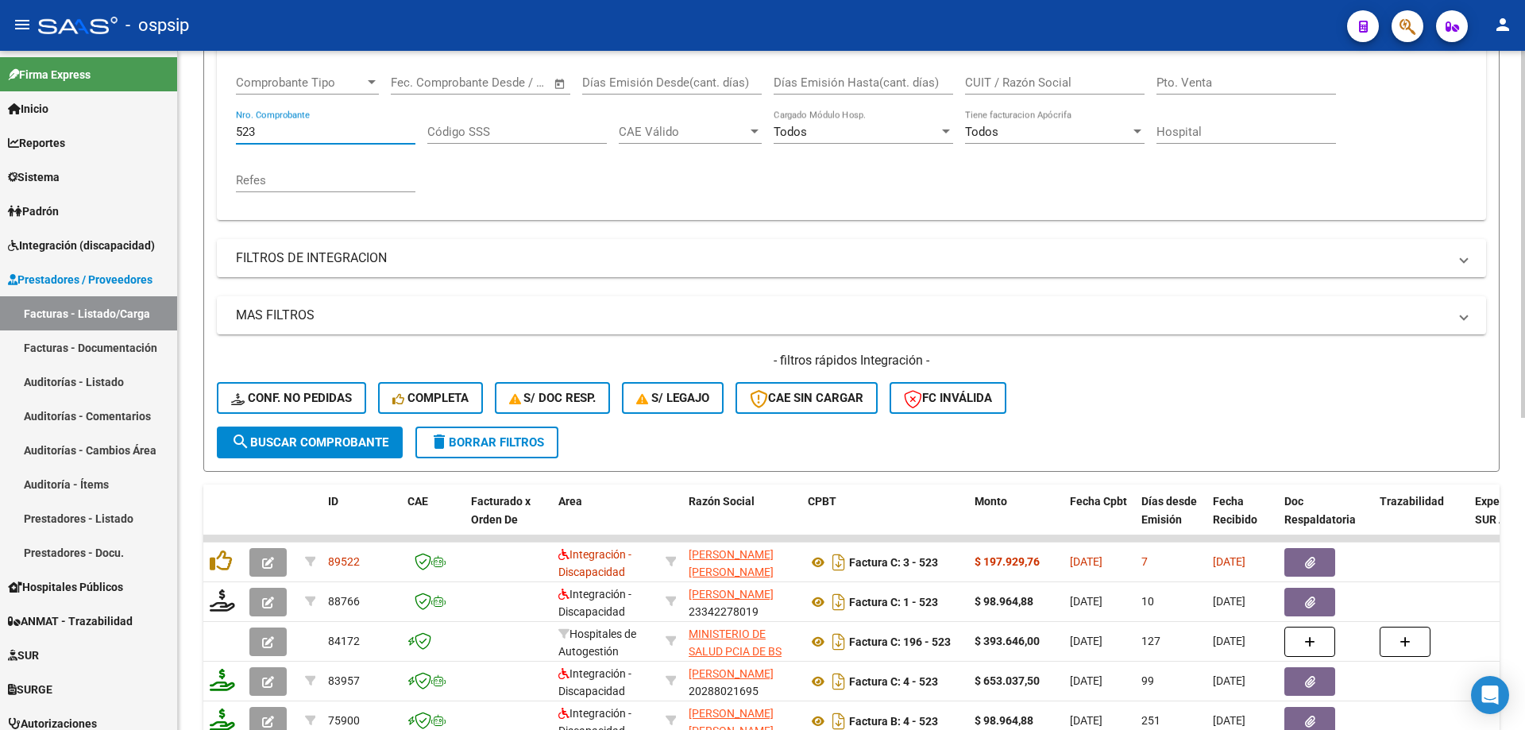
scroll to position [340, 0]
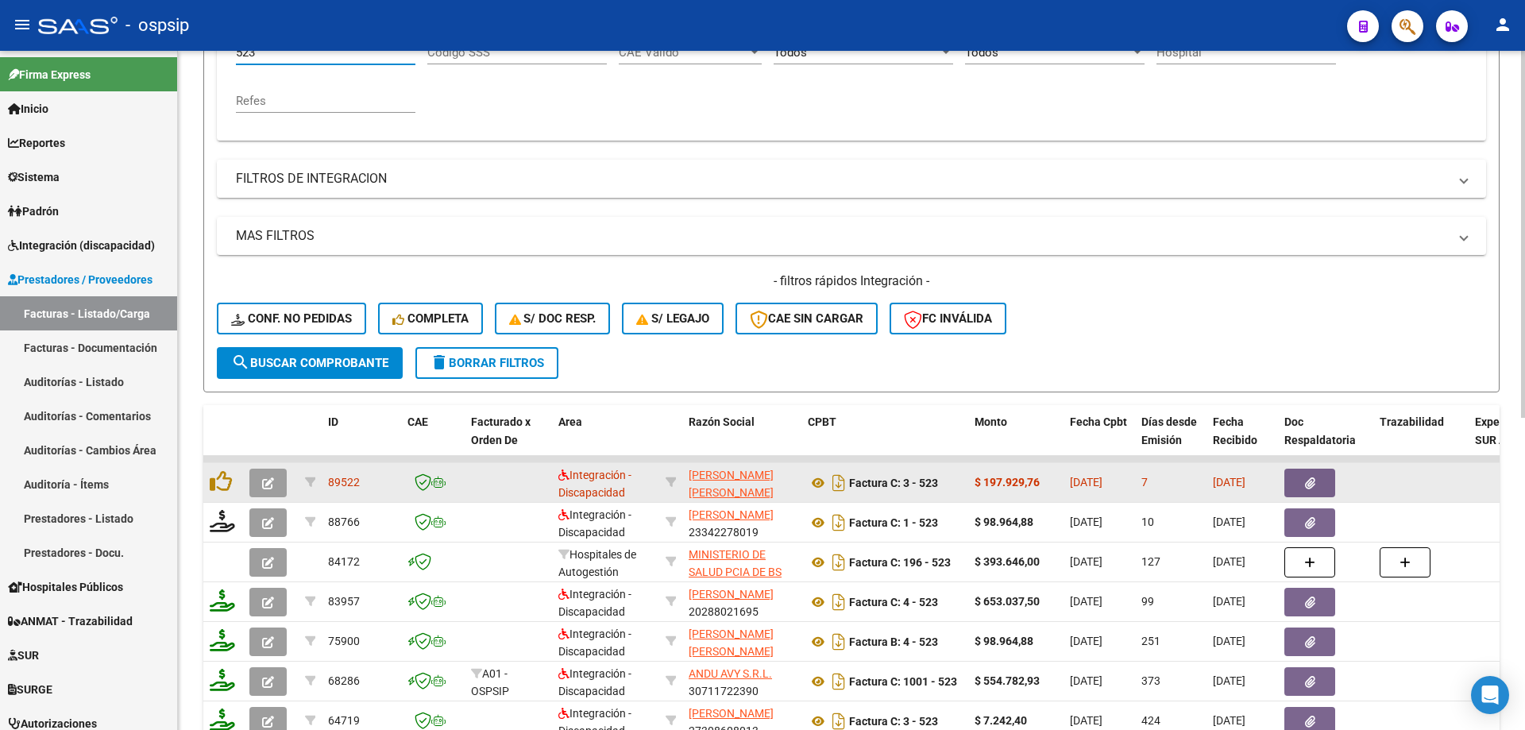
type input "523"
click at [266, 477] on icon "button" at bounding box center [268, 483] width 12 height 12
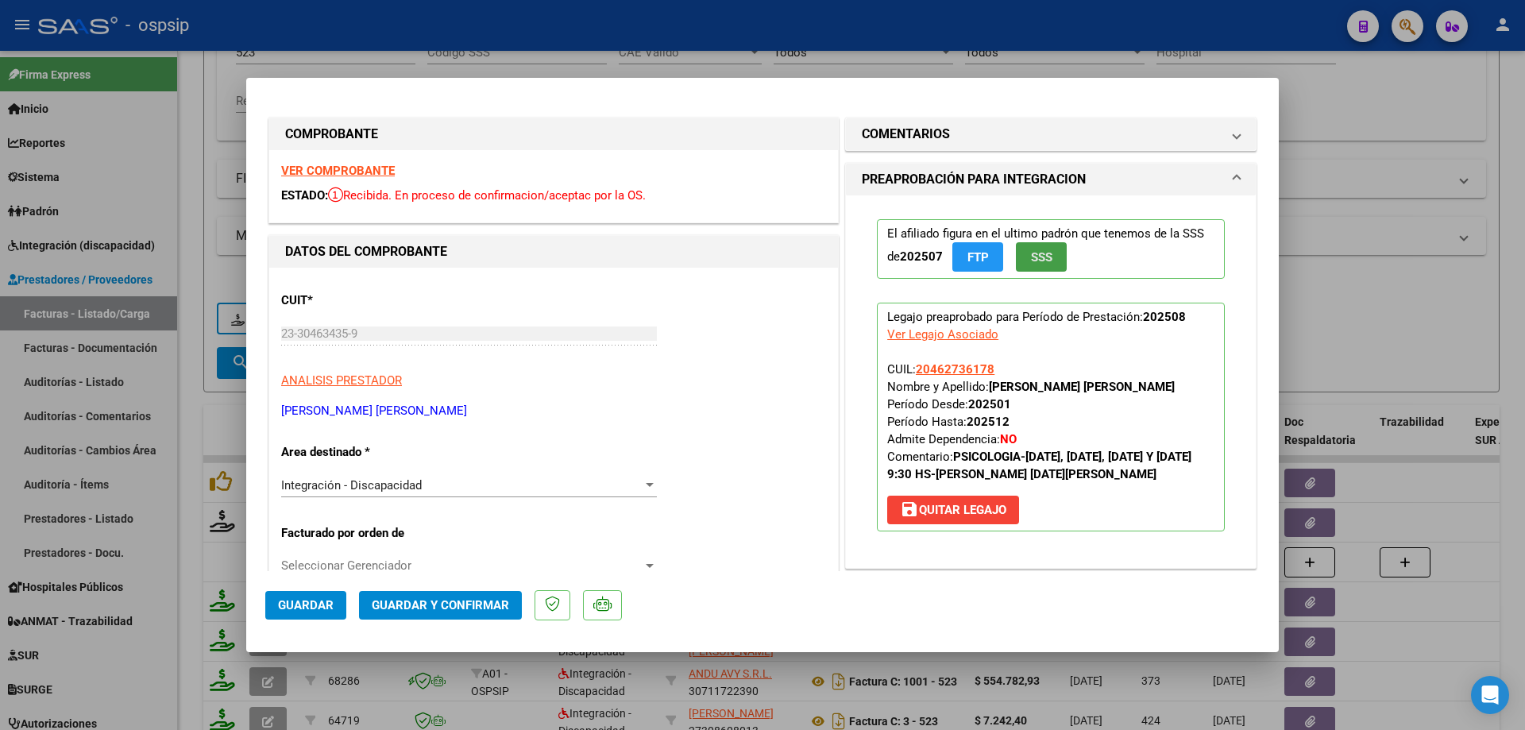
click at [1049, 260] on button "SSS" at bounding box center [1041, 256] width 51 height 29
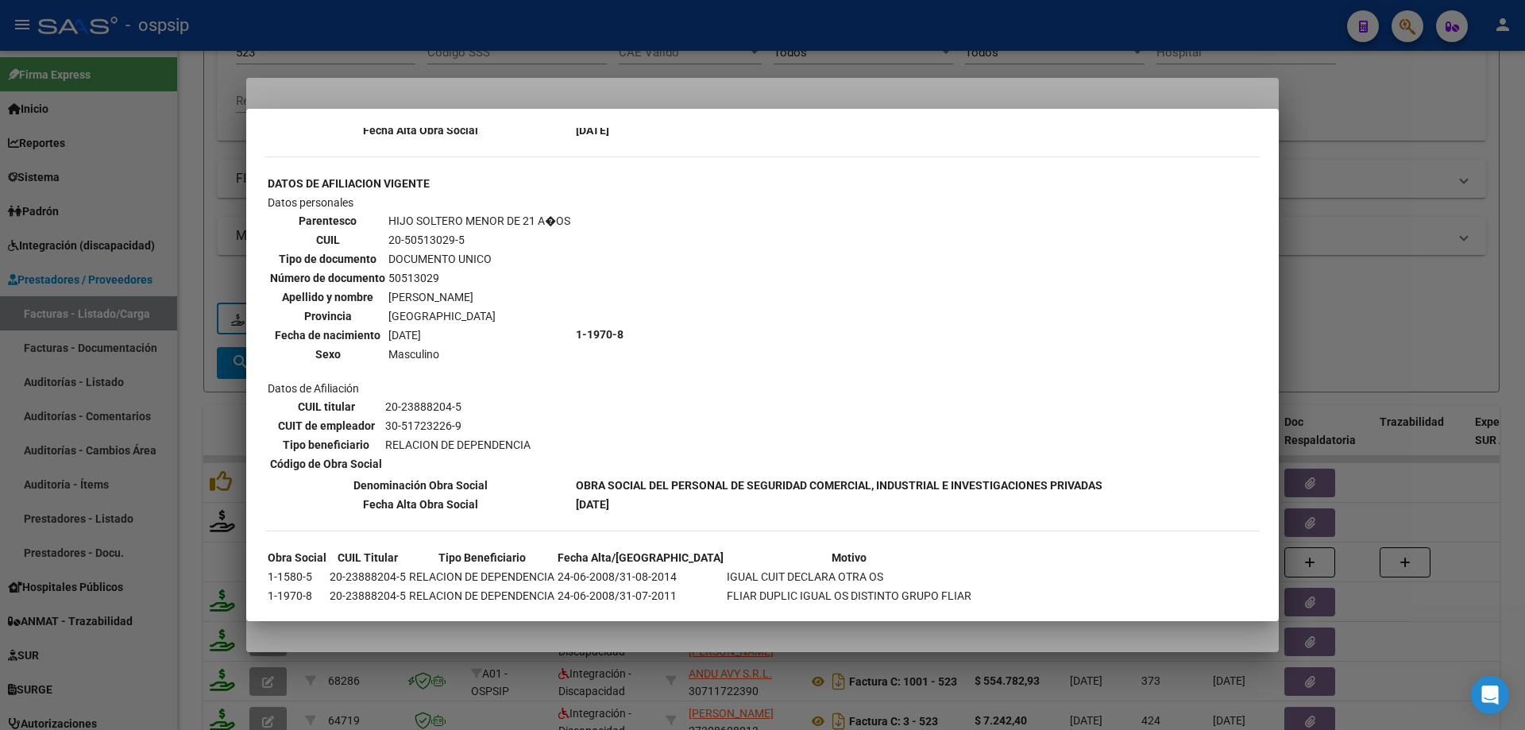
scroll to position [929, 0]
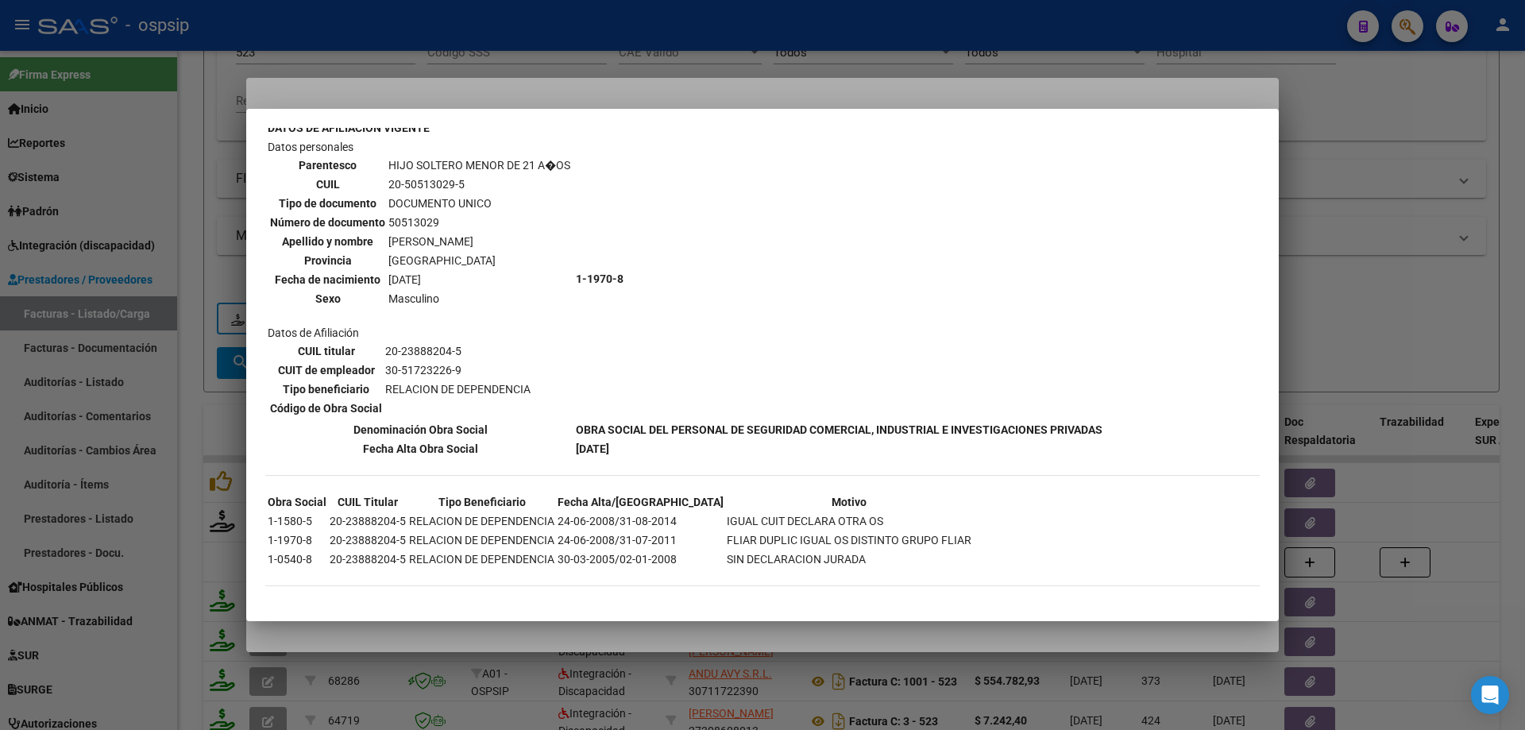
click at [1377, 233] on div at bounding box center [762, 365] width 1525 height 730
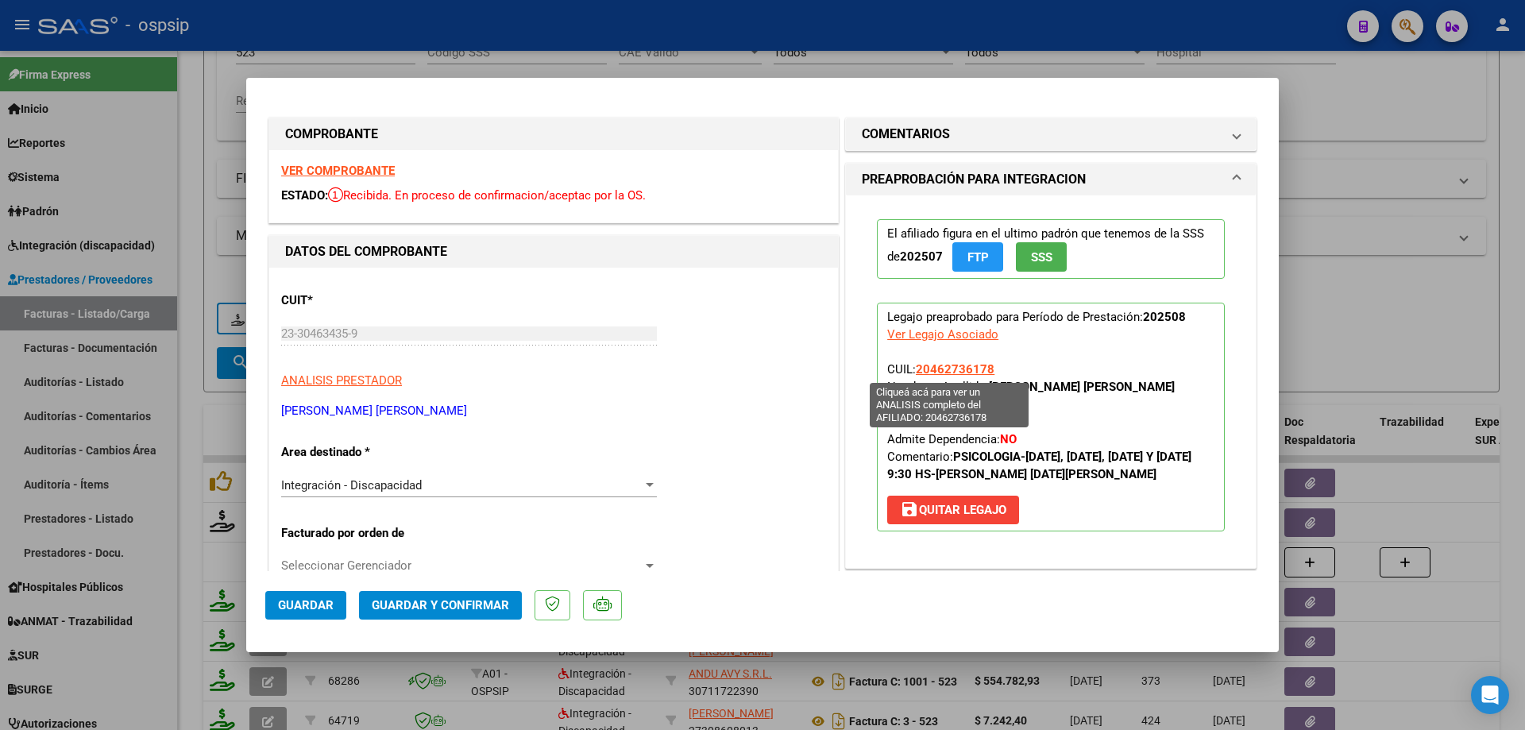
click at [956, 365] on span "20462736178" at bounding box center [955, 369] width 79 height 14
type textarea "20462736178"
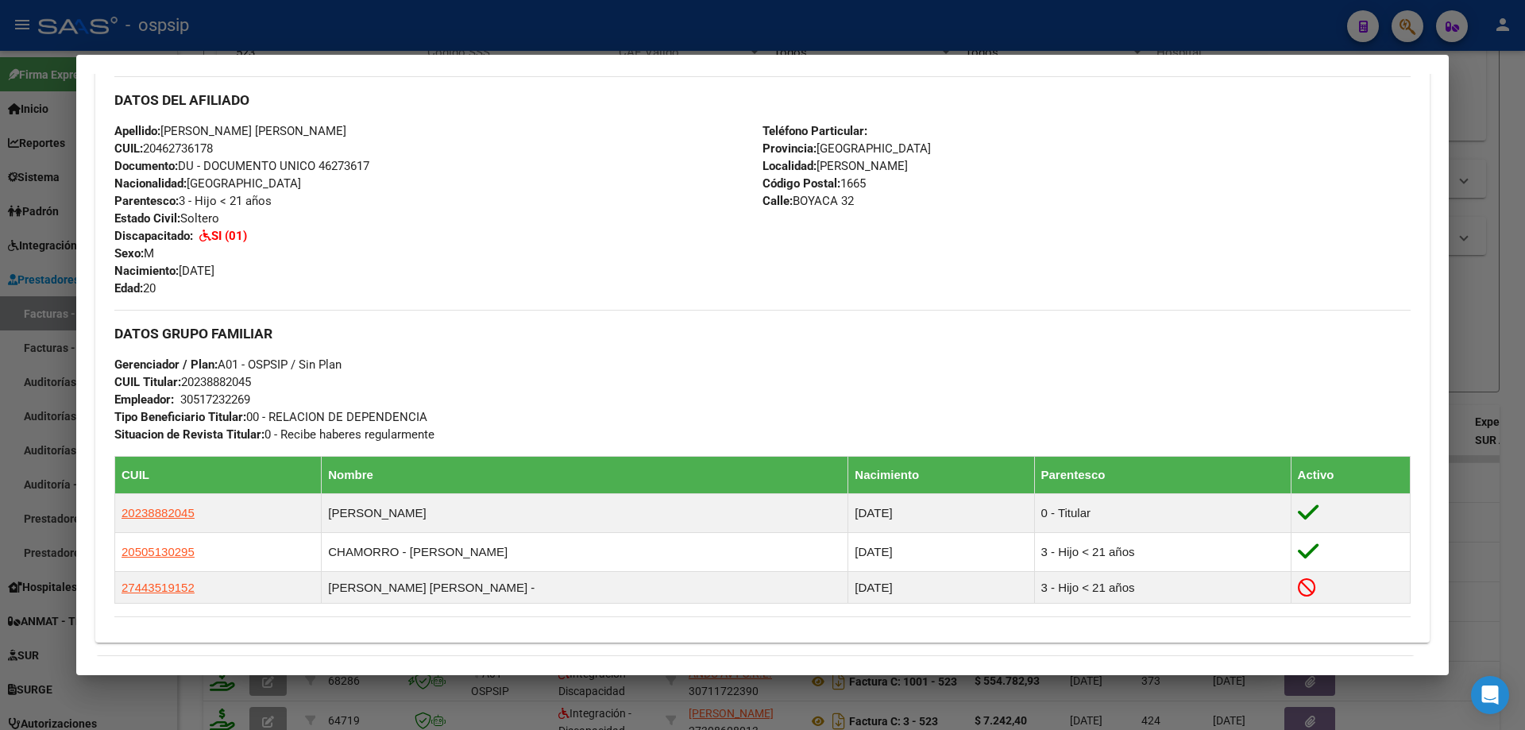
scroll to position [714, 0]
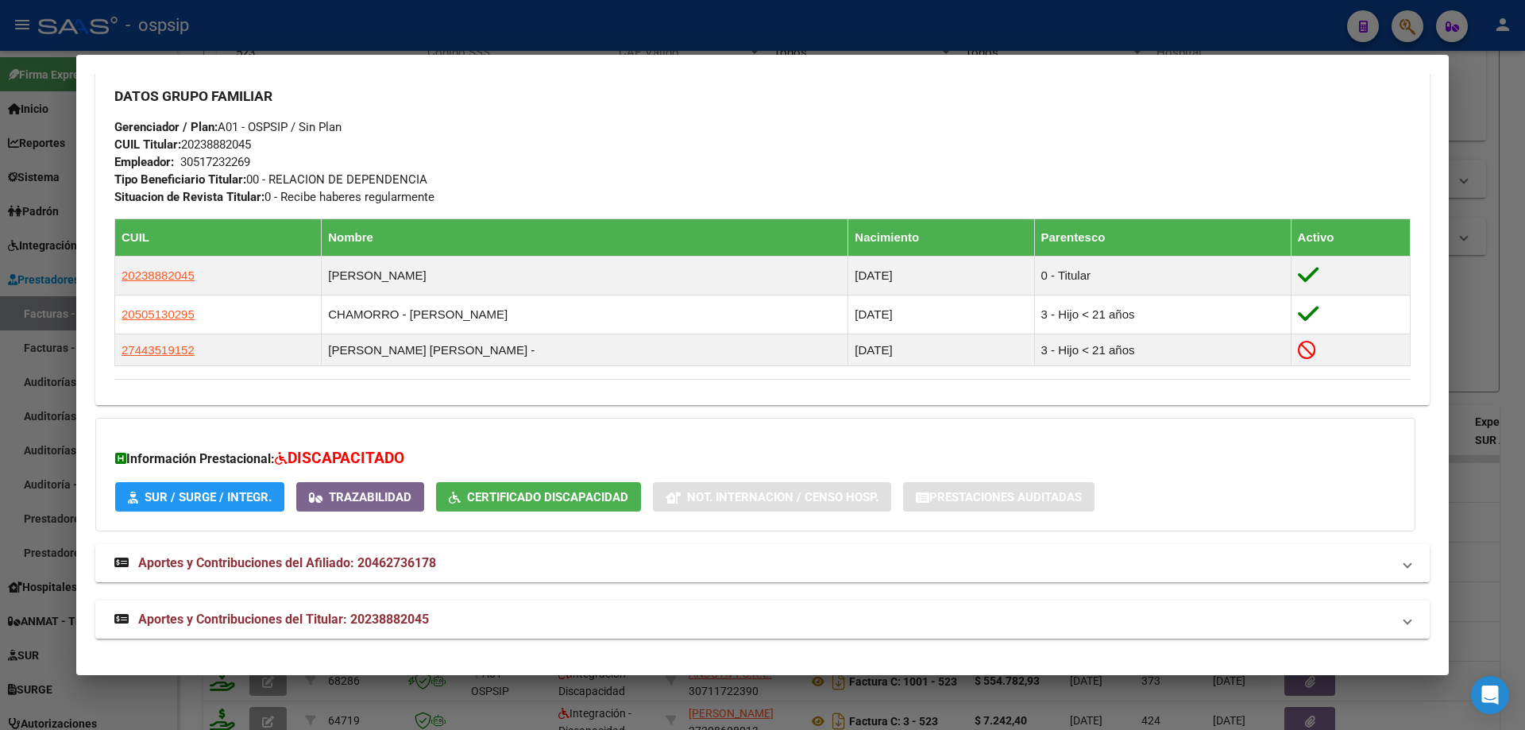
click at [1508, 331] on div at bounding box center [762, 365] width 1525 height 730
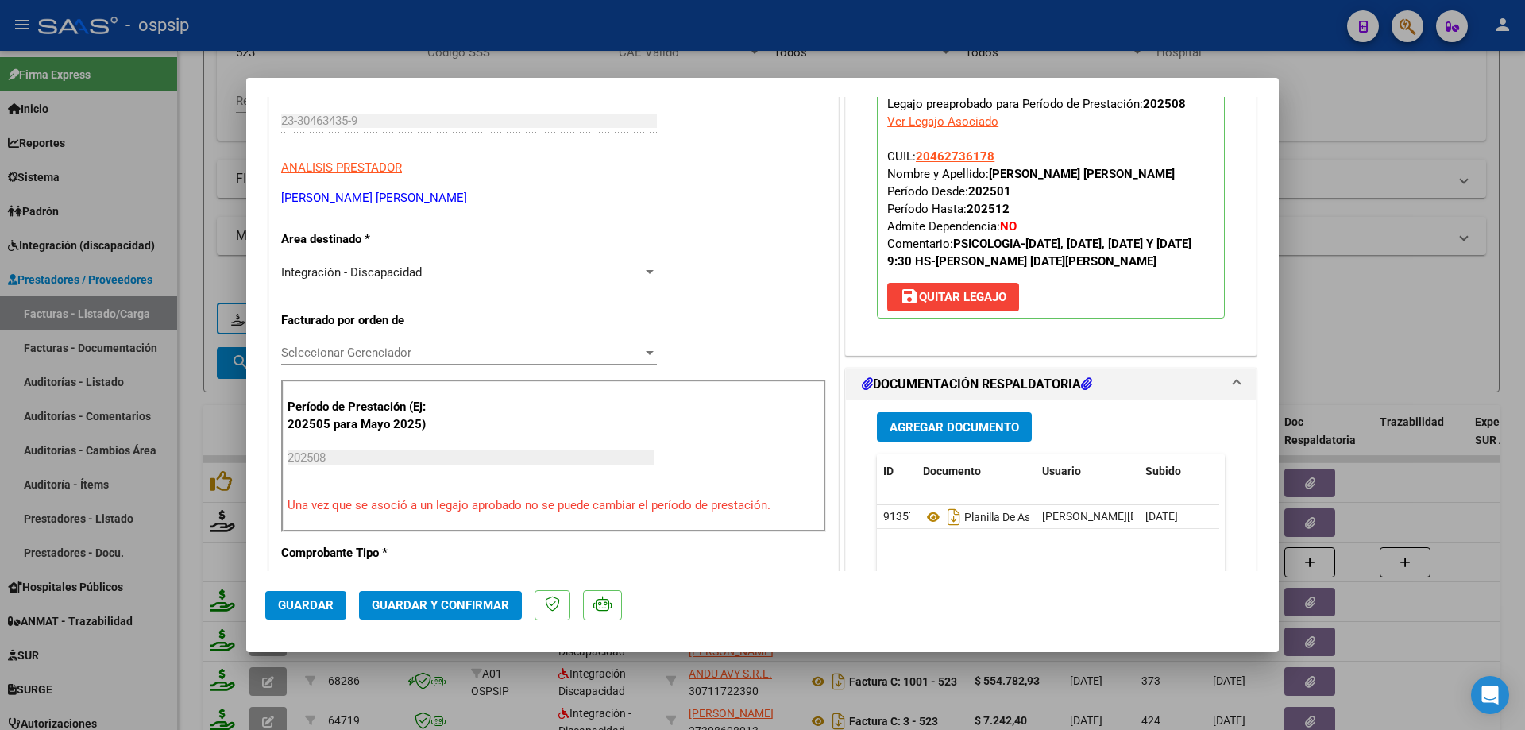
scroll to position [238, 0]
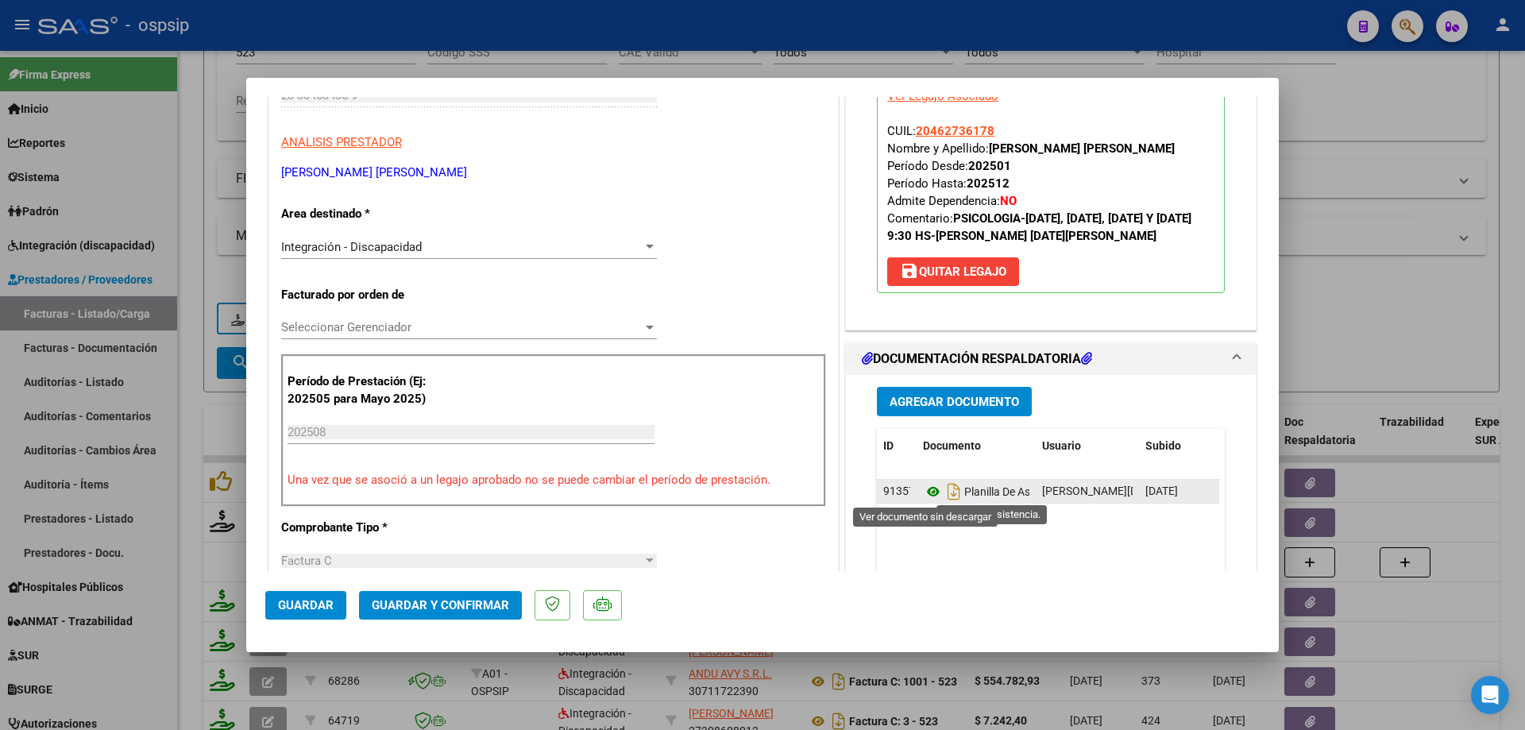
click at [927, 492] on icon at bounding box center [933, 491] width 21 height 19
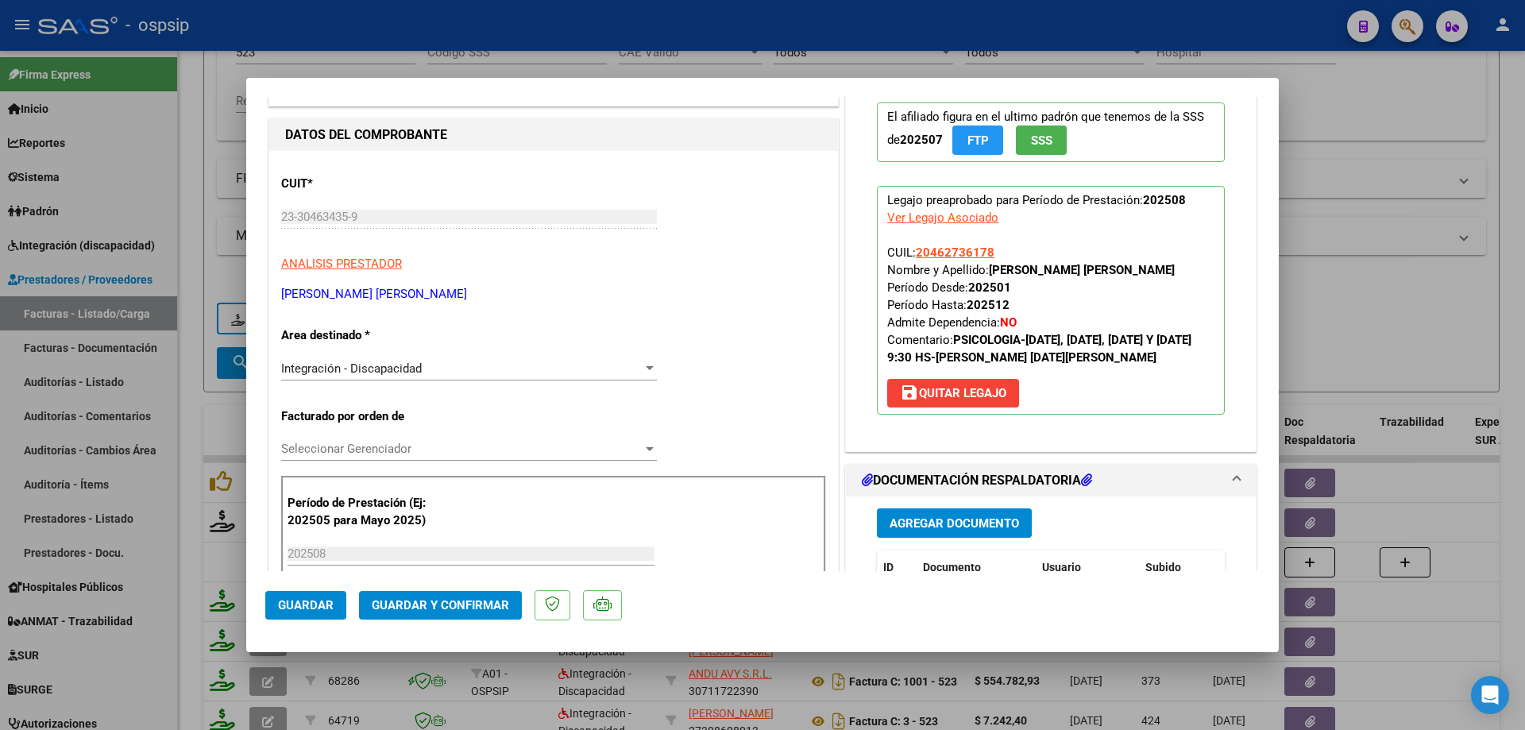
scroll to position [0, 0]
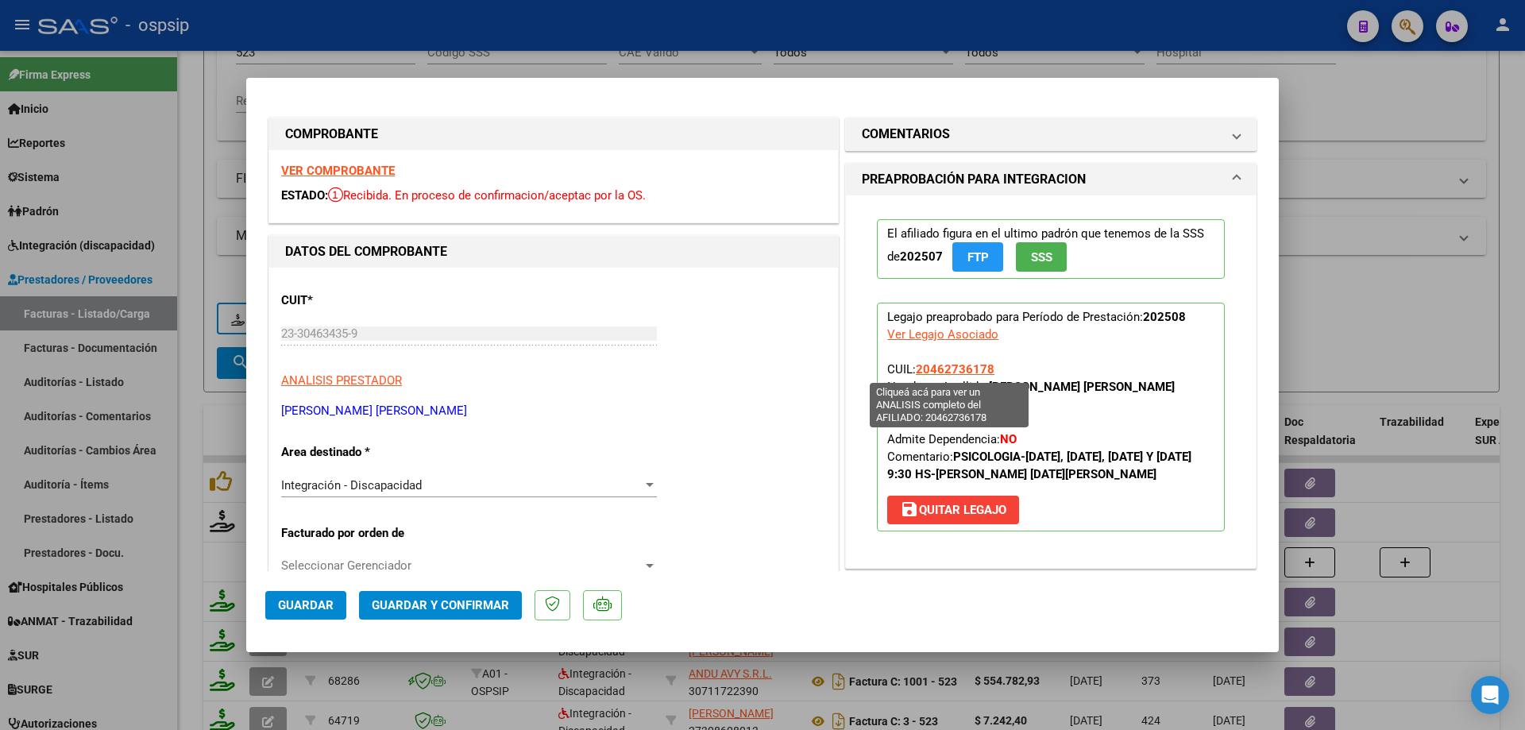
drag, startPoint x: 994, startPoint y: 371, endPoint x: 923, endPoint y: 364, distance: 71.0
click at [913, 367] on p "Legajo preaprobado para Período de Prestación: 202508 Ver Legajo Asociado CUIL:…" at bounding box center [1051, 417] width 348 height 229
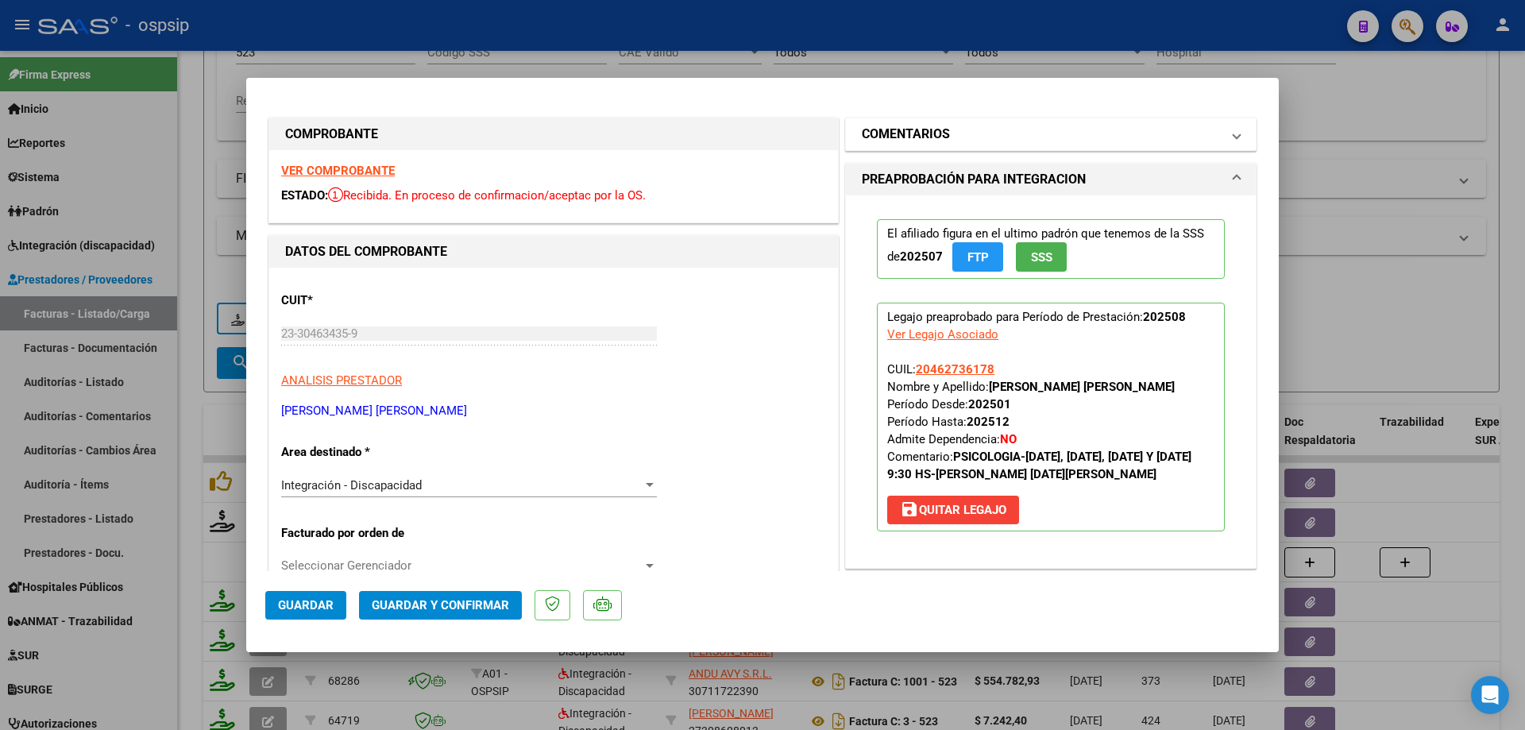
click at [1036, 121] on mat-expansion-panel-header "COMENTARIOS" at bounding box center [1051, 134] width 410 height 32
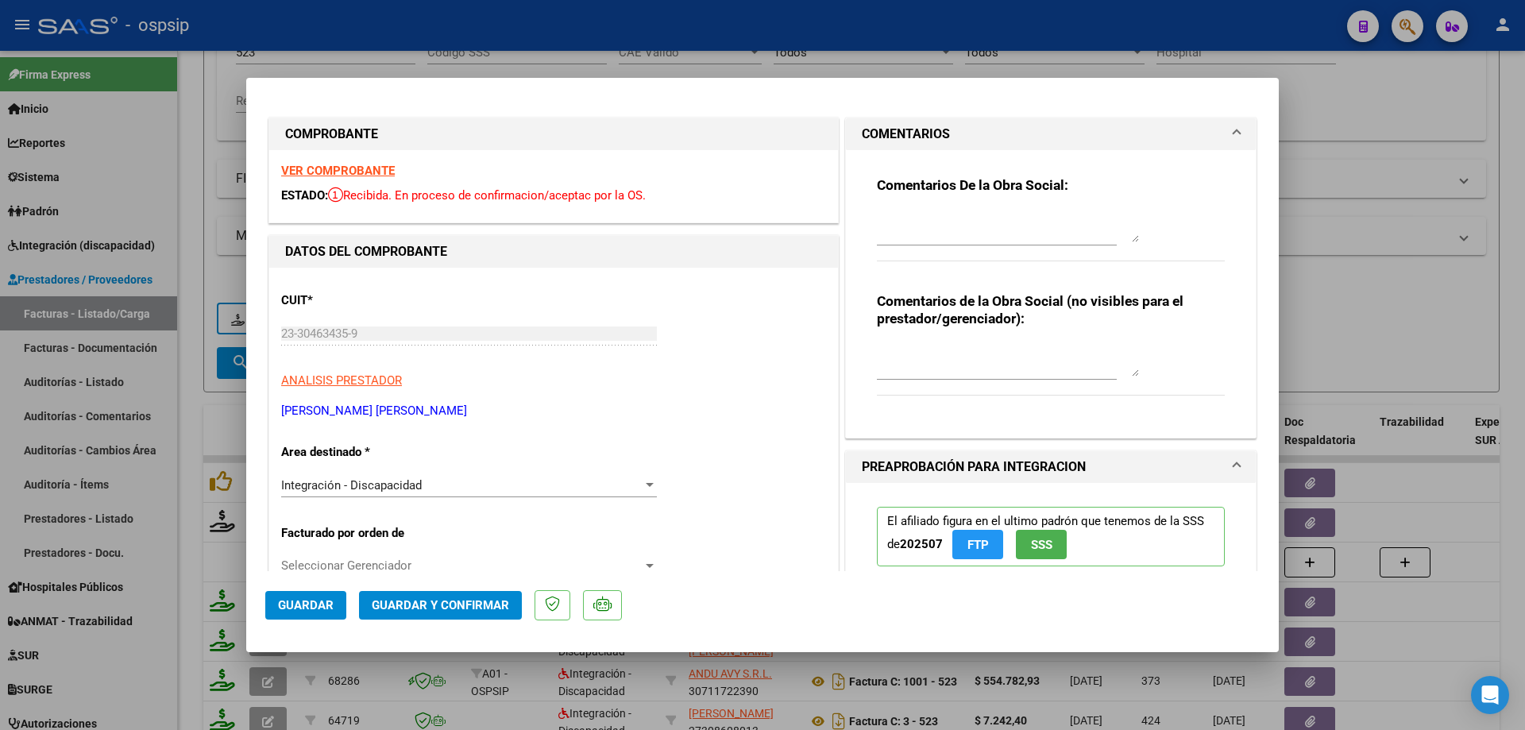
click at [468, 596] on button "Guardar y Confirmar" at bounding box center [440, 605] width 163 height 29
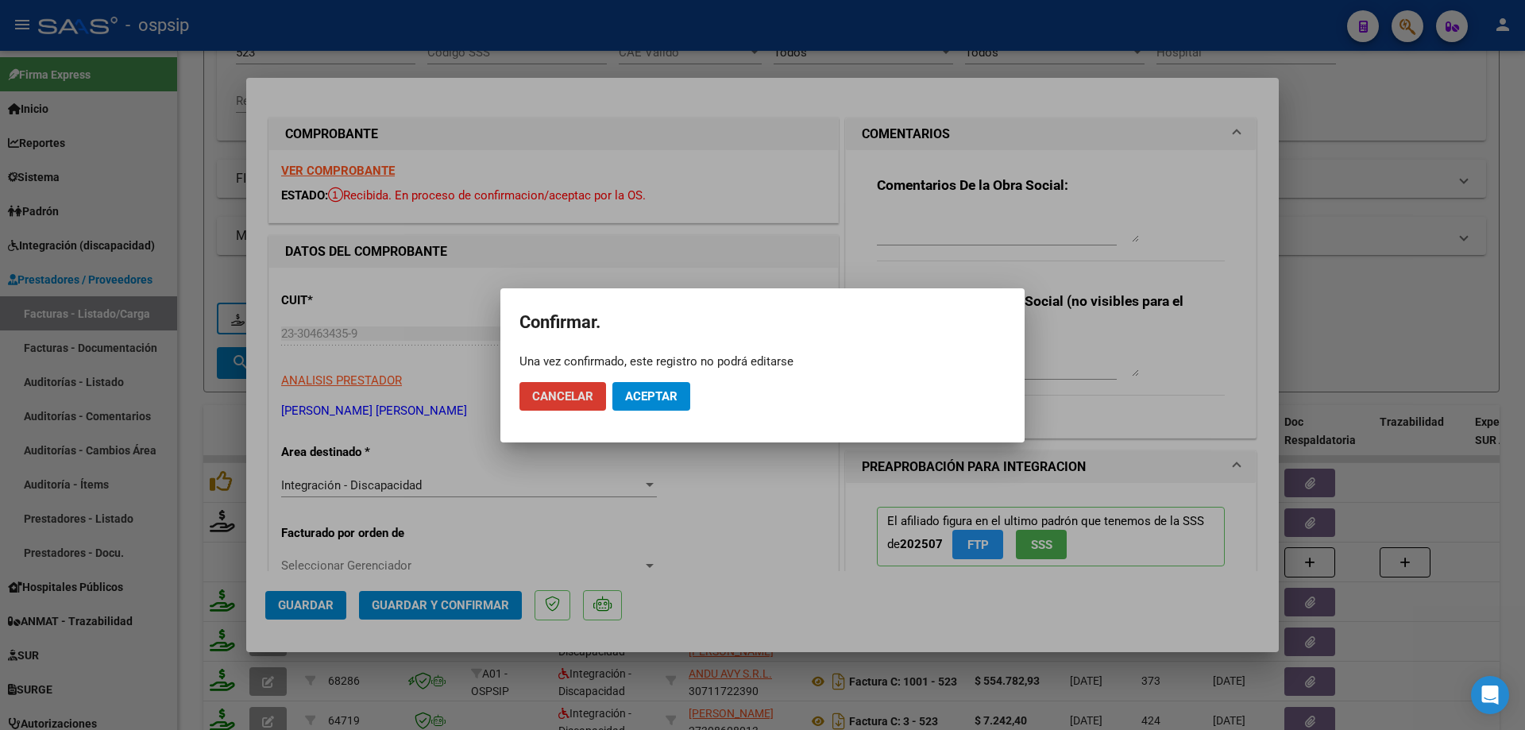
click at [638, 398] on span "Aceptar" at bounding box center [651, 396] width 52 height 14
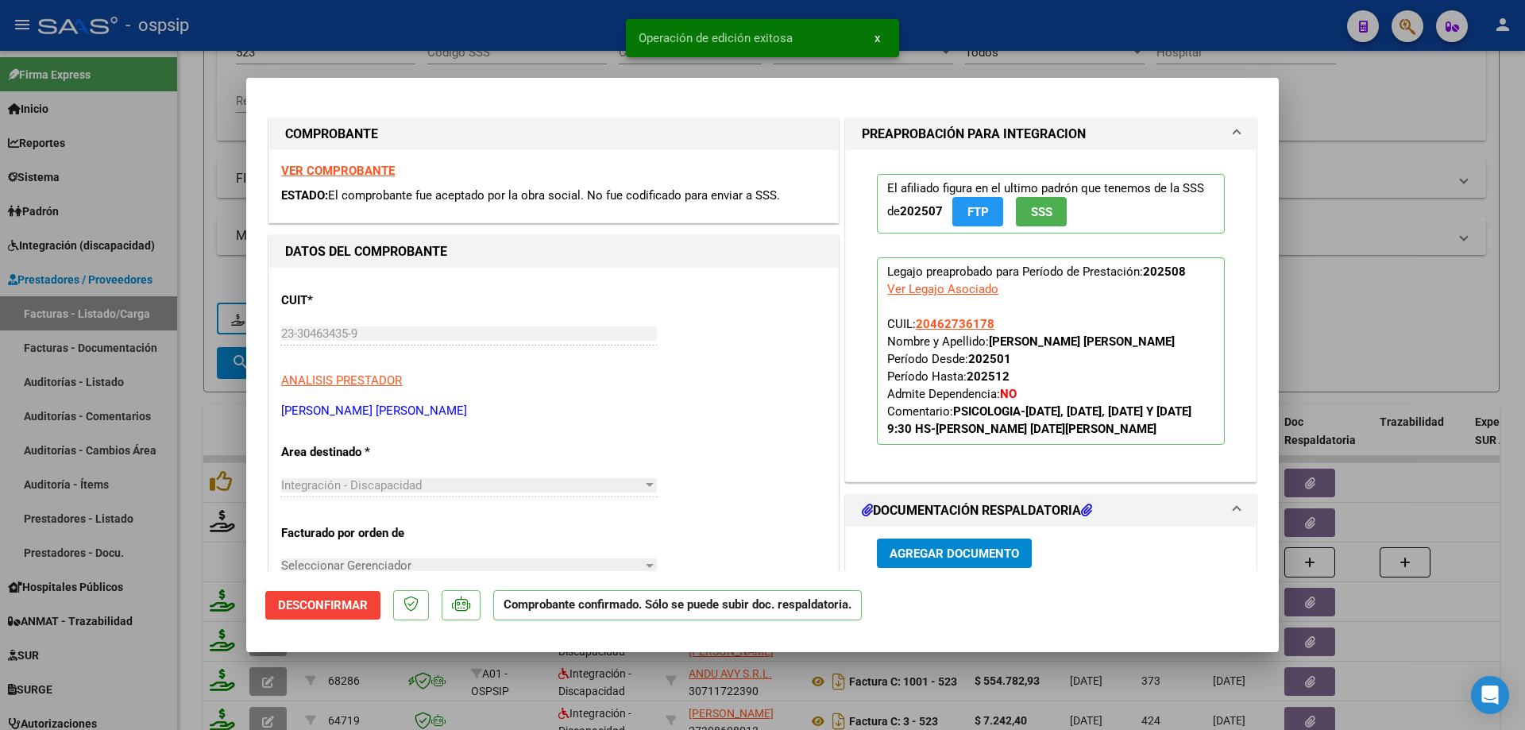
click at [1322, 262] on div at bounding box center [762, 365] width 1525 height 730
type input "$ 0,00"
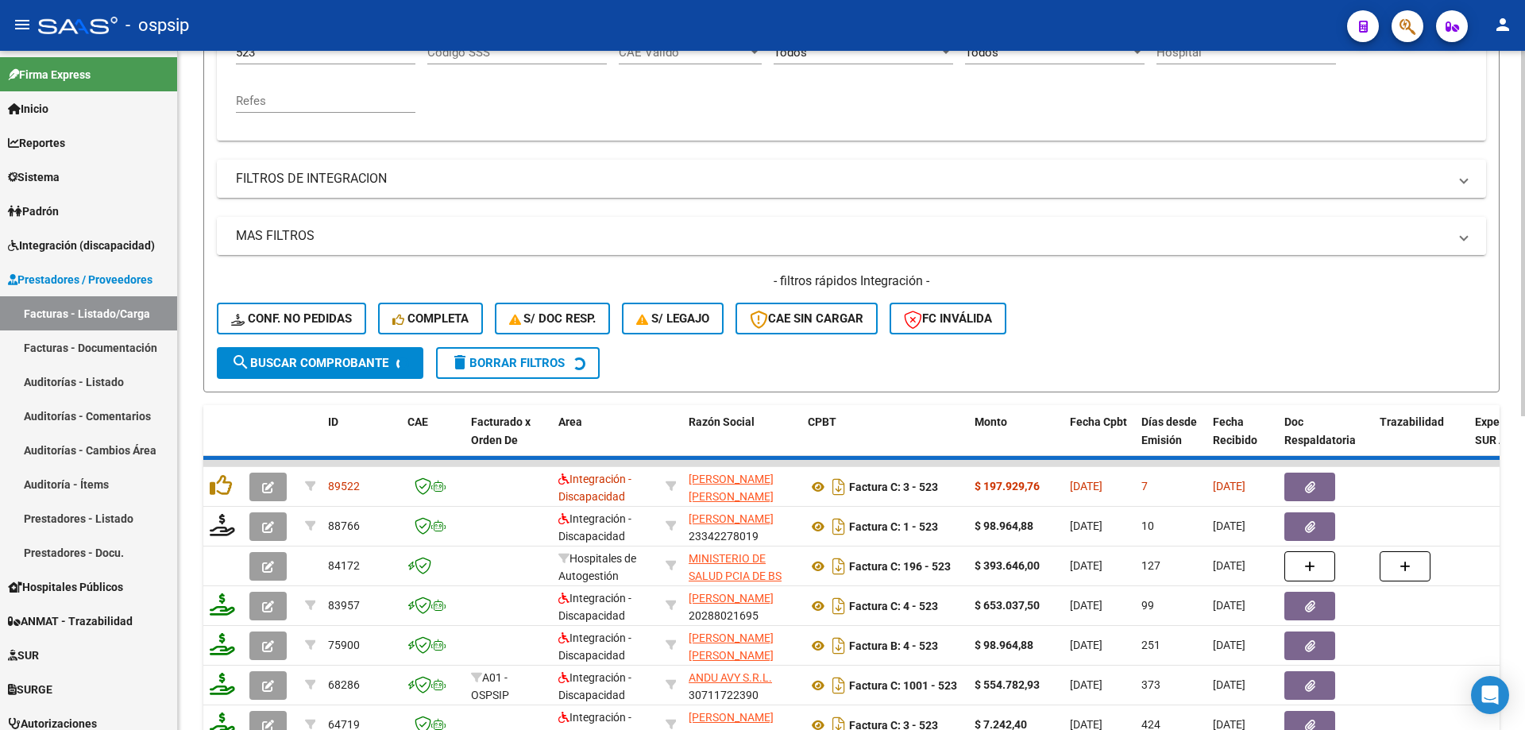
scroll to position [22, 0]
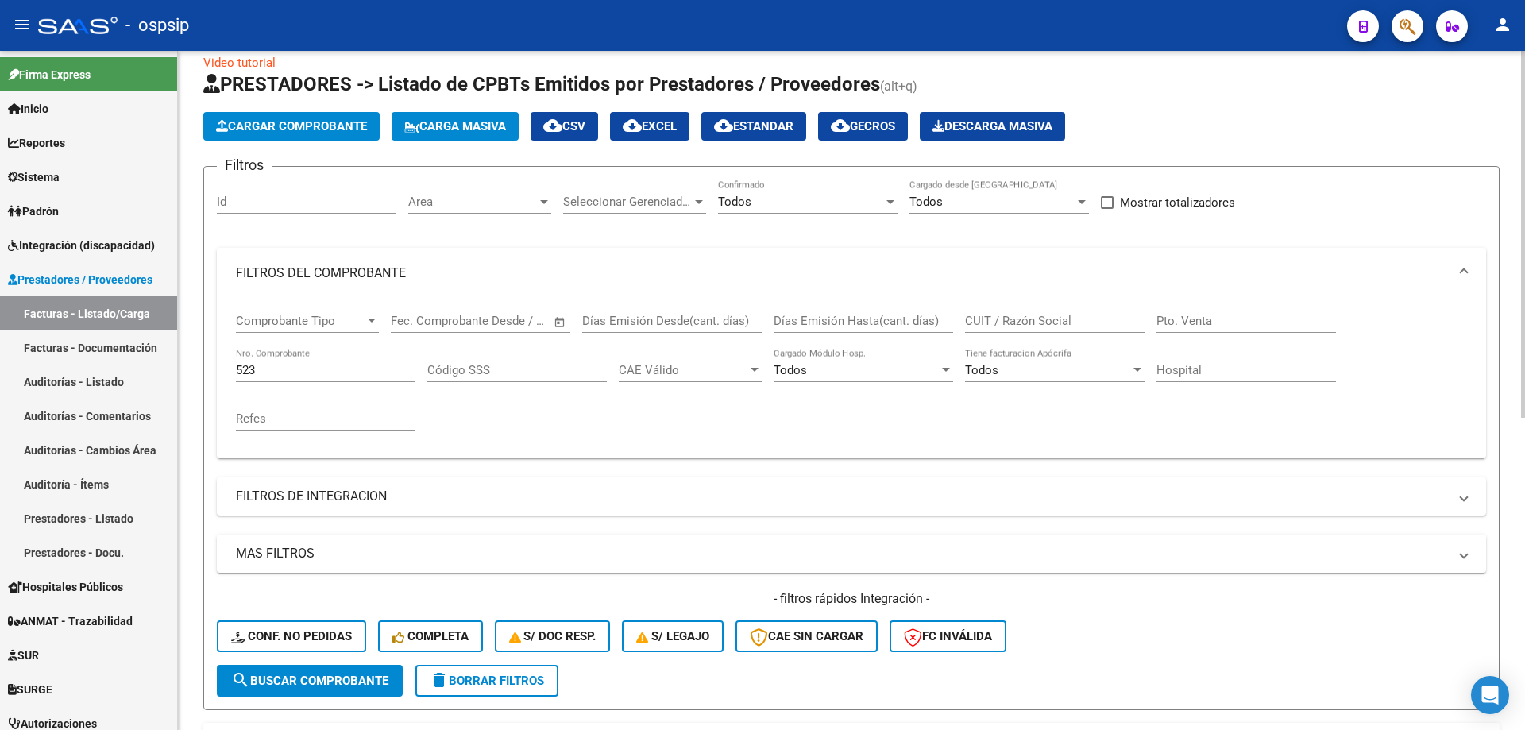
click at [279, 370] on input "523" at bounding box center [325, 370] width 179 height 14
type input "5"
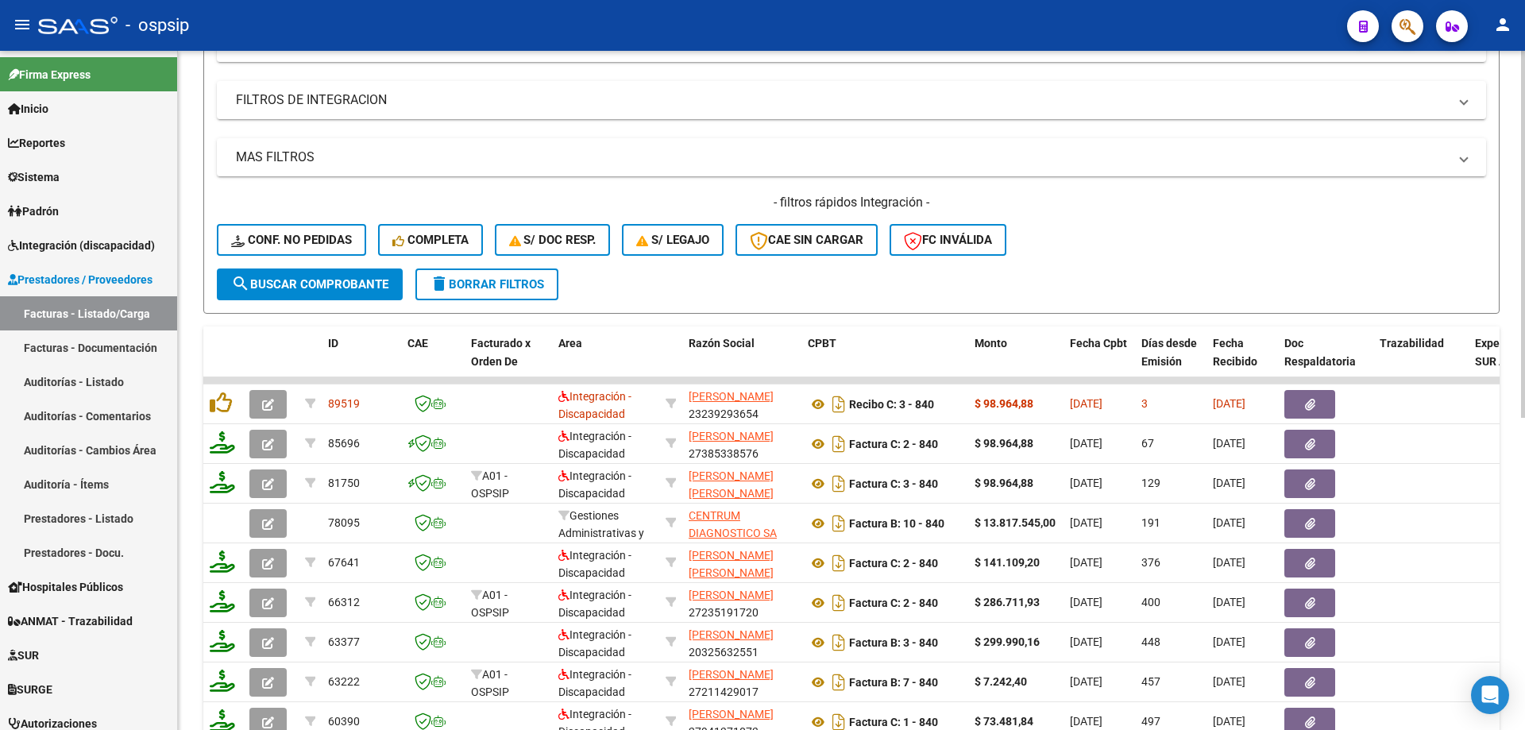
scroll to position [419, 0]
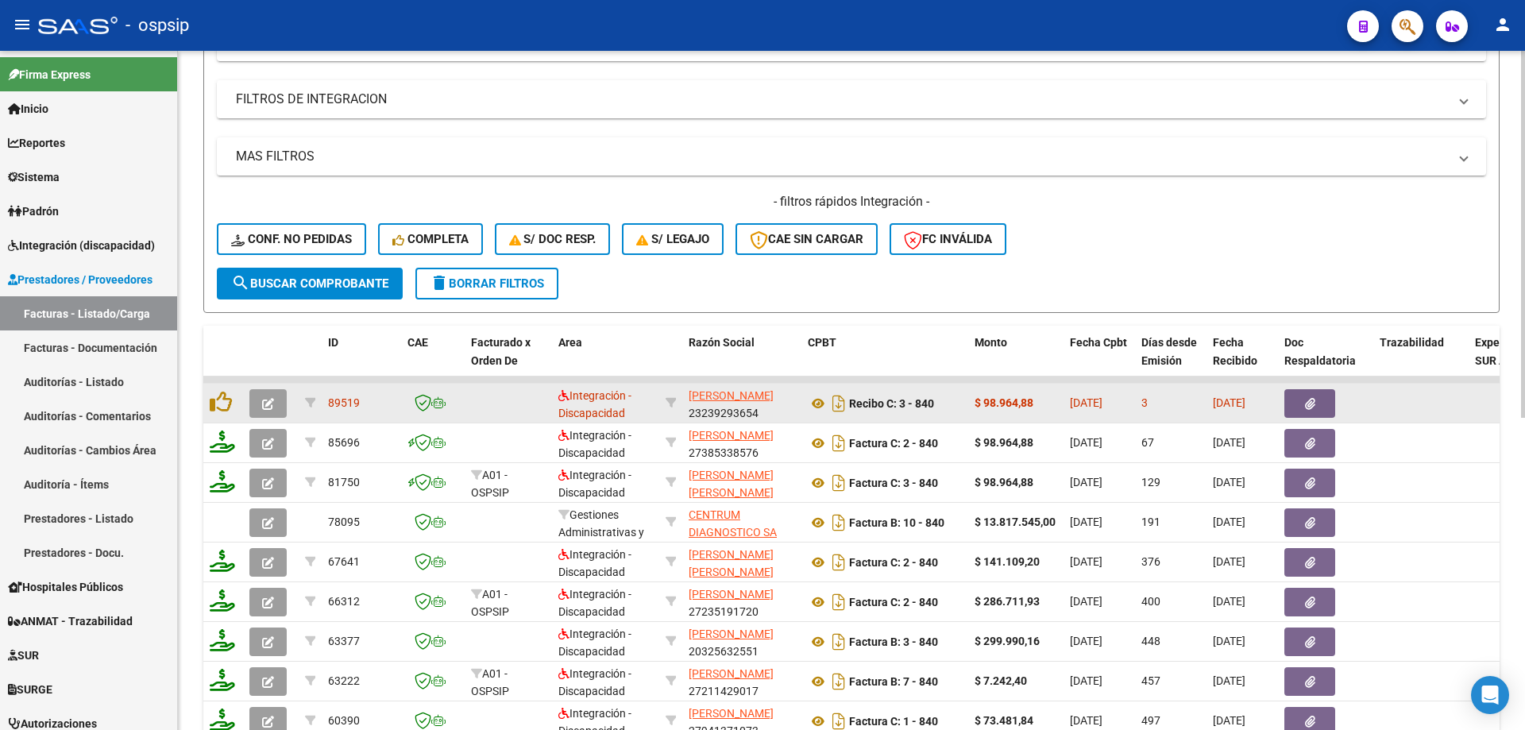
type input "838"
click at [272, 410] on icon "button" at bounding box center [268, 404] width 12 height 12
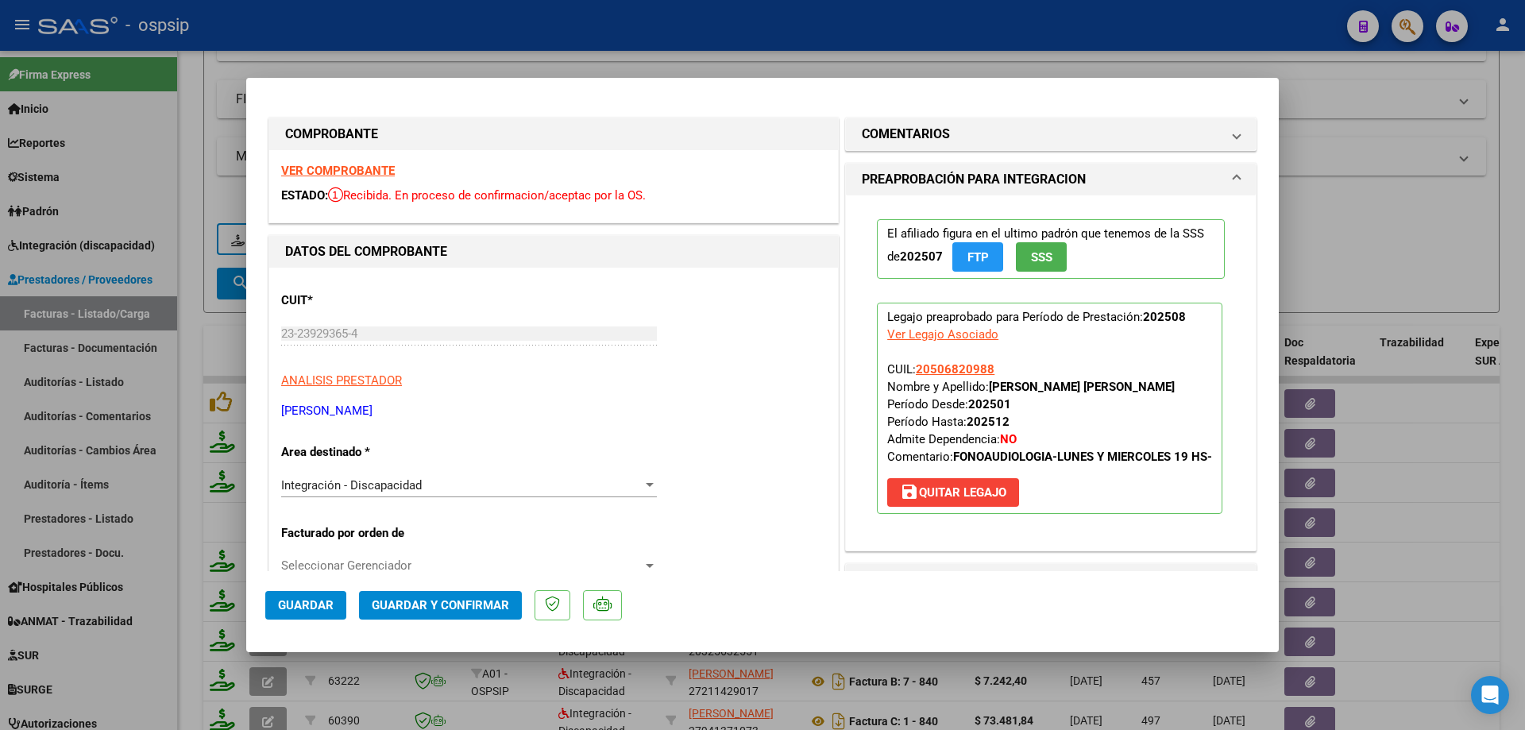
click at [1054, 258] on button "SSS" at bounding box center [1041, 256] width 51 height 29
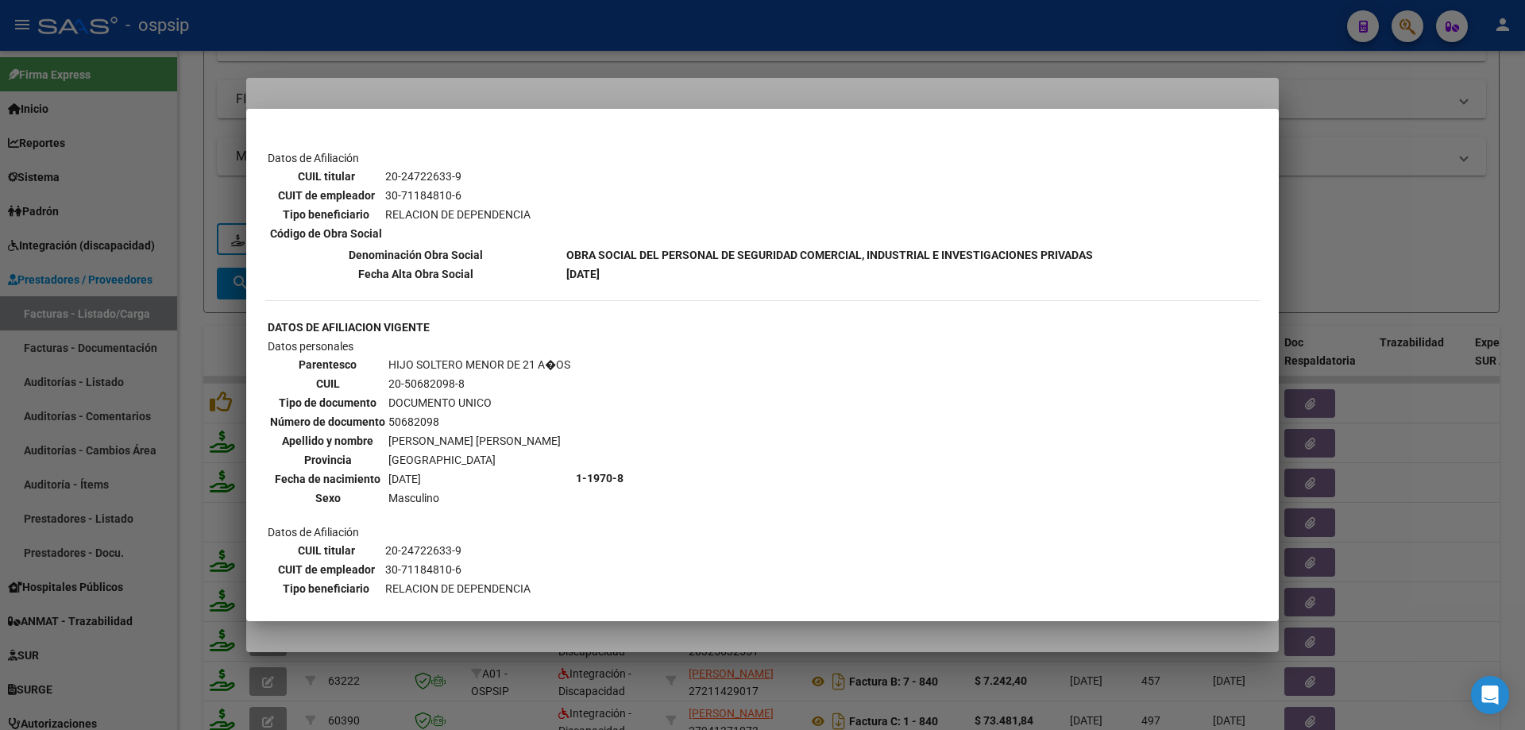
scroll to position [873, 0]
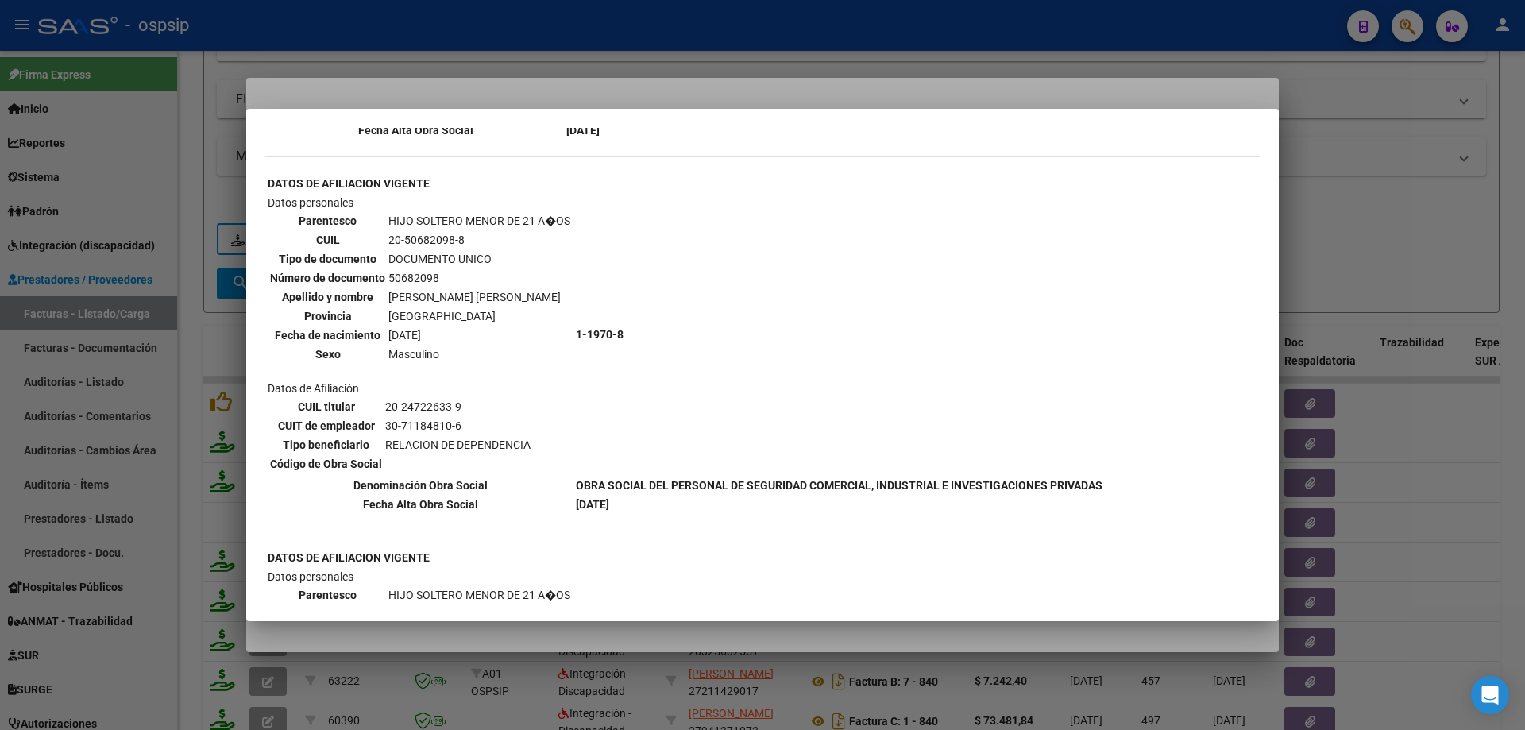
click at [1336, 247] on div at bounding box center [762, 365] width 1525 height 730
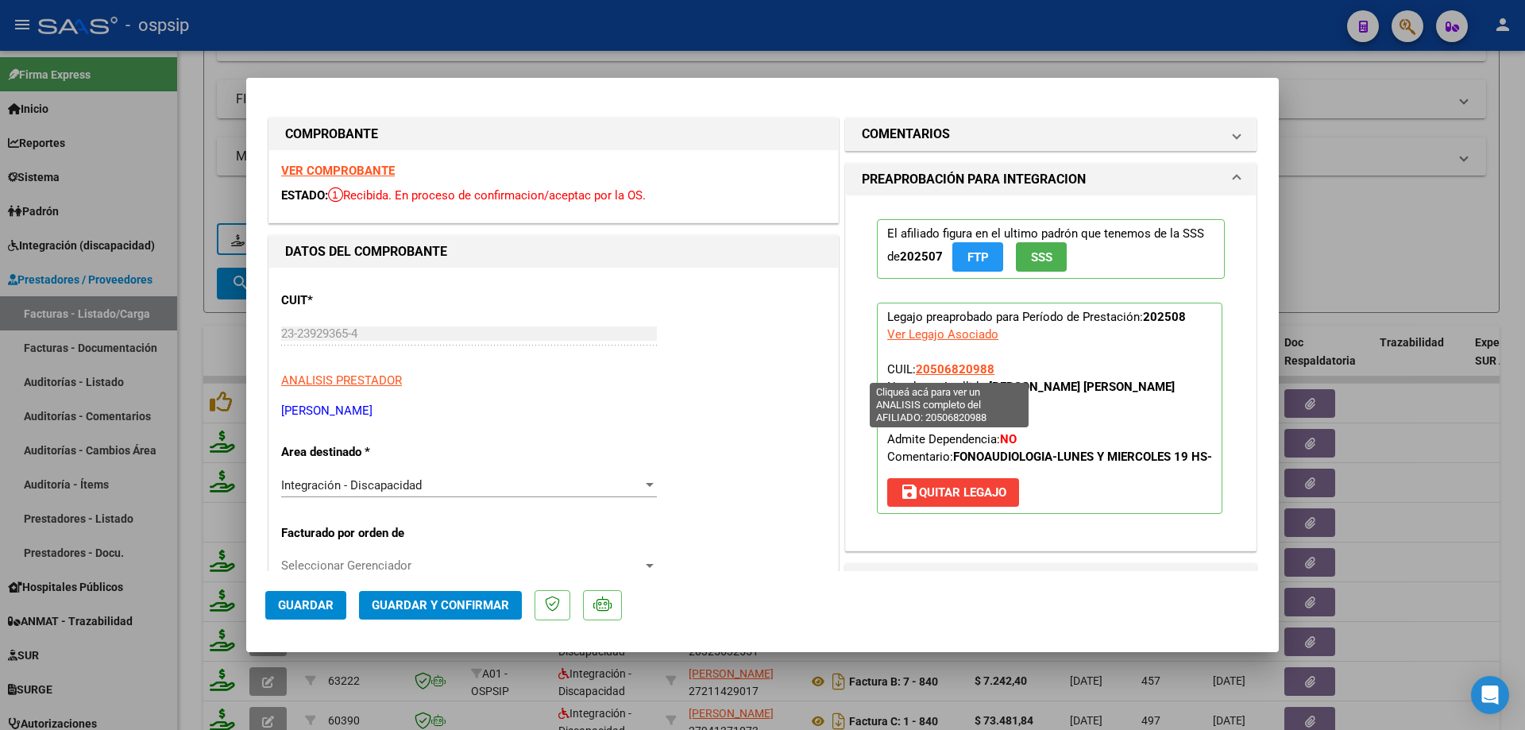
click at [933, 367] on span "20506820988" at bounding box center [955, 369] width 79 height 14
type textarea "20506820988"
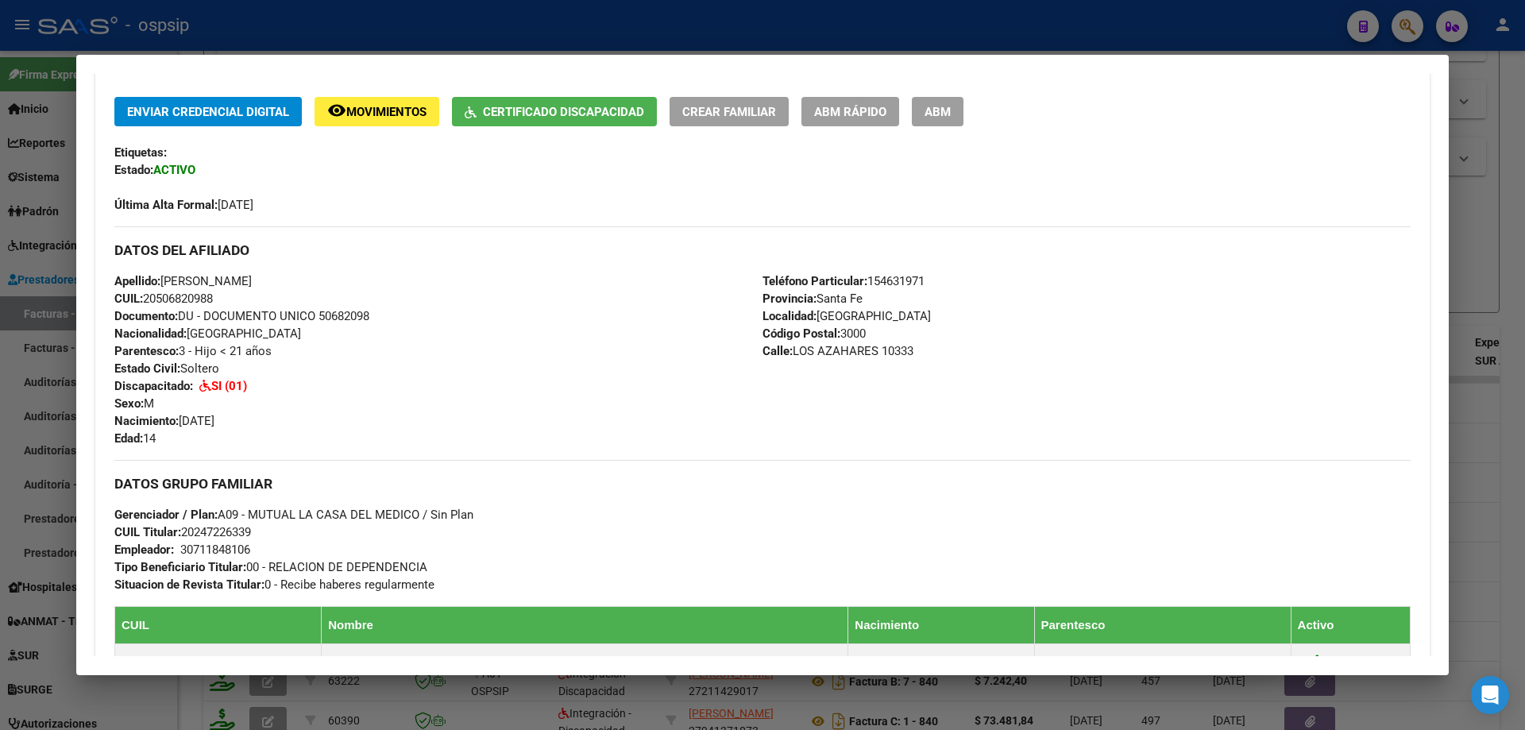
scroll to position [165, 0]
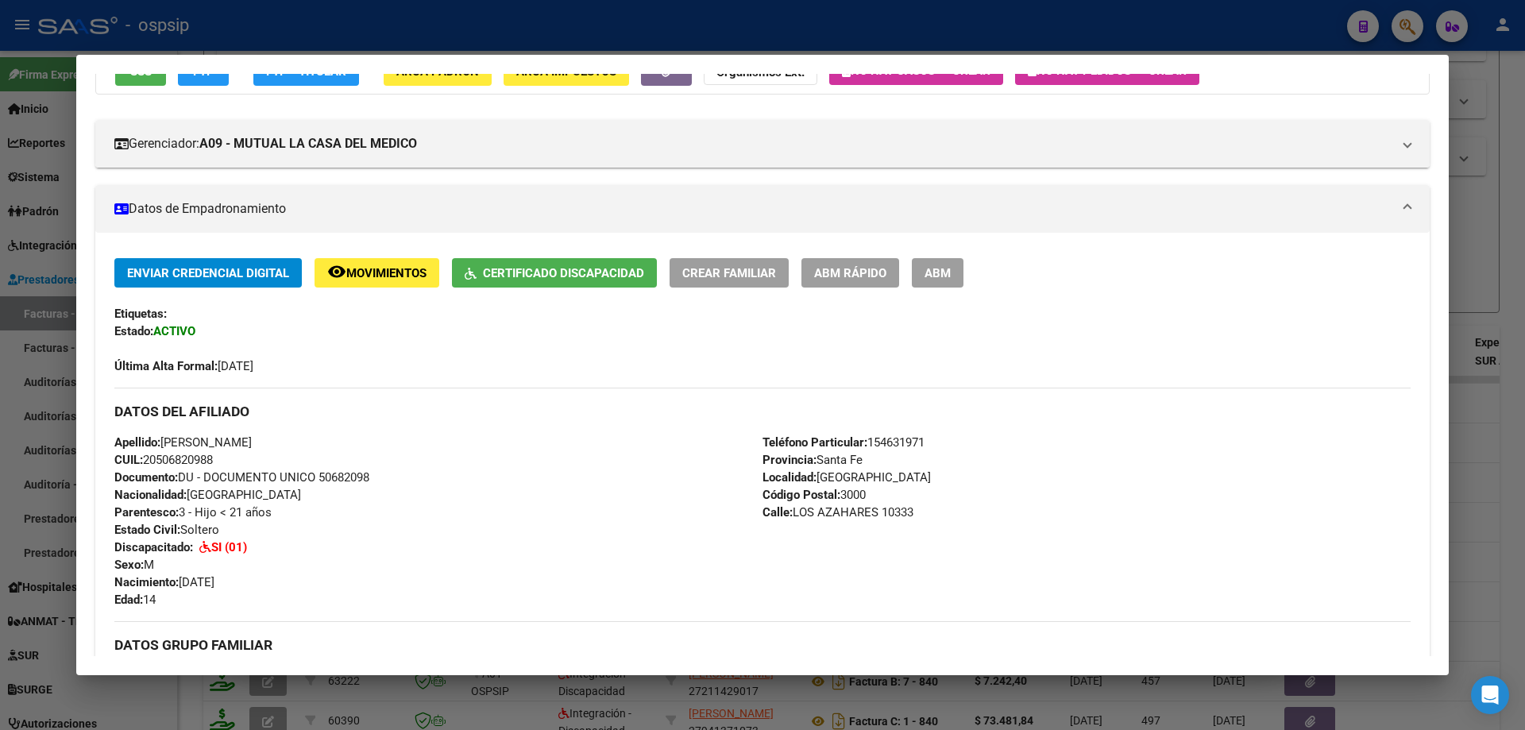
click at [1500, 218] on div at bounding box center [762, 365] width 1525 height 730
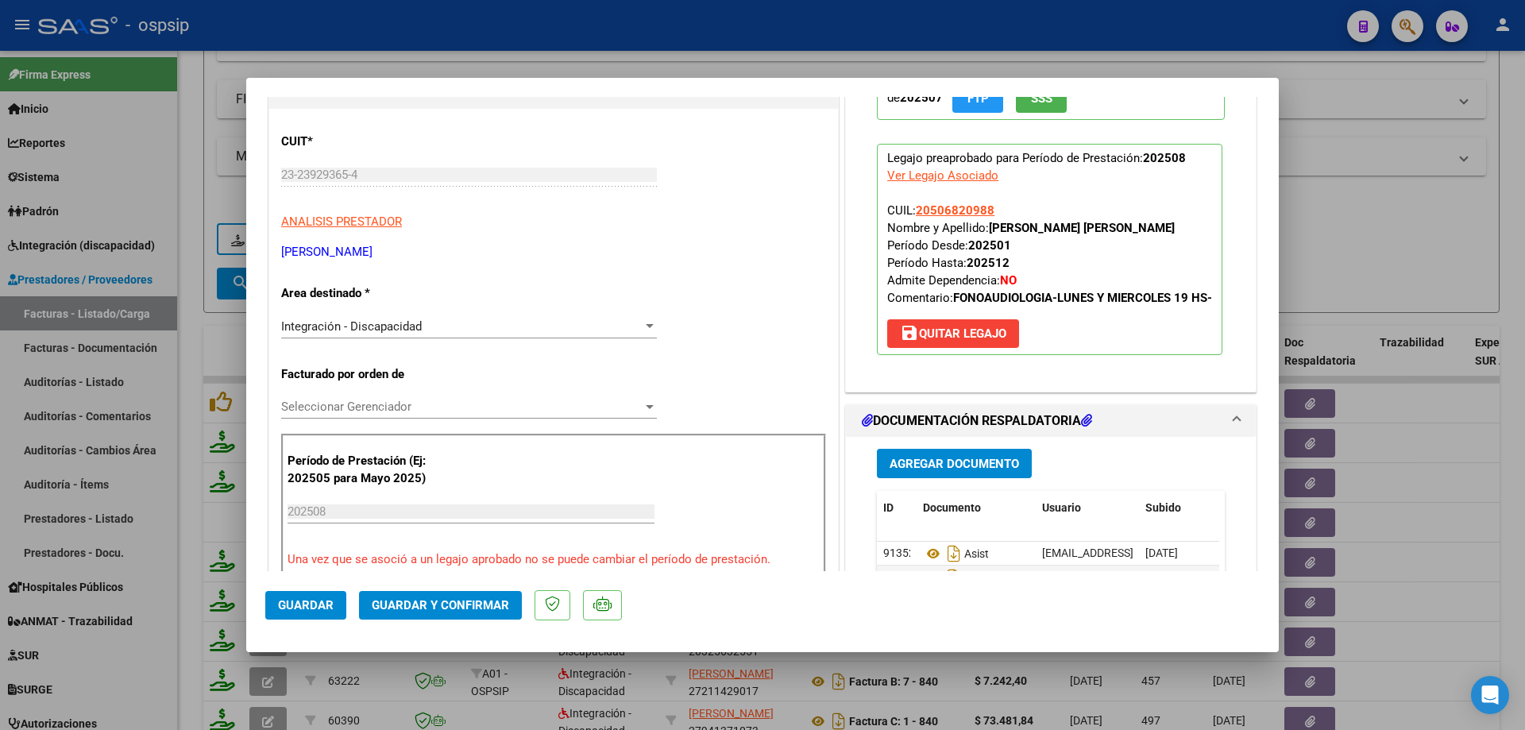
scroll to position [238, 0]
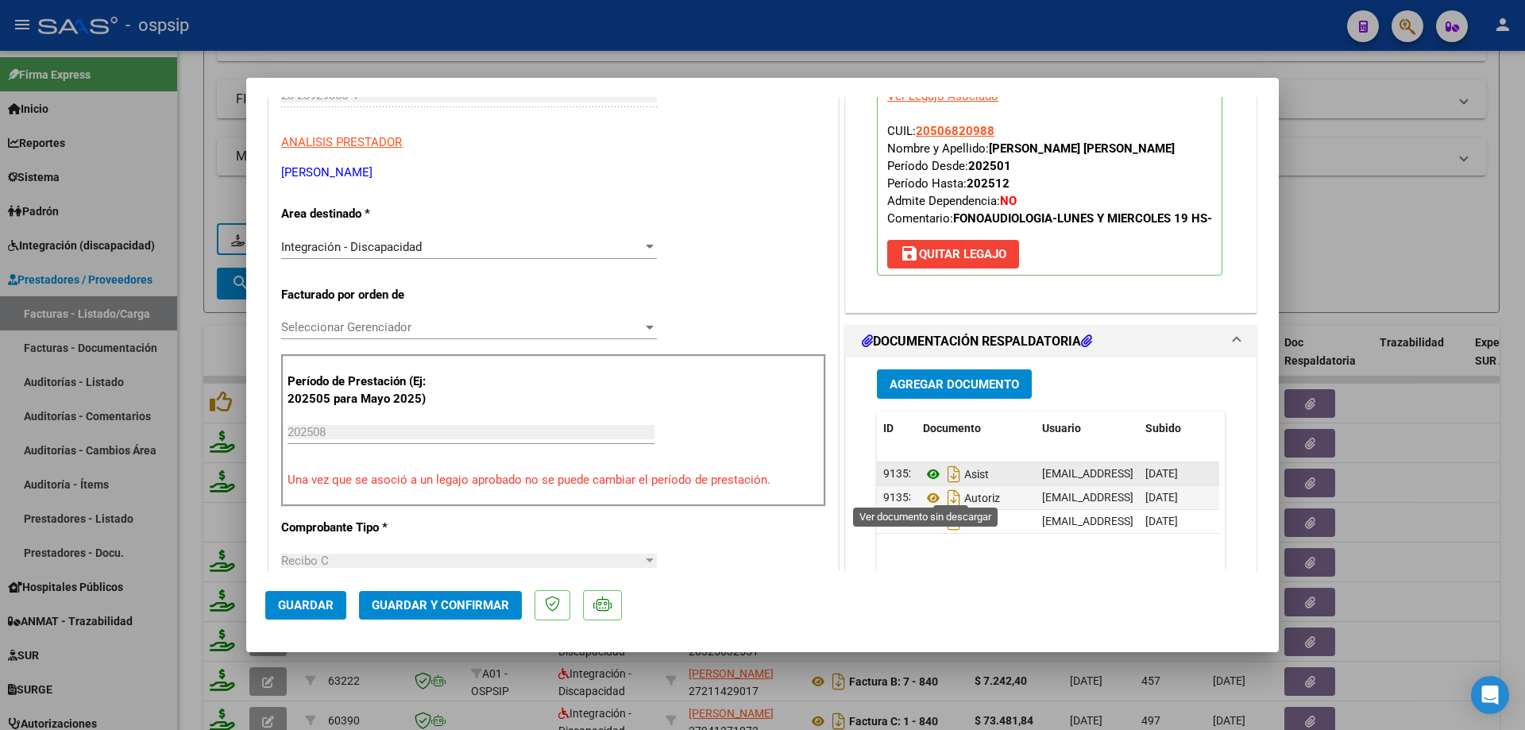
click at [923, 484] on icon at bounding box center [933, 474] width 21 height 19
click at [923, 507] on icon at bounding box center [933, 497] width 21 height 19
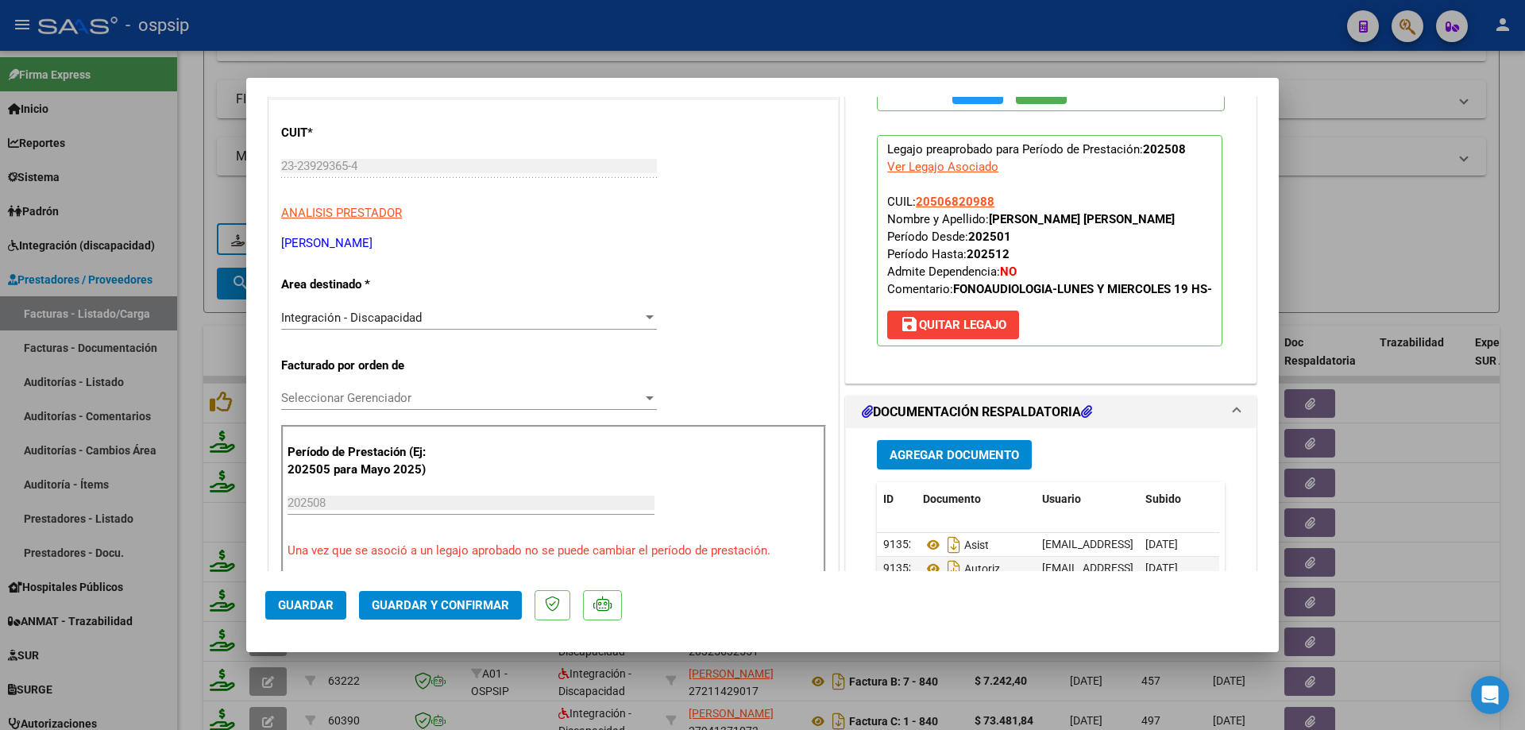
scroll to position [79, 0]
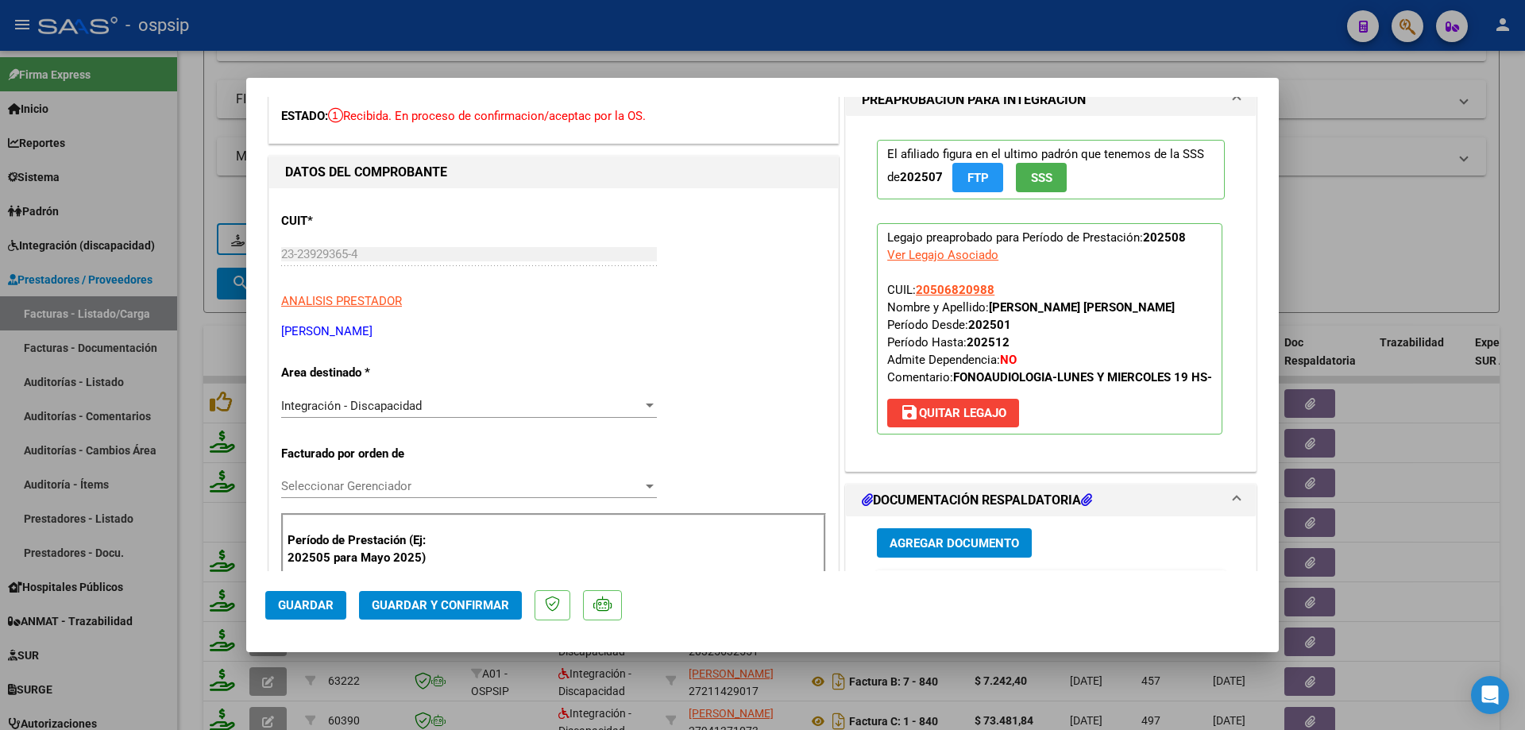
drag, startPoint x: 989, startPoint y: 285, endPoint x: 907, endPoint y: 289, distance: 82.7
click at [907, 289] on p "Legajo preaprobado para Período de Prestación: 202508 Ver Legajo Asociado CUIL:…" at bounding box center [1049, 328] width 345 height 211
click at [482, 597] on button "Guardar y Confirmar" at bounding box center [440, 605] width 163 height 29
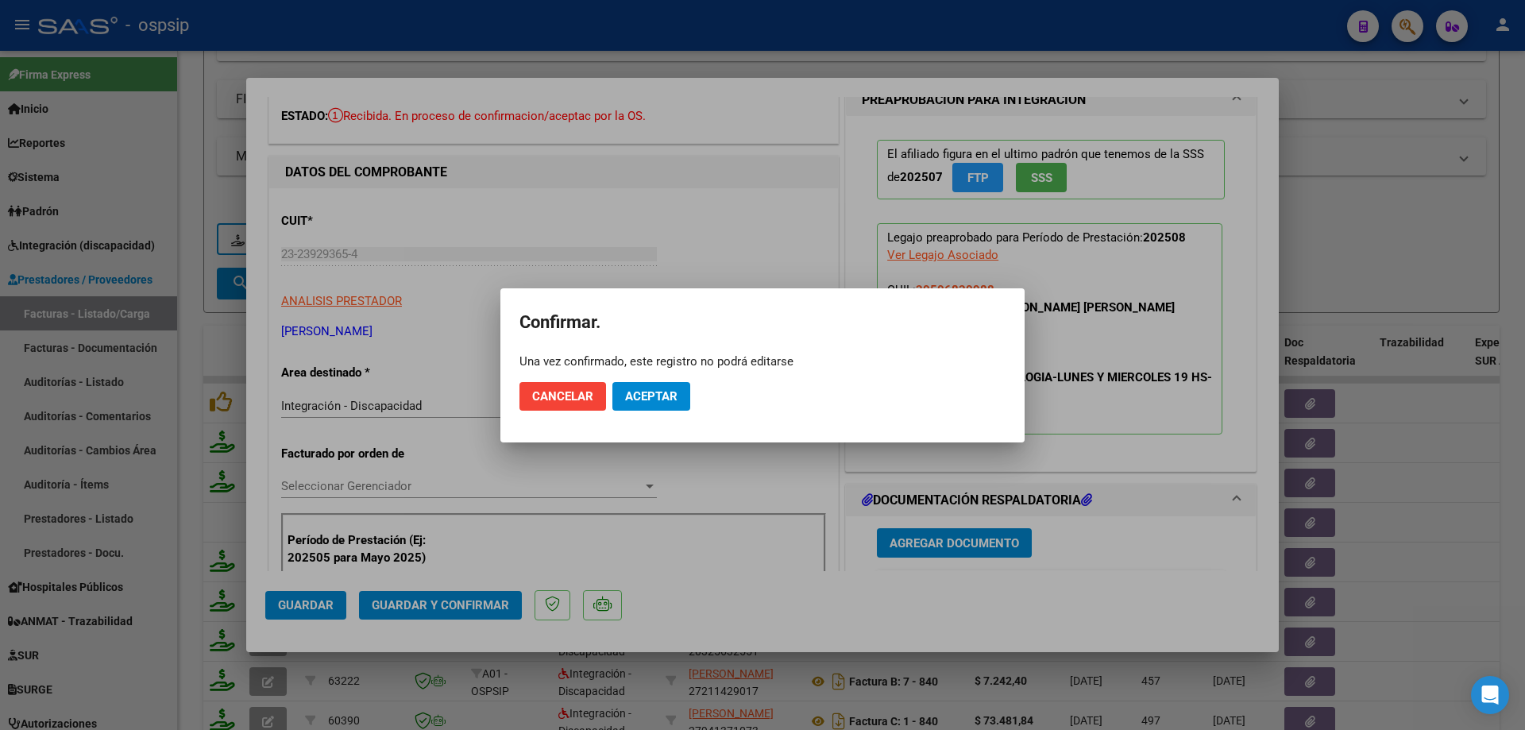
click at [670, 380] on mat-dialog-actions "Cancelar Aceptar" at bounding box center [762, 396] width 486 height 54
click at [661, 402] on span "Aceptar" at bounding box center [651, 396] width 52 height 14
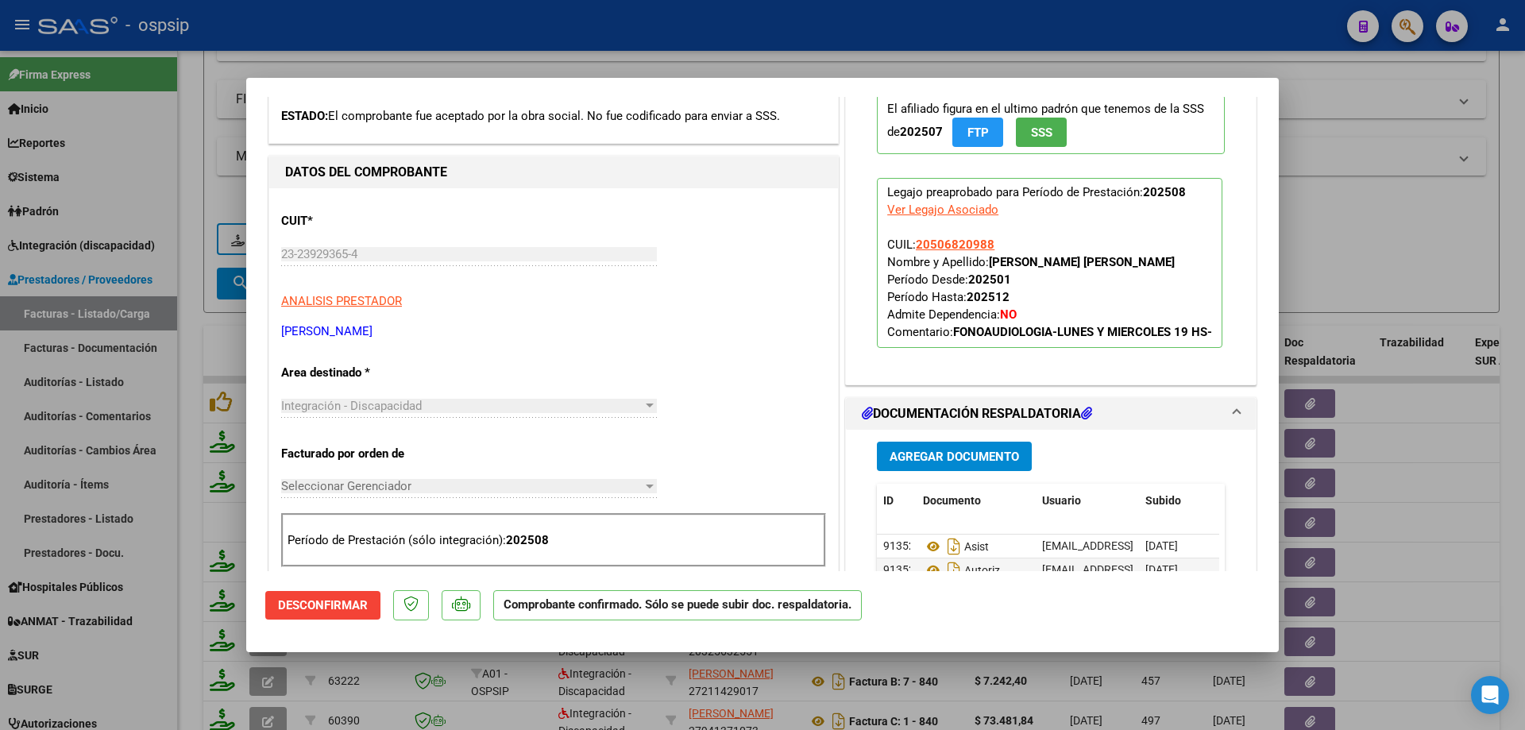
click at [1288, 228] on div at bounding box center [762, 365] width 1525 height 730
type input "$ 0,00"
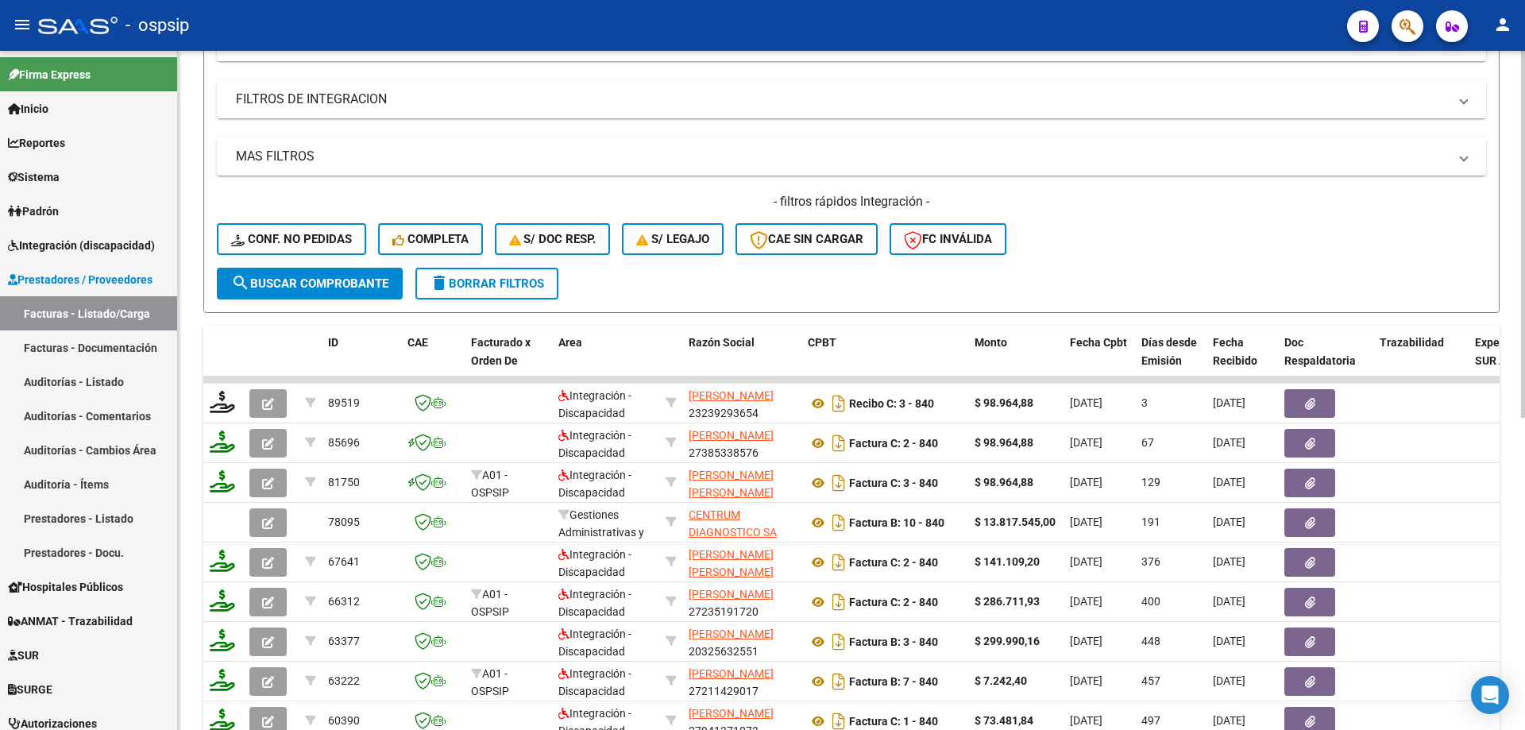
scroll to position [181, 0]
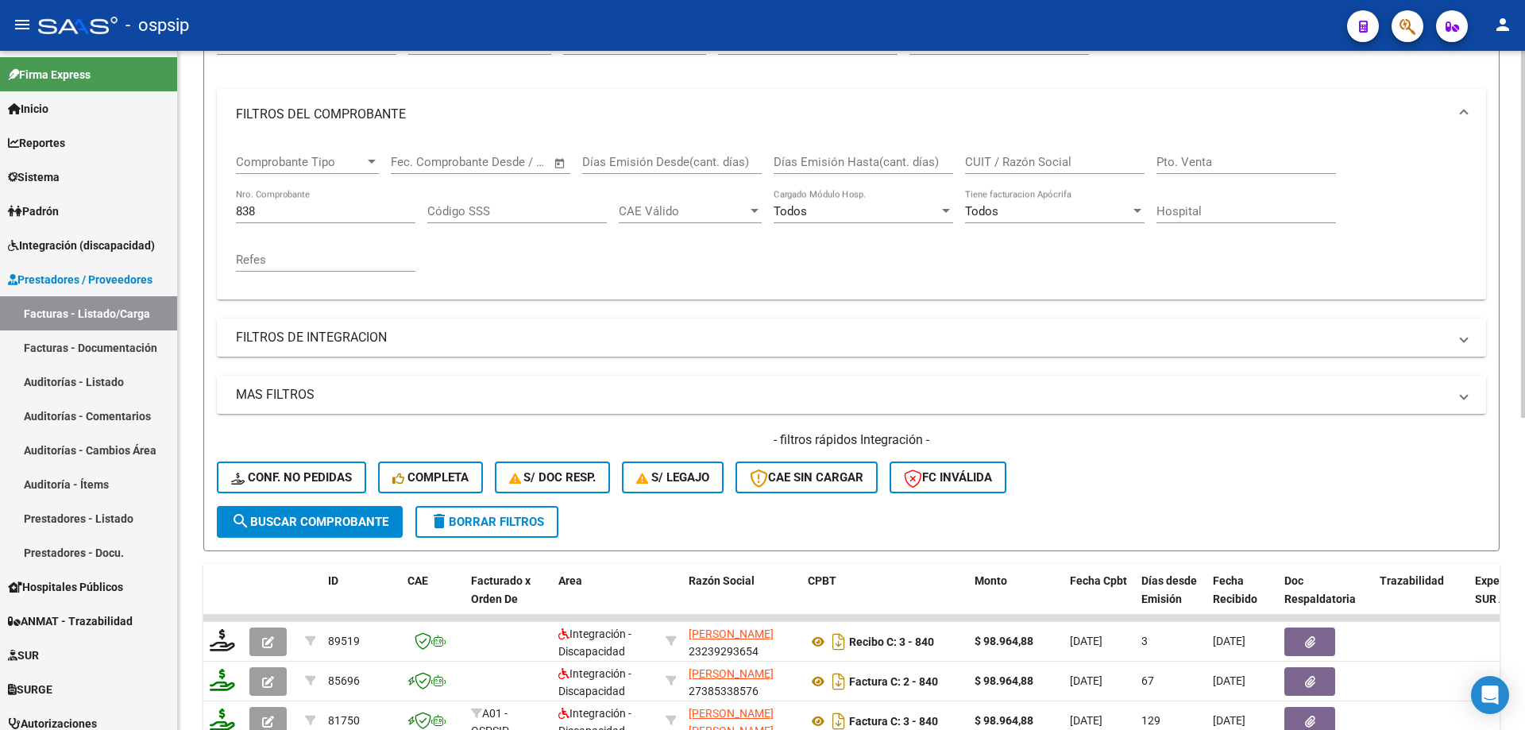
click at [305, 218] on div "838 Nro. Comprobante" at bounding box center [325, 206] width 179 height 34
type input "8"
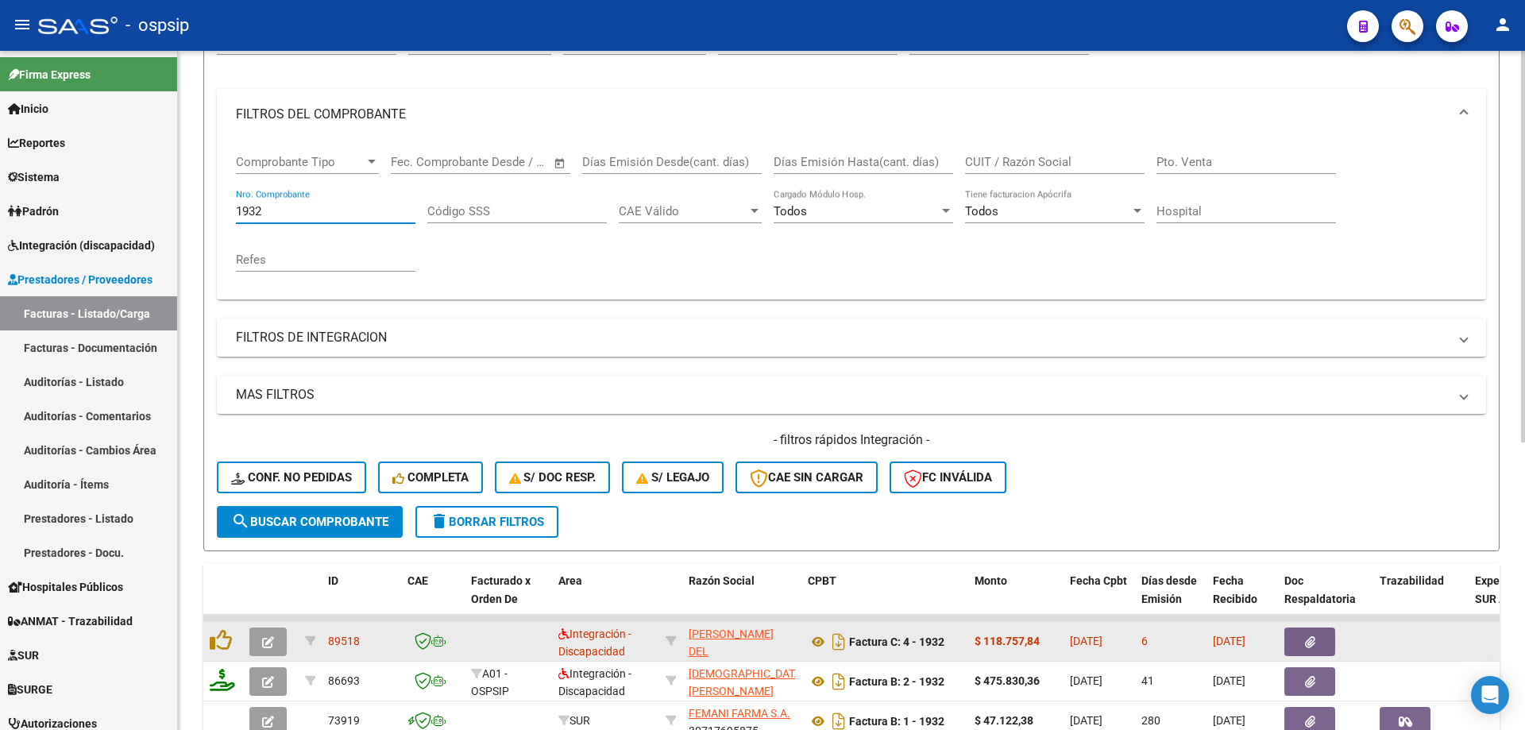
type input "1932"
click at [266, 640] on icon "button" at bounding box center [268, 642] width 12 height 12
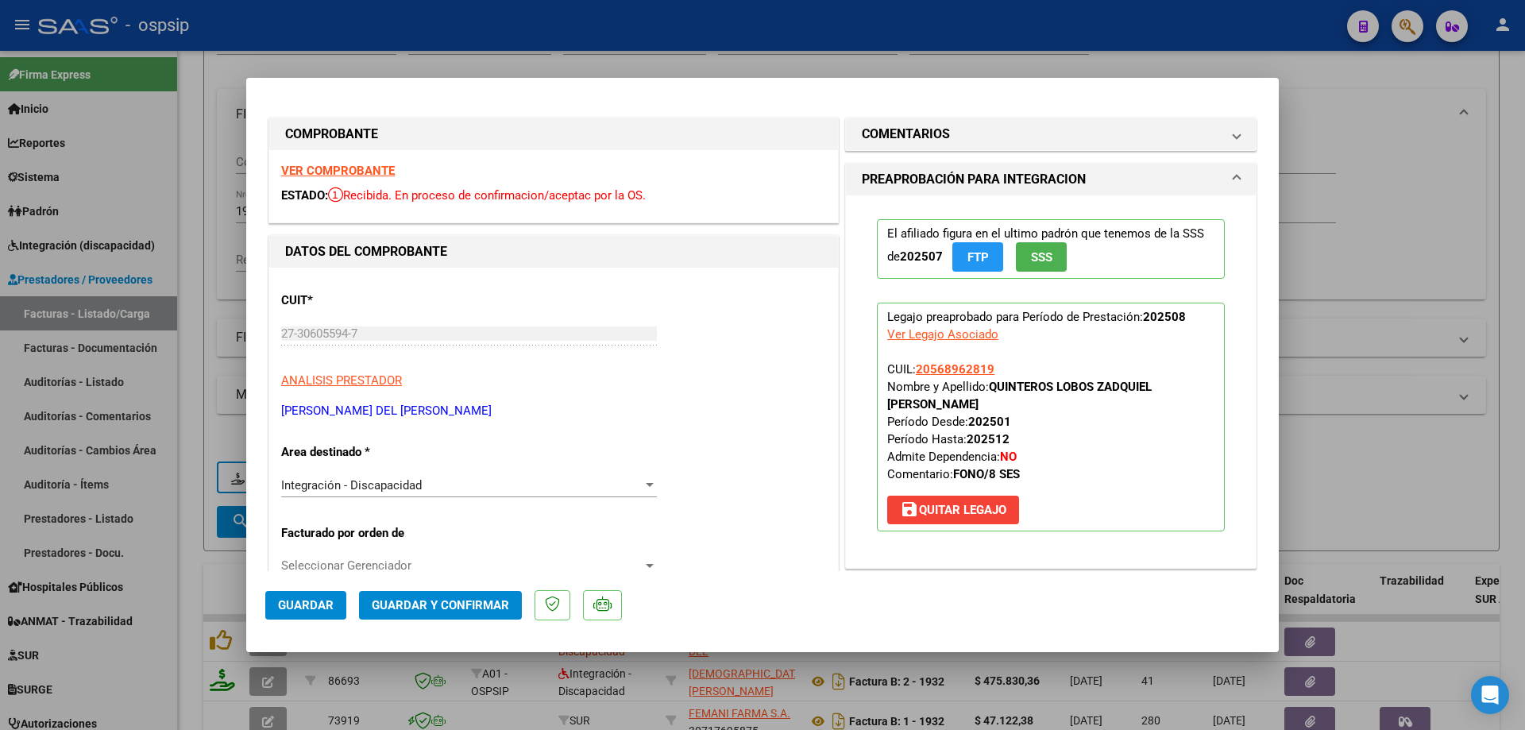
click at [1032, 251] on span "SSS" at bounding box center [1041, 257] width 21 height 14
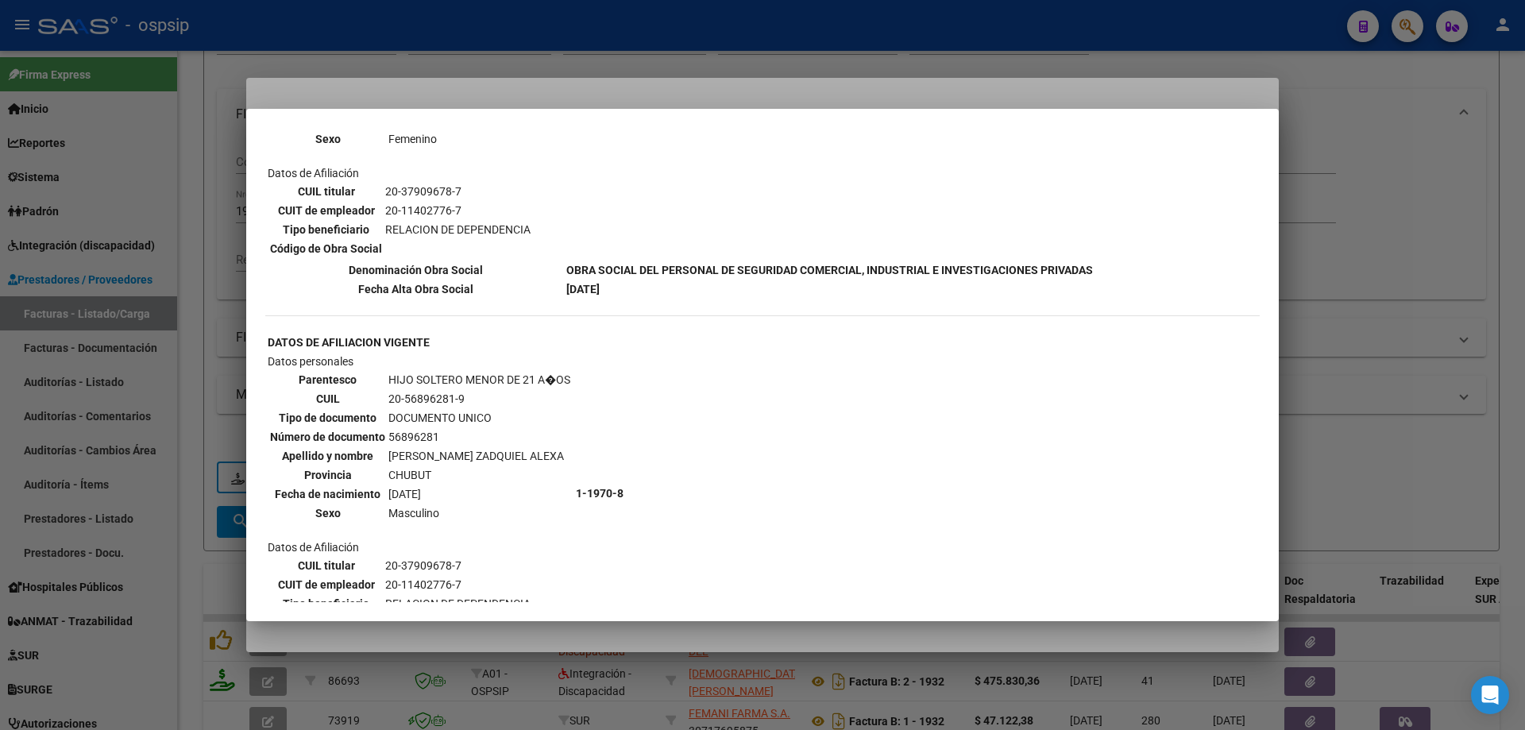
scroll to position [1032, 0]
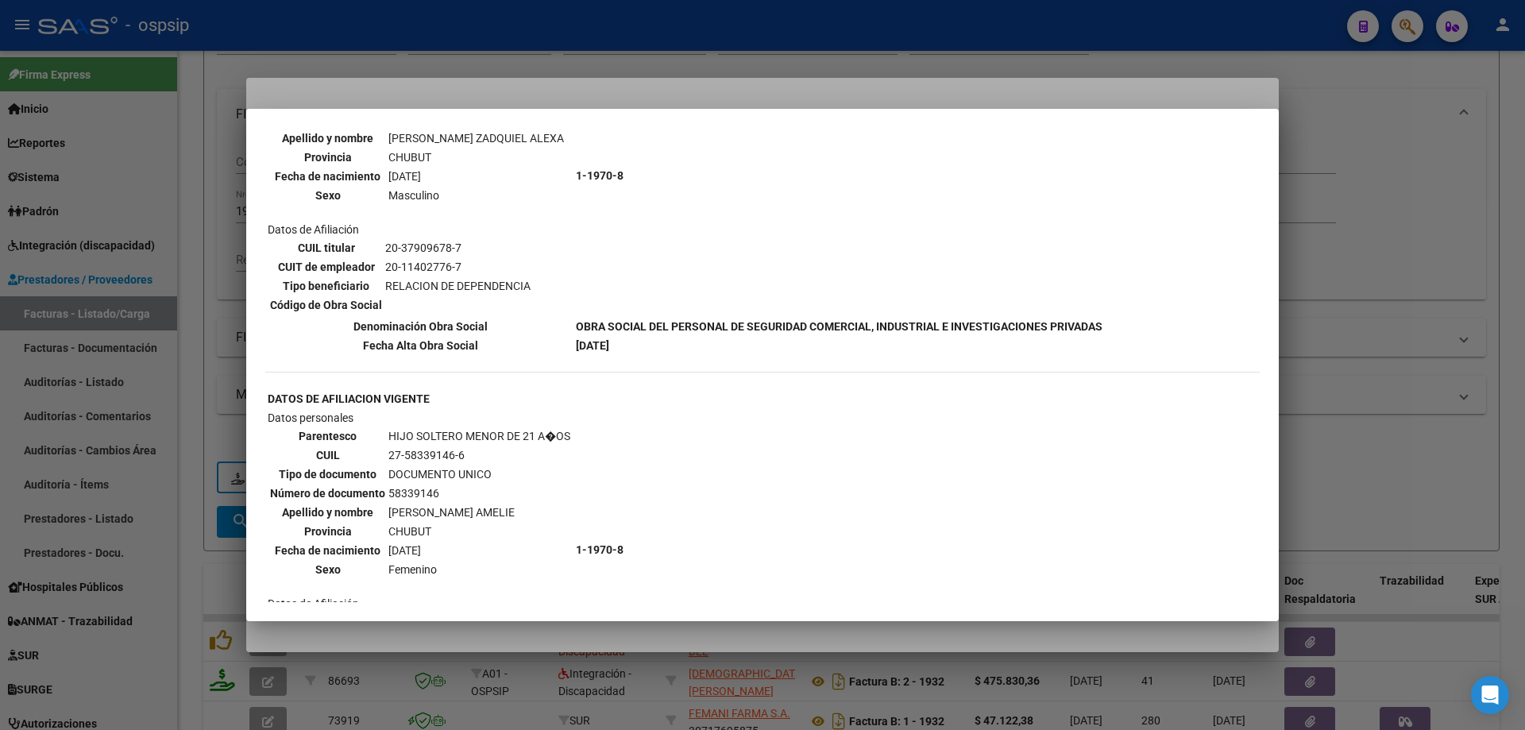
click at [1339, 299] on div at bounding box center [762, 365] width 1525 height 730
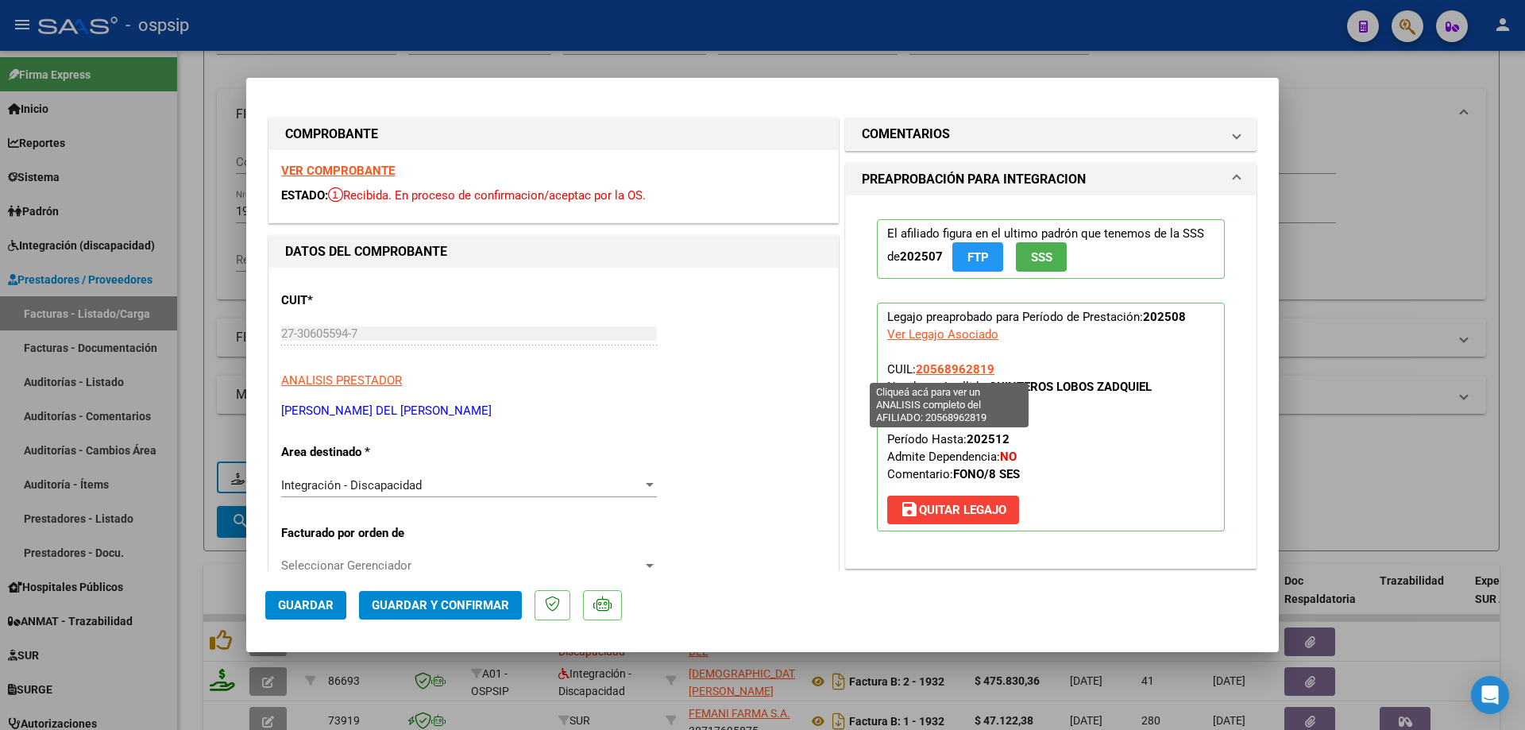
click at [927, 368] on span "20568962819" at bounding box center [955, 369] width 79 height 14
type textarea "20568962819"
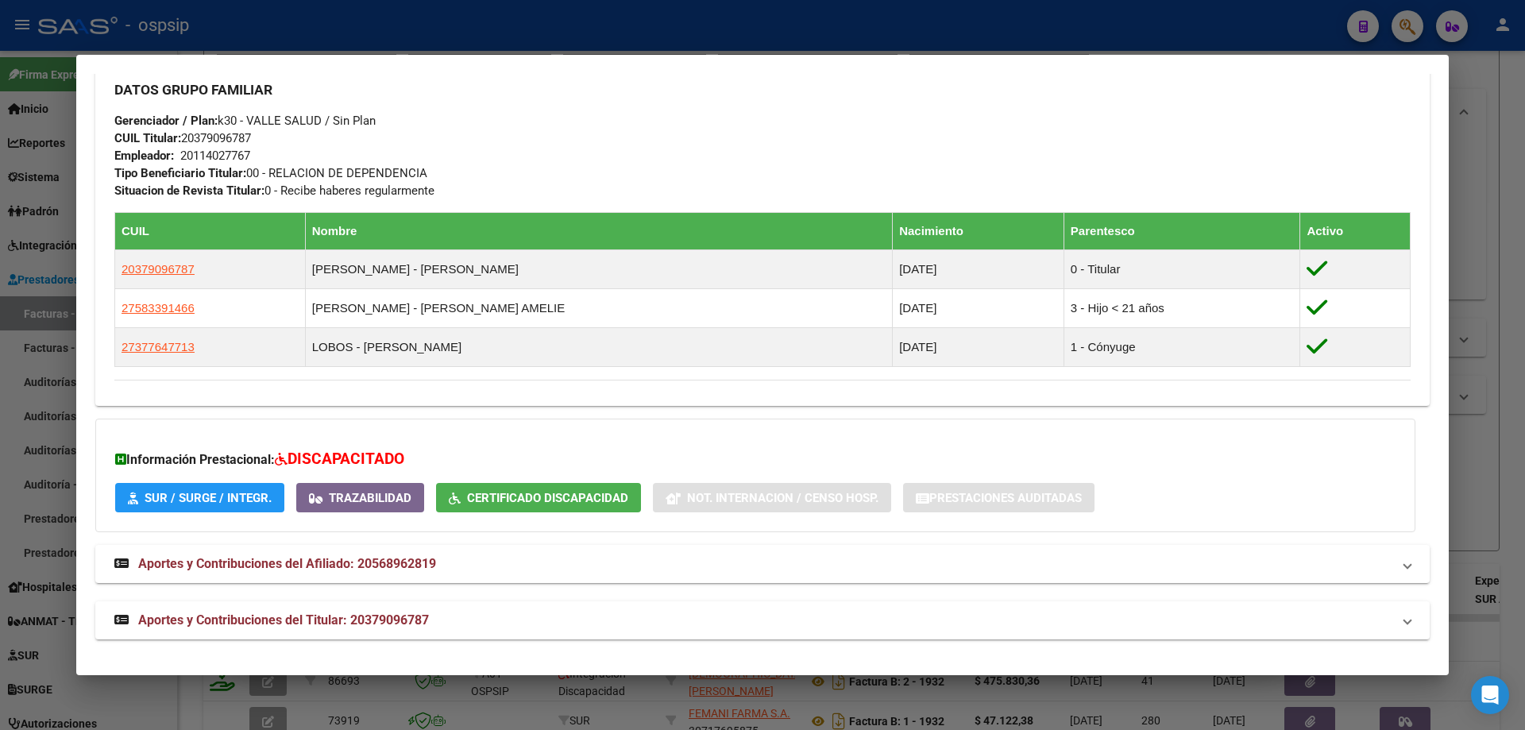
scroll to position [738, 0]
click at [1502, 293] on div at bounding box center [762, 365] width 1525 height 730
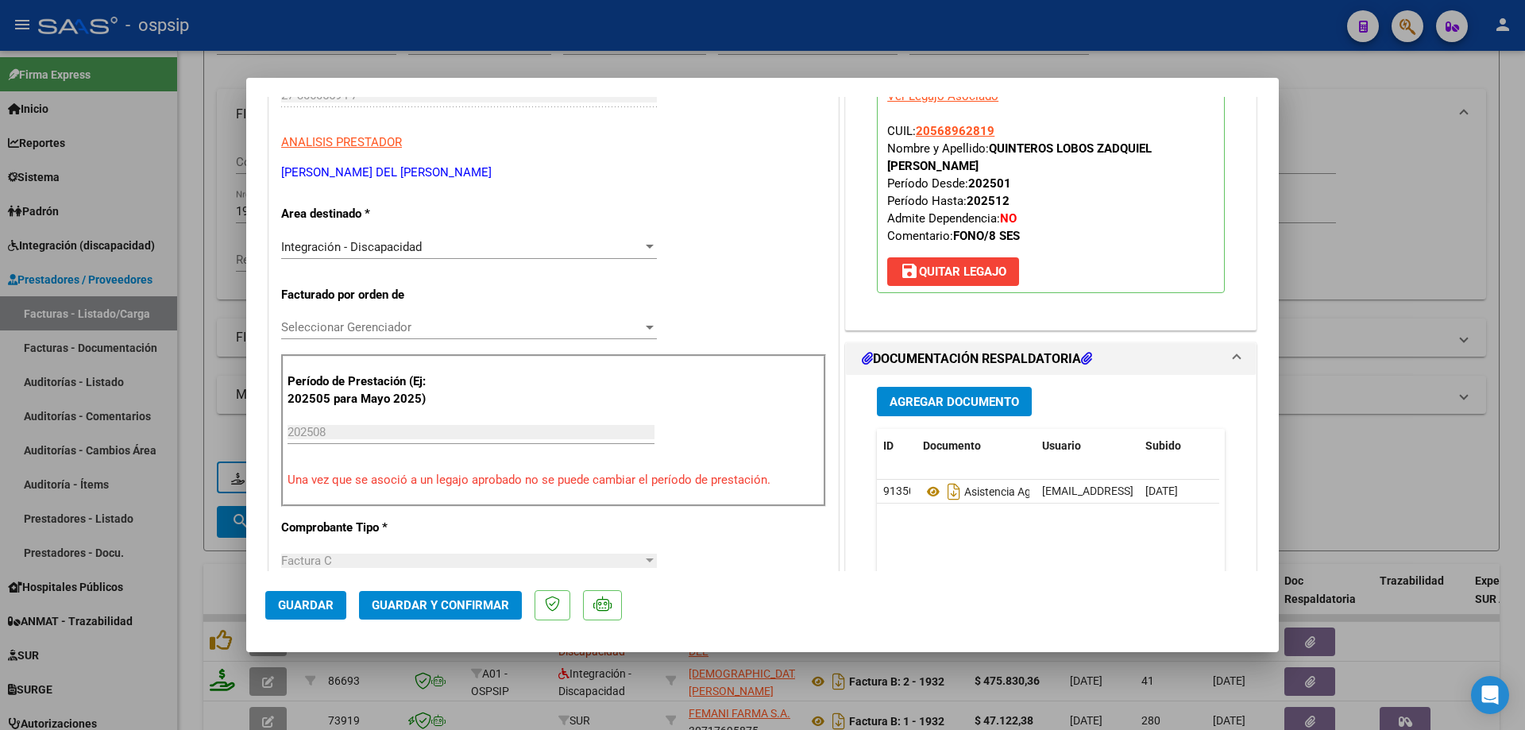
scroll to position [397, 0]
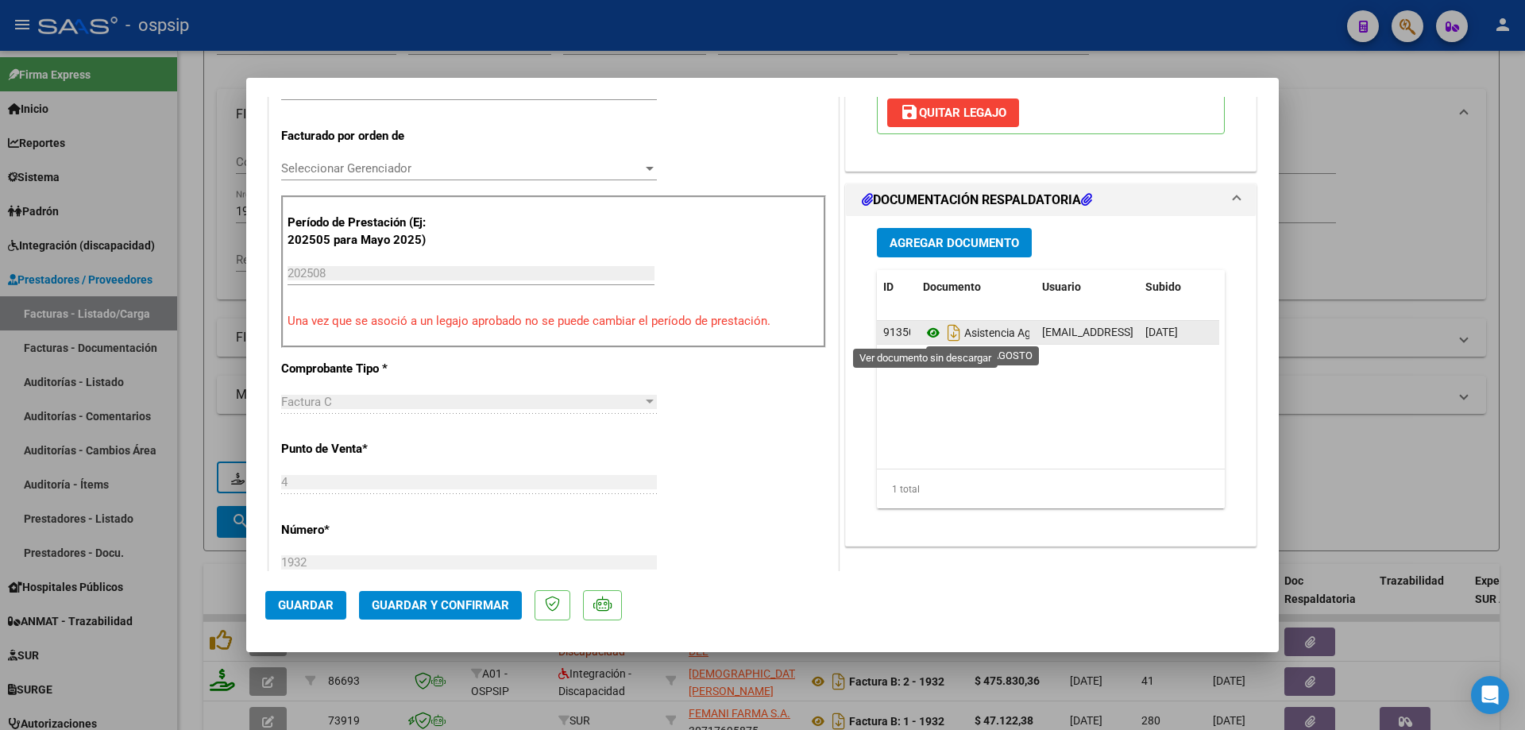
click at [926, 335] on icon at bounding box center [933, 332] width 21 height 19
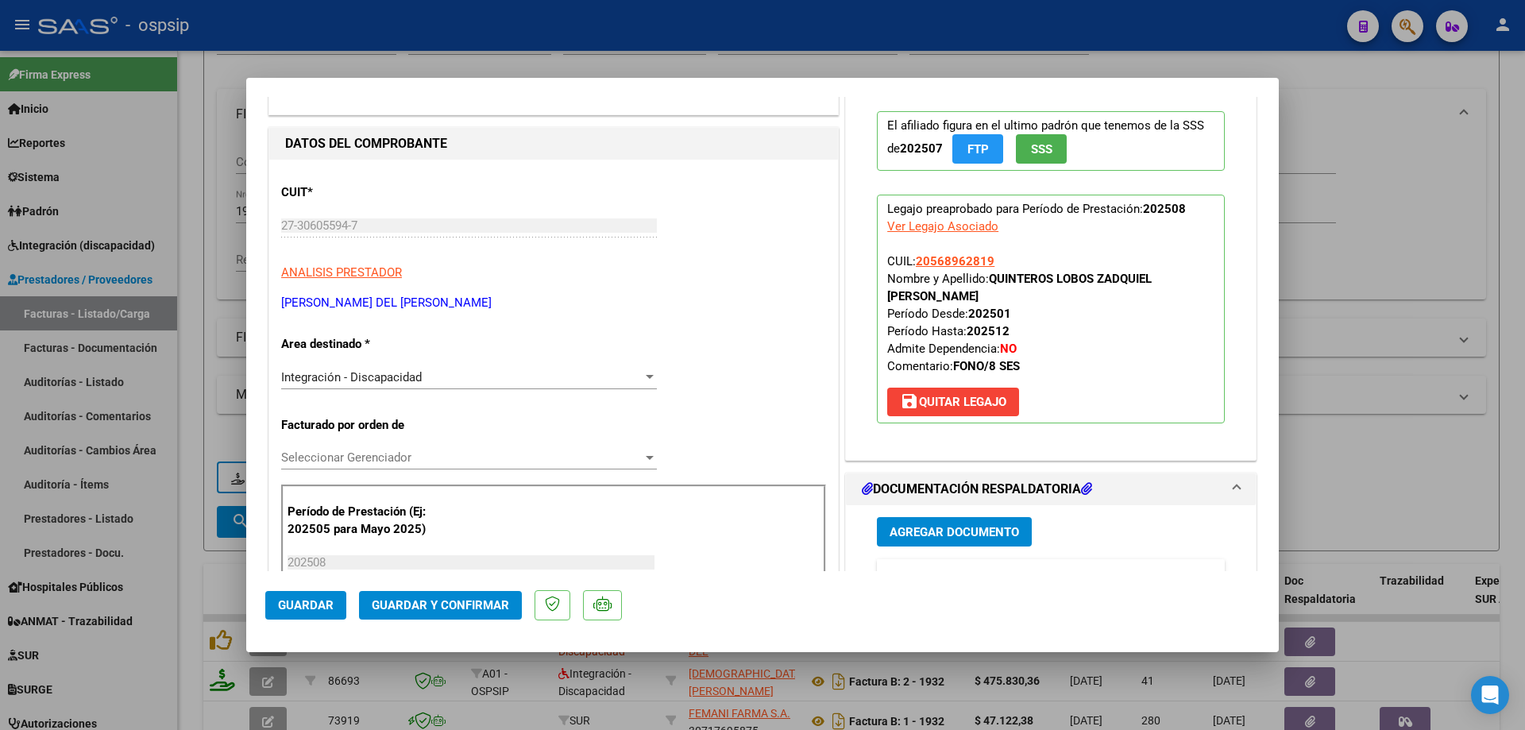
scroll to position [79, 0]
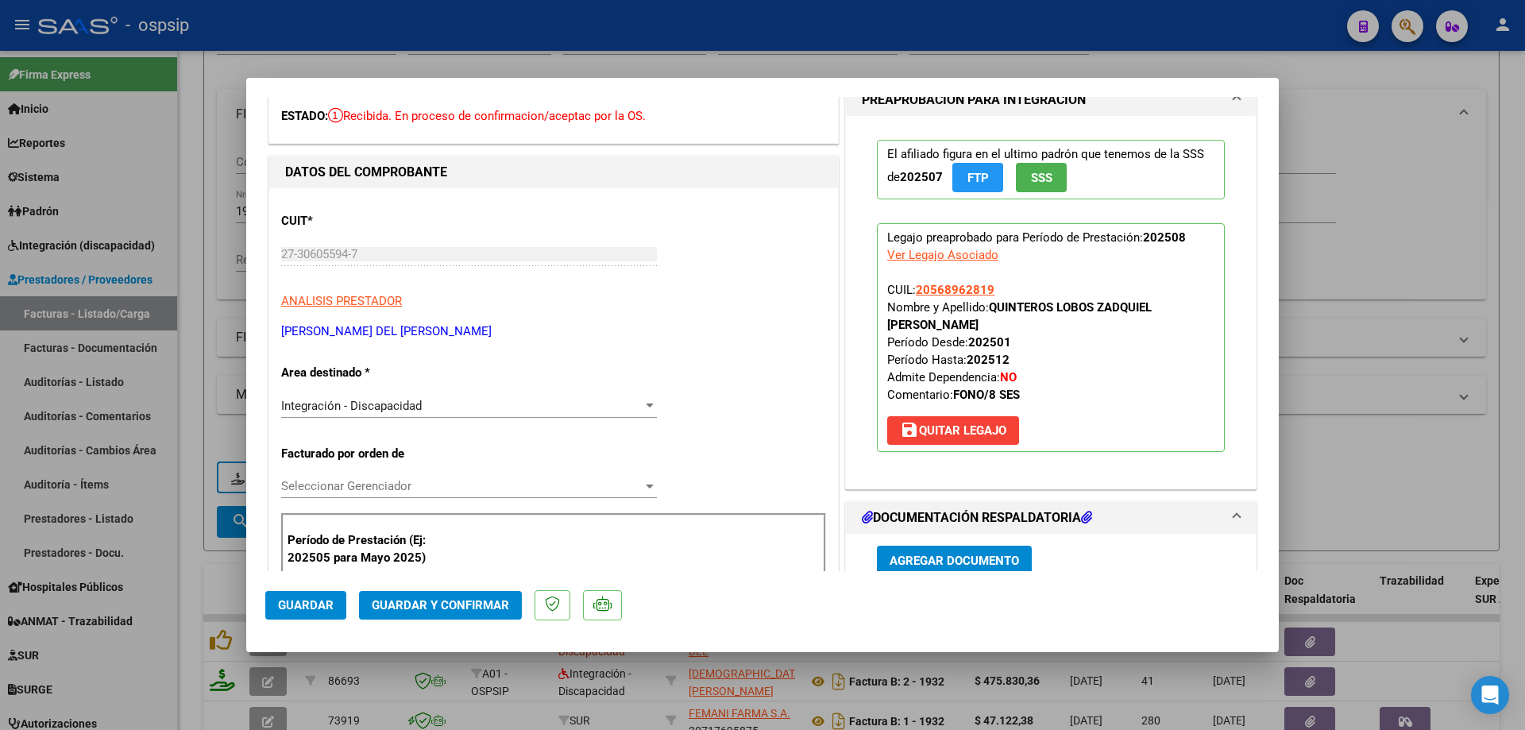
drag, startPoint x: 995, startPoint y: 287, endPoint x: 910, endPoint y: 289, distance: 85.0
click at [910, 289] on p "Legajo preaprobado para Período de Prestación: 202508 Ver Legajo Asociado CUIL:…" at bounding box center [1051, 337] width 348 height 229
click at [447, 612] on span "Guardar y Confirmar" at bounding box center [440, 605] width 137 height 14
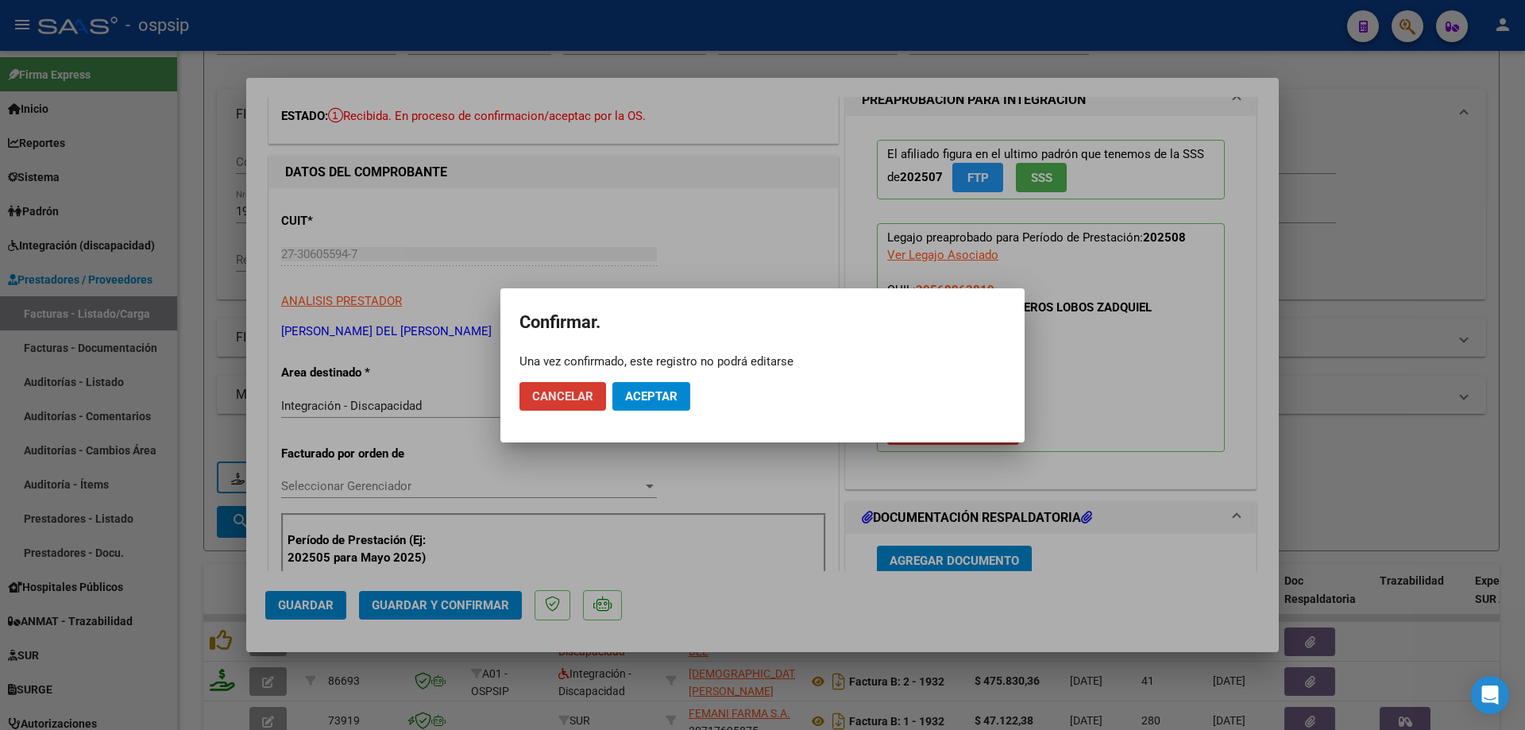
click at [659, 384] on button "Aceptar" at bounding box center [651, 396] width 78 height 29
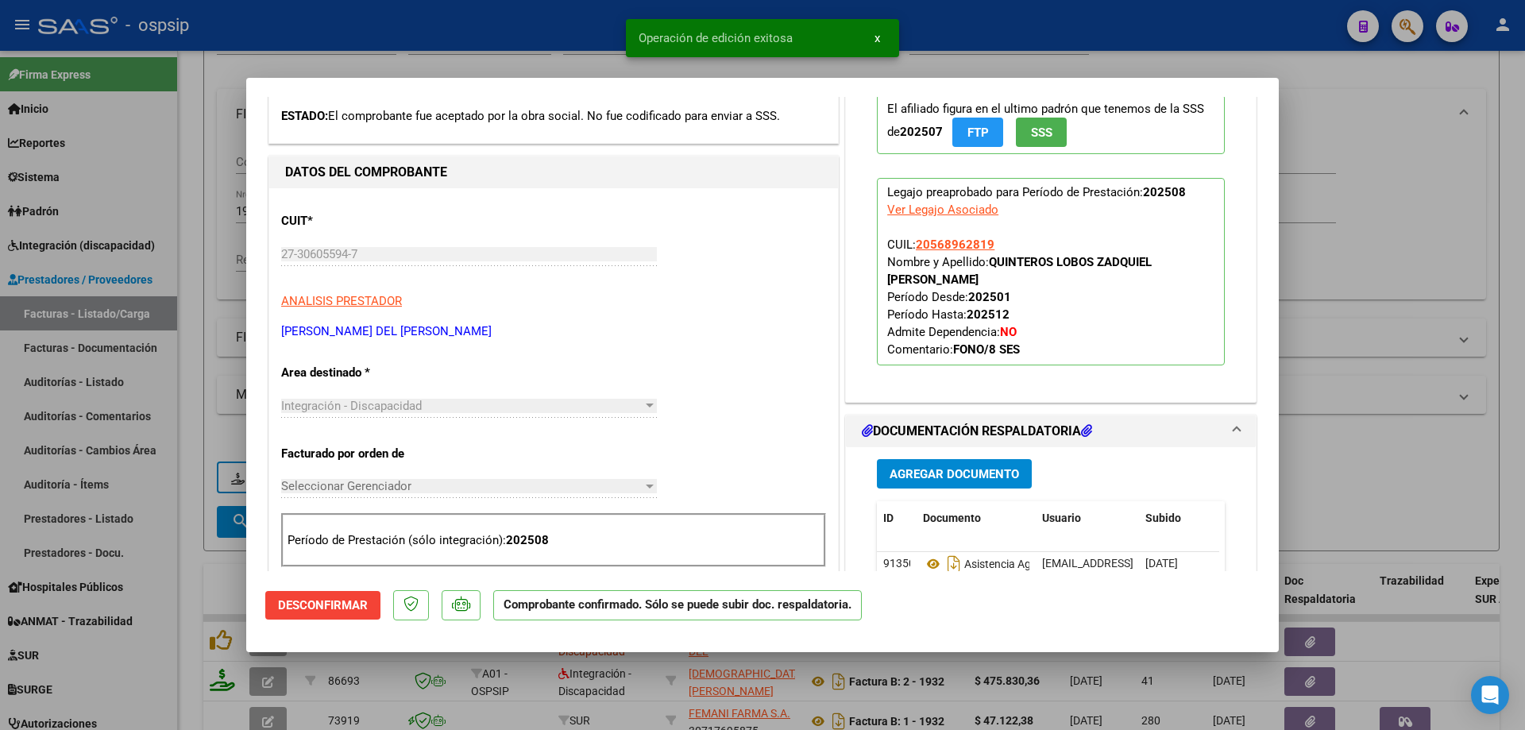
click at [1488, 244] on div at bounding box center [762, 365] width 1525 height 730
type input "$ 0,00"
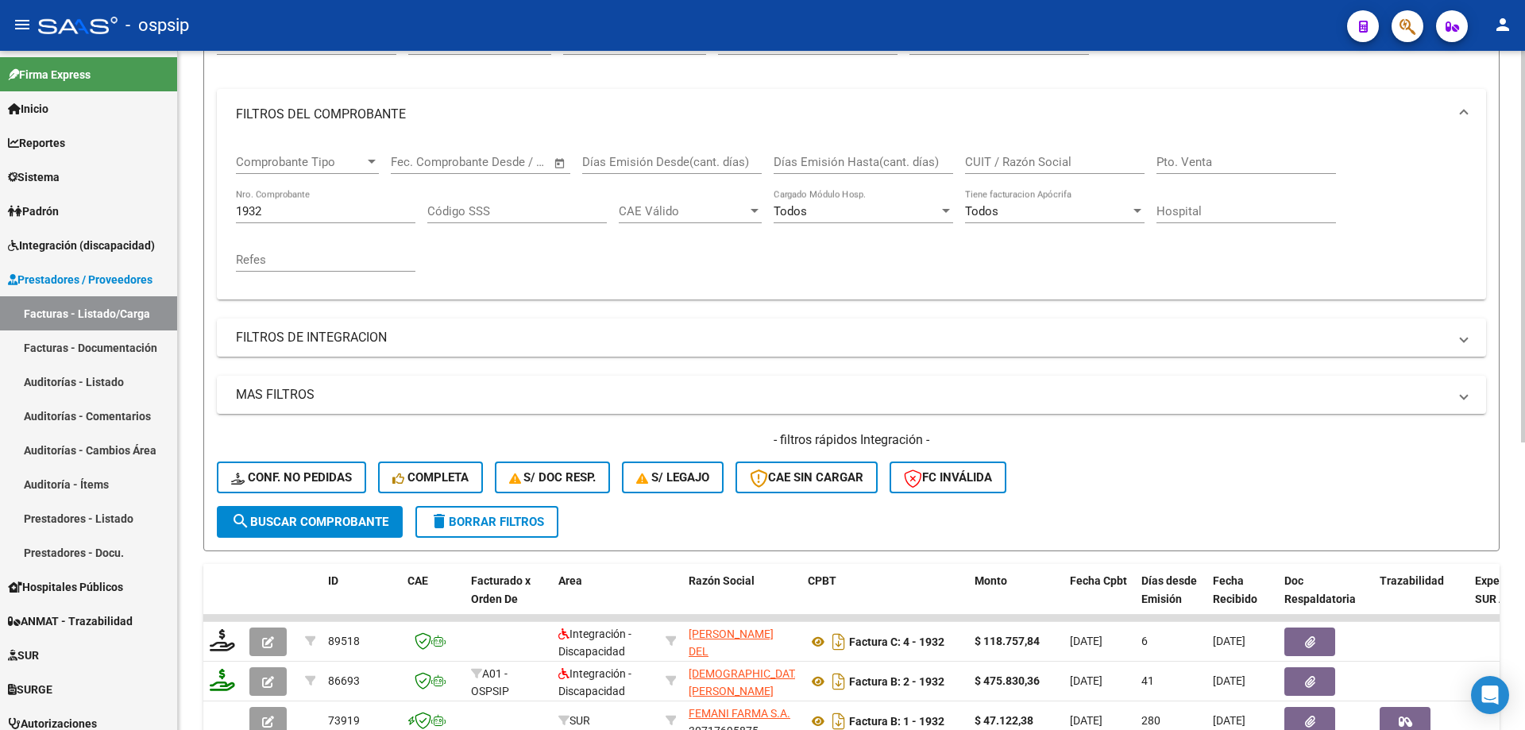
click at [269, 210] on input "1932" at bounding box center [325, 211] width 179 height 14
type input "1"
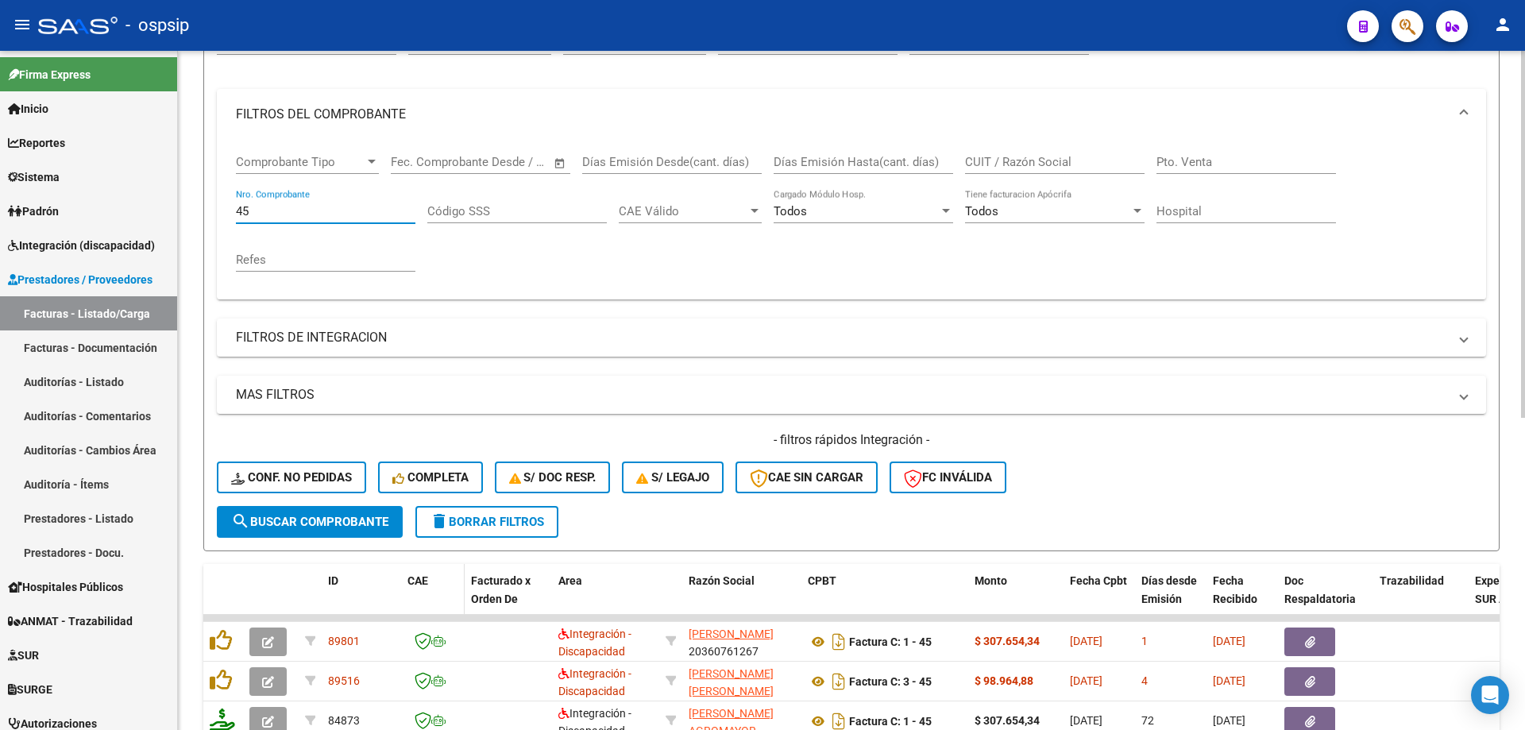
scroll to position [260, 0]
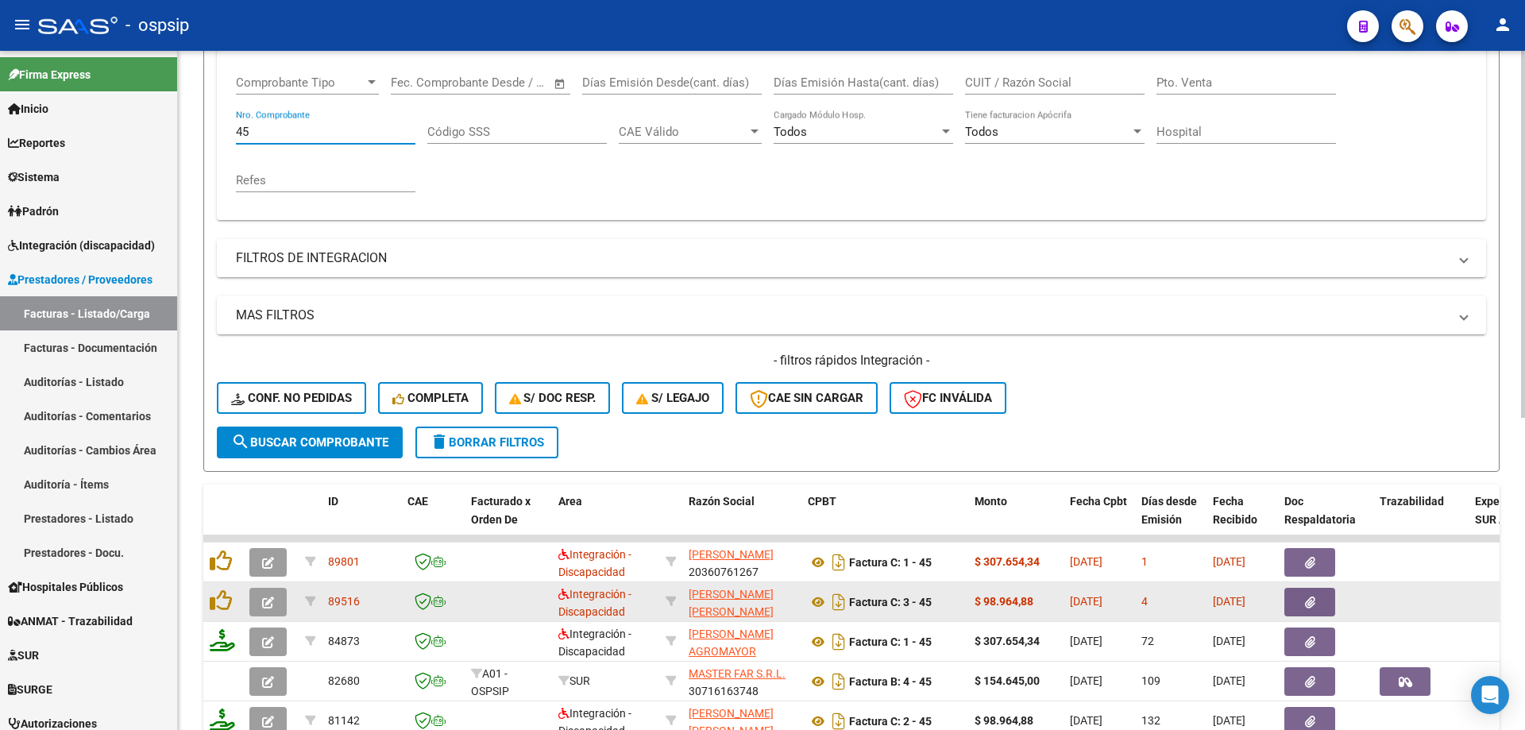
type input "45"
click at [275, 607] on button "button" at bounding box center [267, 602] width 37 height 29
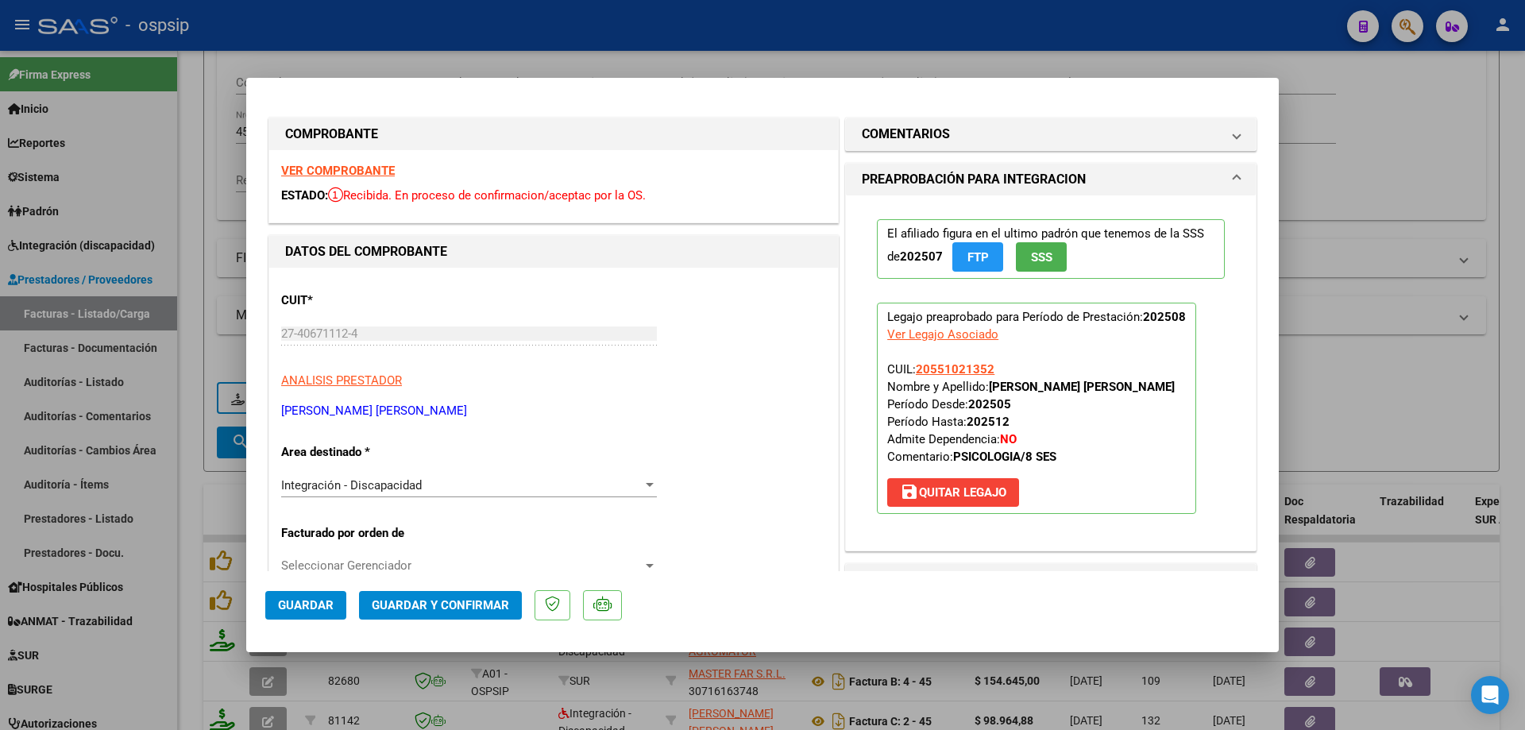
click at [1043, 260] on span "SSS" at bounding box center [1041, 257] width 21 height 14
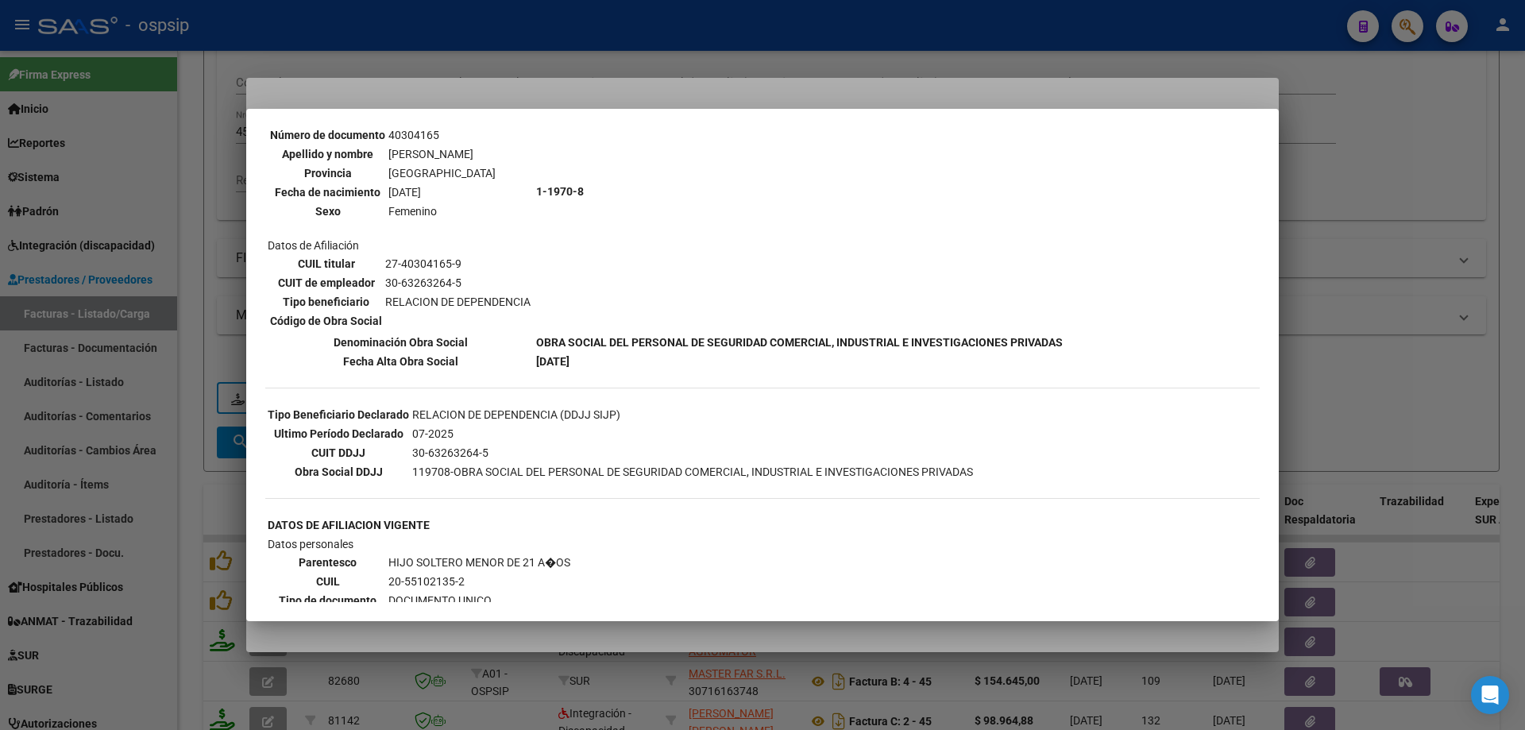
scroll to position [0, 0]
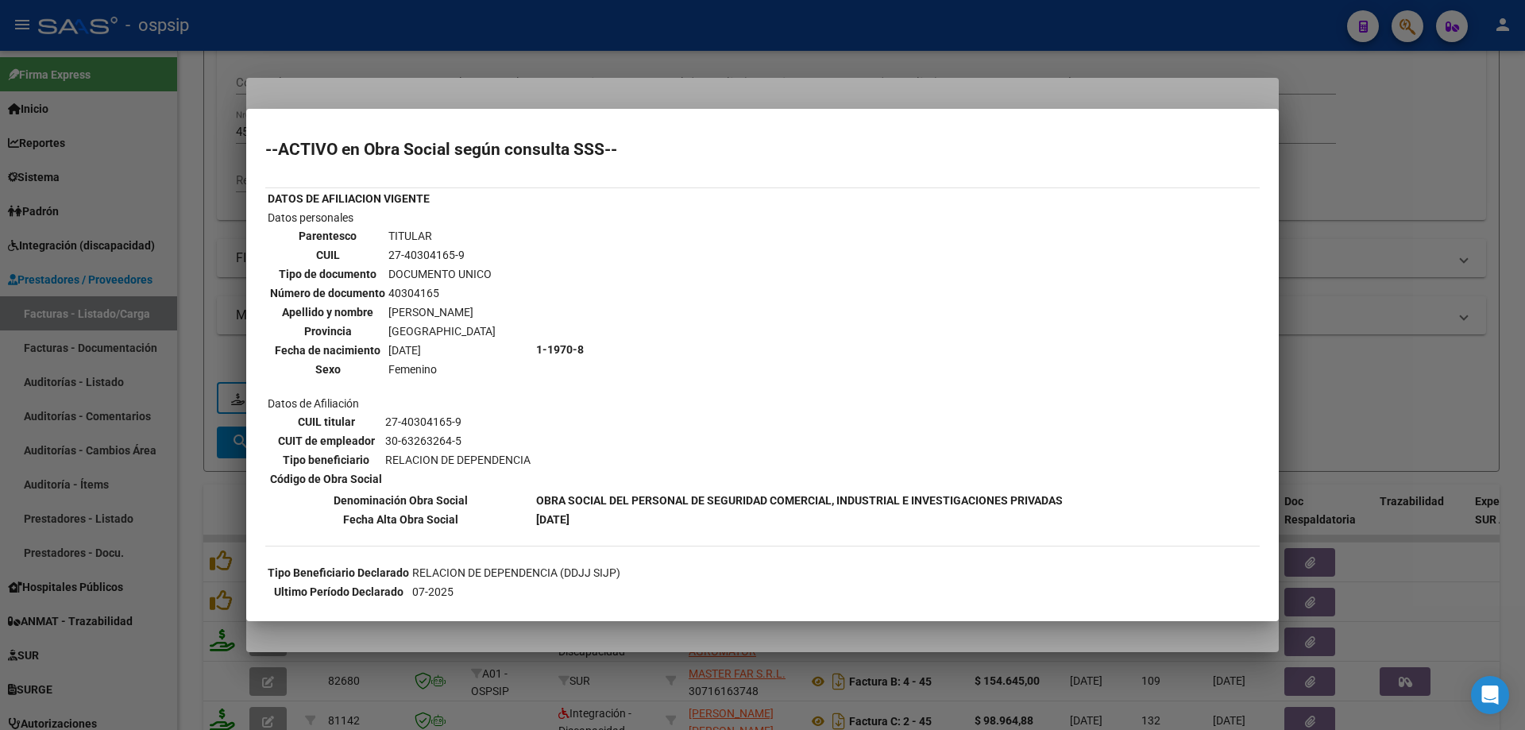
click at [1360, 256] on div at bounding box center [762, 365] width 1525 height 730
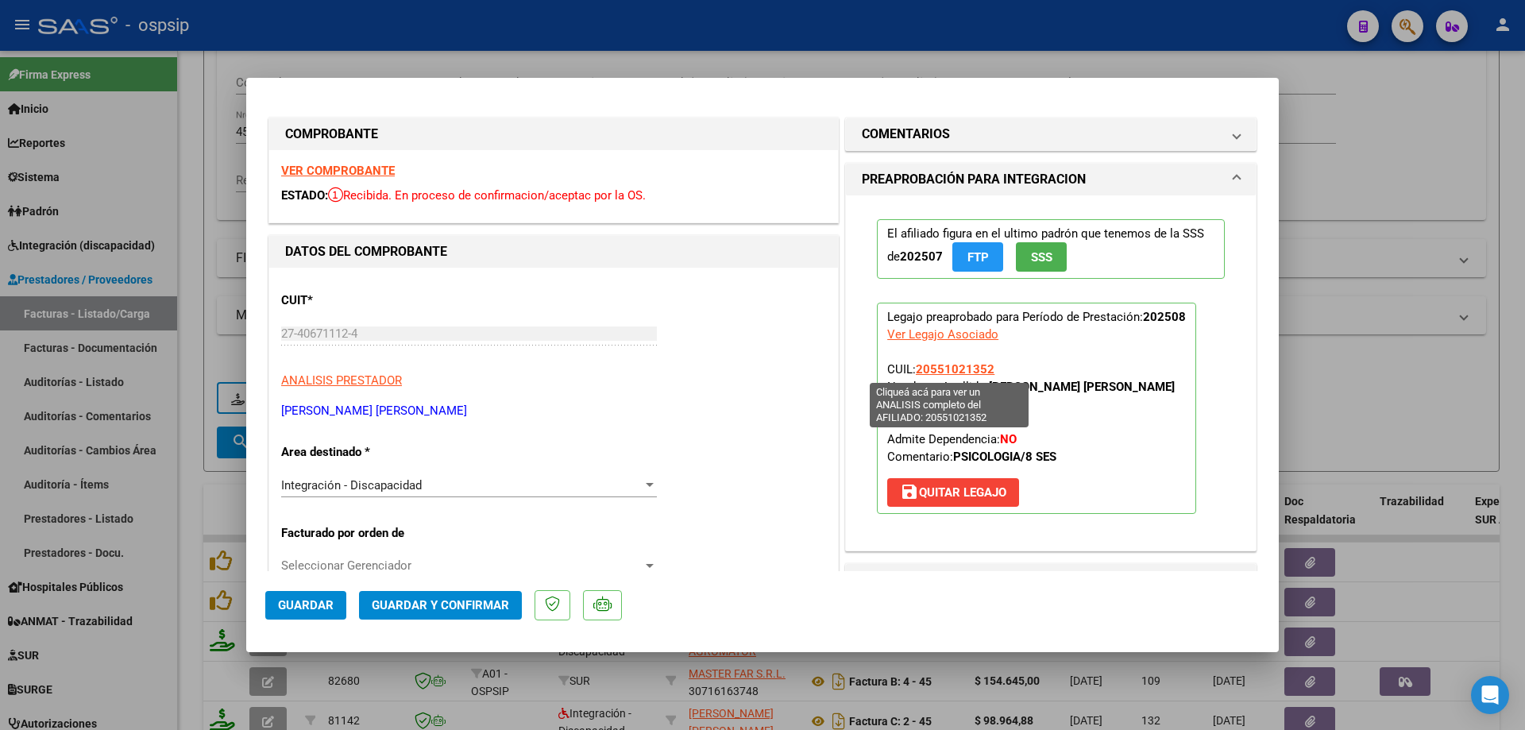
click at [965, 372] on span "20551021352" at bounding box center [955, 369] width 79 height 14
type textarea "20551021352"
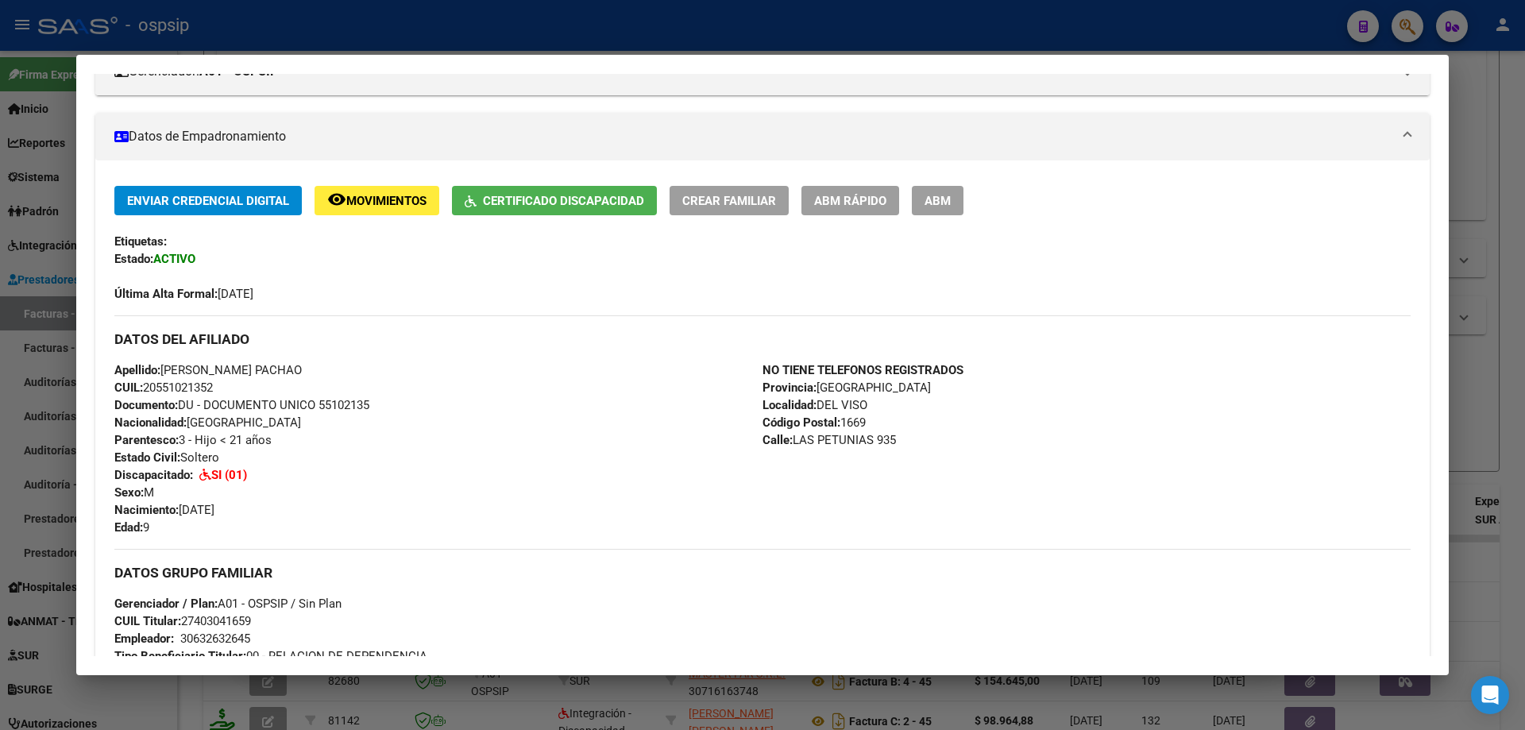
scroll to position [87, 0]
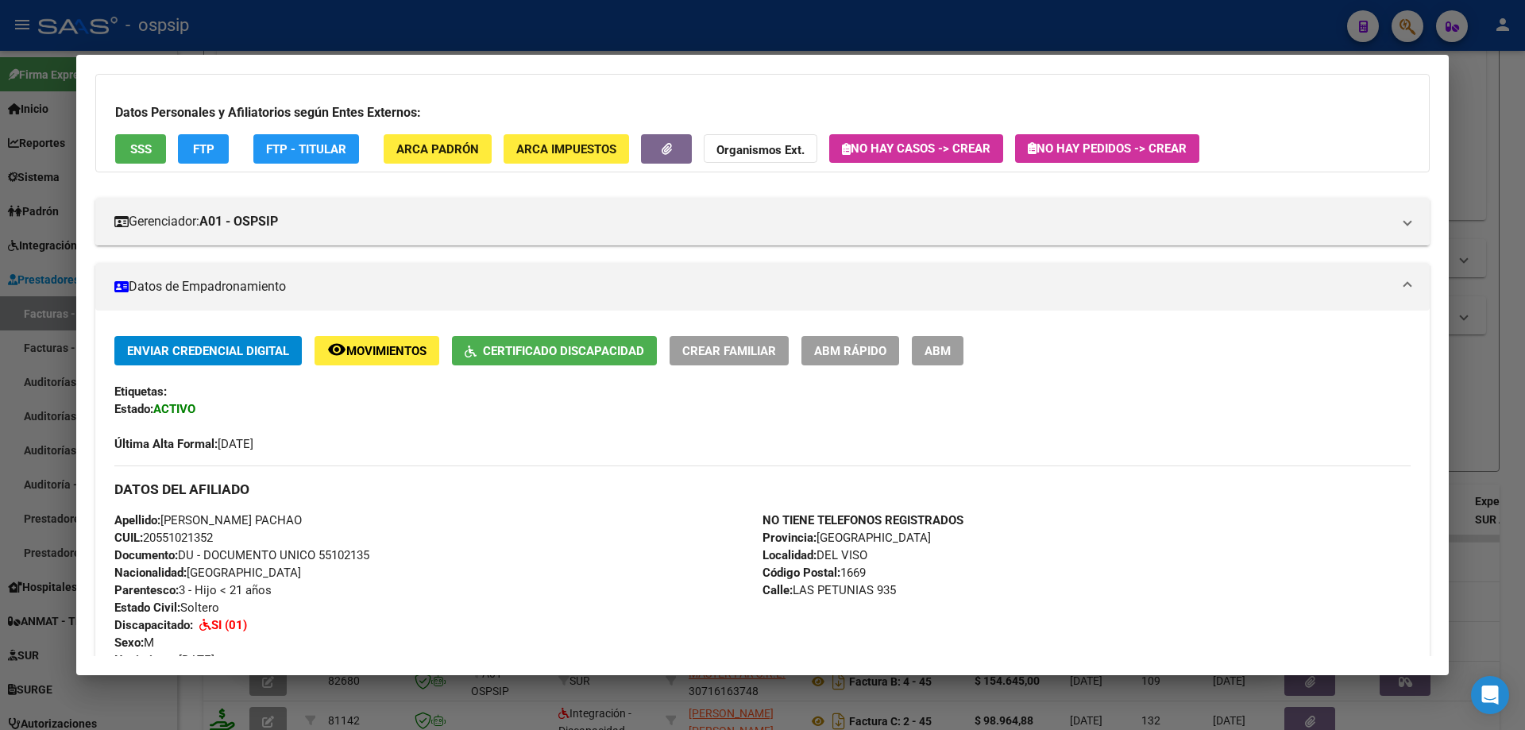
click at [1505, 299] on div at bounding box center [762, 365] width 1525 height 730
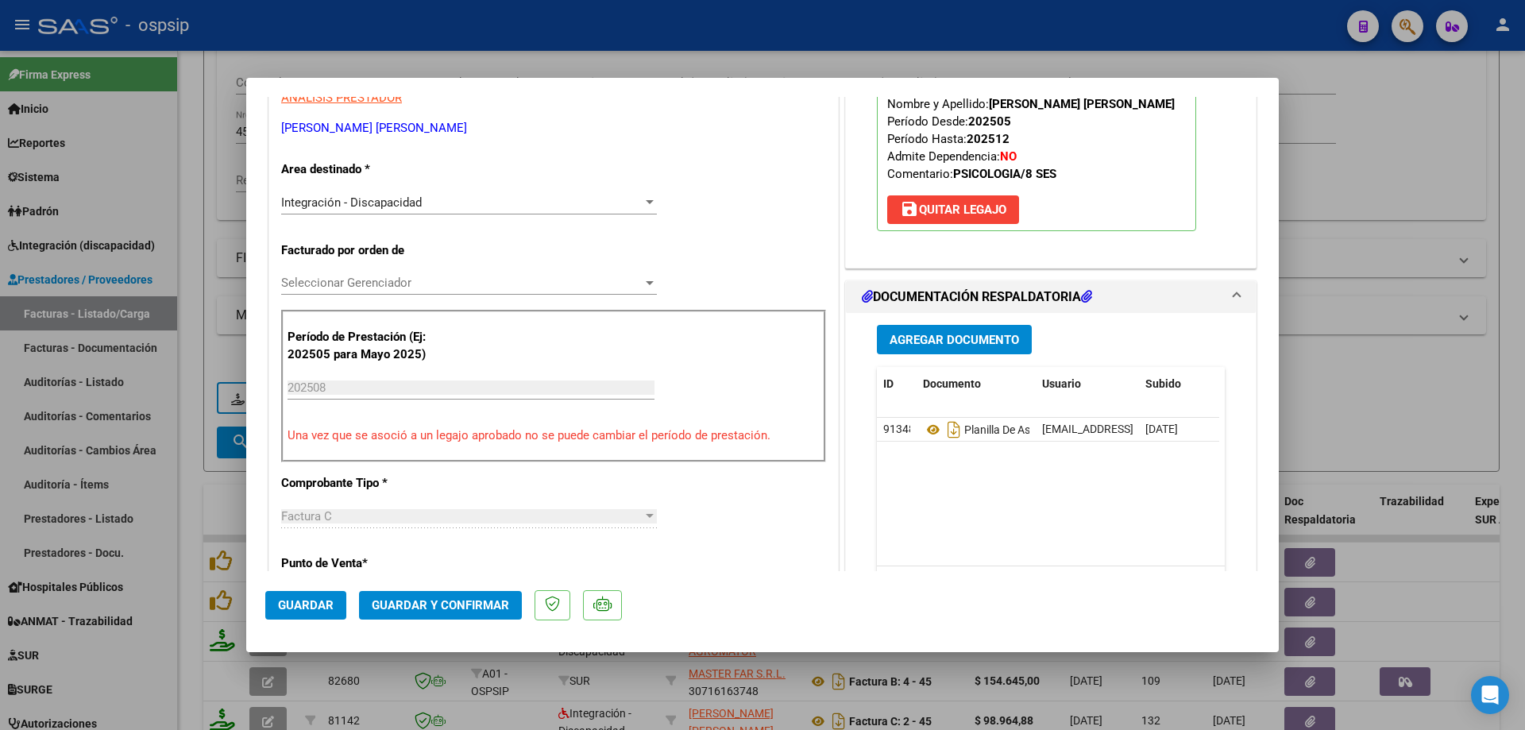
scroll to position [318, 0]
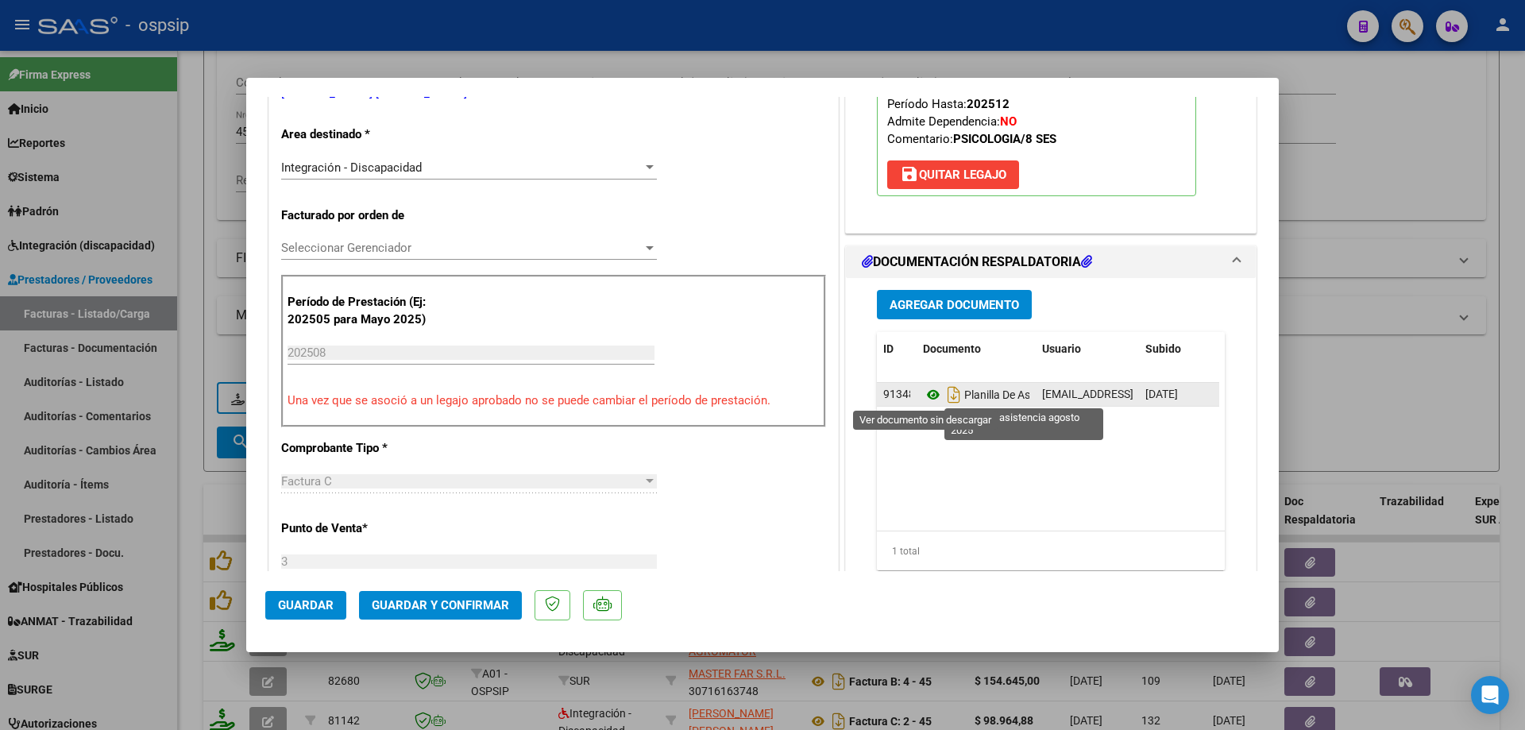
click at [923, 393] on icon at bounding box center [933, 394] width 21 height 19
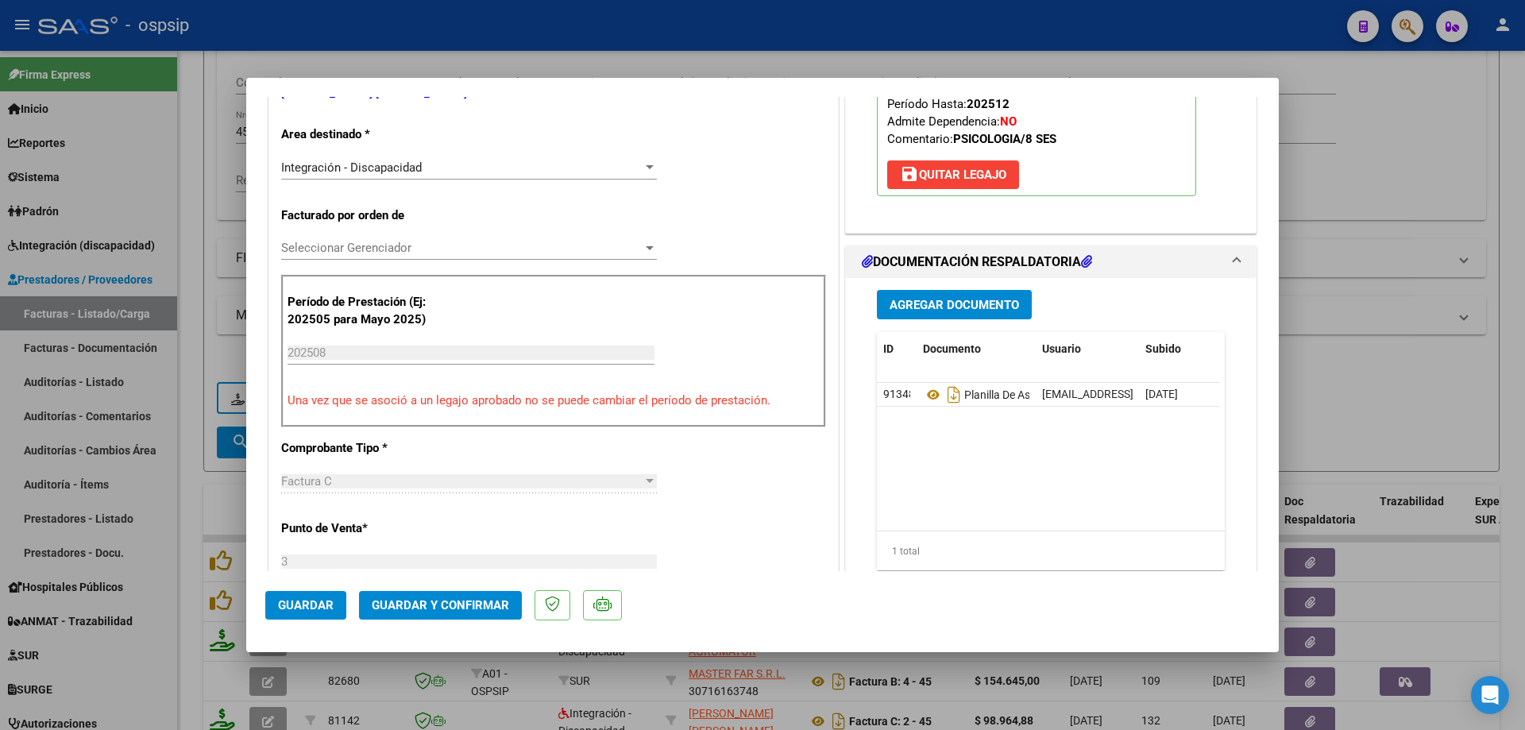
scroll to position [159, 0]
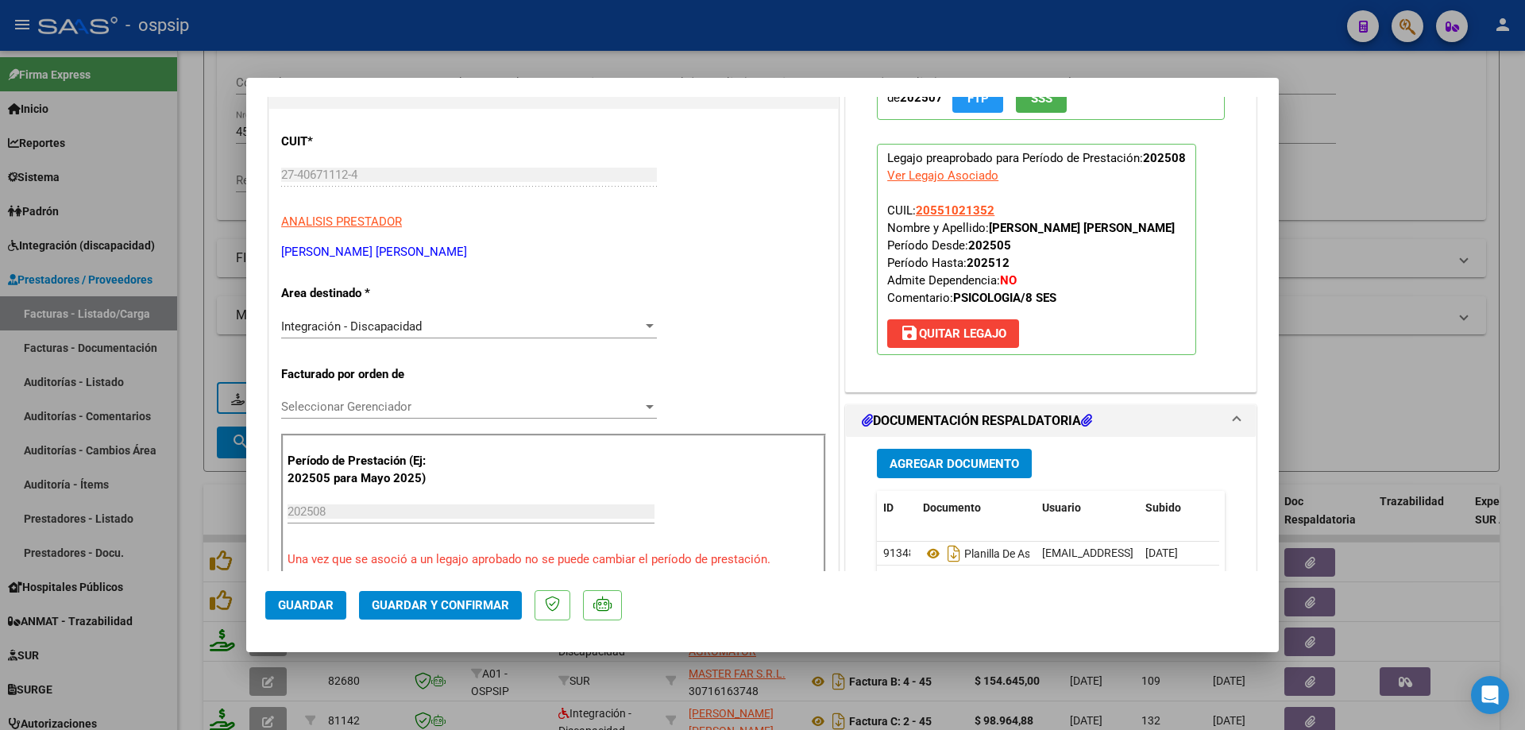
click at [493, 604] on span "Guardar y Confirmar" at bounding box center [440, 605] width 137 height 14
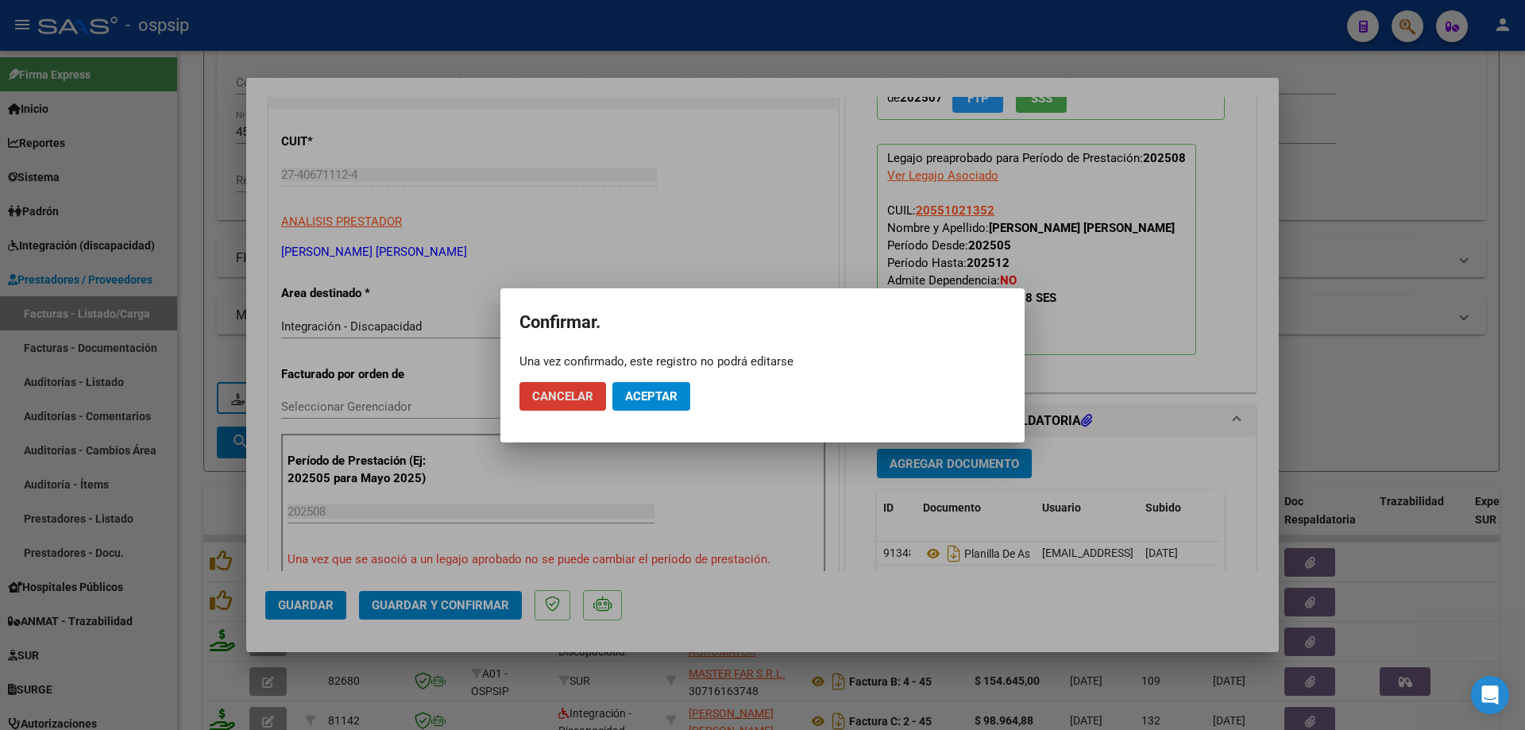
click at [677, 385] on button "Aceptar" at bounding box center [651, 396] width 78 height 29
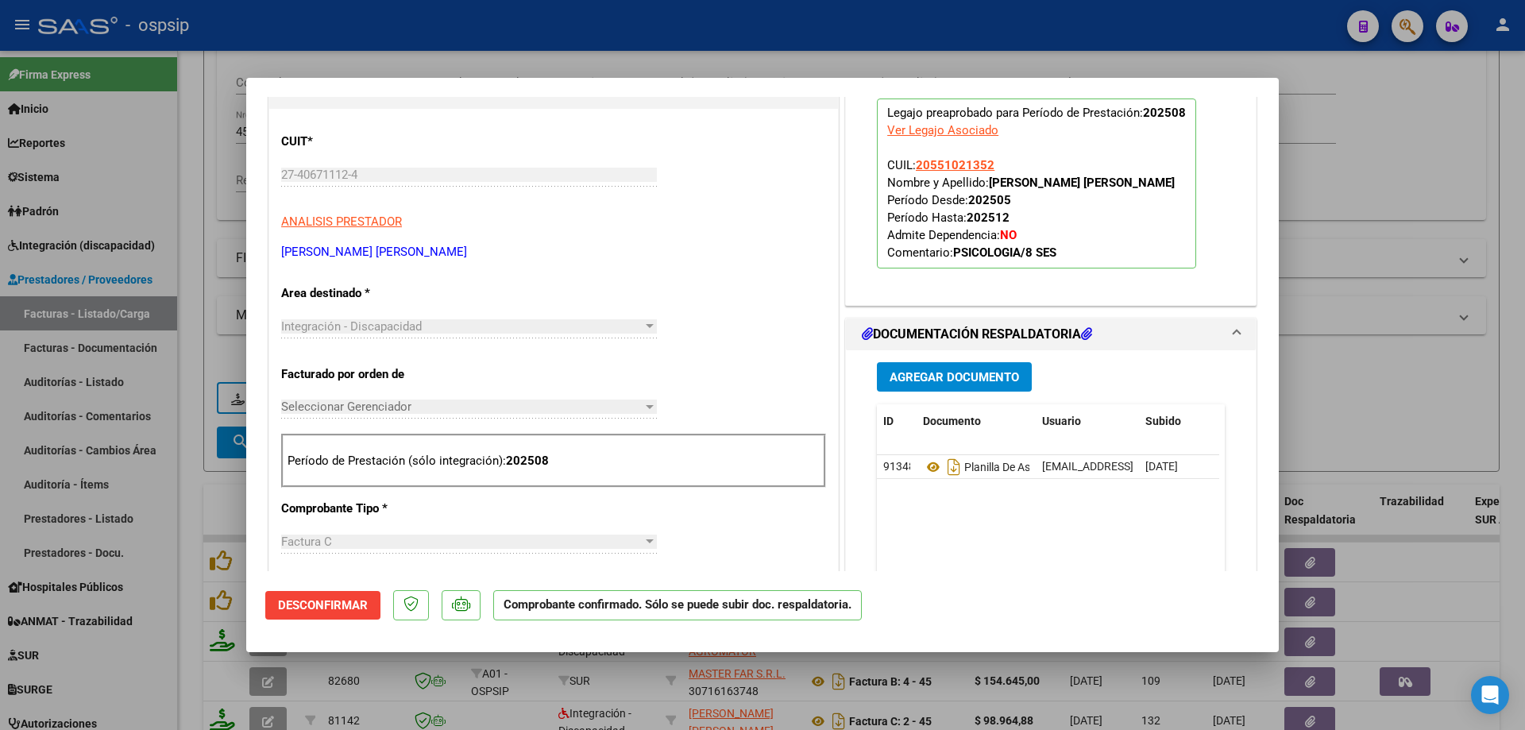
click at [1455, 179] on div at bounding box center [762, 365] width 1525 height 730
type input "$ 0,00"
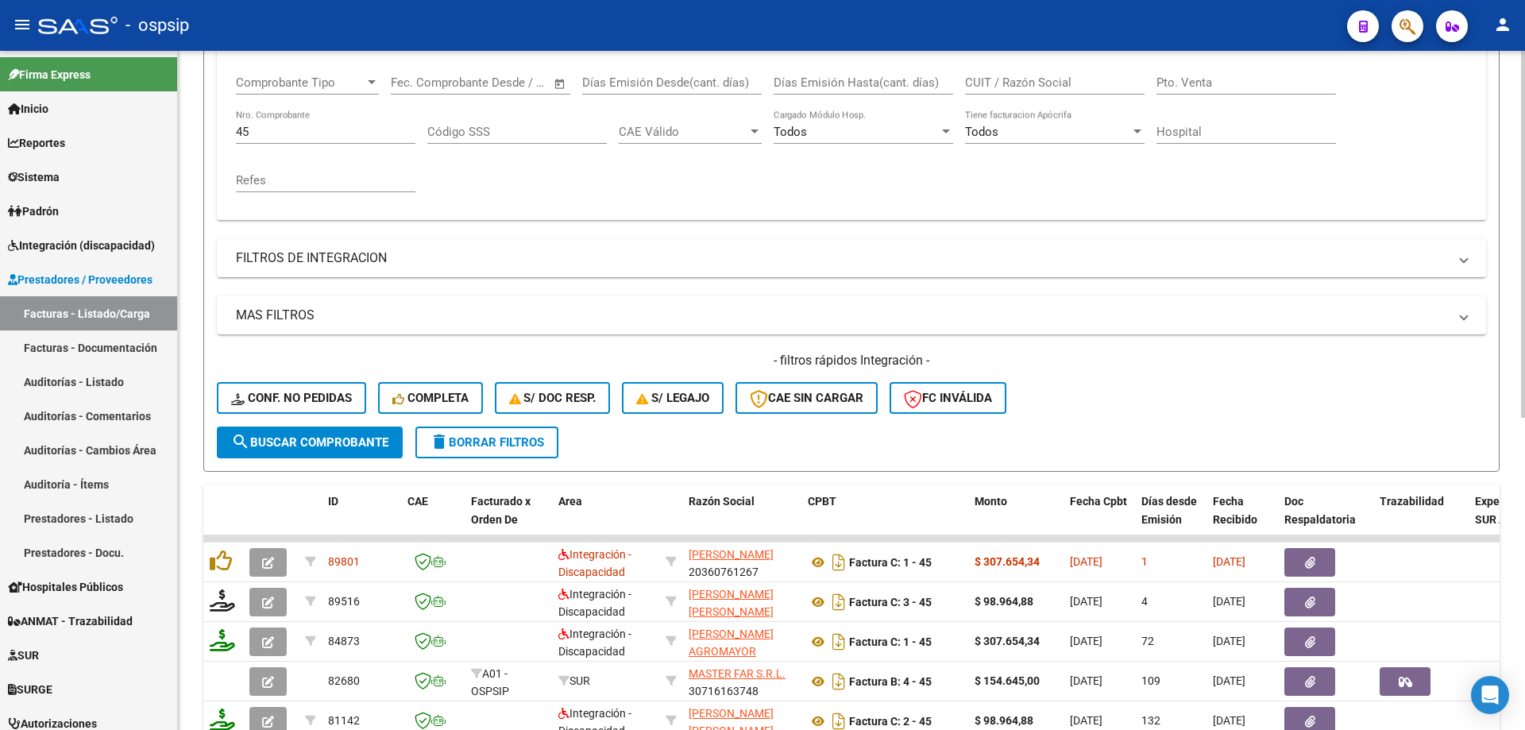
click at [270, 132] on input "45" at bounding box center [325, 132] width 179 height 14
type input "4"
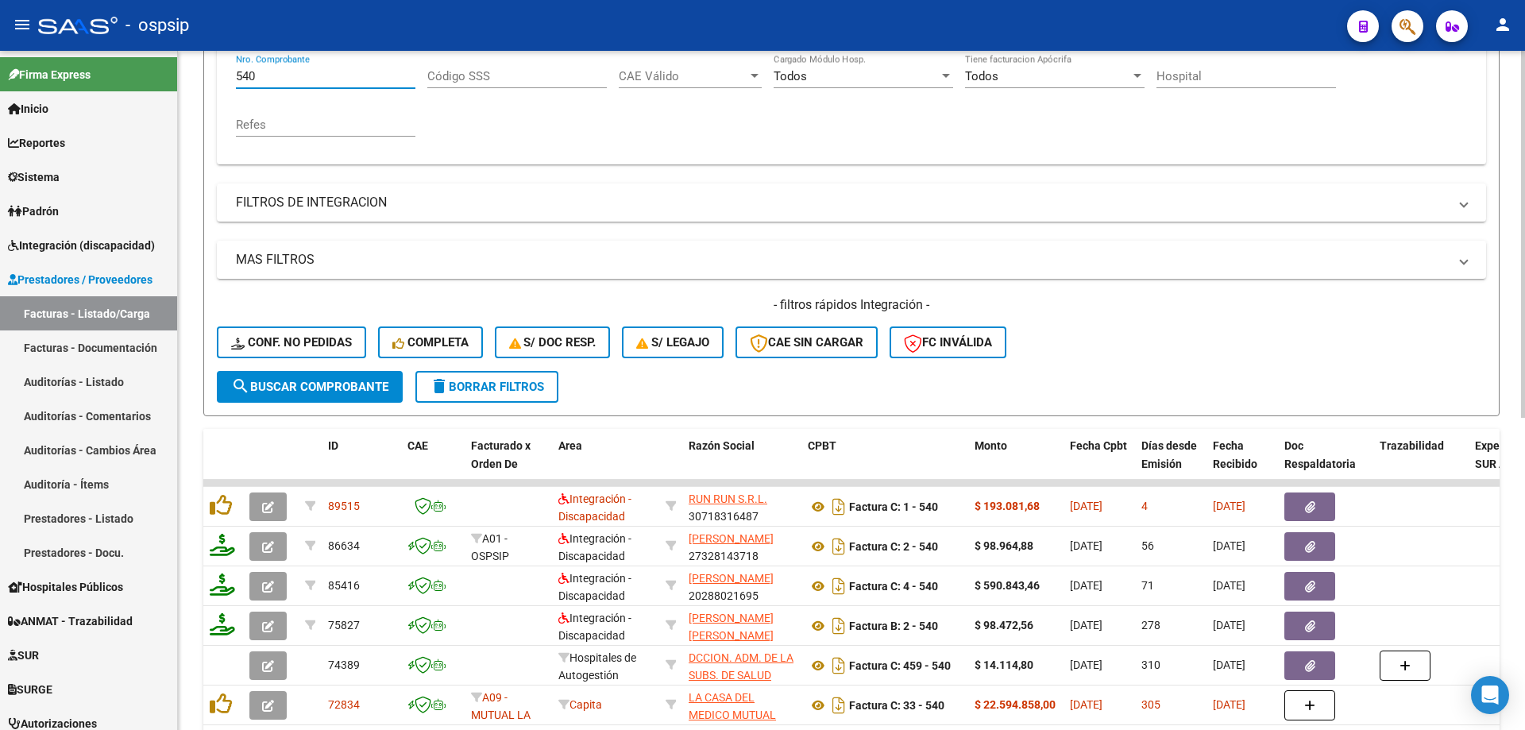
scroll to position [419, 0]
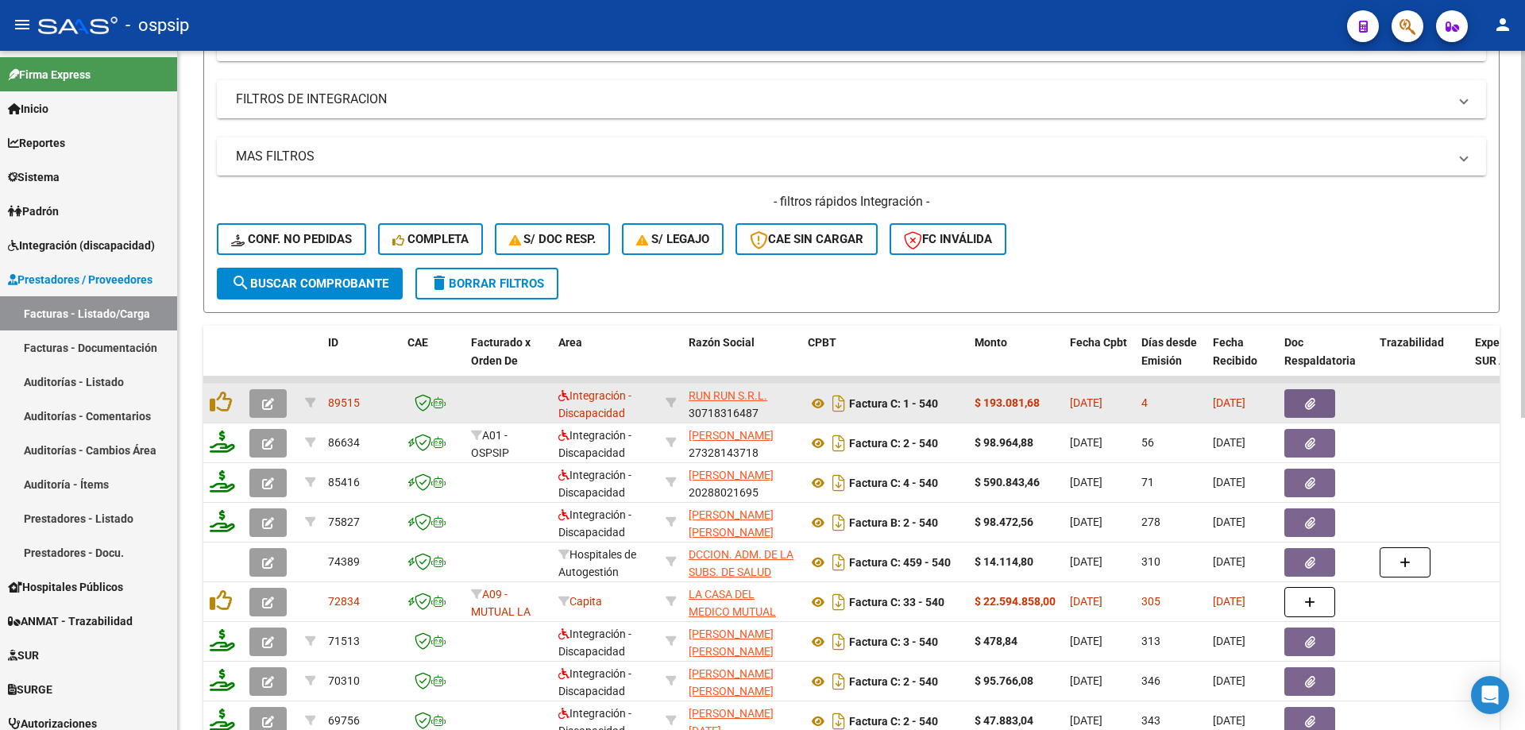
type input "540"
click at [268, 393] on button "button" at bounding box center [267, 403] width 37 height 29
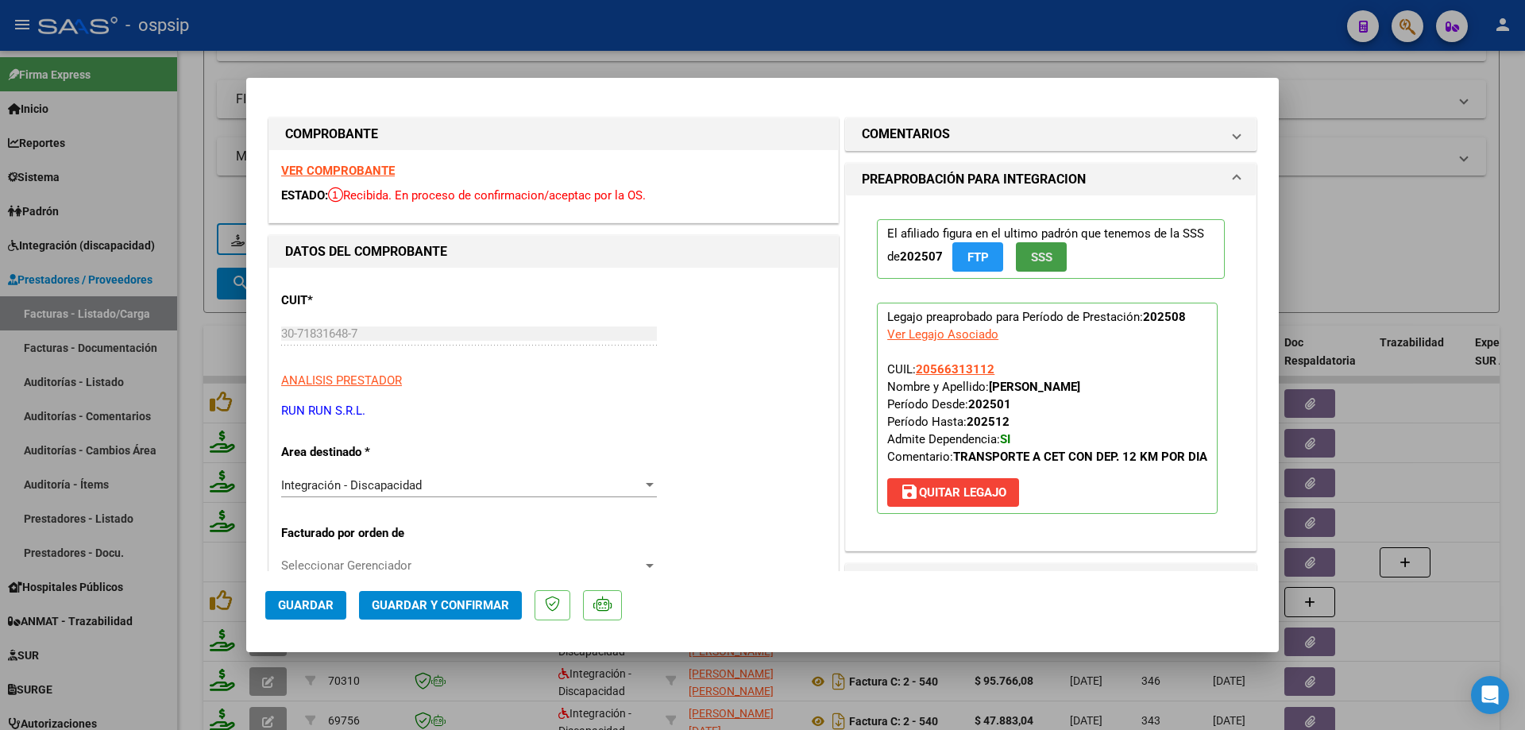
click at [1040, 256] on span "SSS" at bounding box center [1041, 257] width 21 height 14
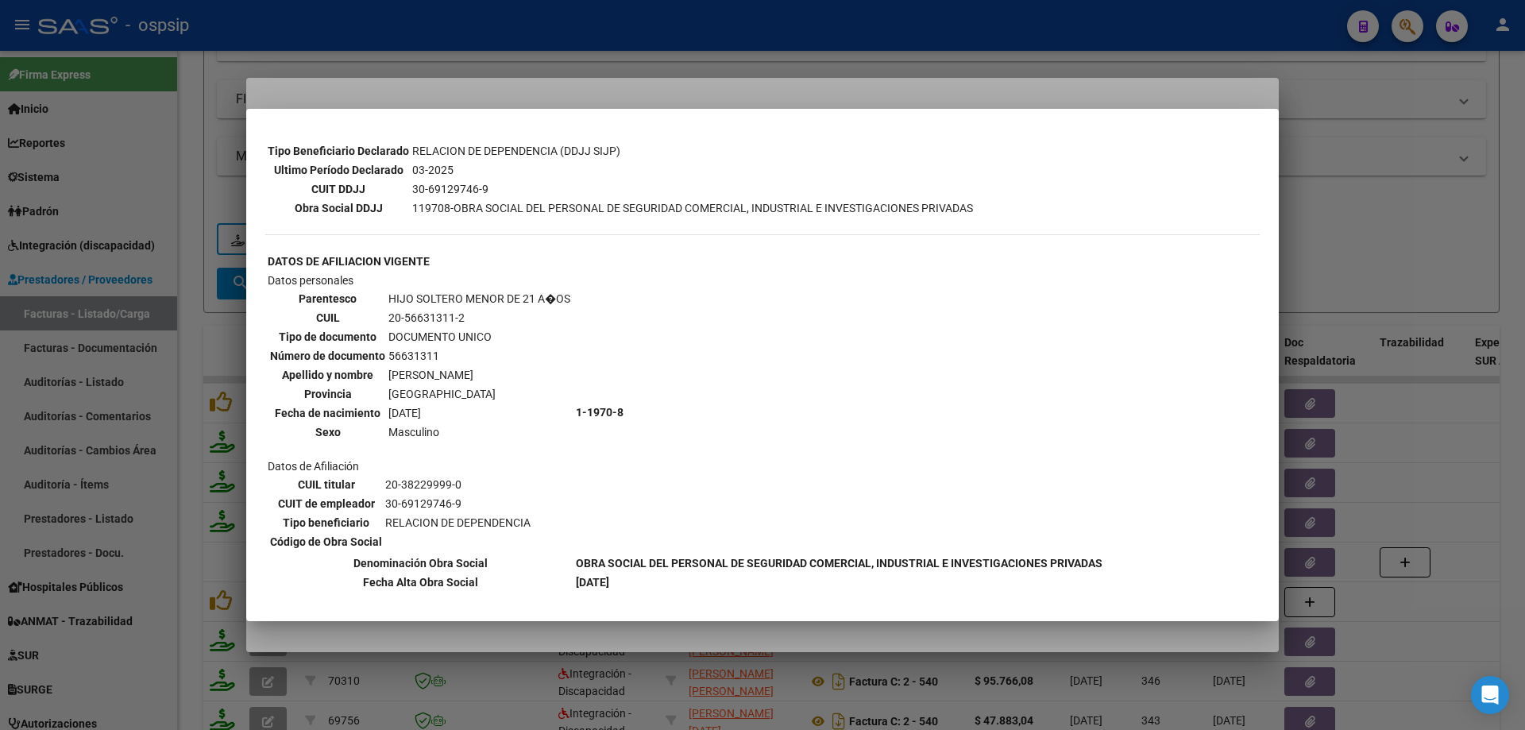
scroll to position [0, 0]
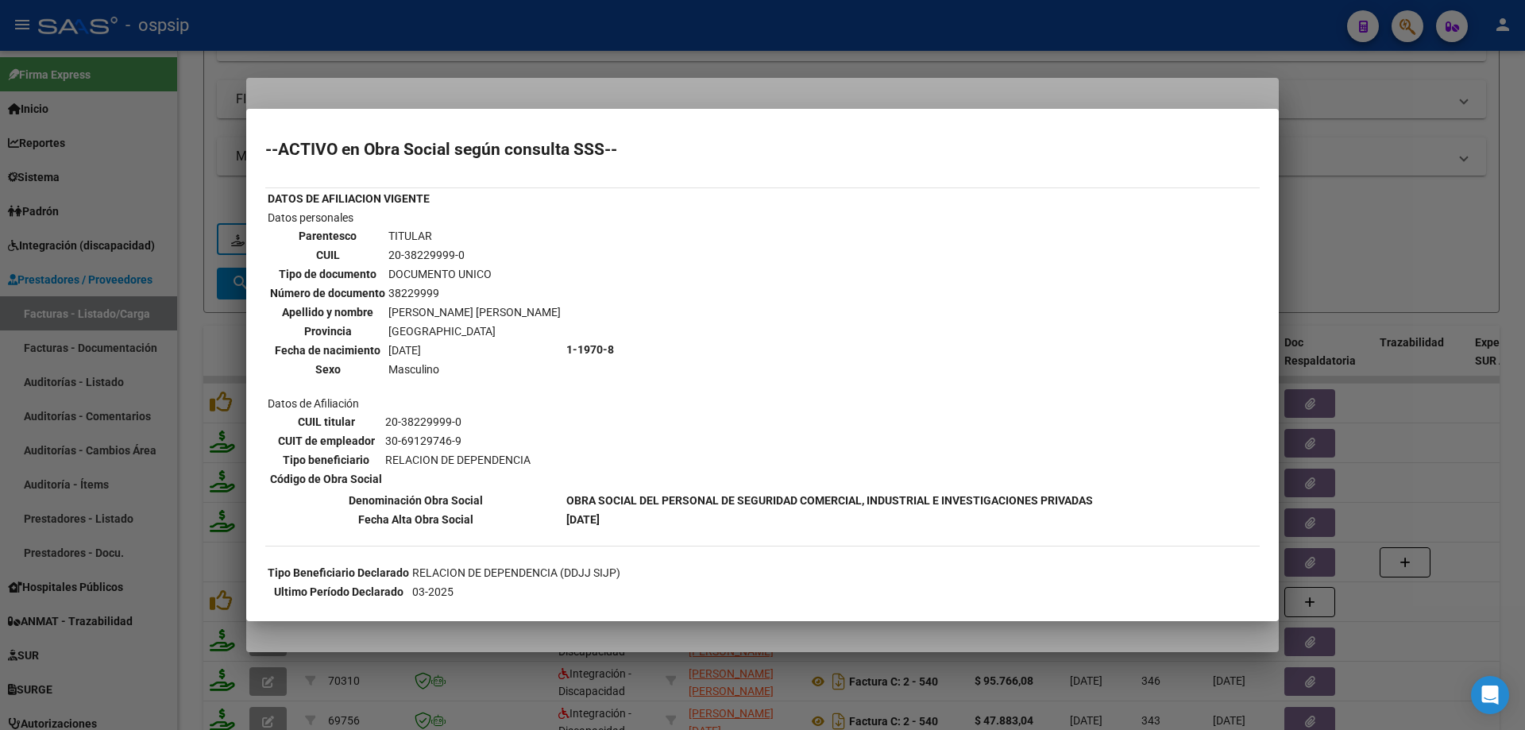
click at [1418, 208] on div at bounding box center [762, 365] width 1525 height 730
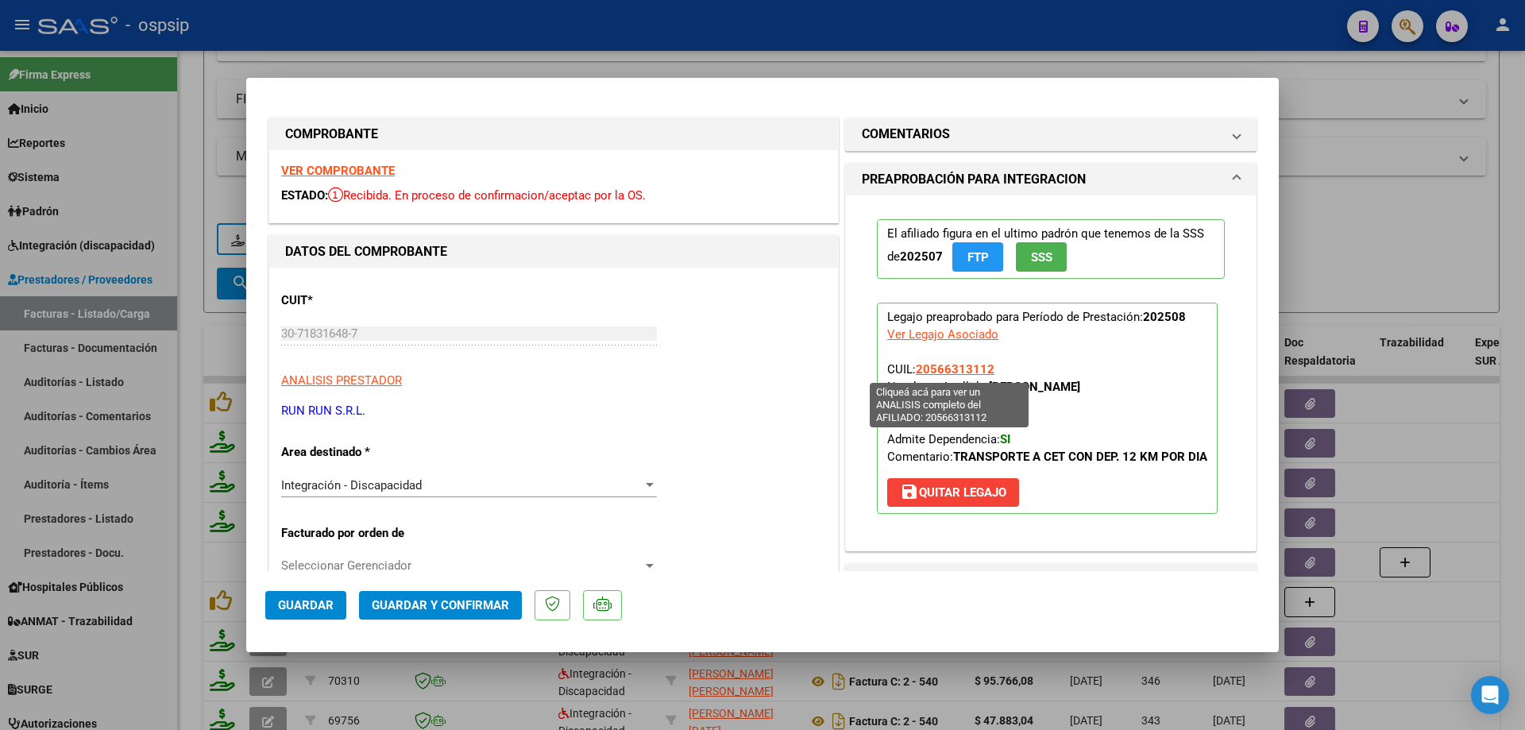
click at [923, 372] on span "20566313112" at bounding box center [955, 369] width 79 height 14
type textarea "20566313112"
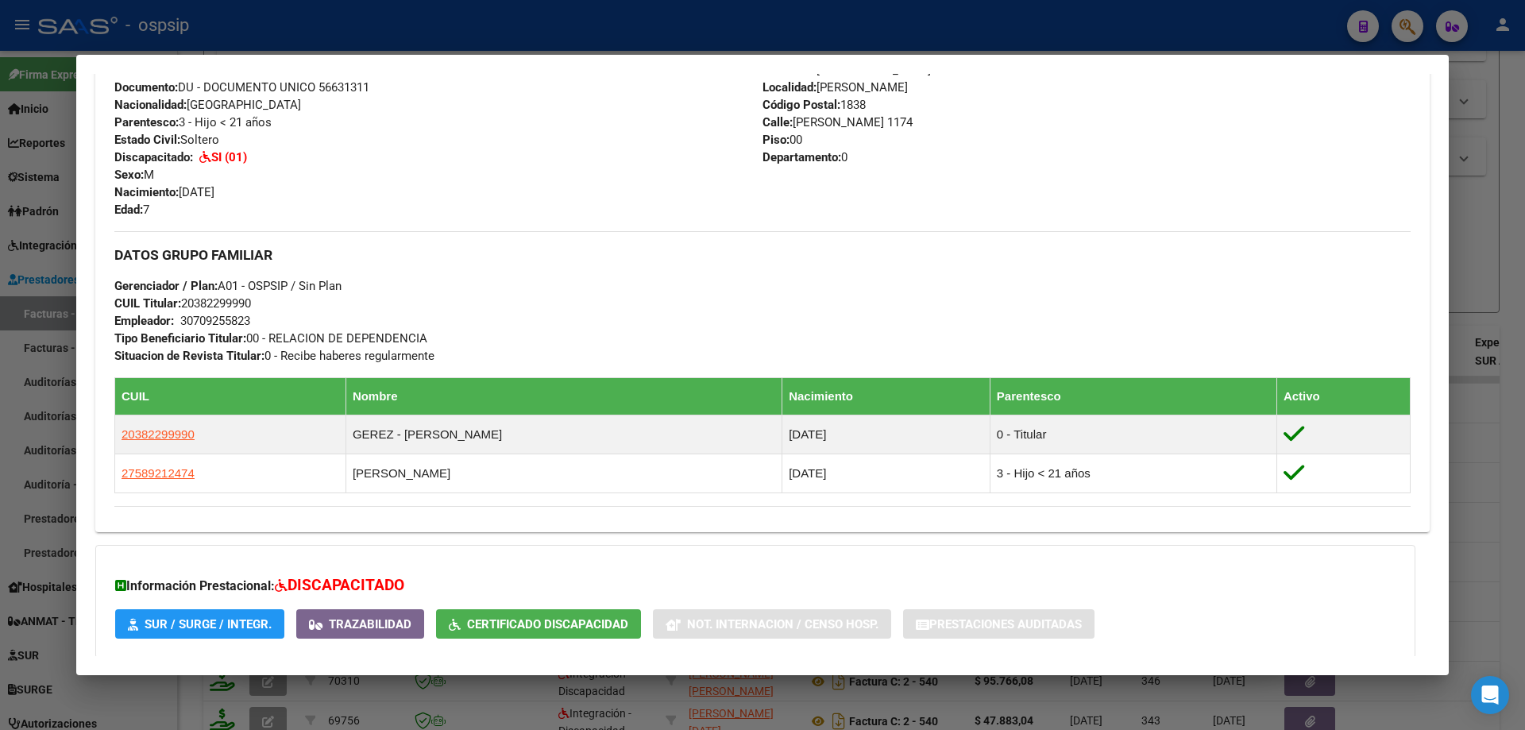
scroll to position [556, 0]
click at [1511, 231] on div at bounding box center [762, 365] width 1525 height 730
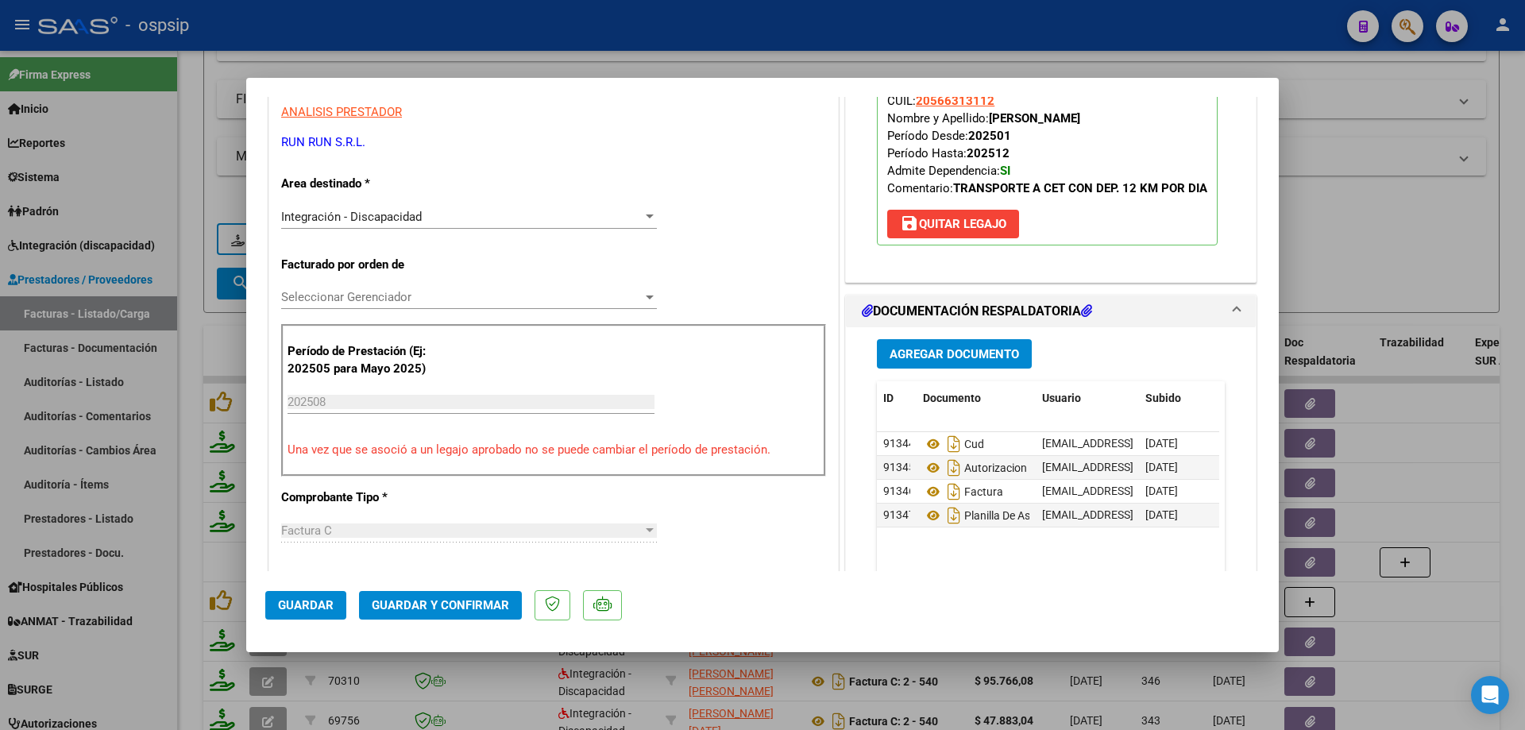
scroll to position [318, 0]
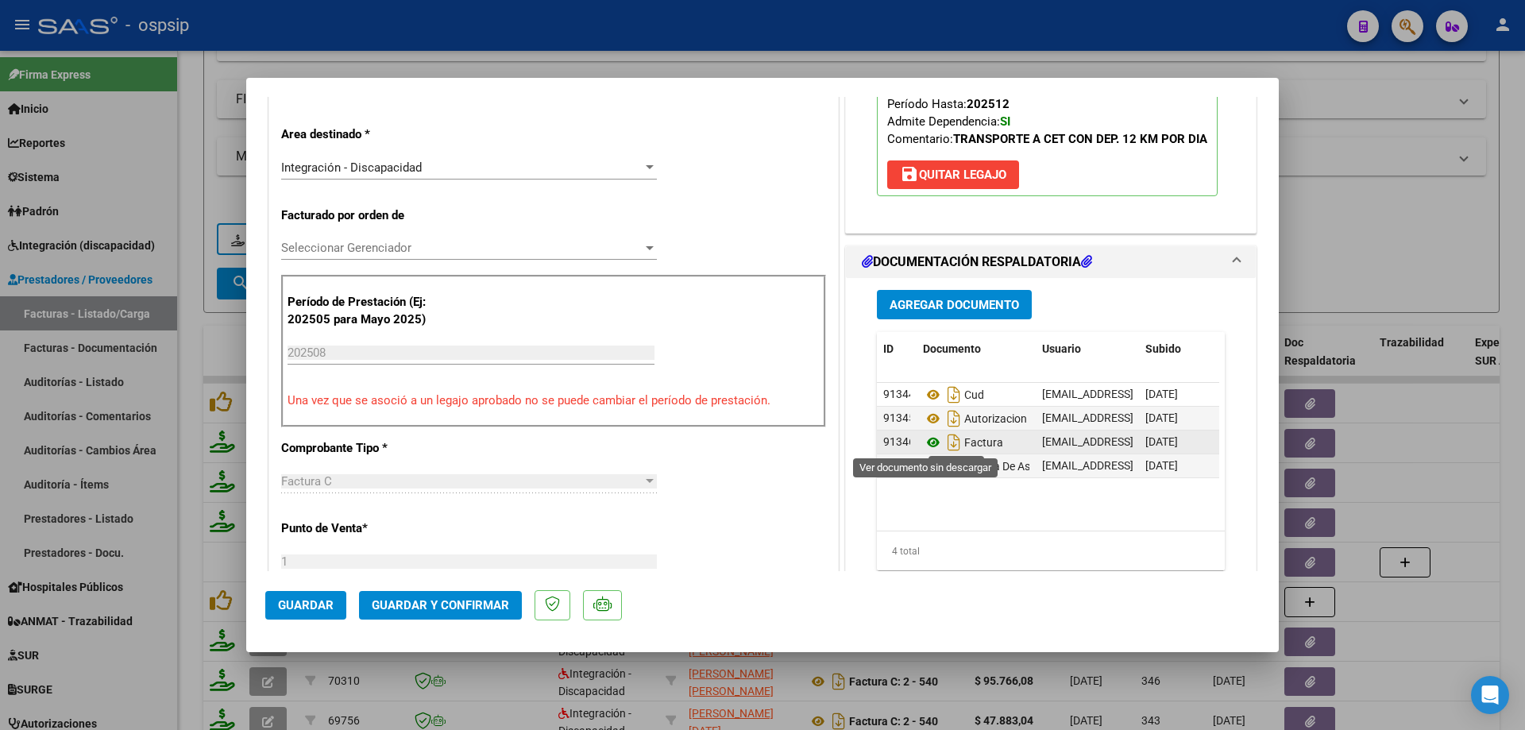
click at [928, 438] on icon at bounding box center [933, 442] width 21 height 19
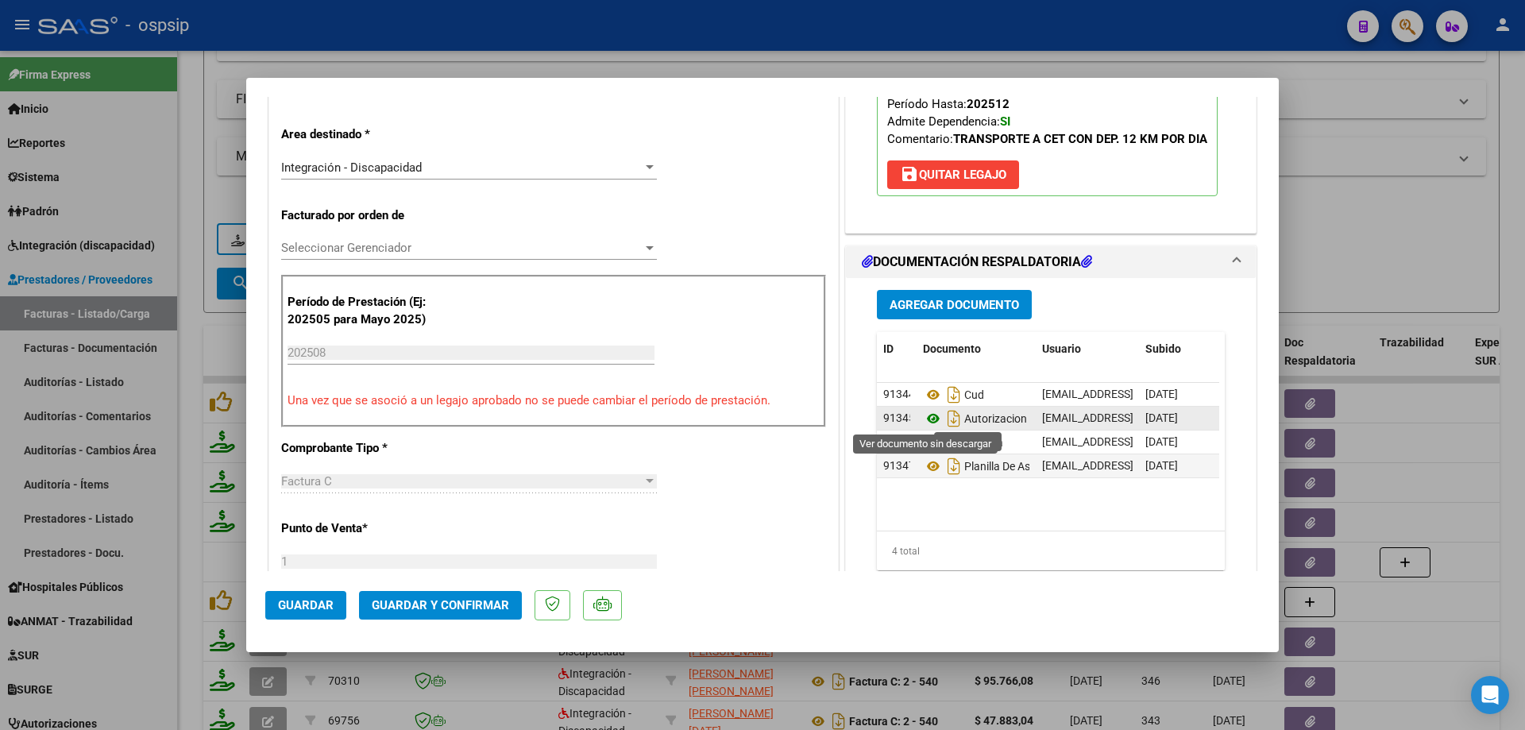
click at [927, 418] on icon at bounding box center [933, 418] width 21 height 19
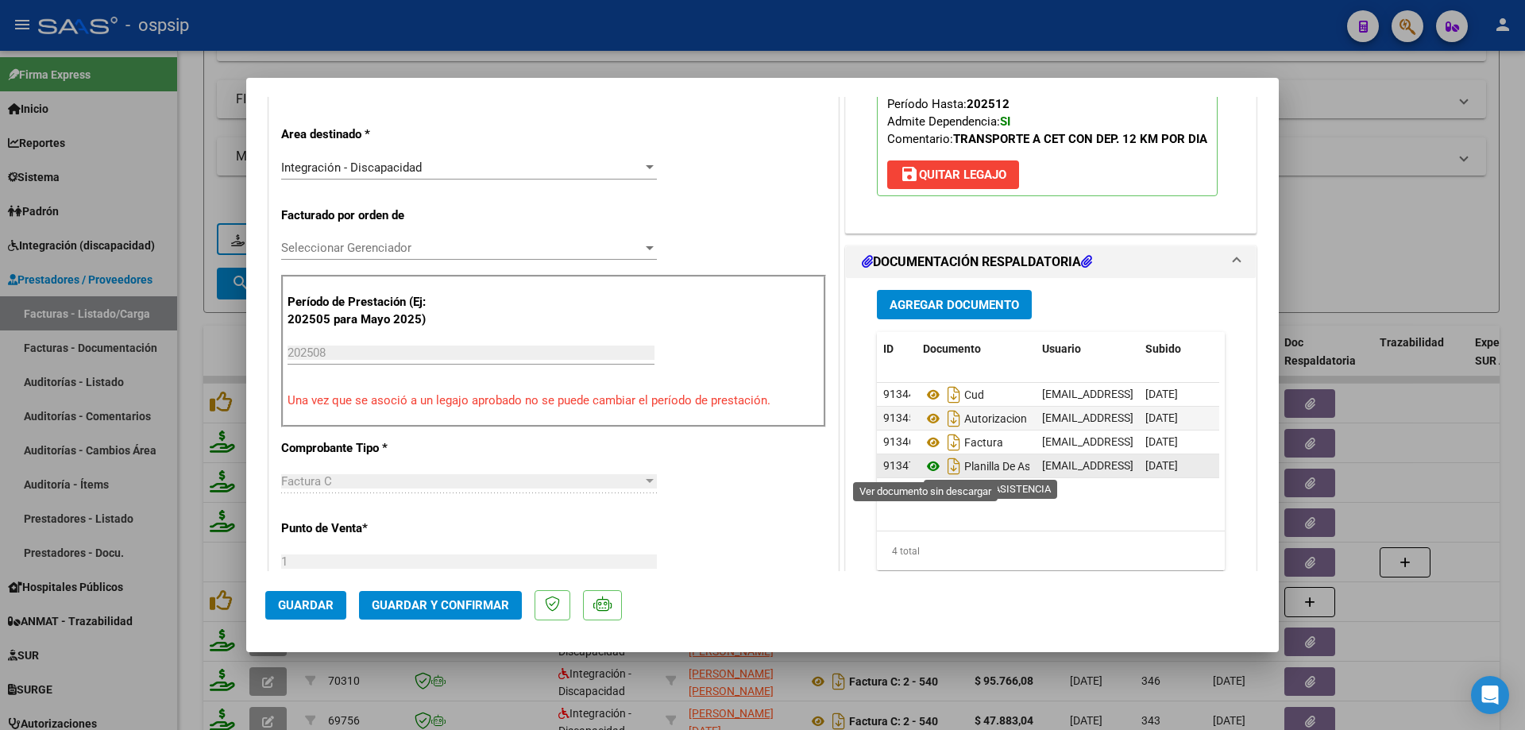
click at [927, 461] on icon at bounding box center [933, 466] width 21 height 19
click at [467, 593] on button "Guardar y Confirmar" at bounding box center [440, 605] width 163 height 29
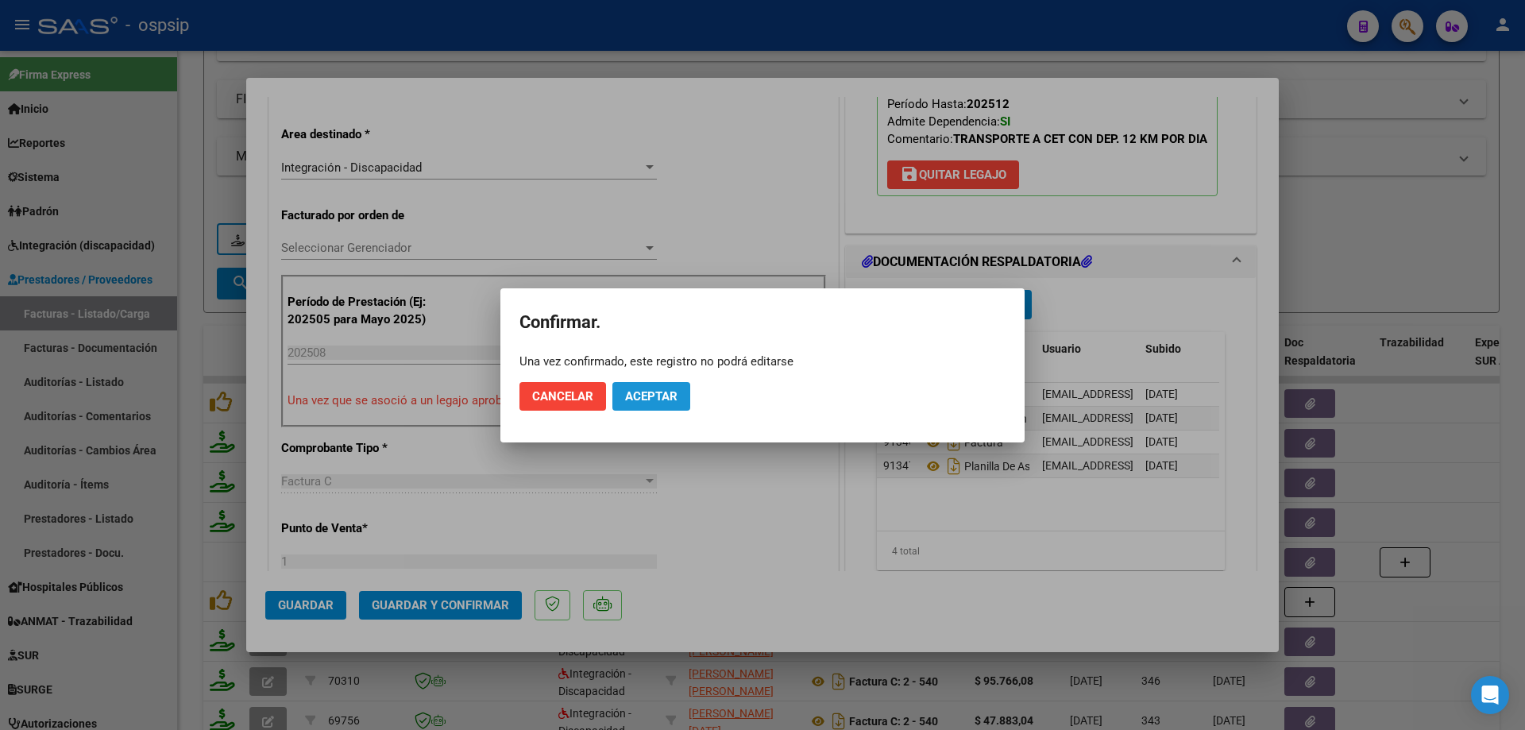
click at [643, 393] on span "Aceptar" at bounding box center [651, 396] width 52 height 14
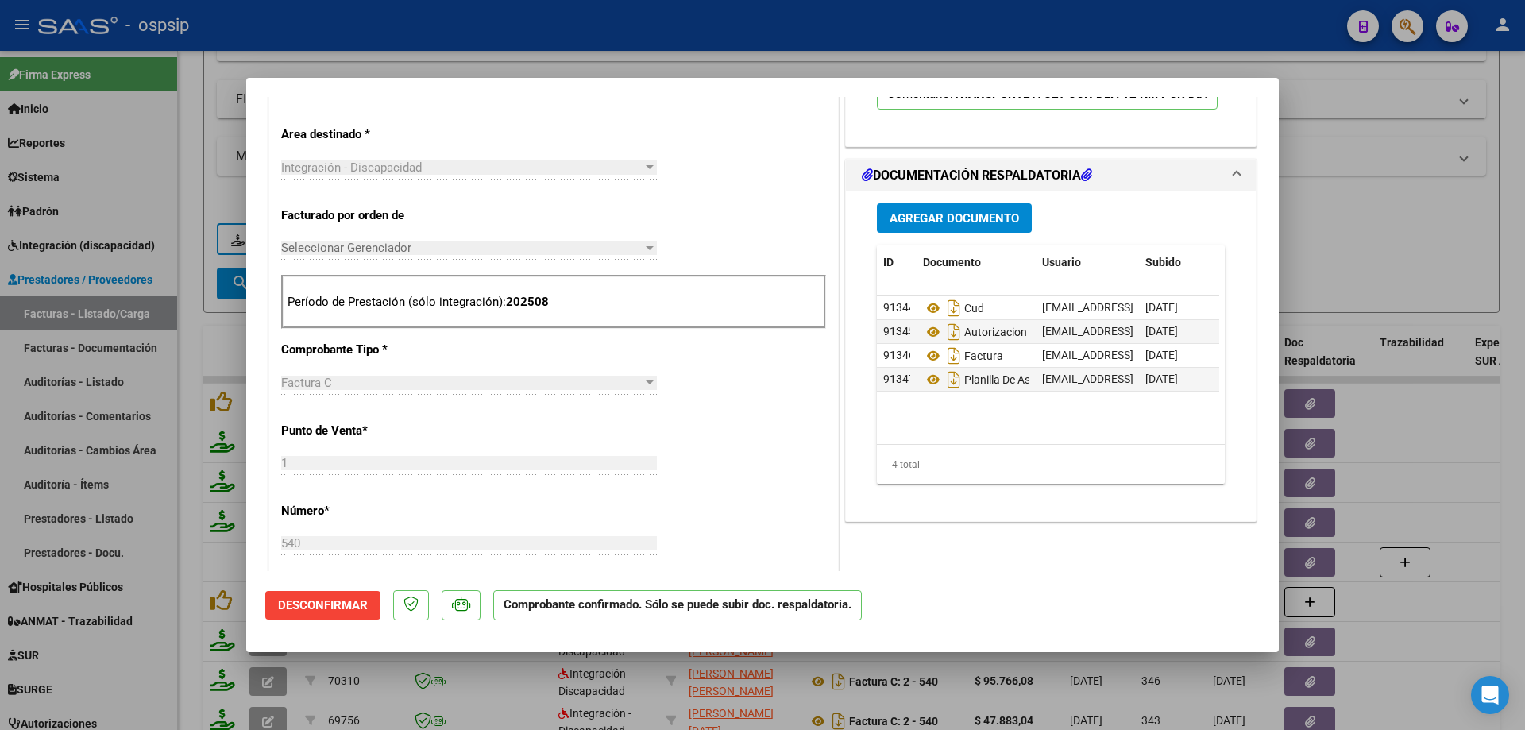
click at [1494, 179] on div at bounding box center [762, 365] width 1525 height 730
type input "$ 0,00"
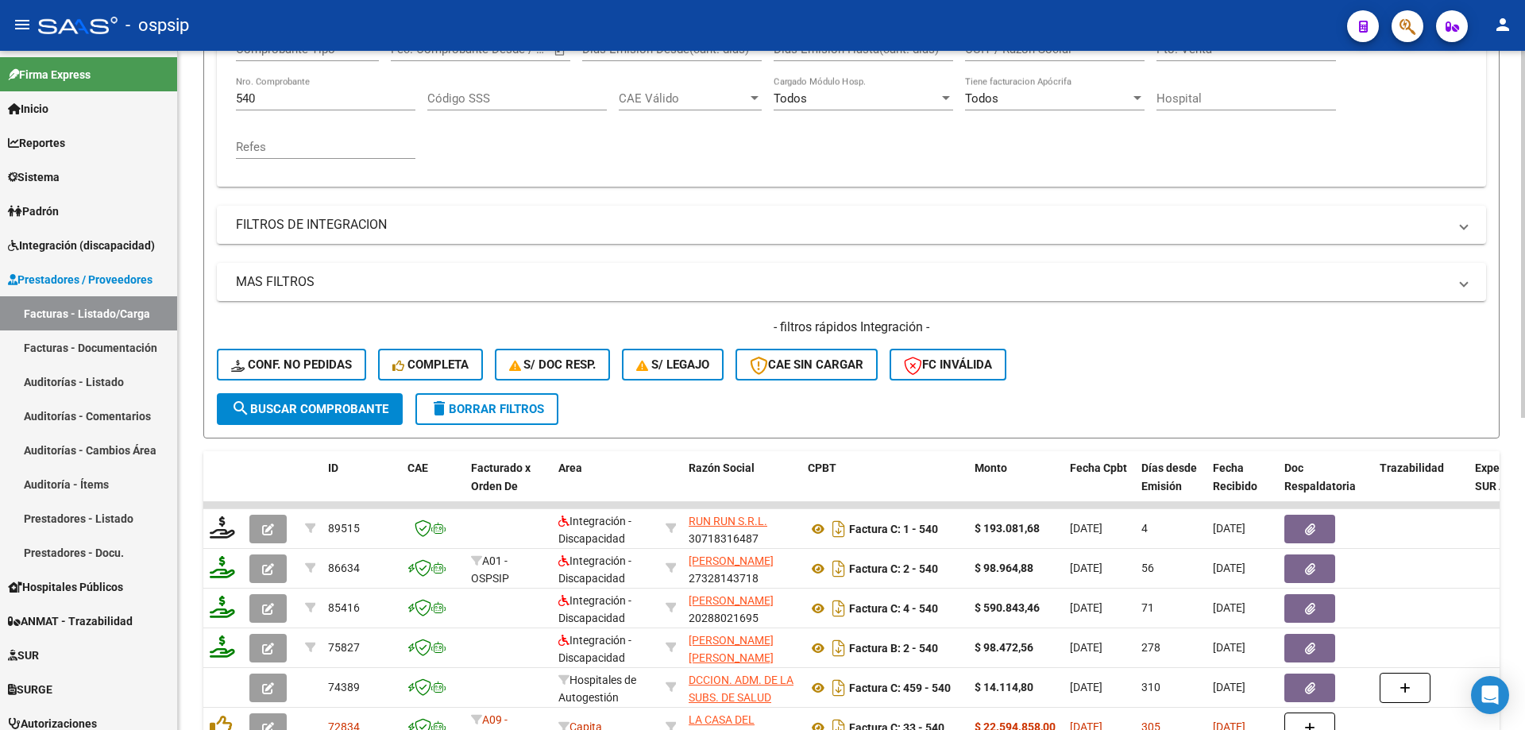
scroll to position [181, 0]
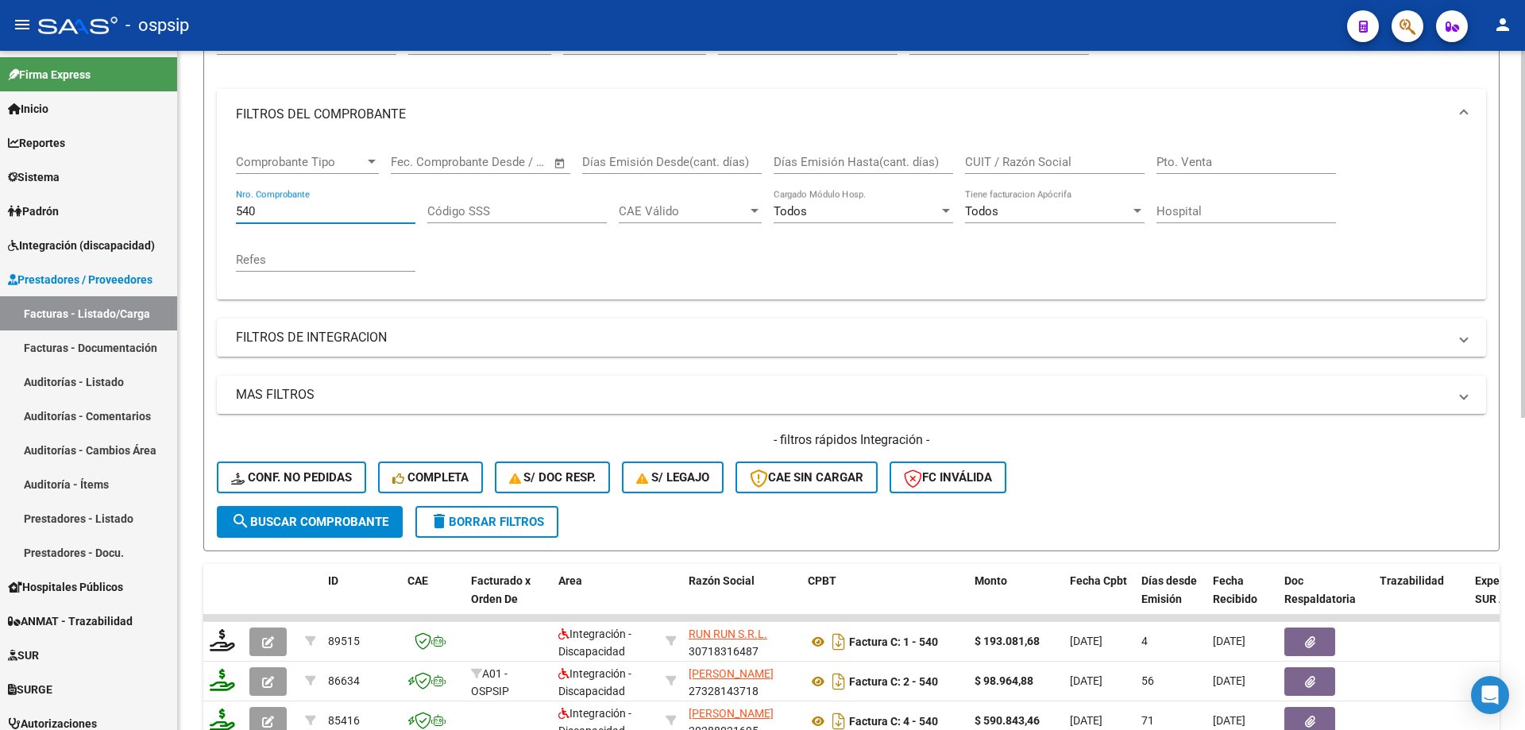
click at [277, 210] on input "540" at bounding box center [325, 211] width 179 height 14
type input "5"
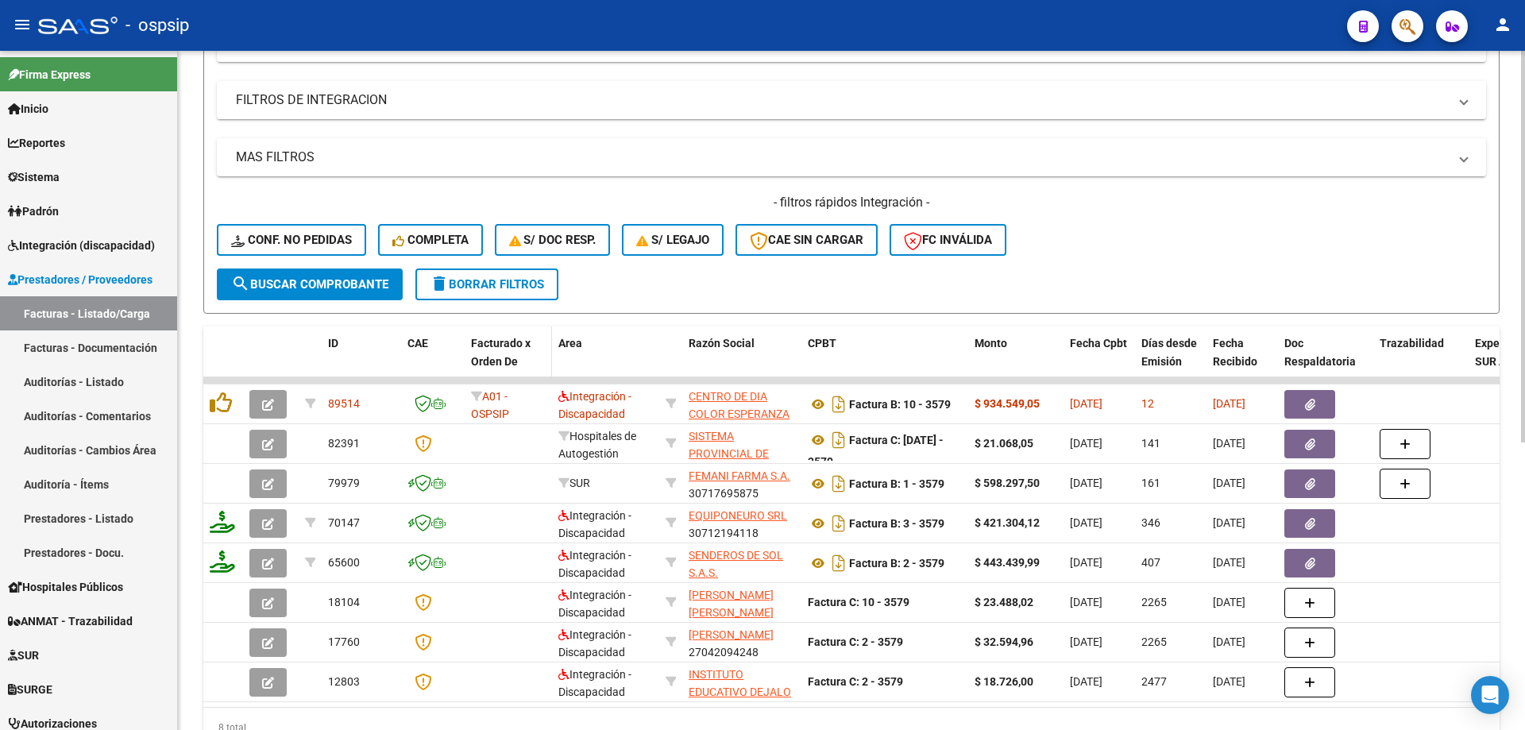
scroll to position [419, 0]
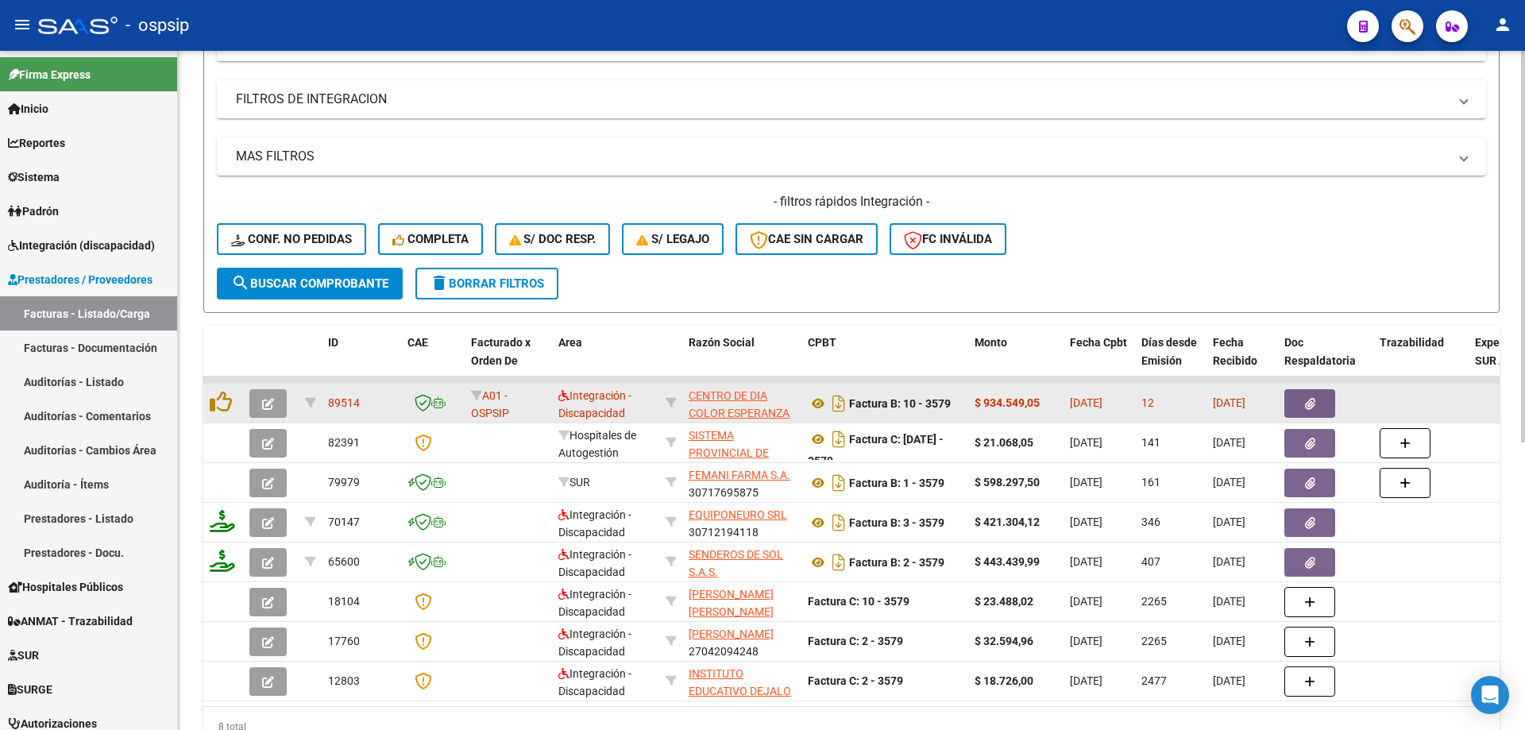
type input "3579"
click at [263, 397] on span "button" at bounding box center [268, 403] width 12 height 14
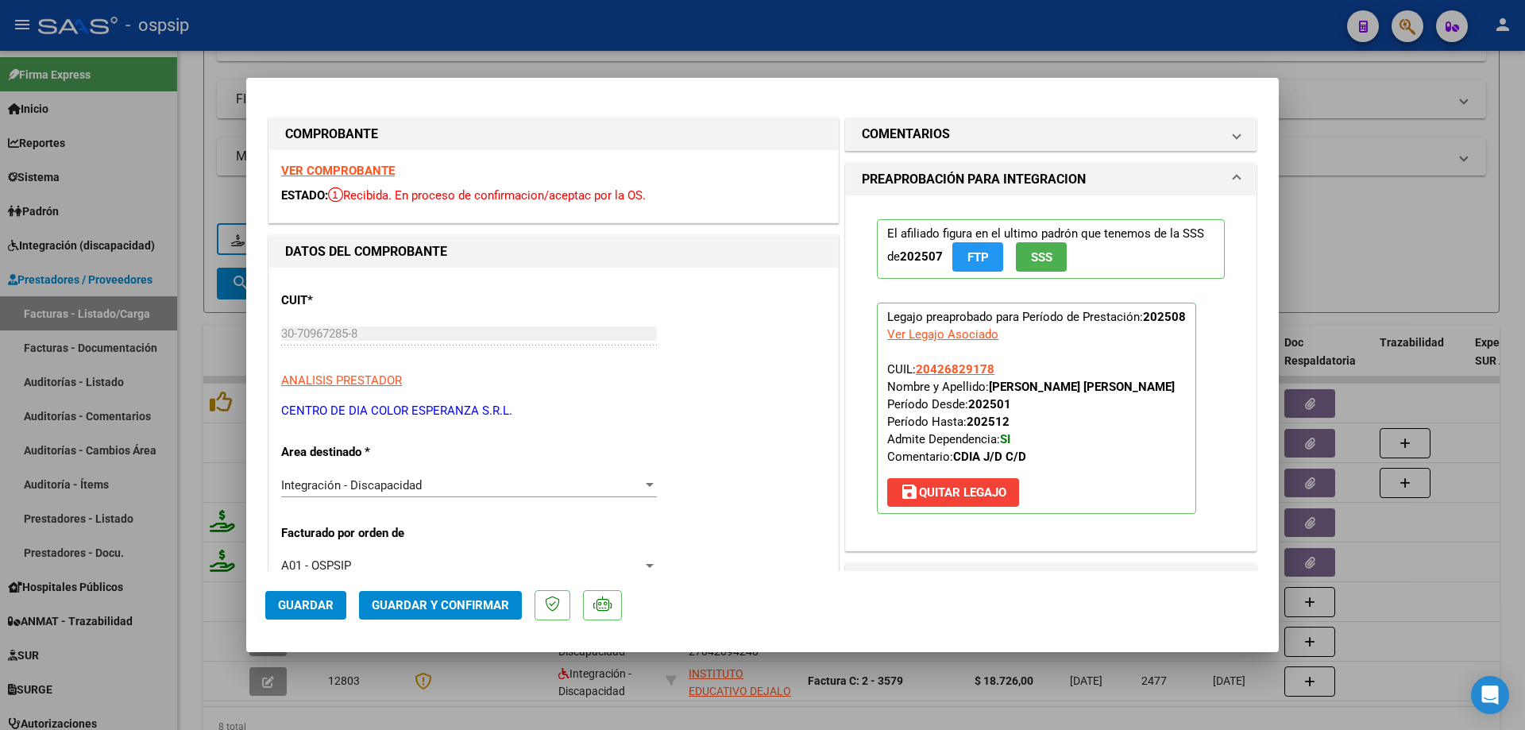
click at [1037, 249] on button "SSS" at bounding box center [1041, 256] width 51 height 29
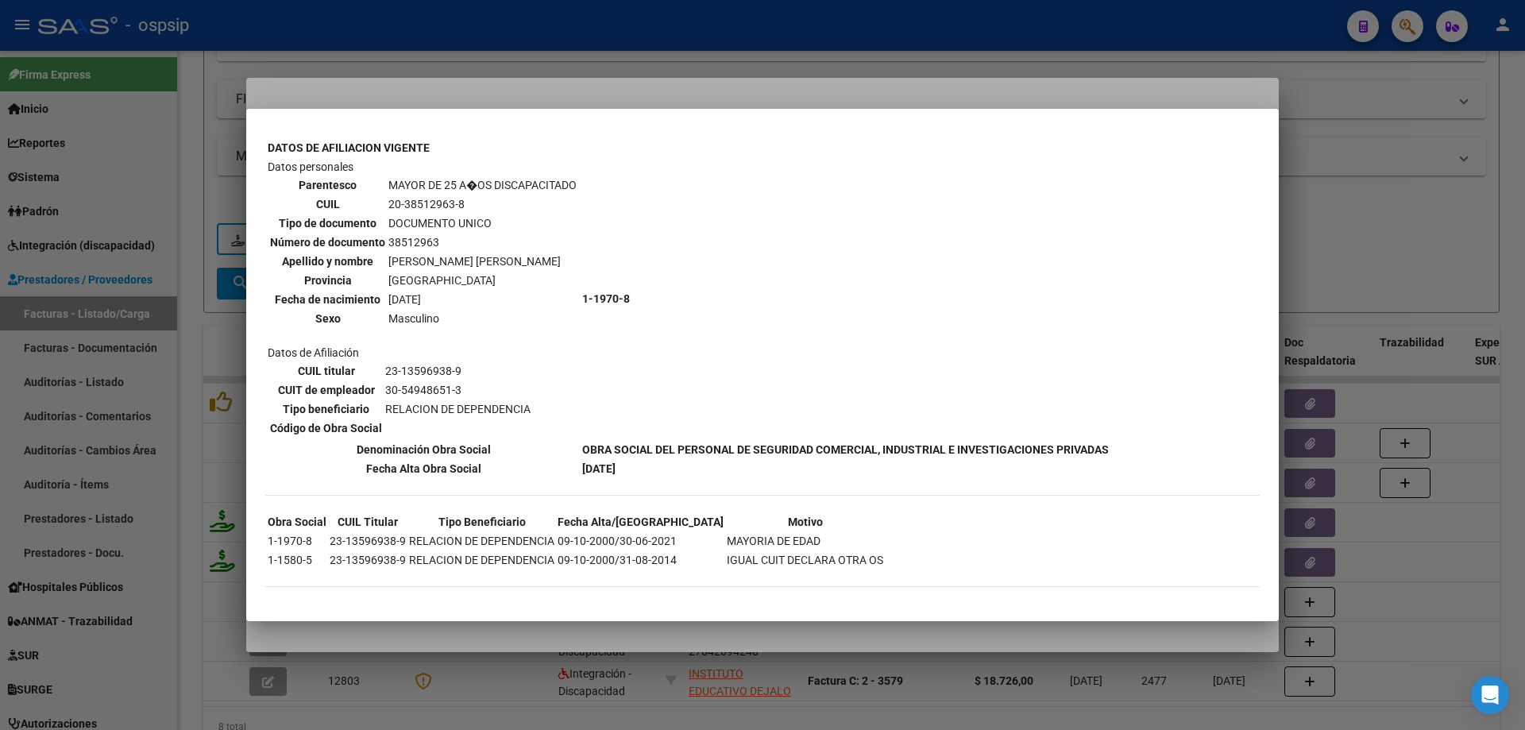
scroll to position [958, 0]
click at [1374, 183] on div at bounding box center [762, 365] width 1525 height 730
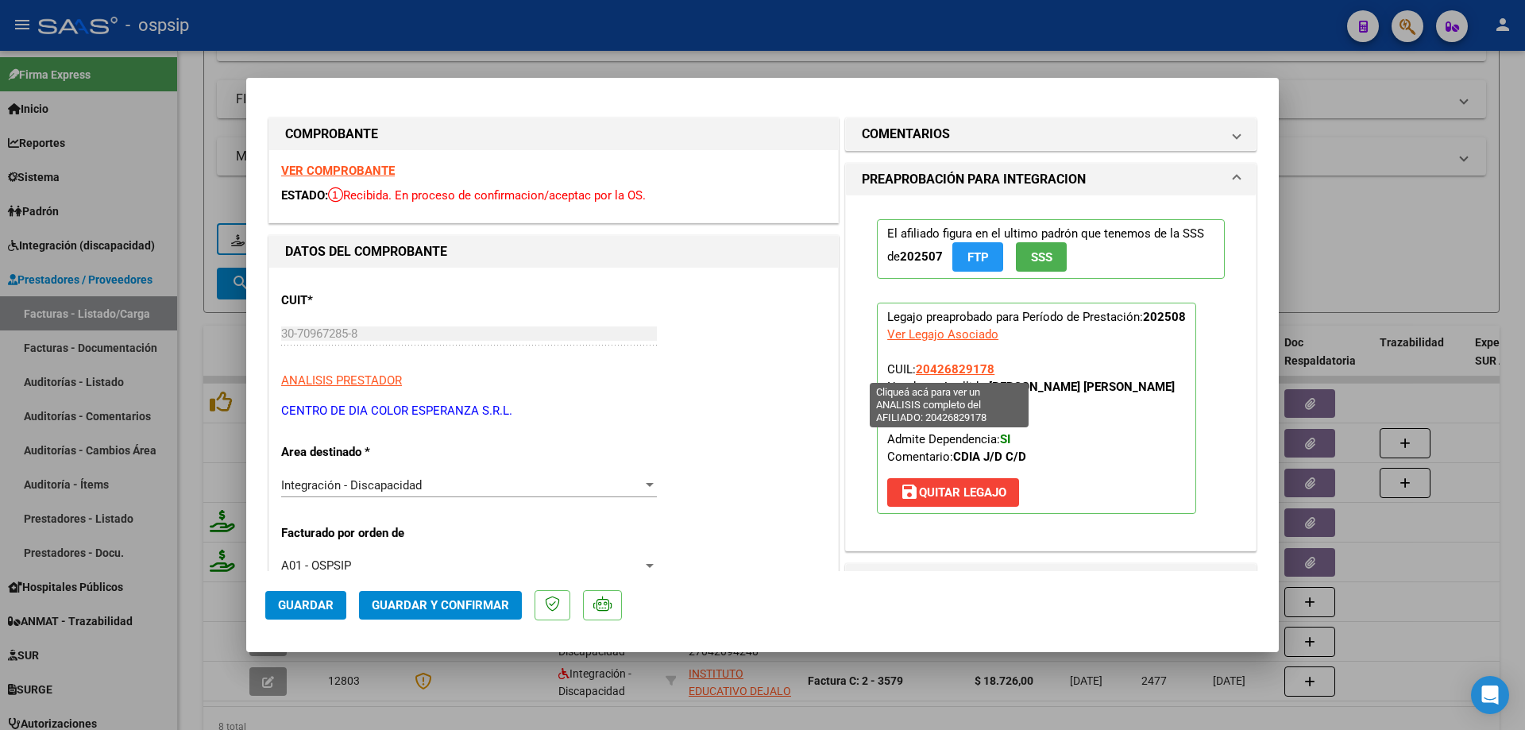
click at [968, 370] on span "20426829178" at bounding box center [955, 369] width 79 height 14
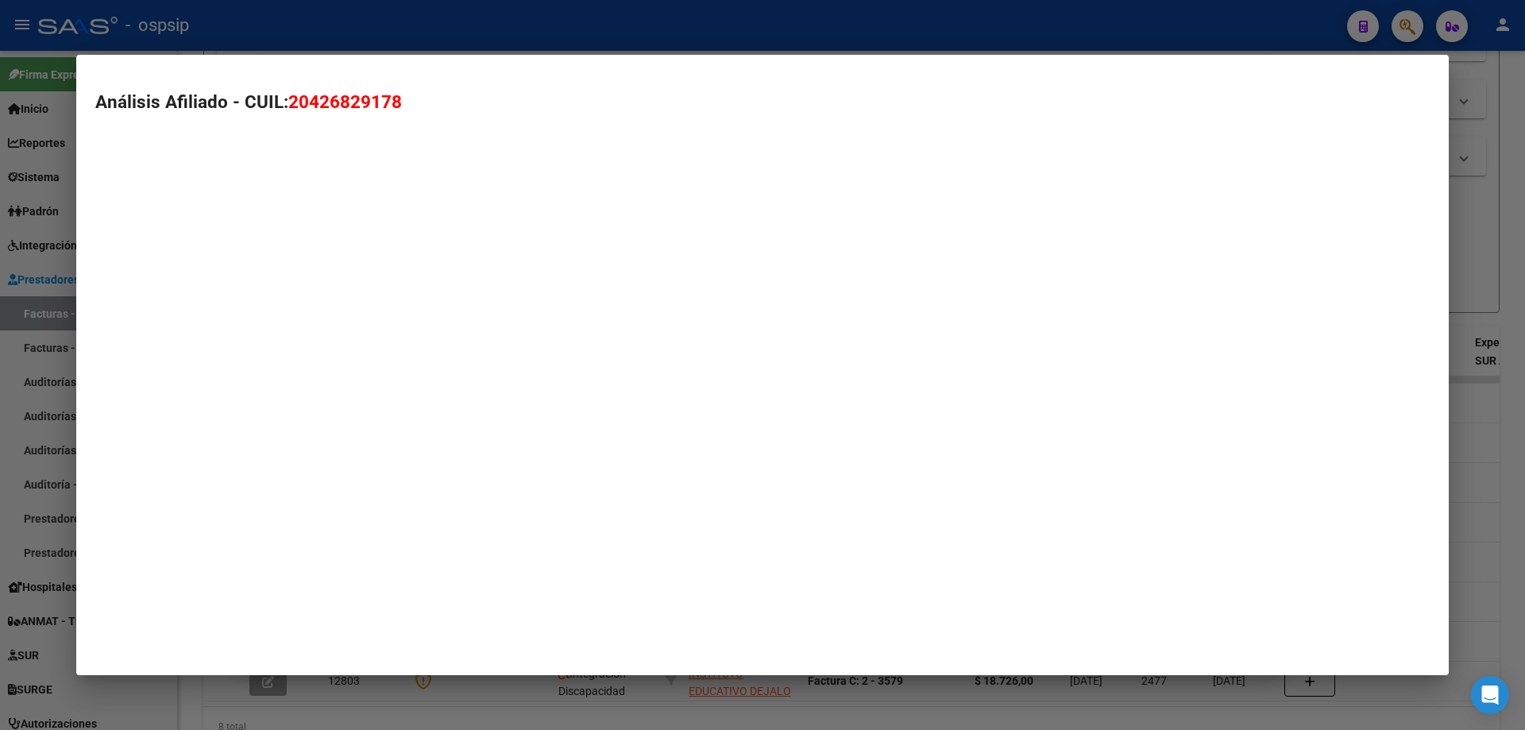
type textarea "20426829178"
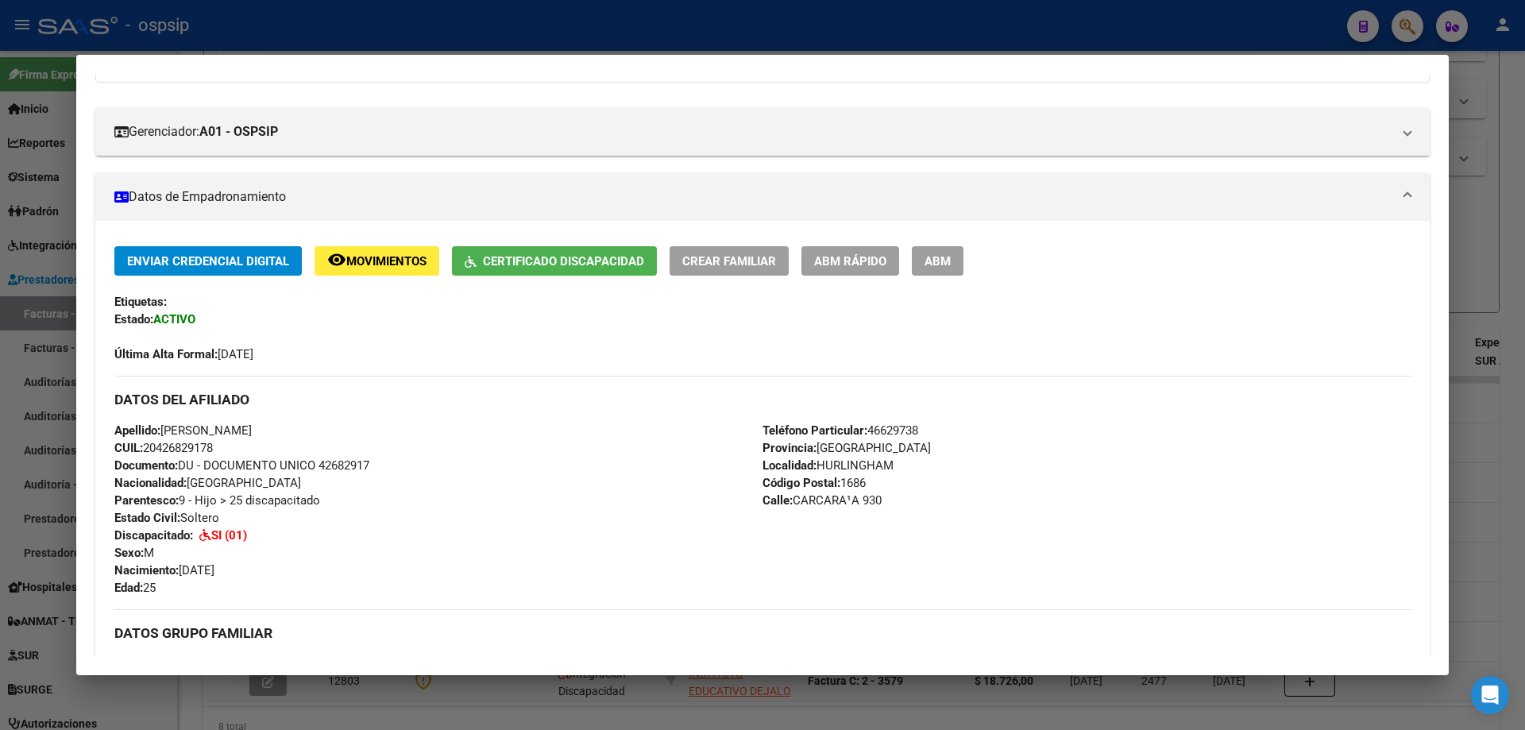
scroll to position [0, 0]
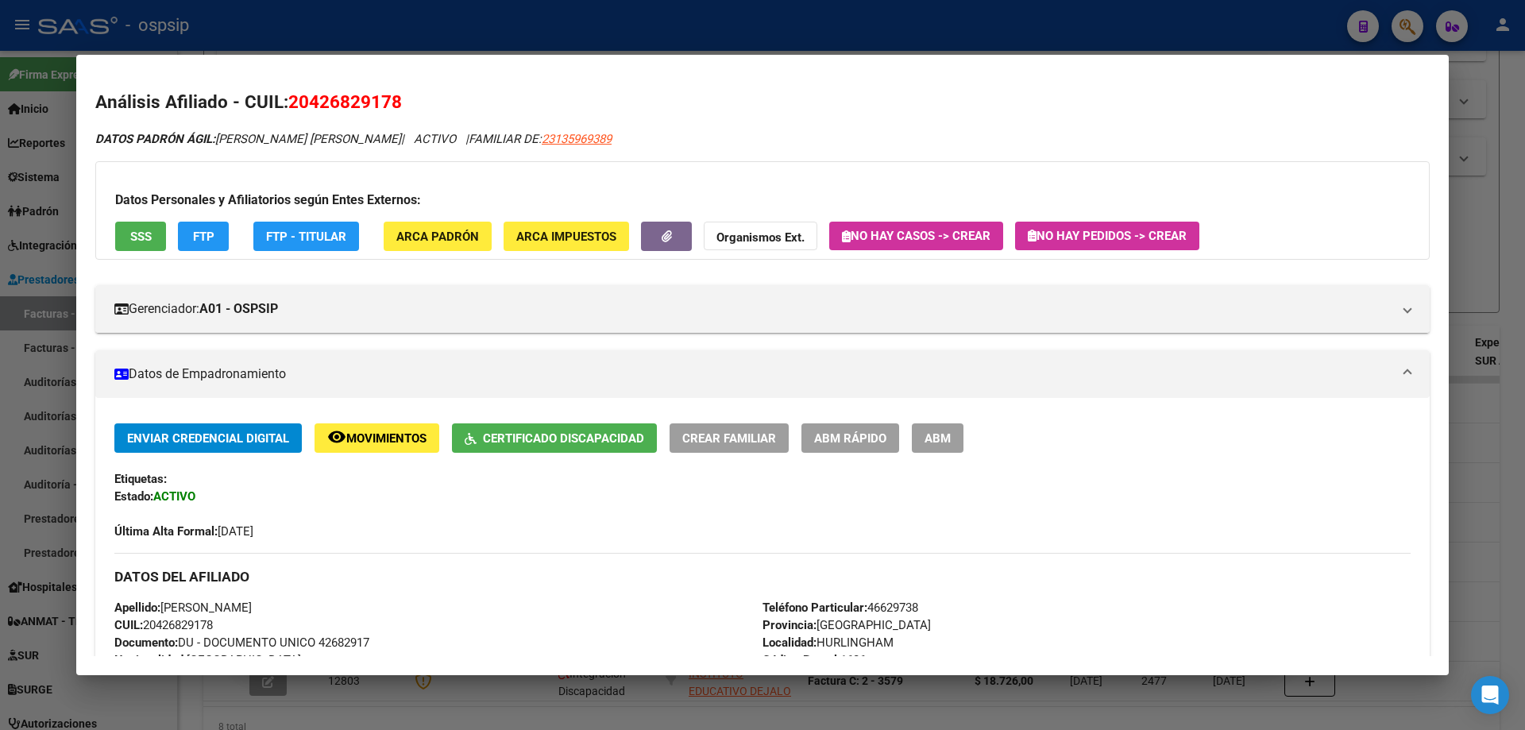
click at [1465, 268] on div at bounding box center [762, 365] width 1525 height 730
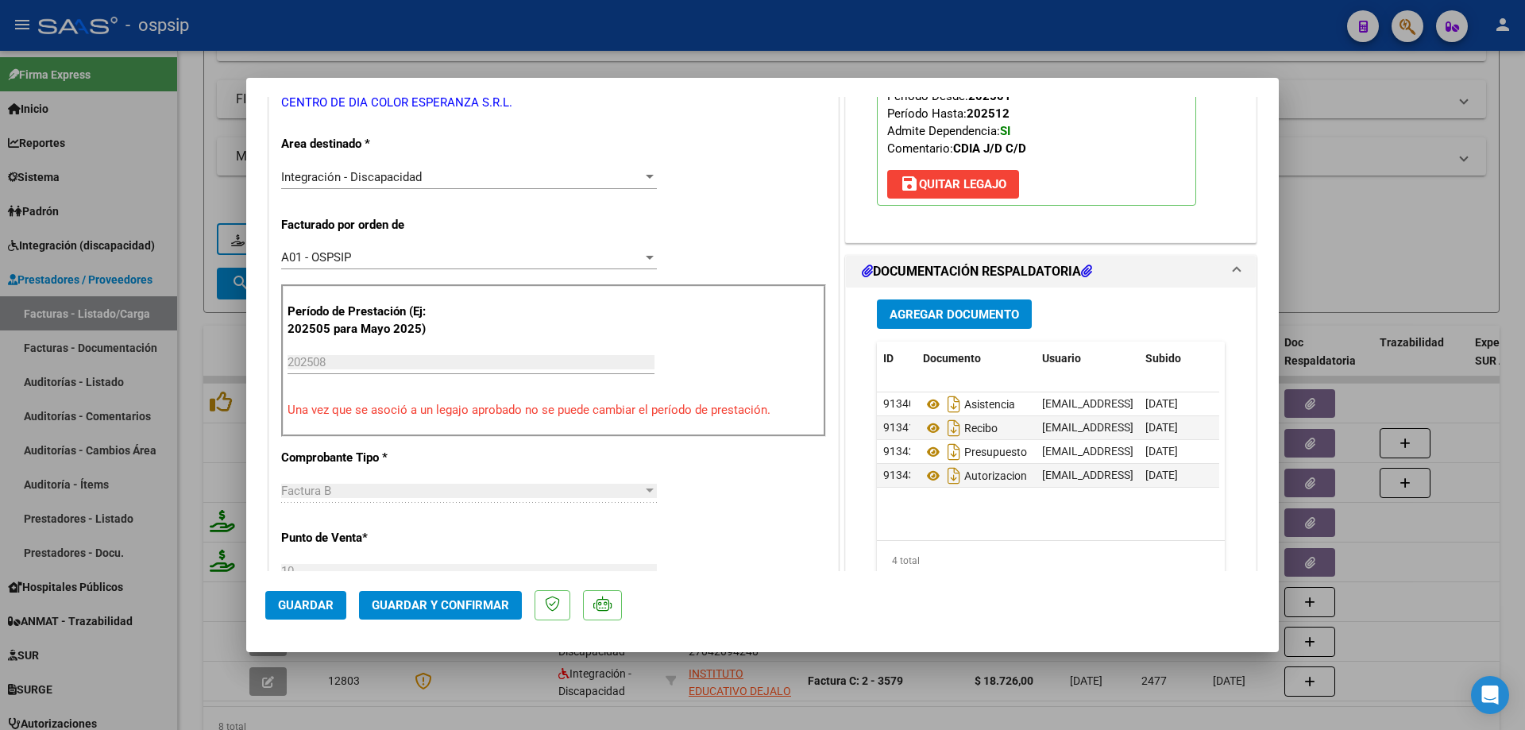
scroll to position [318, 0]
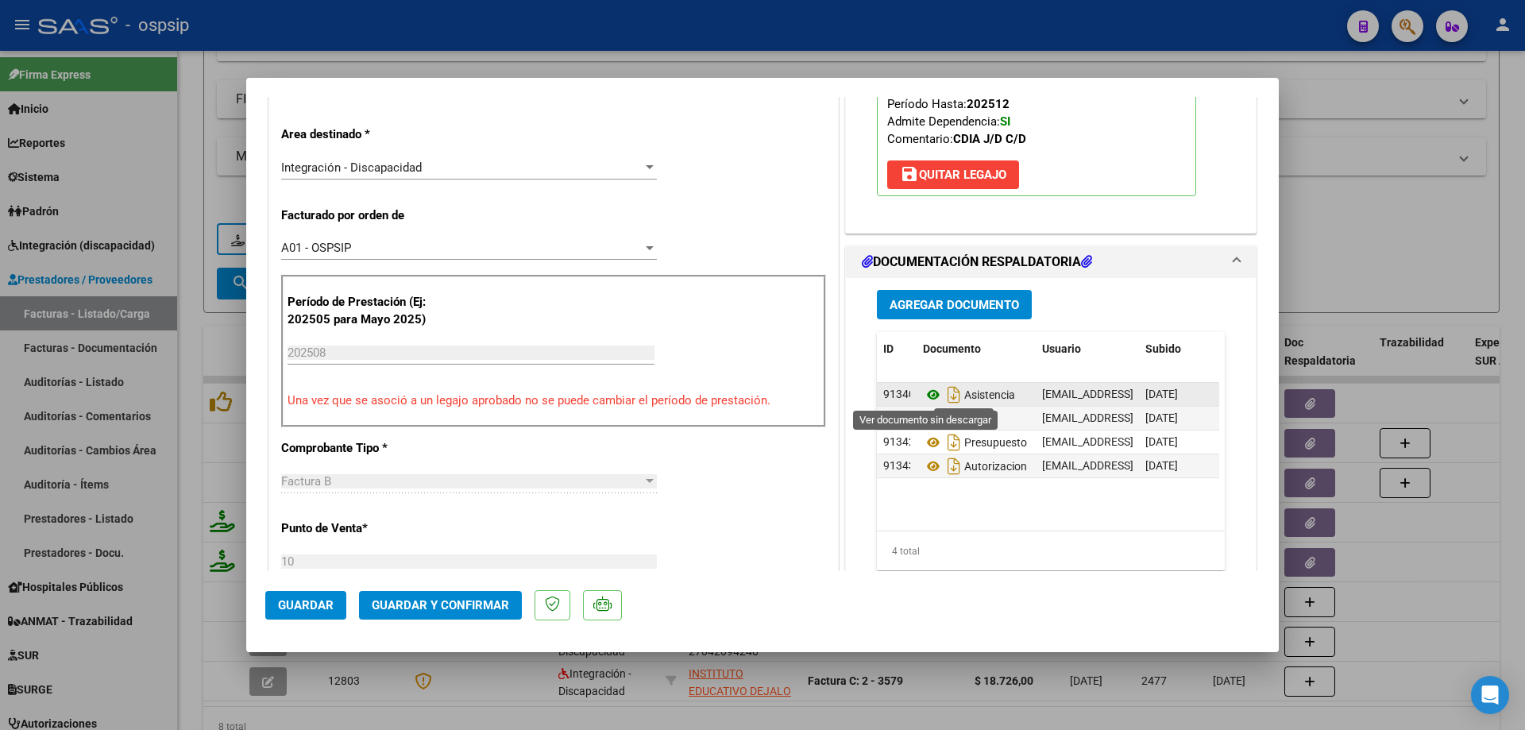
click at [923, 393] on icon at bounding box center [933, 394] width 21 height 19
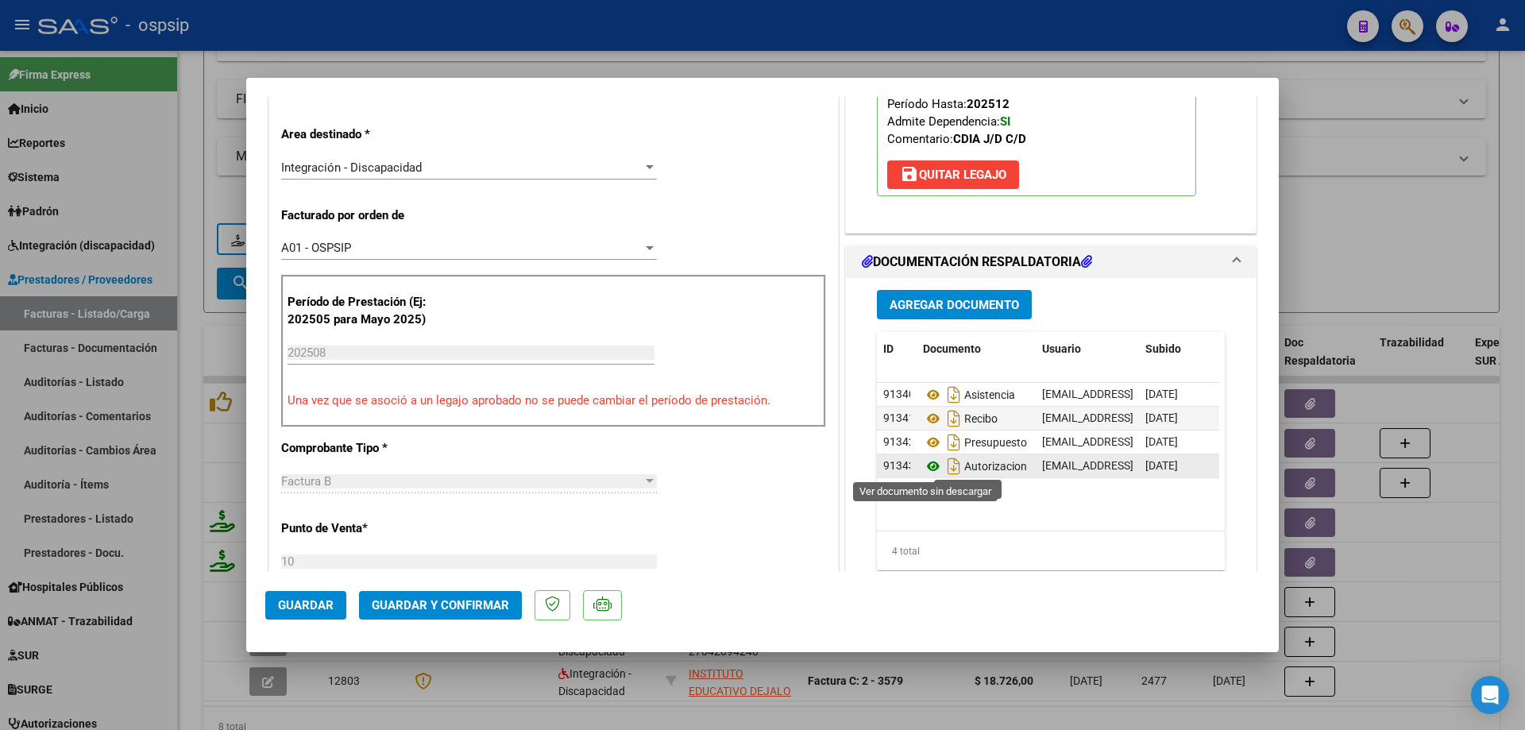
click at [923, 470] on icon at bounding box center [933, 466] width 21 height 19
click at [447, 603] on span "Guardar y Confirmar" at bounding box center [440, 605] width 137 height 14
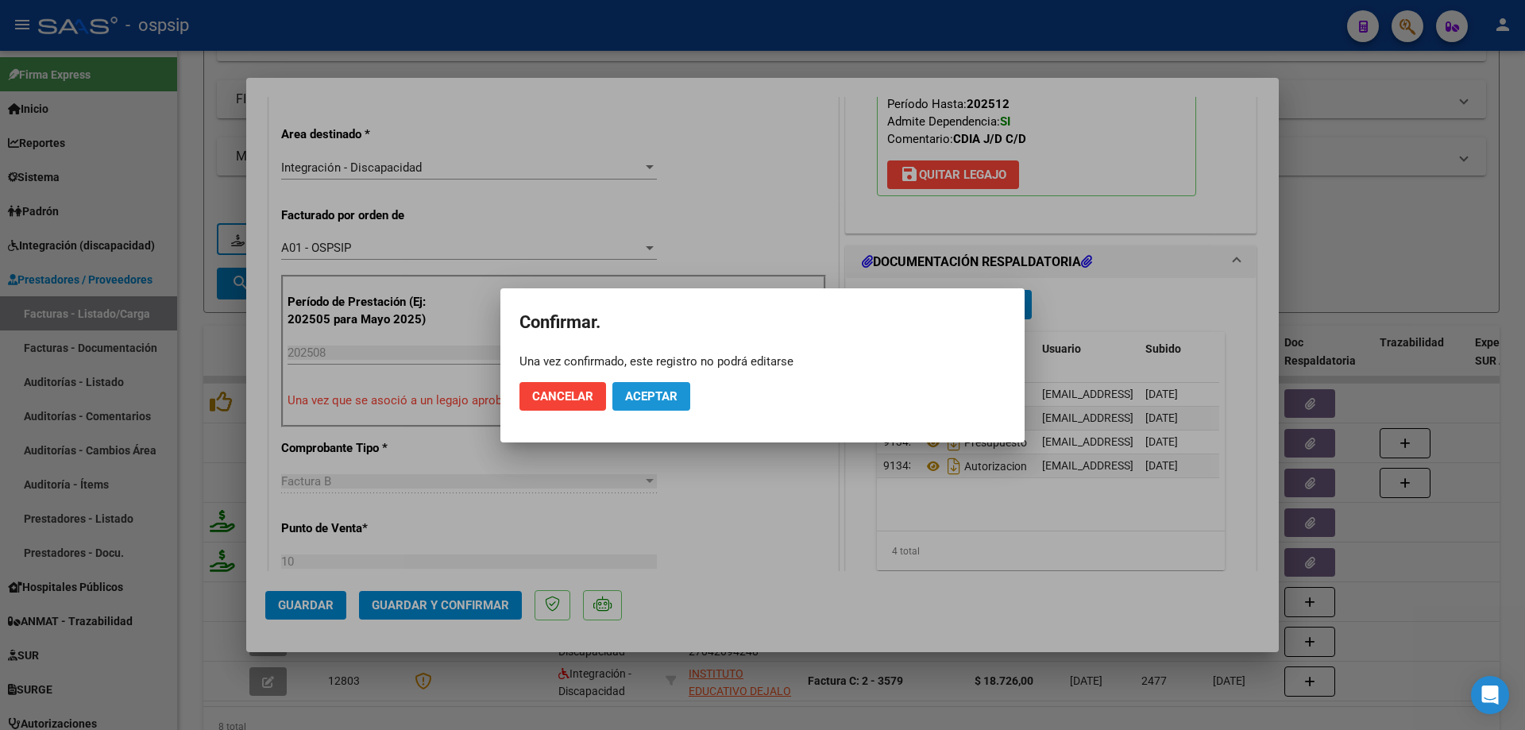
click at [688, 394] on button "Aceptar" at bounding box center [651, 396] width 78 height 29
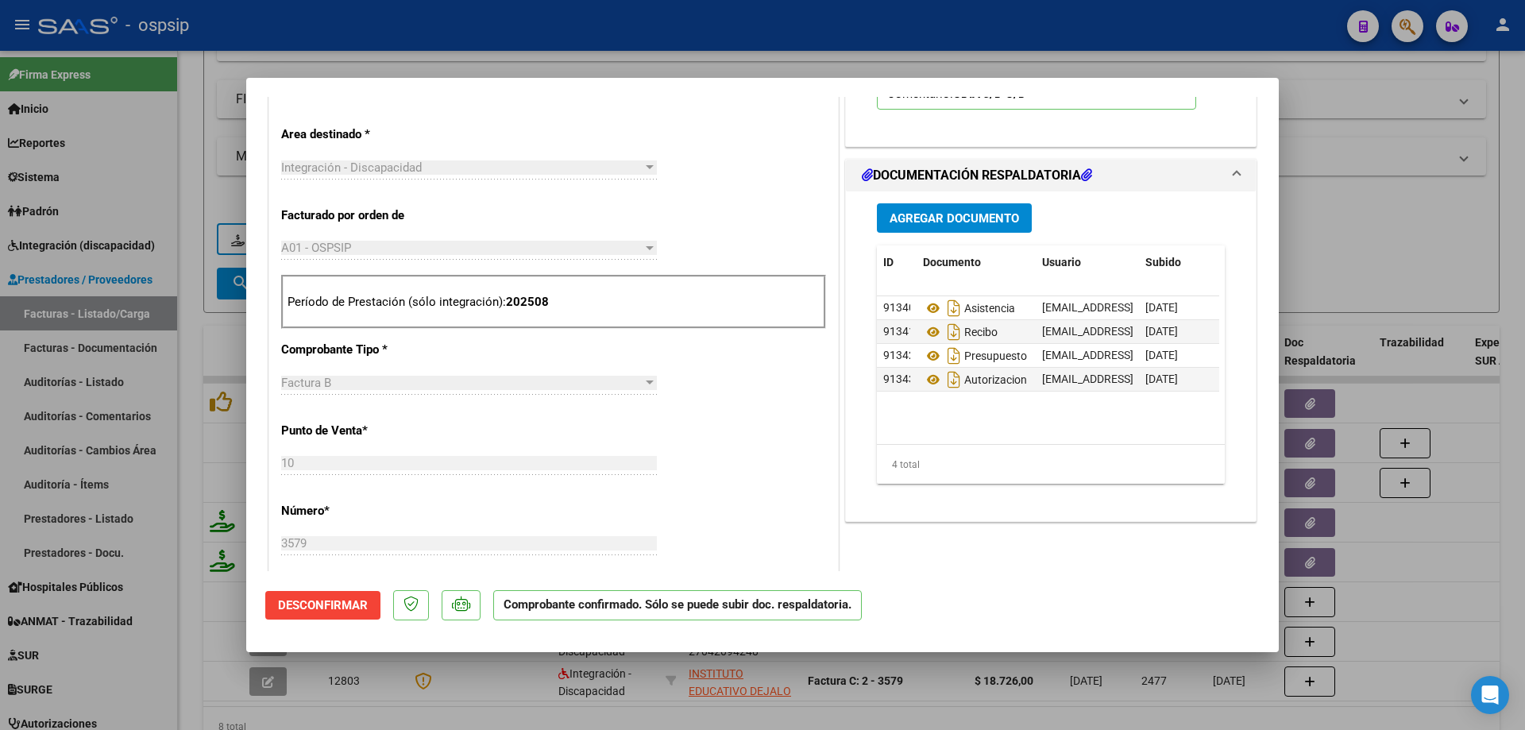
click at [1377, 238] on div at bounding box center [762, 365] width 1525 height 730
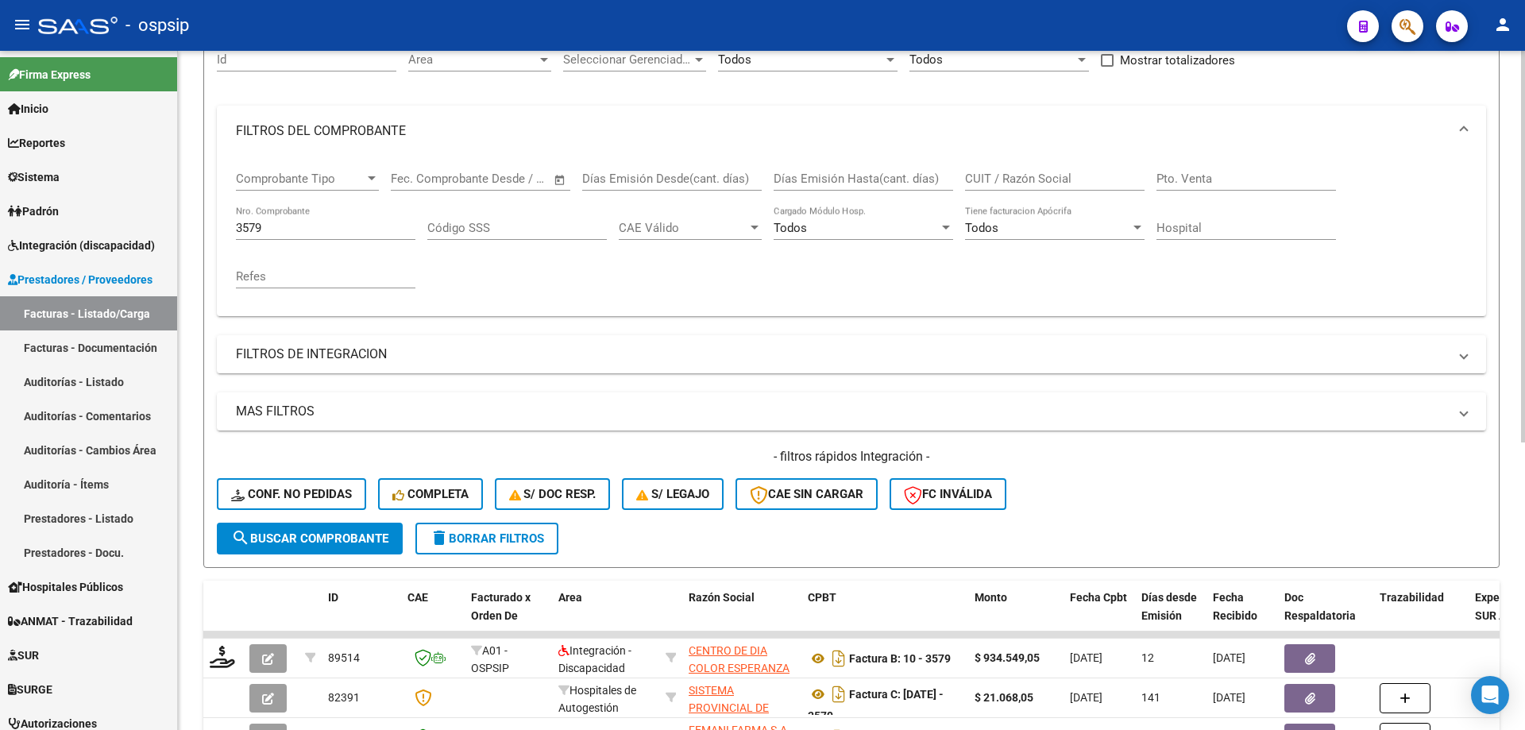
scroll to position [102, 0]
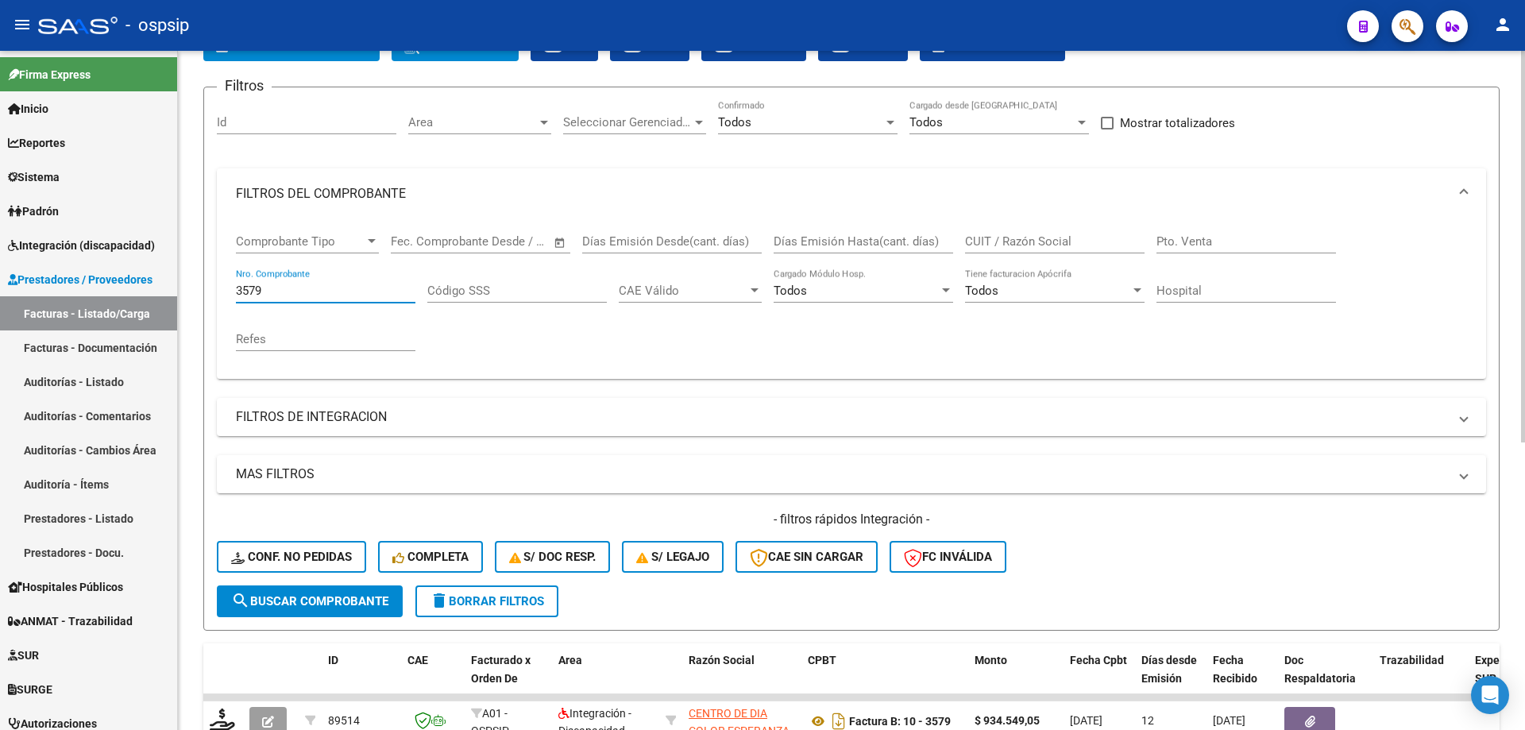
click at [280, 292] on input "3579" at bounding box center [325, 290] width 179 height 14
type input "3"
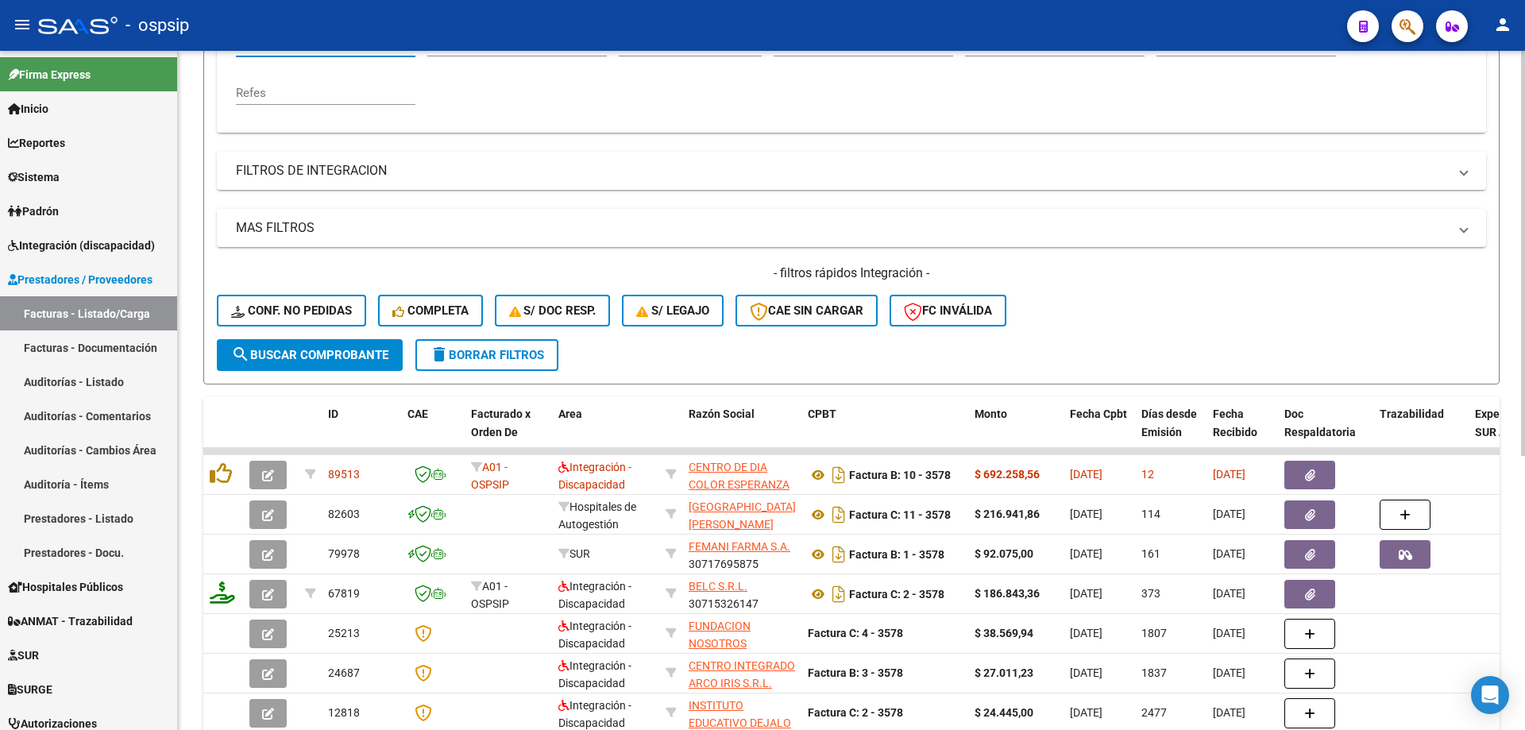
scroll to position [419, 0]
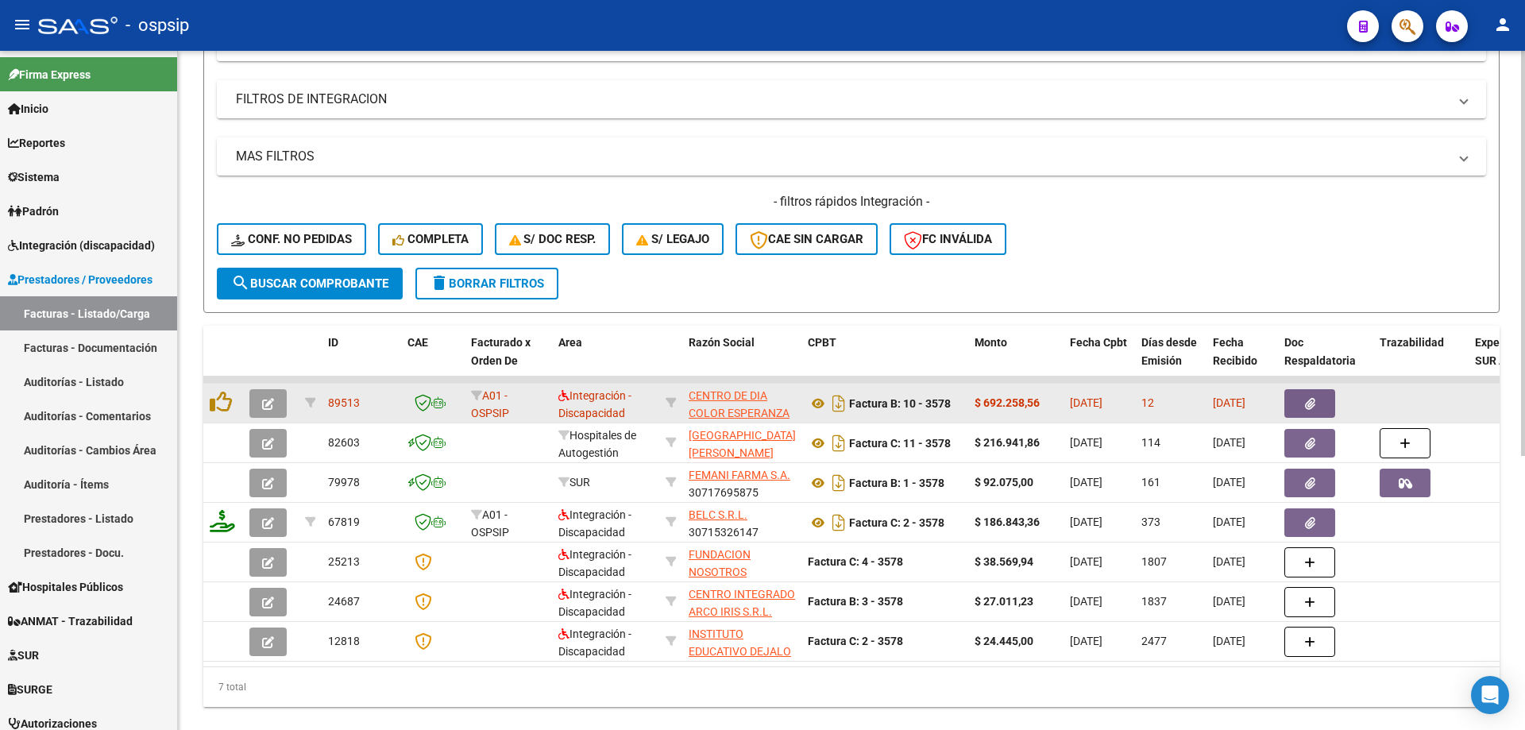
type input "3578"
click at [260, 399] on button "button" at bounding box center [267, 403] width 37 height 29
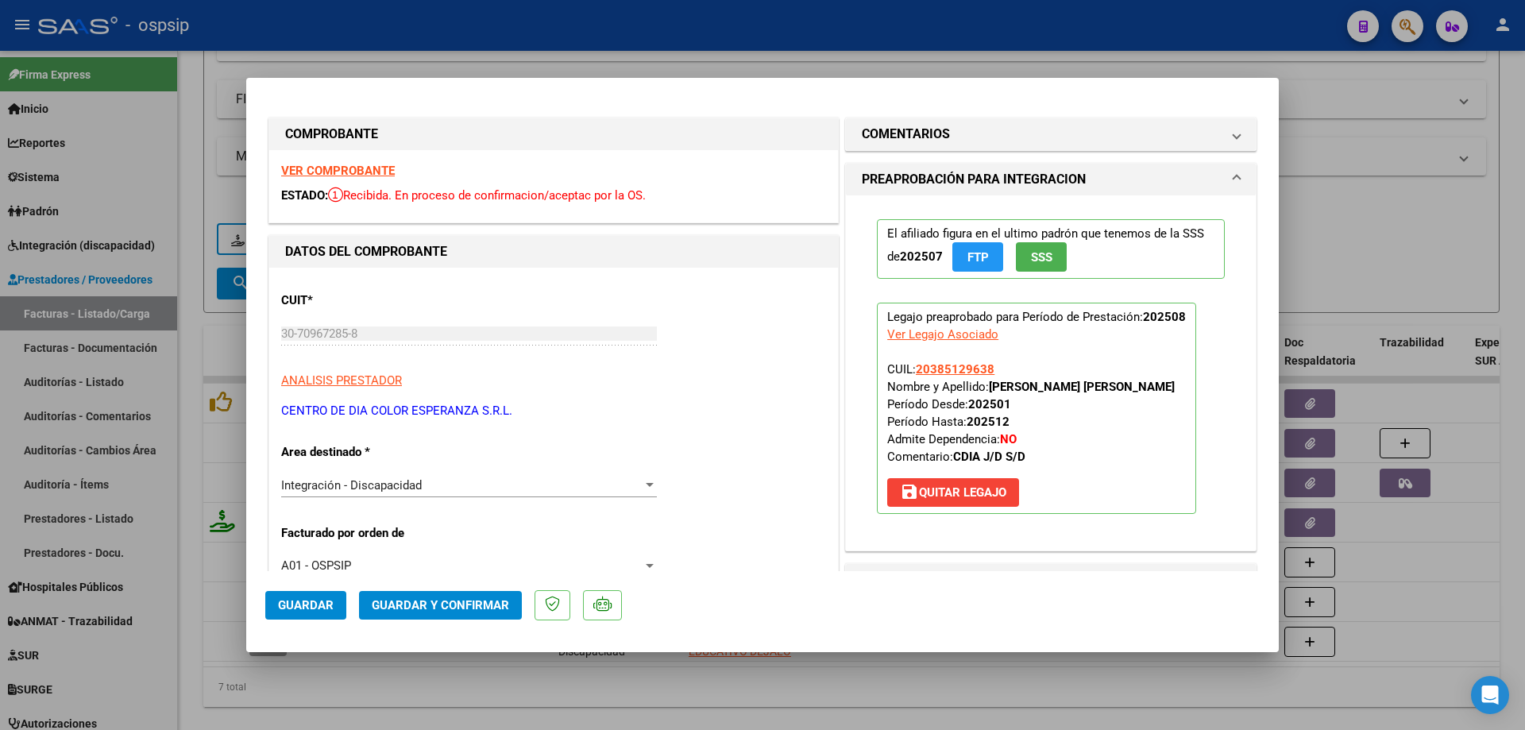
click at [1040, 260] on span "SSS" at bounding box center [1041, 257] width 21 height 14
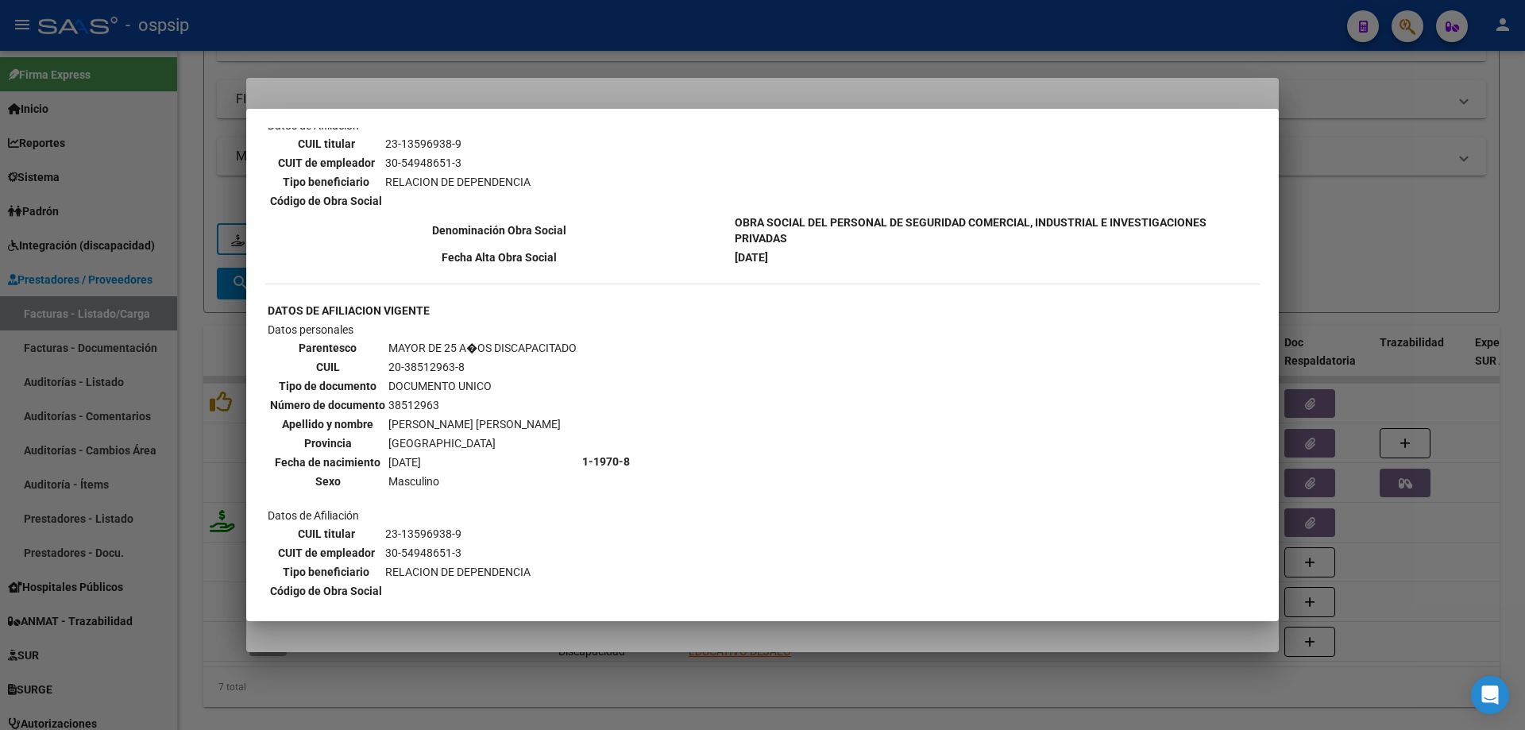
scroll to position [958, 0]
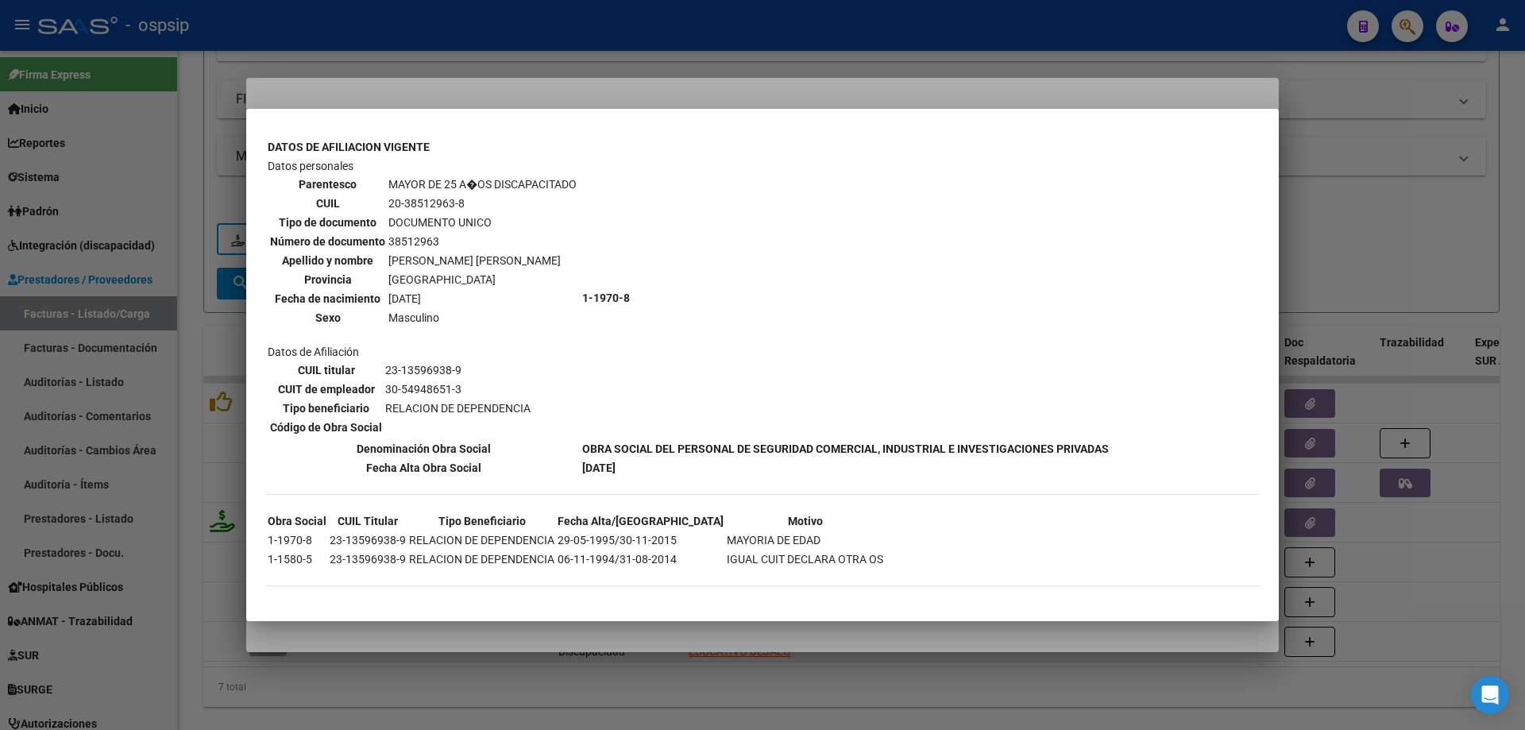
click at [1406, 259] on div at bounding box center [762, 365] width 1525 height 730
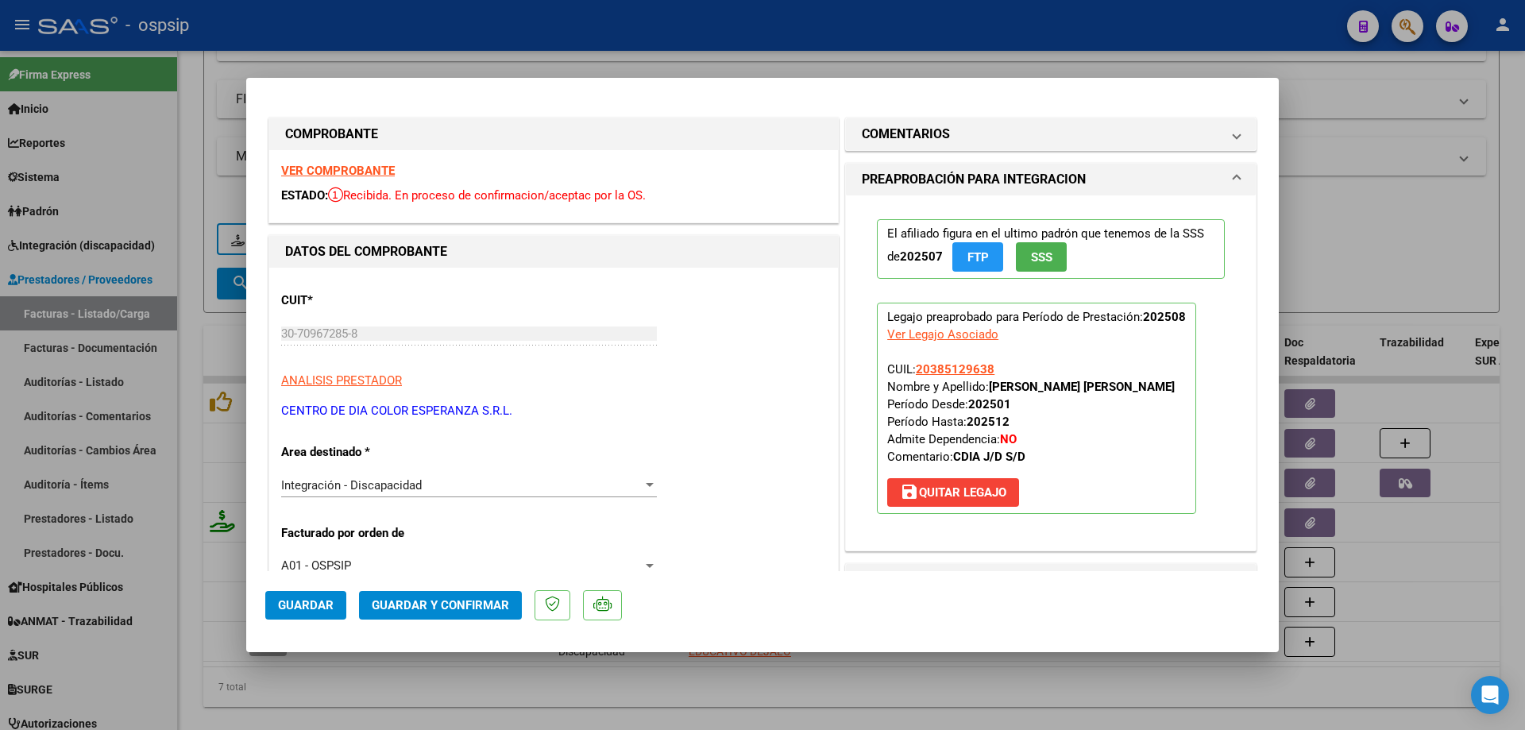
click at [936, 359] on p "Legajo preaprobado para Período de Prestación: 202508 Ver Legajo Asociado CUIL:…" at bounding box center [1036, 408] width 319 height 211
click at [935, 369] on span "20385129638" at bounding box center [955, 369] width 79 height 14
type textarea "20385129638"
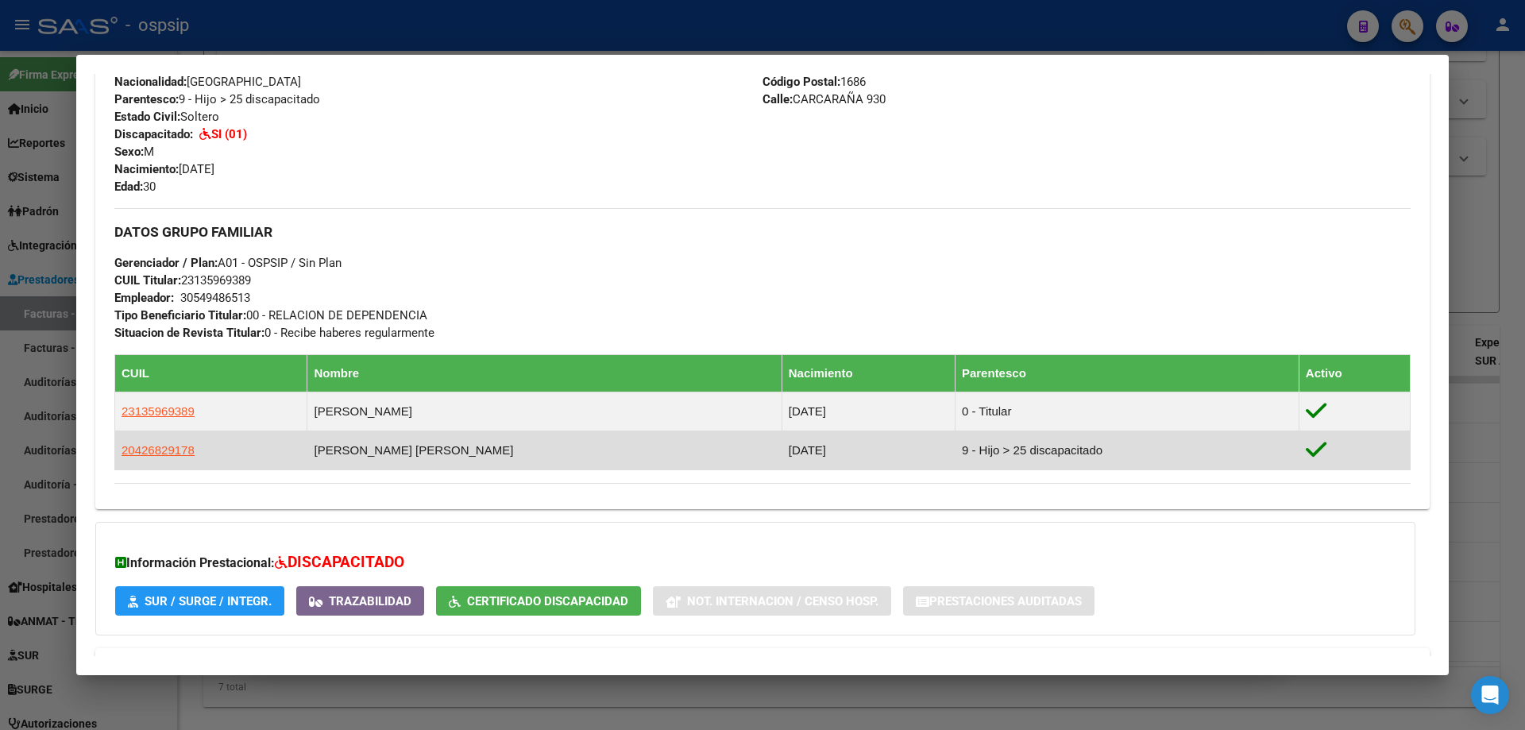
scroll to position [635, 0]
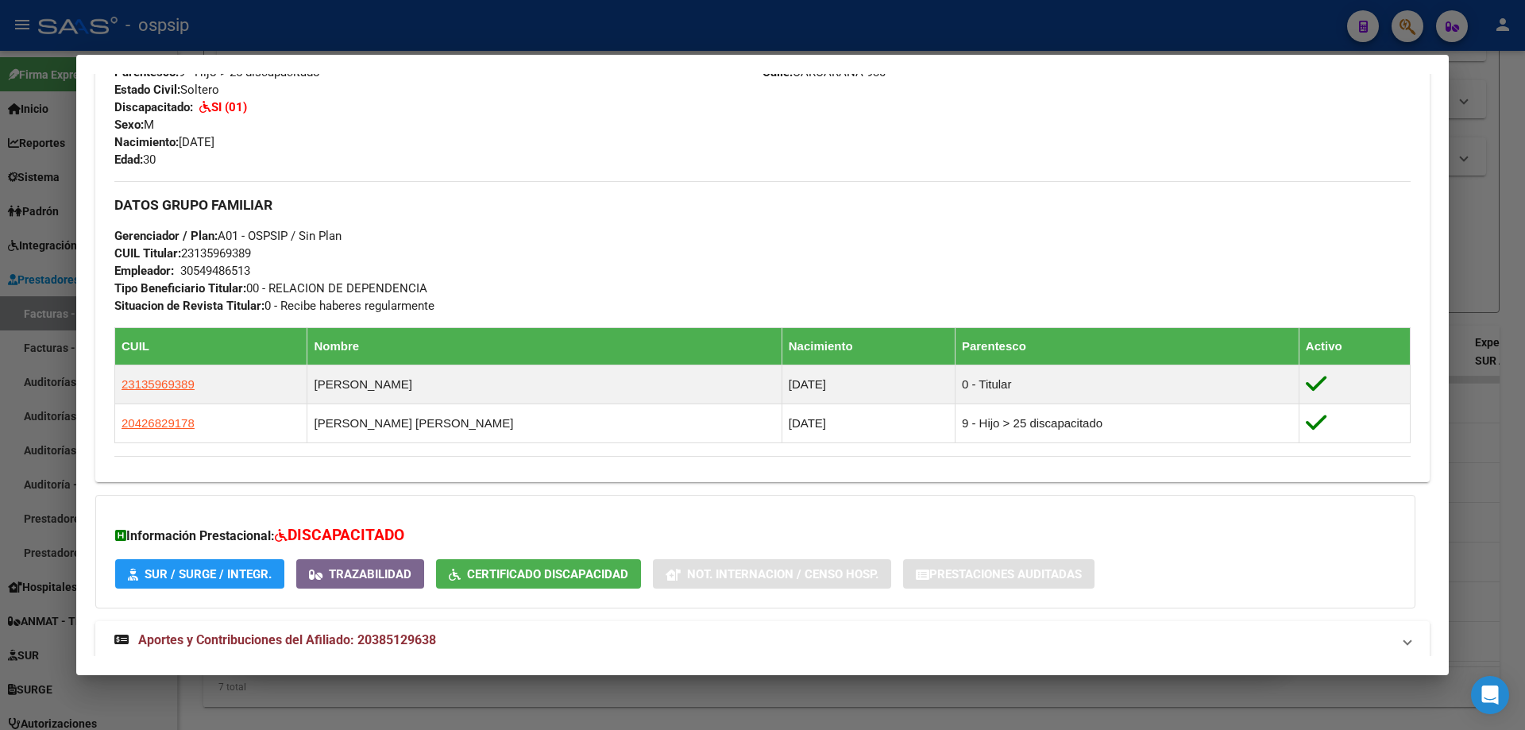
click at [1506, 410] on div at bounding box center [762, 365] width 1525 height 730
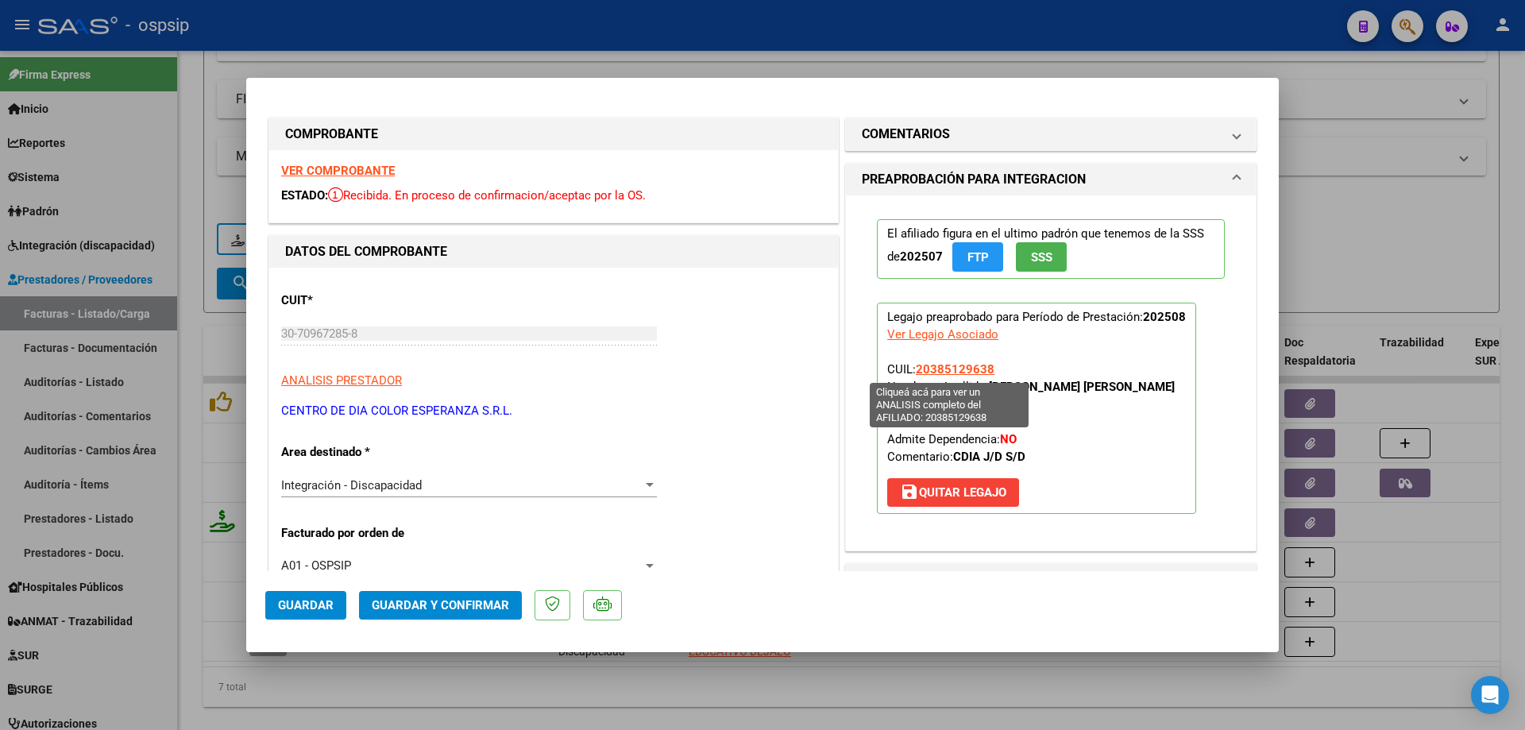
click at [958, 366] on span "20385129638" at bounding box center [955, 369] width 79 height 14
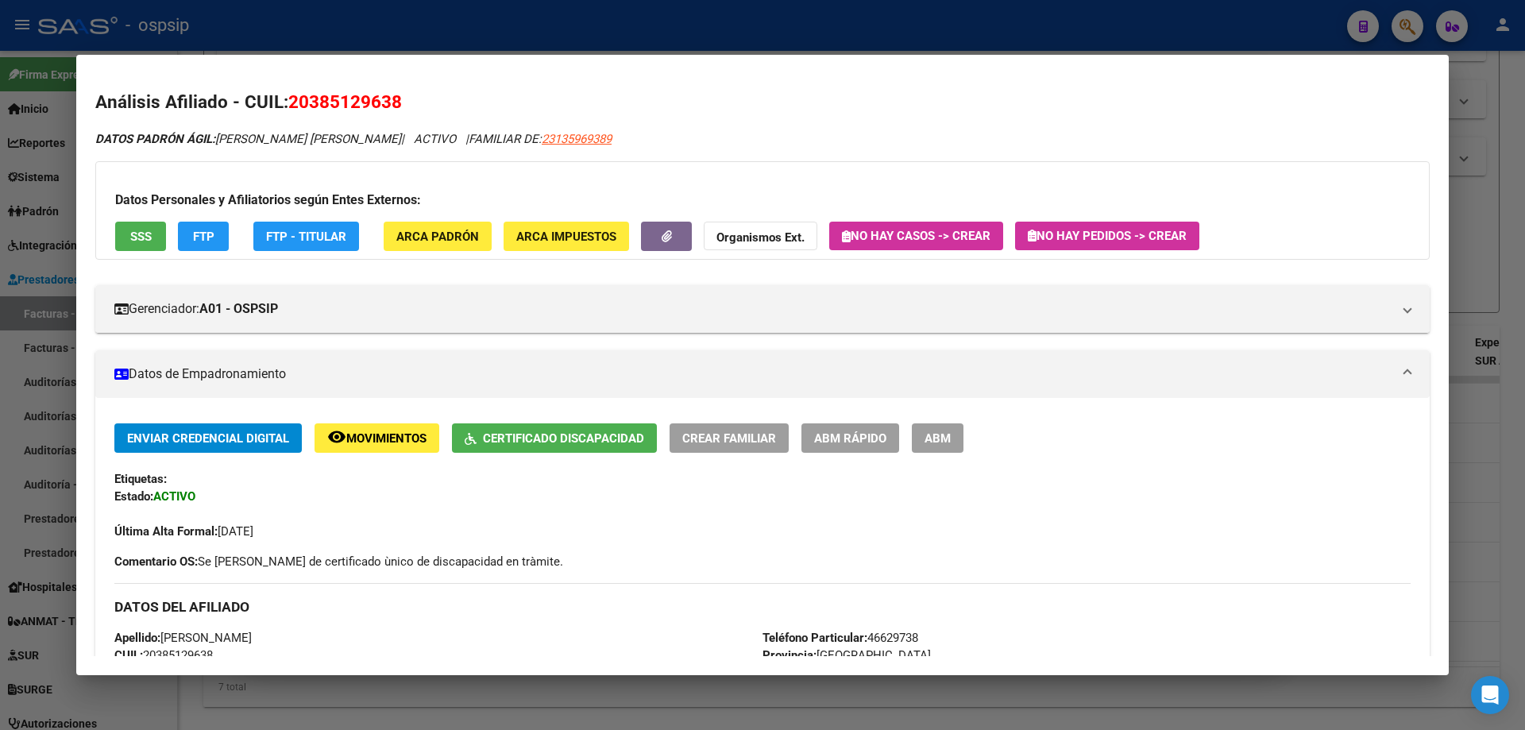
click at [1524, 443] on div at bounding box center [762, 365] width 1525 height 730
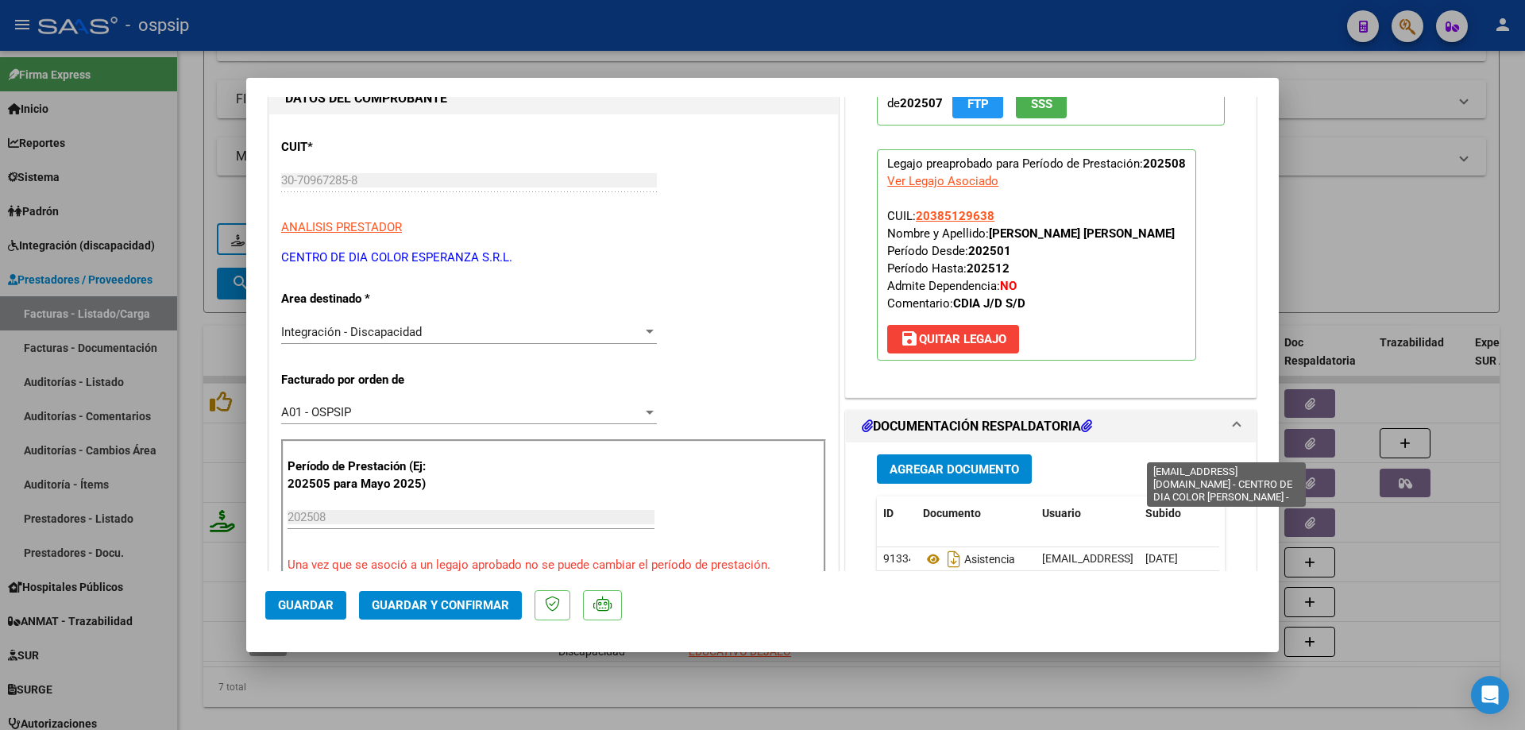
scroll to position [318, 0]
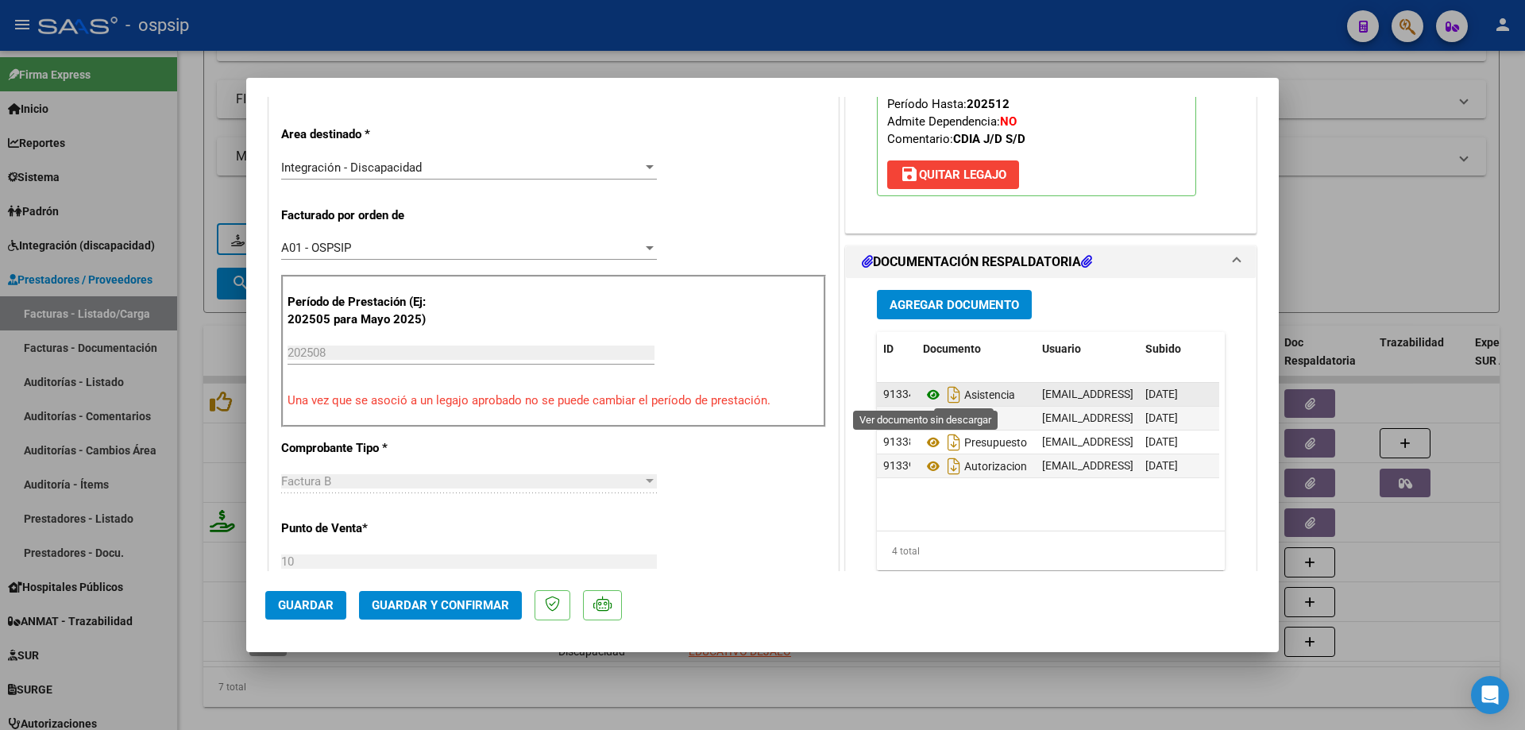
click at [923, 395] on icon at bounding box center [933, 394] width 21 height 19
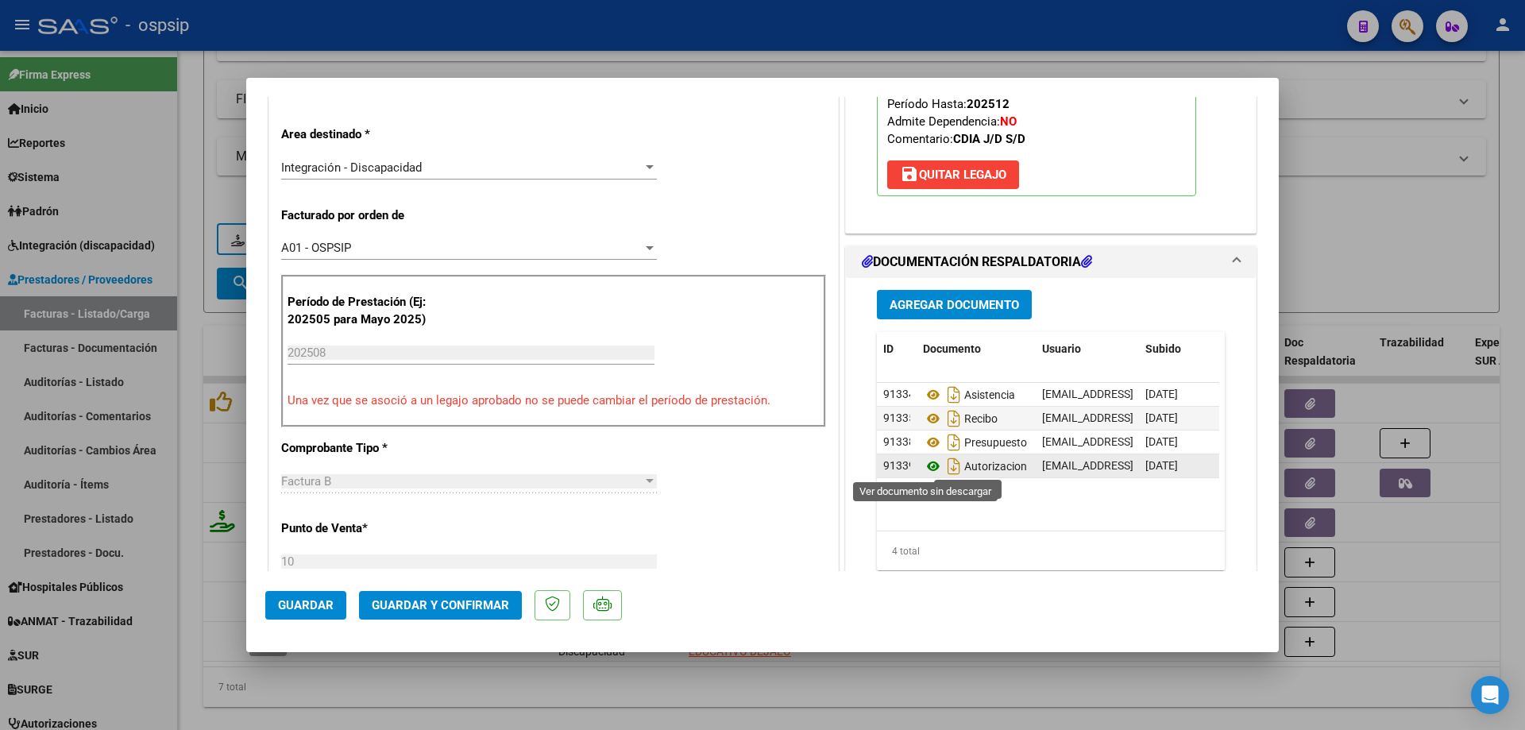
click at [926, 472] on icon at bounding box center [933, 466] width 21 height 19
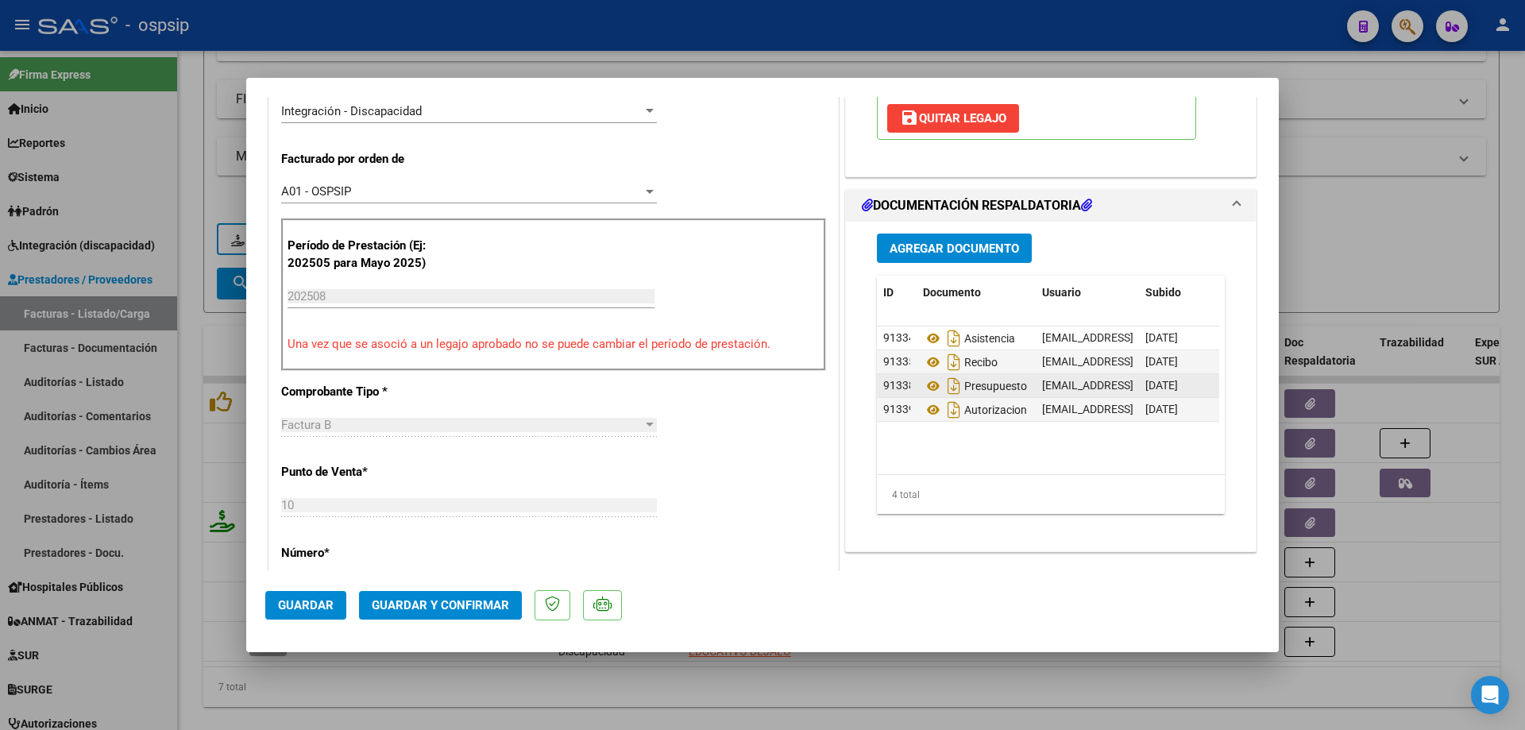
scroll to position [397, 0]
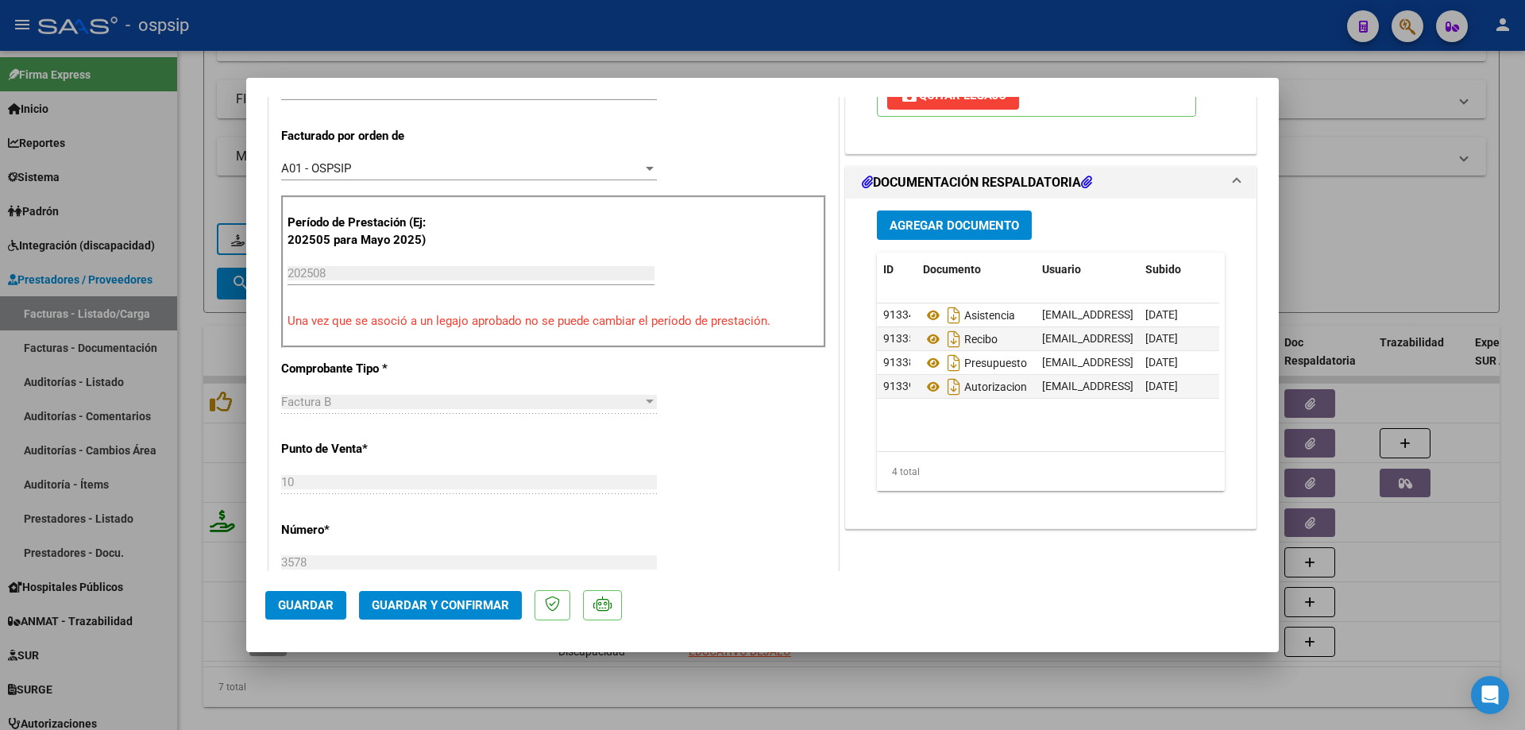
click at [493, 611] on span "Guardar y Confirmar" at bounding box center [440, 605] width 137 height 14
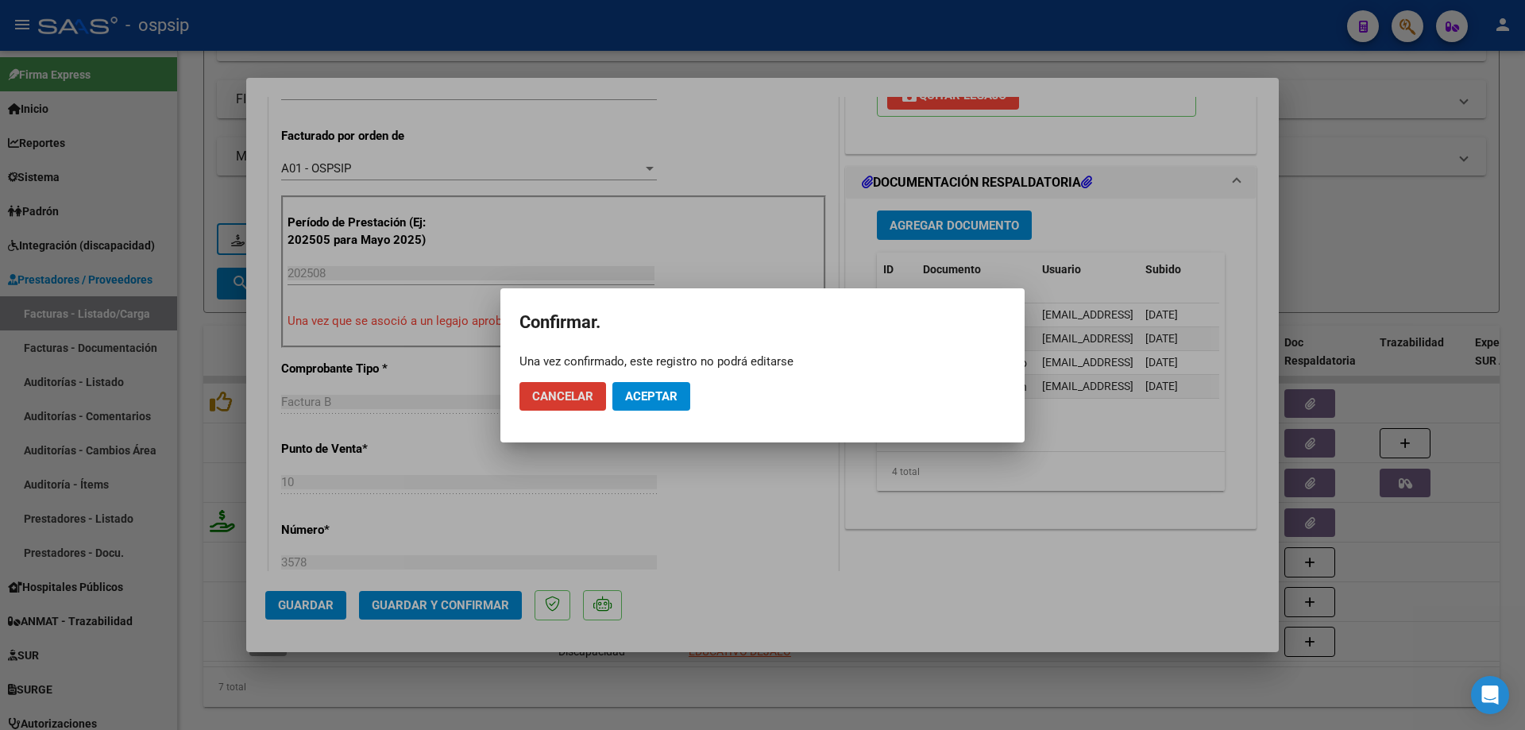
click at [628, 403] on span "Aceptar" at bounding box center [651, 396] width 52 height 14
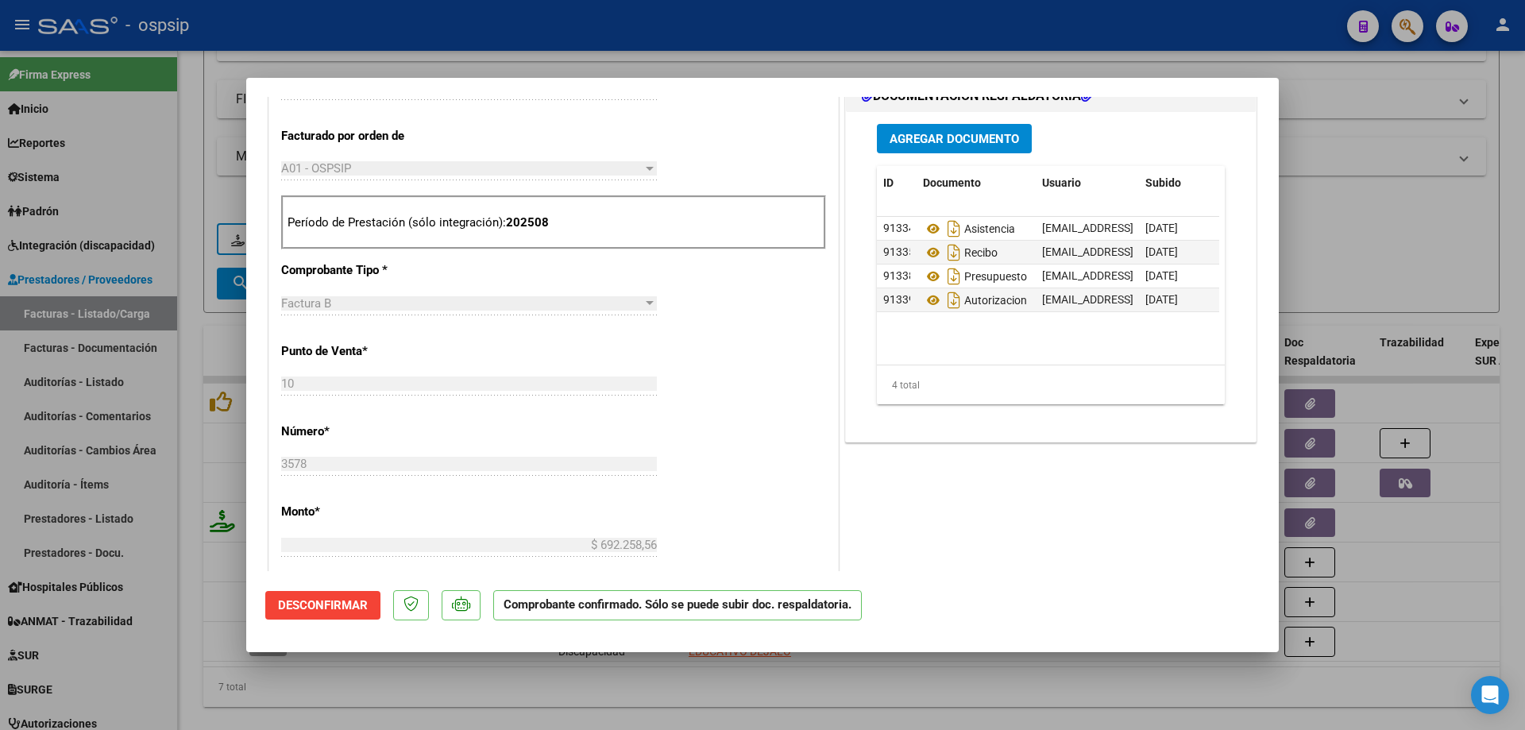
click at [1430, 255] on div at bounding box center [762, 365] width 1525 height 730
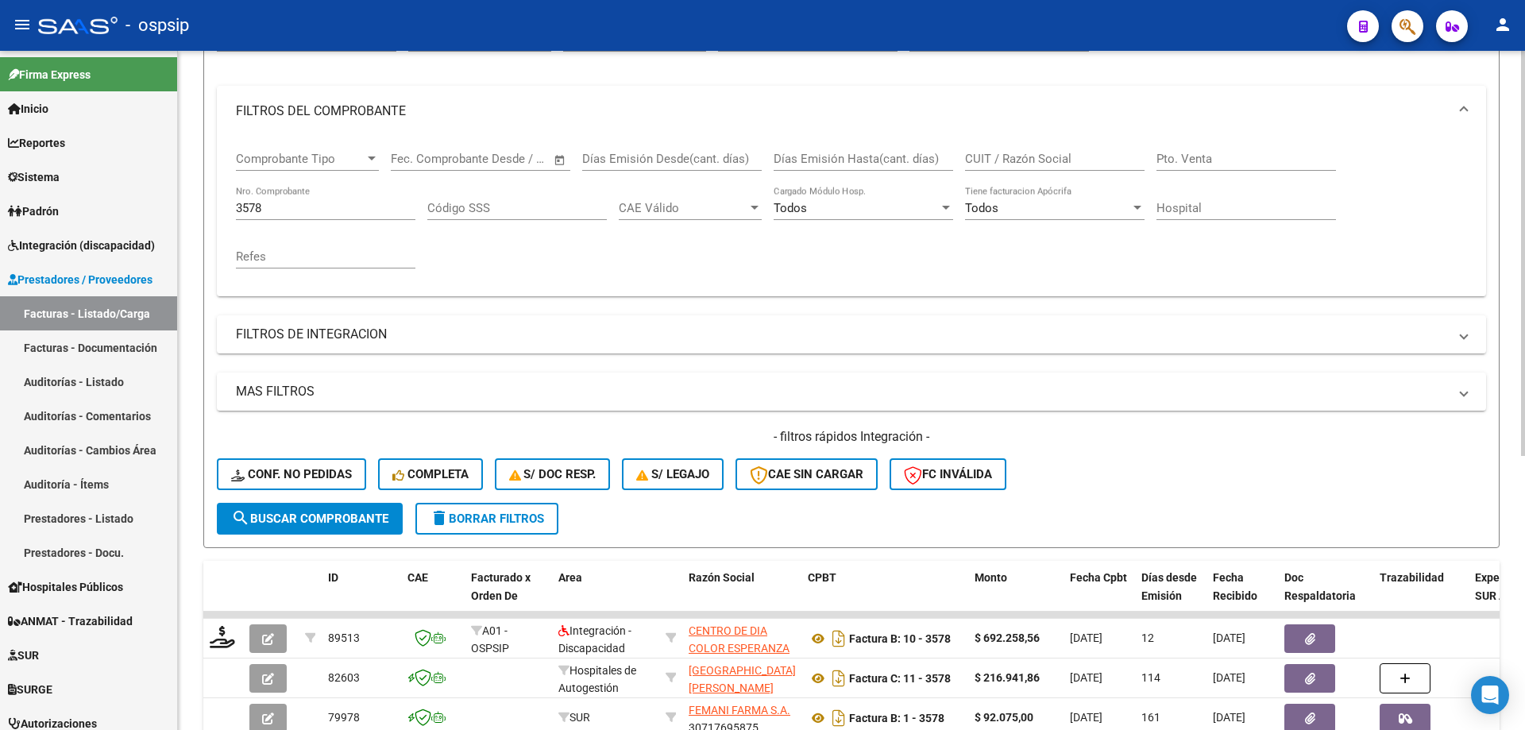
scroll to position [181, 0]
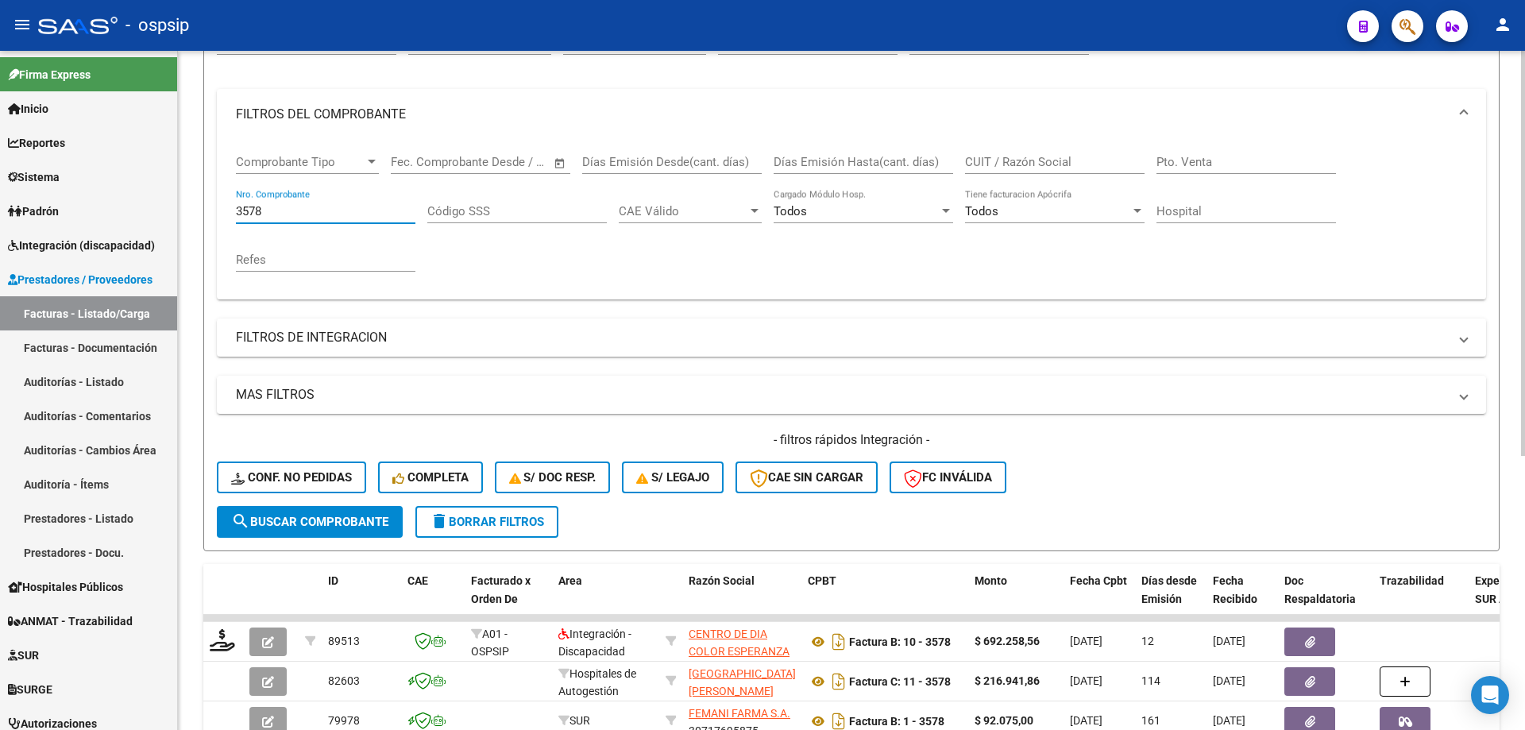
click at [295, 208] on input "3578" at bounding box center [325, 211] width 179 height 14
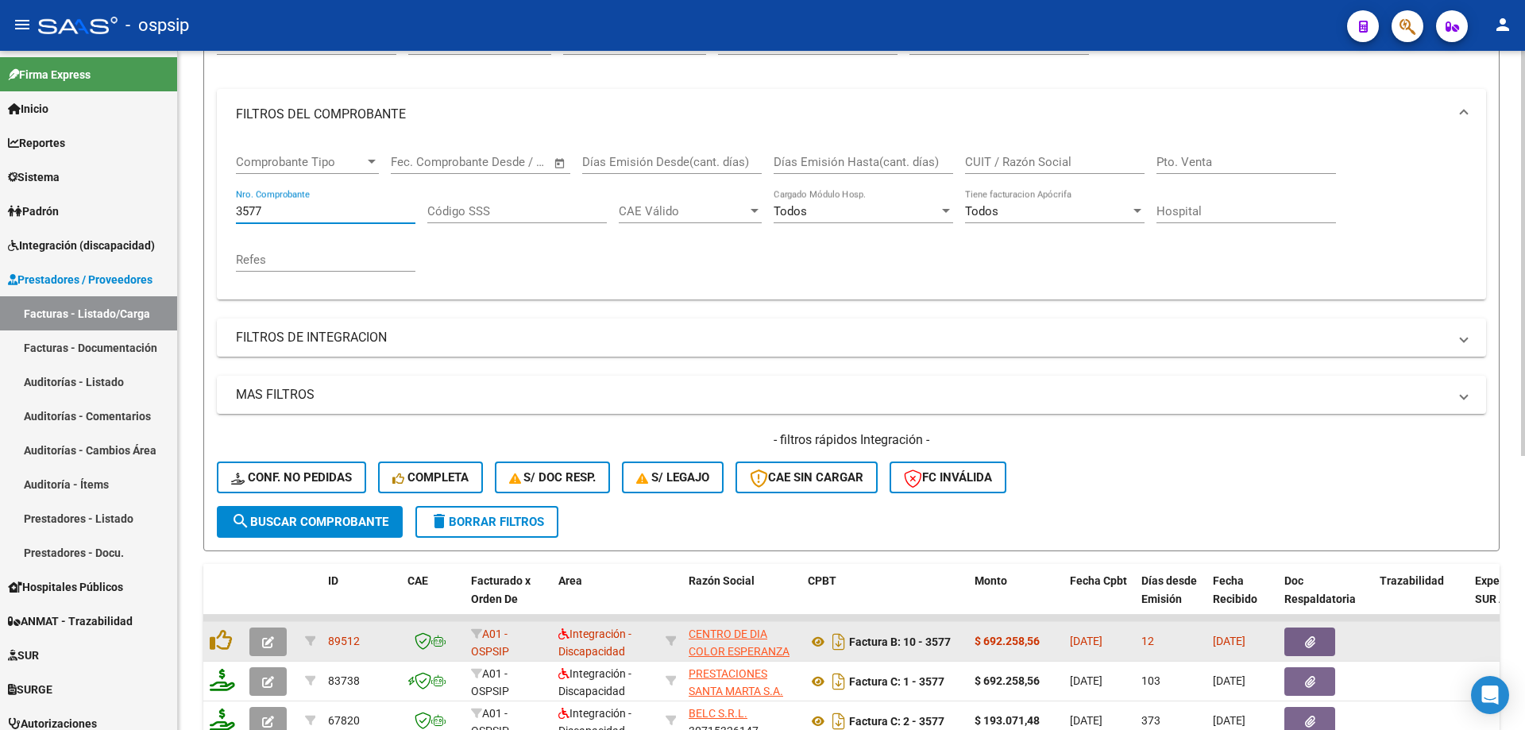
click at [263, 640] on icon "button" at bounding box center [268, 642] width 12 height 12
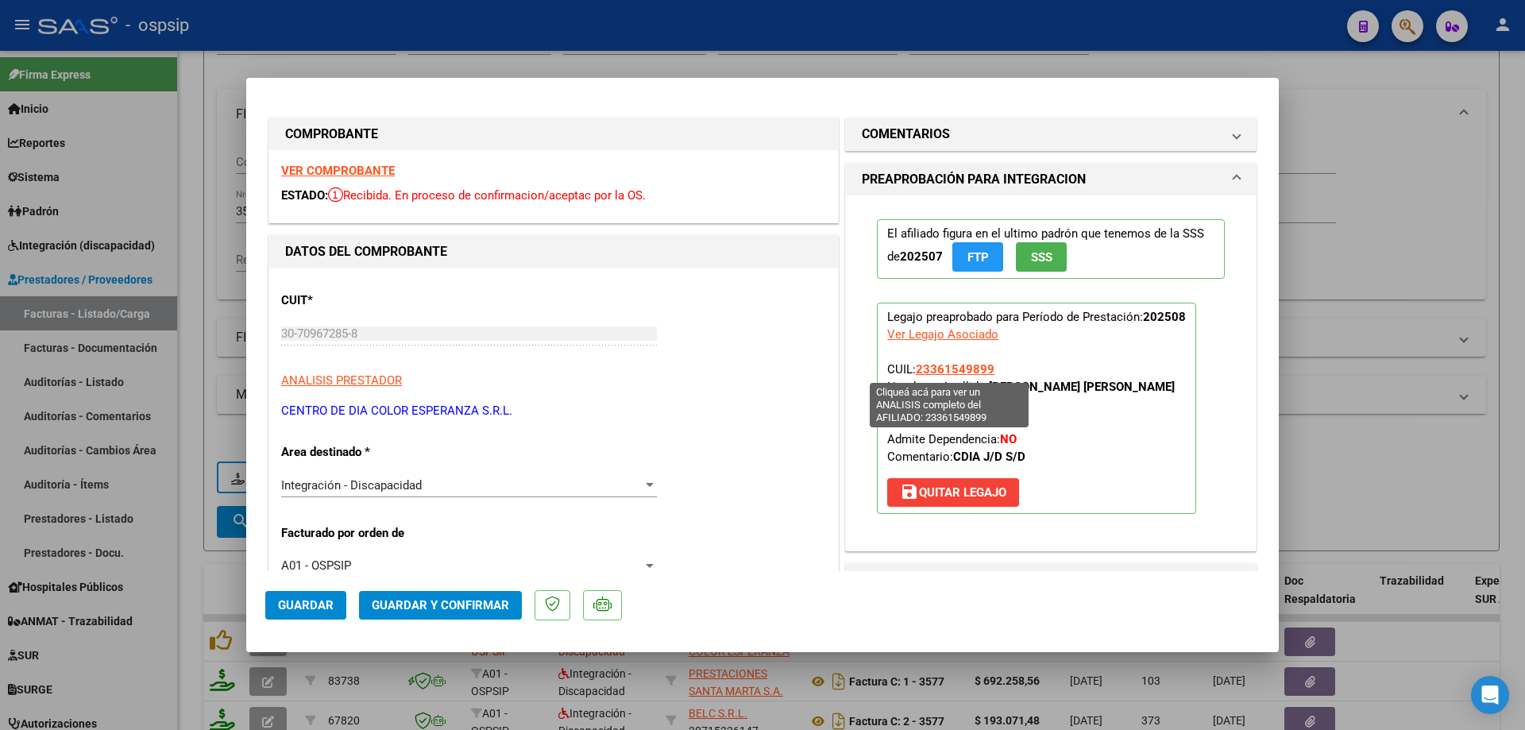
click at [946, 373] on span "23361549899" at bounding box center [955, 369] width 79 height 14
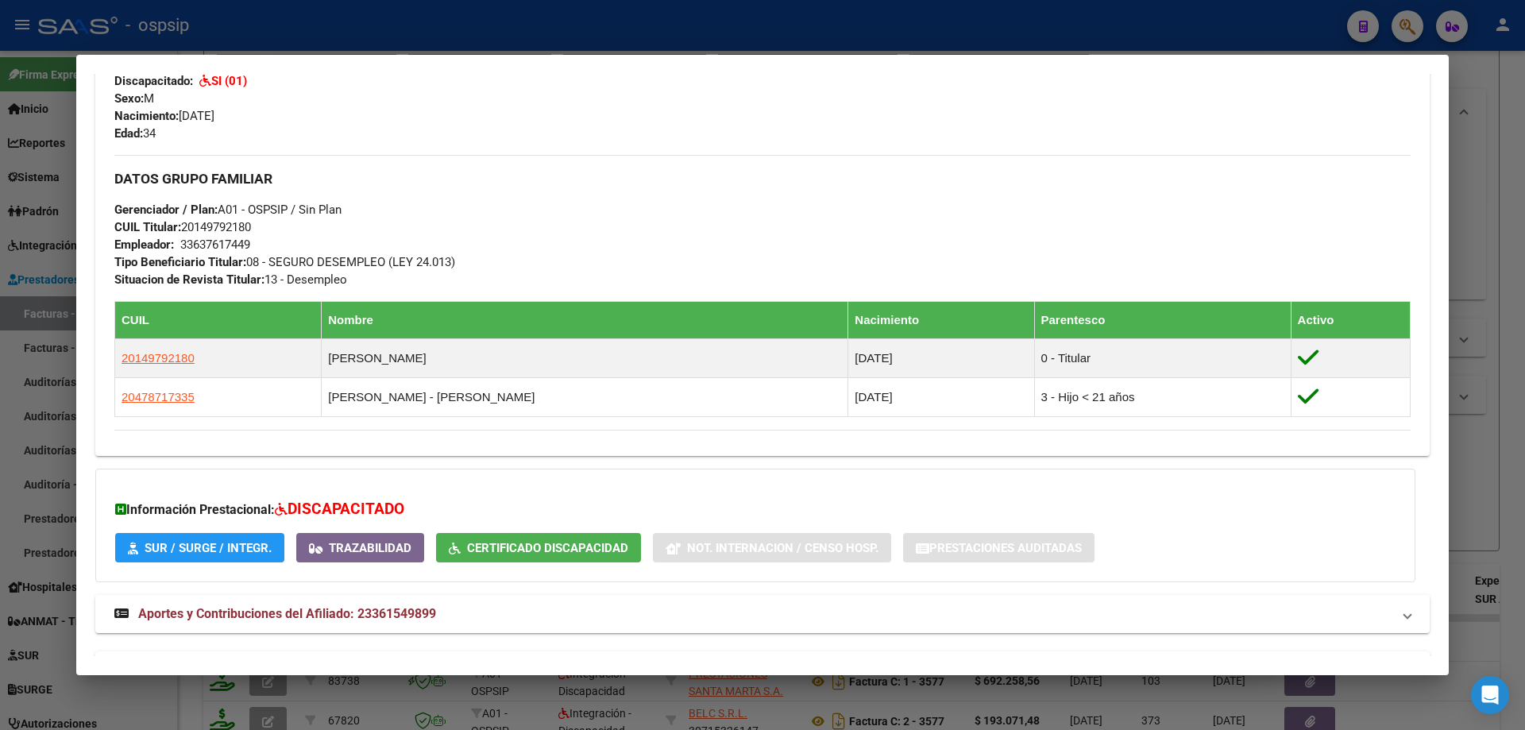
scroll to position [682, 0]
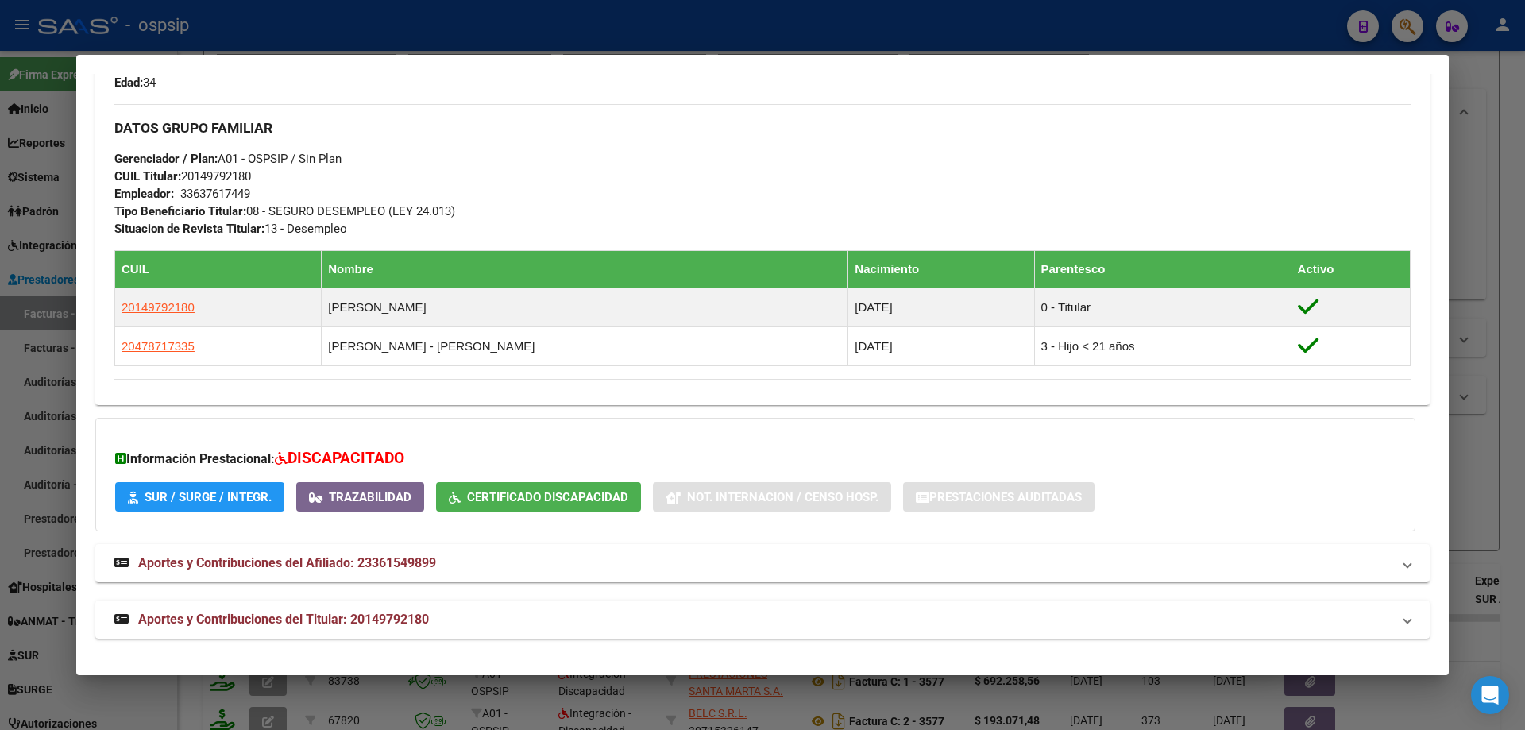
click at [1523, 397] on div at bounding box center [762, 365] width 1525 height 730
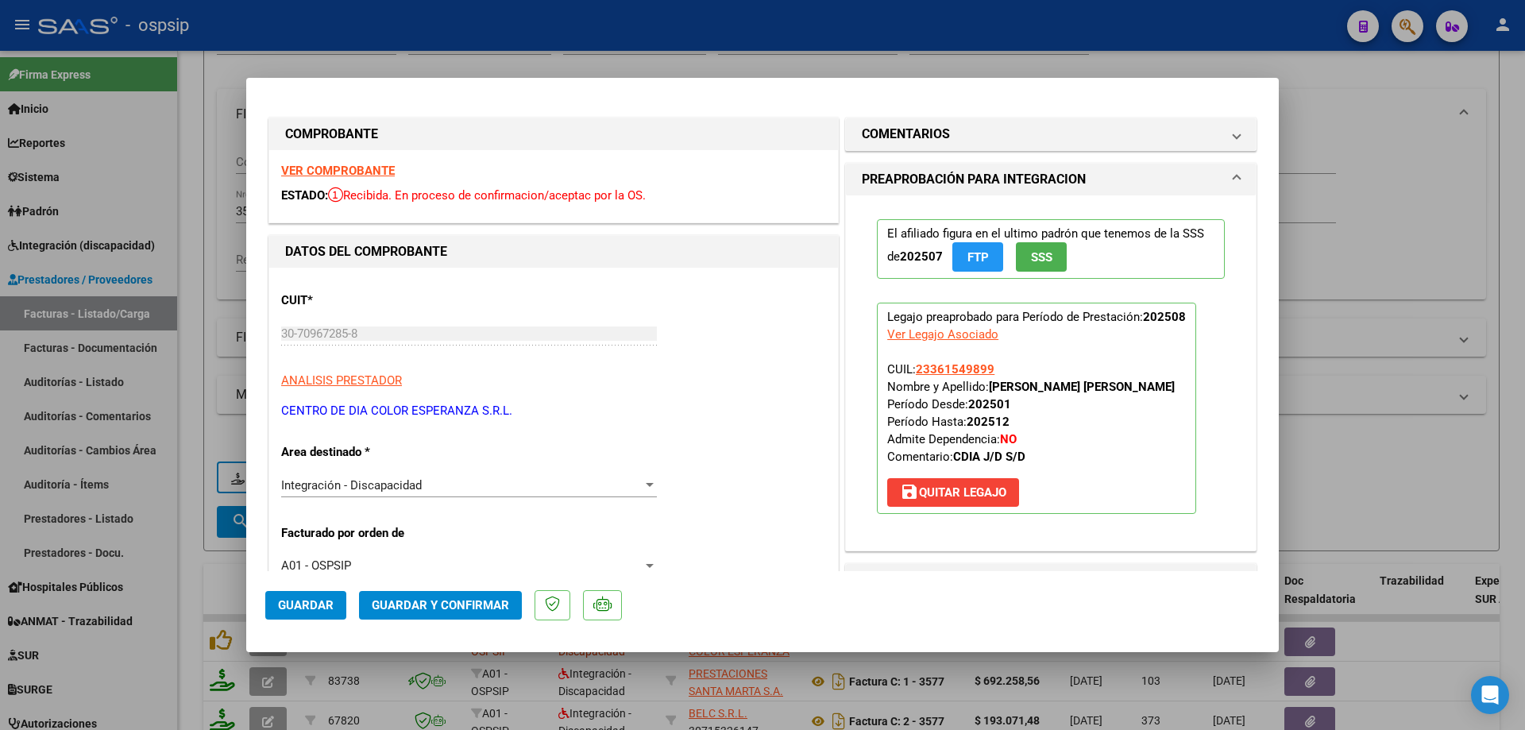
click at [1046, 257] on span "SSS" at bounding box center [1041, 257] width 21 height 14
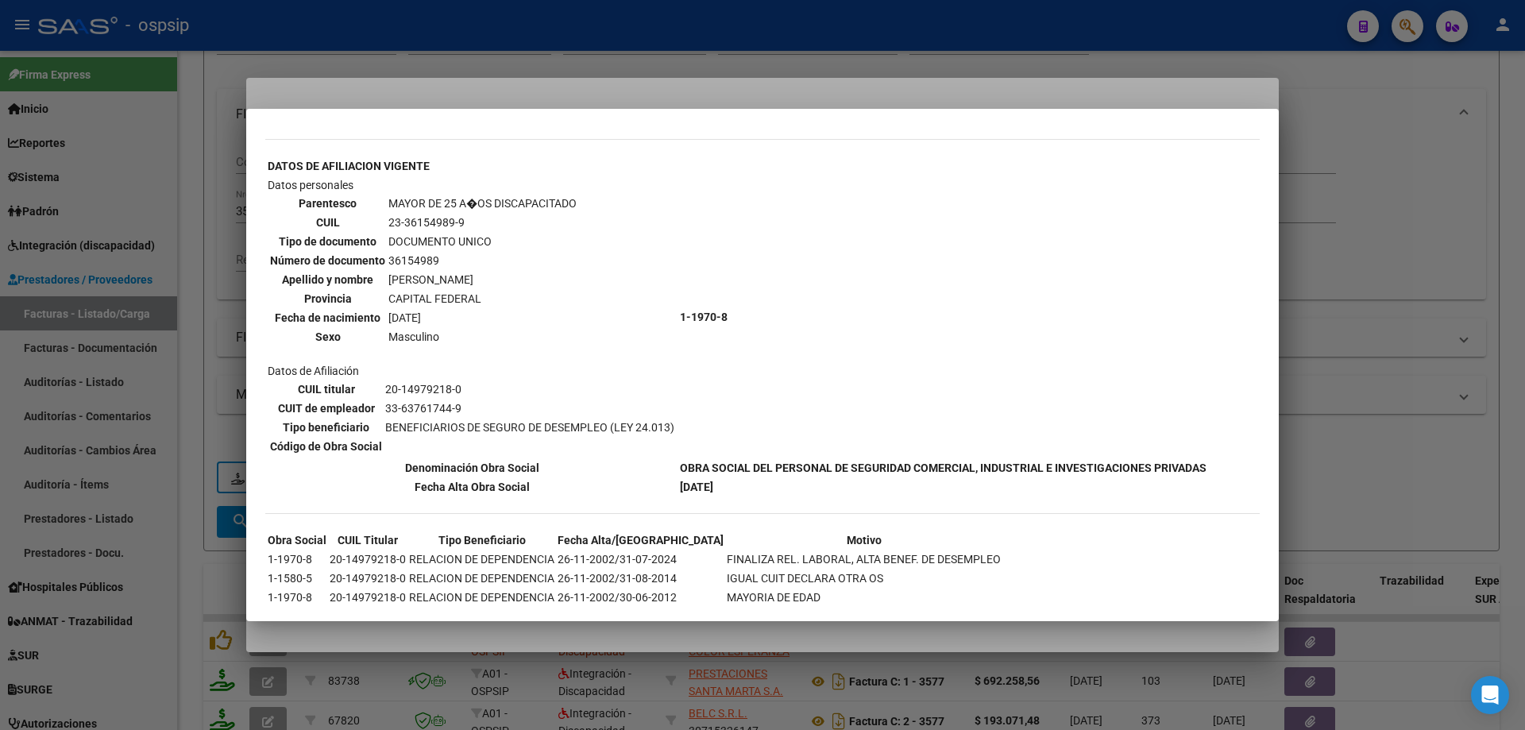
scroll to position [445, 0]
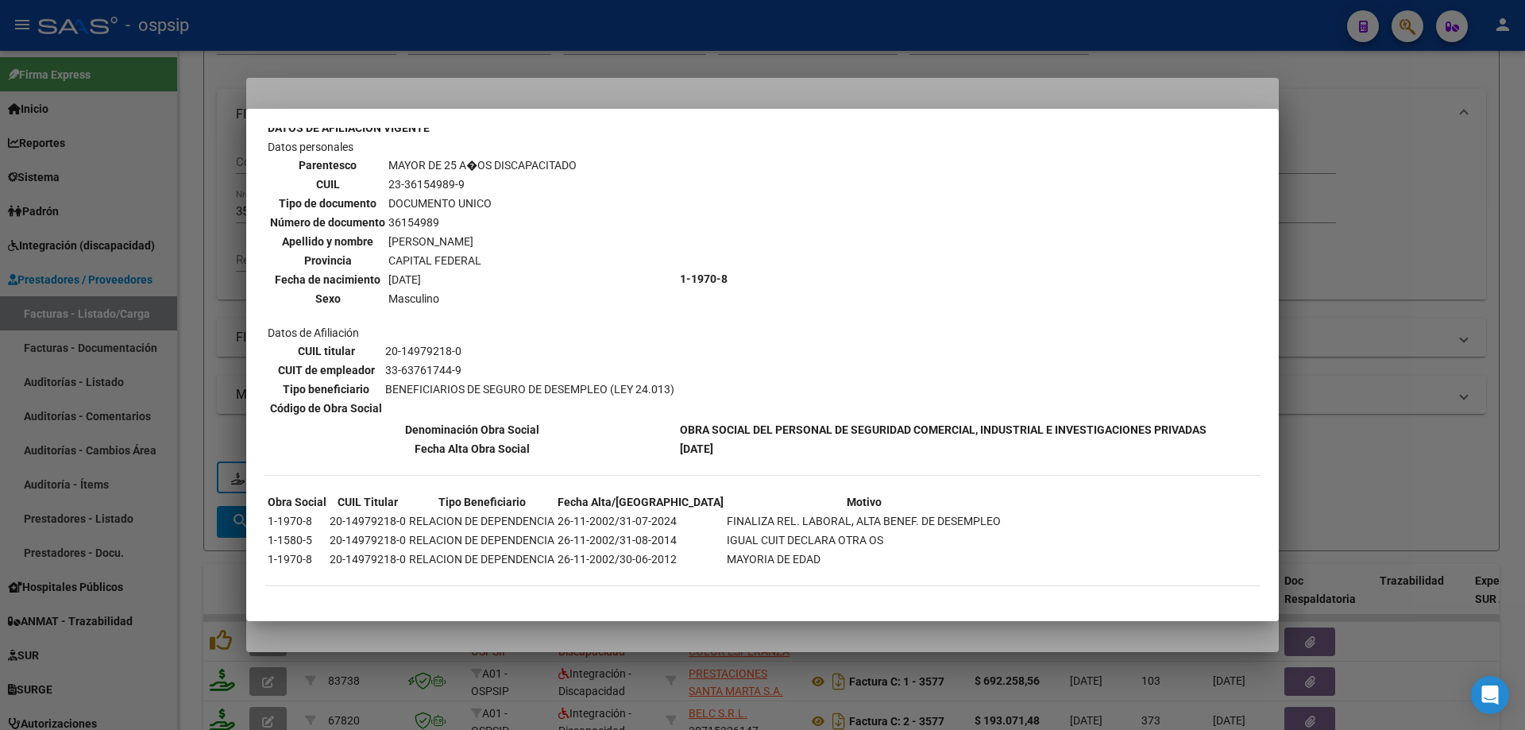
click at [1345, 319] on div at bounding box center [762, 365] width 1525 height 730
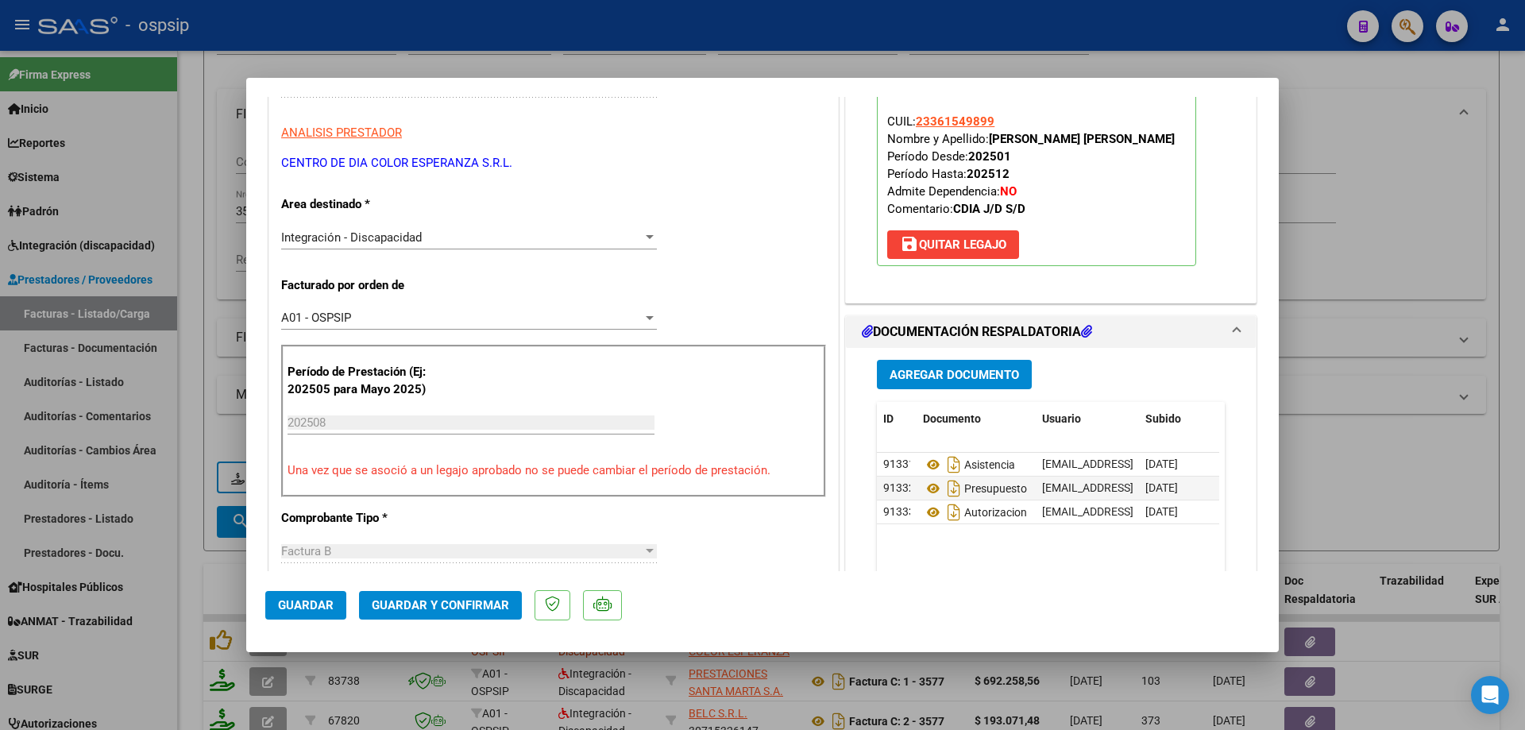
scroll to position [318, 0]
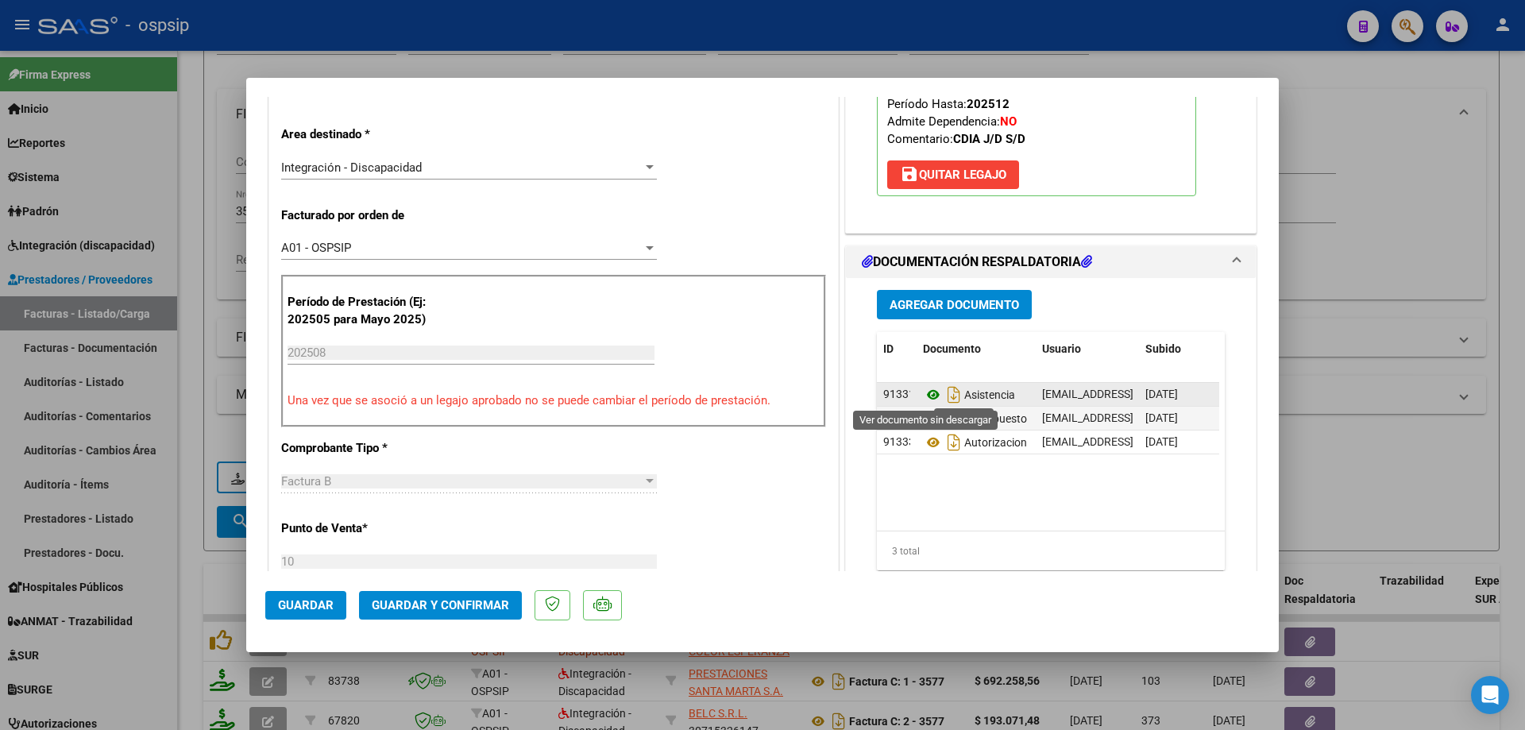
click at [923, 401] on icon at bounding box center [933, 394] width 21 height 19
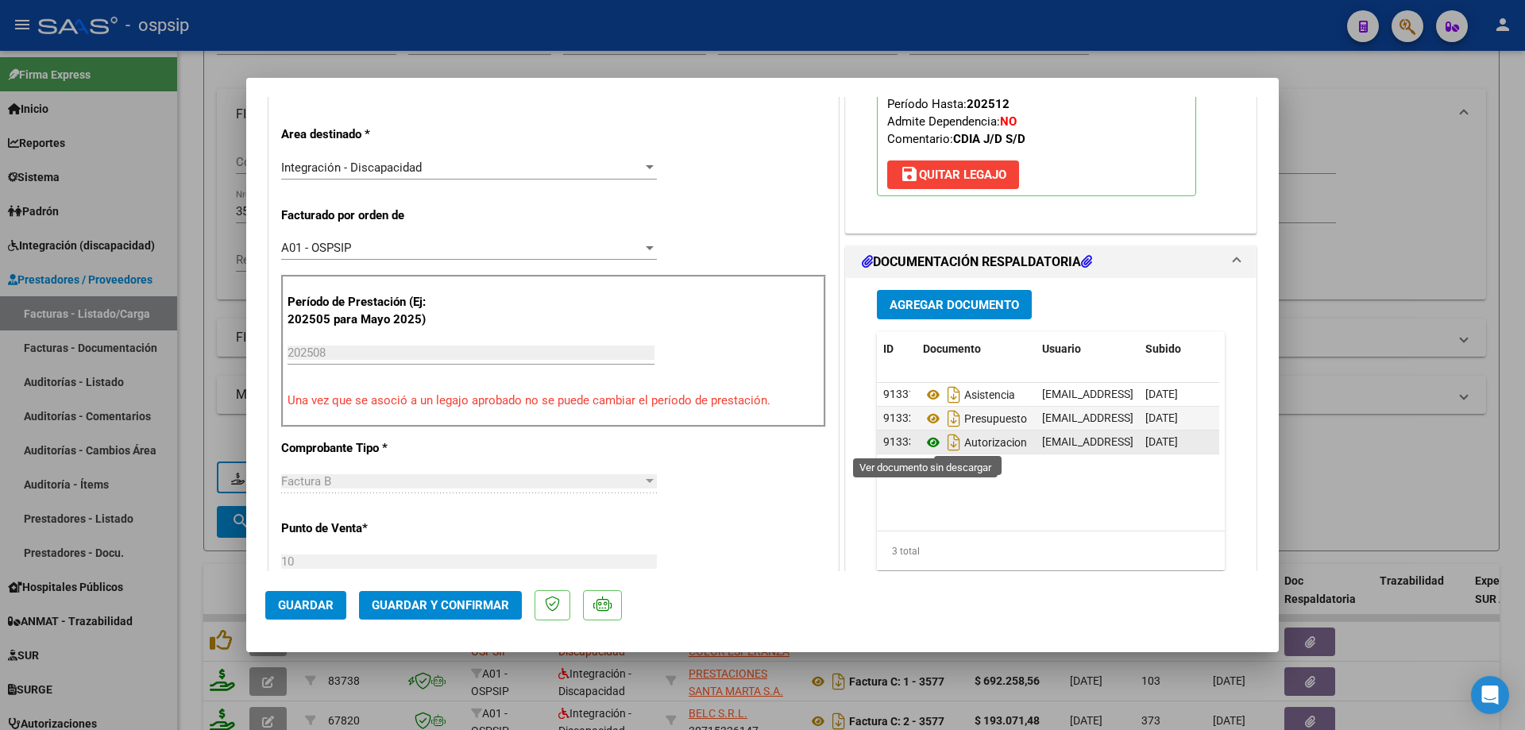
click at [923, 441] on icon at bounding box center [933, 442] width 21 height 19
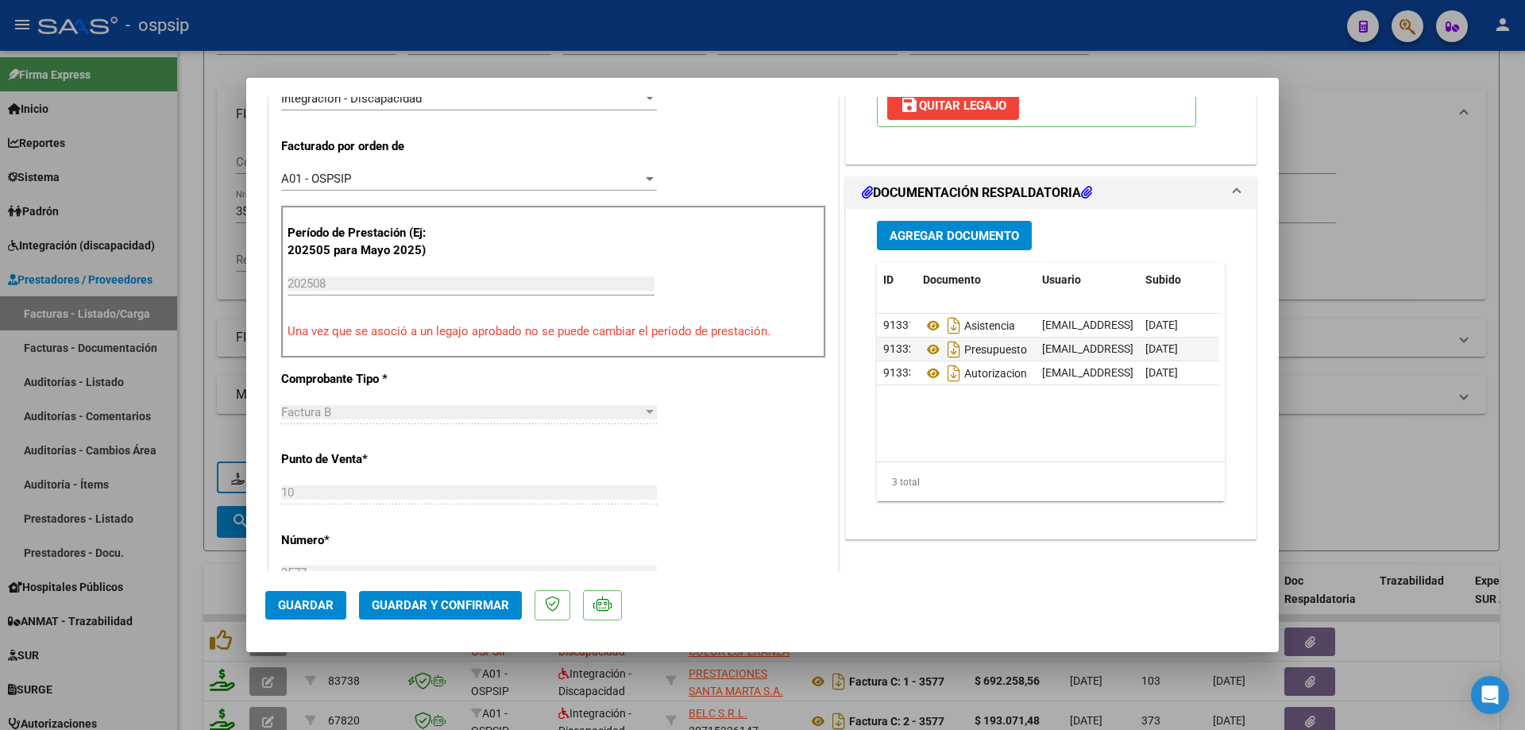
scroll to position [397, 0]
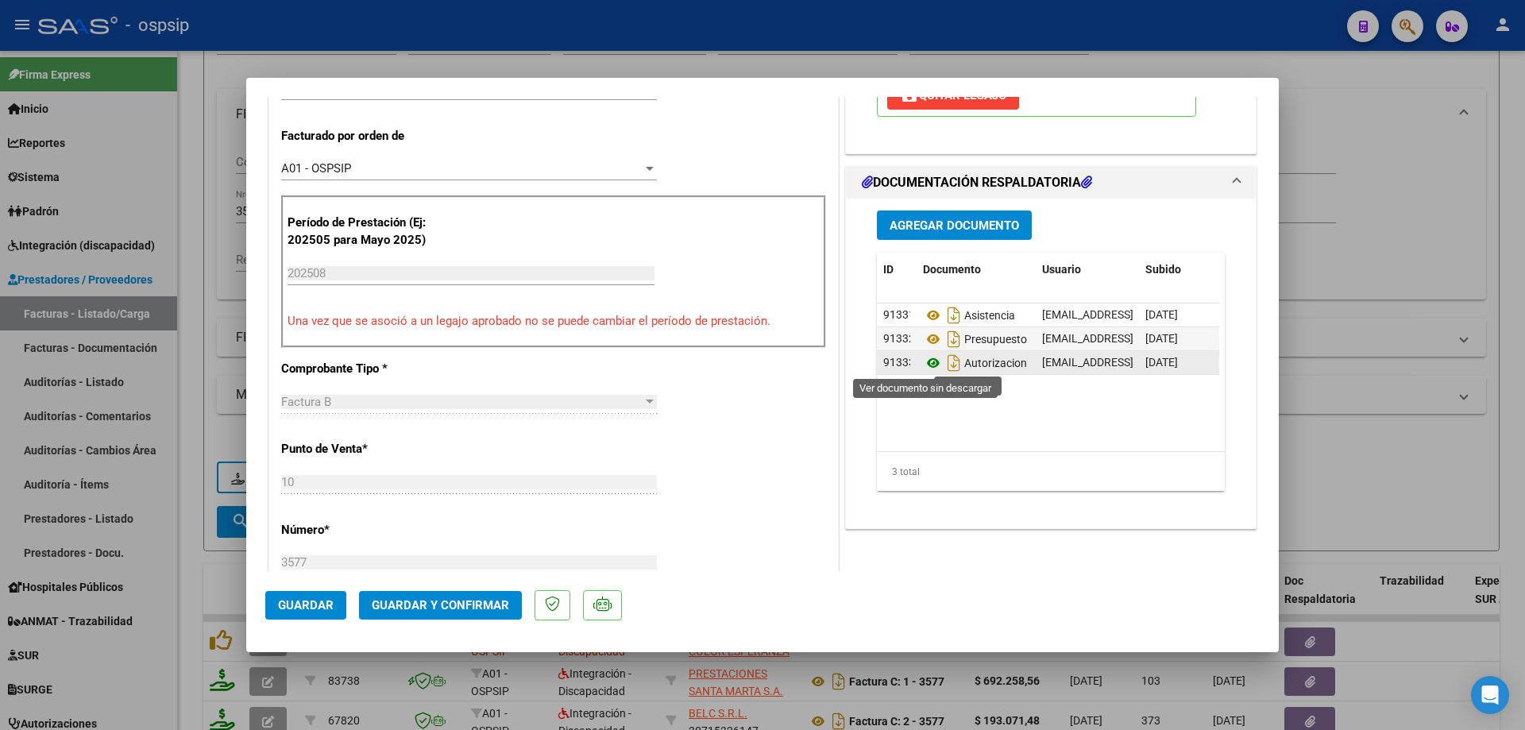
click at [929, 357] on icon at bounding box center [933, 362] width 21 height 19
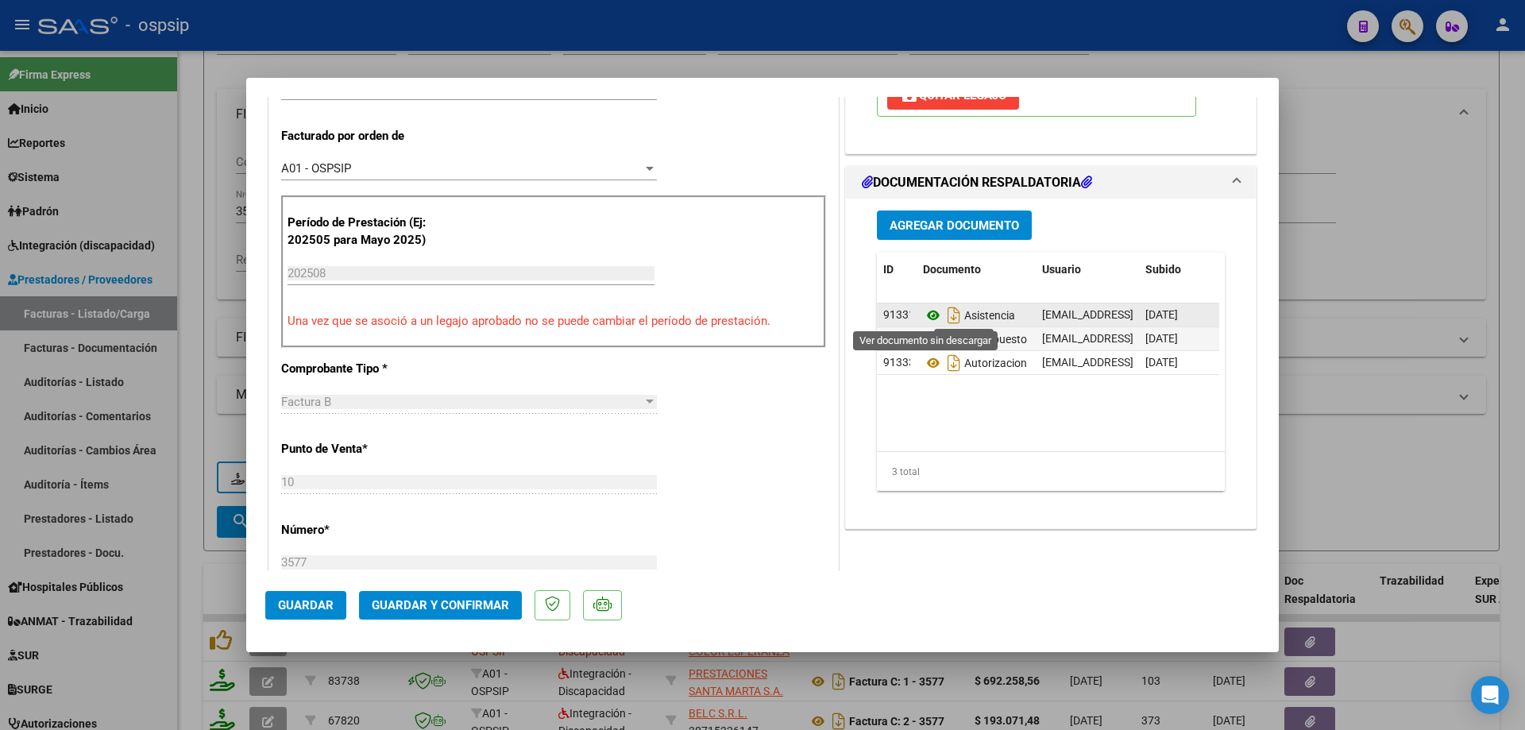
click at [931, 310] on icon at bounding box center [933, 315] width 21 height 19
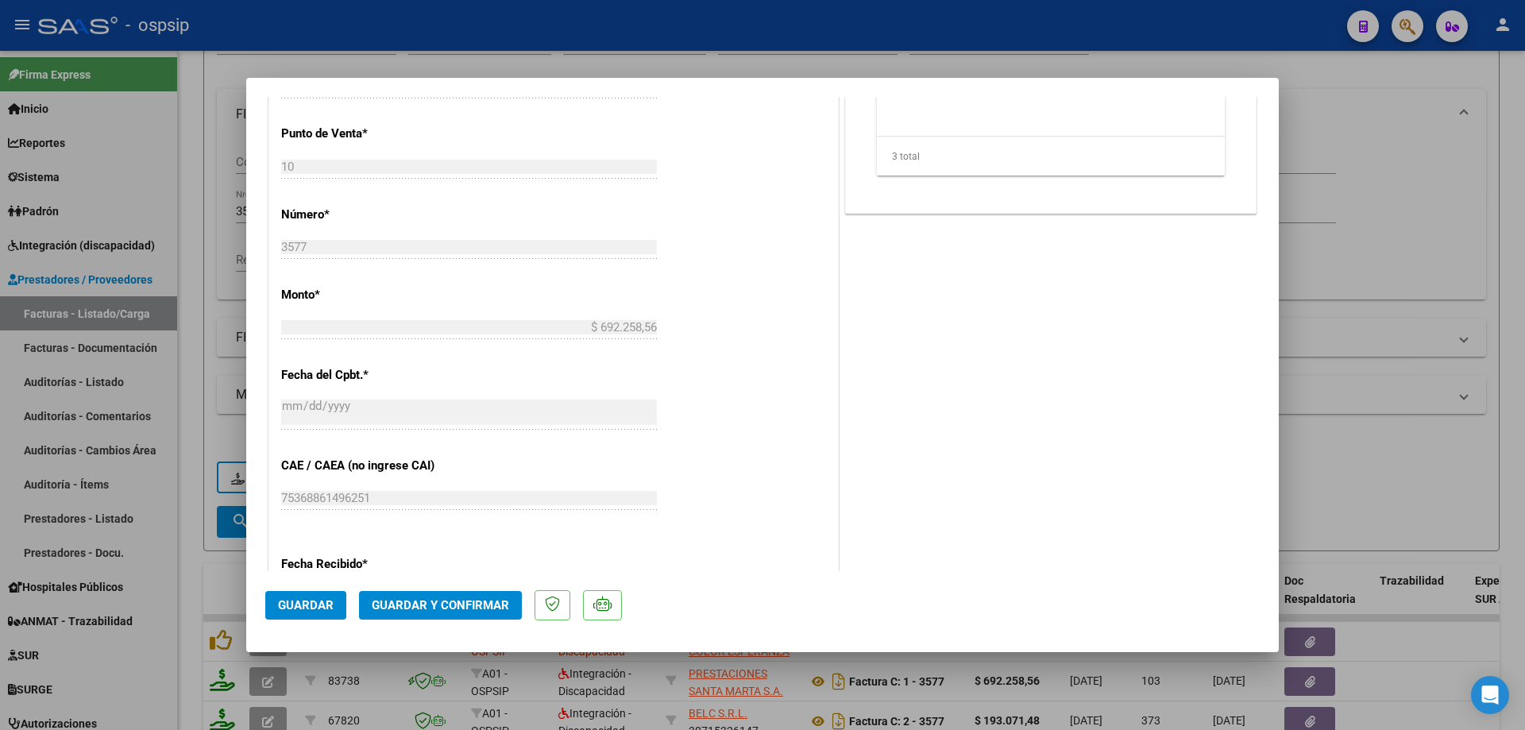
scroll to position [873, 0]
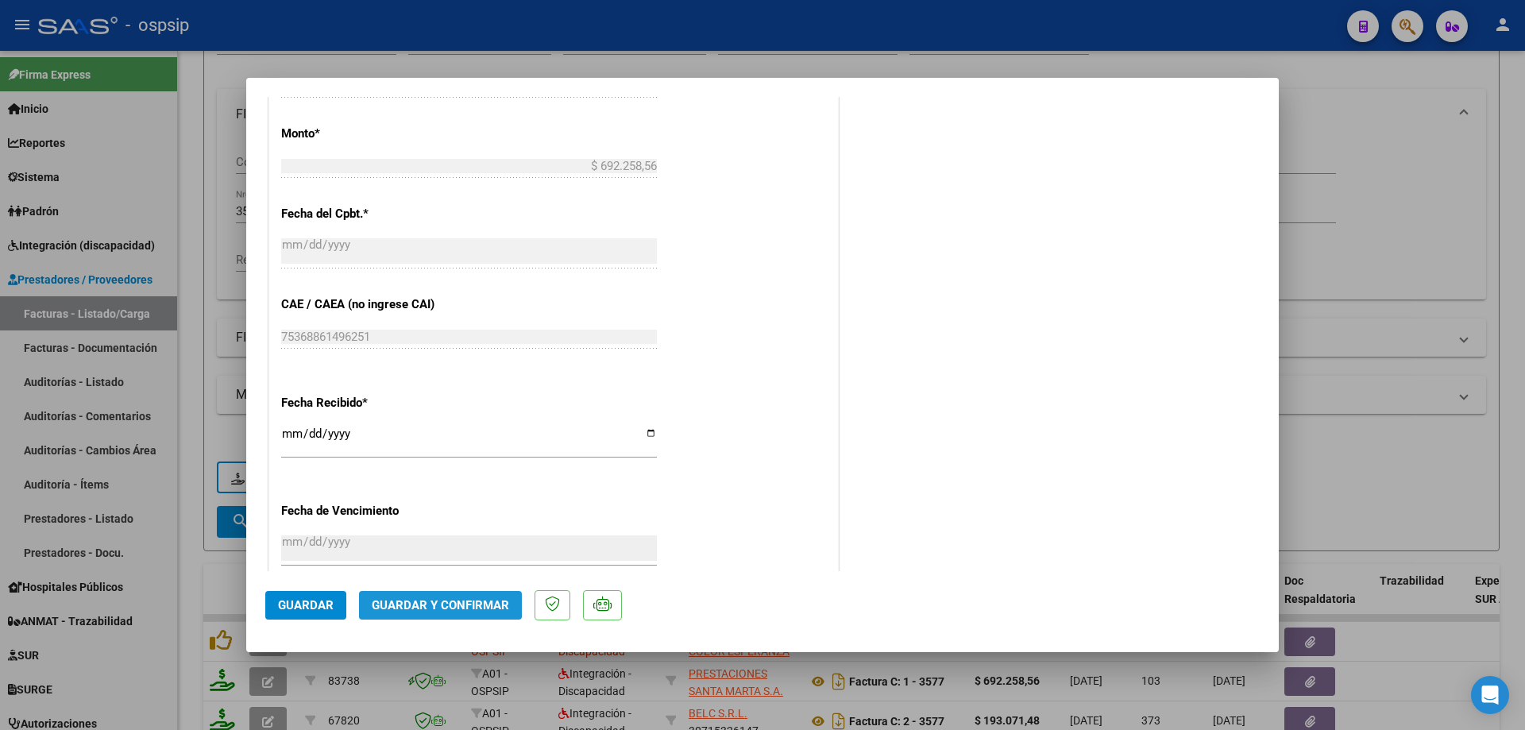
click at [425, 602] on span "Guardar y Confirmar" at bounding box center [440, 605] width 137 height 14
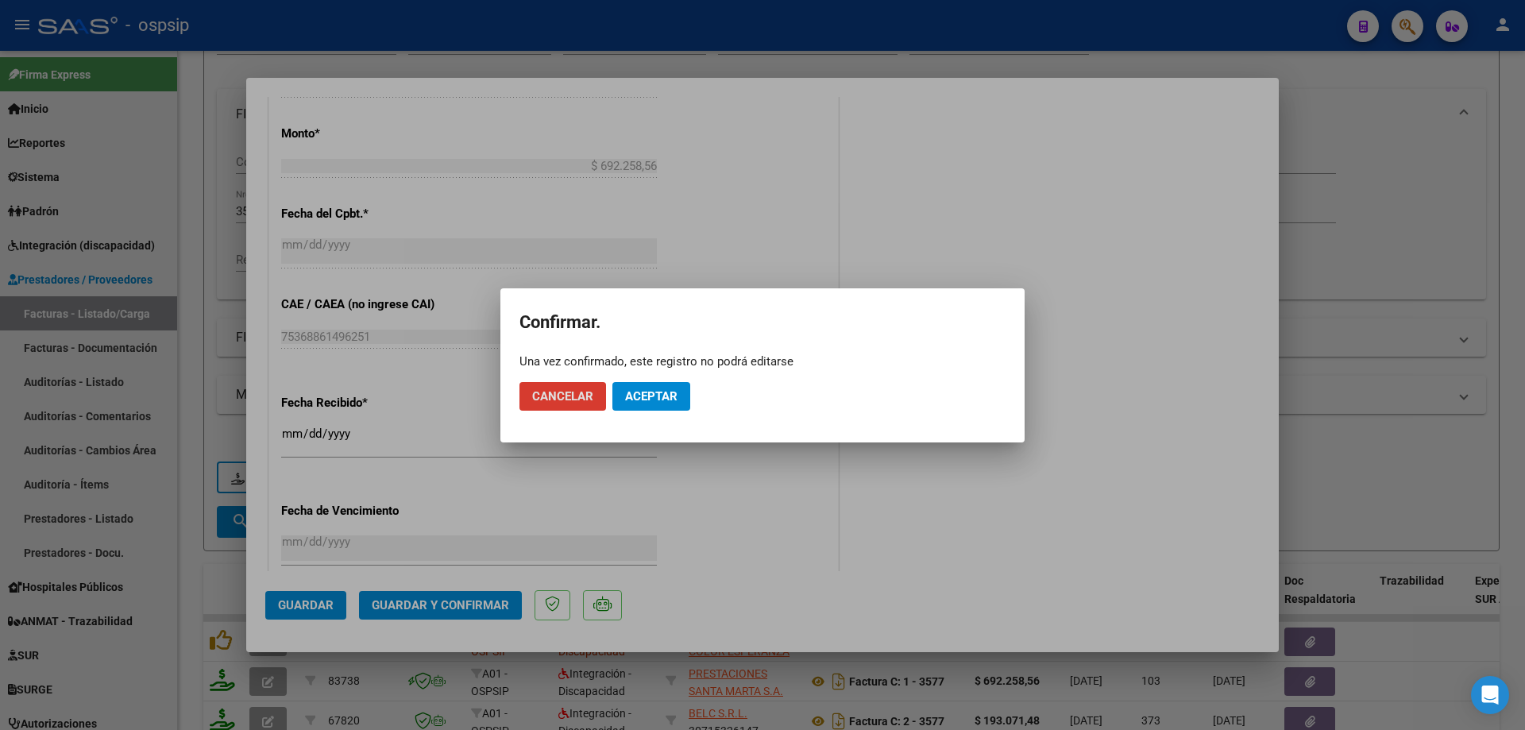
click at [638, 404] on button "Aceptar" at bounding box center [651, 396] width 78 height 29
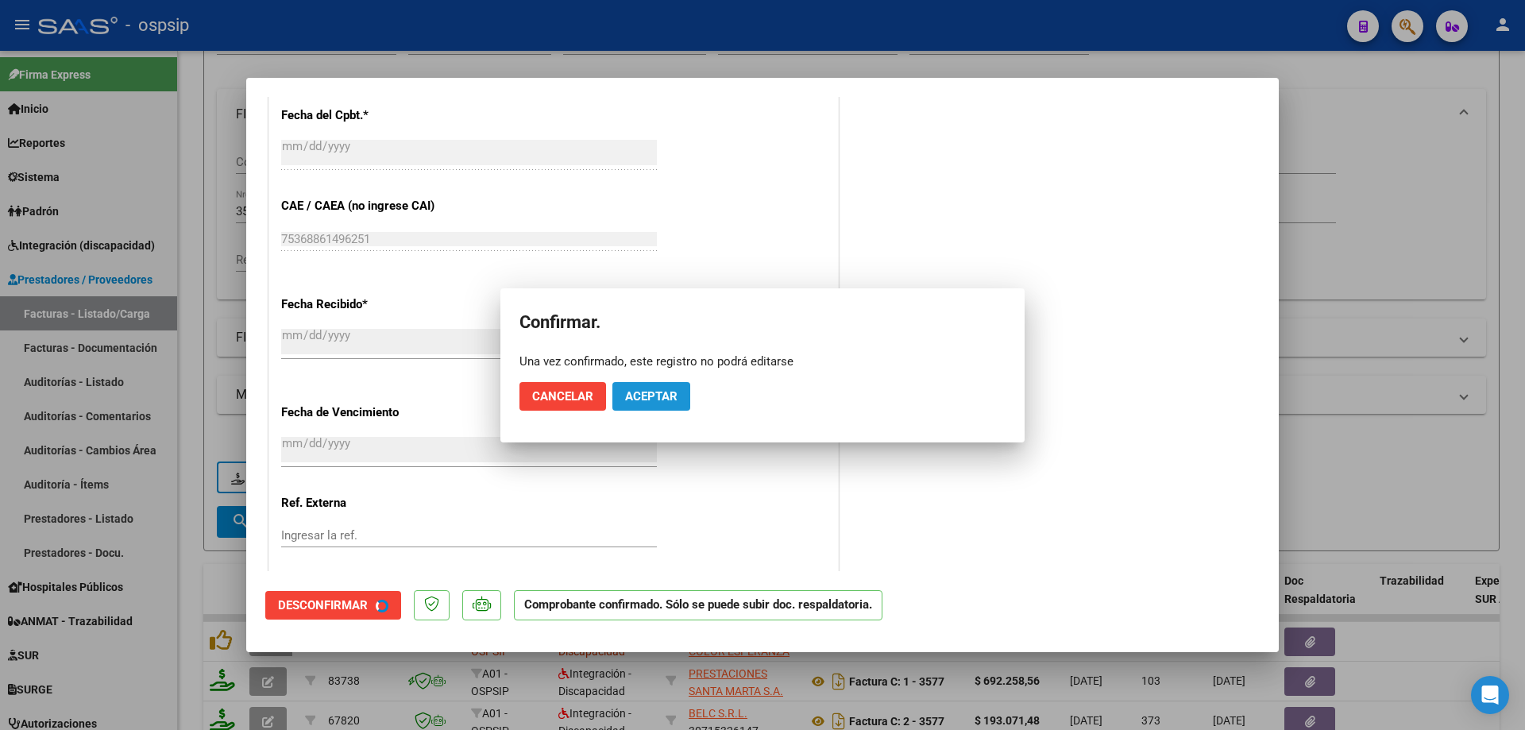
scroll to position [775, 0]
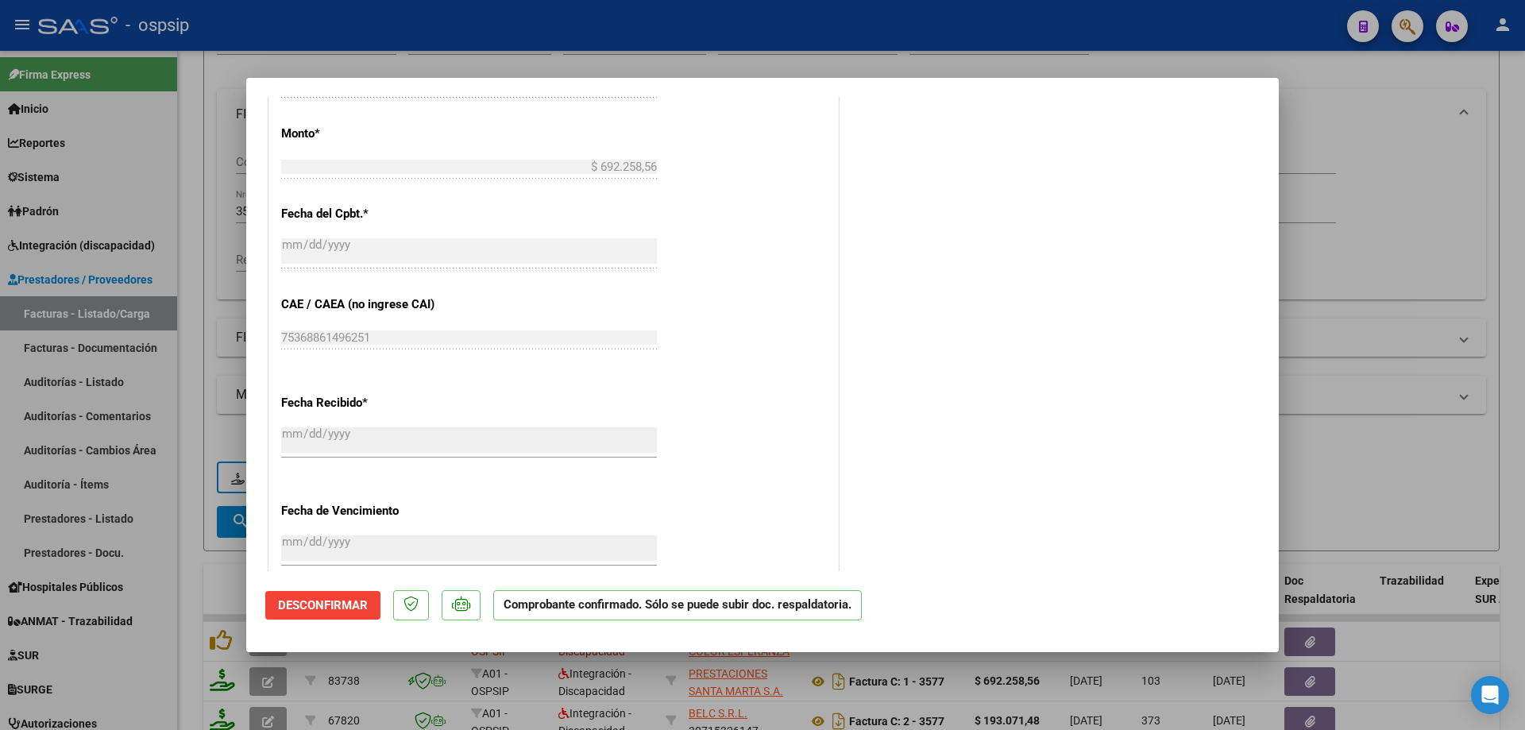
click at [1322, 284] on div at bounding box center [762, 365] width 1525 height 730
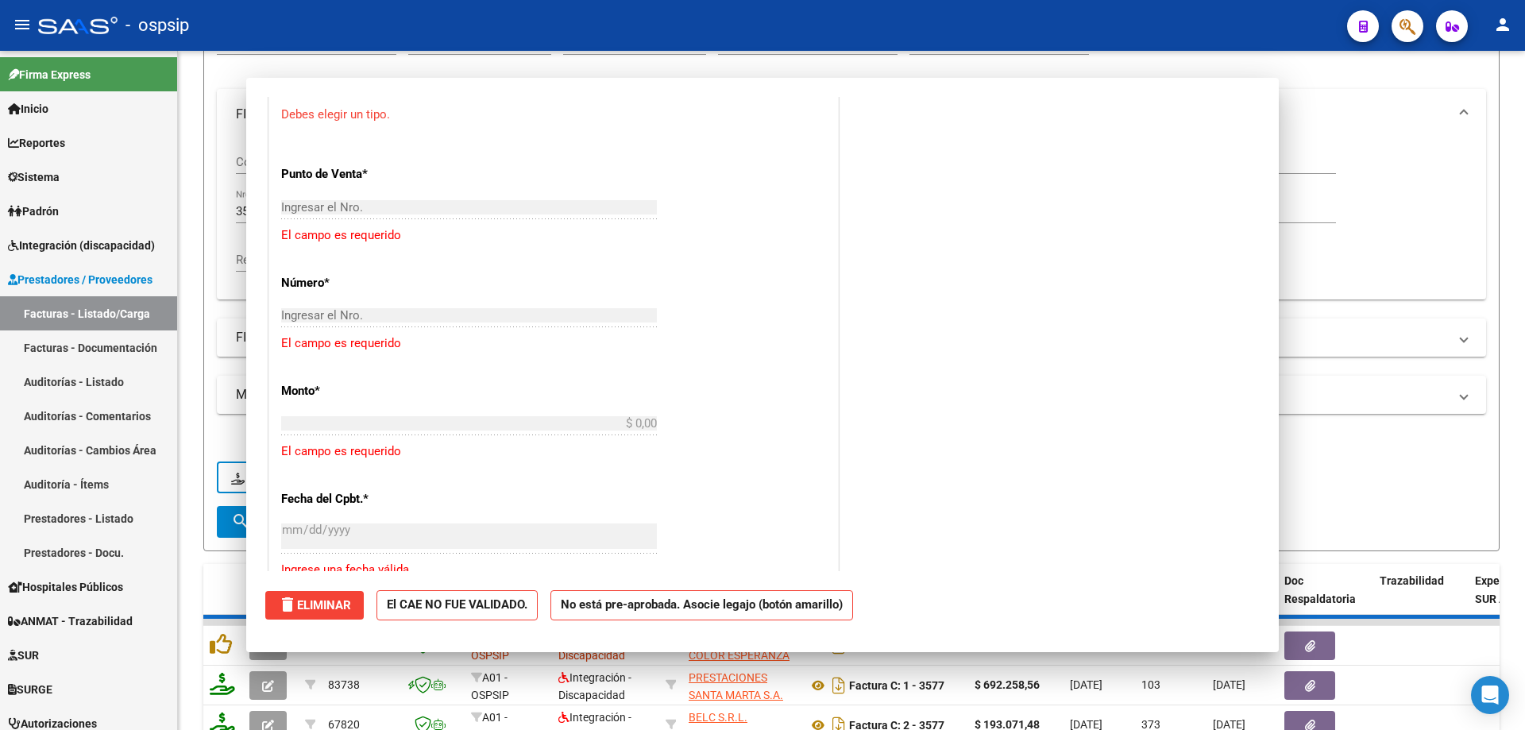
scroll to position [1070, 0]
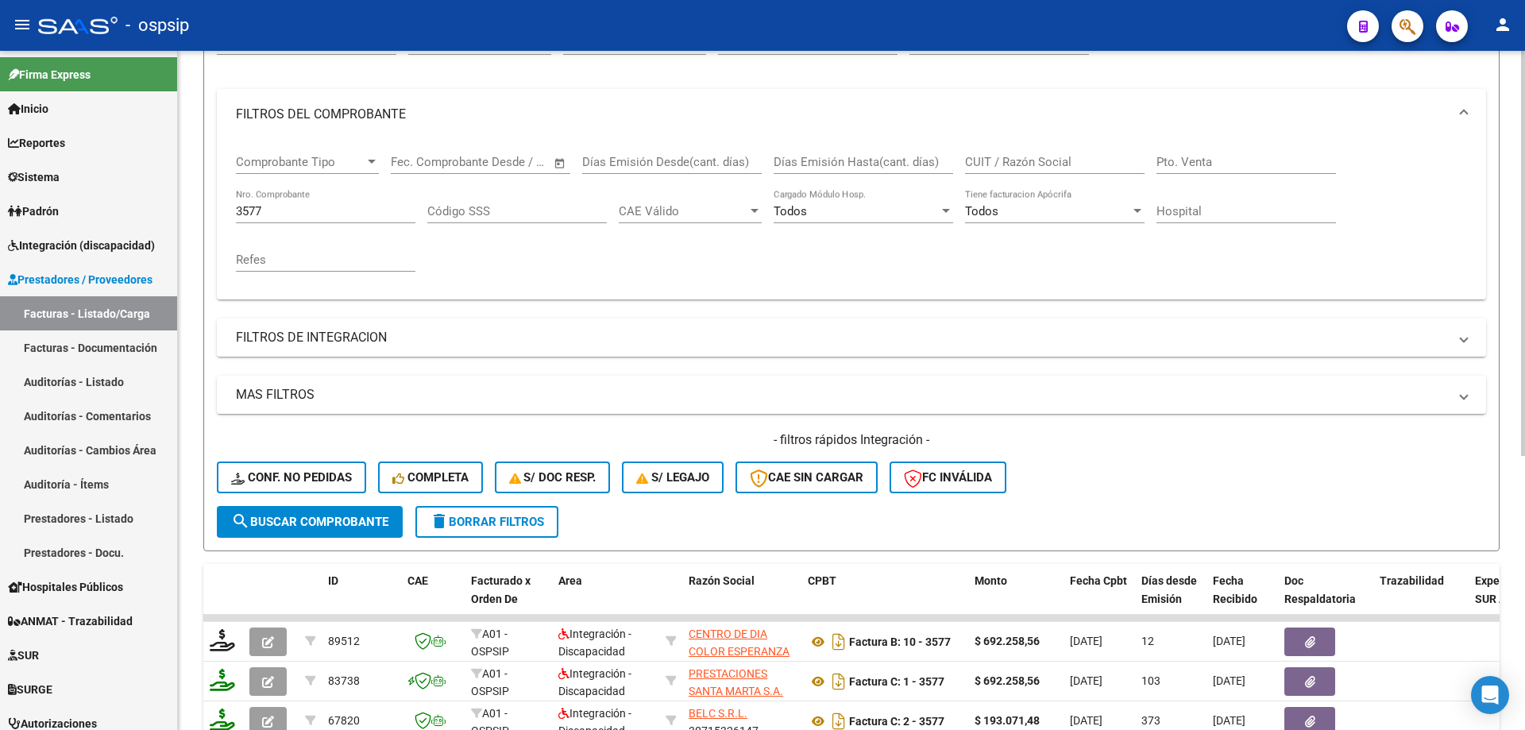
click at [363, 213] on input "3577" at bounding box center [325, 211] width 179 height 14
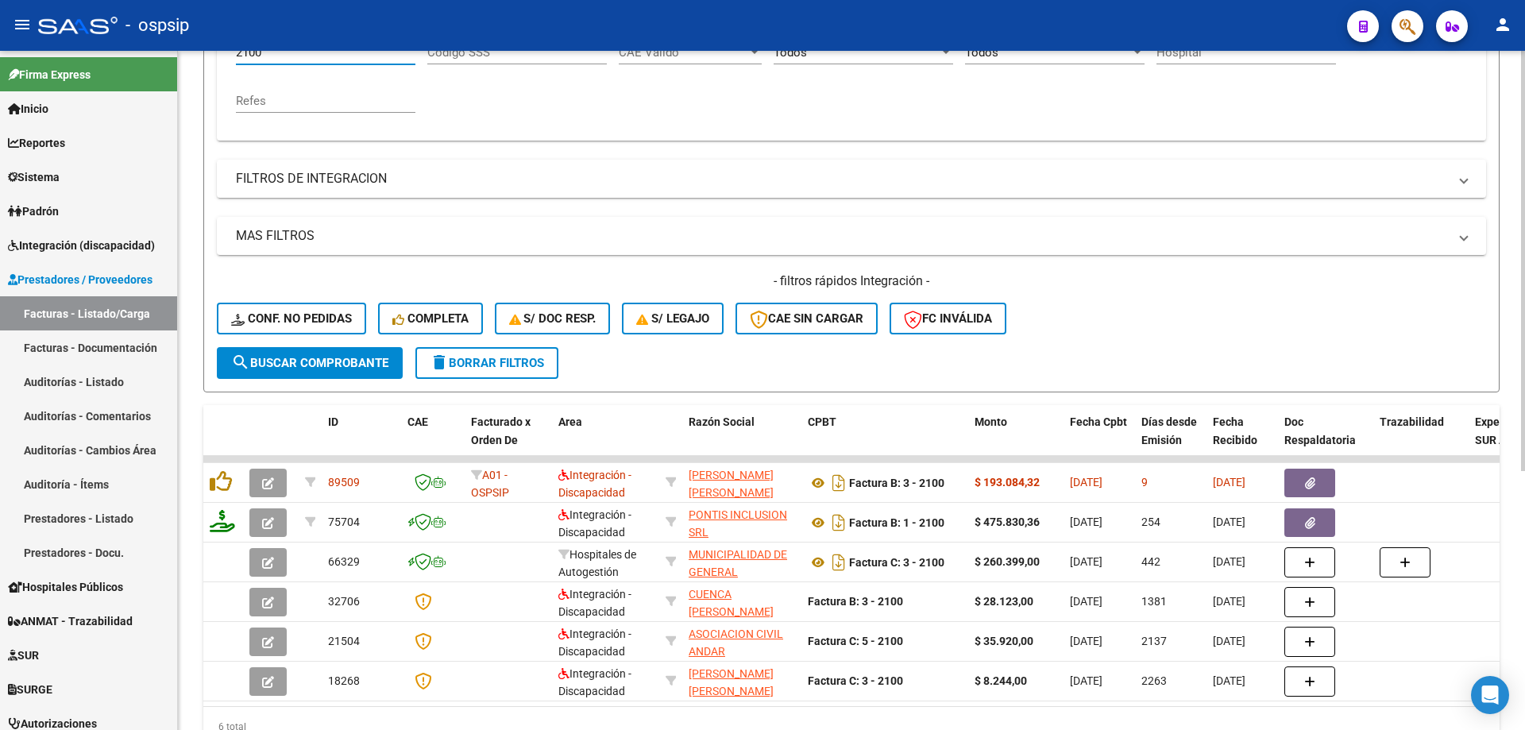
scroll to position [419, 0]
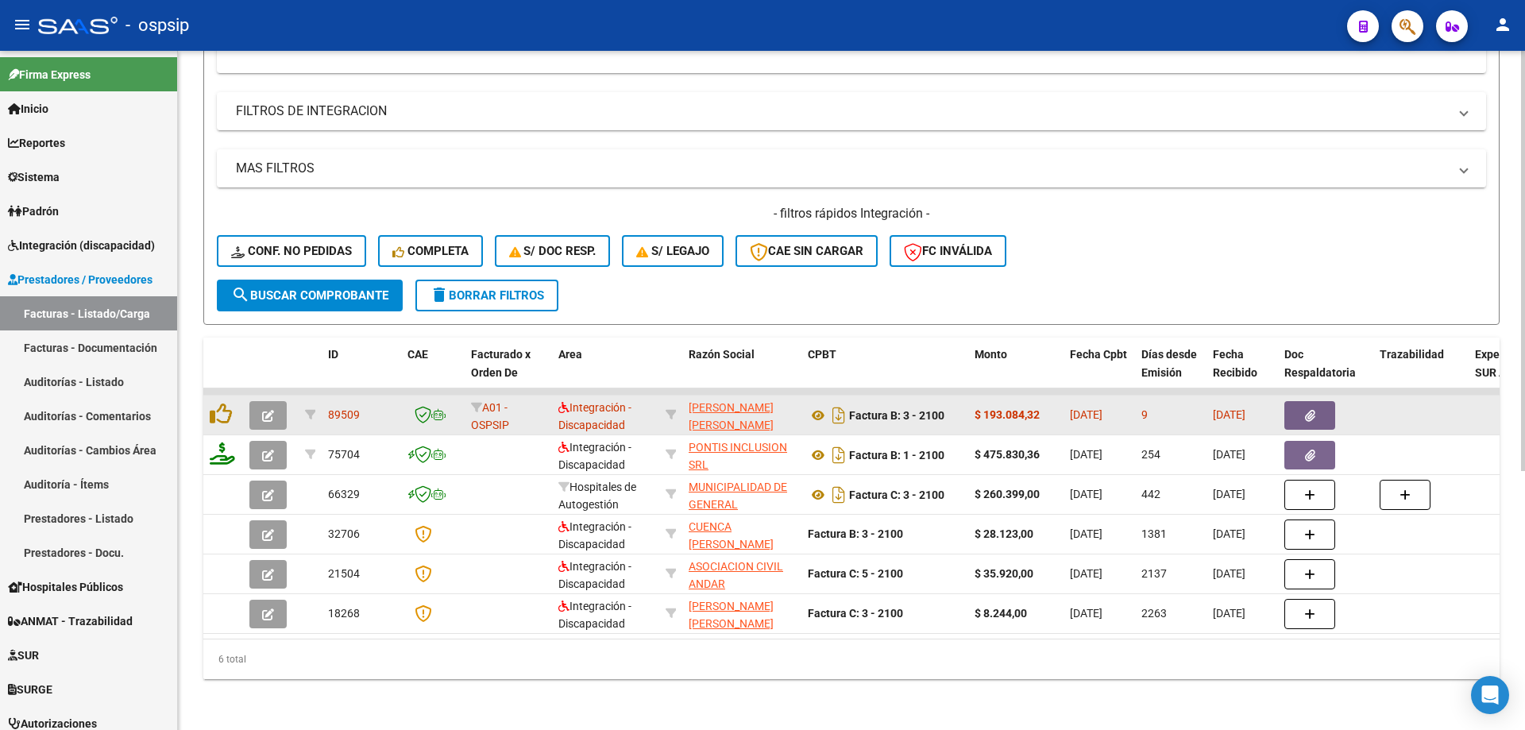
click at [256, 401] on button "button" at bounding box center [267, 415] width 37 height 29
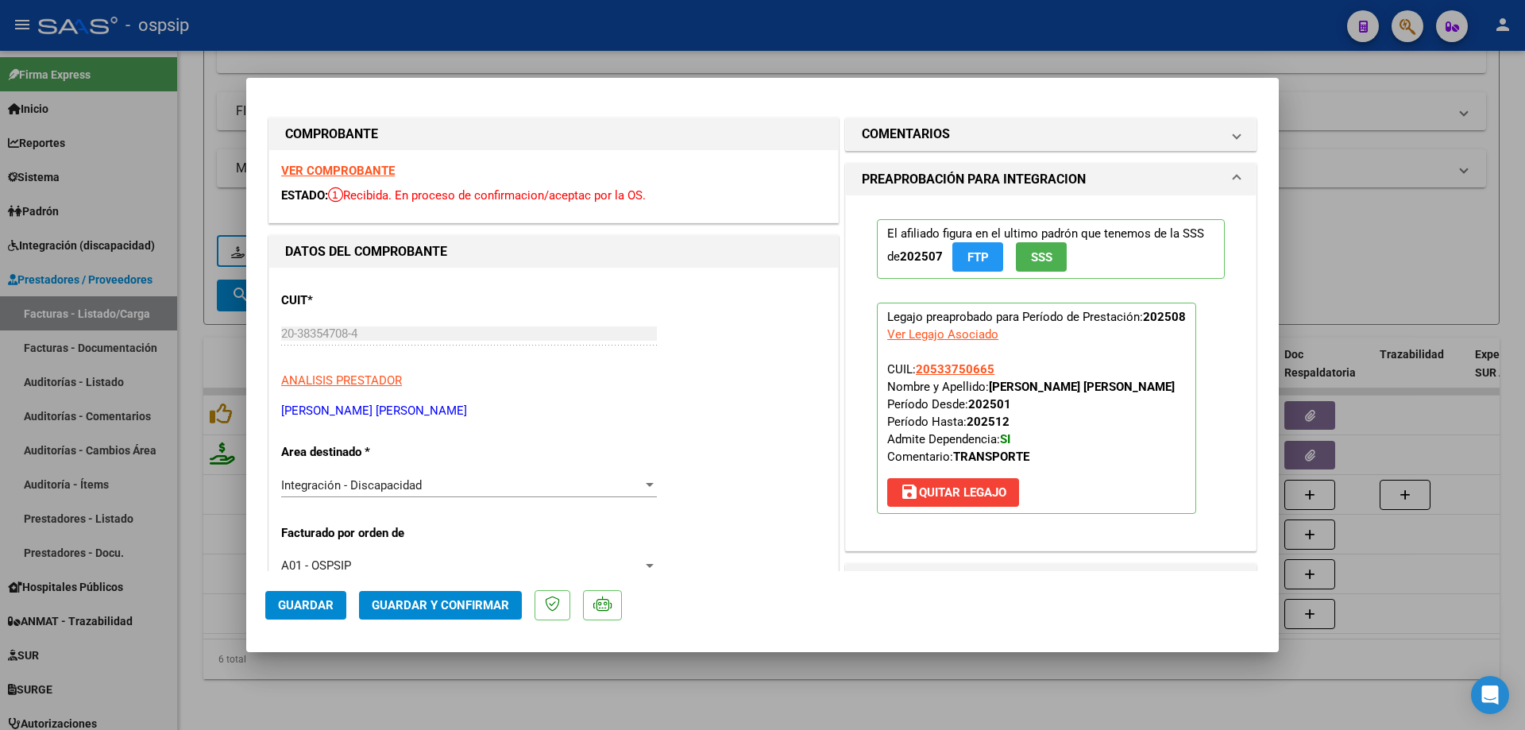
click at [1031, 255] on span "SSS" at bounding box center [1041, 257] width 21 height 14
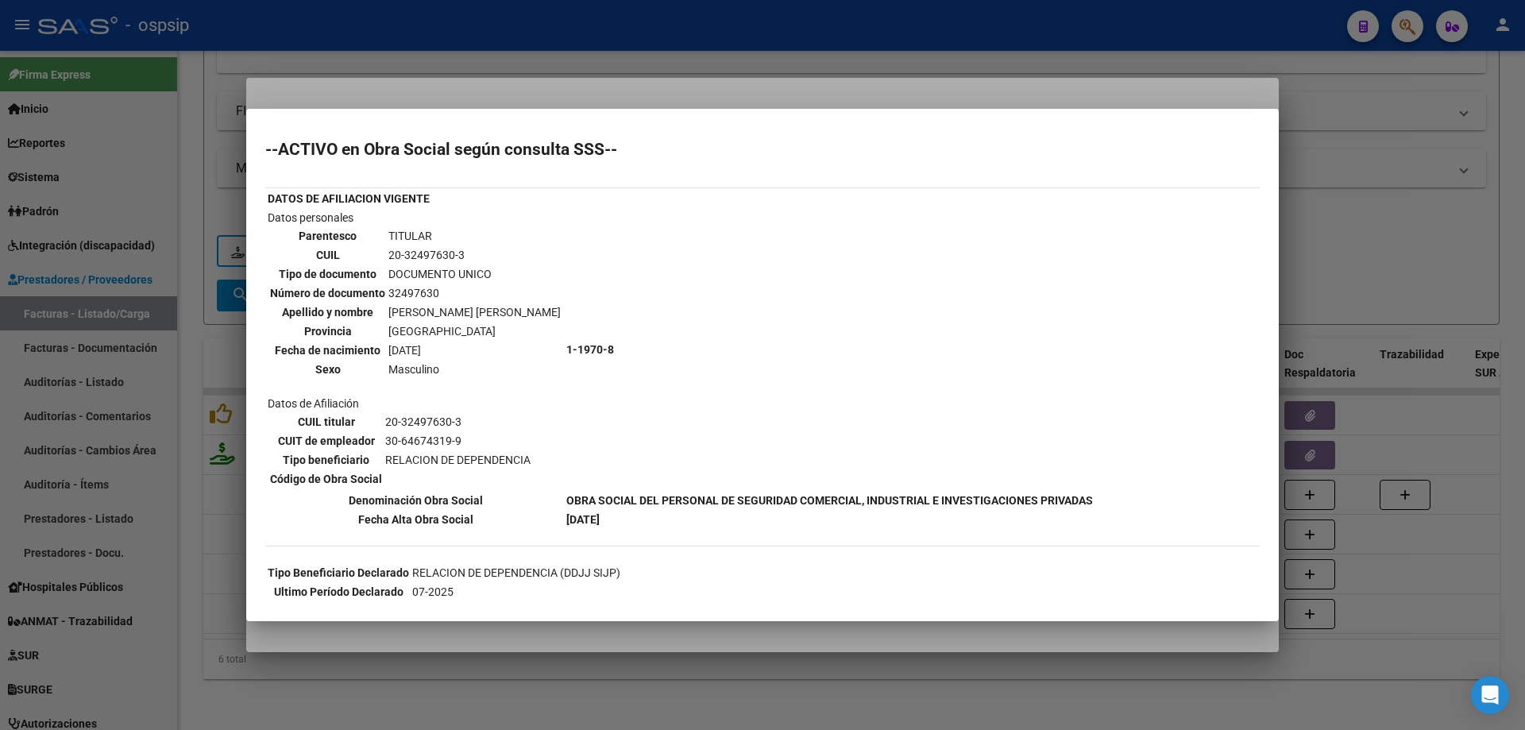
click at [1436, 216] on div at bounding box center [762, 365] width 1525 height 730
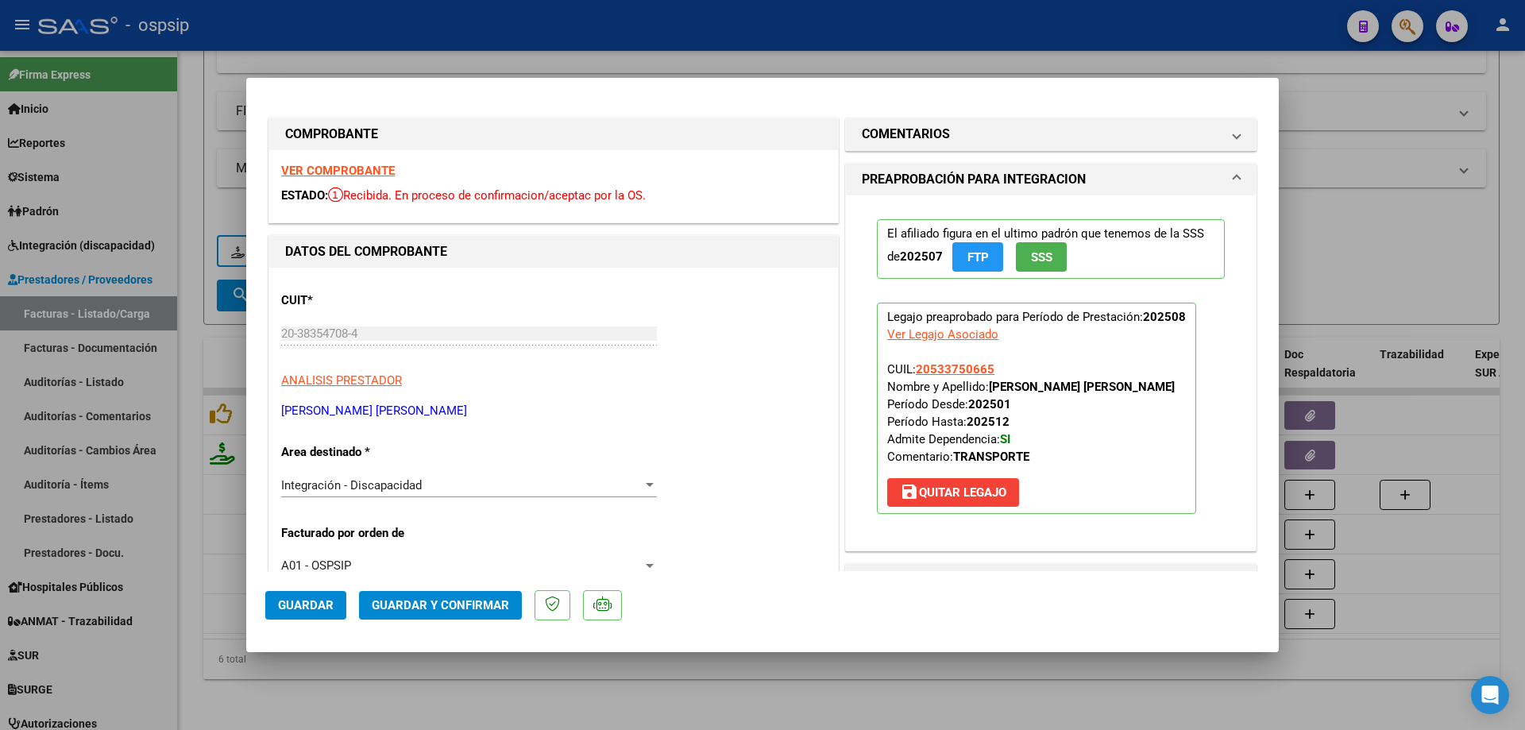
drag, startPoint x: 995, startPoint y: 370, endPoint x: 910, endPoint y: 369, distance: 85.0
click at [910, 369] on p "Legajo preaprobado para Período de Prestación: 202508 Ver Legajo Asociado CUIL:…" at bounding box center [1036, 408] width 319 height 211
click at [454, 614] on button "Guardar y Confirmar" at bounding box center [440, 605] width 163 height 29
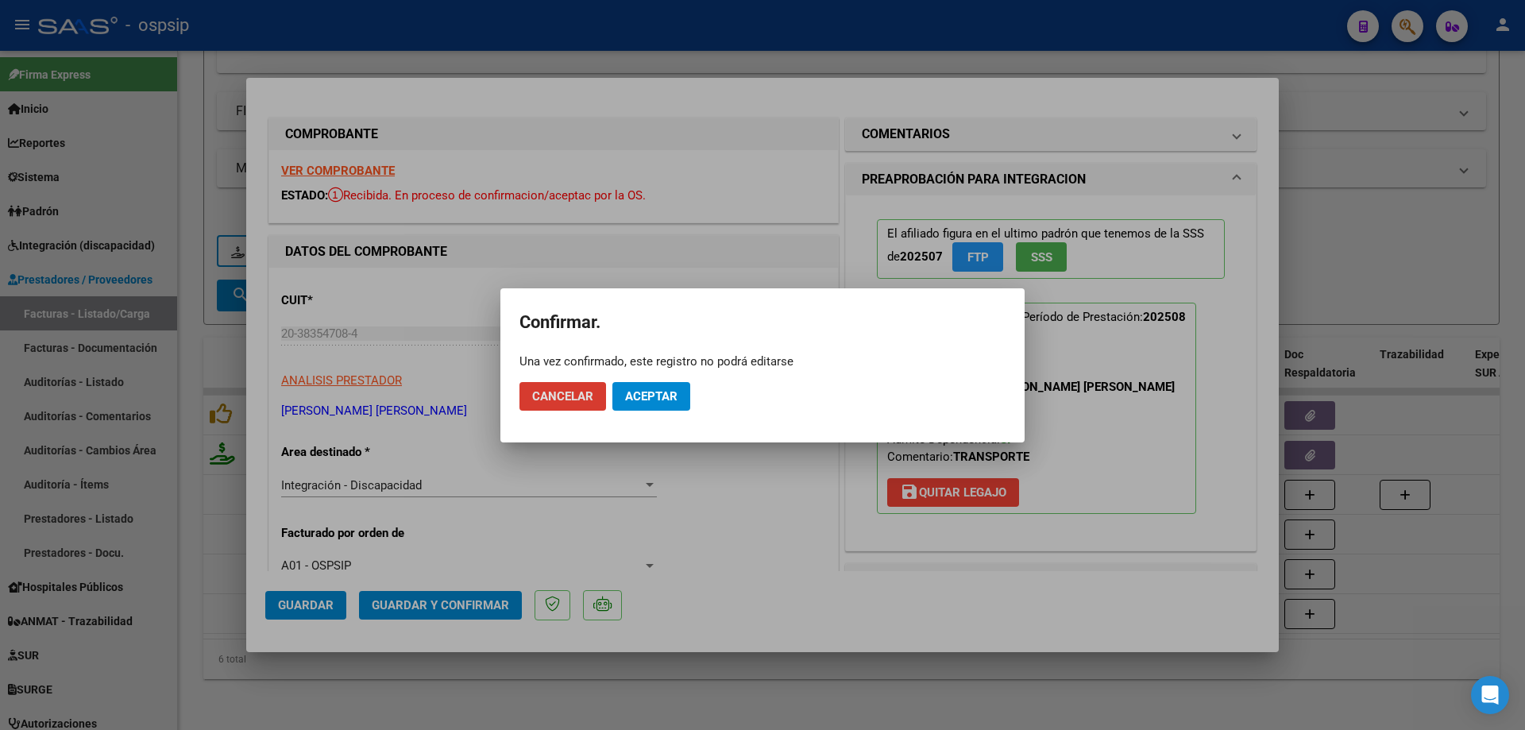
click at [1121, 457] on div at bounding box center [762, 365] width 1525 height 730
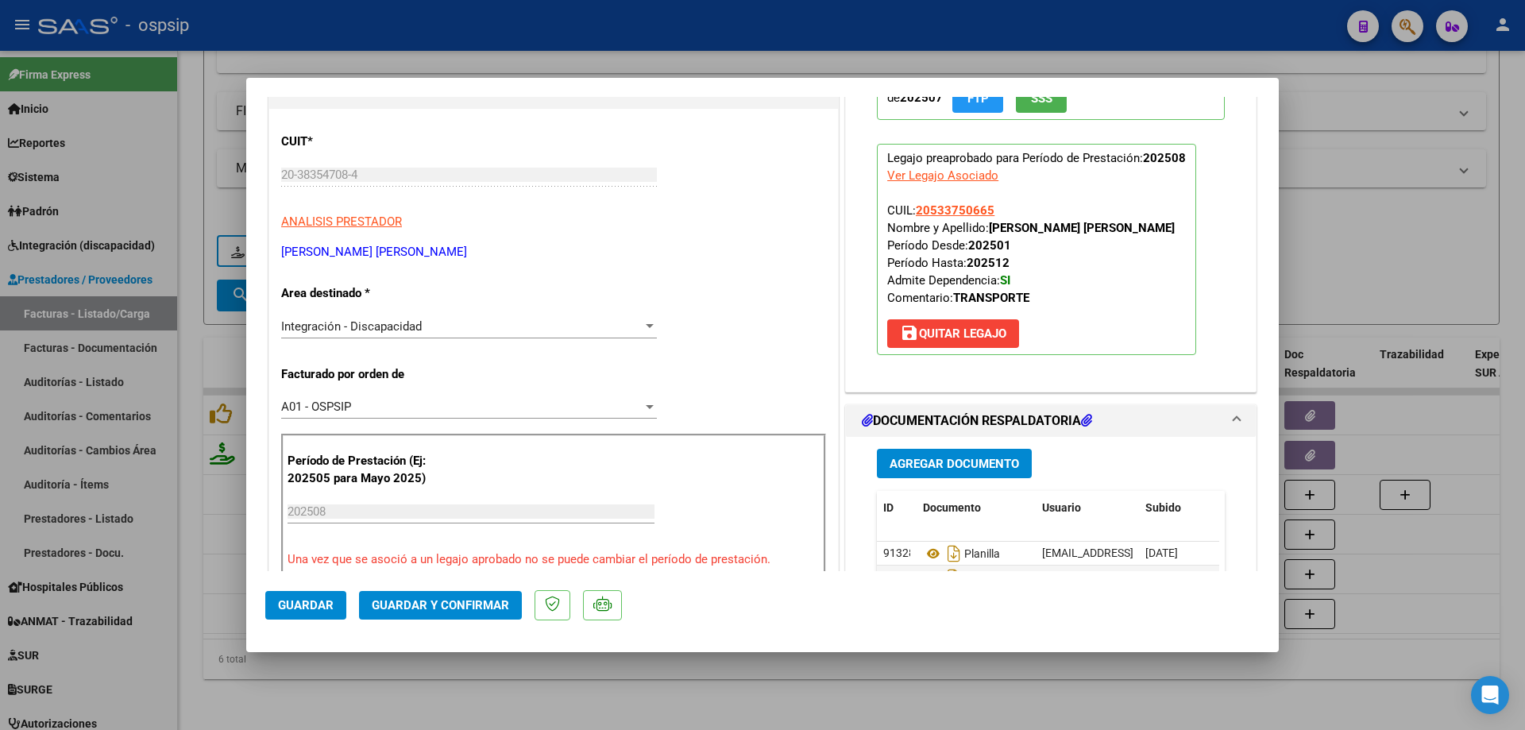
scroll to position [238, 0]
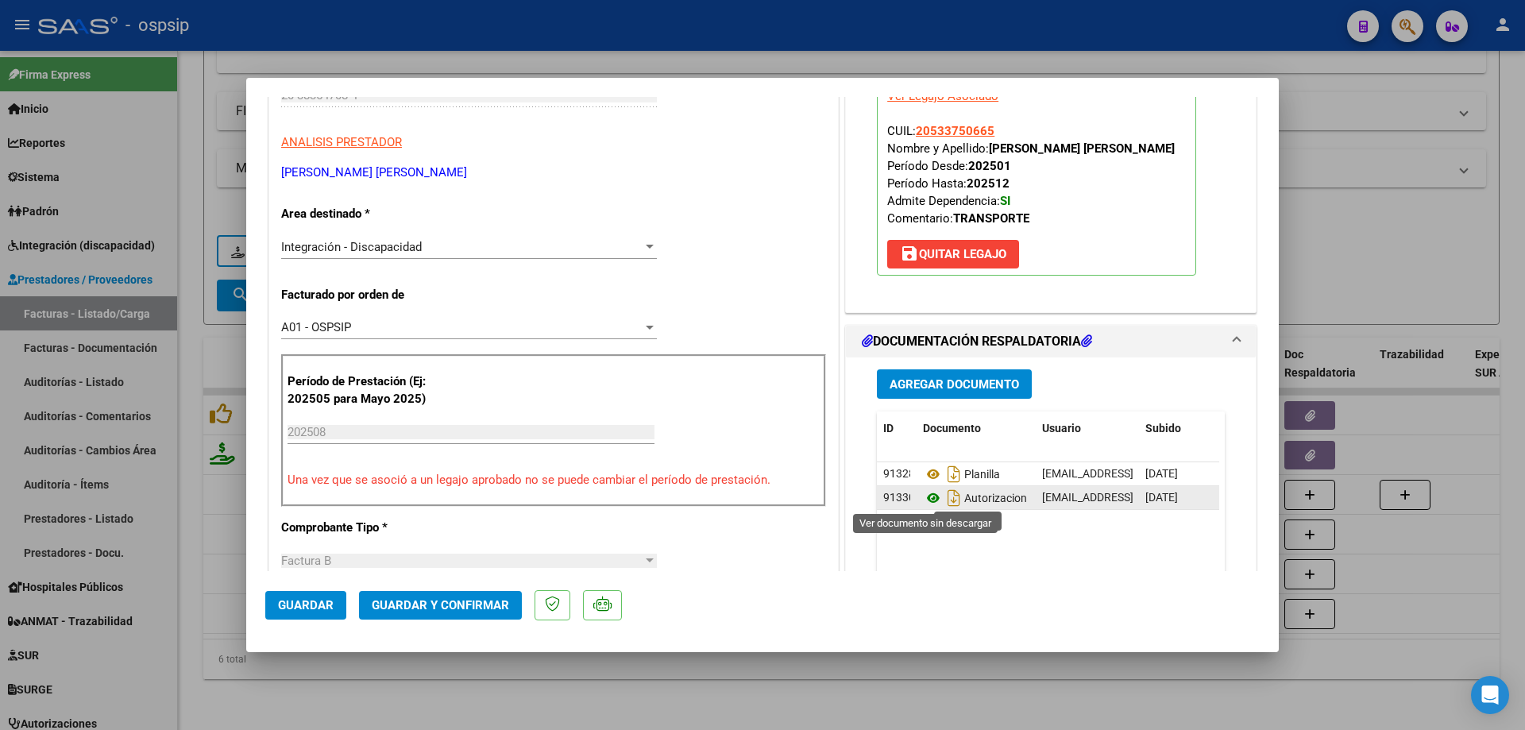
click at [923, 494] on icon at bounding box center [933, 497] width 21 height 19
click at [456, 594] on button "Guardar y Confirmar" at bounding box center [440, 605] width 163 height 29
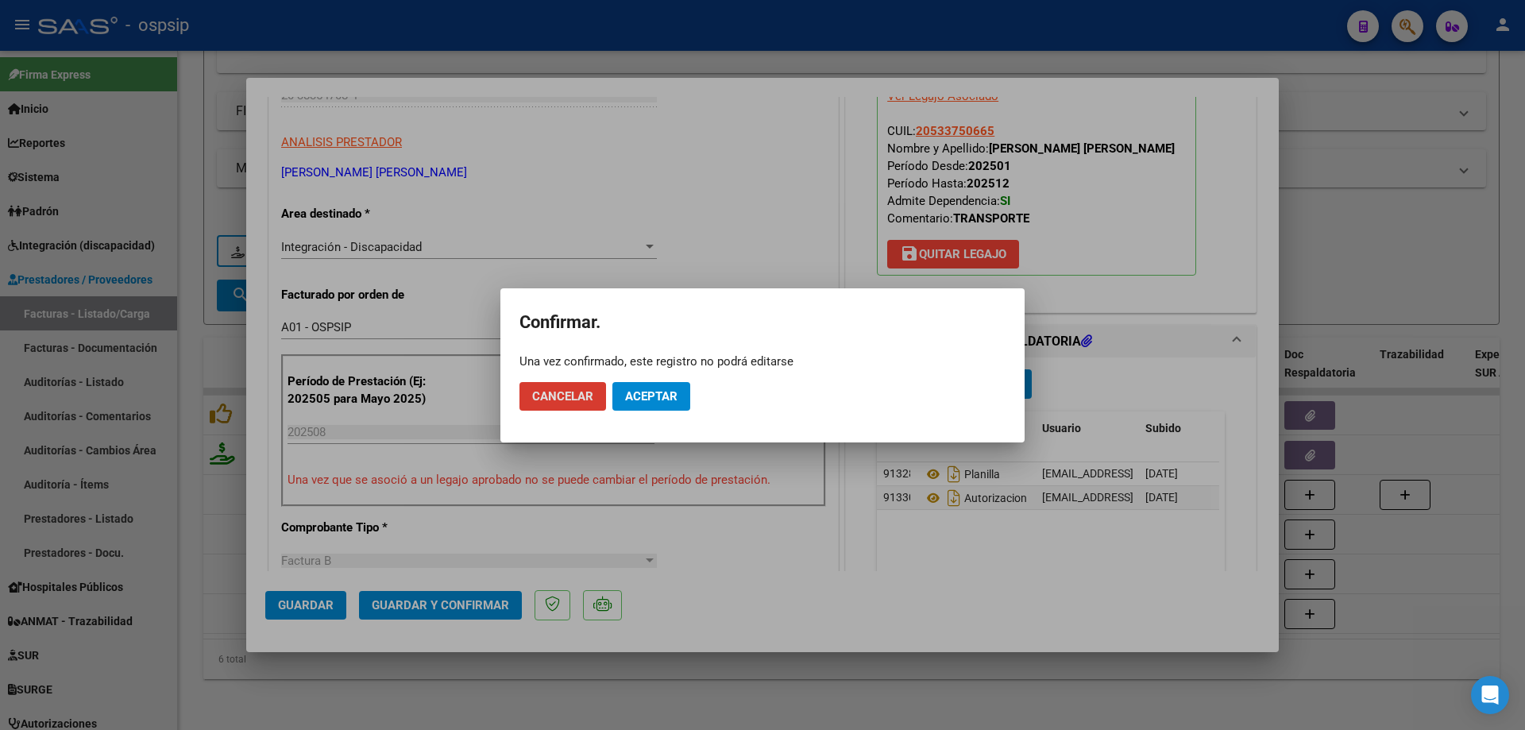
click at [640, 408] on button "Aceptar" at bounding box center [651, 396] width 78 height 29
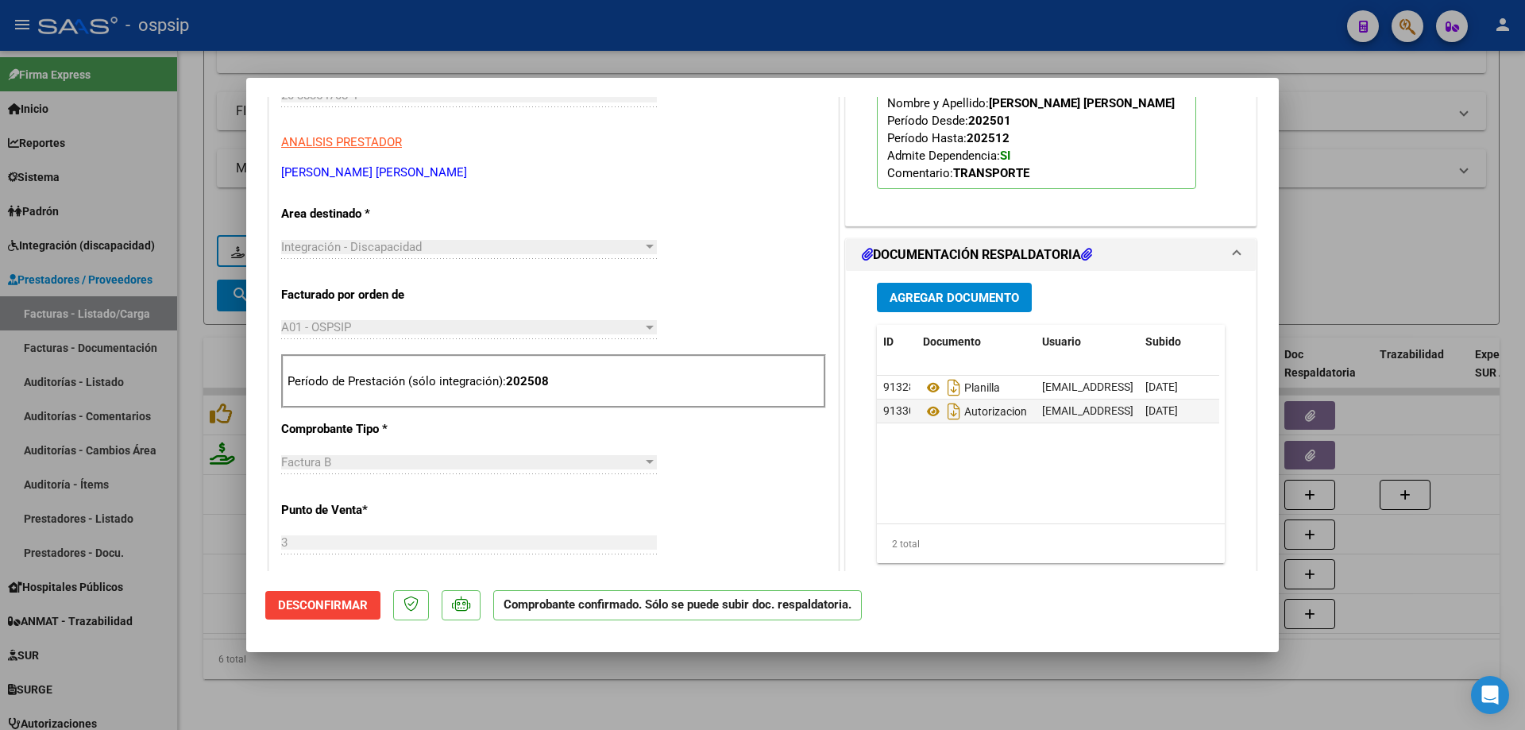
click at [1395, 249] on div at bounding box center [762, 365] width 1525 height 730
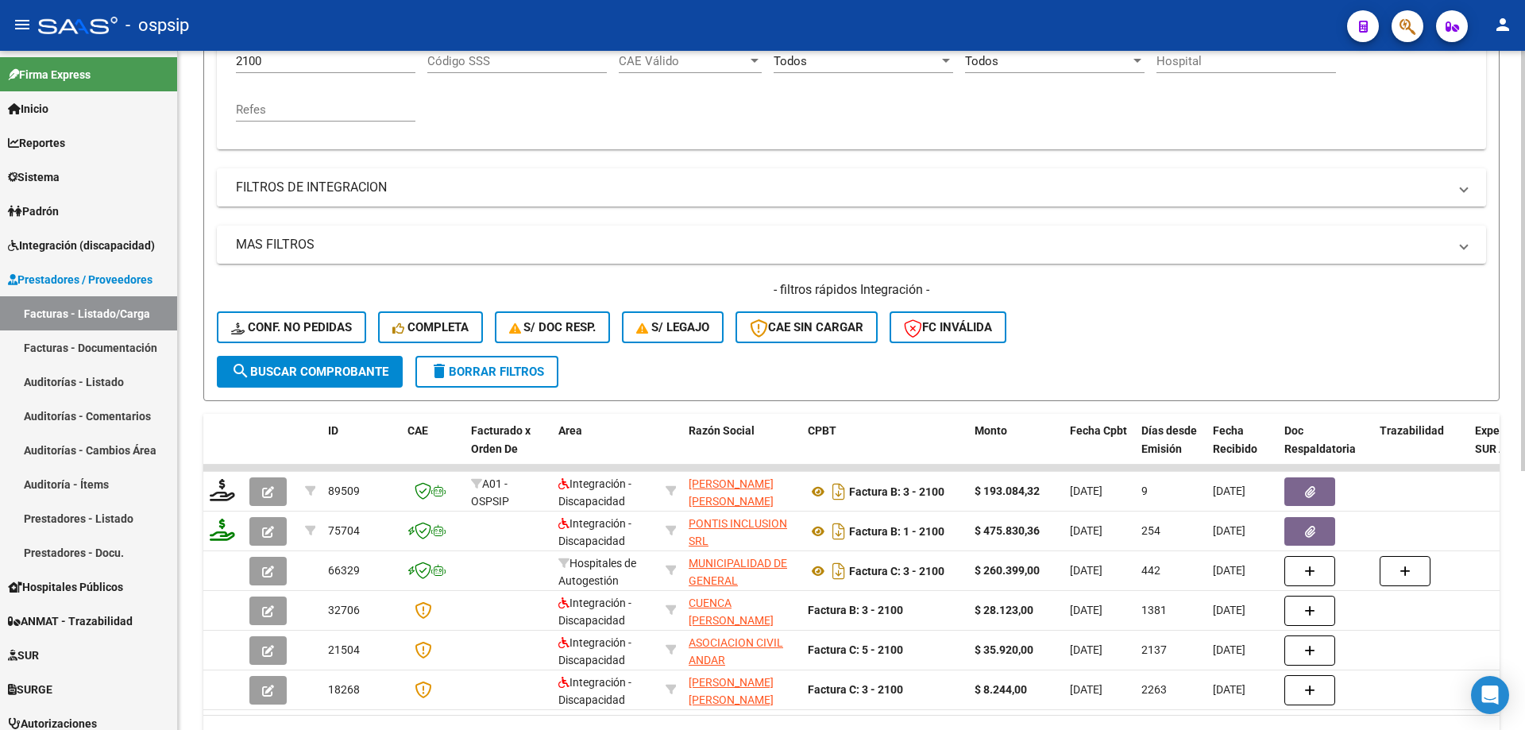
scroll to position [260, 0]
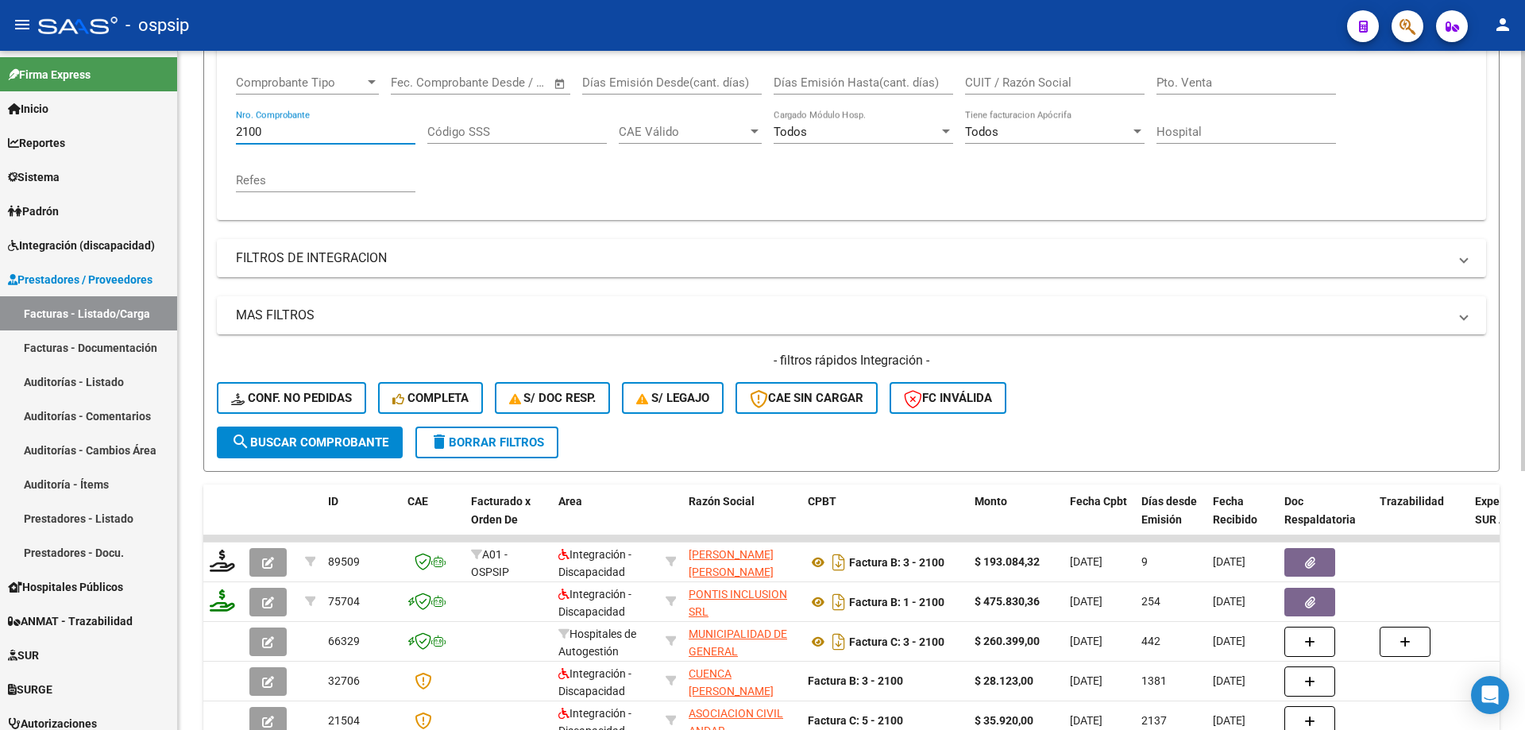
click at [268, 132] on input "2100" at bounding box center [325, 132] width 179 height 14
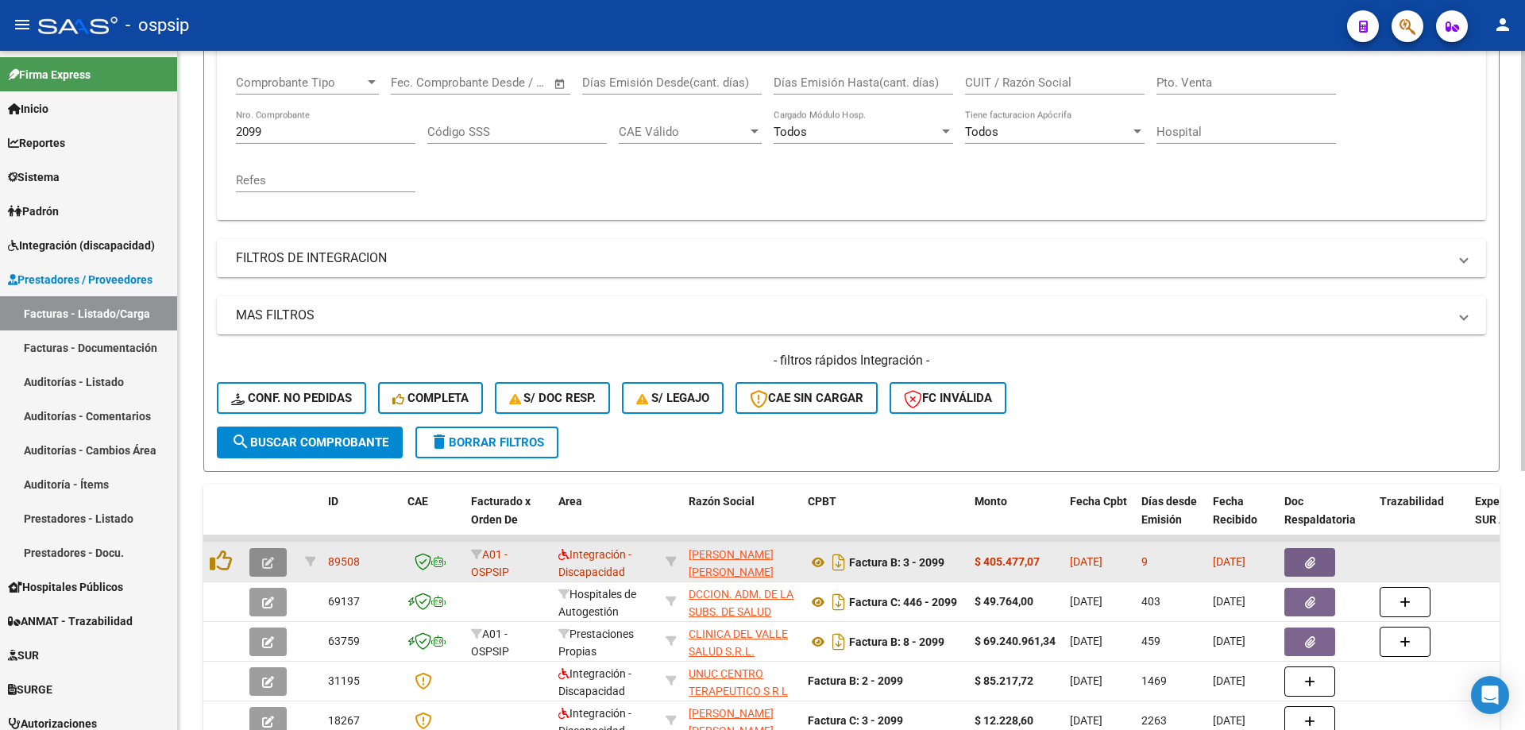
click at [268, 561] on icon "button" at bounding box center [268, 563] width 12 height 12
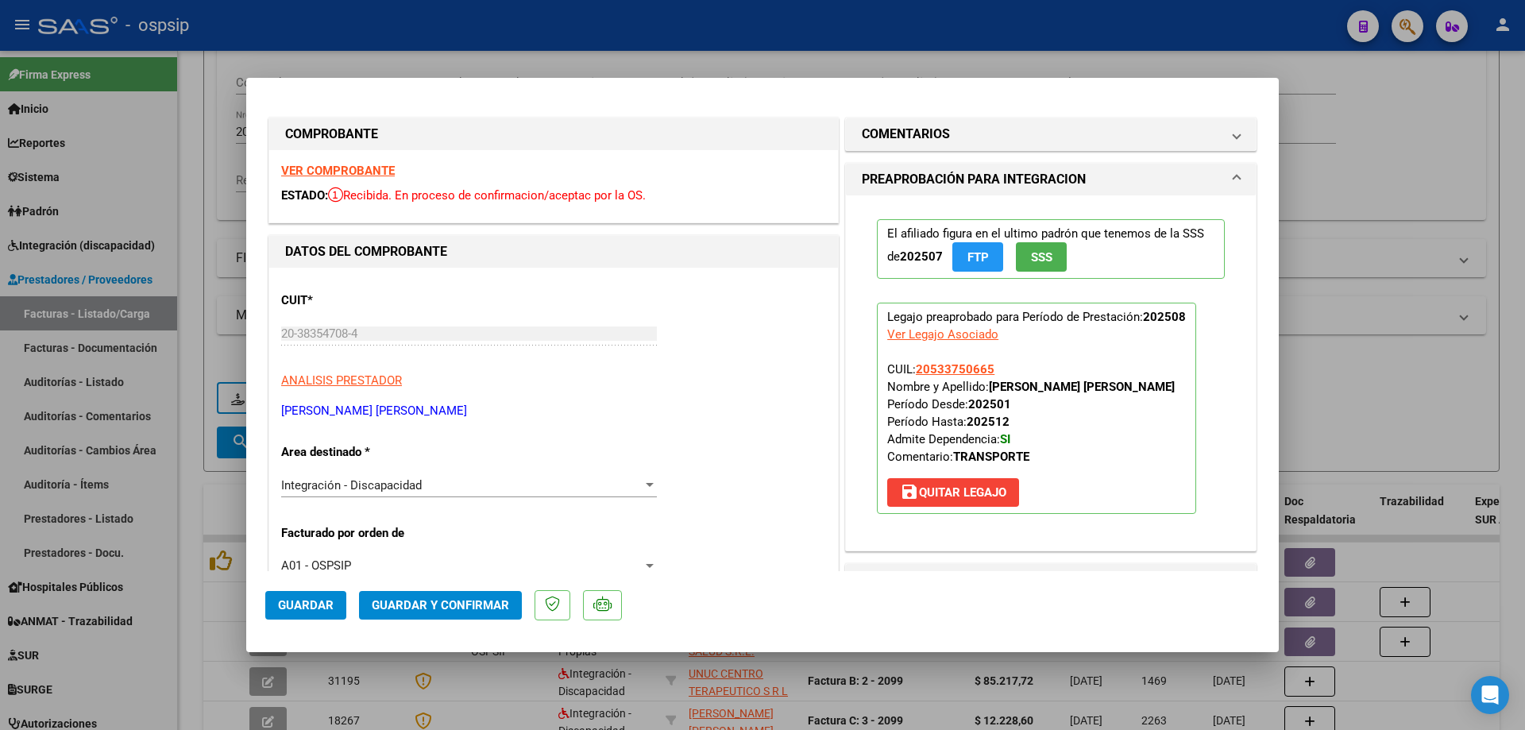
click at [1031, 260] on span "SSS" at bounding box center [1041, 257] width 21 height 14
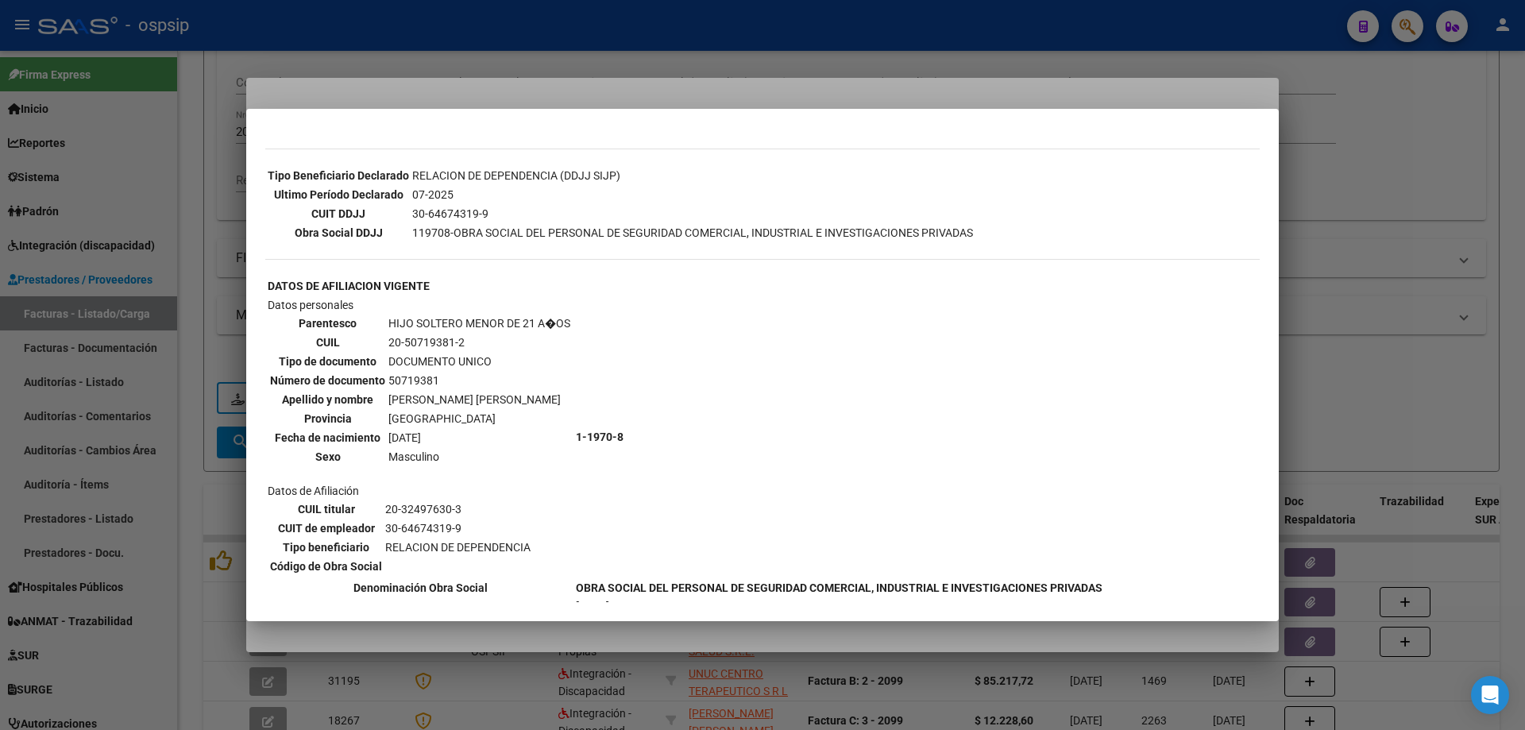
scroll to position [819, 0]
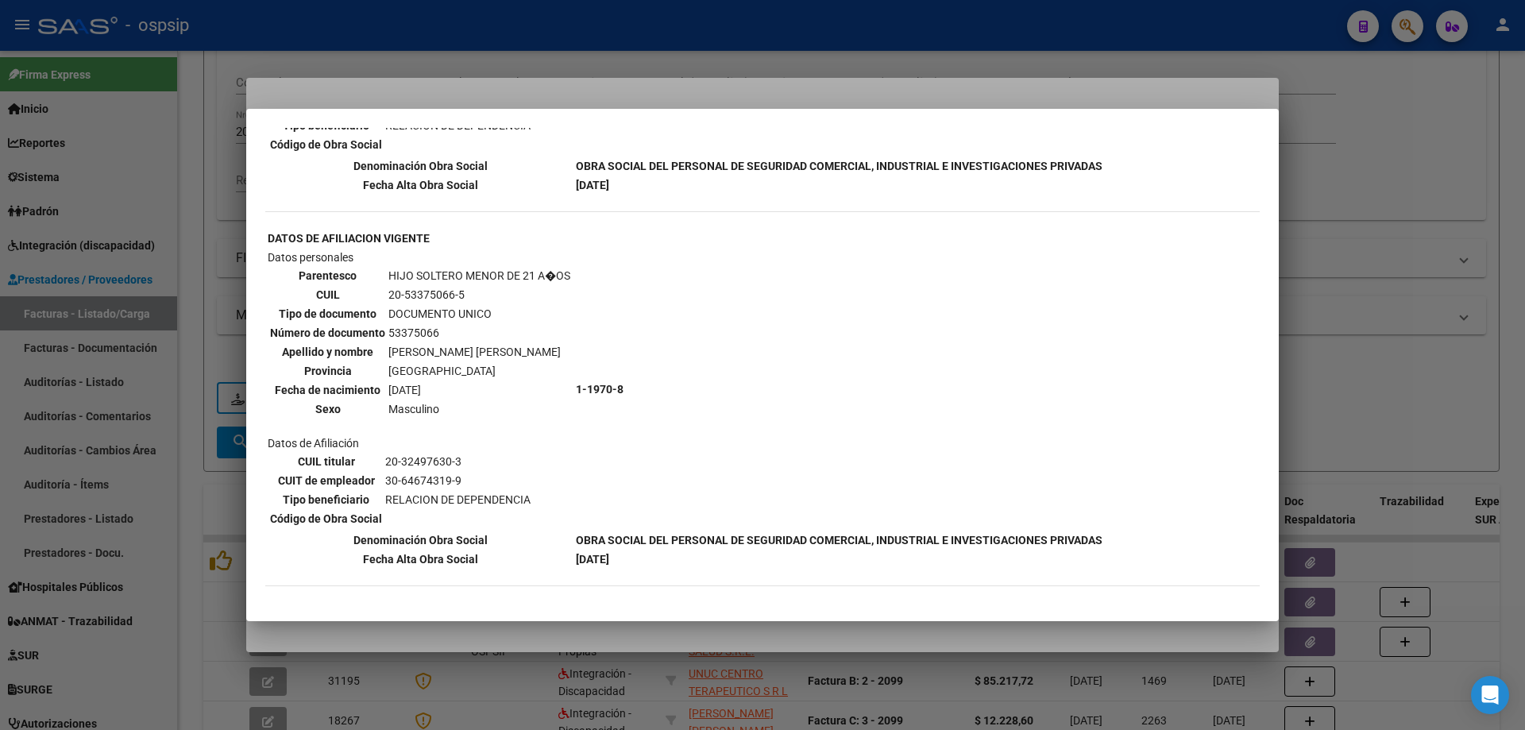
click at [1432, 232] on div at bounding box center [762, 365] width 1525 height 730
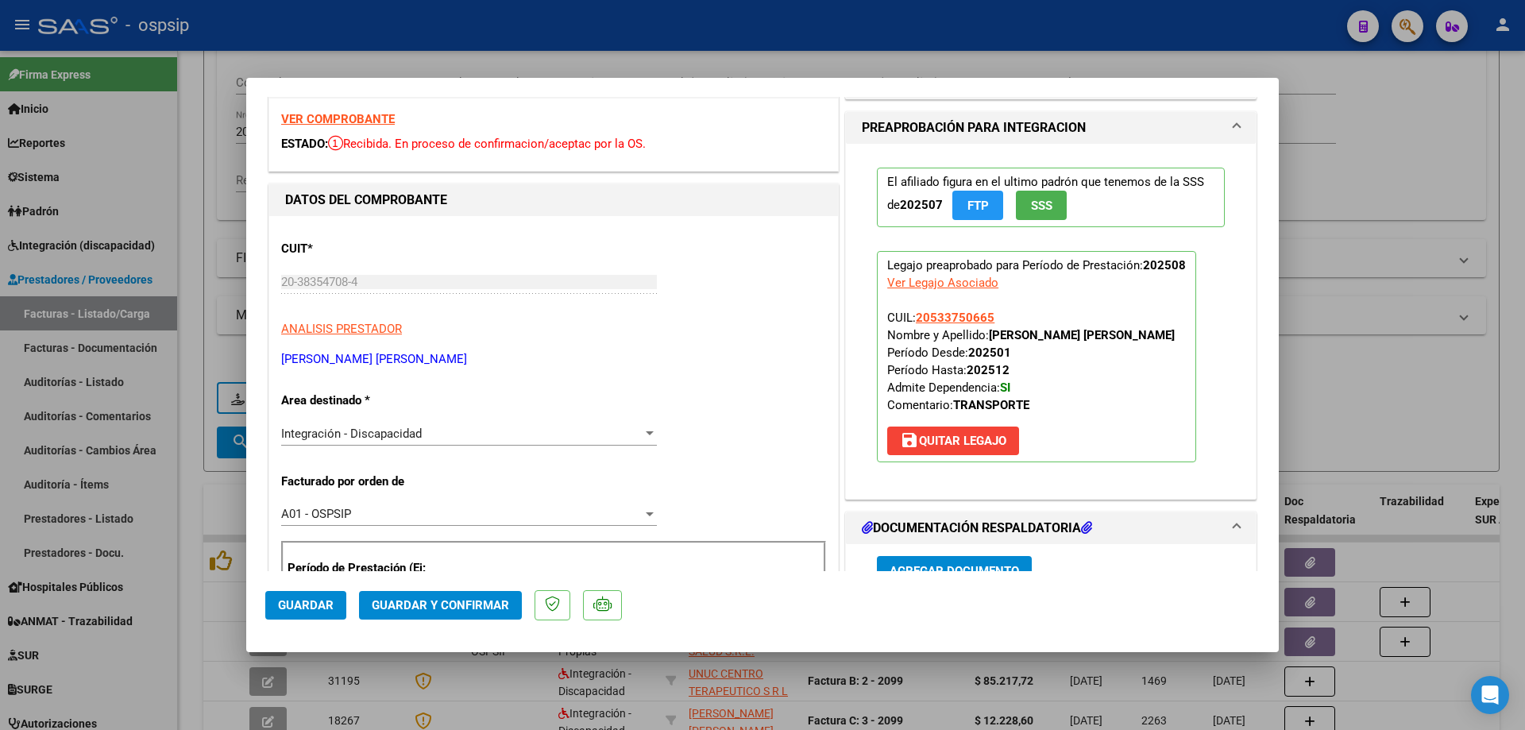
scroll to position [79, 0]
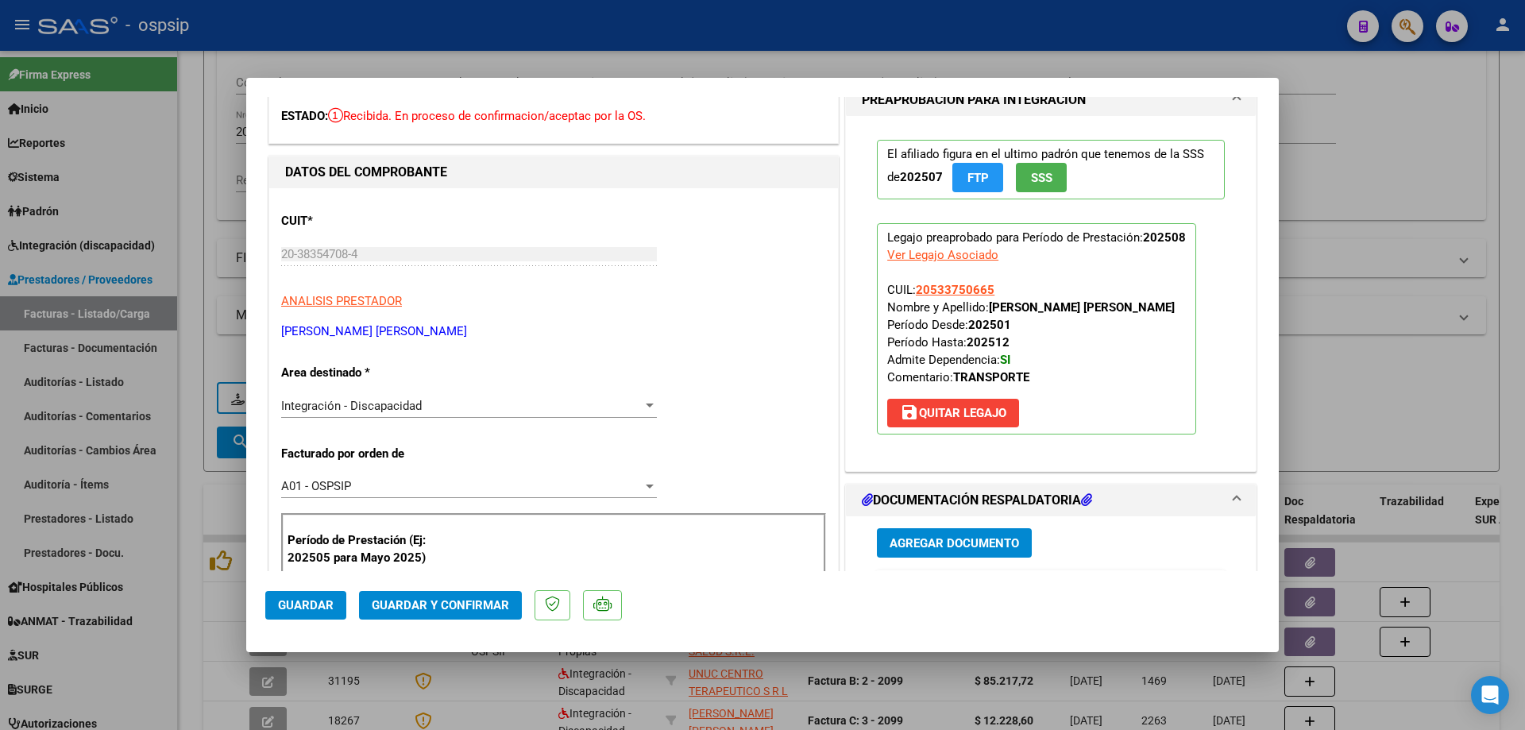
drag, startPoint x: 994, startPoint y: 291, endPoint x: 910, endPoint y: 291, distance: 84.2
click at [910, 291] on p "Legajo preaprobado para Período de Prestación: 202508 Ver Legajo Asociado CUIL:…" at bounding box center [1036, 328] width 319 height 211
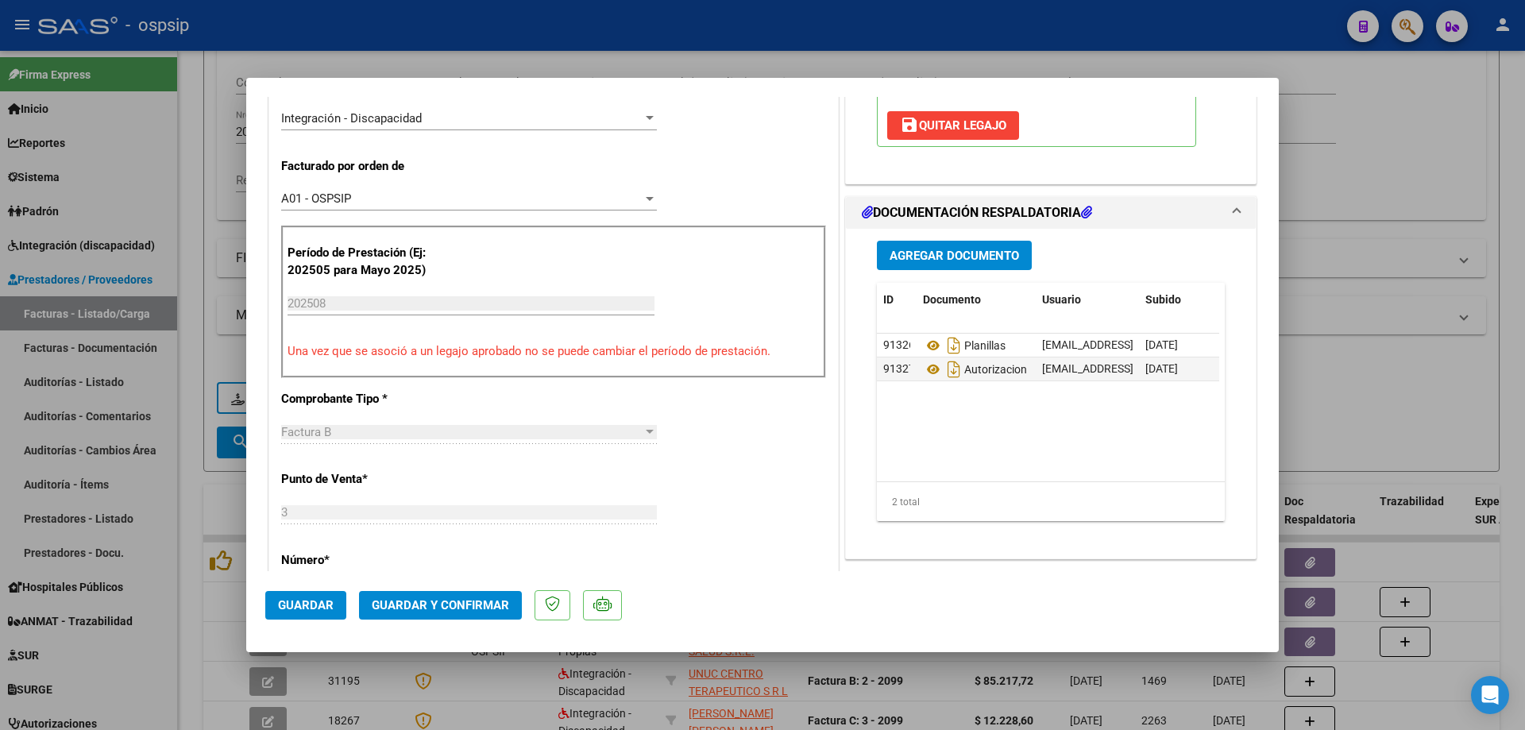
scroll to position [397, 0]
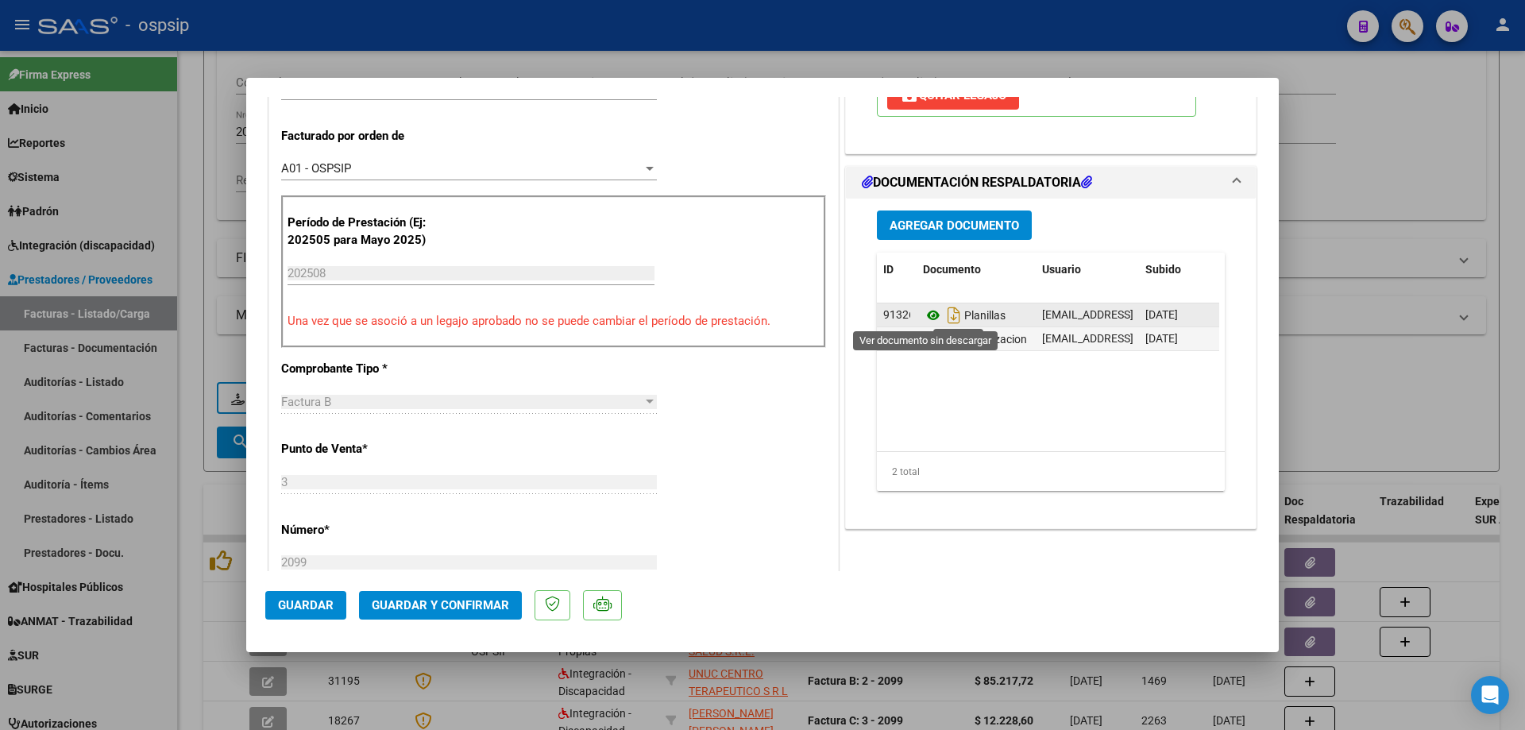
click at [925, 315] on icon at bounding box center [933, 315] width 21 height 19
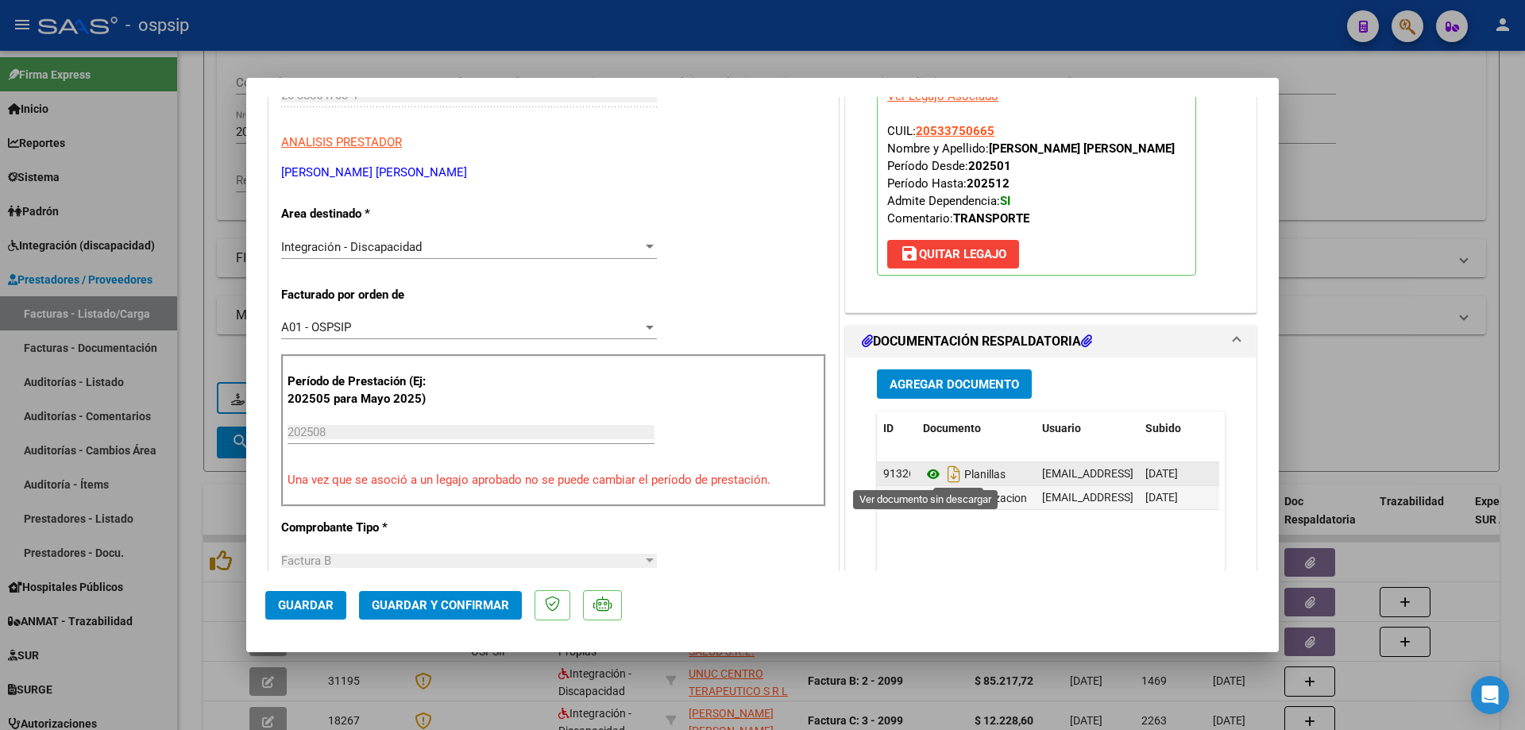
click at [923, 471] on icon at bounding box center [933, 474] width 21 height 19
click at [928, 494] on icon at bounding box center [933, 497] width 21 height 19
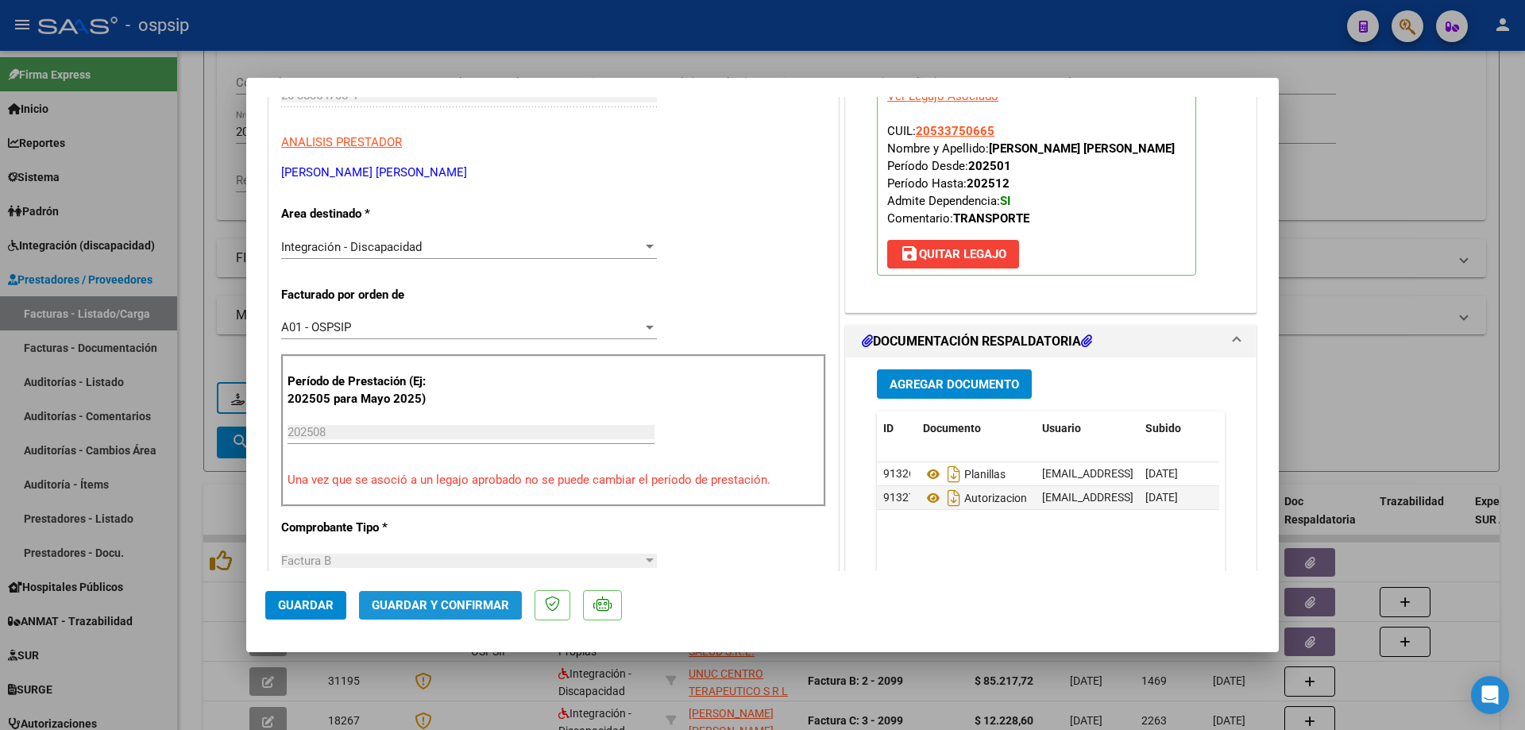
click at [418, 614] on button "Guardar y Confirmar" at bounding box center [440, 605] width 163 height 29
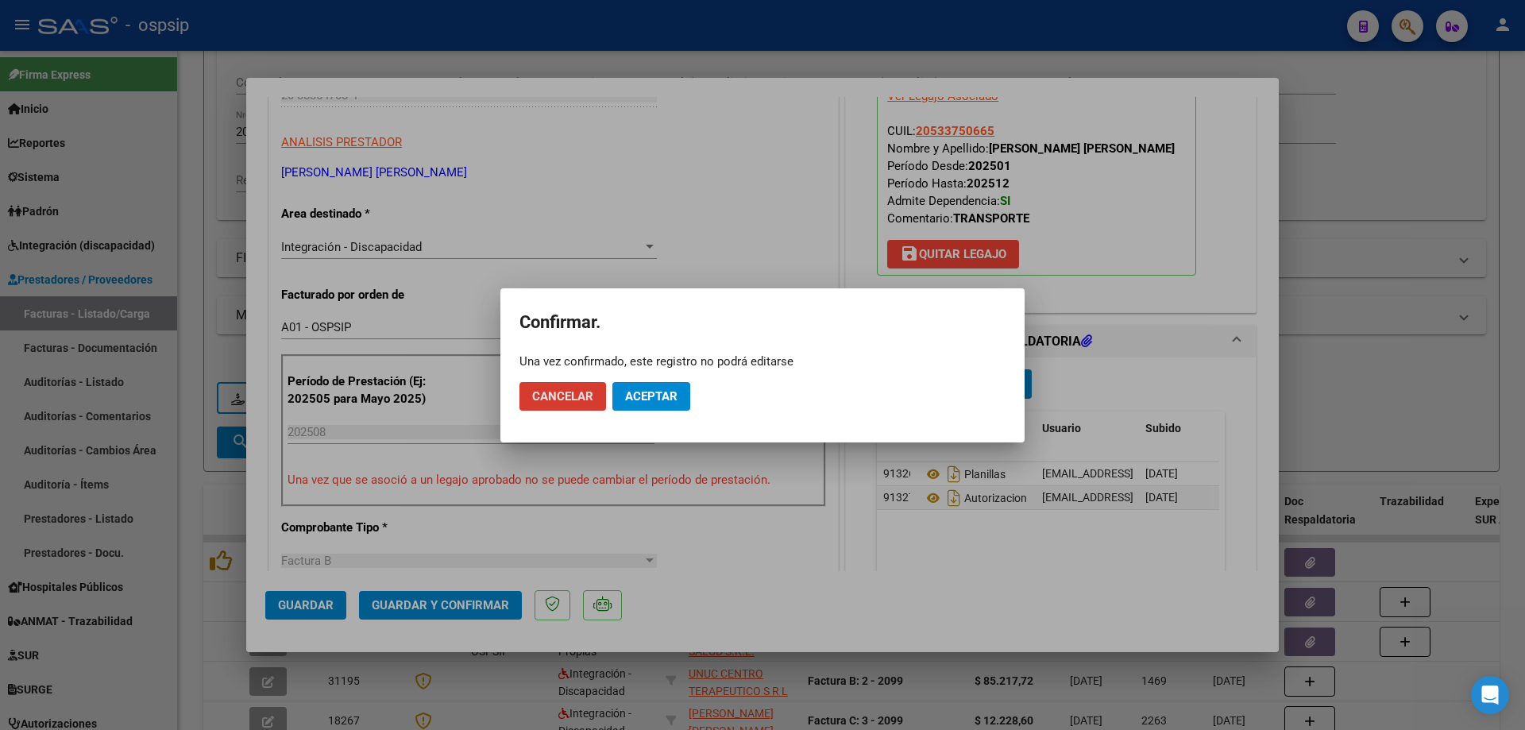
click at [680, 391] on button "Aceptar" at bounding box center [651, 396] width 78 height 29
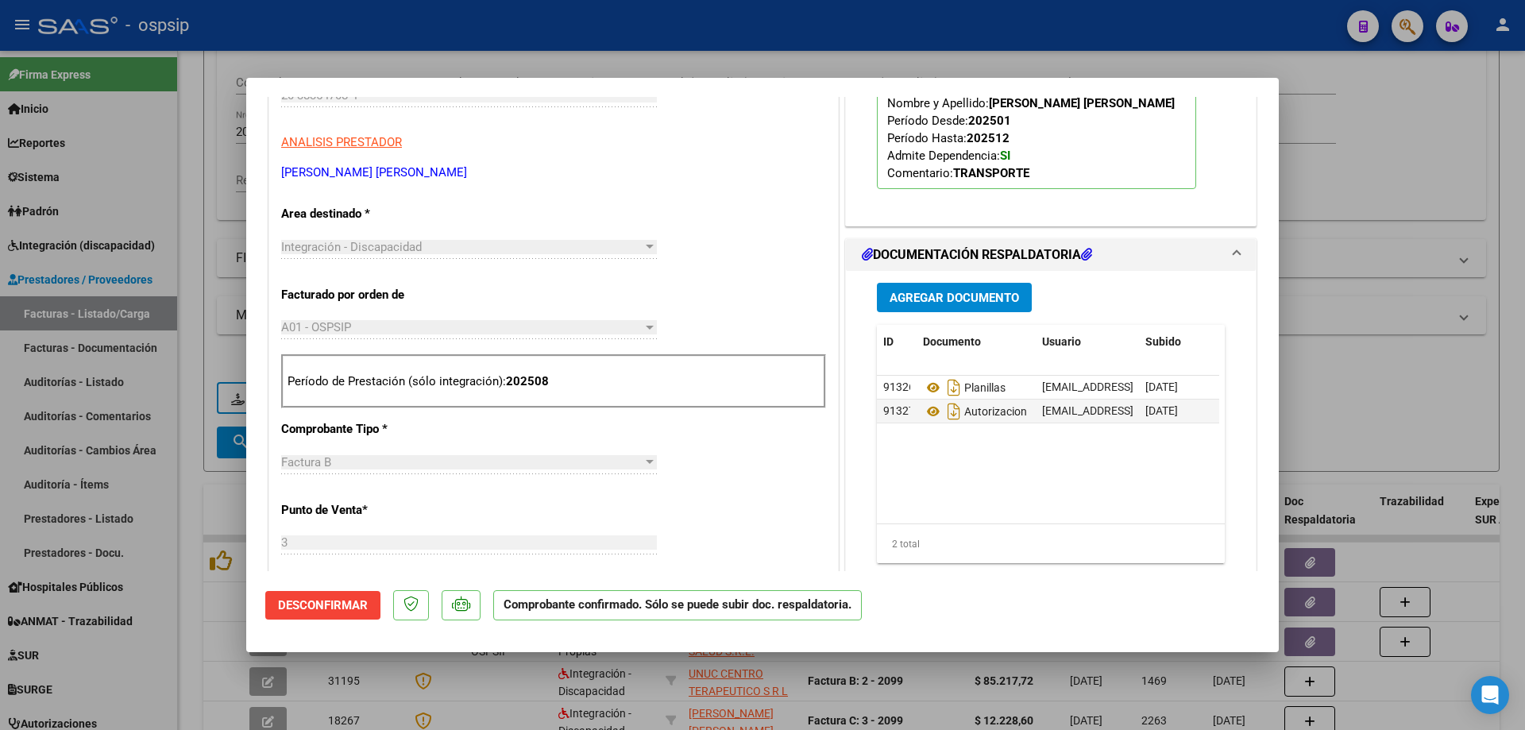
click at [1461, 330] on div at bounding box center [762, 365] width 1525 height 730
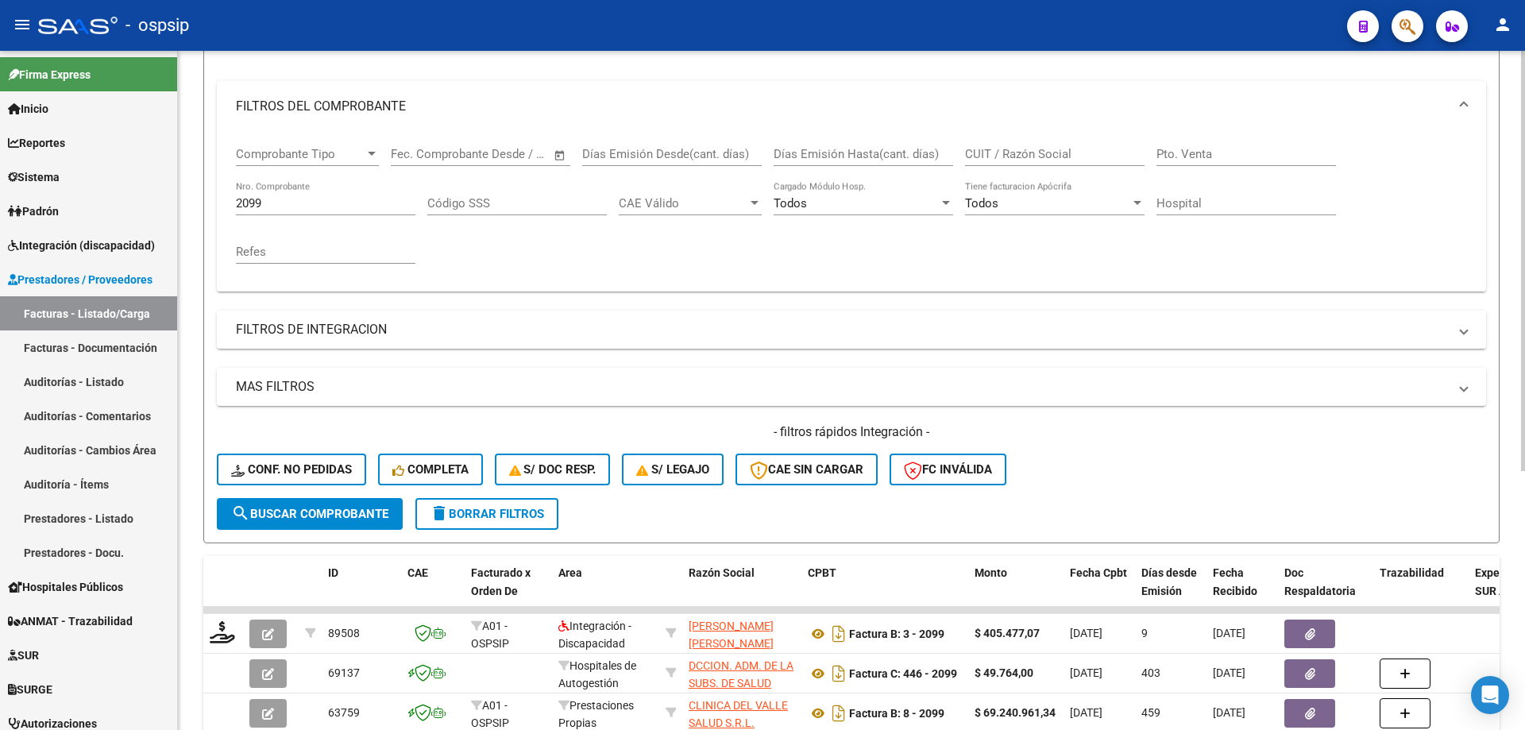
scroll to position [102, 0]
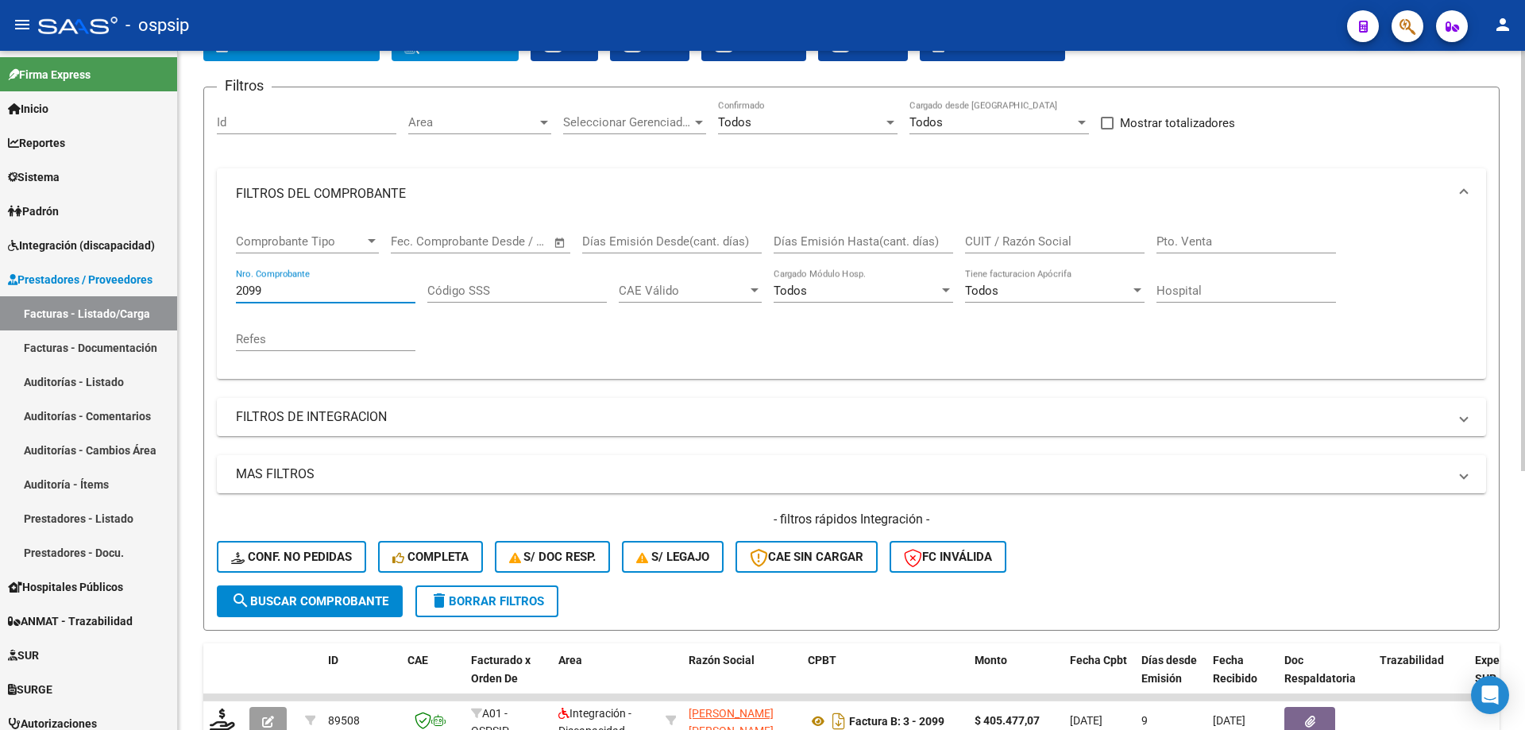
click at [314, 289] on input "2099" at bounding box center [325, 290] width 179 height 14
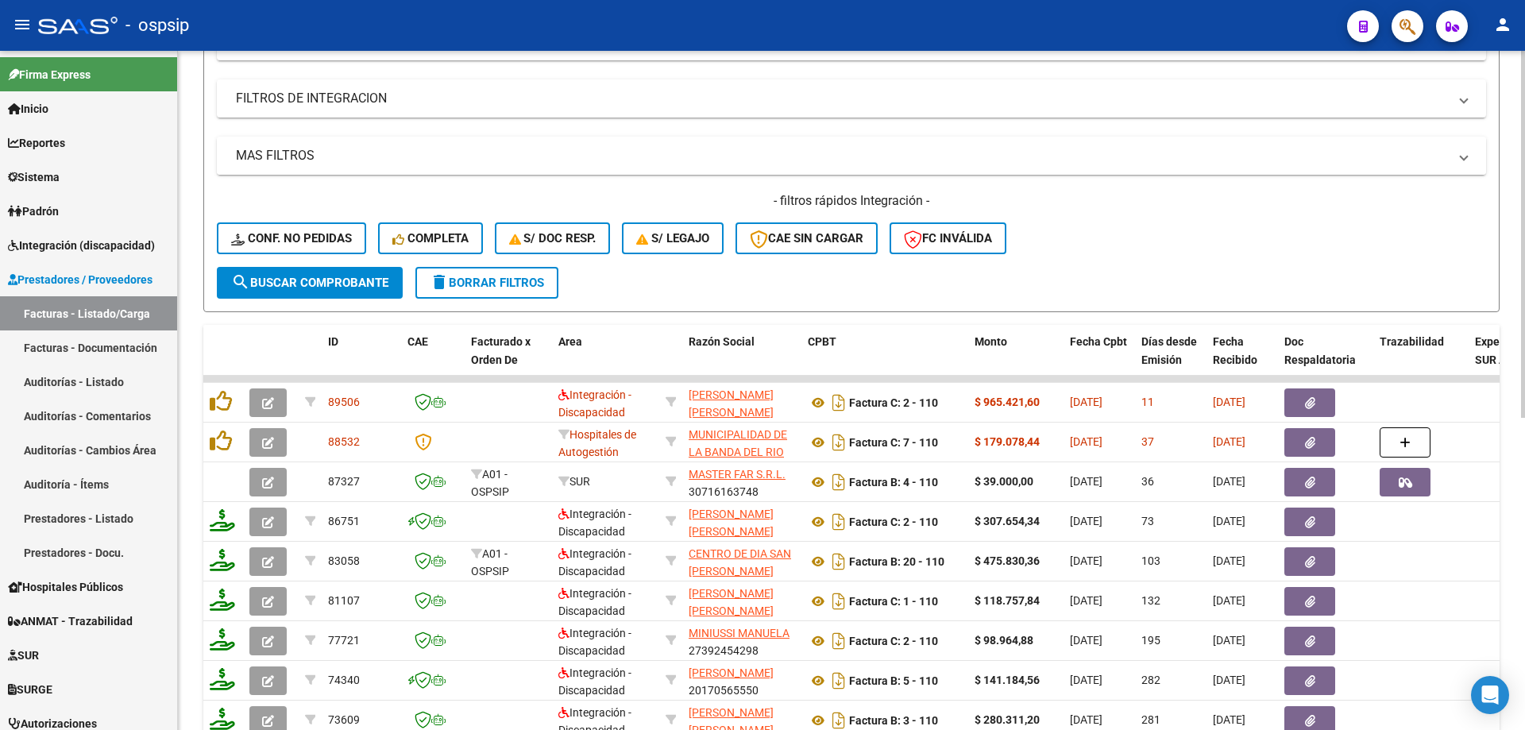
scroll to position [499, 0]
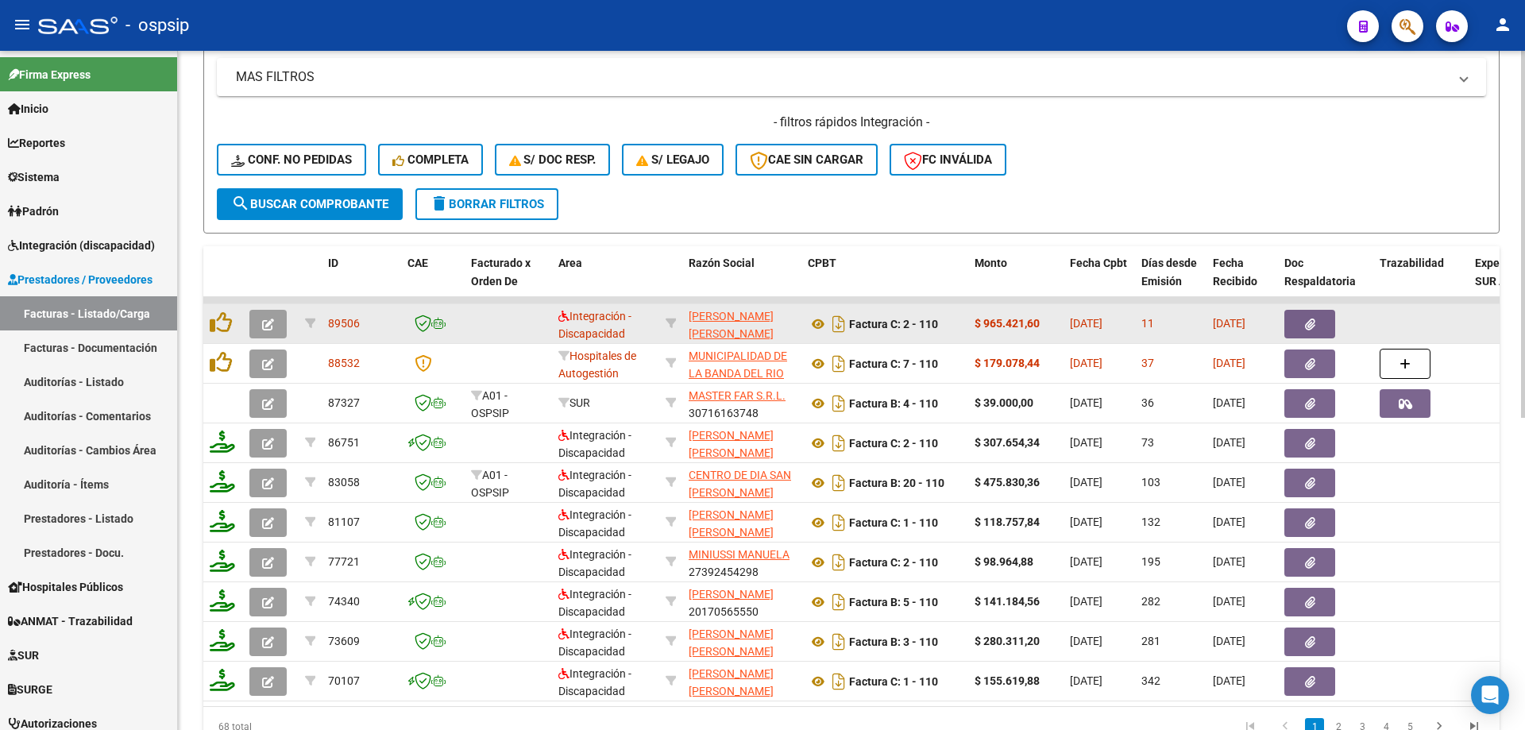
click at [276, 318] on button "button" at bounding box center [267, 324] width 37 height 29
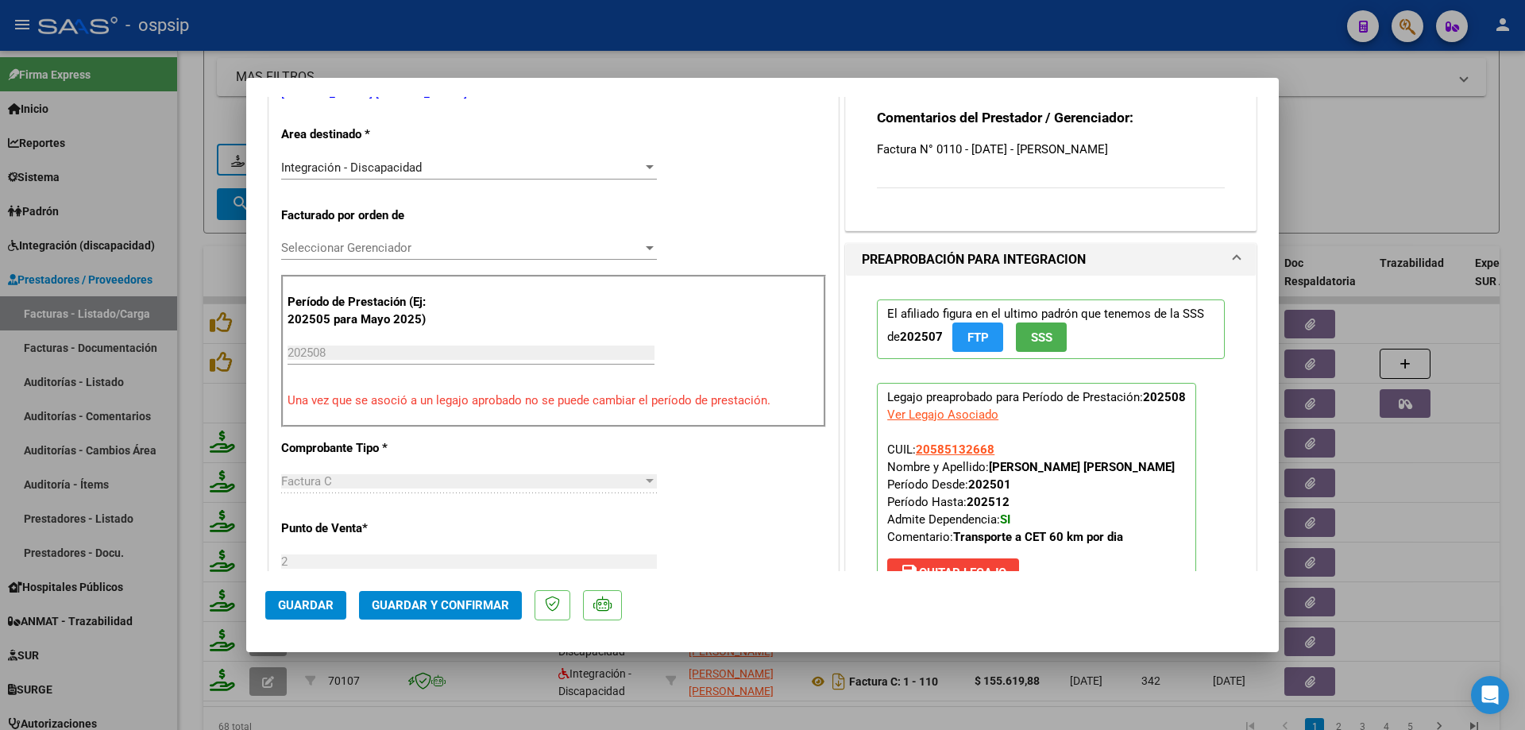
scroll to position [397, 0]
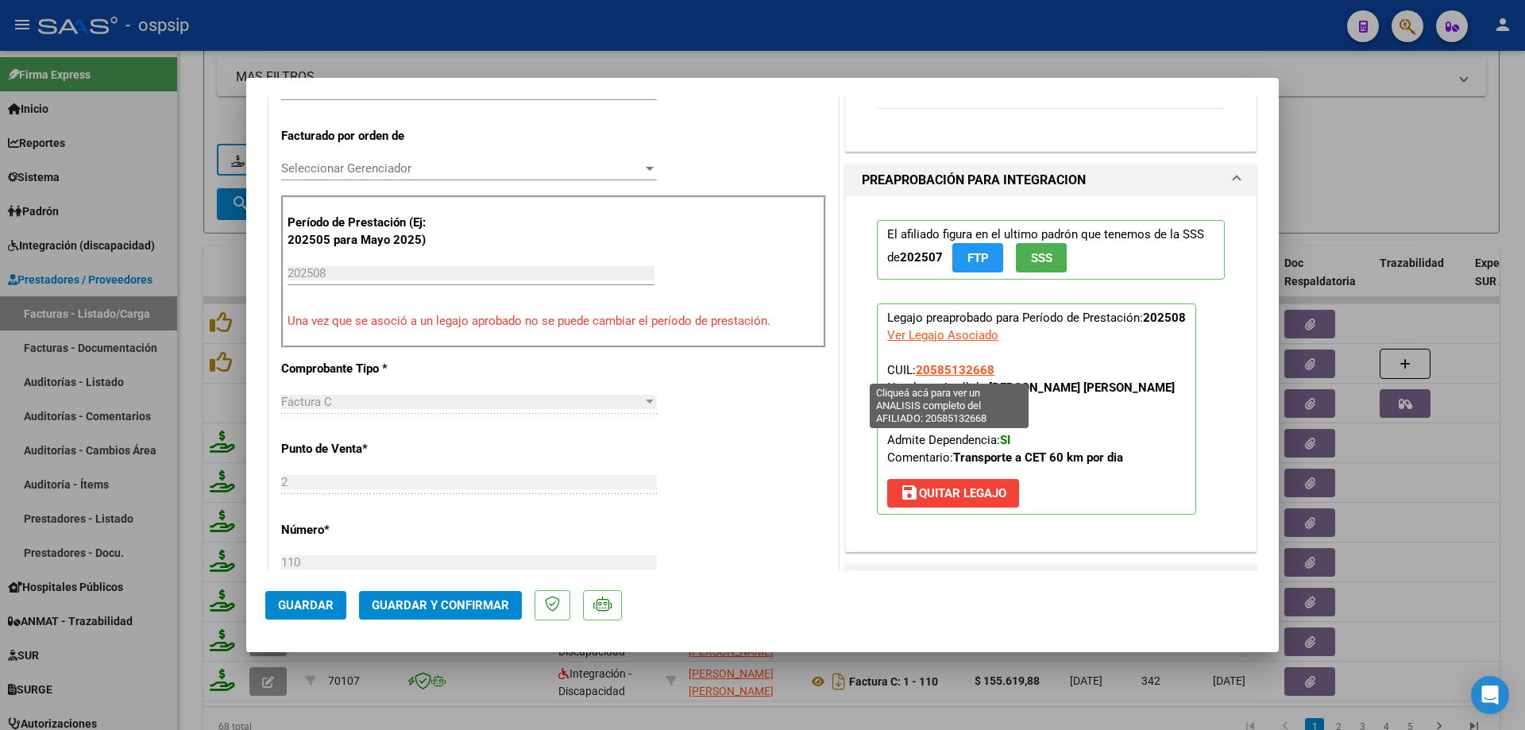
click at [954, 372] on span "20585132668" at bounding box center [955, 370] width 79 height 14
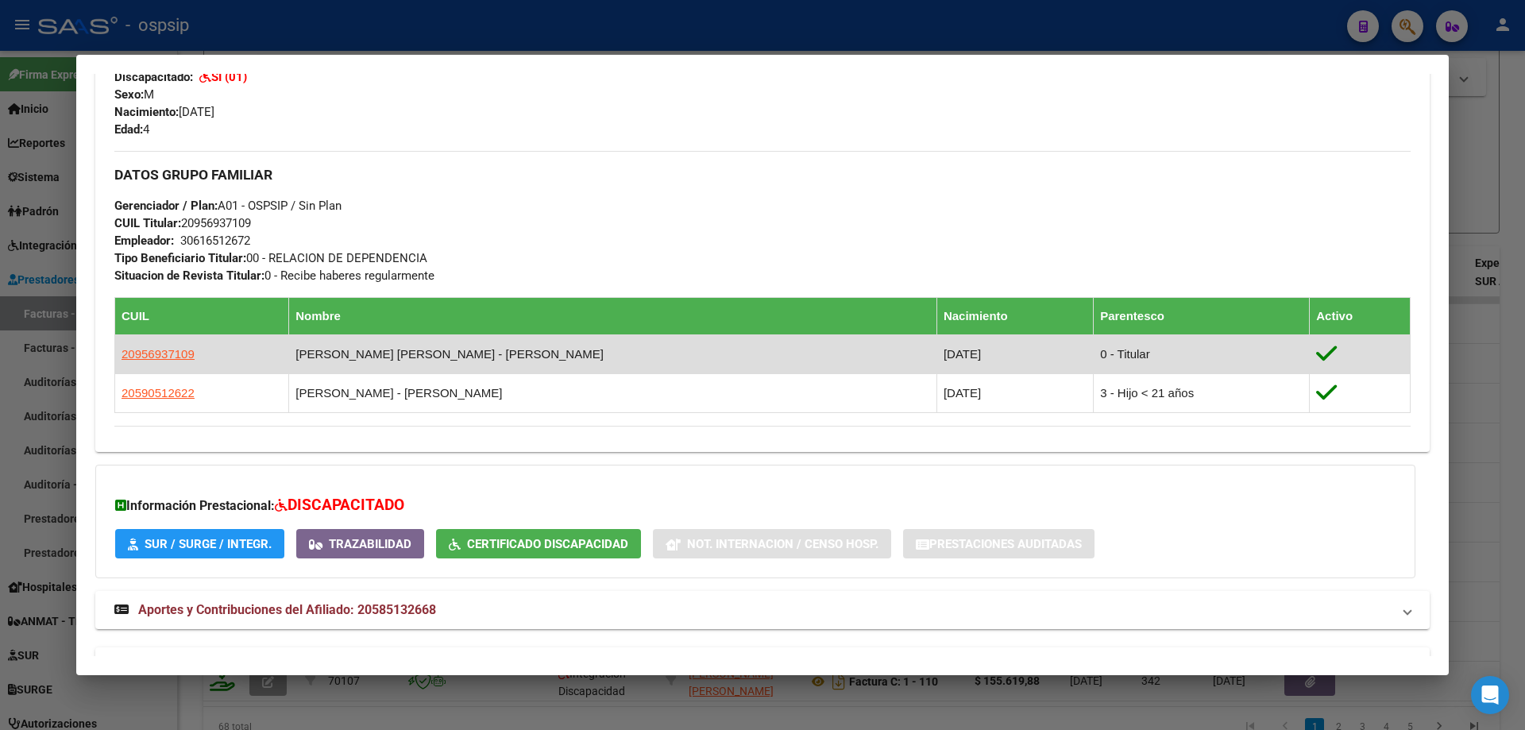
scroll to position [682, 0]
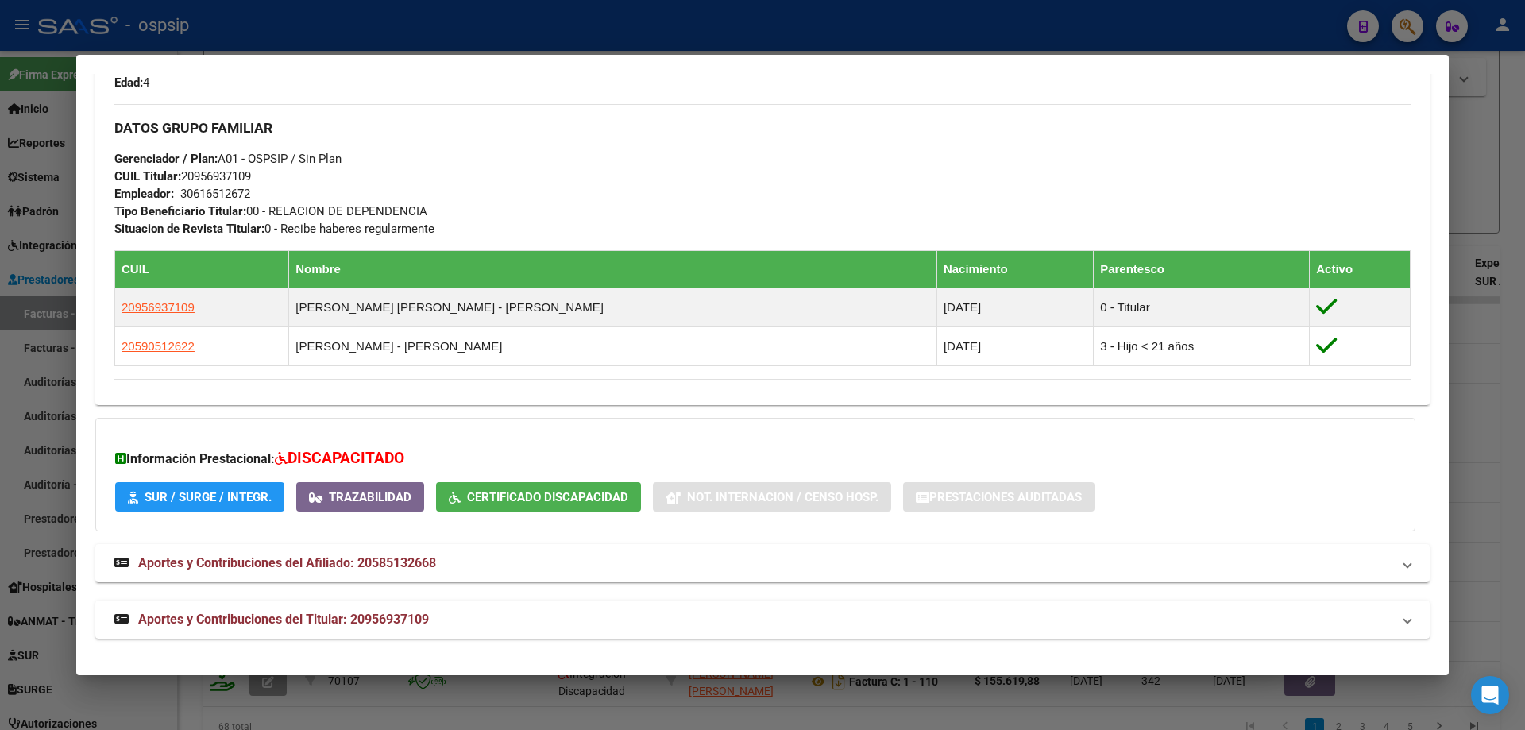
click at [1474, 324] on div at bounding box center [762, 365] width 1525 height 730
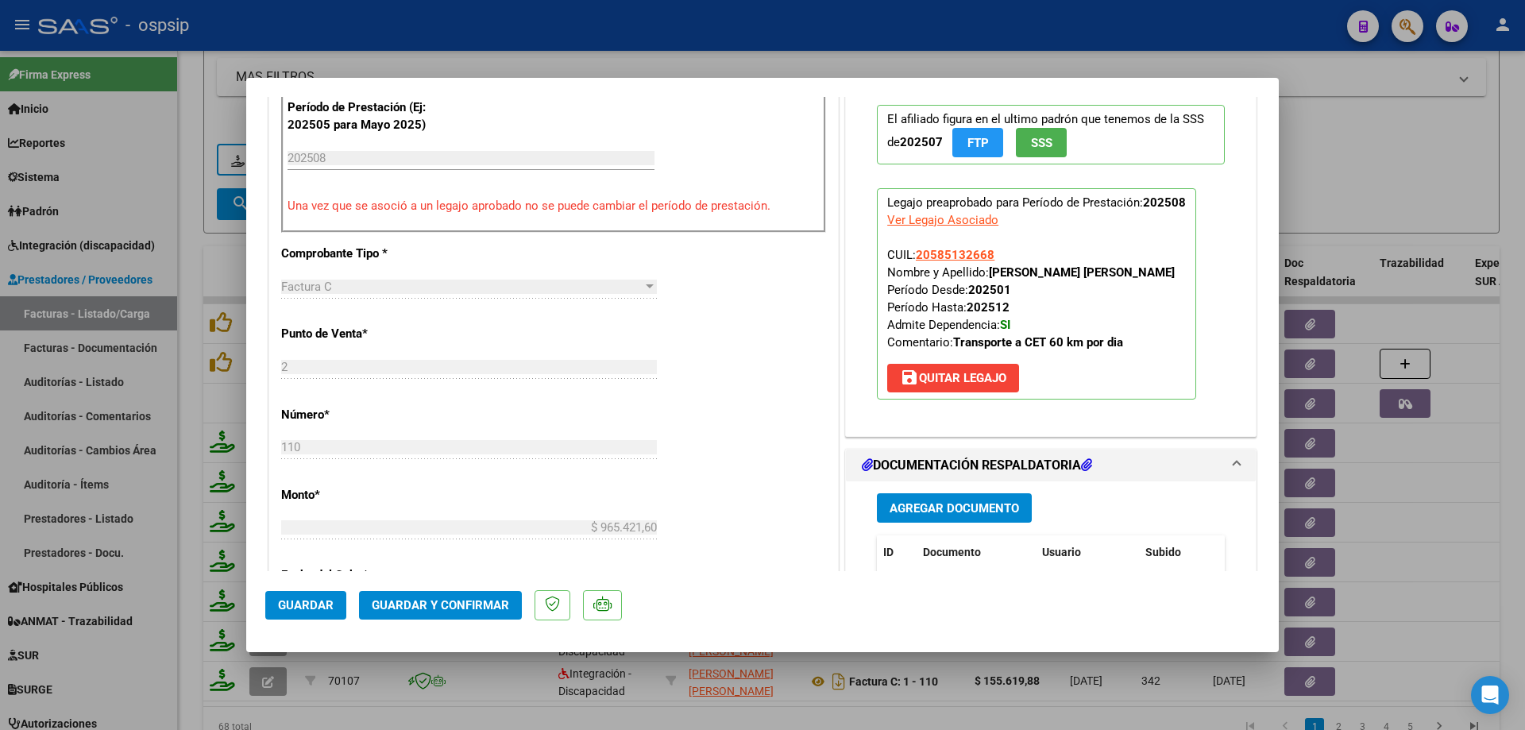
scroll to position [397, 0]
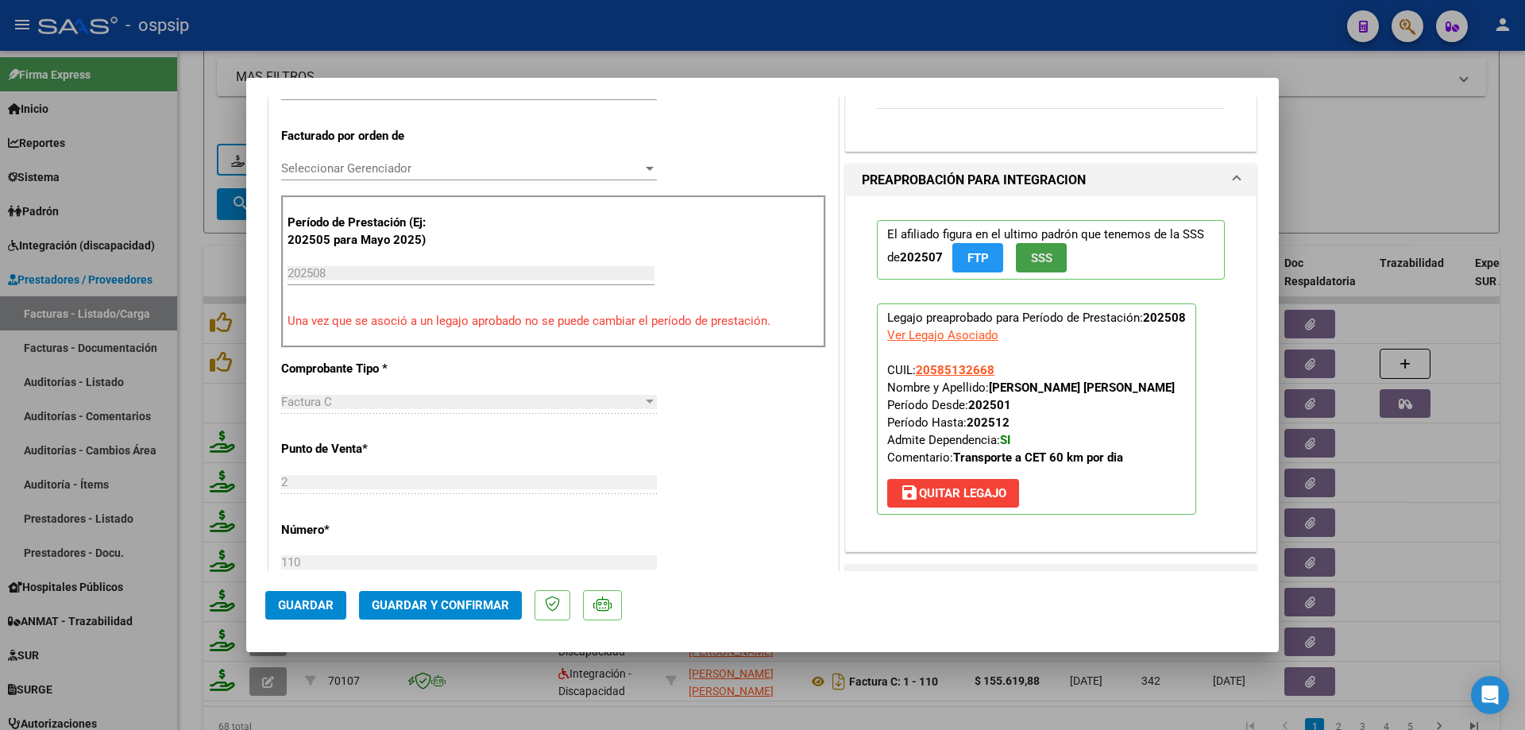
click at [1031, 251] on span "SSS" at bounding box center [1041, 258] width 21 height 14
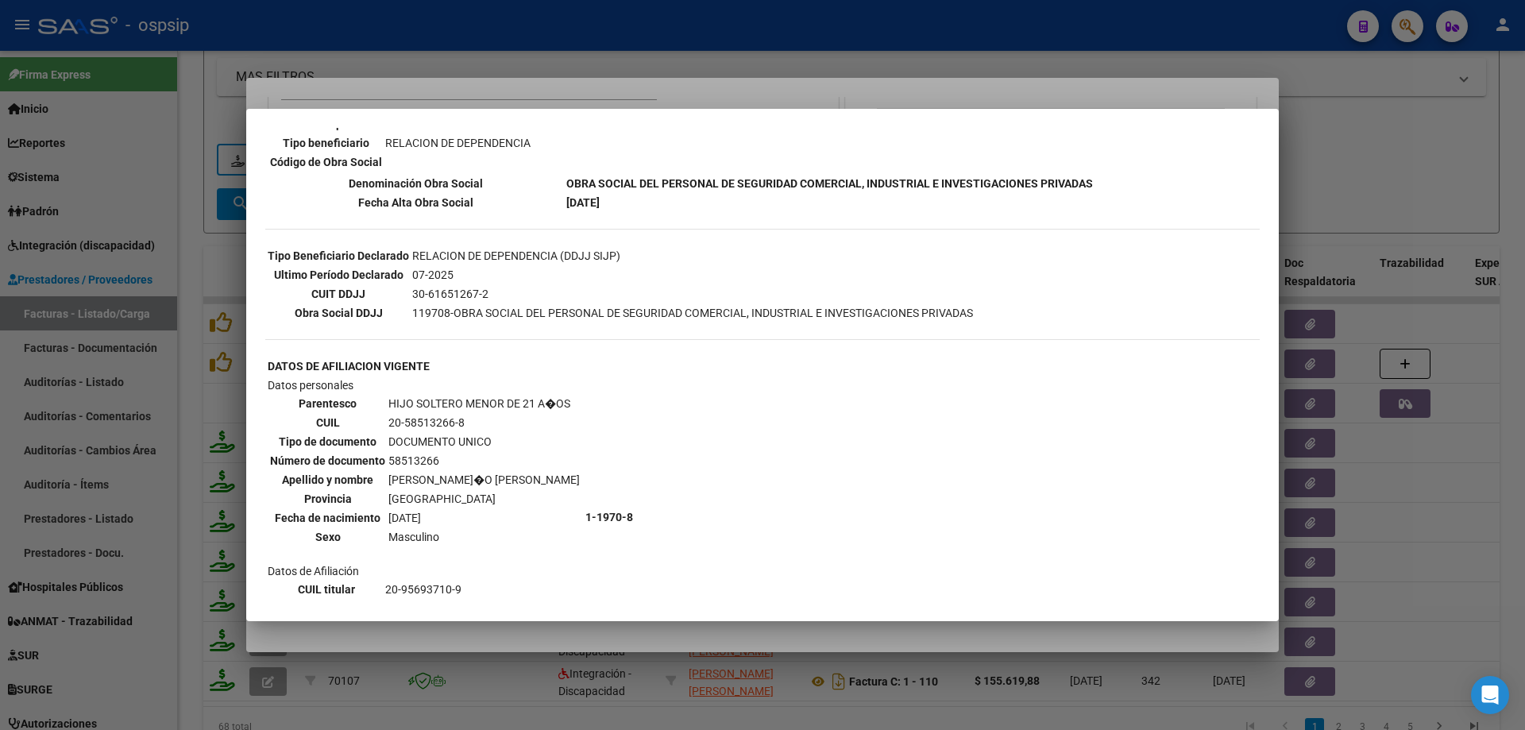
scroll to position [318, 0]
click at [1440, 186] on div at bounding box center [762, 365] width 1525 height 730
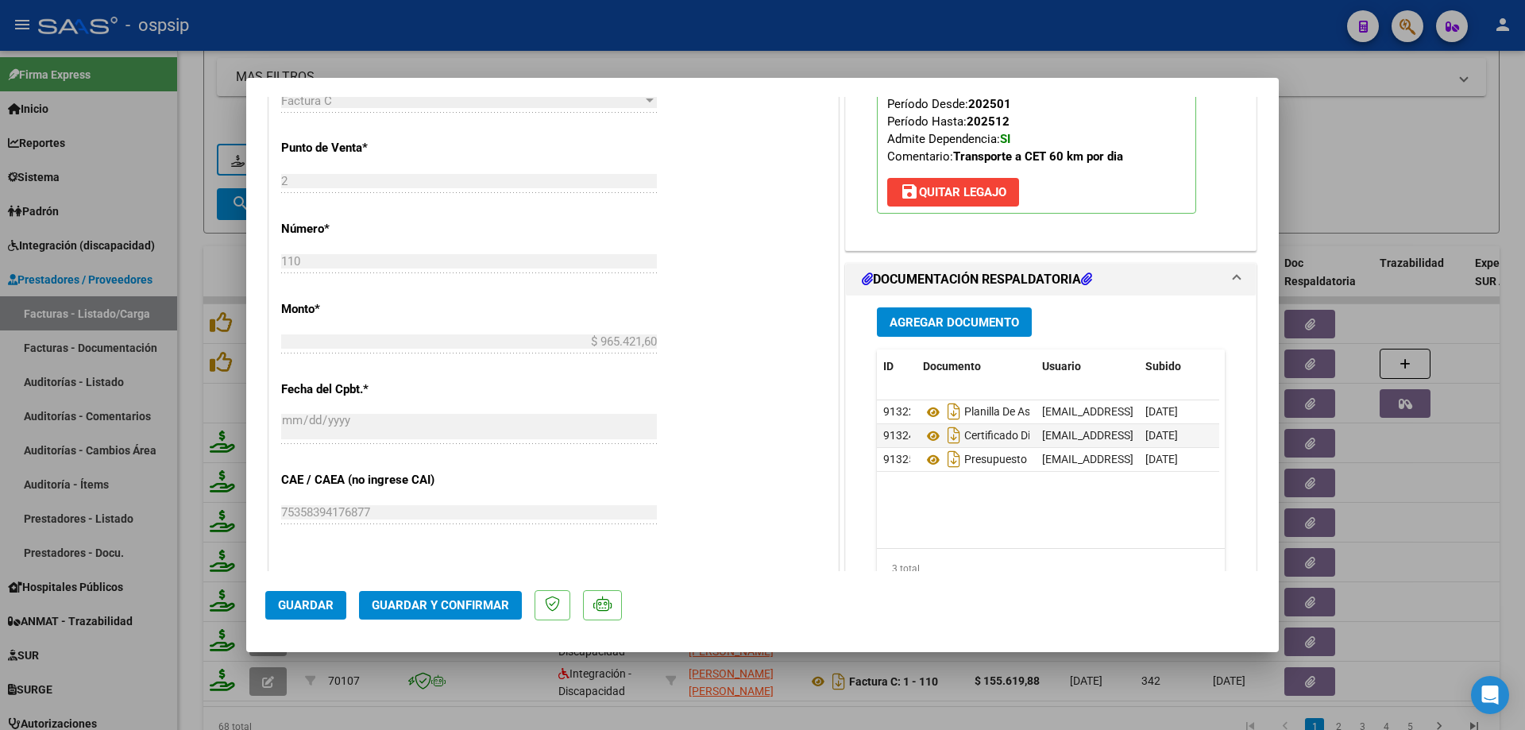
scroll to position [715, 0]
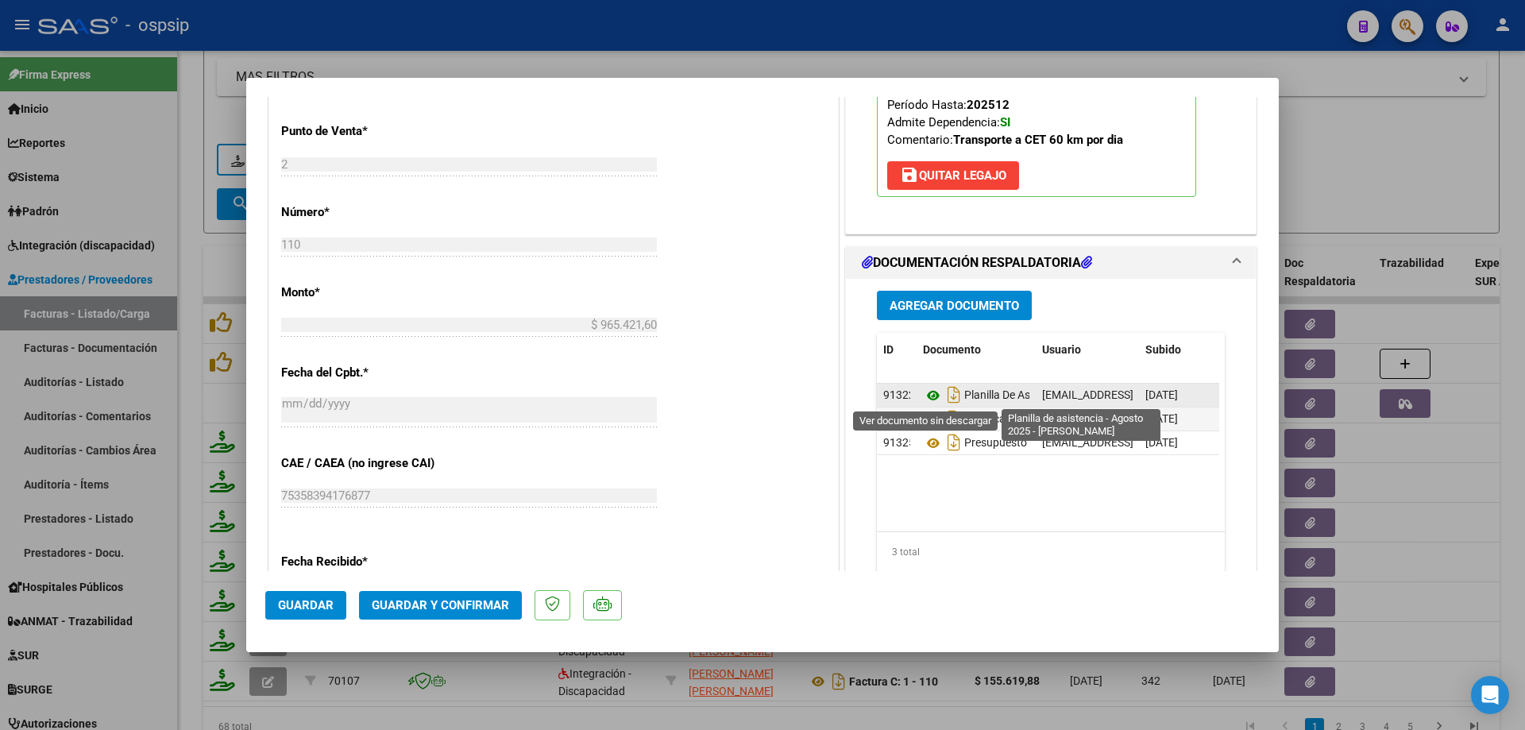
click at [931, 392] on icon at bounding box center [933, 395] width 21 height 19
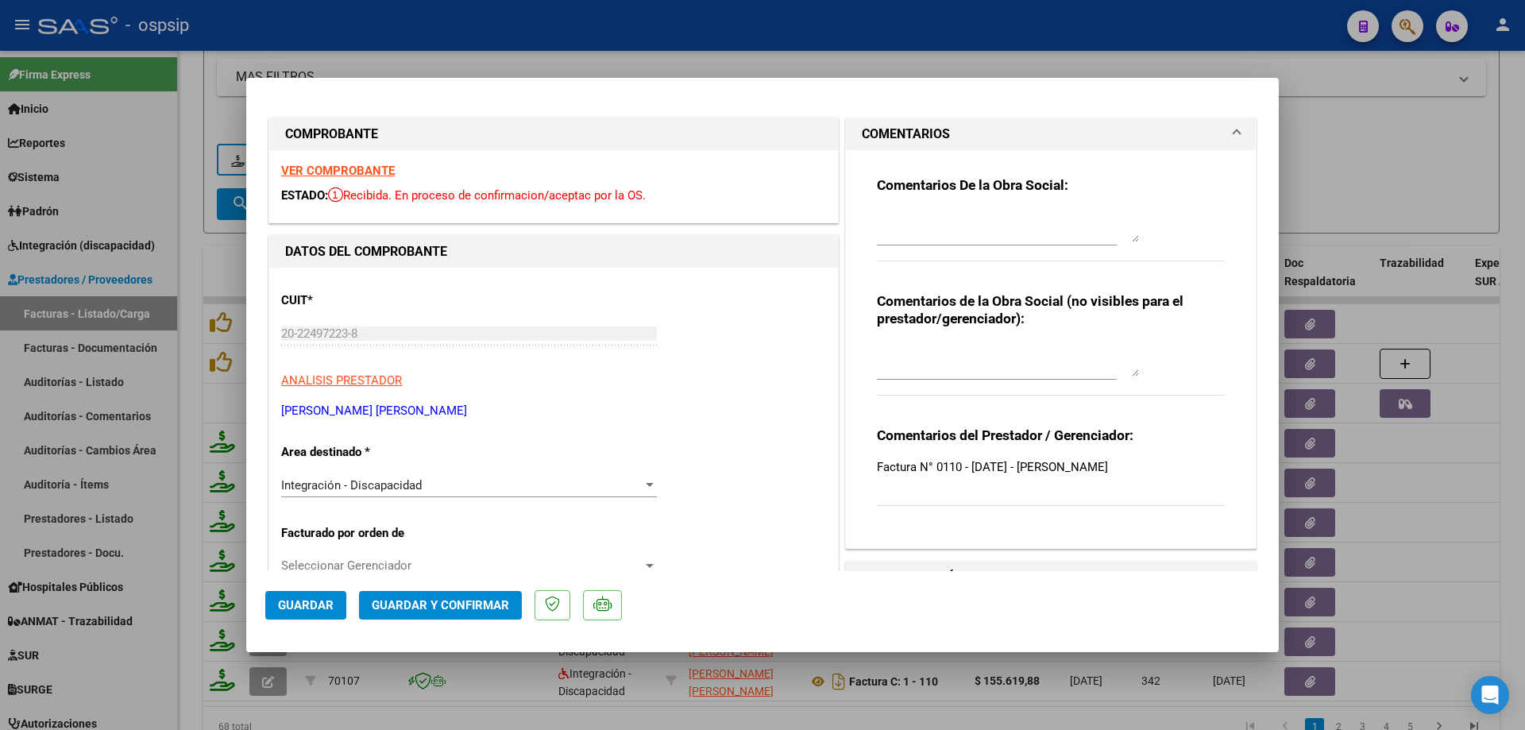
scroll to position [397, 0]
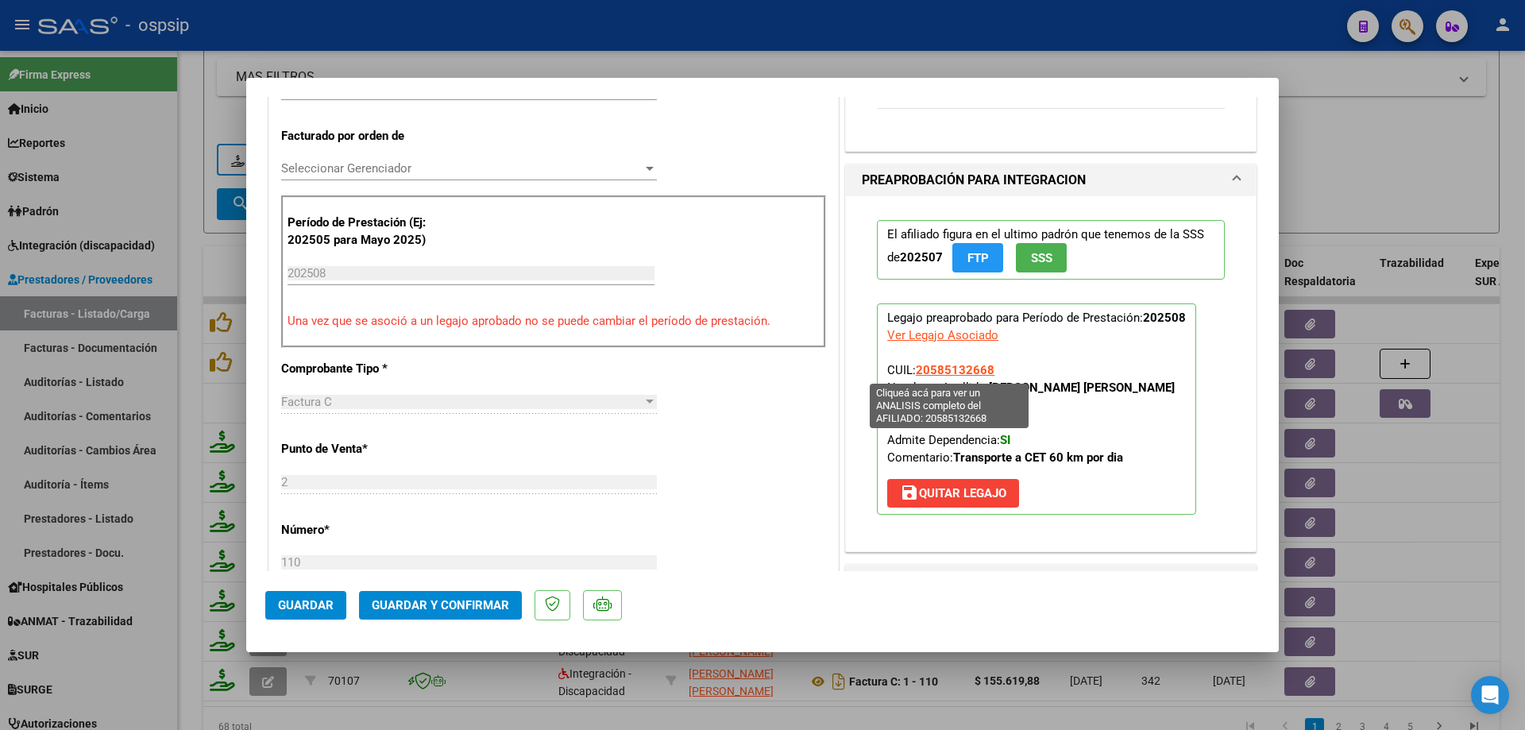
drag, startPoint x: 989, startPoint y: 368, endPoint x: 911, endPoint y: 373, distance: 78.8
click at [911, 373] on p "Legajo preaprobado para Período de Prestación: 202508 Ver Legajo Asociado CUIL:…" at bounding box center [1036, 408] width 319 height 211
click at [402, 600] on span "Guardar y Confirmar" at bounding box center [440, 605] width 137 height 14
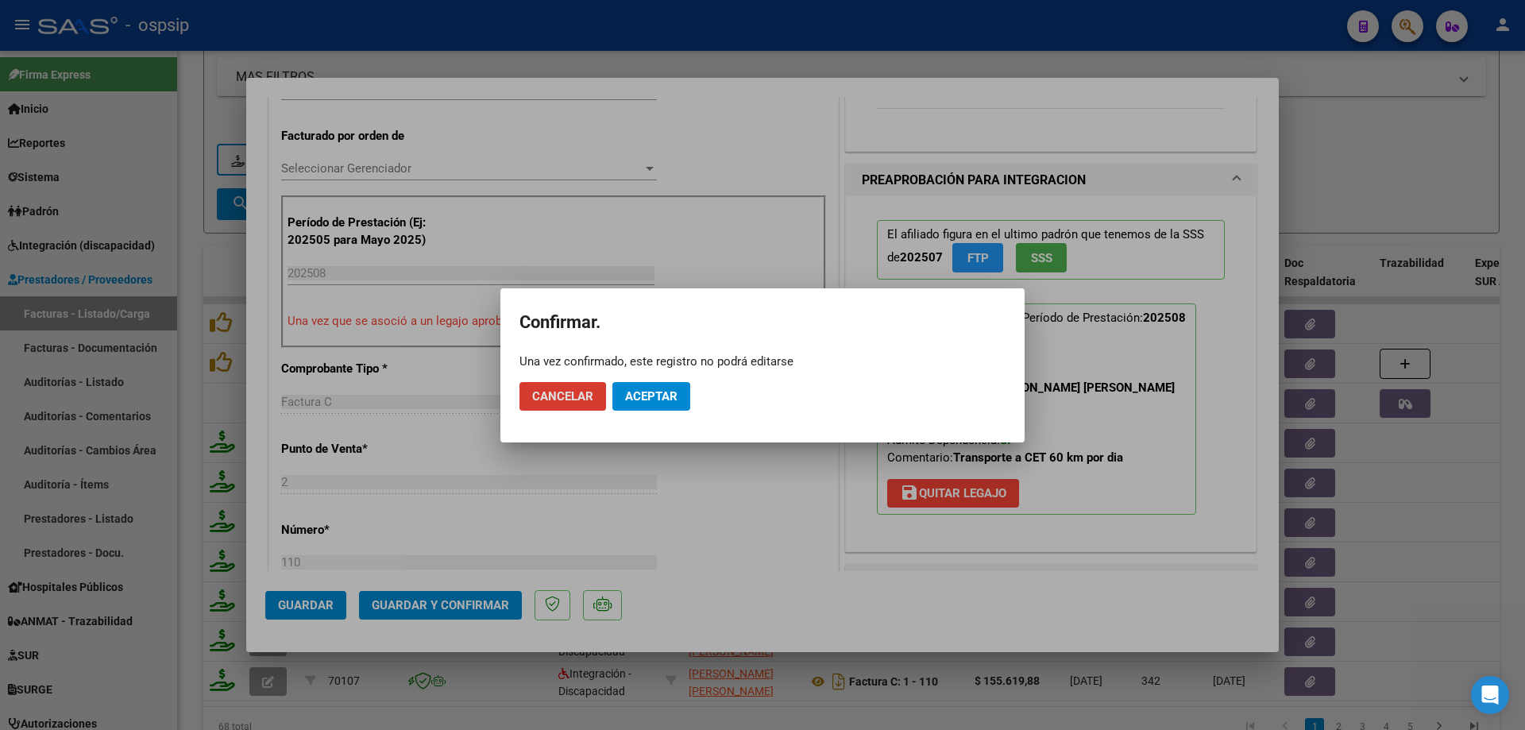
click at [655, 400] on span "Aceptar" at bounding box center [651, 396] width 52 height 14
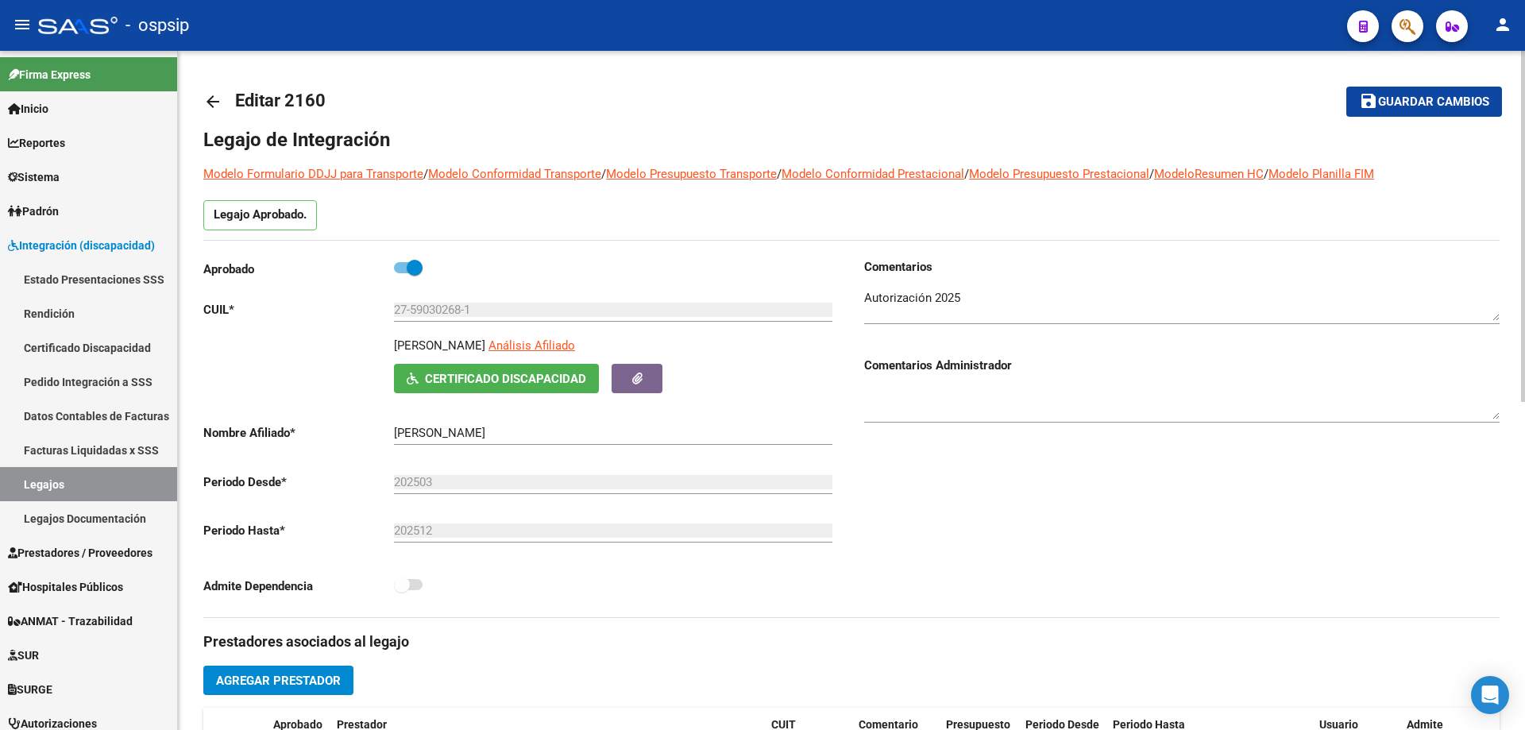
click at [211, 94] on mat-icon "arrow_back" at bounding box center [212, 101] width 19 height 19
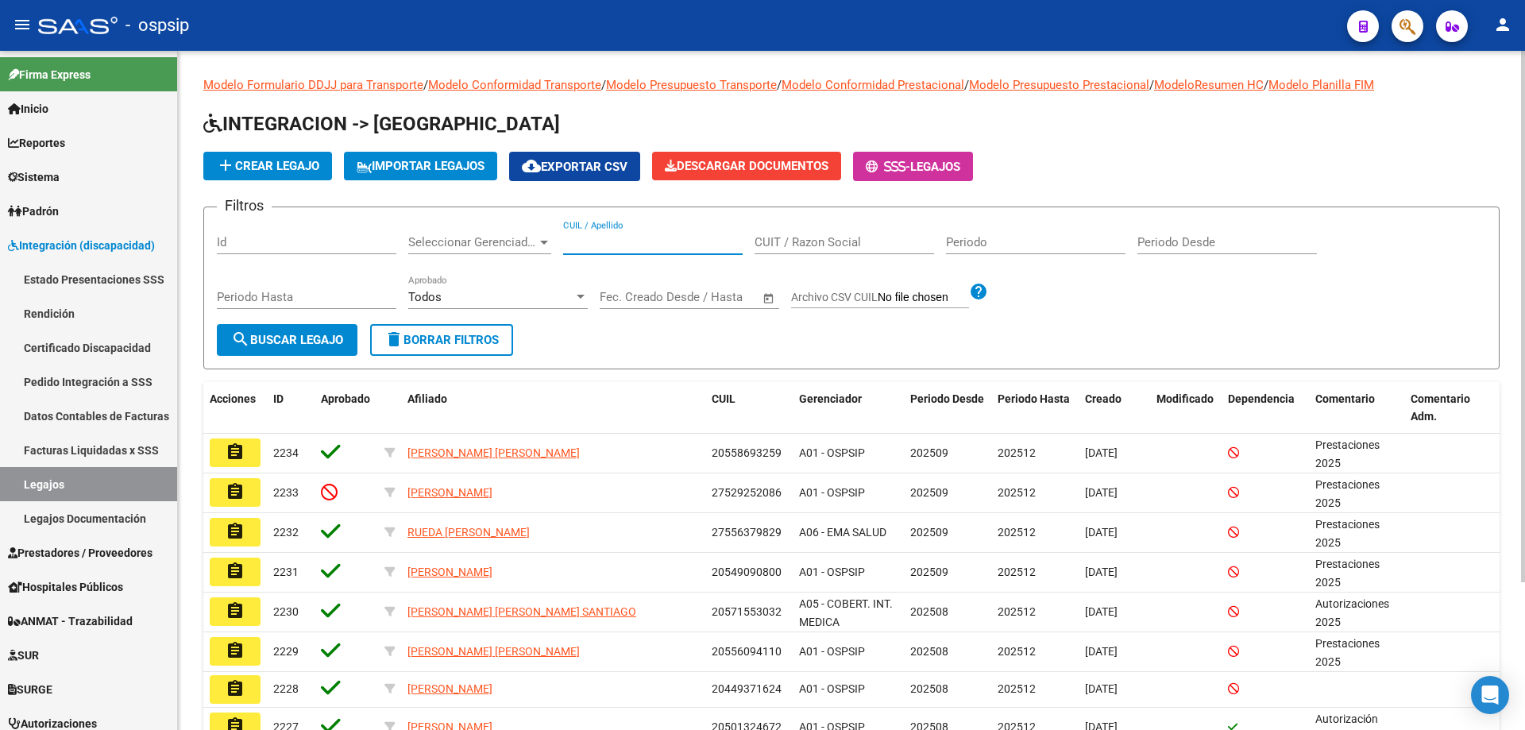
paste input "20496752598"
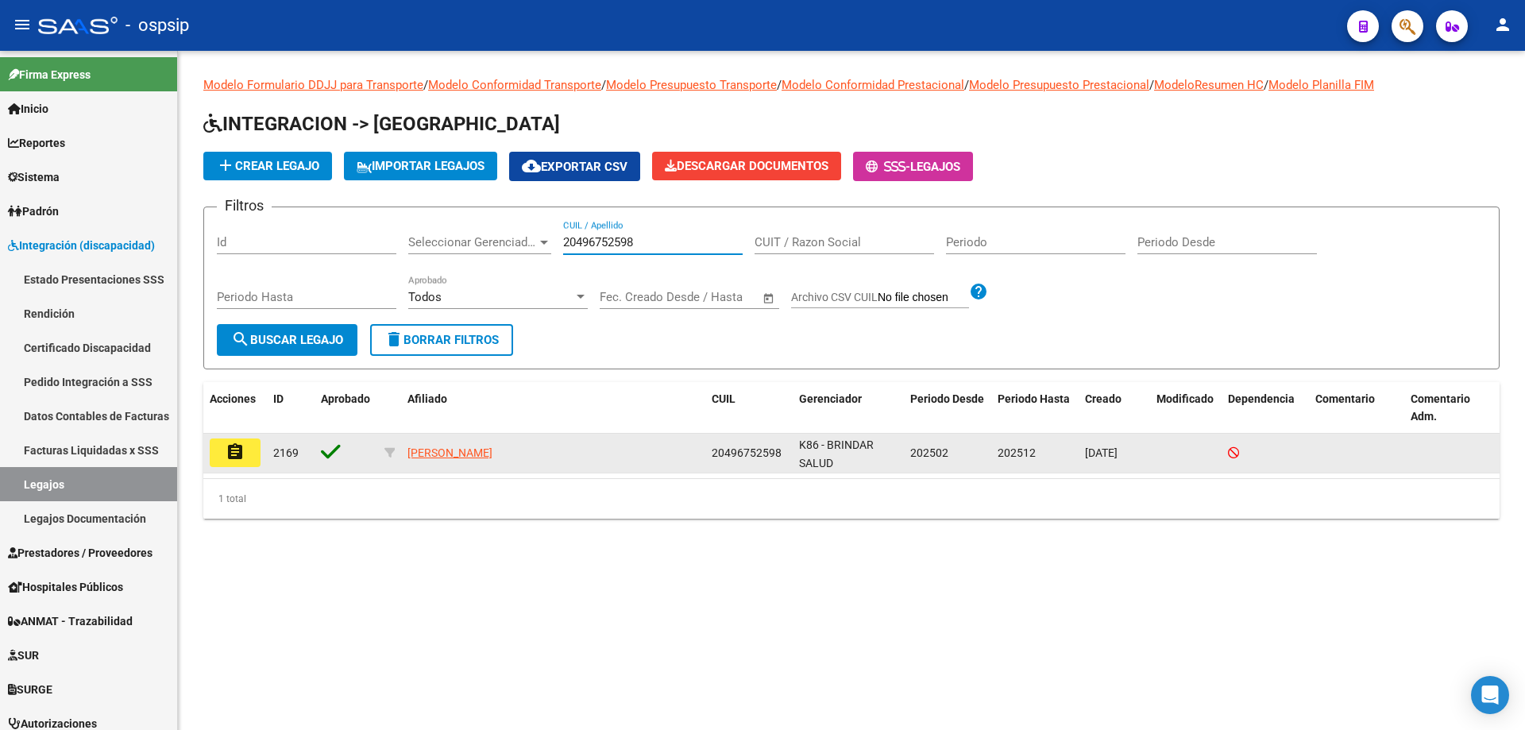
type input "20496752598"
click at [230, 450] on mat-icon "assignment" at bounding box center [235, 451] width 19 height 19
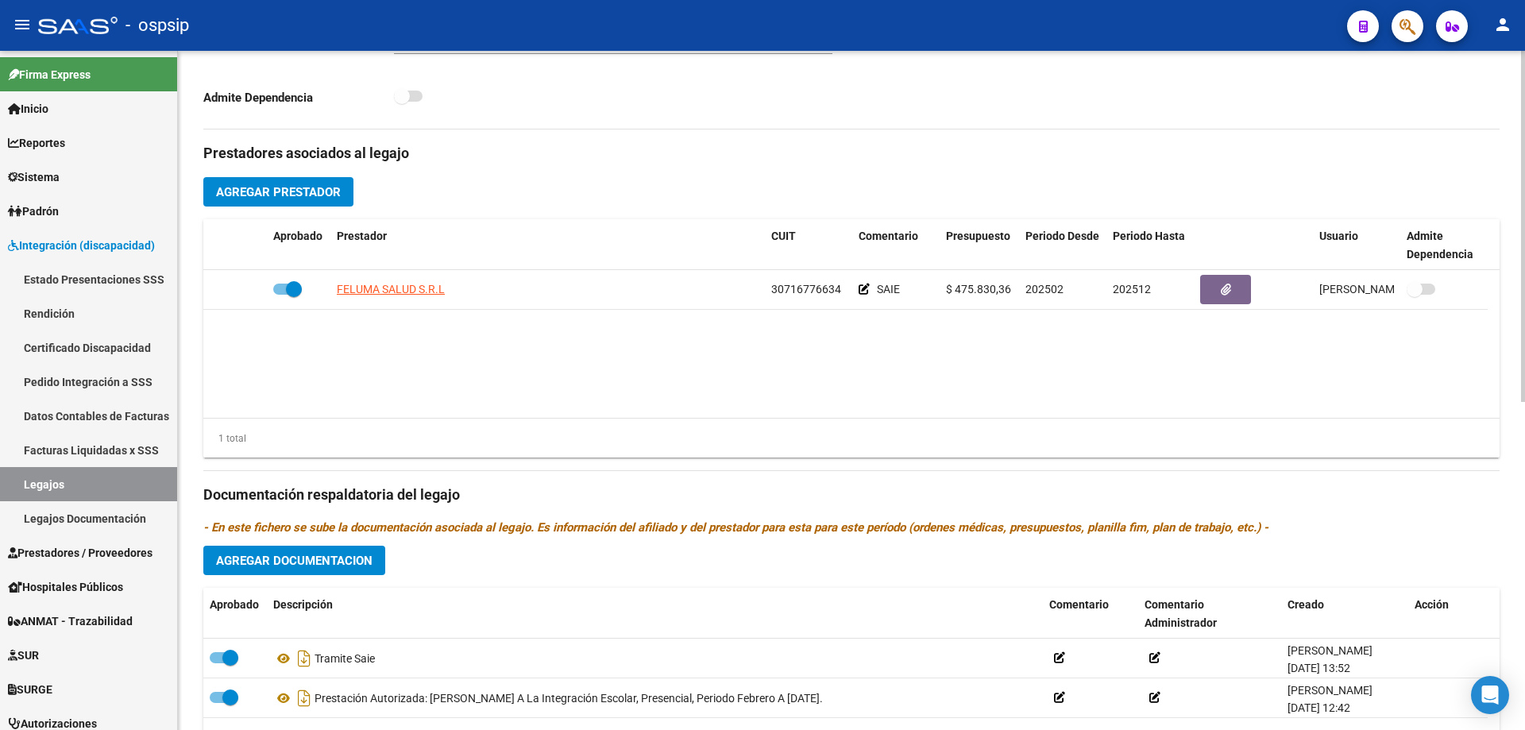
scroll to position [635, 0]
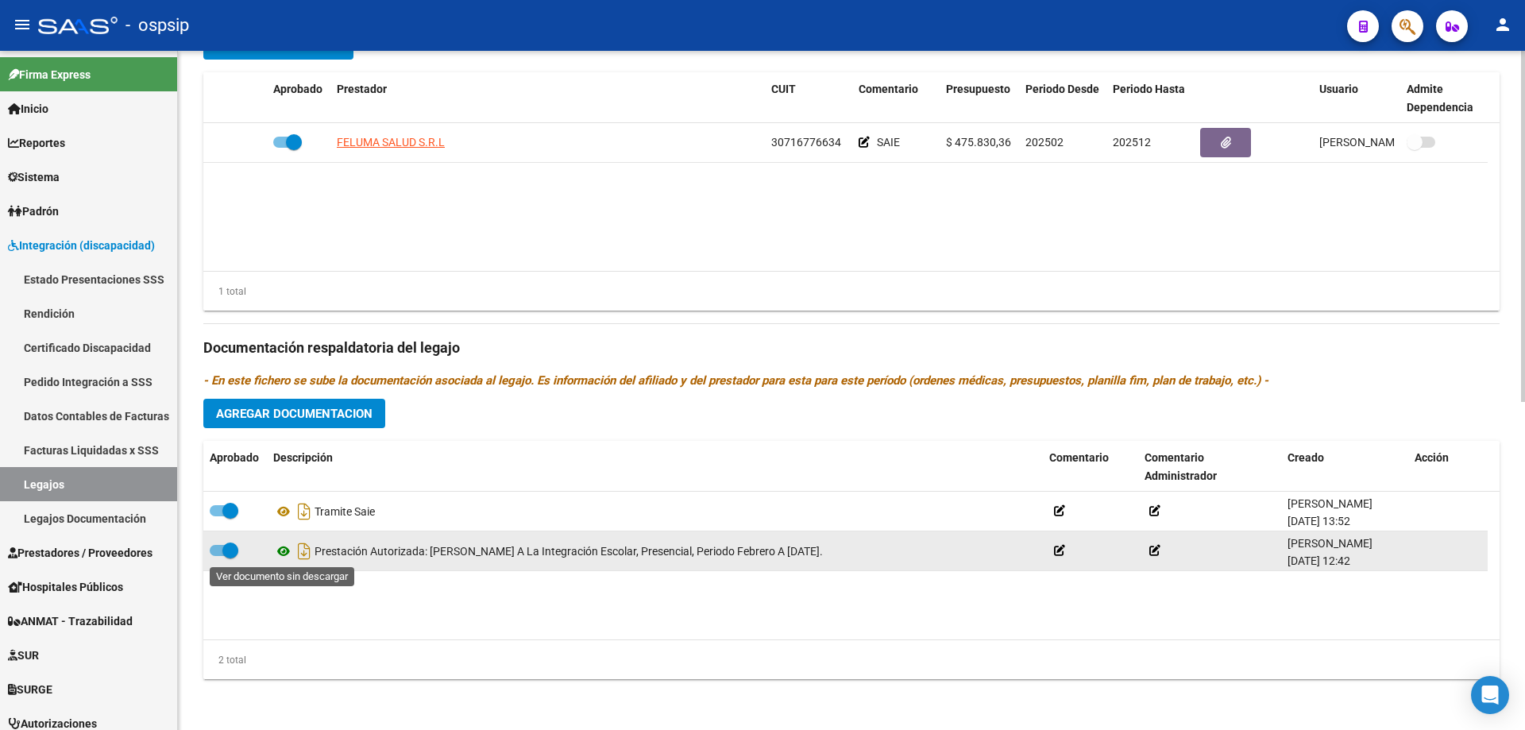
click at [282, 552] on icon at bounding box center [283, 551] width 21 height 19
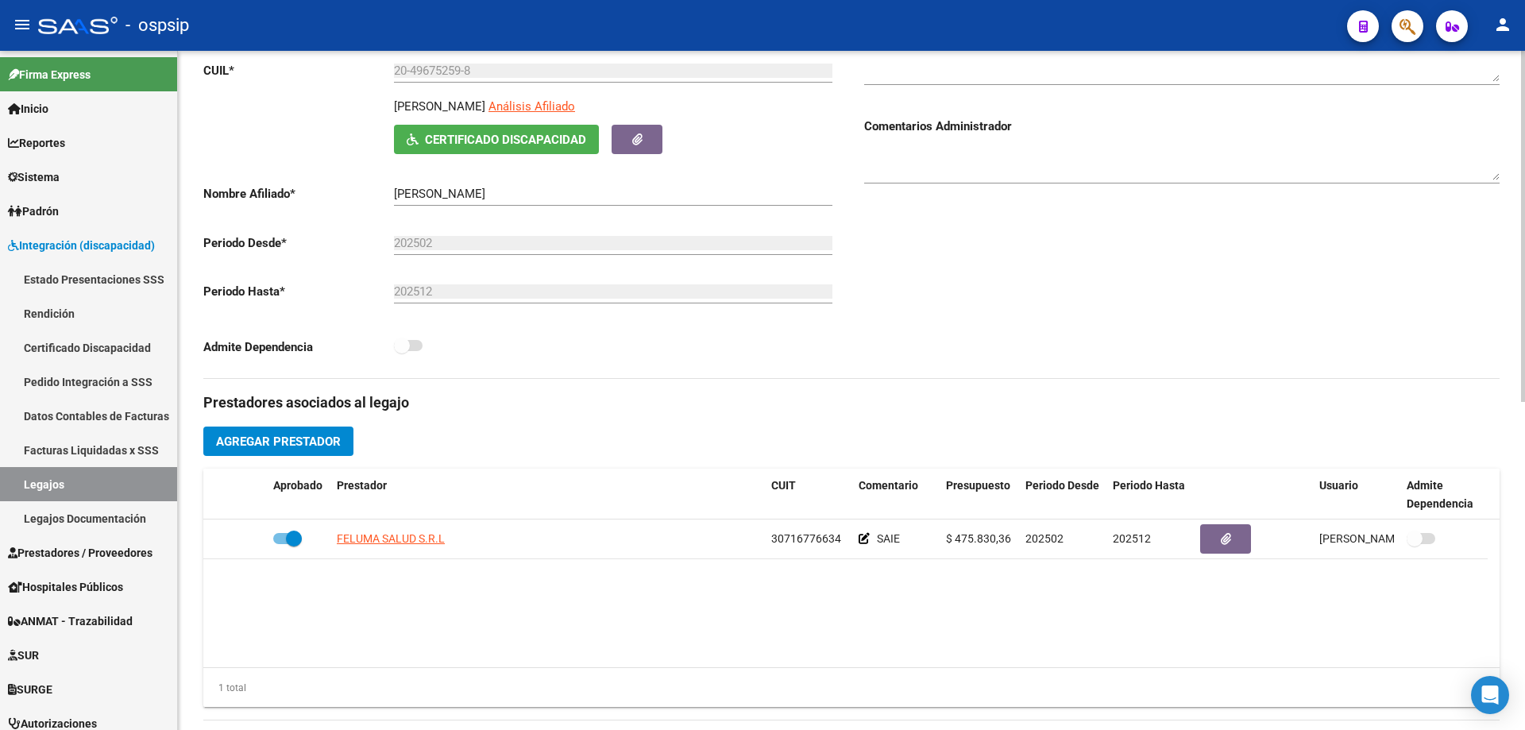
scroll to position [0, 0]
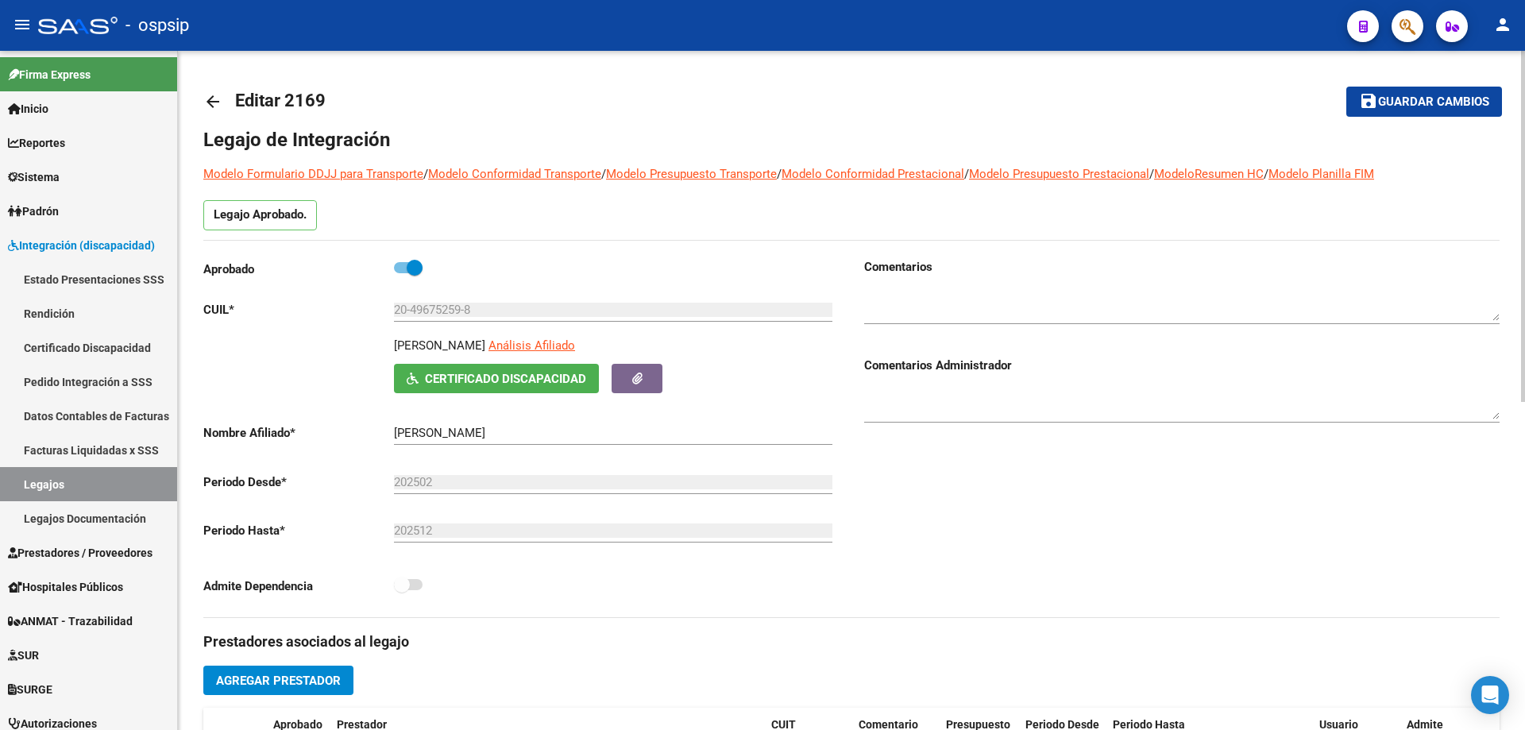
click at [214, 101] on mat-icon "arrow_back" at bounding box center [212, 101] width 19 height 19
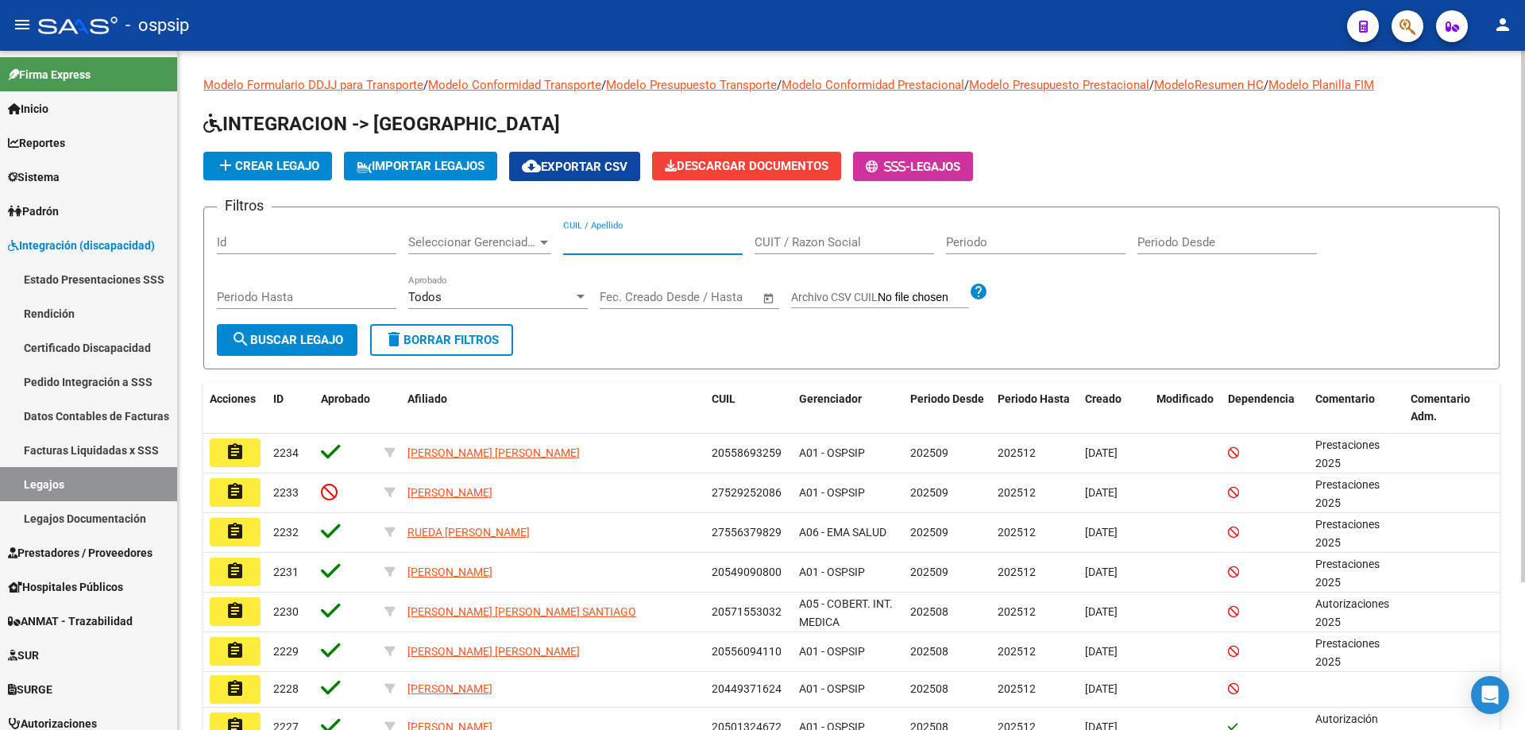
paste input "20413344426"
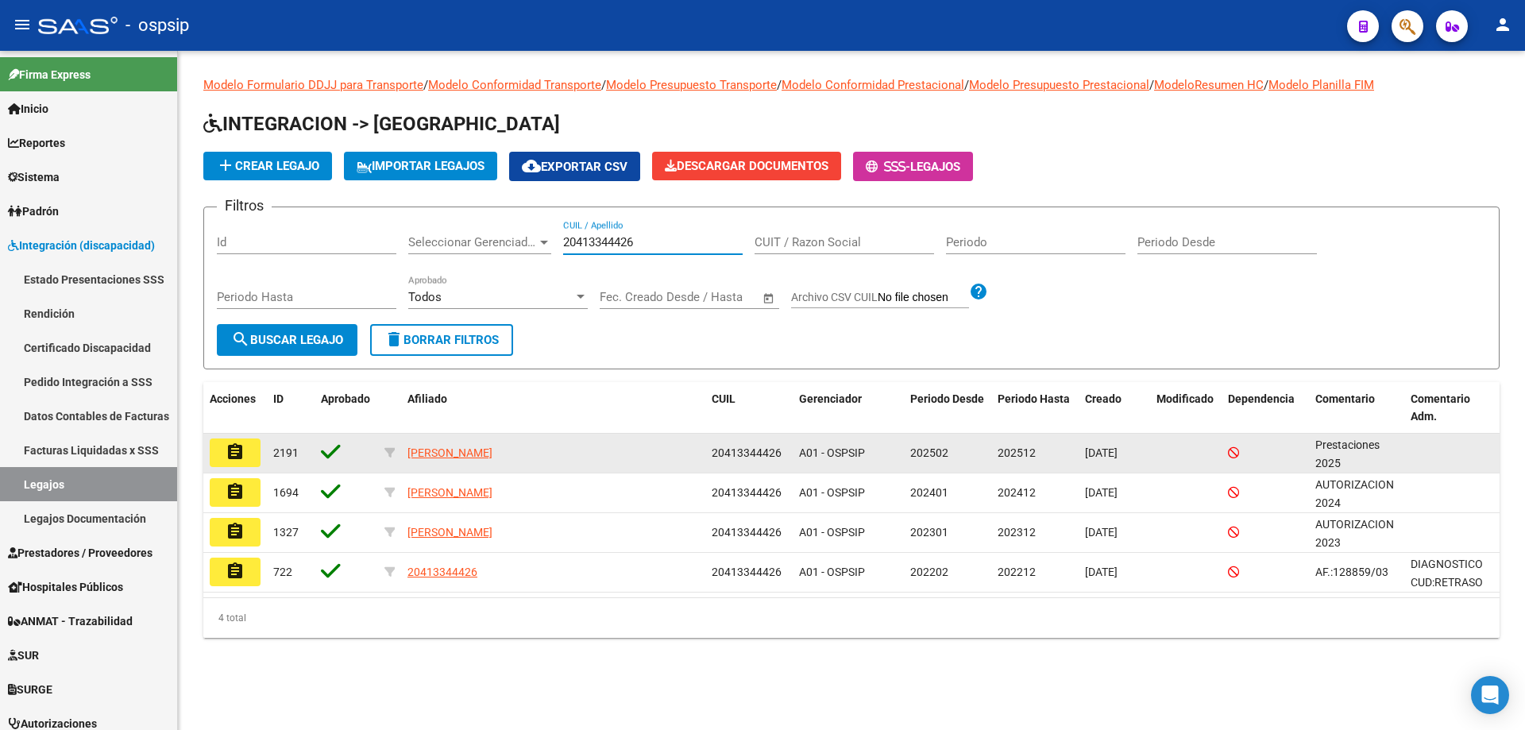
type input "20413344426"
click at [238, 445] on mat-icon "assignment" at bounding box center [235, 451] width 19 height 19
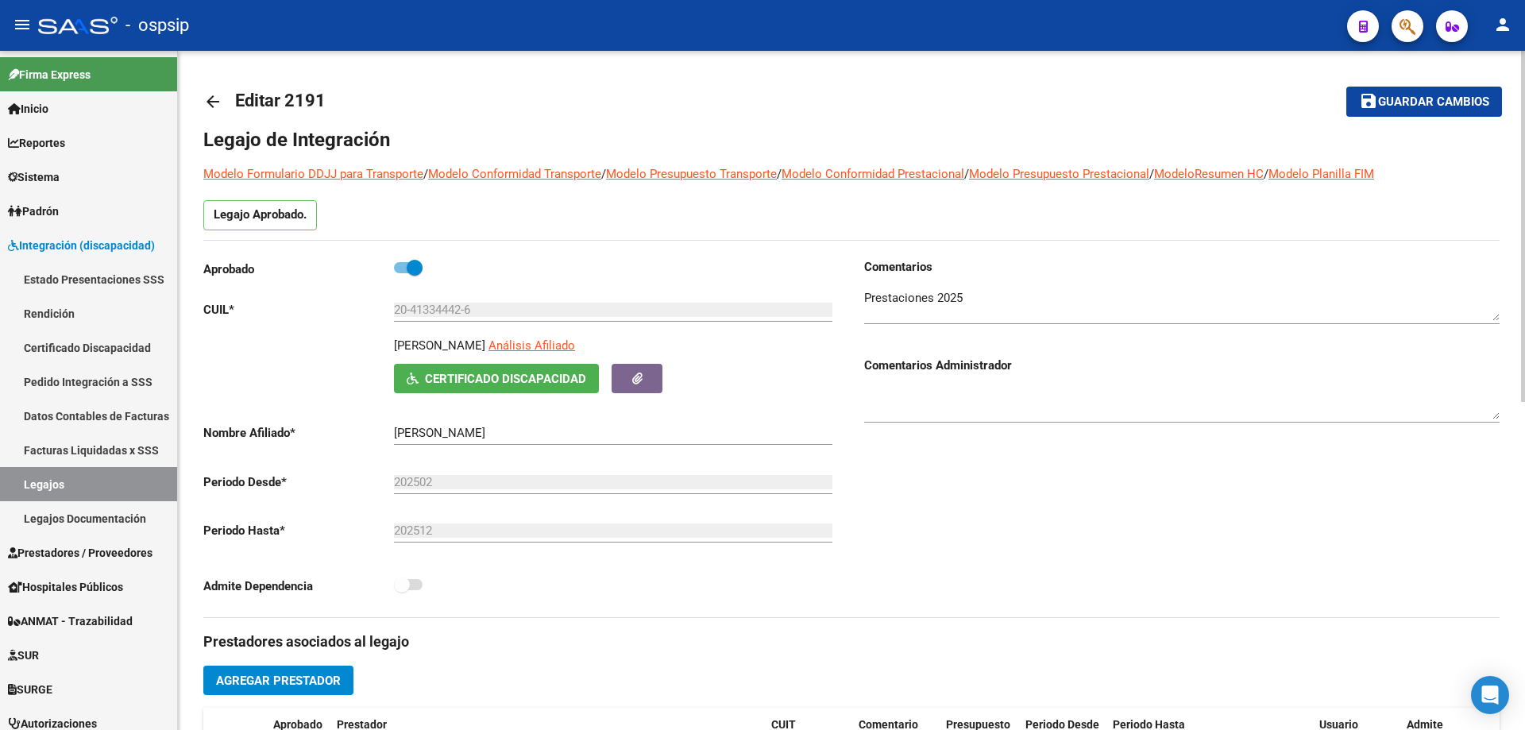
click at [208, 102] on mat-icon "arrow_back" at bounding box center [212, 101] width 19 height 19
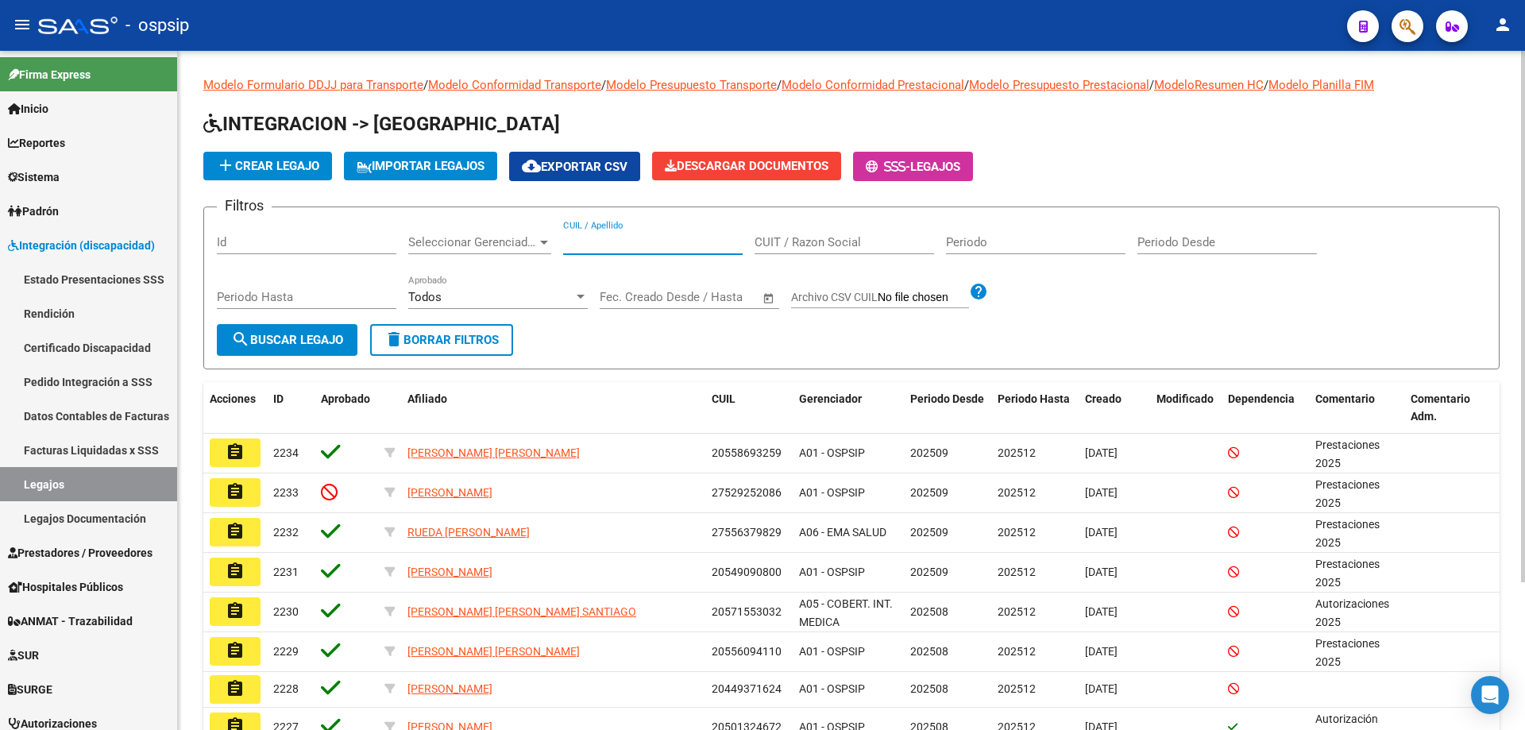
click at [594, 242] on input "CUIL / Apellido" at bounding box center [652, 242] width 179 height 14
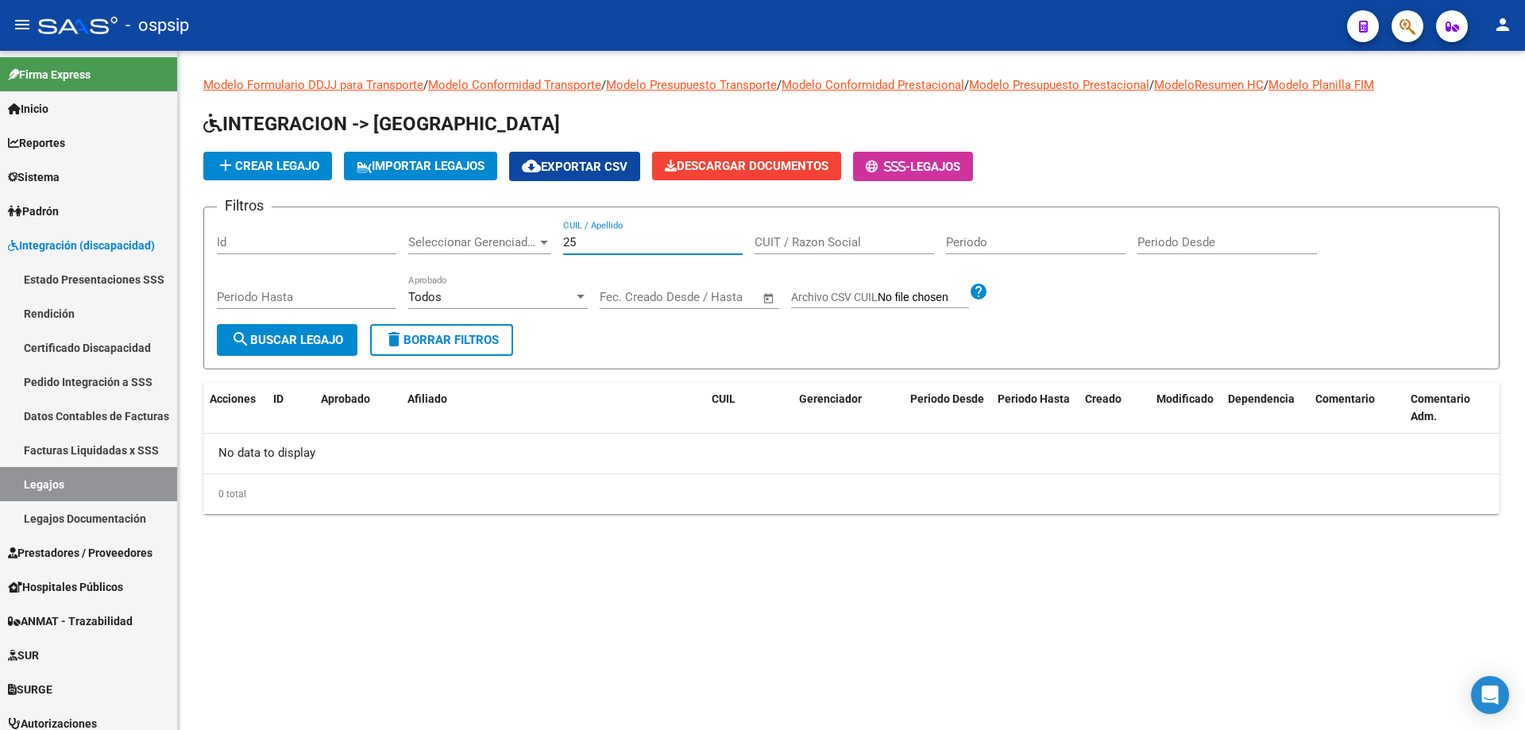
type input "2"
paste input "20413344426"
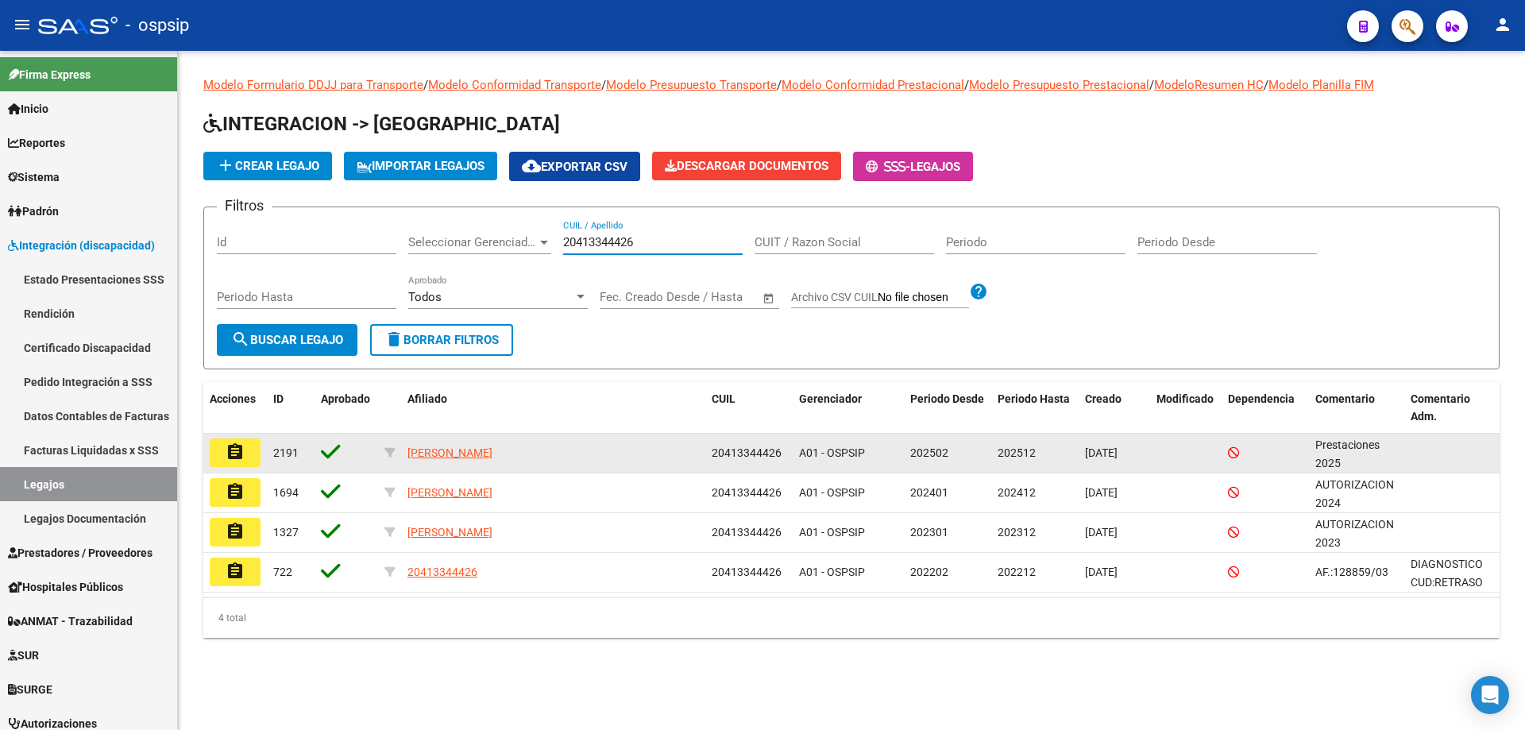
type input "20413344426"
click at [233, 456] on mat-icon "assignment" at bounding box center [235, 451] width 19 height 19
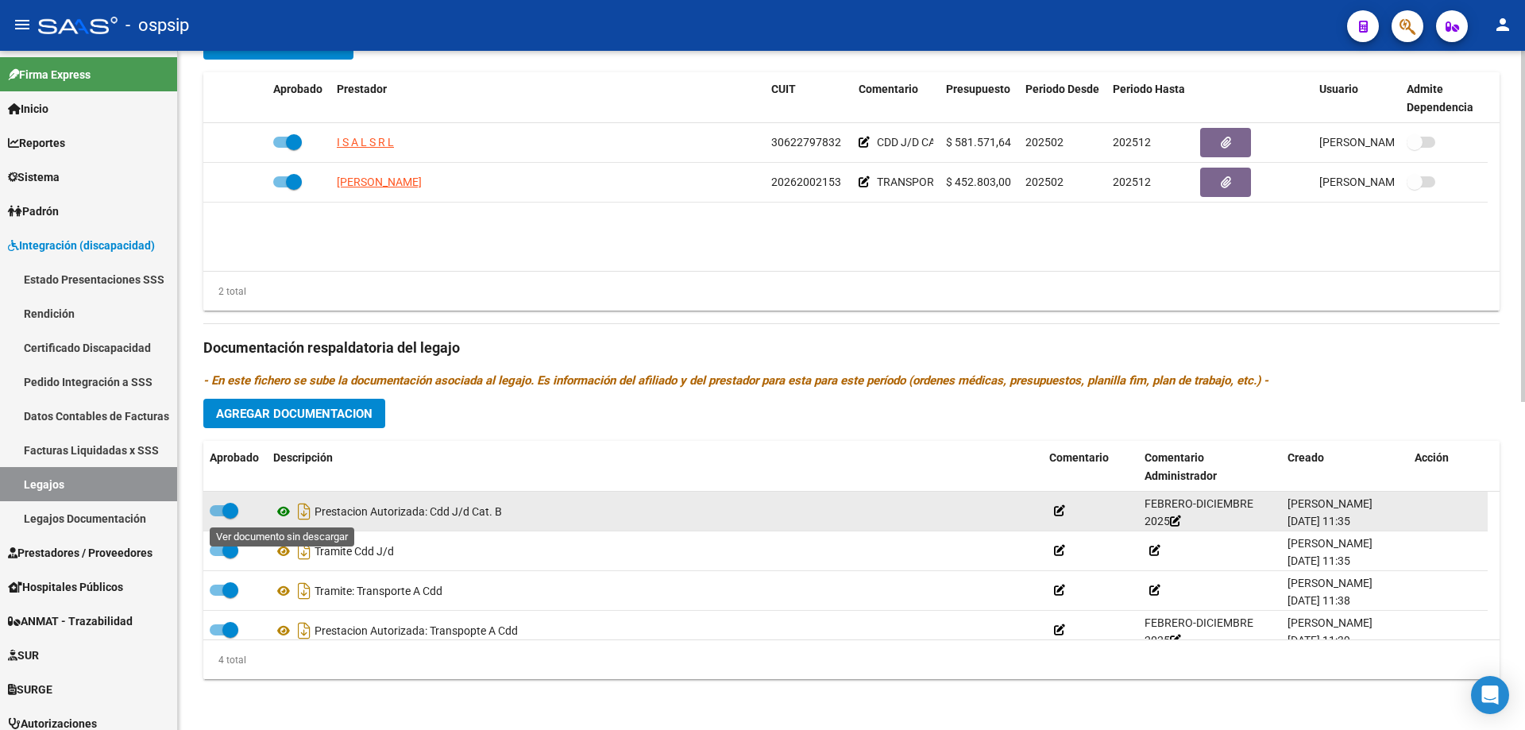
click at [283, 511] on icon at bounding box center [283, 511] width 21 height 19
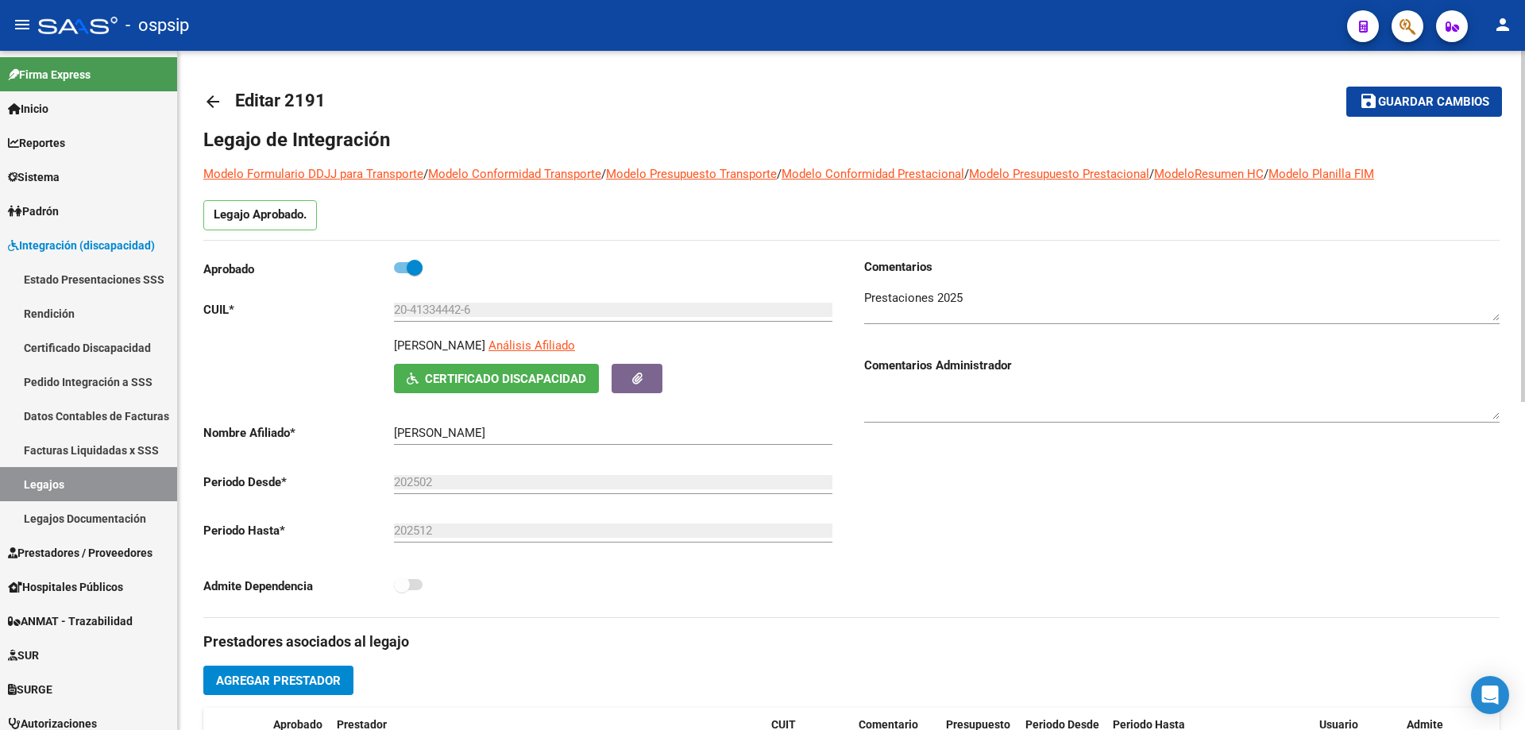
click at [206, 100] on mat-icon "arrow_back" at bounding box center [212, 101] width 19 height 19
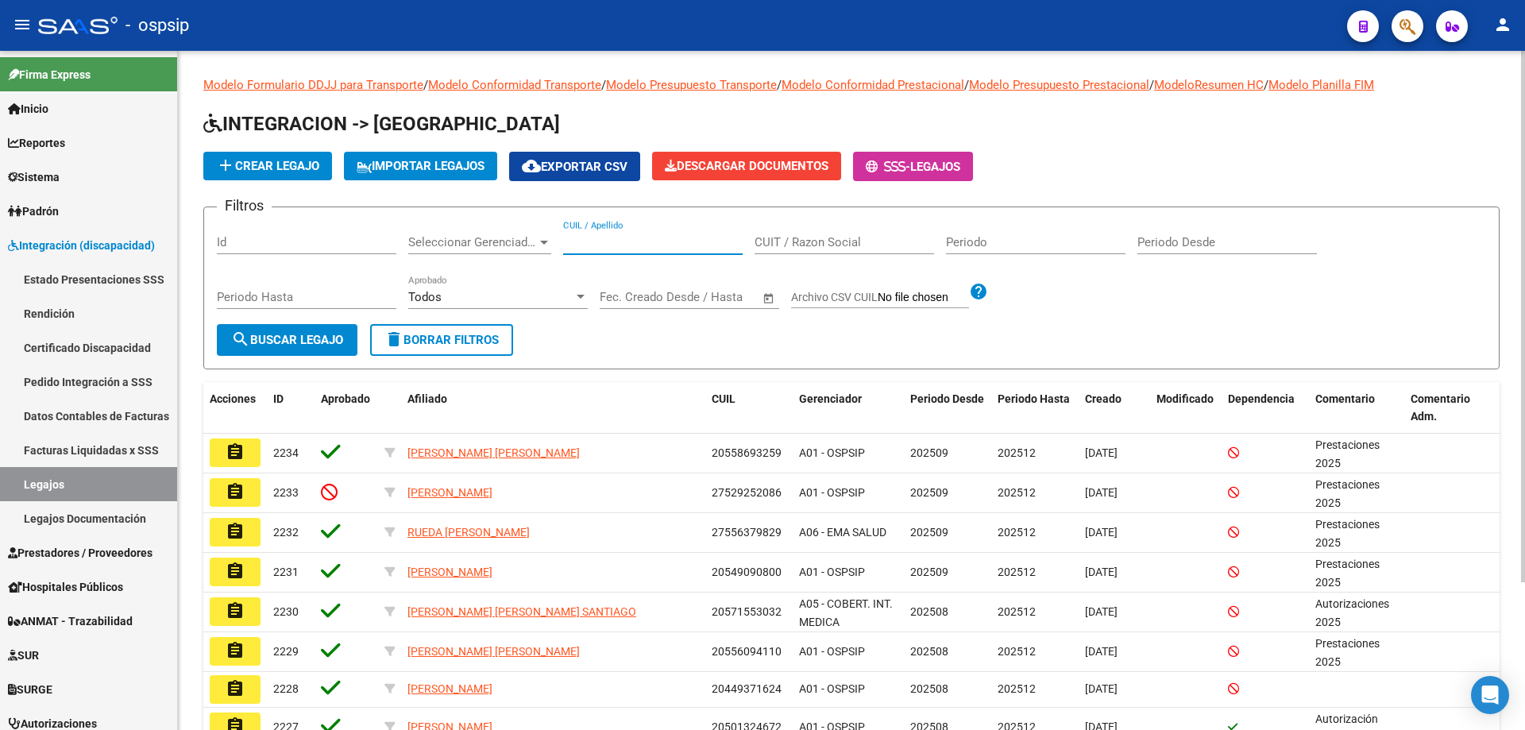
paste input "20566270782"
click at [565, 238] on input "20566270782" at bounding box center [652, 242] width 179 height 14
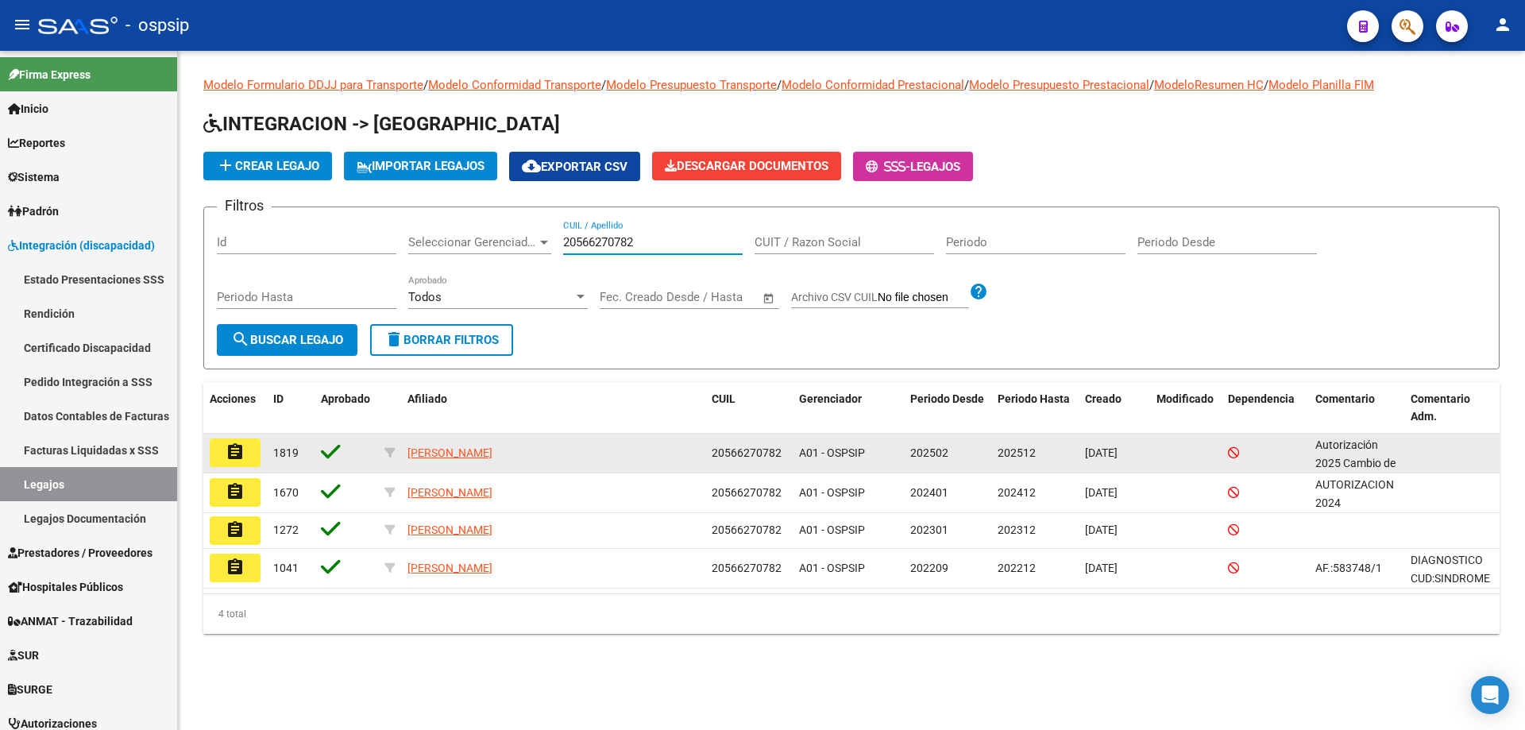
type input "20566270782"
click at [252, 453] on button "assignment" at bounding box center [235, 452] width 51 height 29
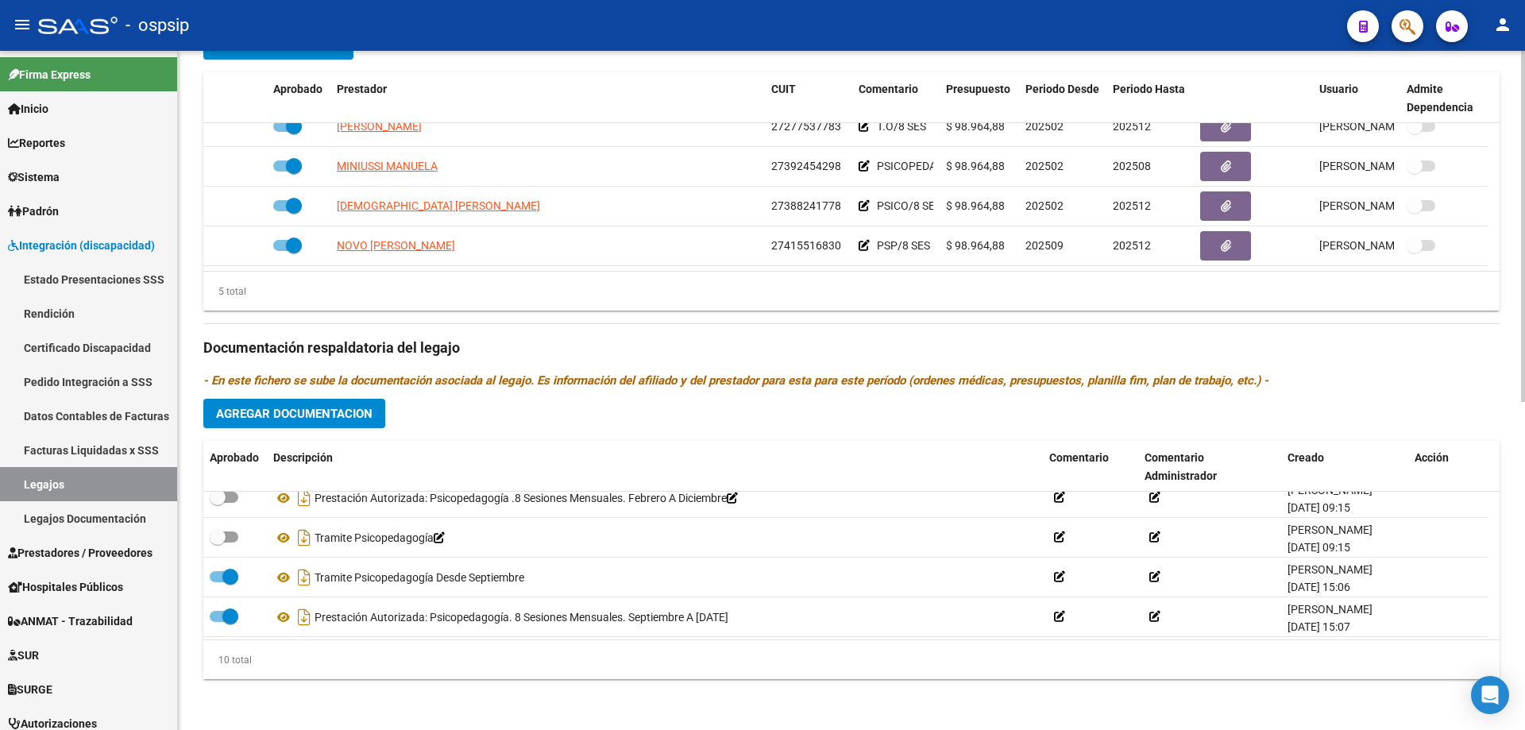
scroll to position [254, 0]
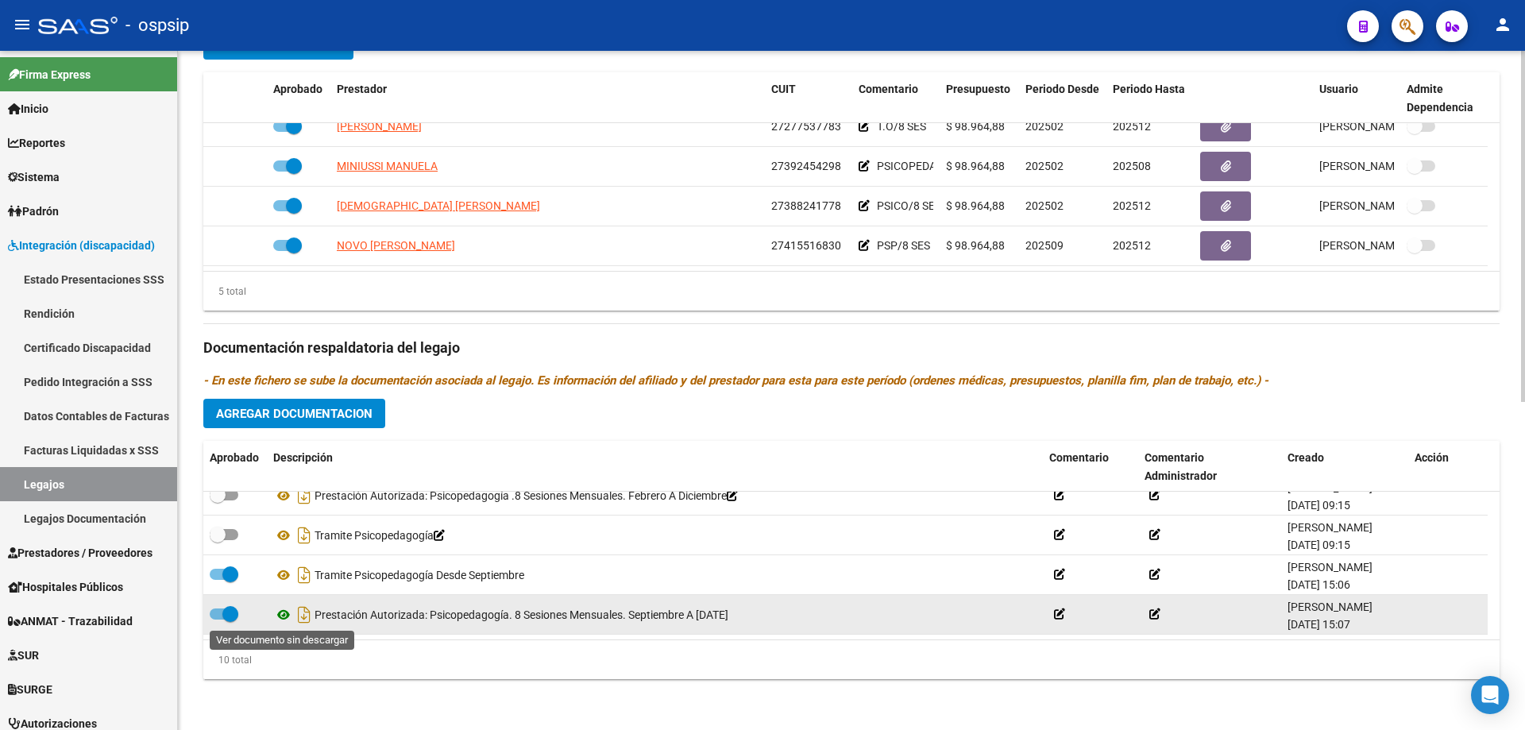
click at [282, 615] on icon at bounding box center [283, 614] width 21 height 19
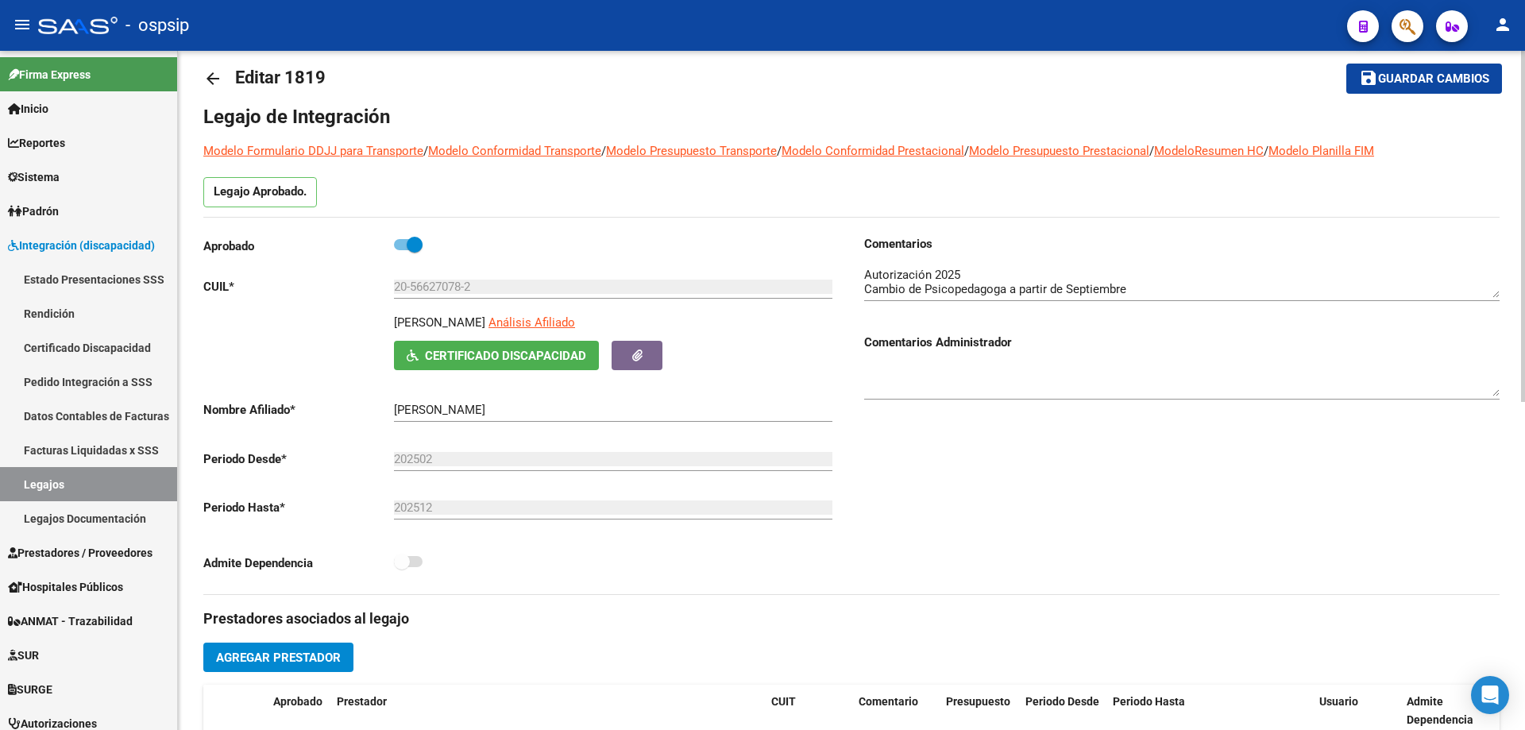
scroll to position [0, 0]
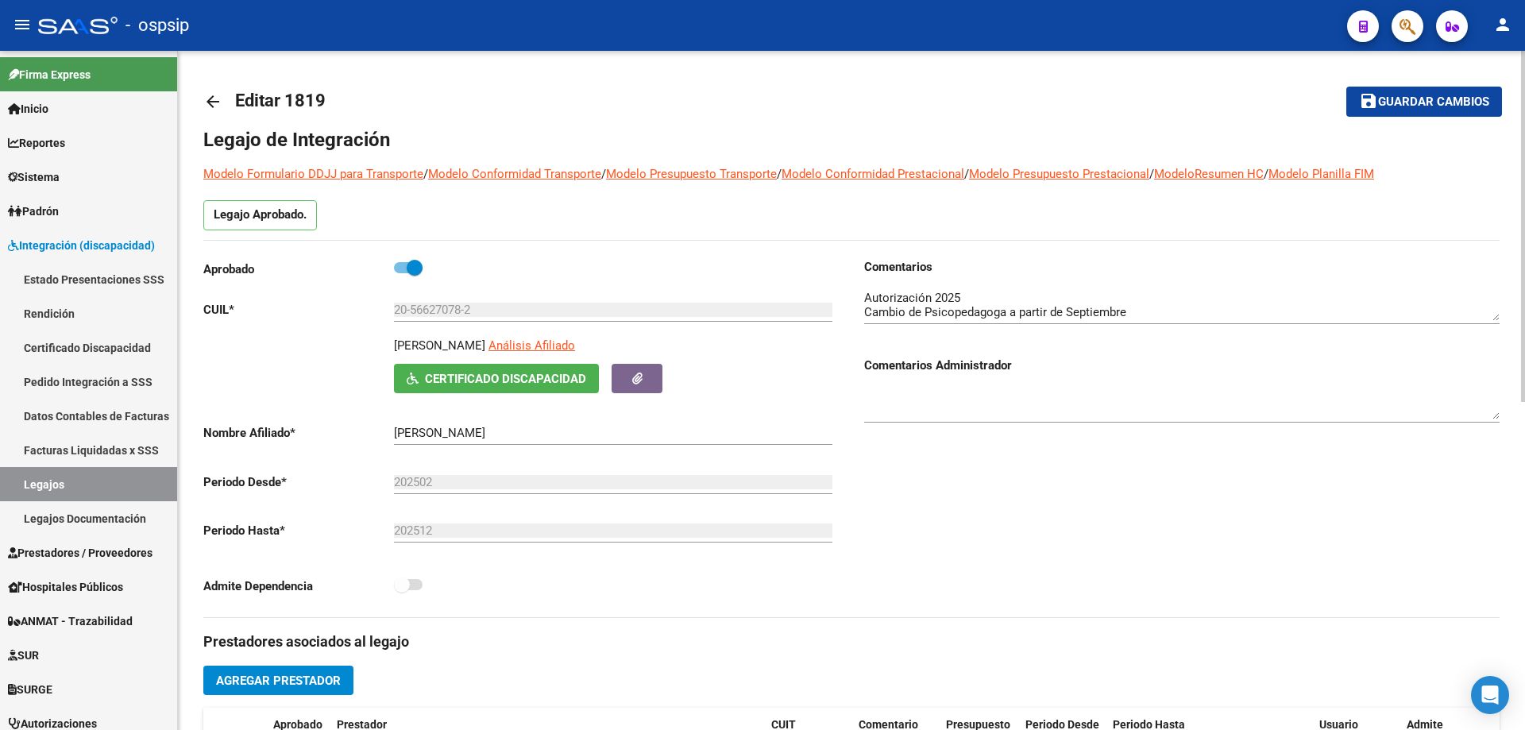
click at [210, 98] on mat-icon "arrow_back" at bounding box center [212, 101] width 19 height 19
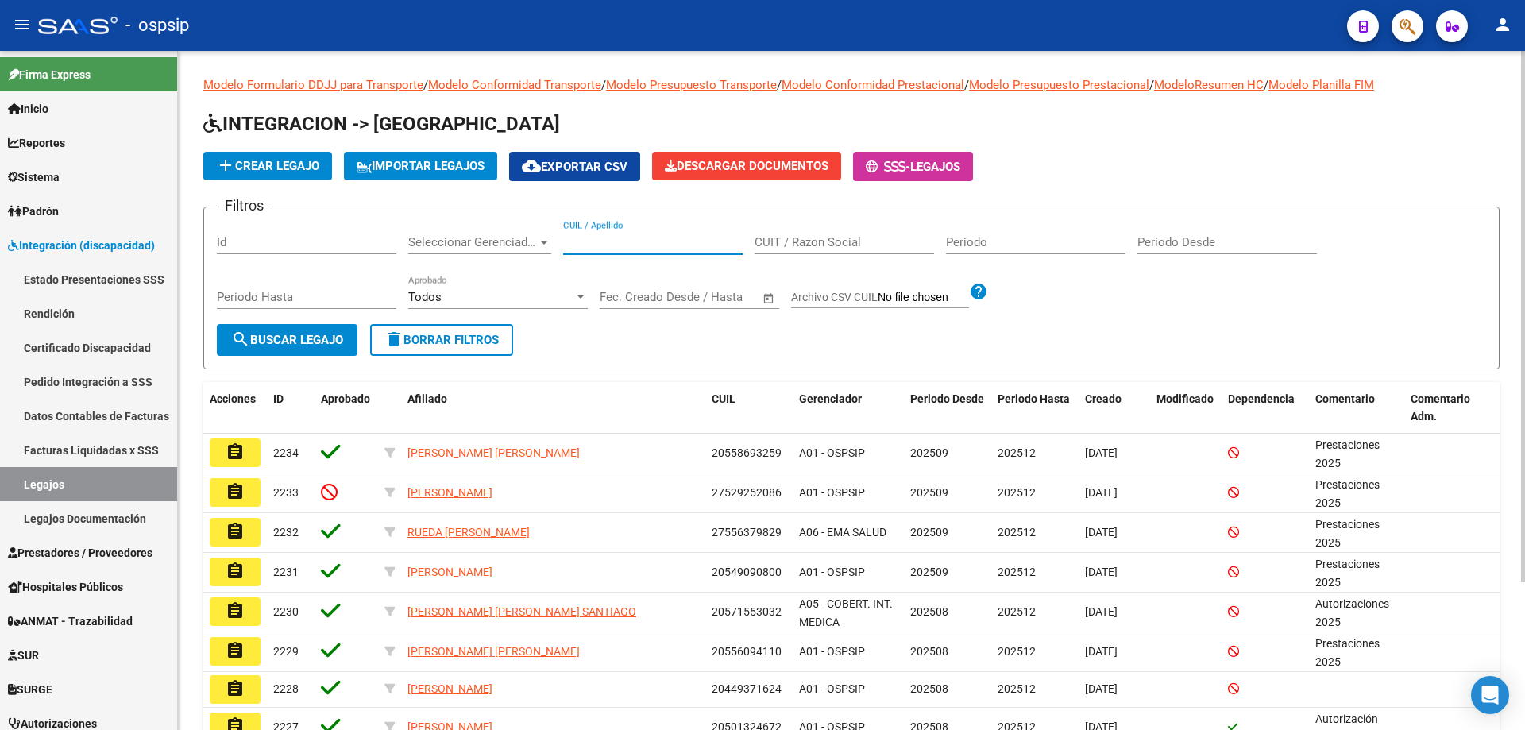
paste input "20544535634"
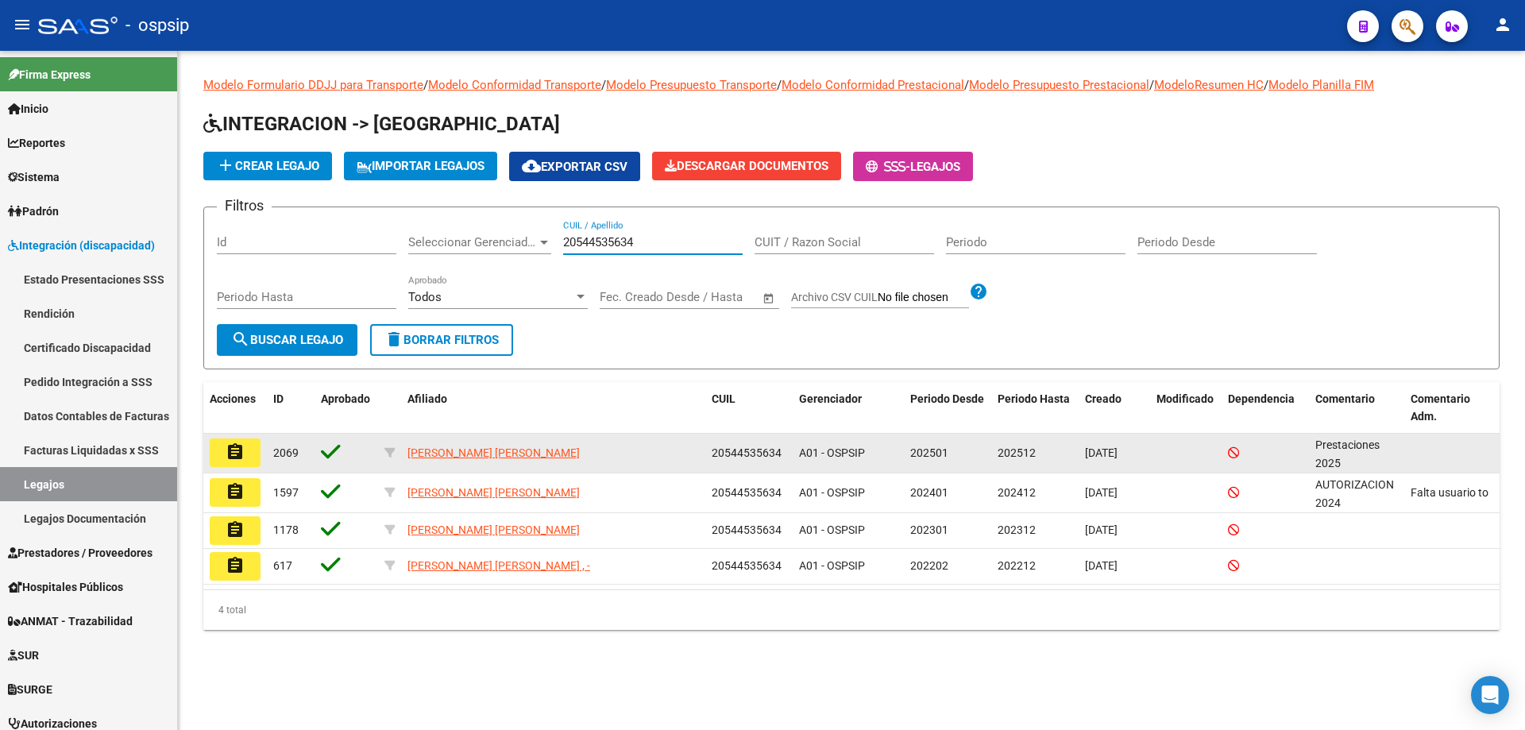
type input "20544535634"
click at [241, 451] on mat-icon "assignment" at bounding box center [235, 451] width 19 height 19
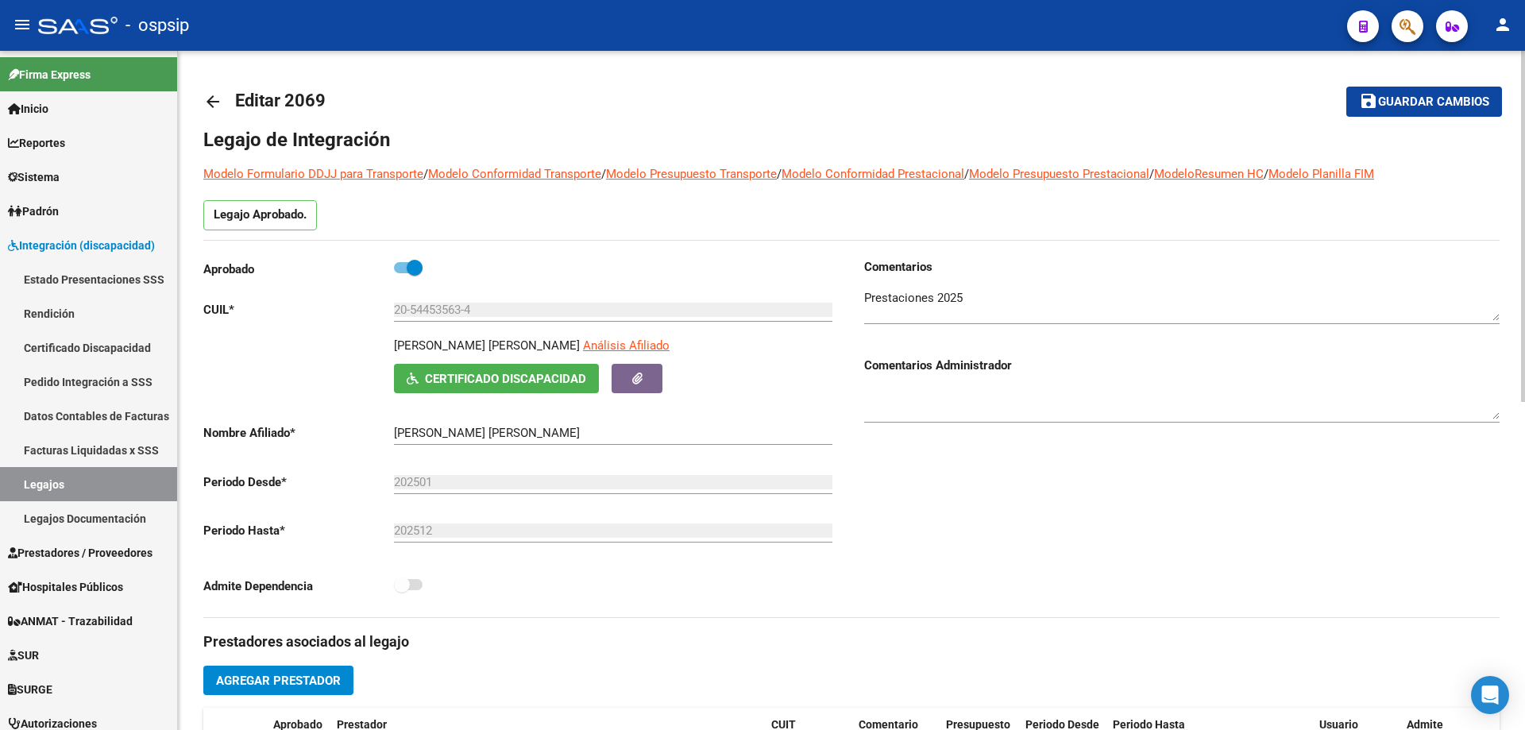
click at [209, 104] on mat-icon "arrow_back" at bounding box center [212, 101] width 19 height 19
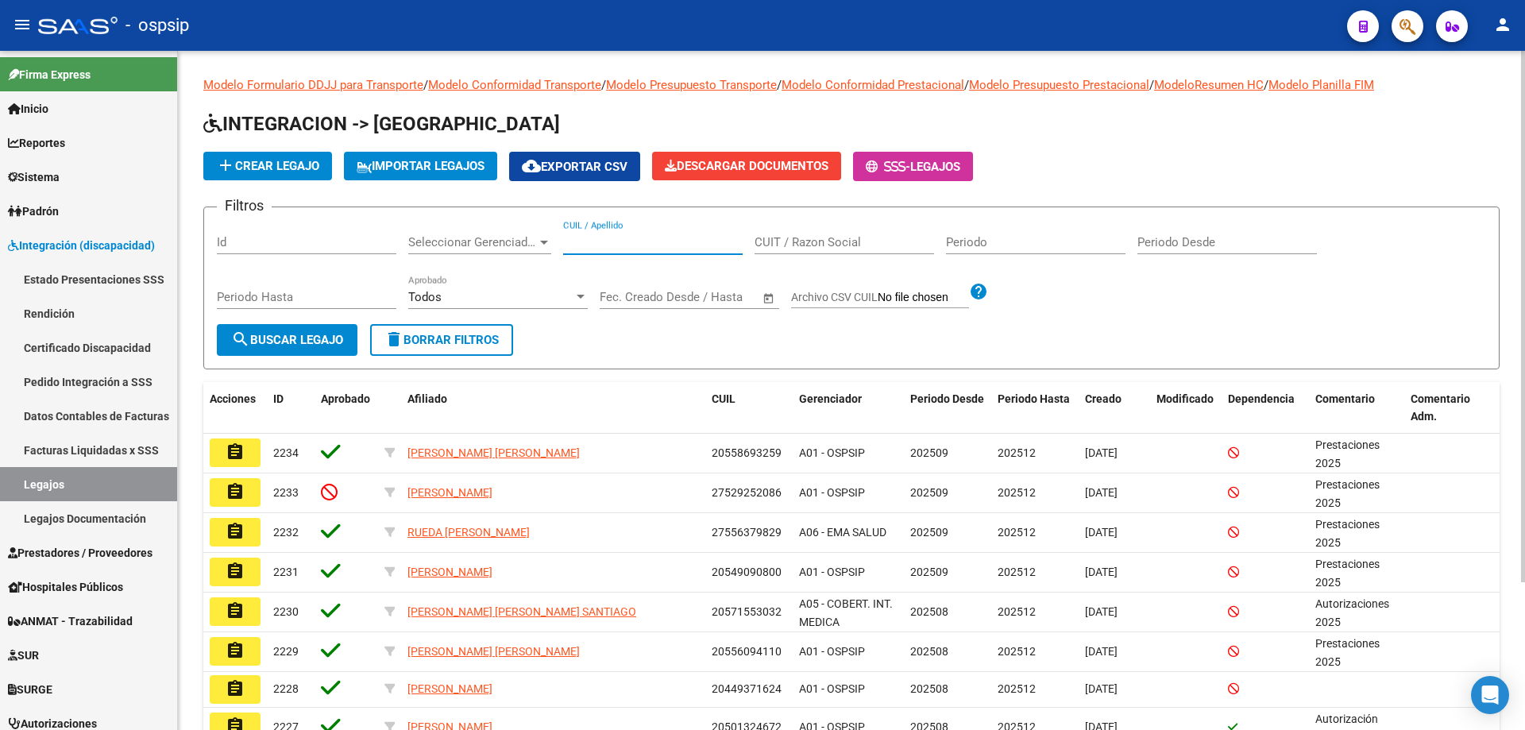
paste input "23570072269"
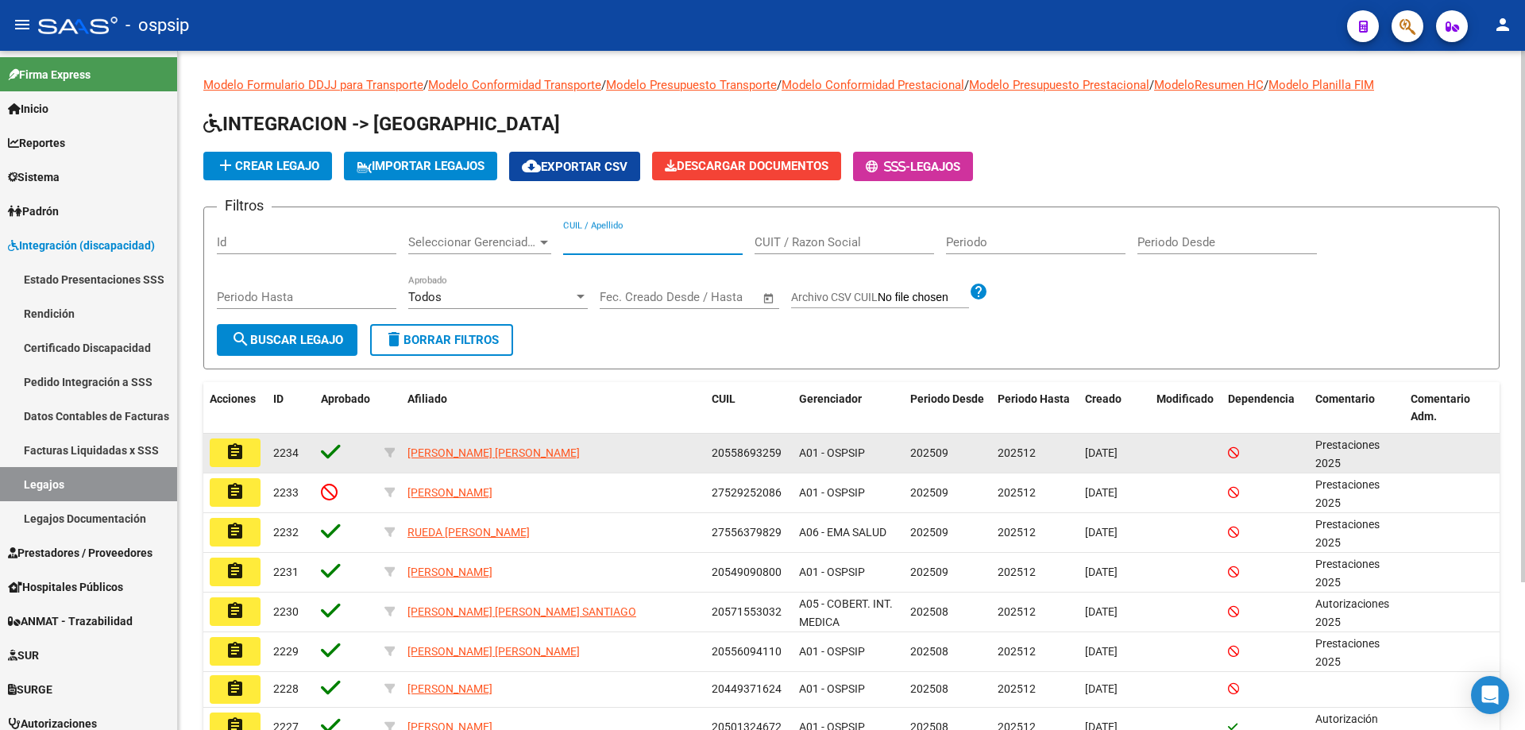
type input "23570072269"
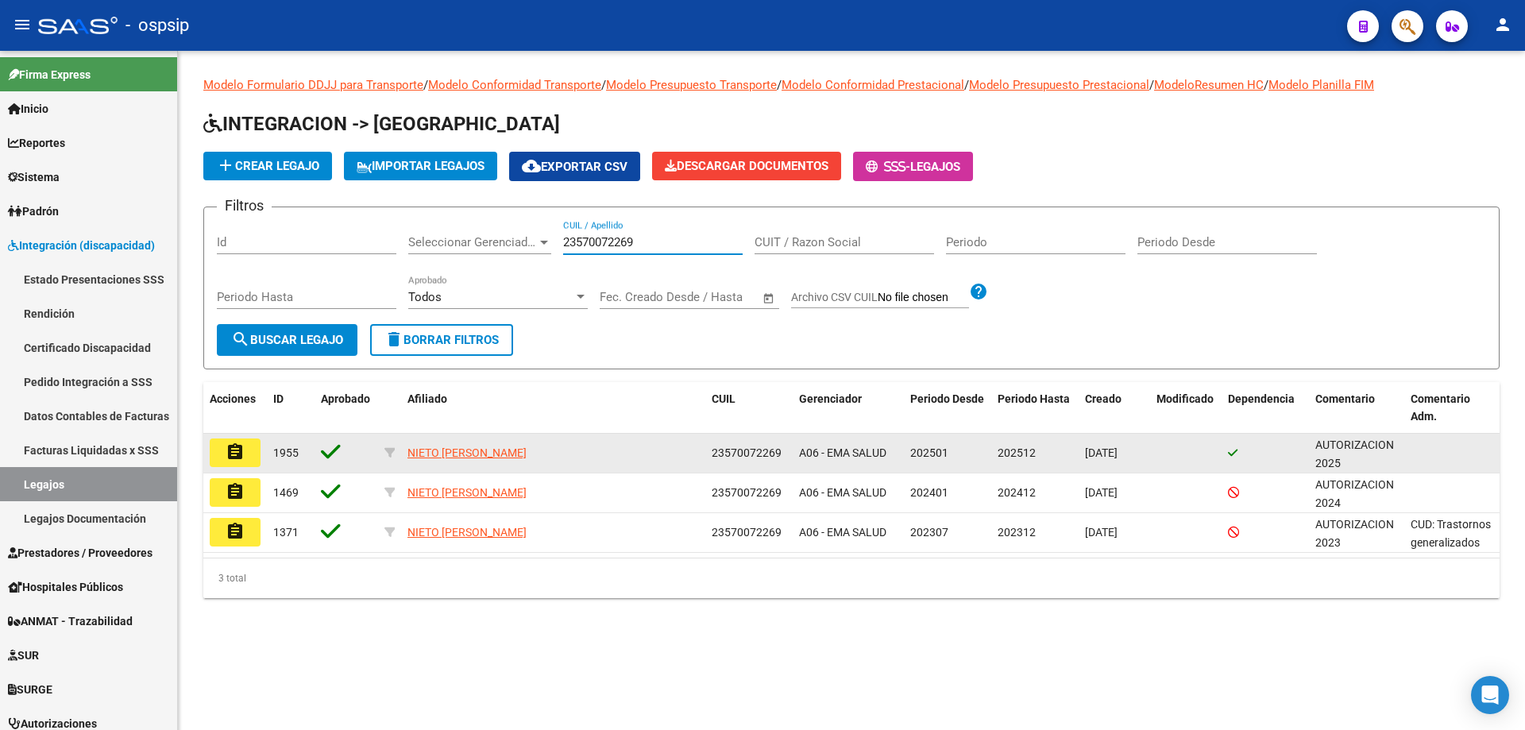
click at [226, 446] on mat-icon "assignment" at bounding box center [235, 451] width 19 height 19
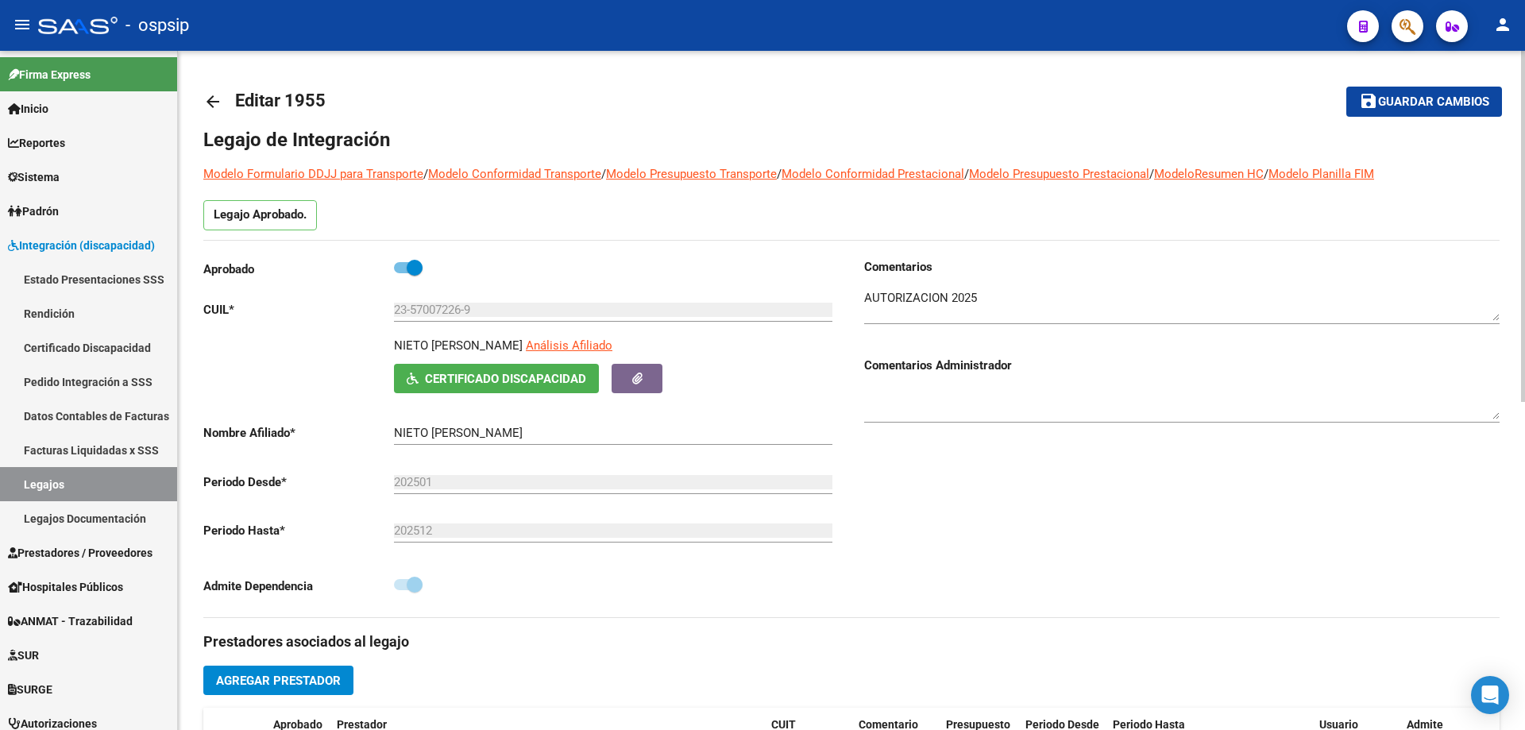
click at [210, 98] on mat-icon "arrow_back" at bounding box center [212, 101] width 19 height 19
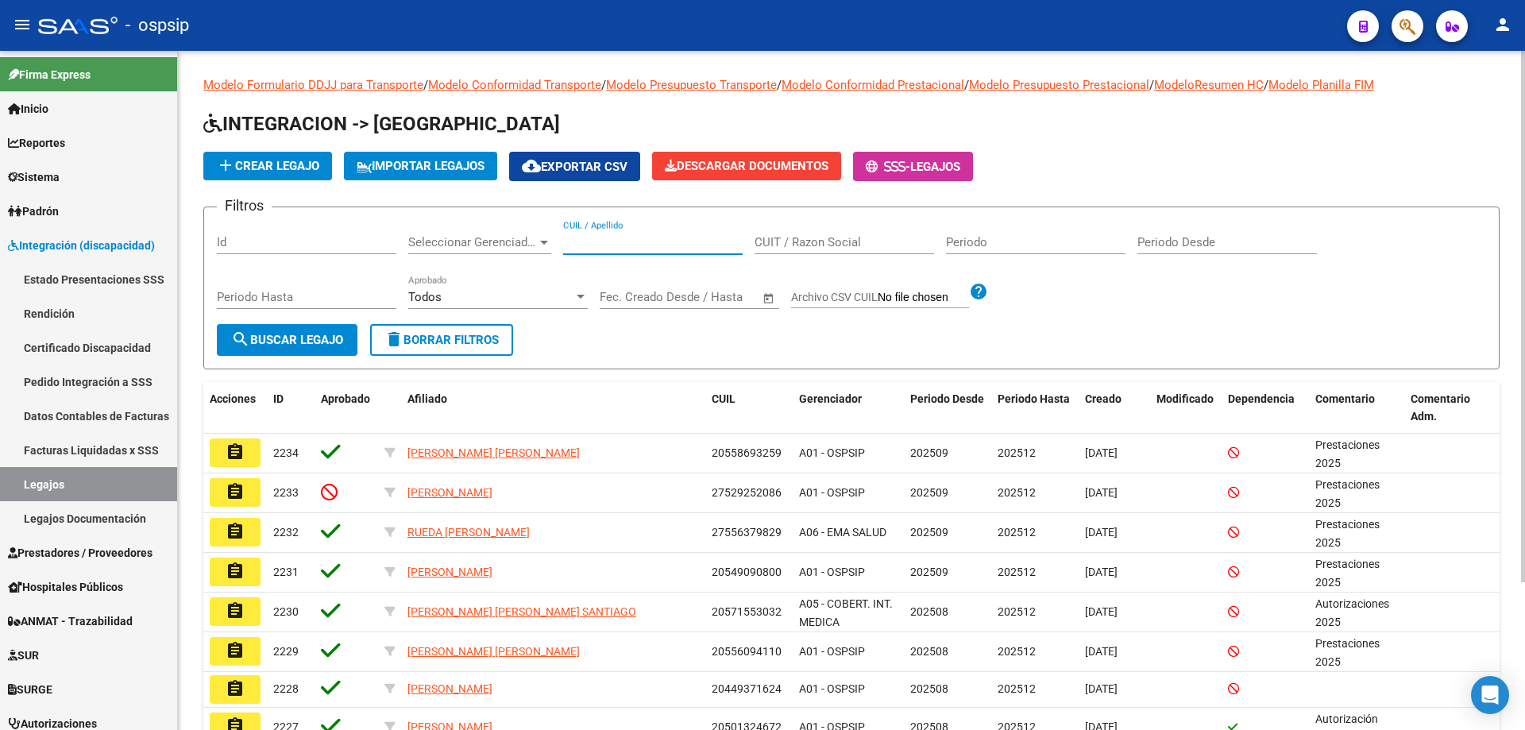
paste input "20391214981"
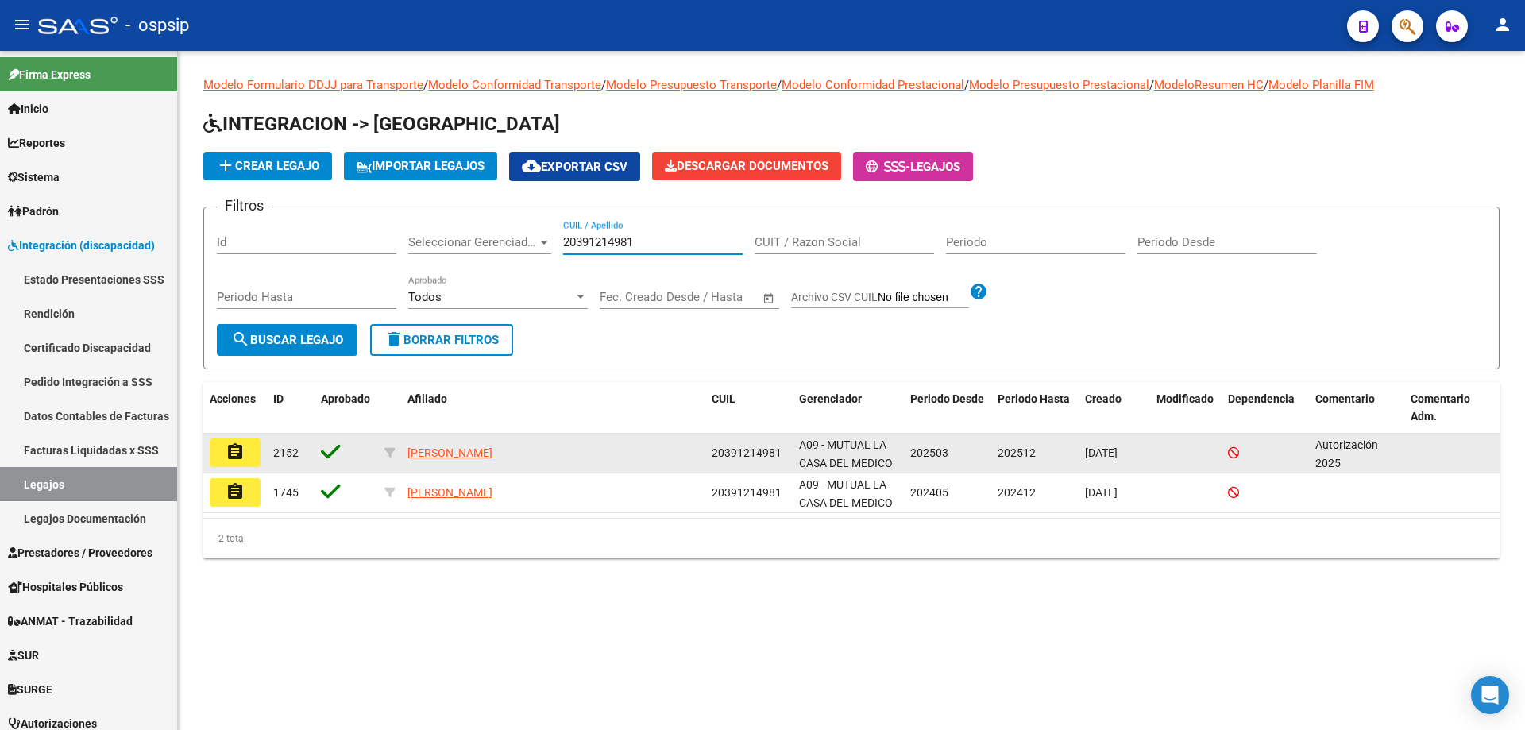
type input "20391214981"
click at [241, 446] on mat-icon "assignment" at bounding box center [235, 451] width 19 height 19
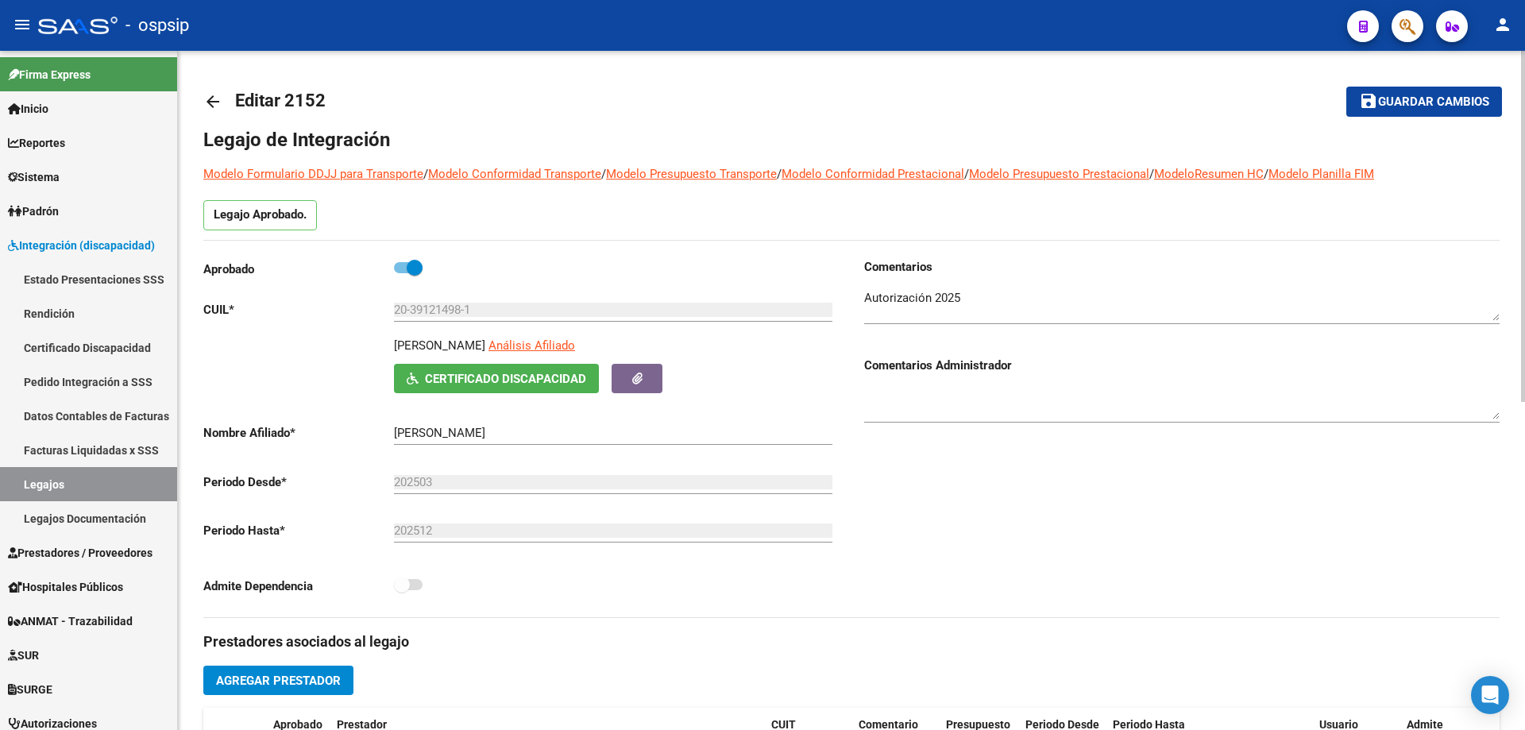
click at [216, 106] on mat-icon "arrow_back" at bounding box center [212, 101] width 19 height 19
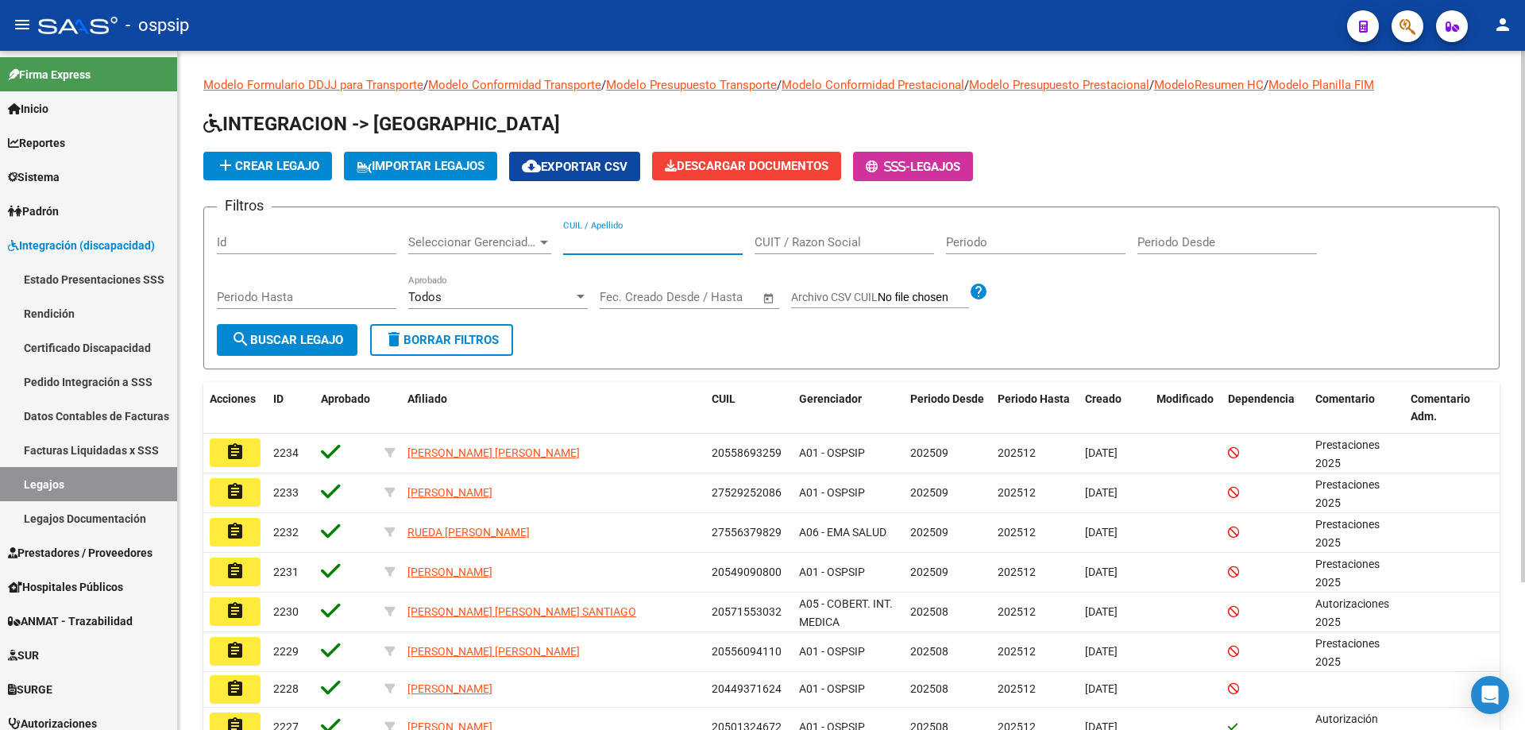
paste input "20571156181"
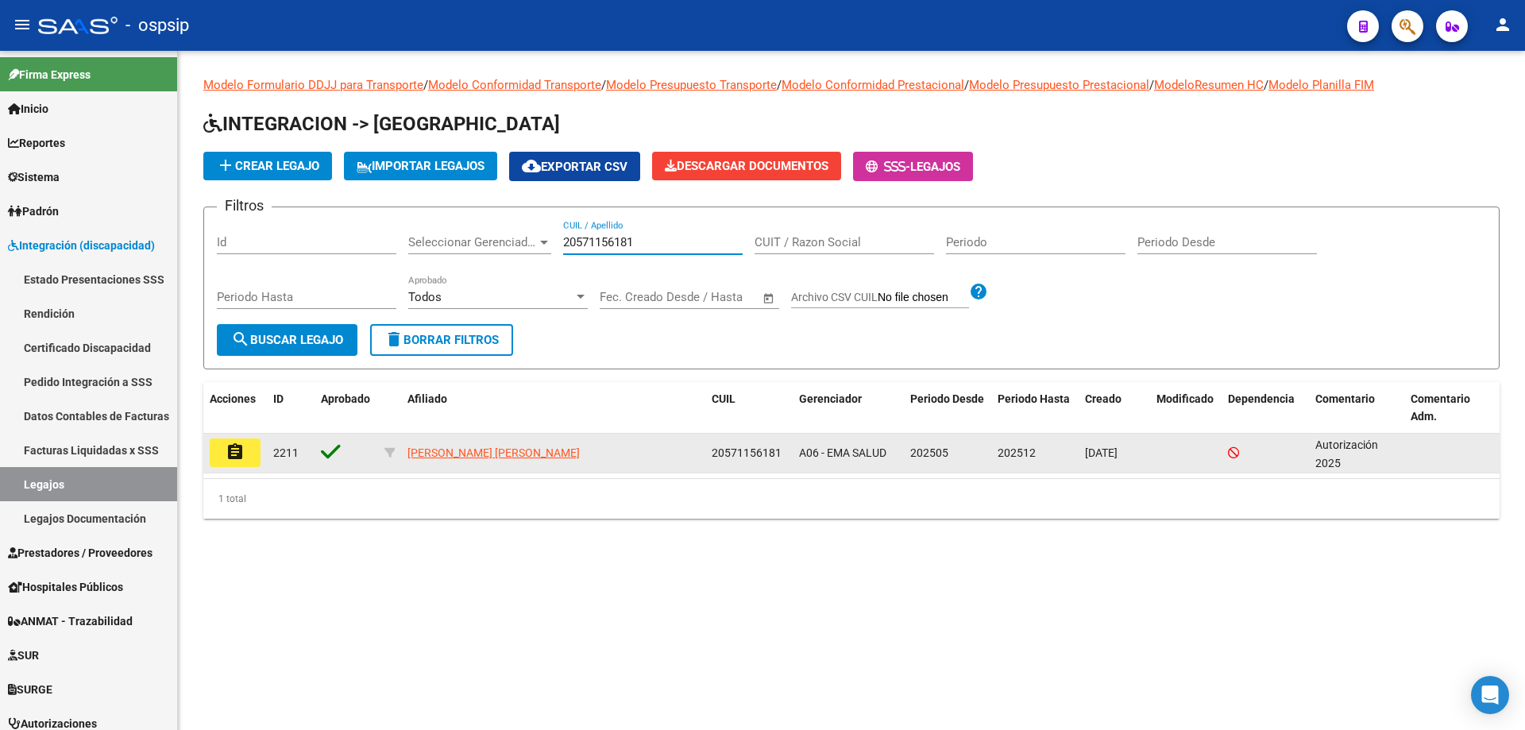
type input "20571156181"
click at [234, 448] on mat-icon "assignment" at bounding box center [235, 451] width 19 height 19
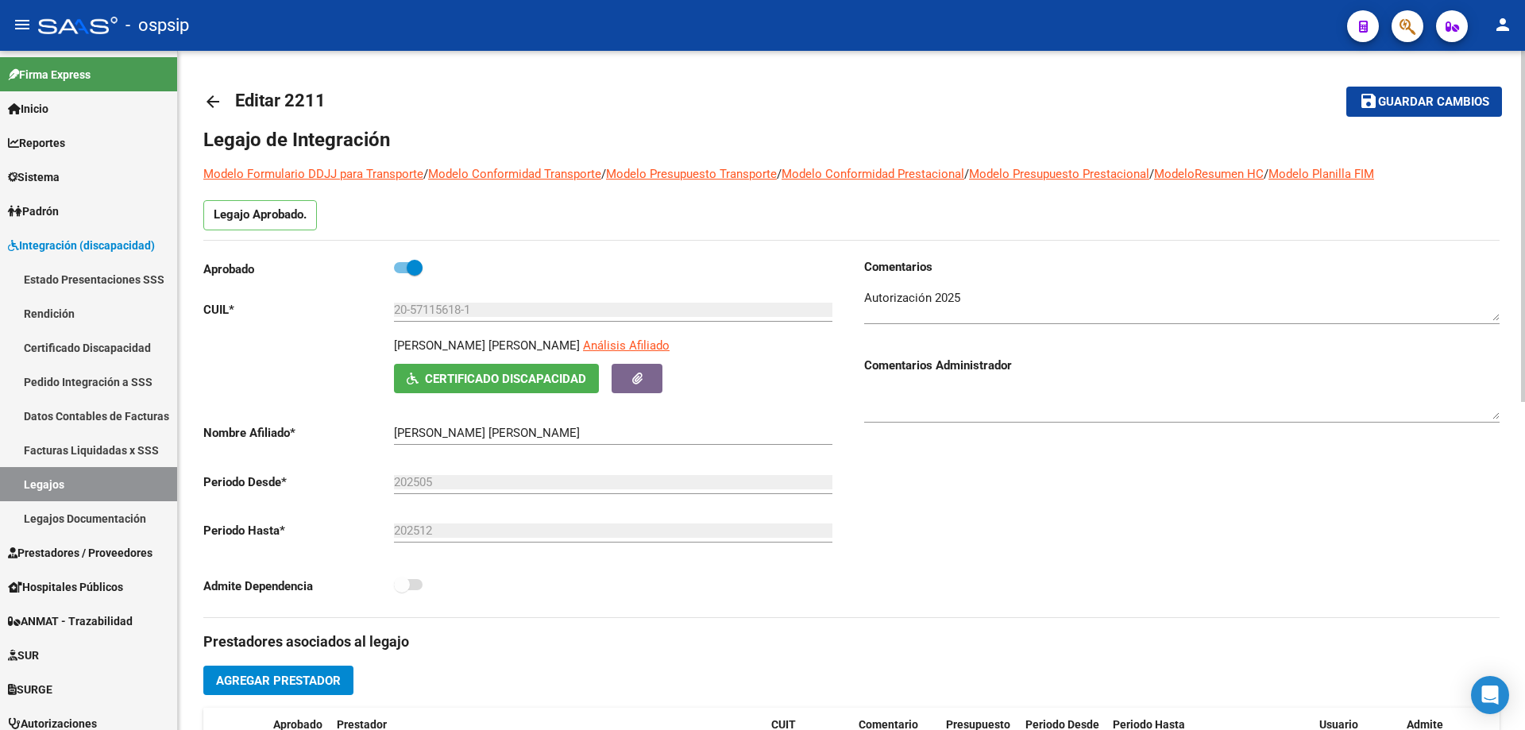
click at [215, 95] on mat-icon "arrow_back" at bounding box center [212, 101] width 19 height 19
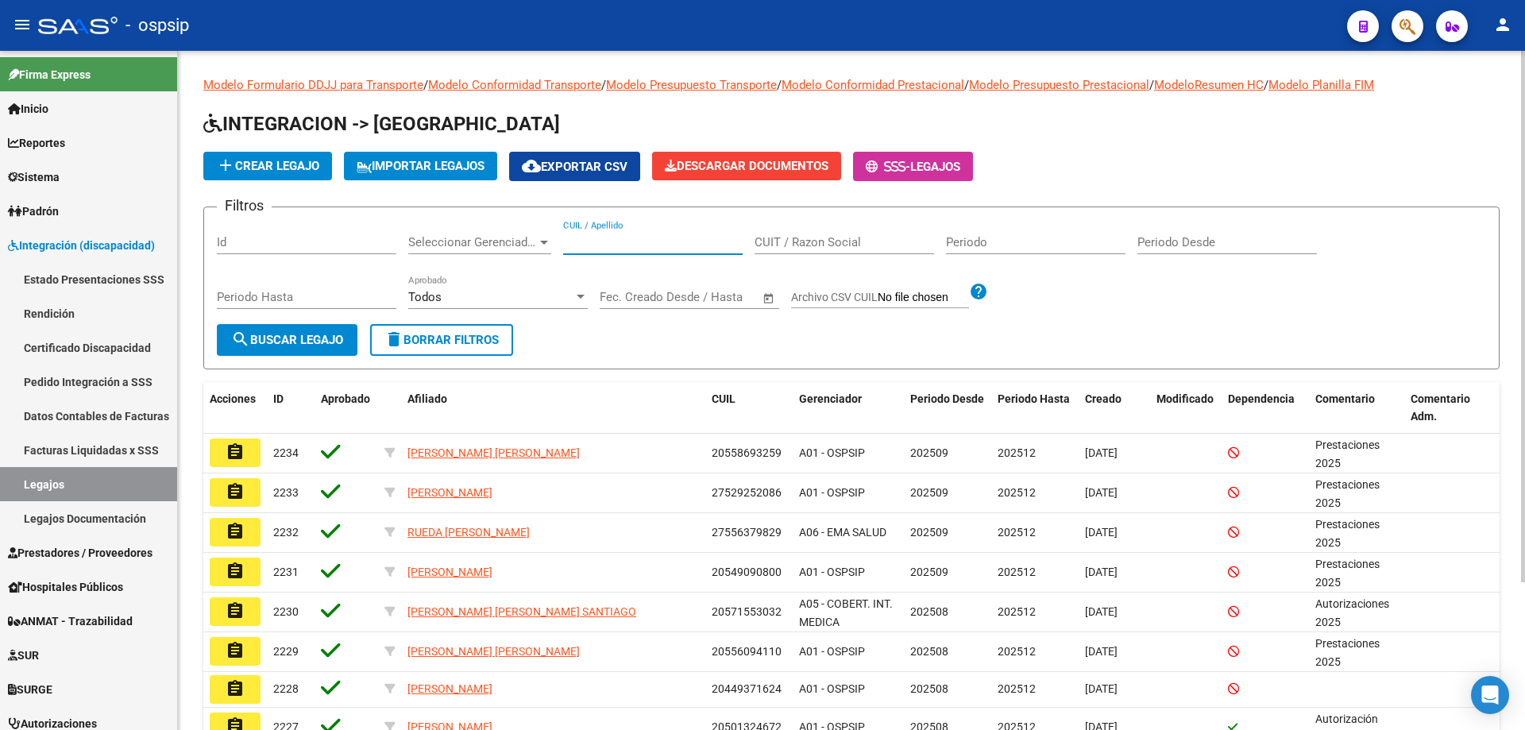
paste input "20571156181"
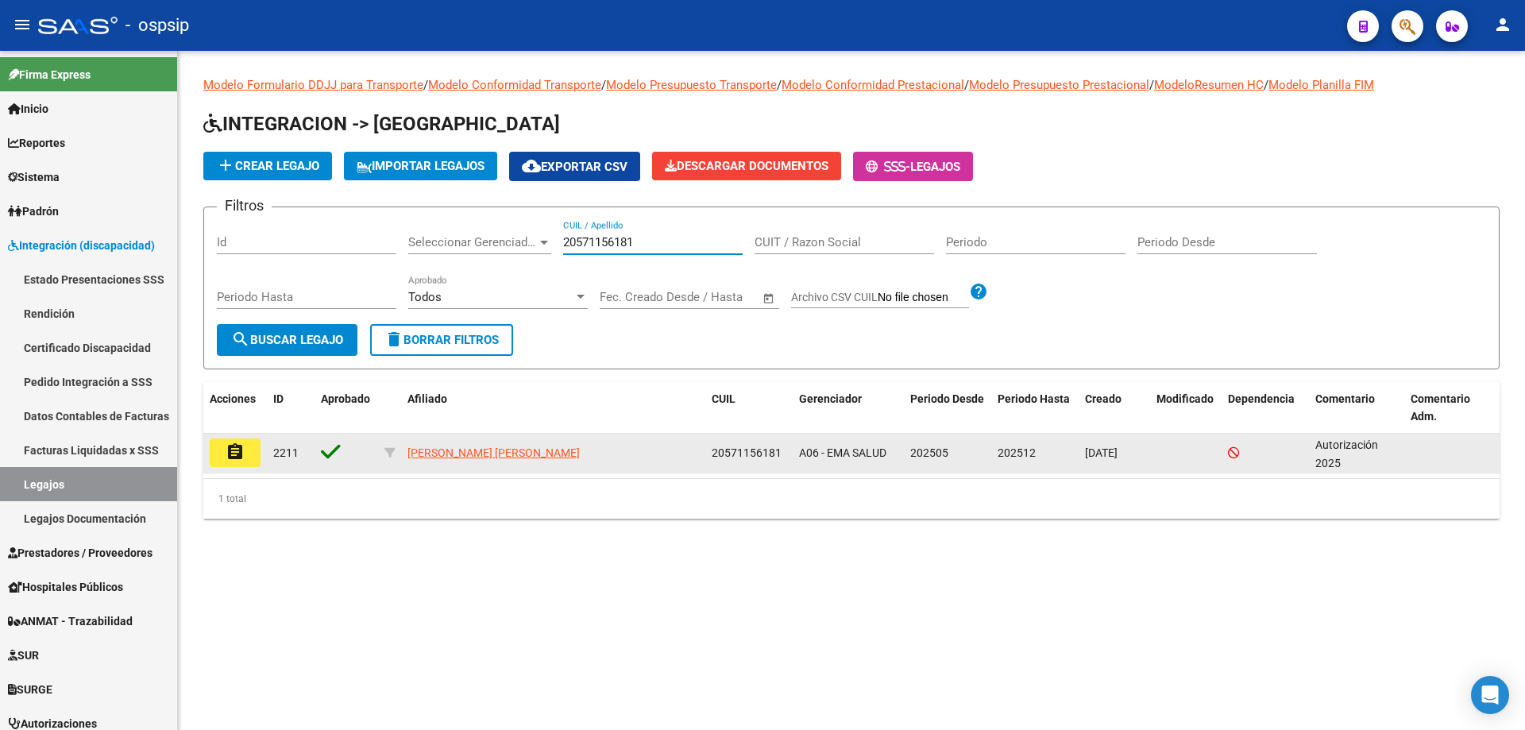
type input "20571156181"
click at [256, 453] on button "assignment" at bounding box center [235, 452] width 51 height 29
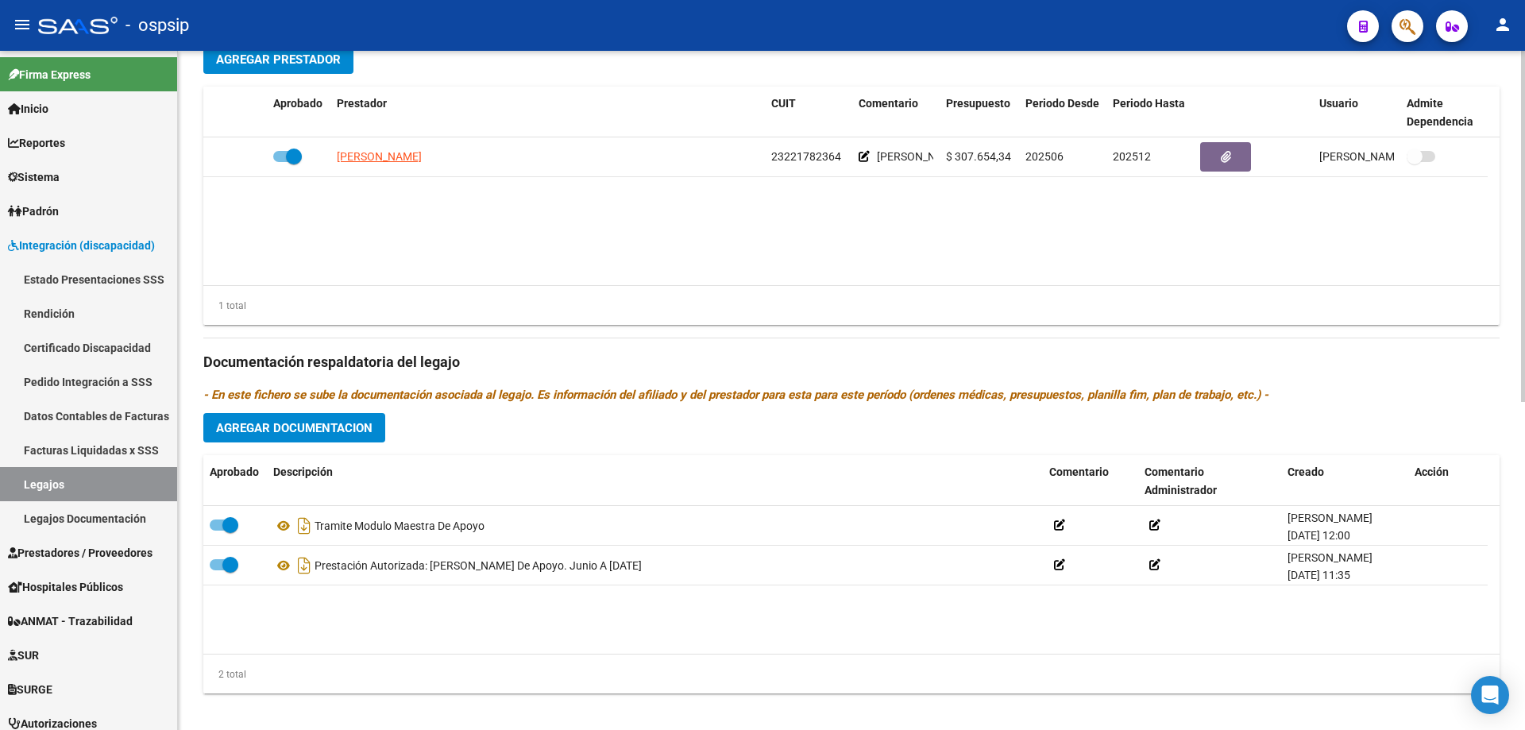
scroll to position [635, 0]
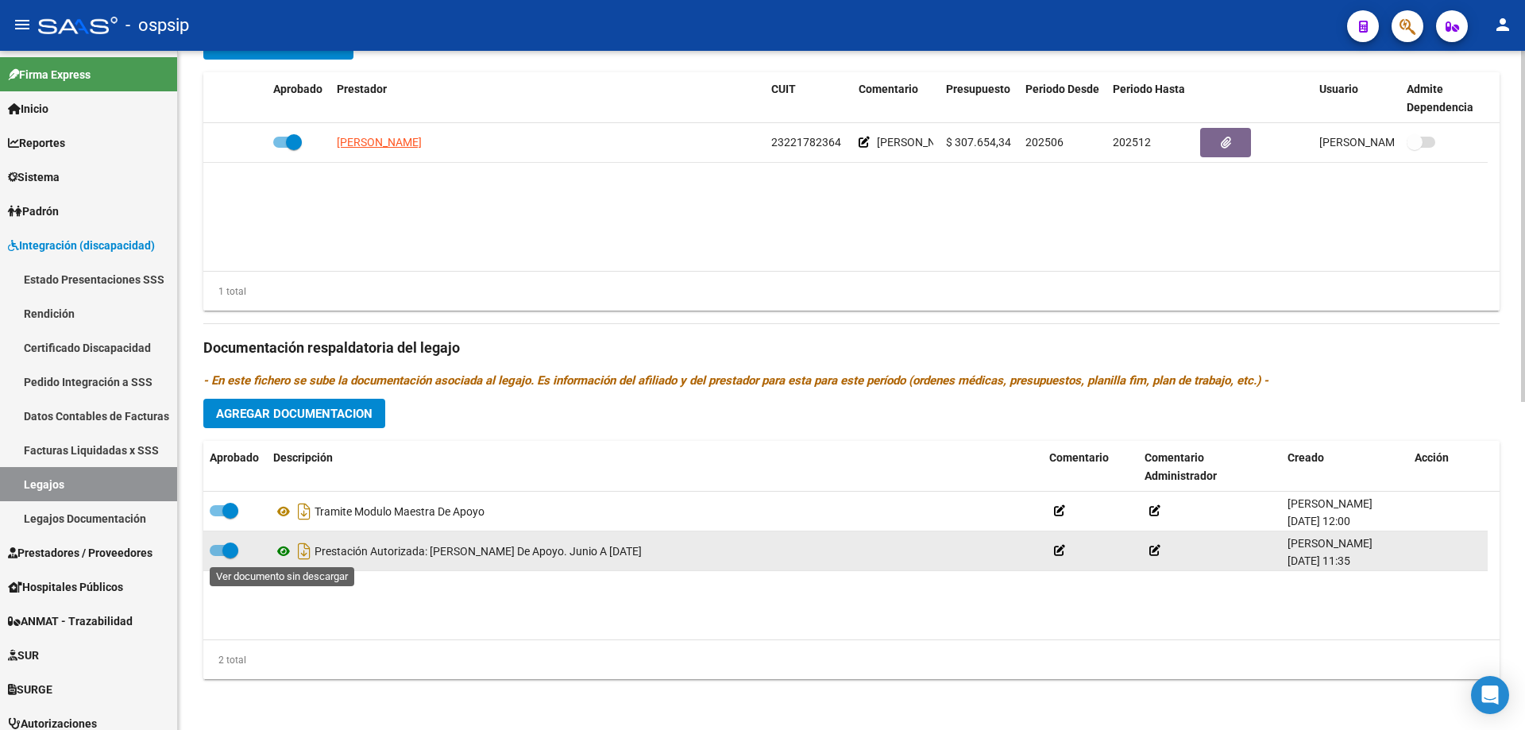
click at [282, 549] on icon at bounding box center [283, 551] width 21 height 19
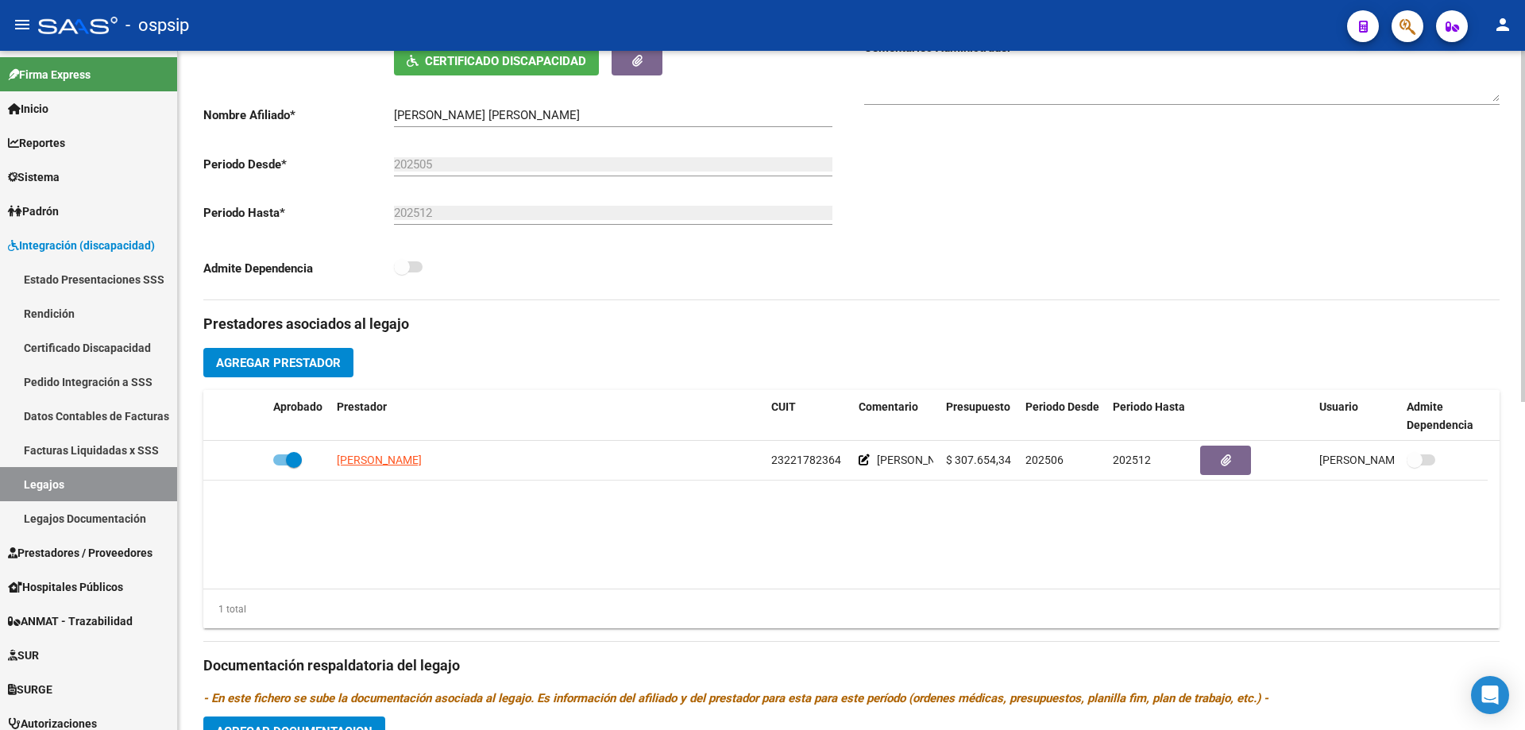
scroll to position [0, 0]
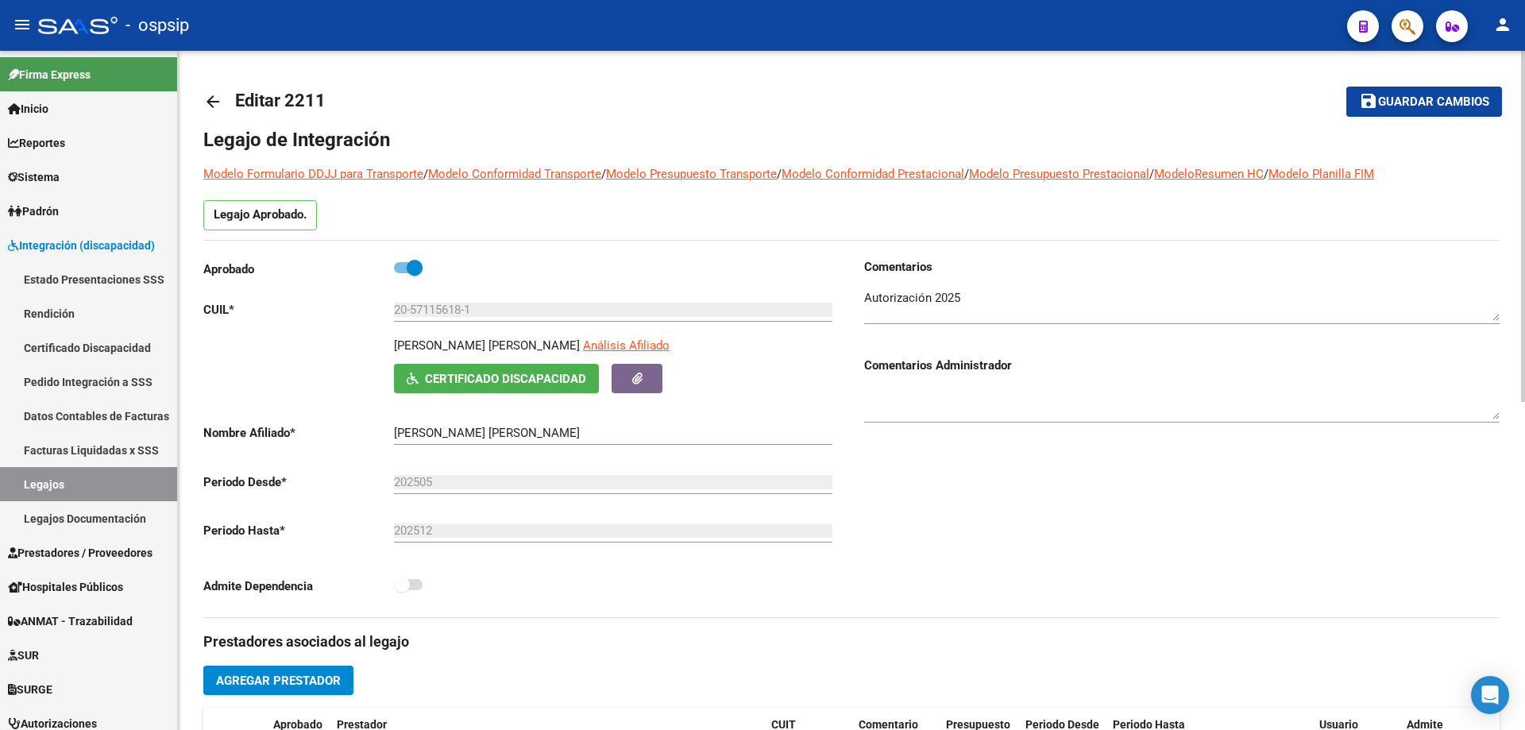
click at [218, 102] on mat-icon "arrow_back" at bounding box center [212, 101] width 19 height 19
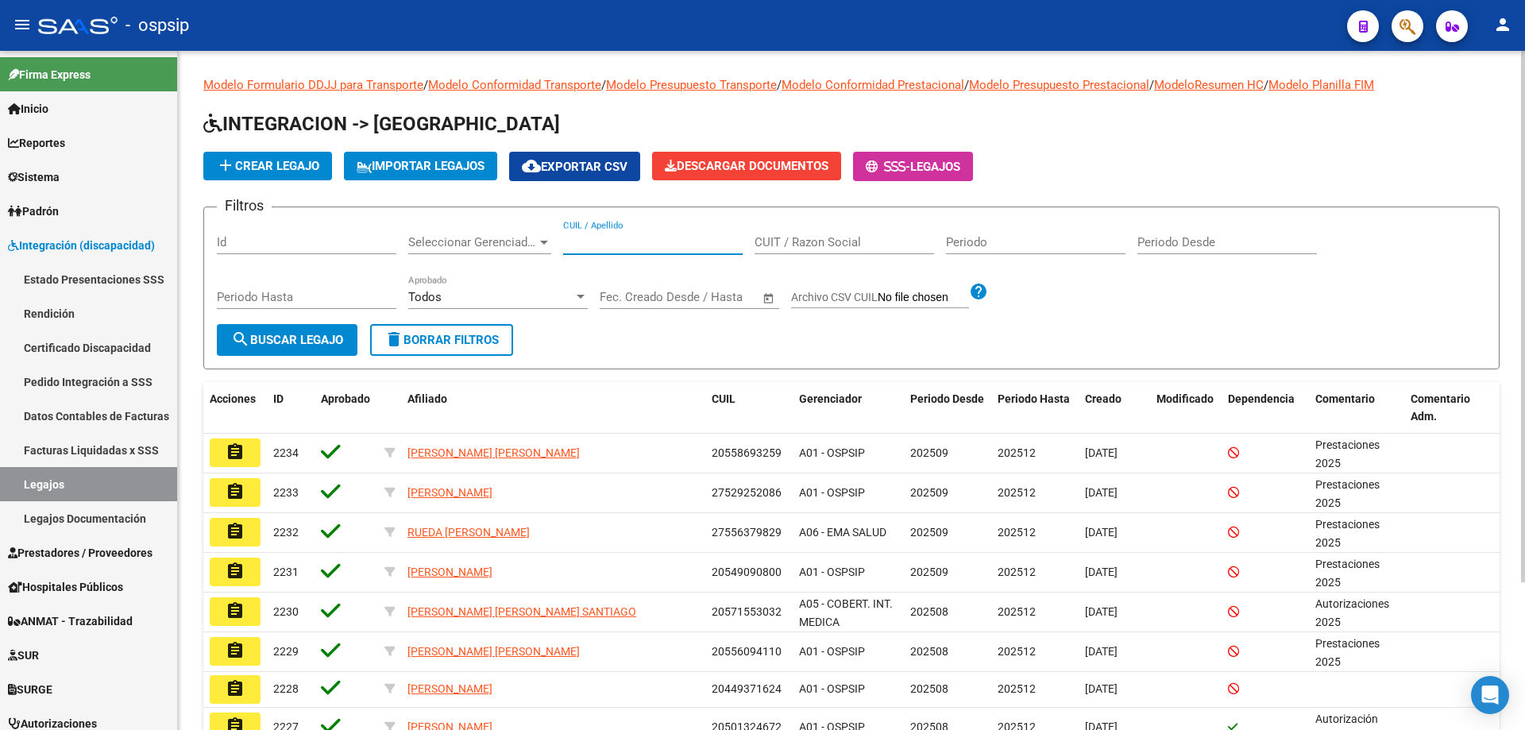
paste input "20462736178"
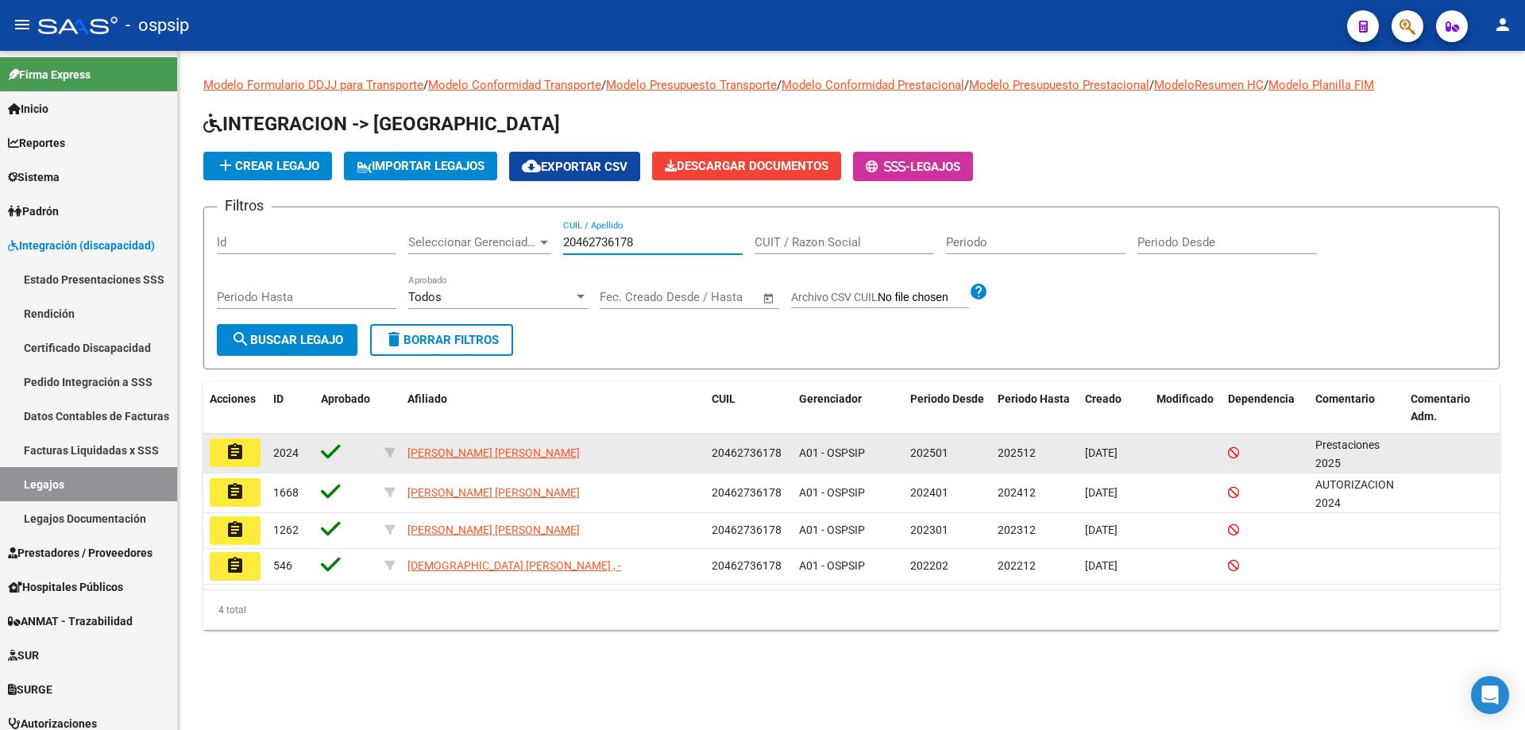
type input "20462736178"
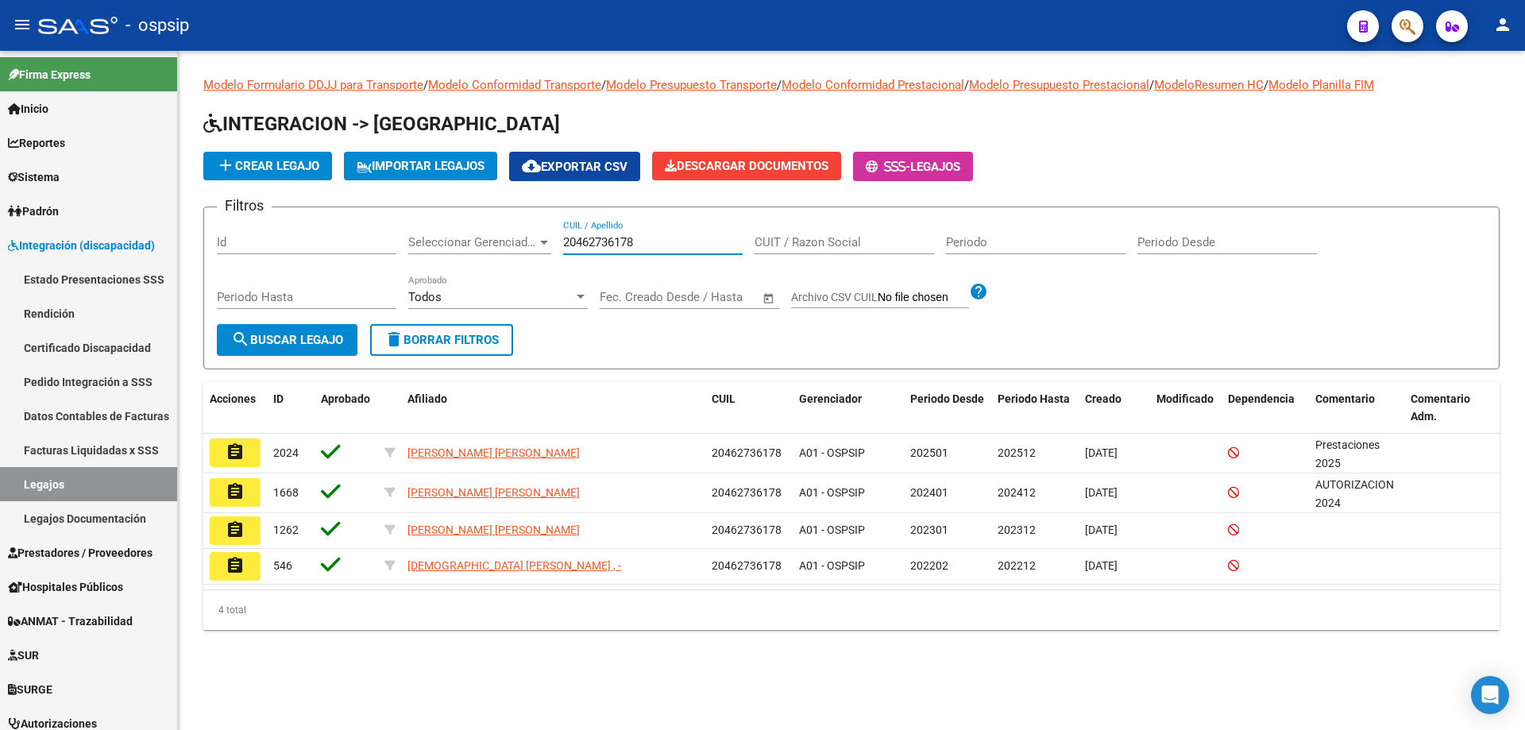
drag, startPoint x: 226, startPoint y: 451, endPoint x: 259, endPoint y: 450, distance: 33.4
click at [226, 451] on mat-icon "assignment" at bounding box center [235, 451] width 19 height 19
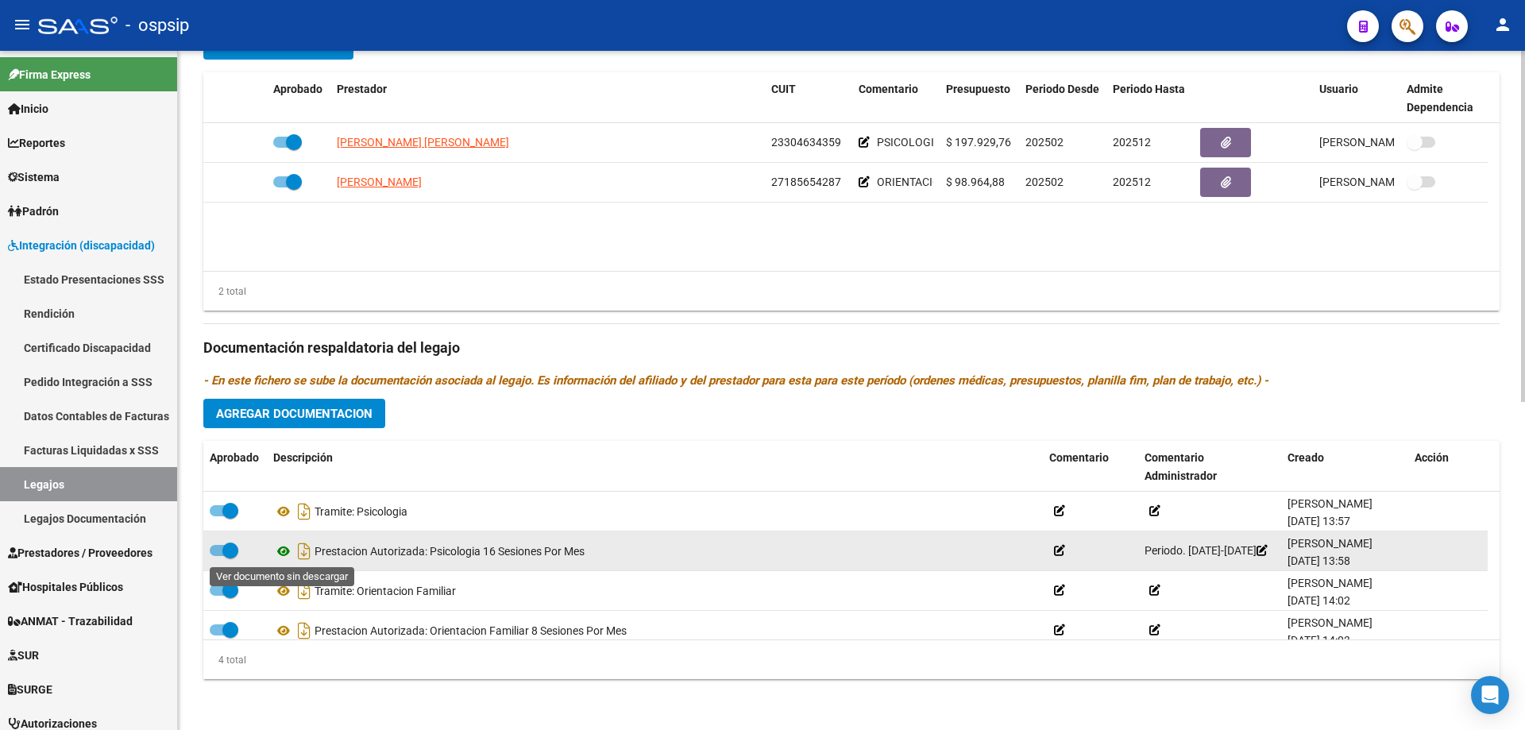
click at [284, 549] on icon at bounding box center [283, 551] width 21 height 19
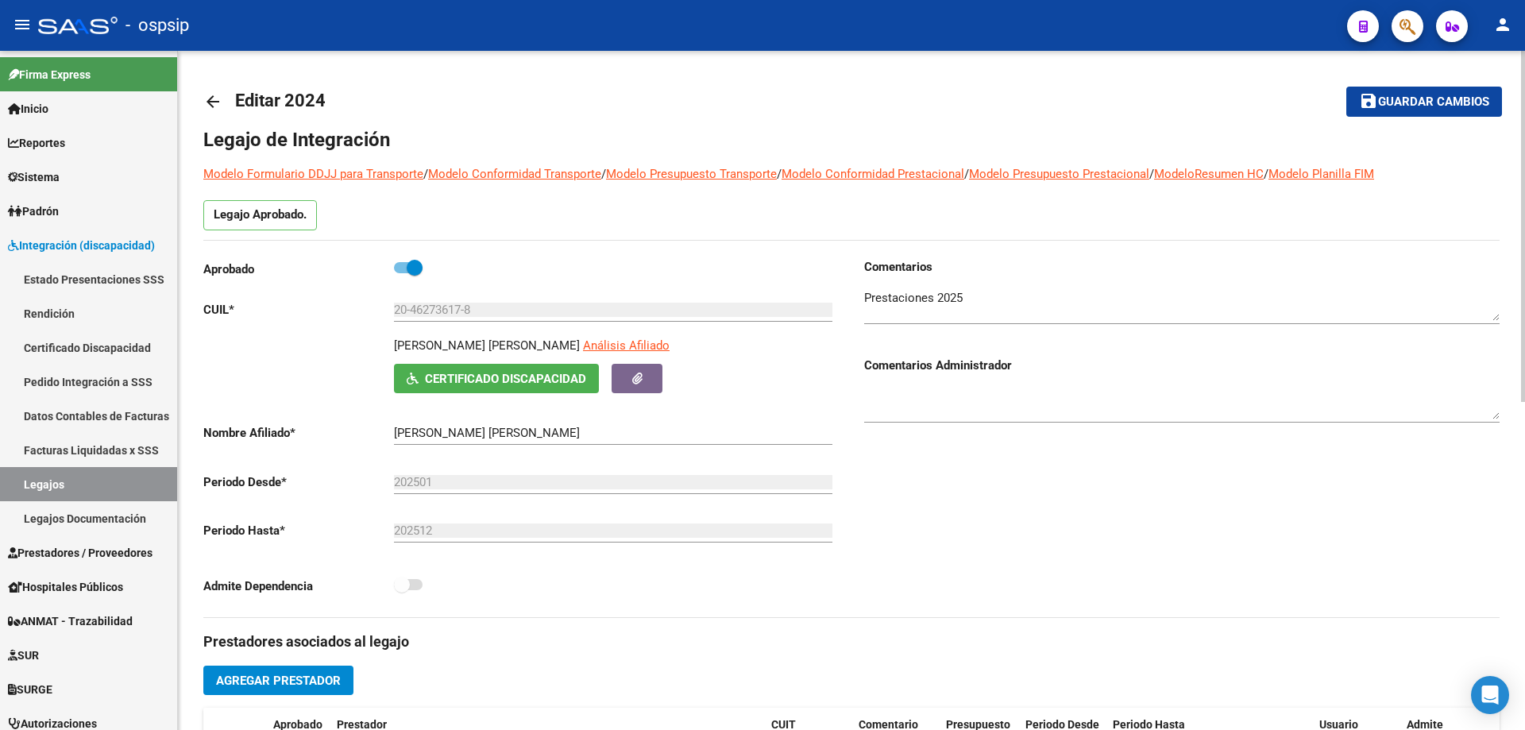
click at [213, 102] on mat-icon "arrow_back" at bounding box center [212, 101] width 19 height 19
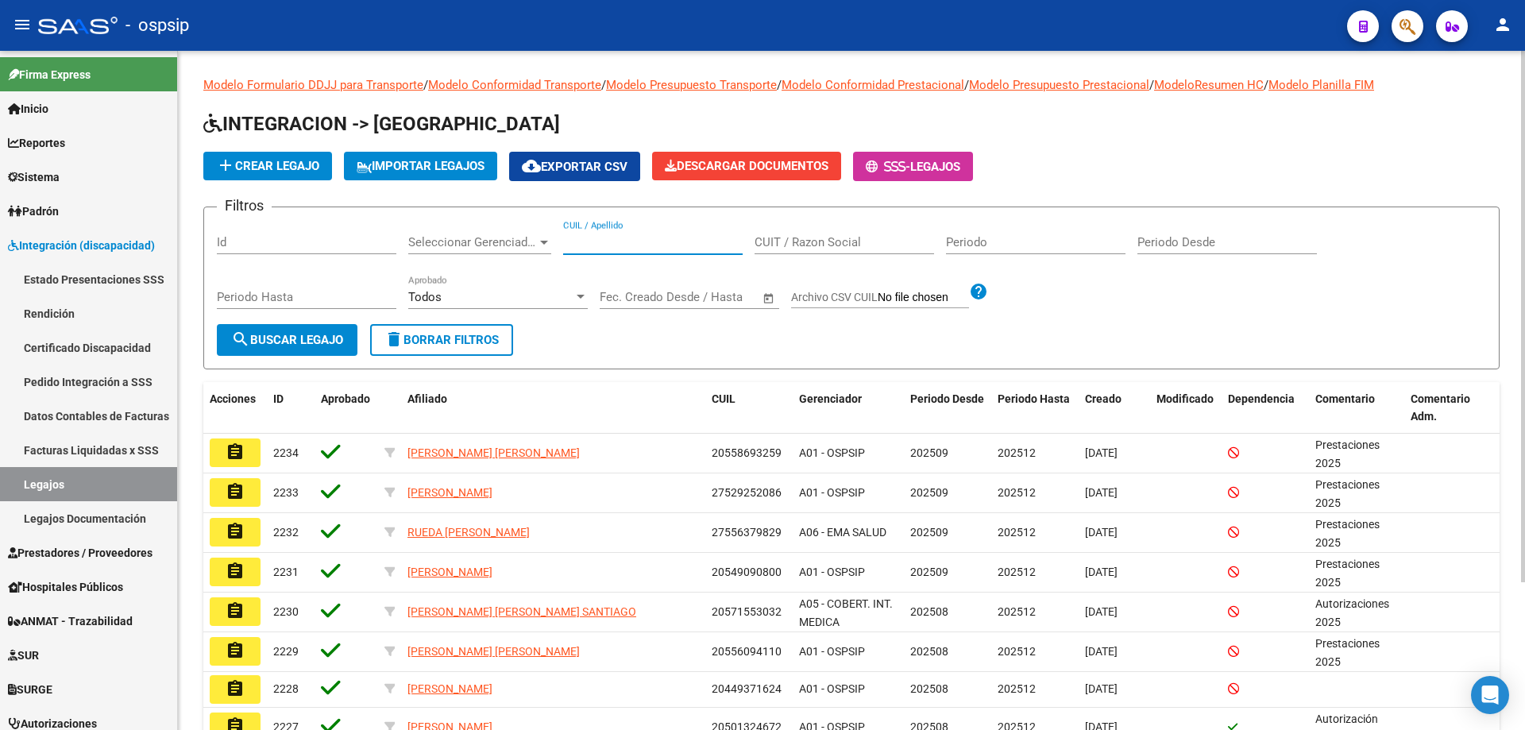
paste input "20506820988"
click at [566, 244] on input "20506820988" at bounding box center [652, 242] width 179 height 14
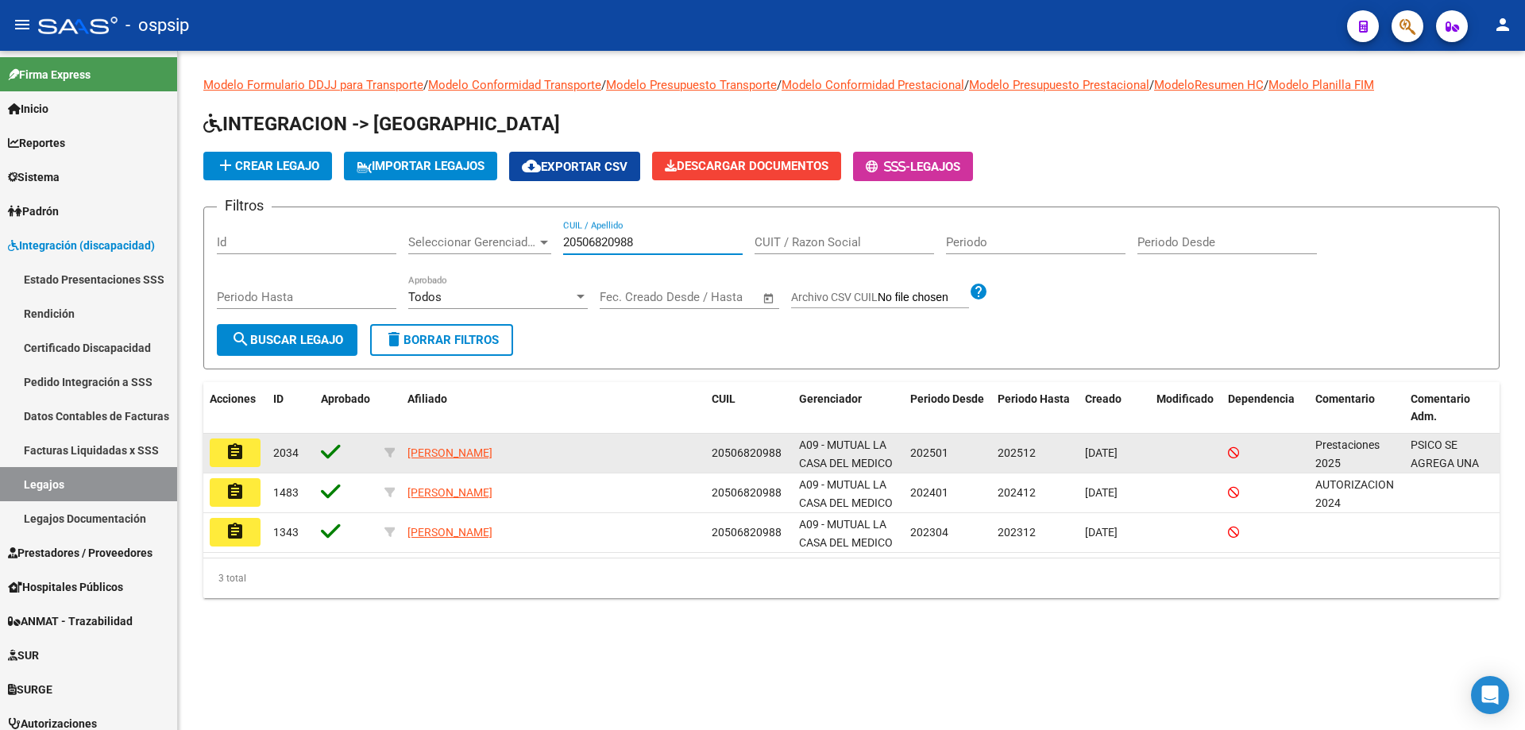
type input "20506820988"
click at [239, 449] on mat-icon "assignment" at bounding box center [235, 451] width 19 height 19
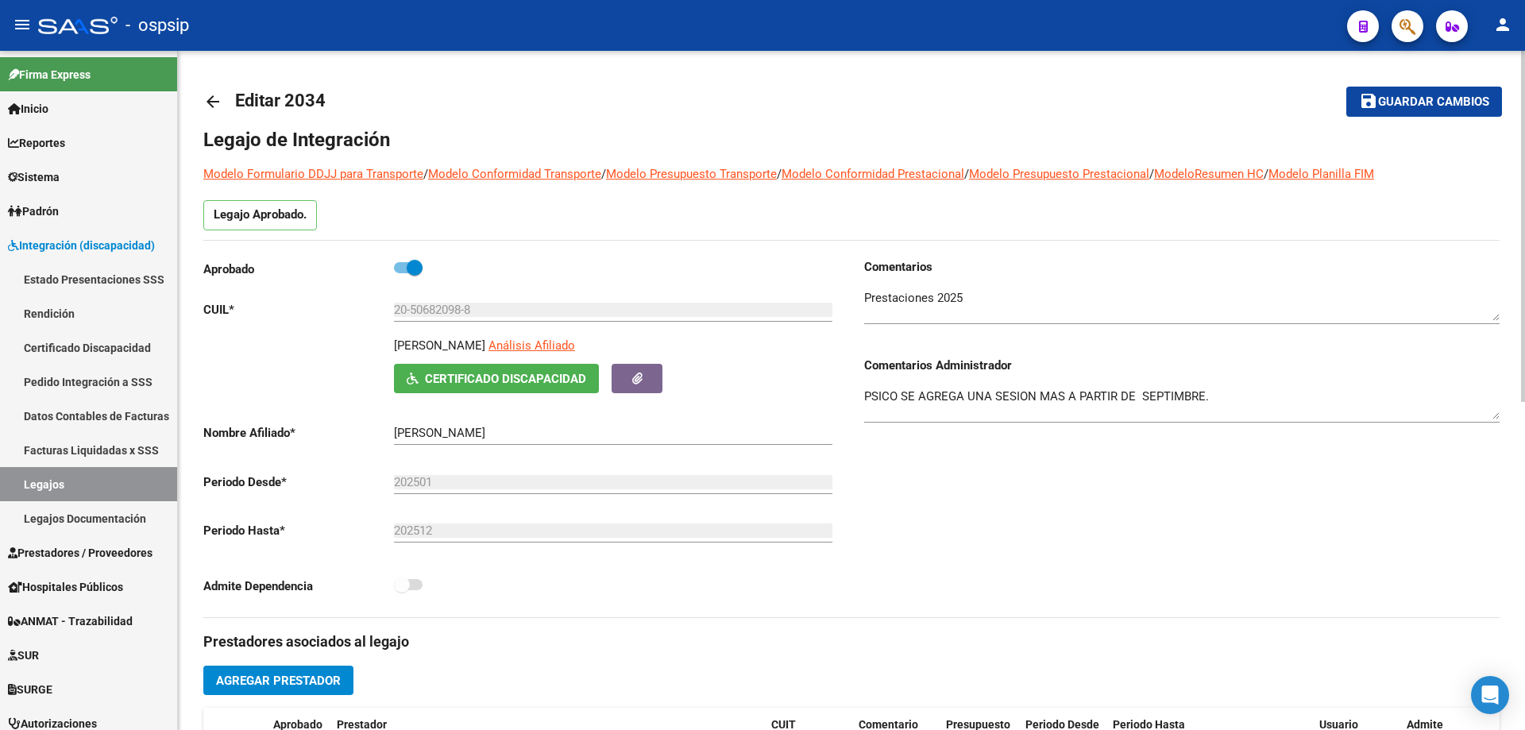
click at [214, 92] on mat-icon "arrow_back" at bounding box center [212, 101] width 19 height 19
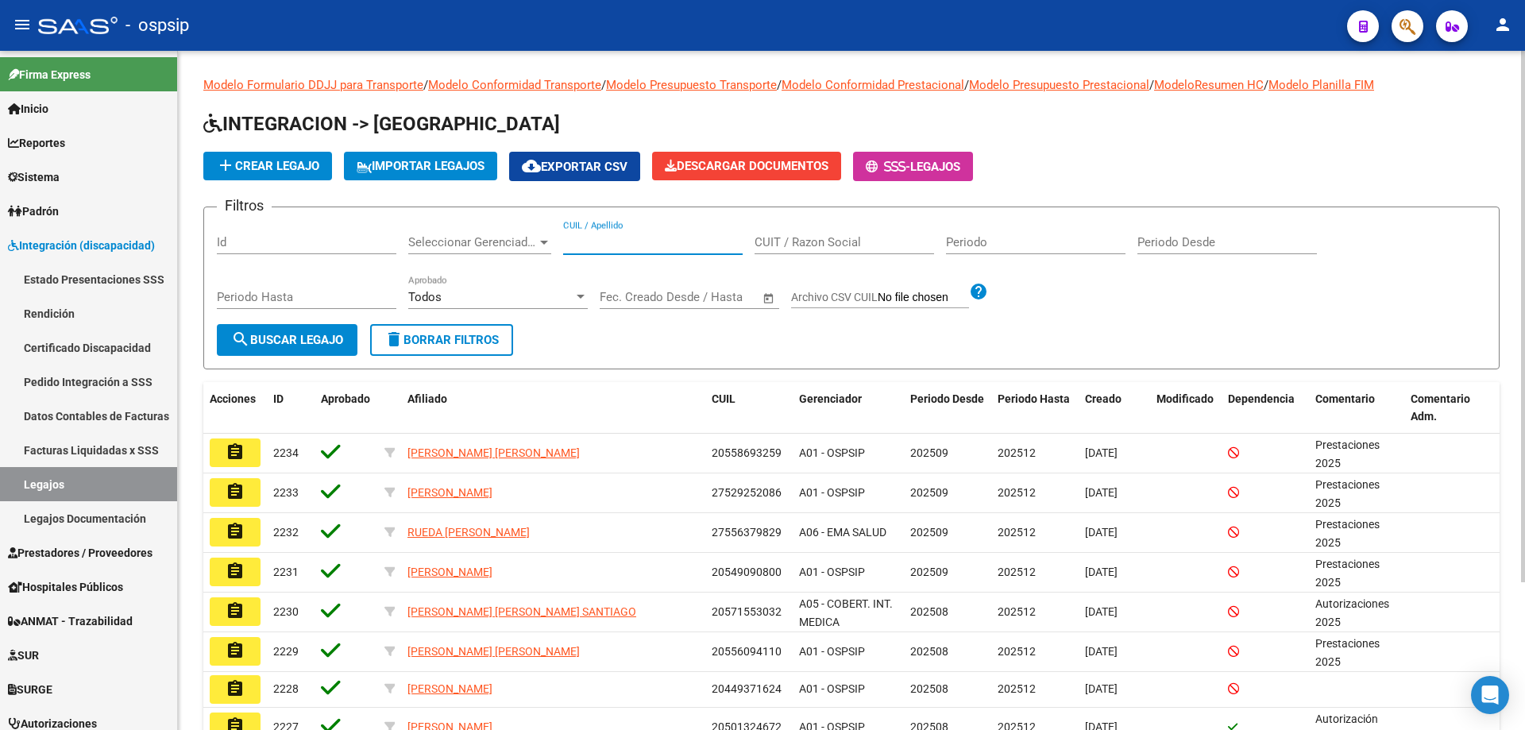
paste input "20568962819"
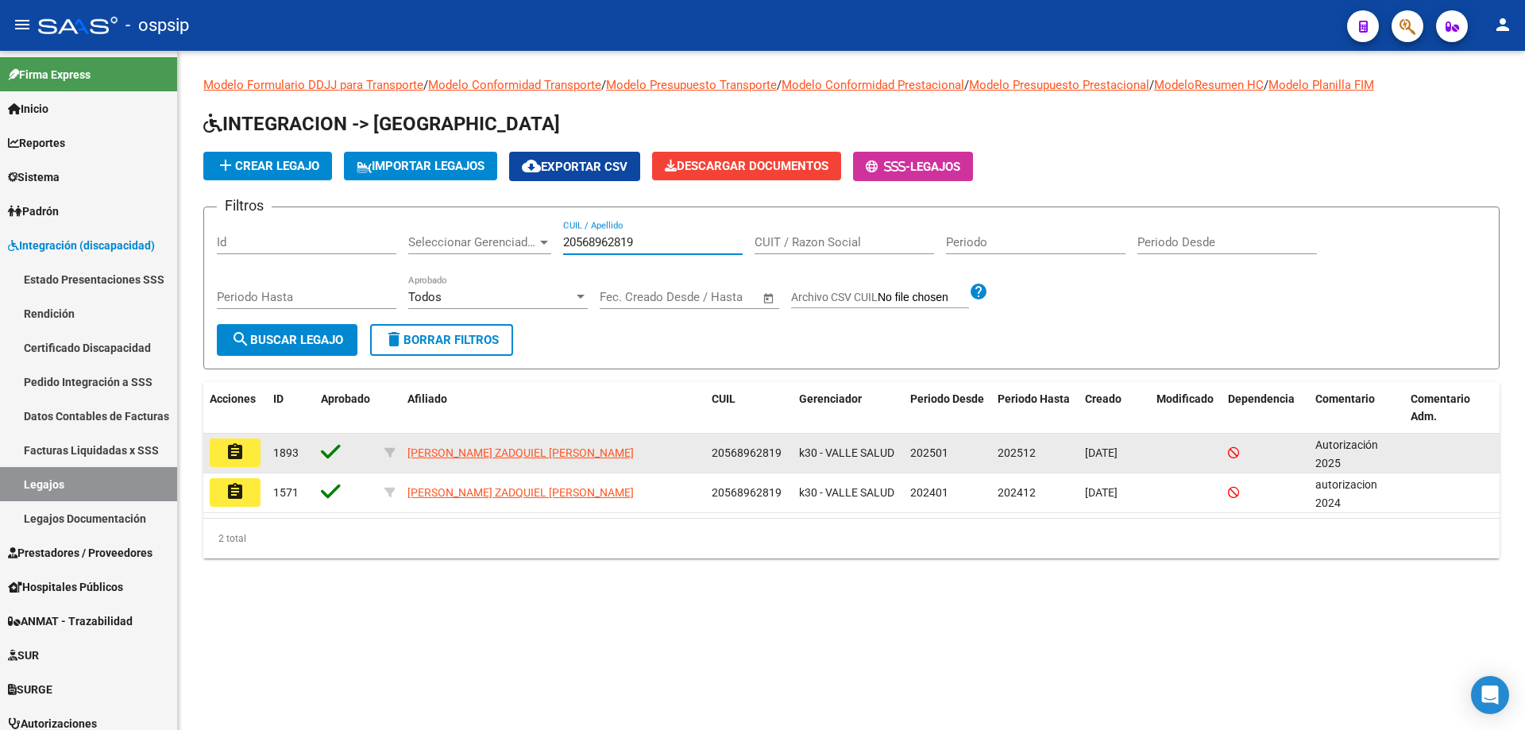
type input "20568962819"
click at [244, 449] on mat-icon "assignment" at bounding box center [235, 451] width 19 height 19
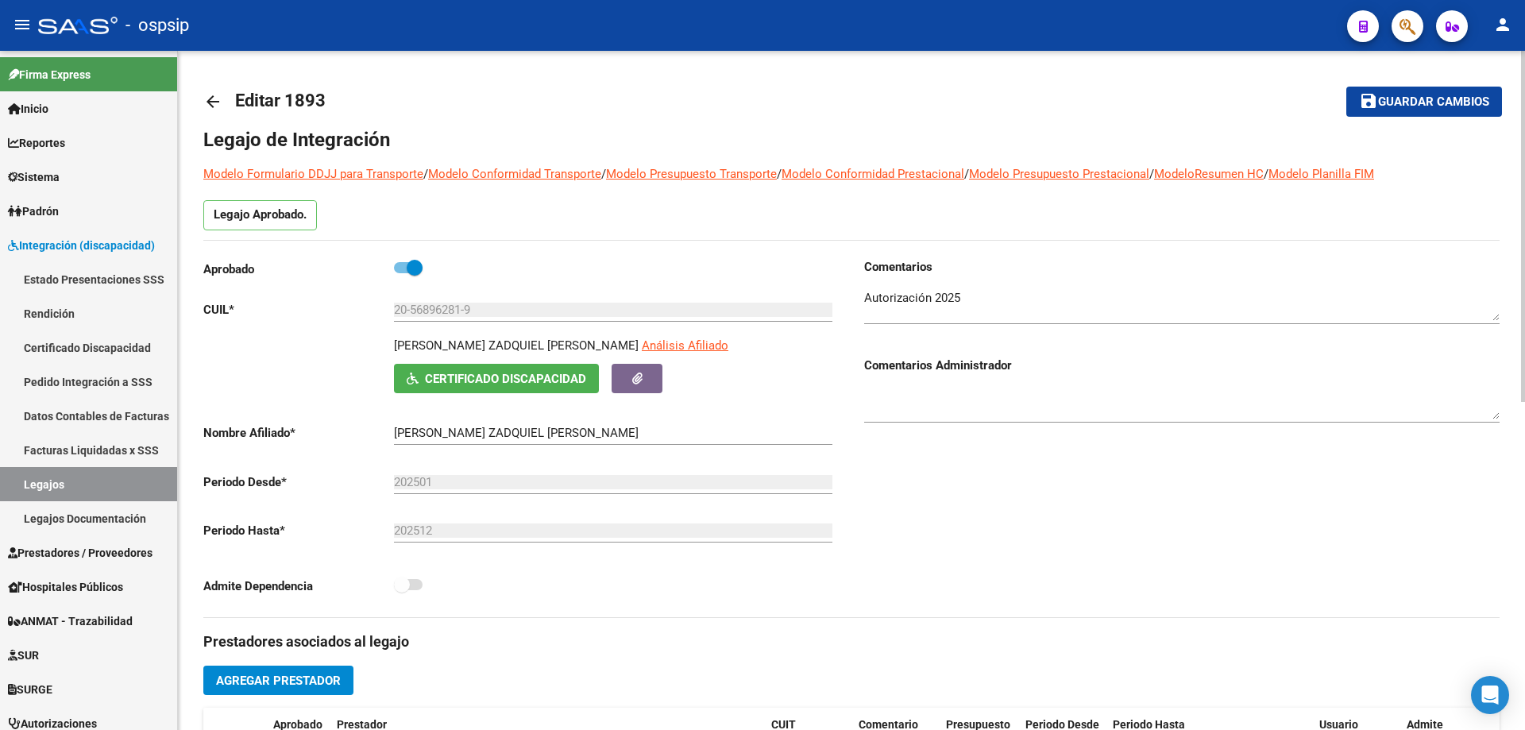
click at [205, 104] on mat-icon "arrow_back" at bounding box center [212, 101] width 19 height 19
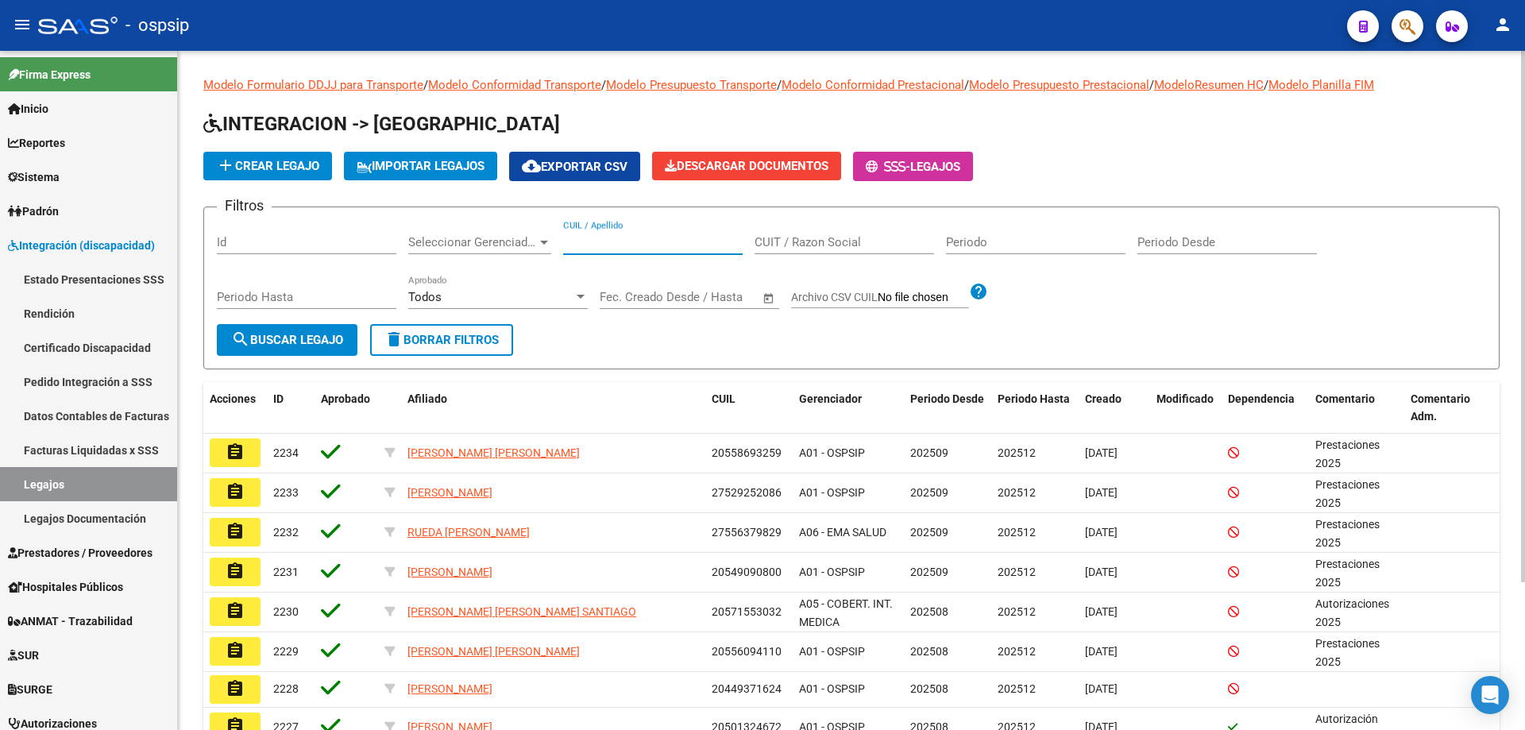
paste input "20533750665"
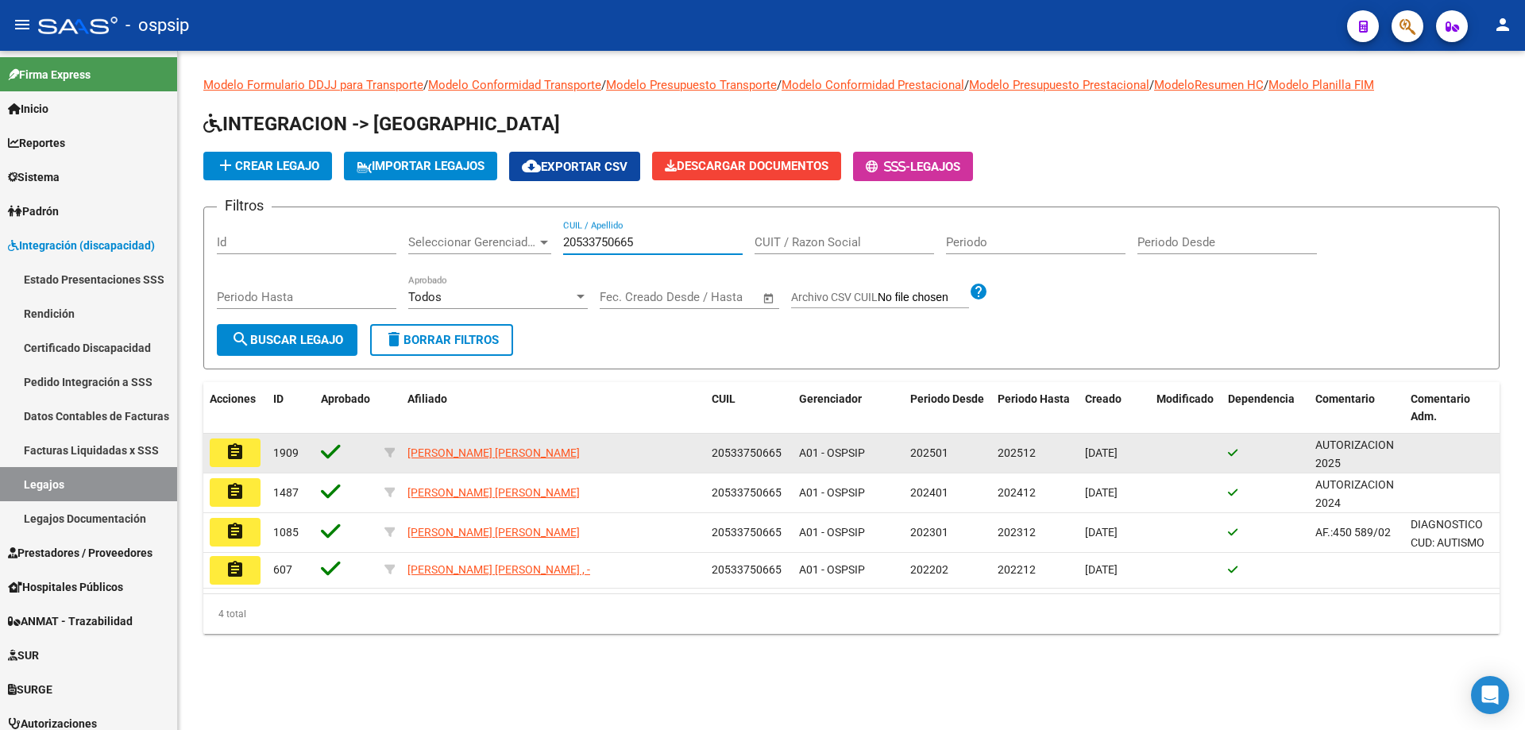
type input "20533750665"
click at [218, 455] on button "assignment" at bounding box center [235, 452] width 51 height 29
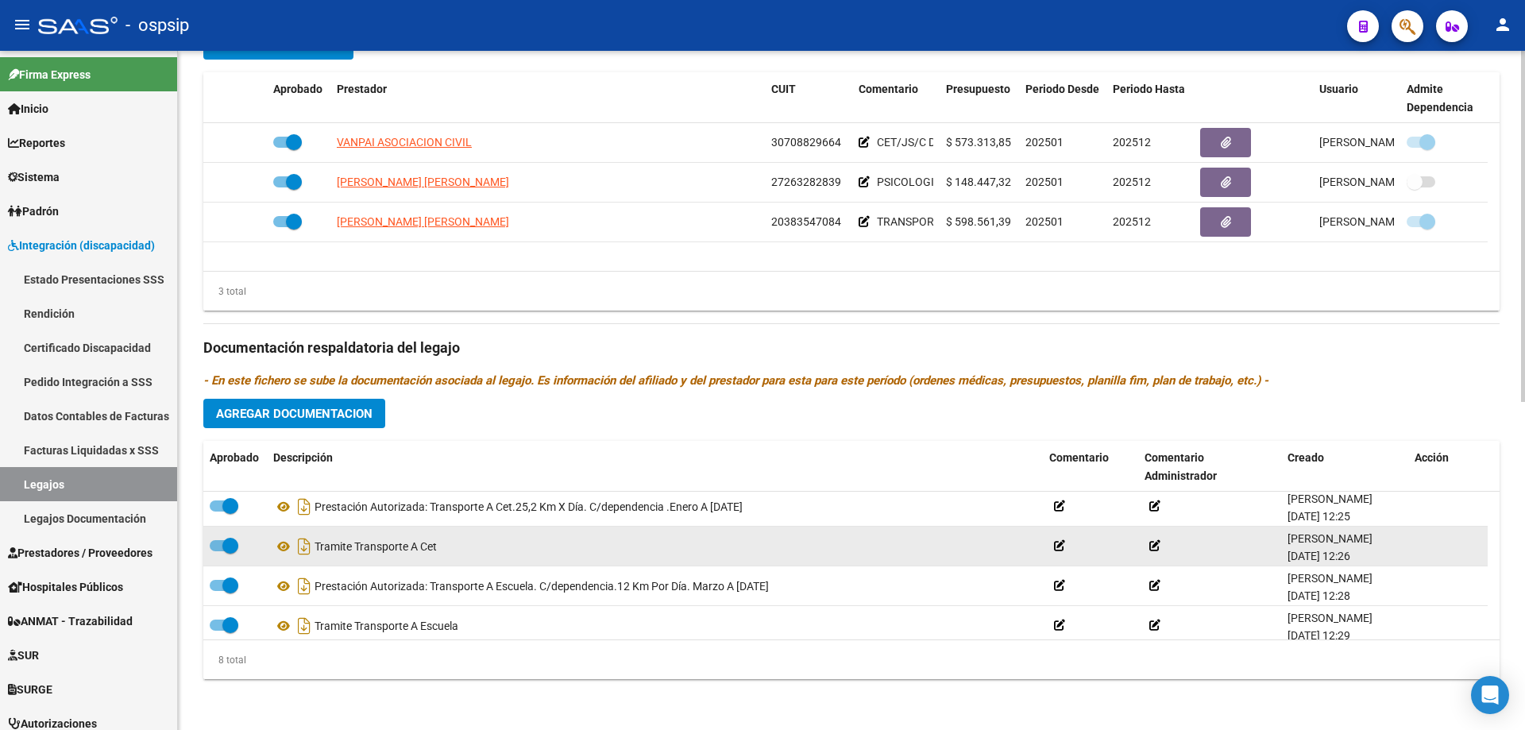
scroll to position [175, 0]
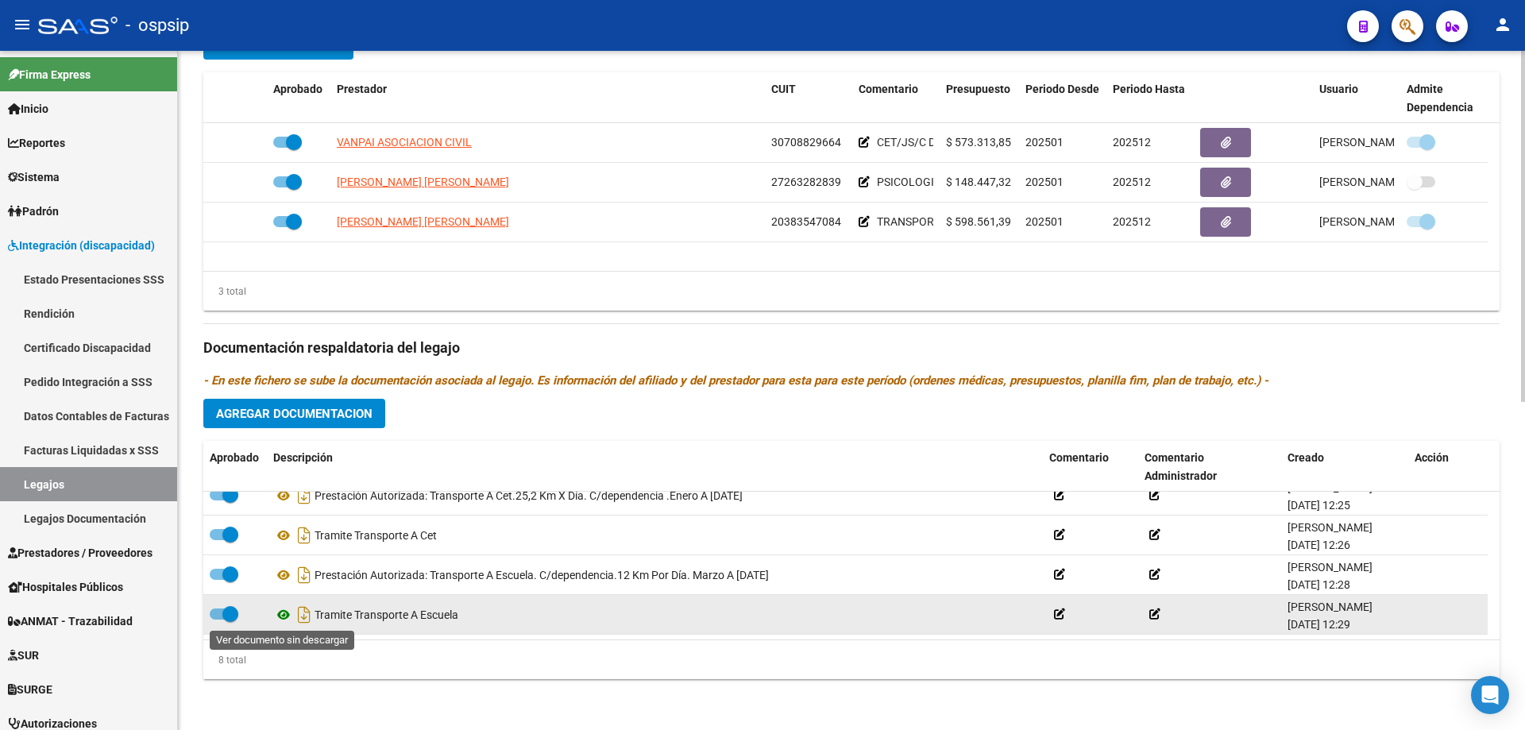
click at [280, 612] on icon at bounding box center [283, 614] width 21 height 19
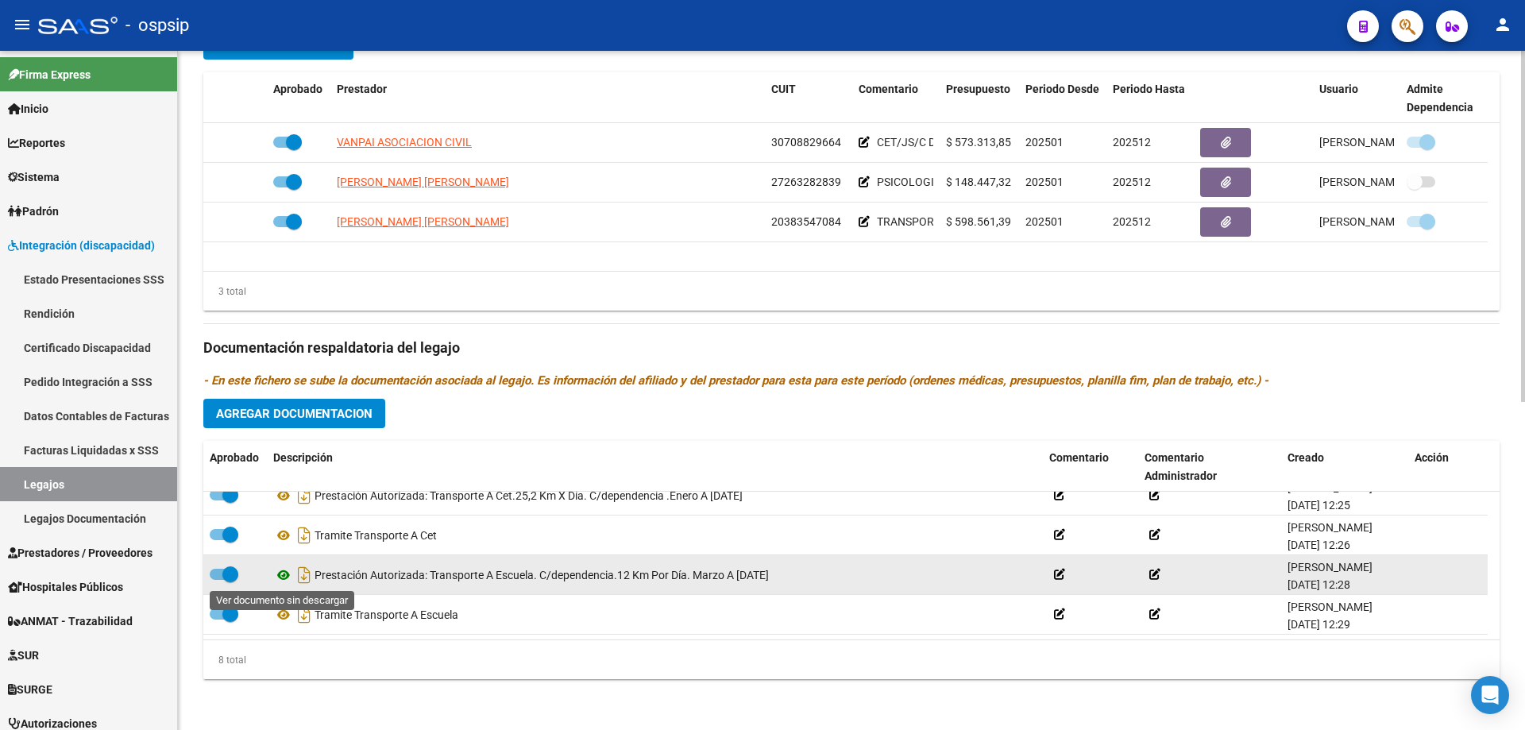
click at [281, 579] on icon at bounding box center [283, 574] width 21 height 19
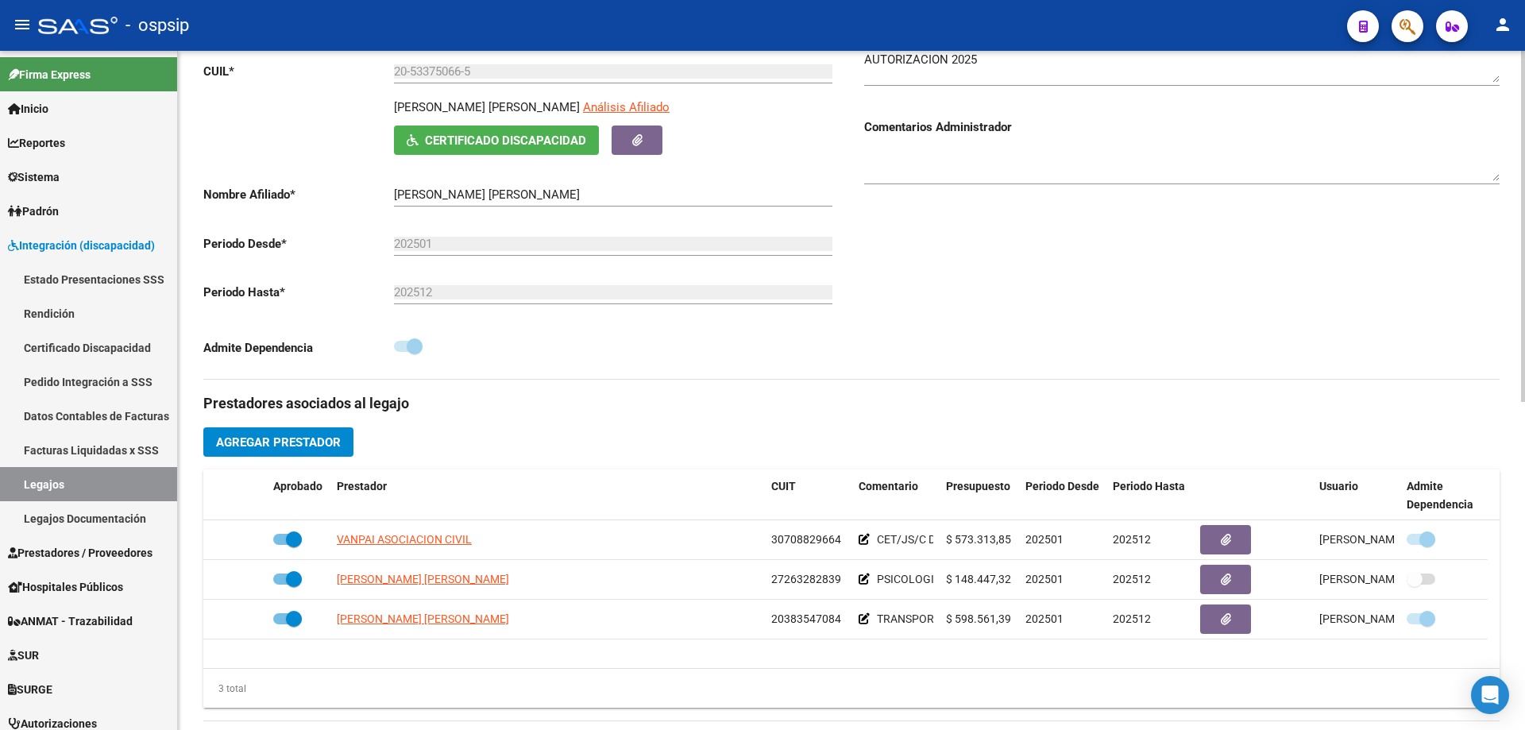
scroll to position [0, 0]
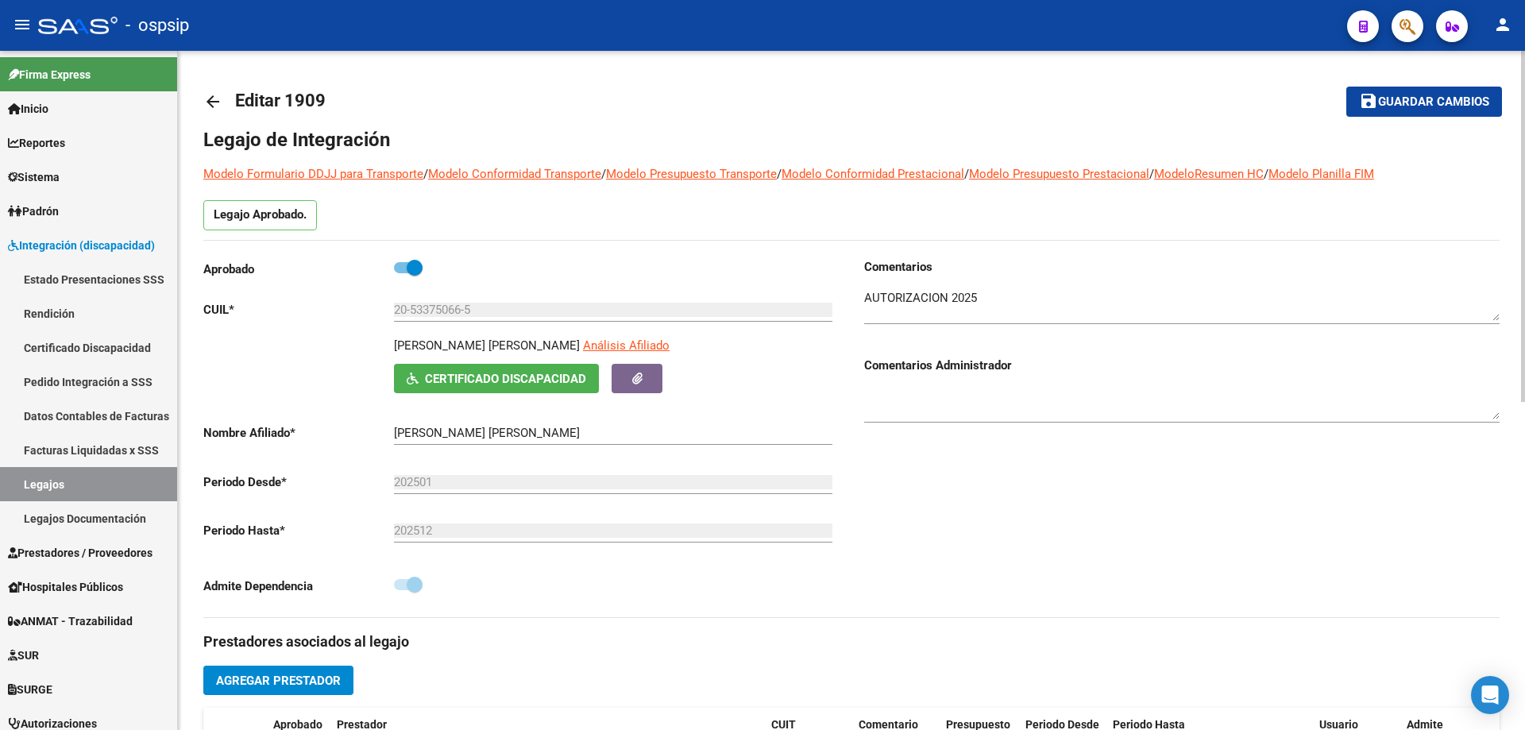
click at [216, 103] on mat-icon "arrow_back" at bounding box center [212, 101] width 19 height 19
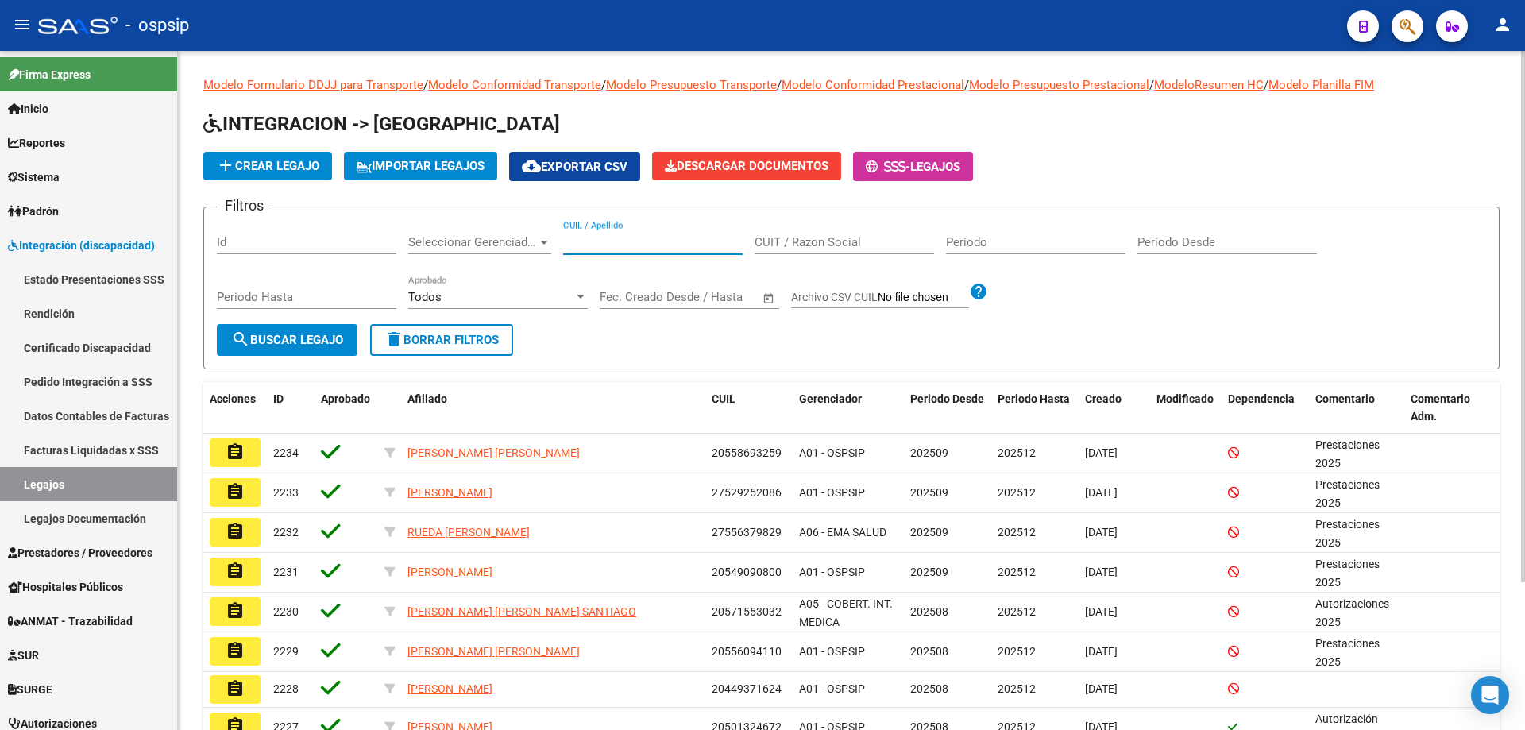
paste input "20585132668"
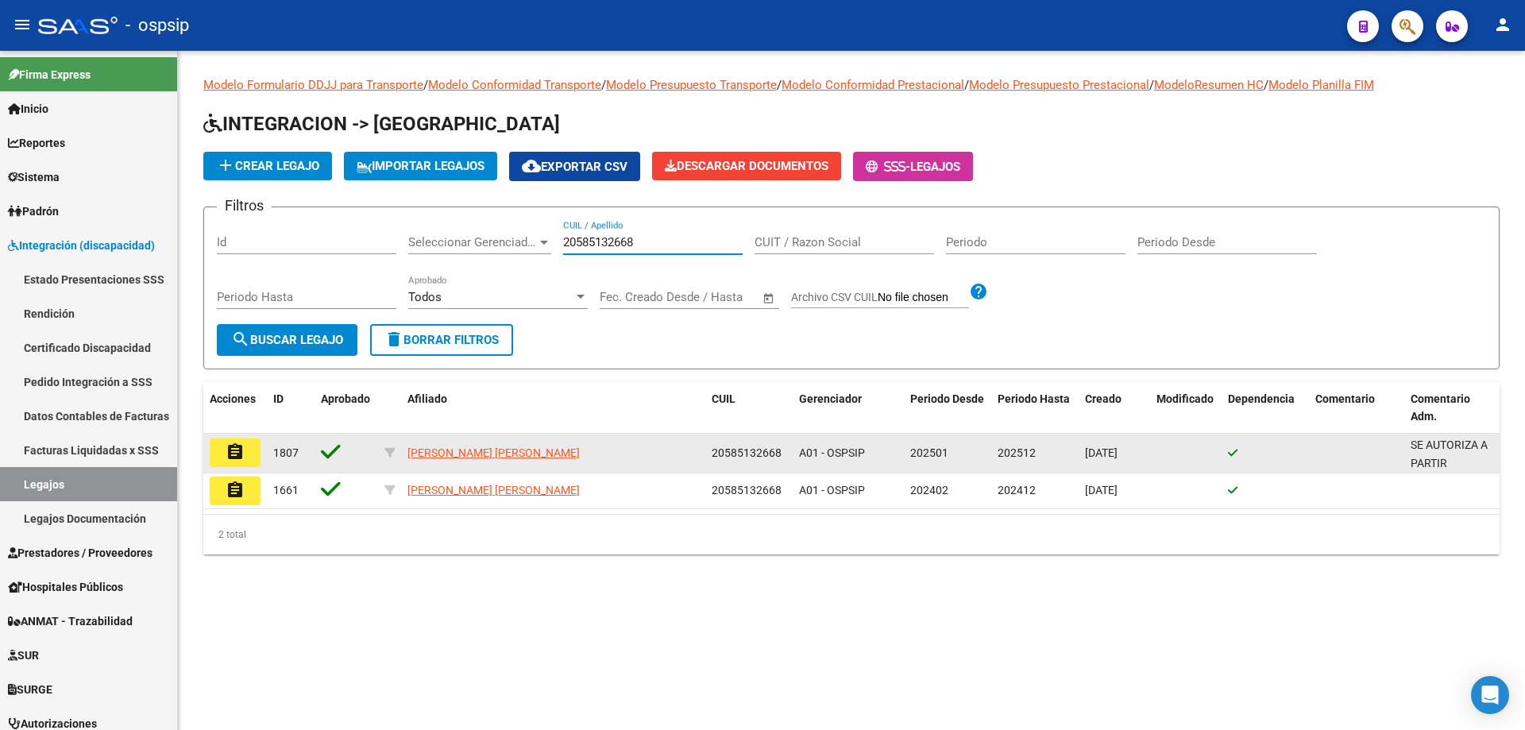
type input "20585132668"
click at [248, 457] on button "assignment" at bounding box center [235, 452] width 51 height 29
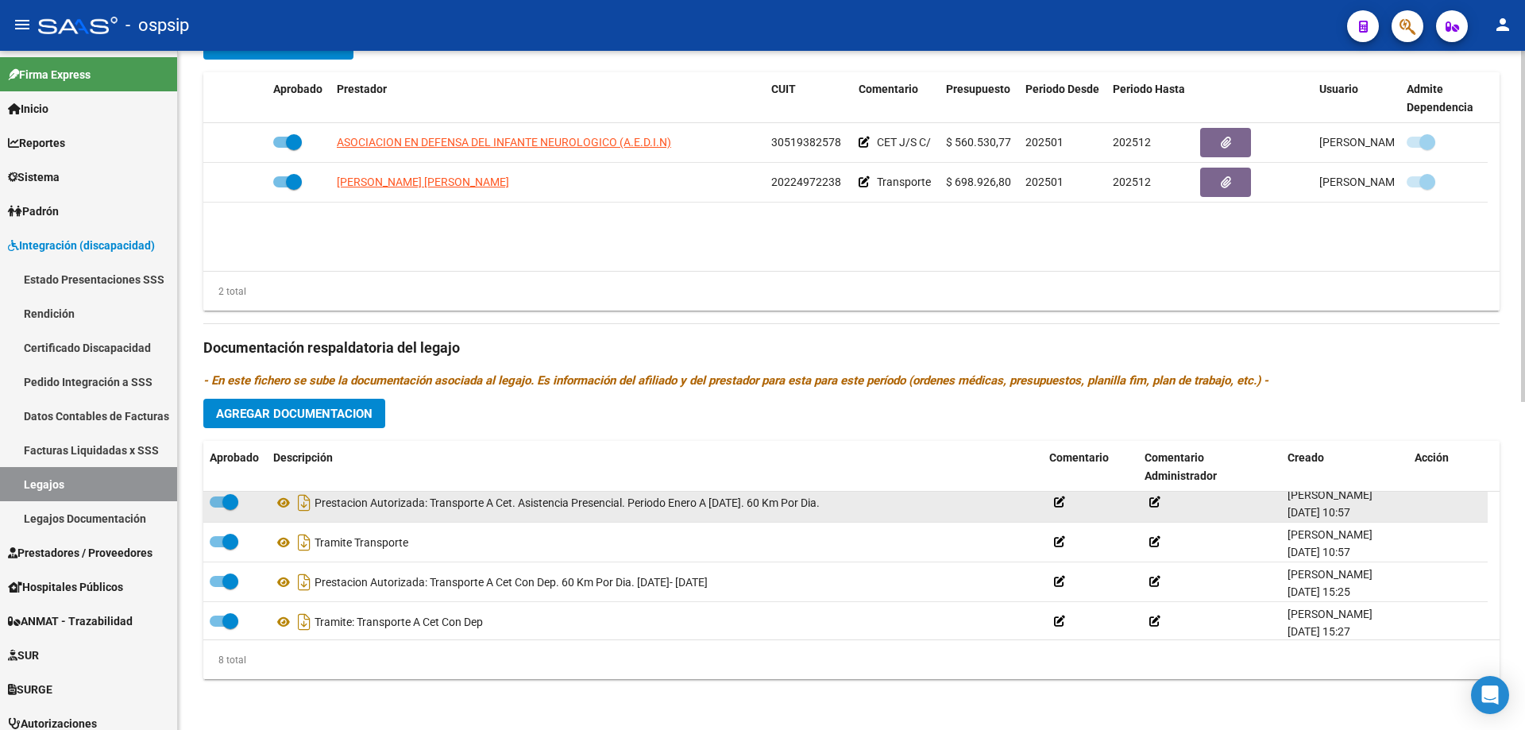
scroll to position [175, 0]
